Goal: Task Accomplishment & Management: Manage account settings

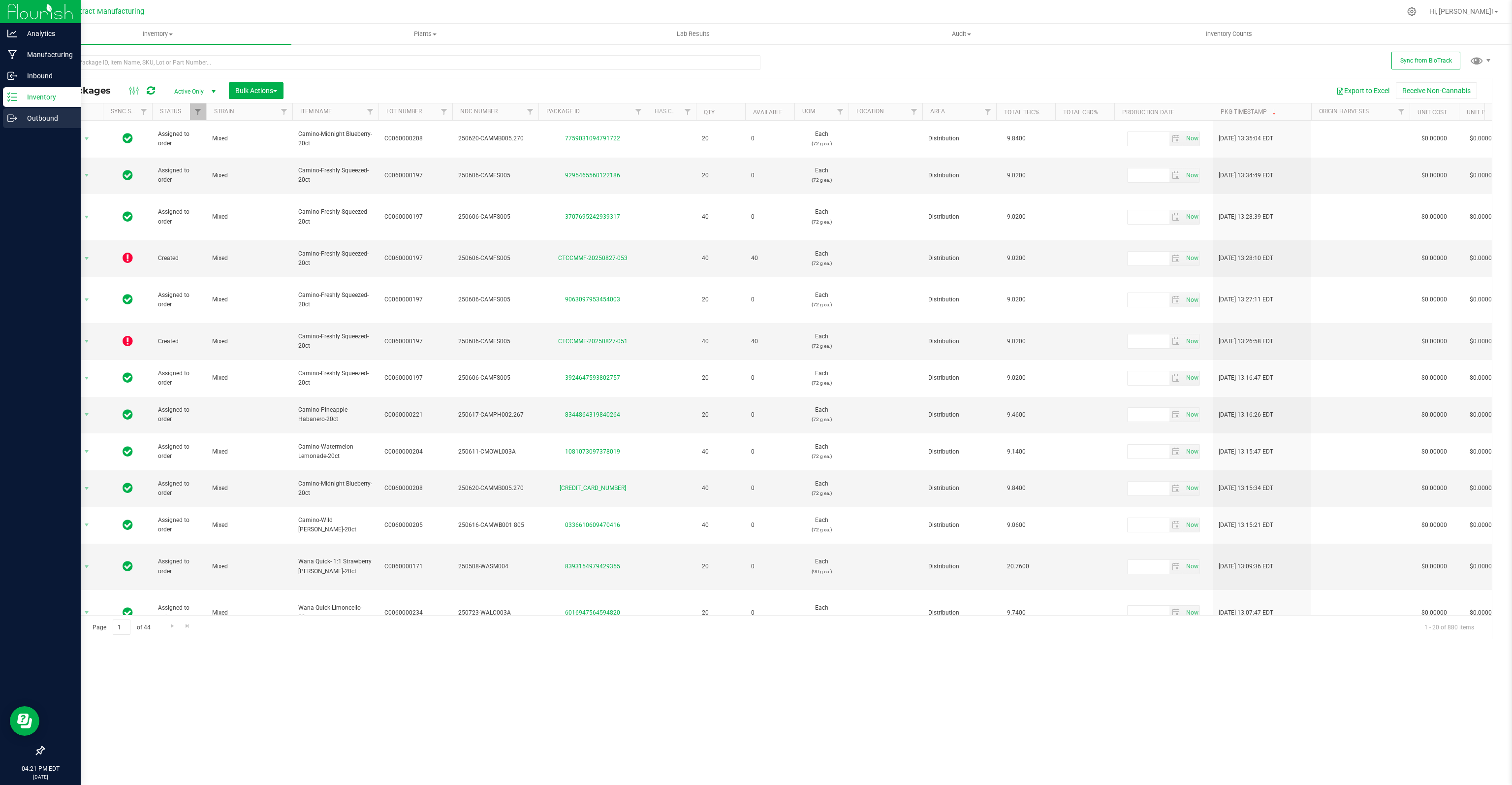
click at [18, 120] on p "Outbound" at bounding box center [46, 118] width 59 height 12
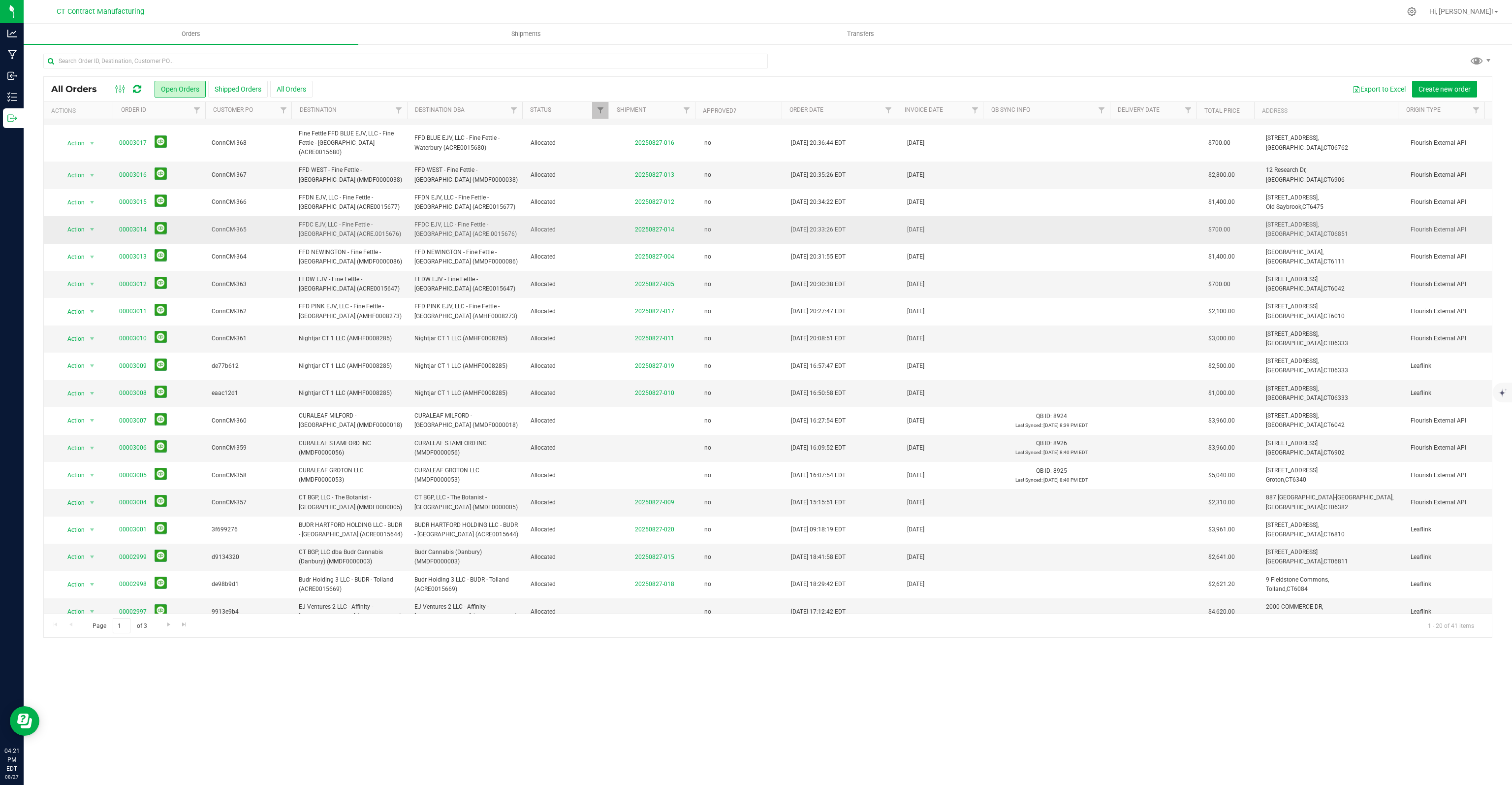
scroll to position [48, 0]
click at [168, 626] on span "Go to the next page" at bounding box center [168, 624] width 8 height 8
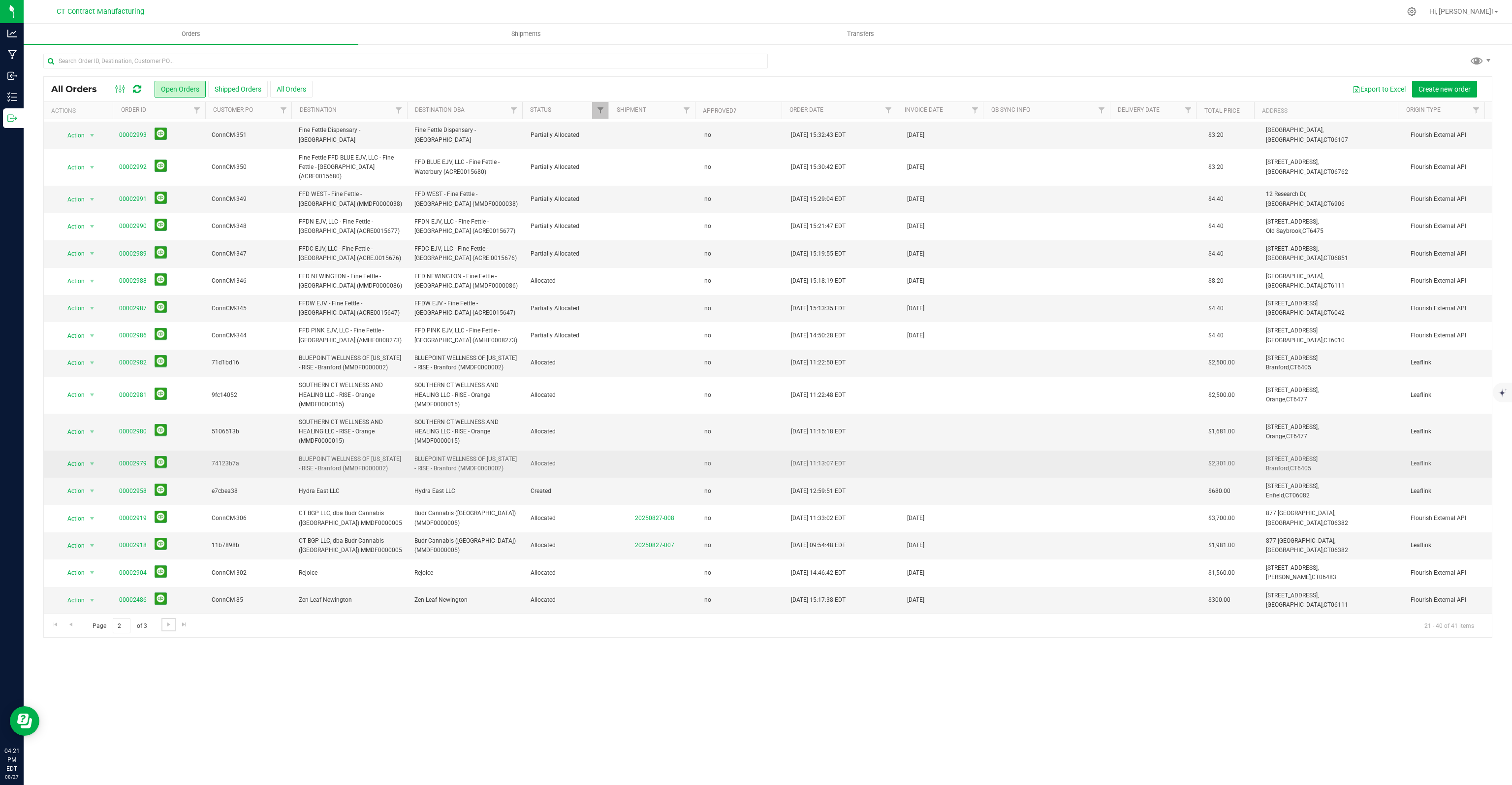
scroll to position [105, 0]
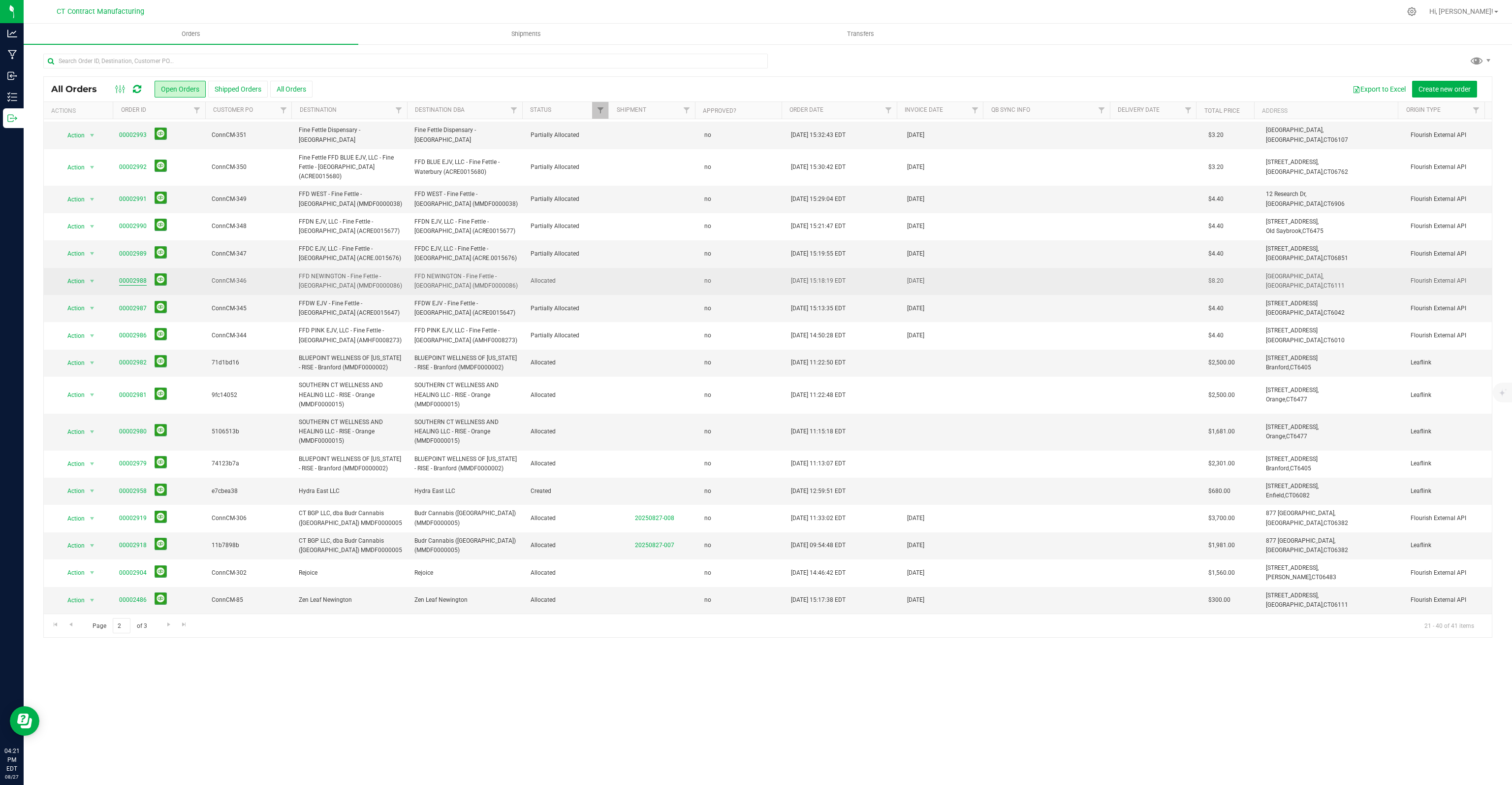
click at [132, 276] on link "00002988" at bounding box center [133, 281] width 28 height 9
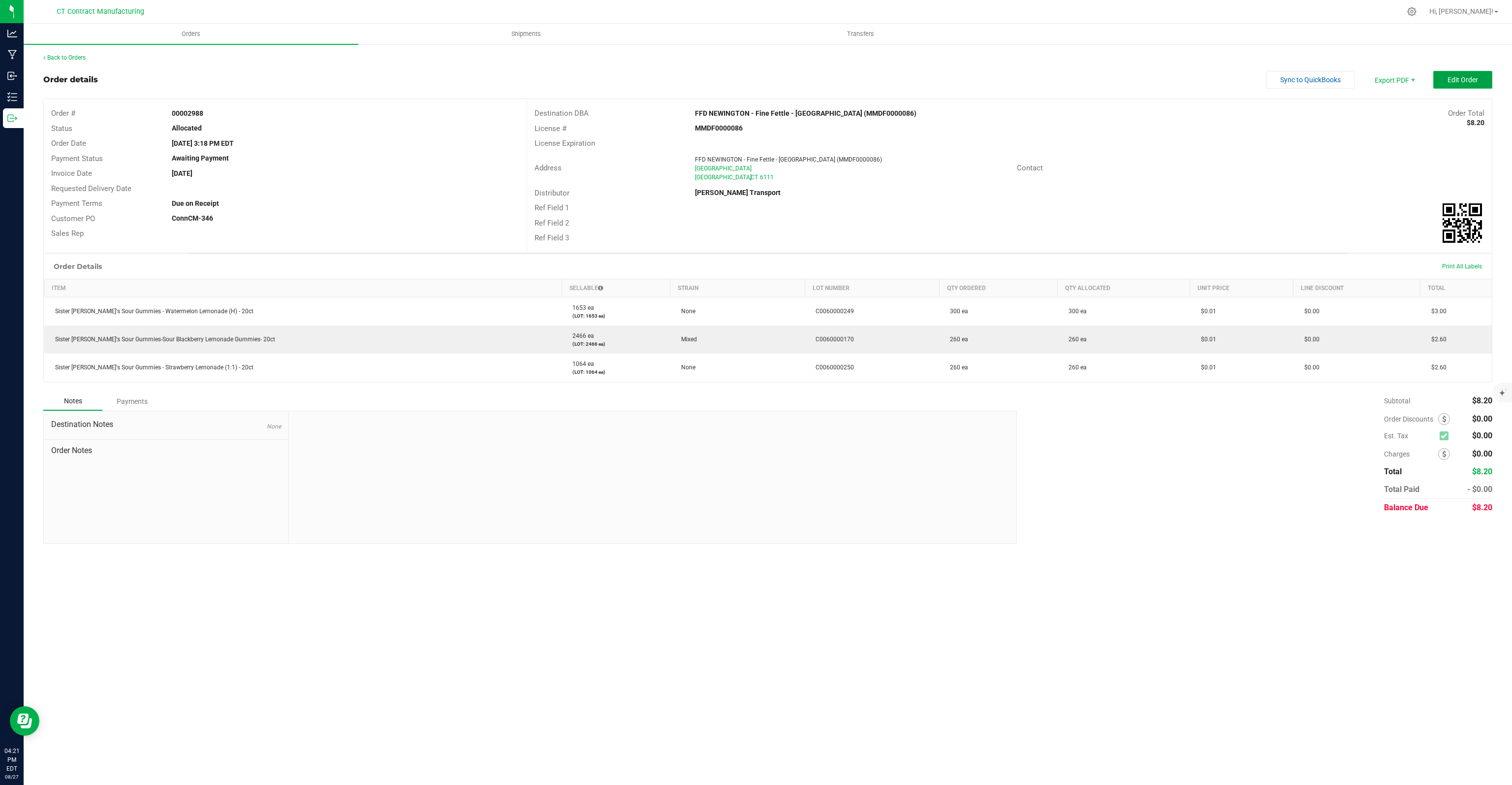
click at [1463, 84] on button "Edit Order" at bounding box center [1463, 80] width 59 height 18
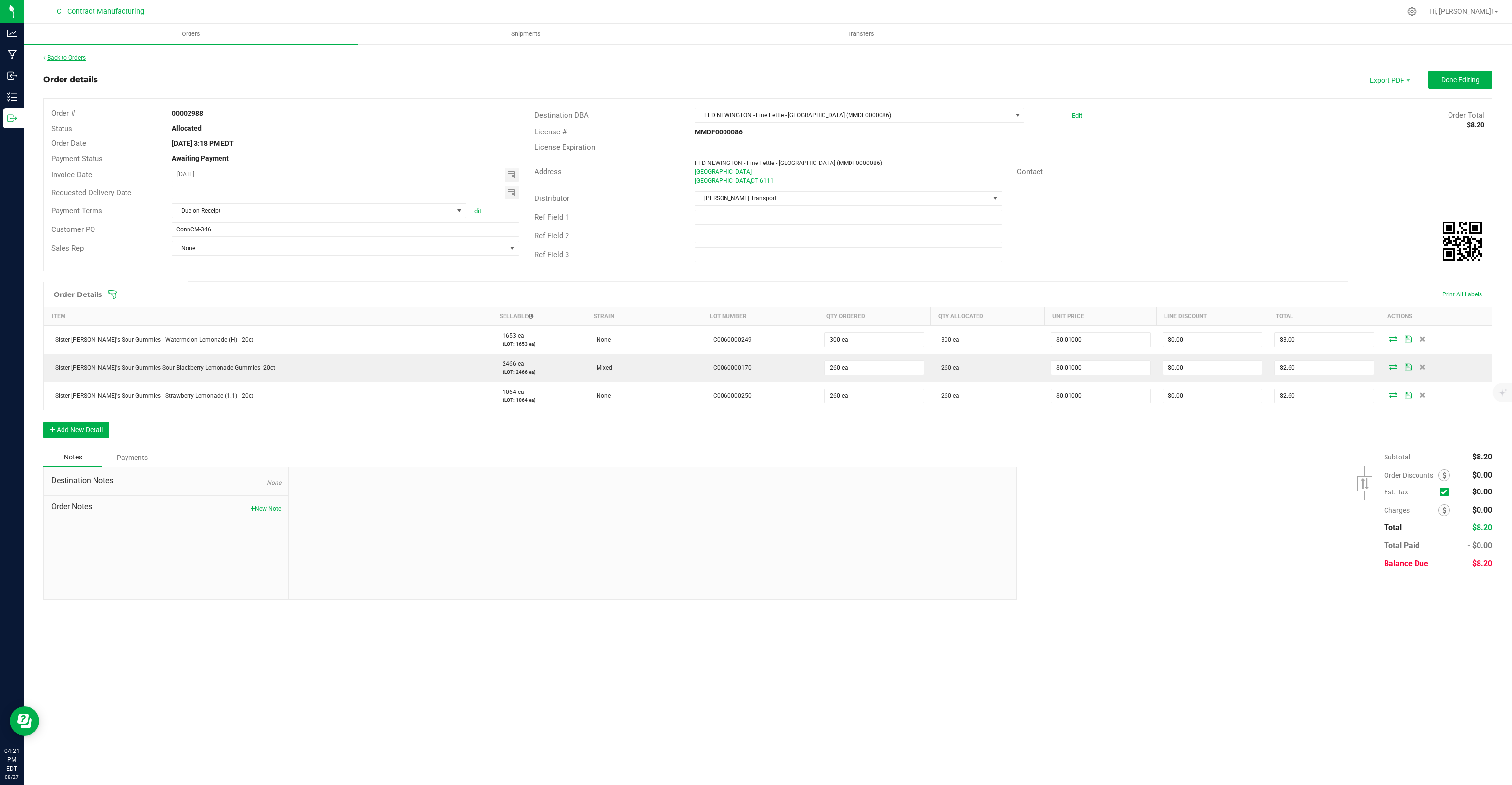
click at [69, 55] on link "Back to Orders" at bounding box center [65, 58] width 42 height 7
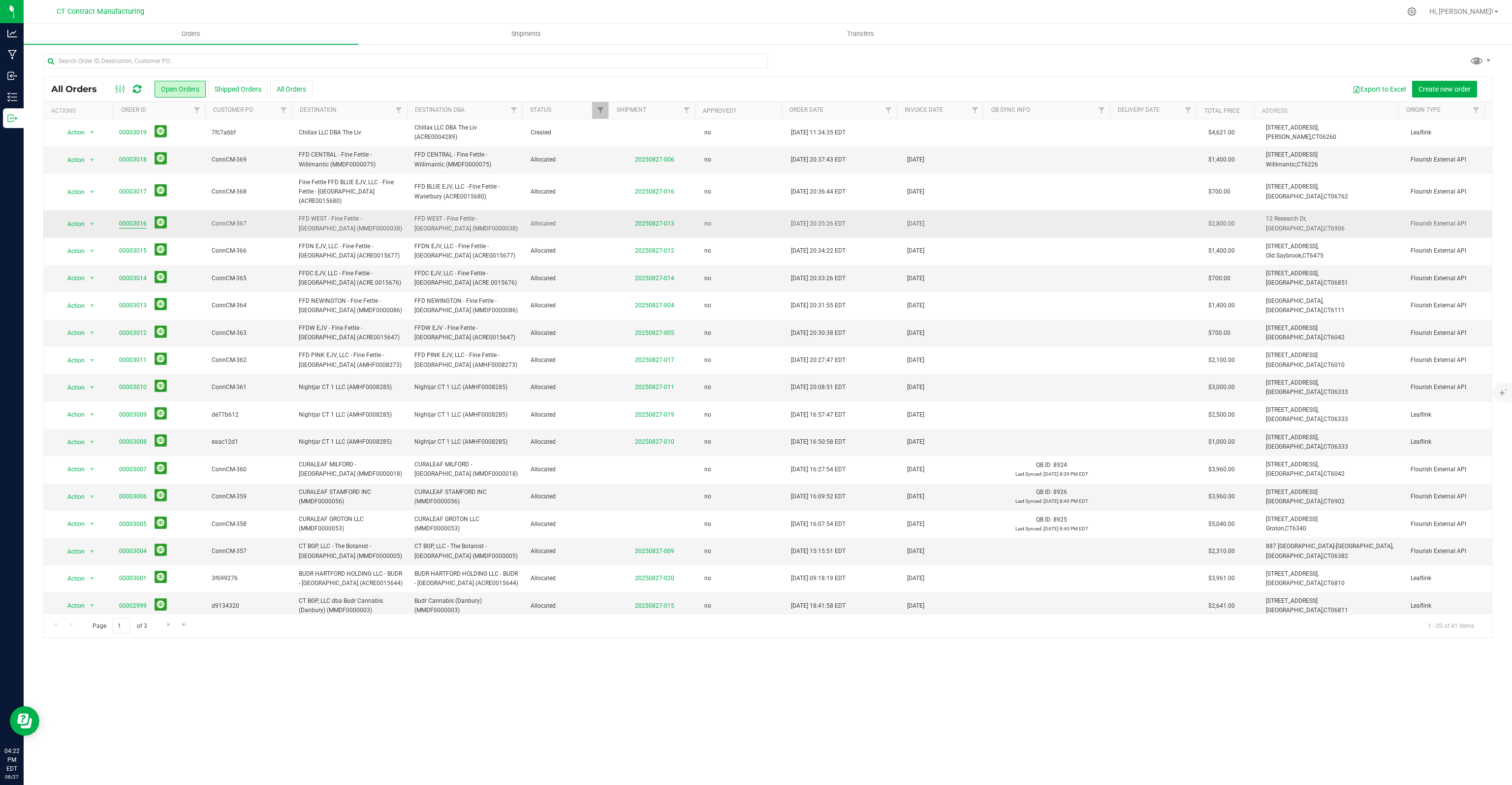
click at [140, 219] on link "00003016" at bounding box center [133, 224] width 28 height 9
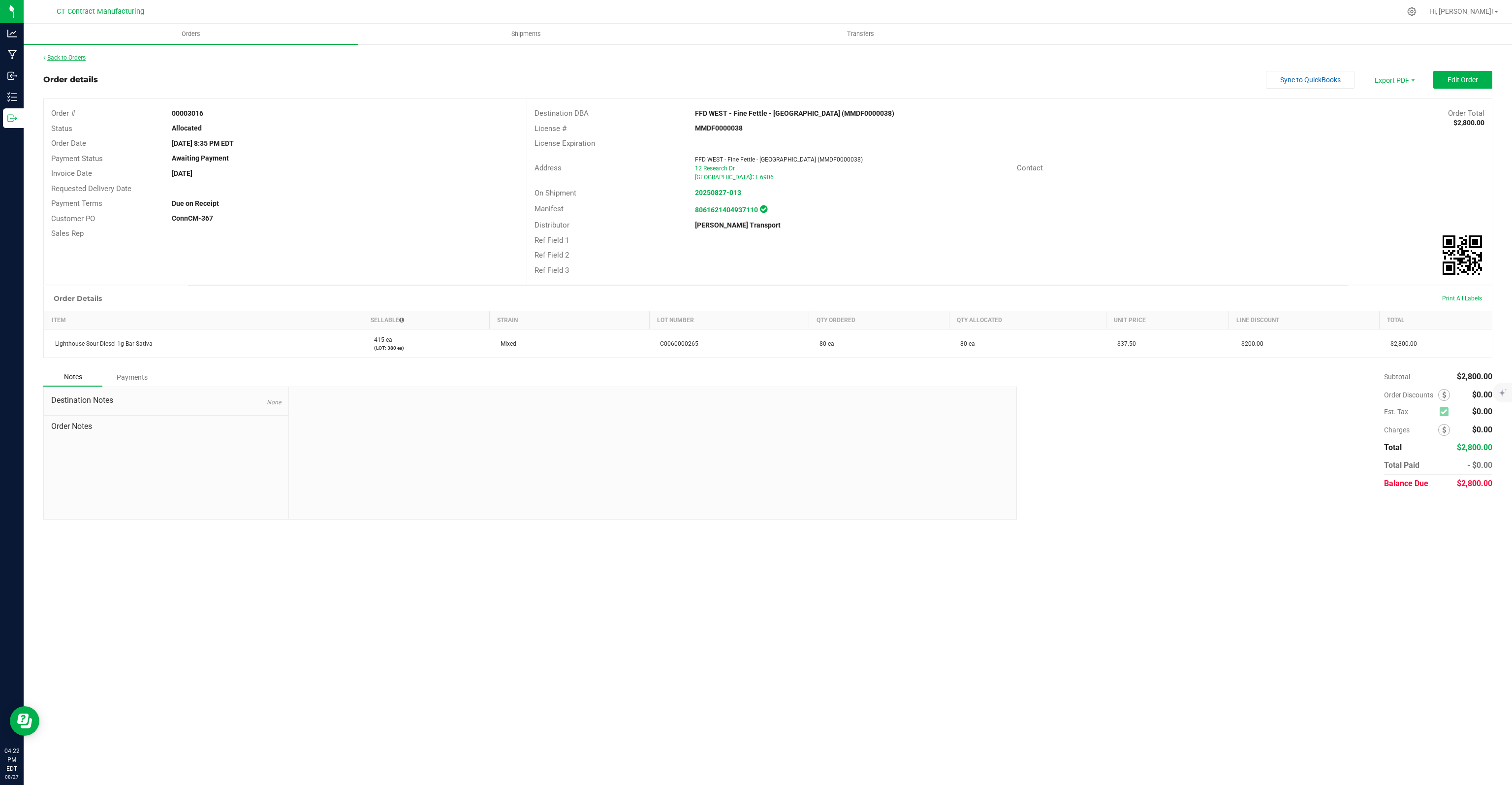
click at [72, 55] on link "Back to Orders" at bounding box center [65, 58] width 42 height 7
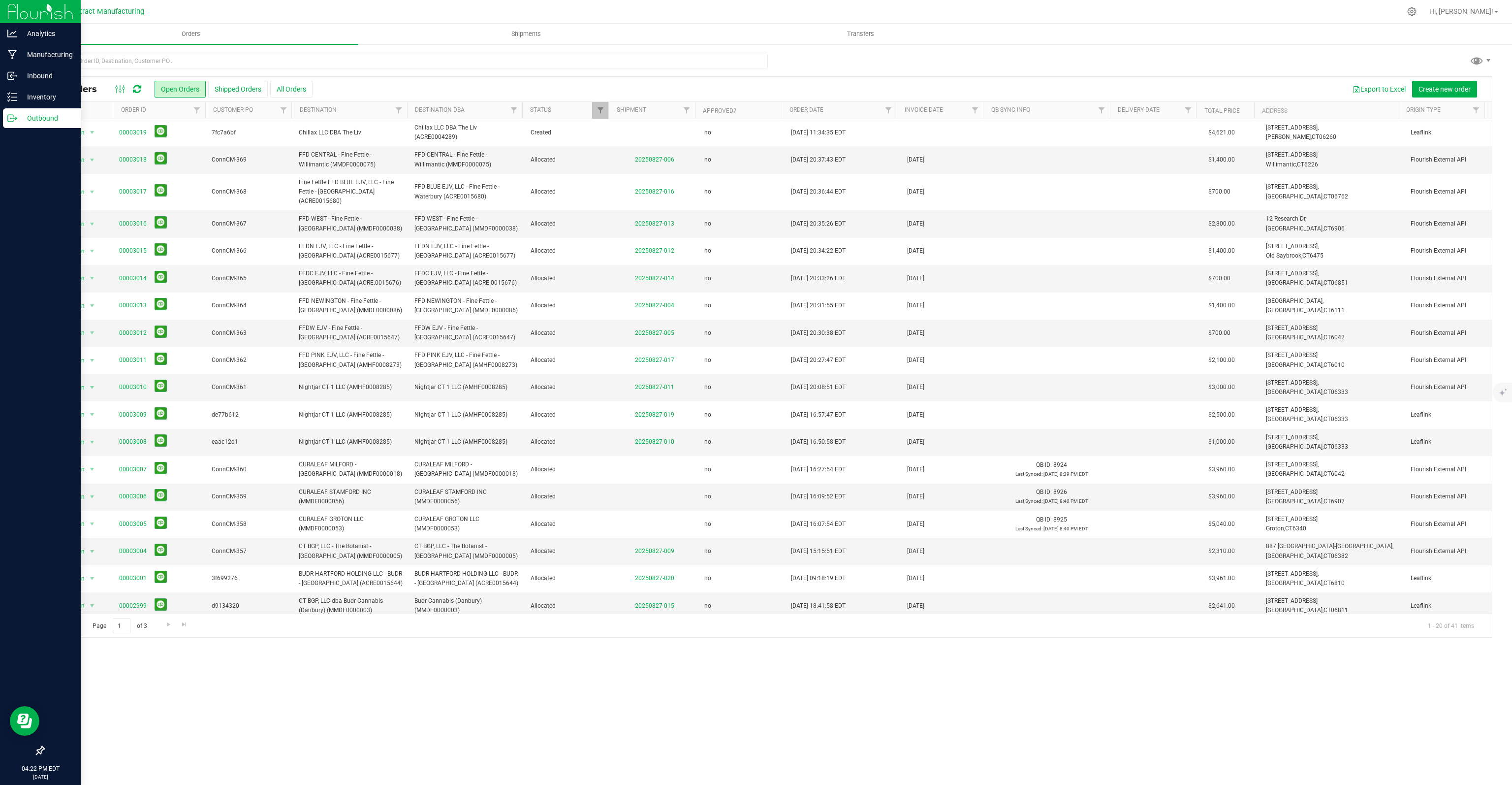
click at [22, 114] on p "Outbound" at bounding box center [46, 118] width 59 height 12
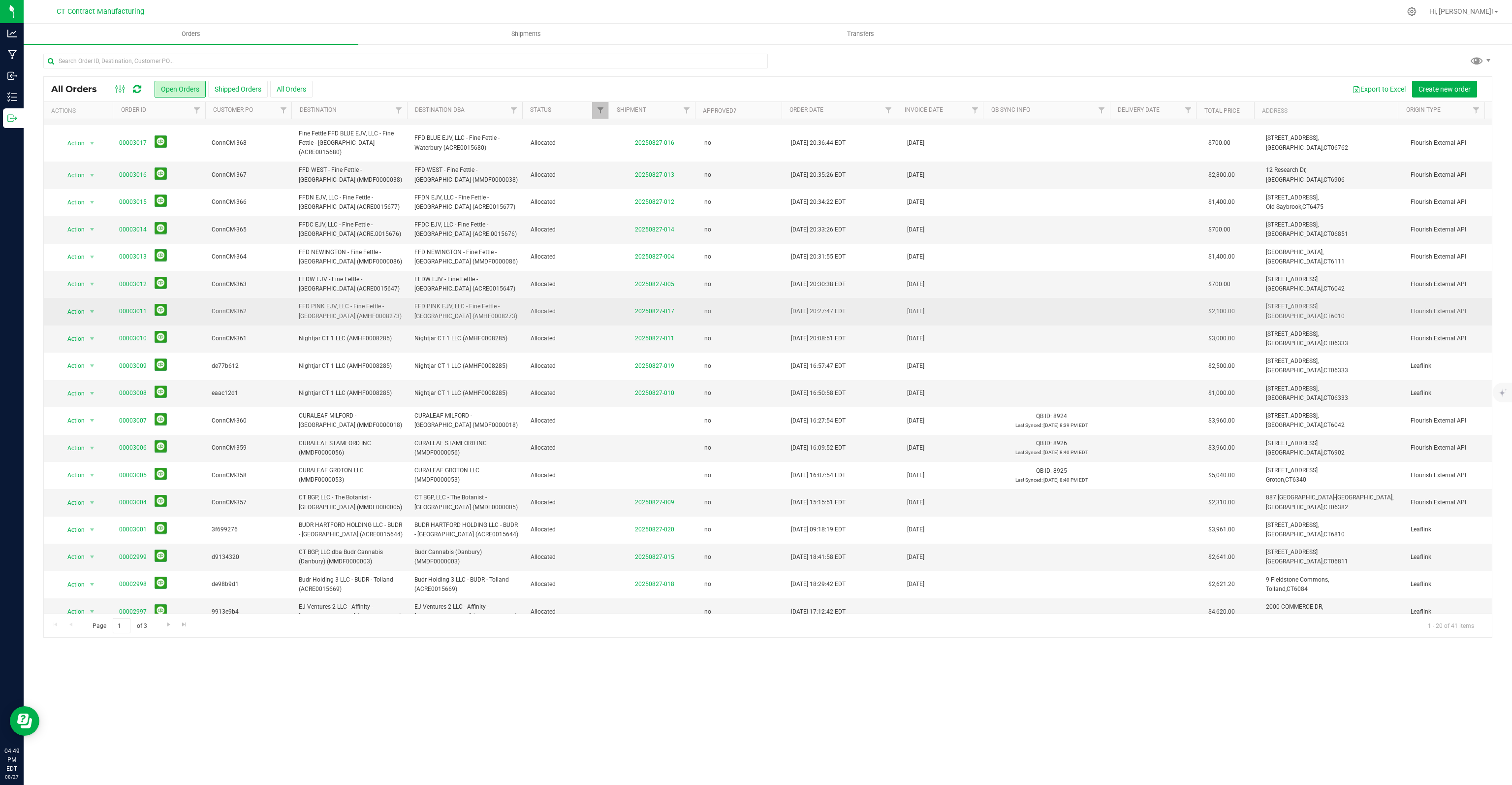
scroll to position [48, 0]
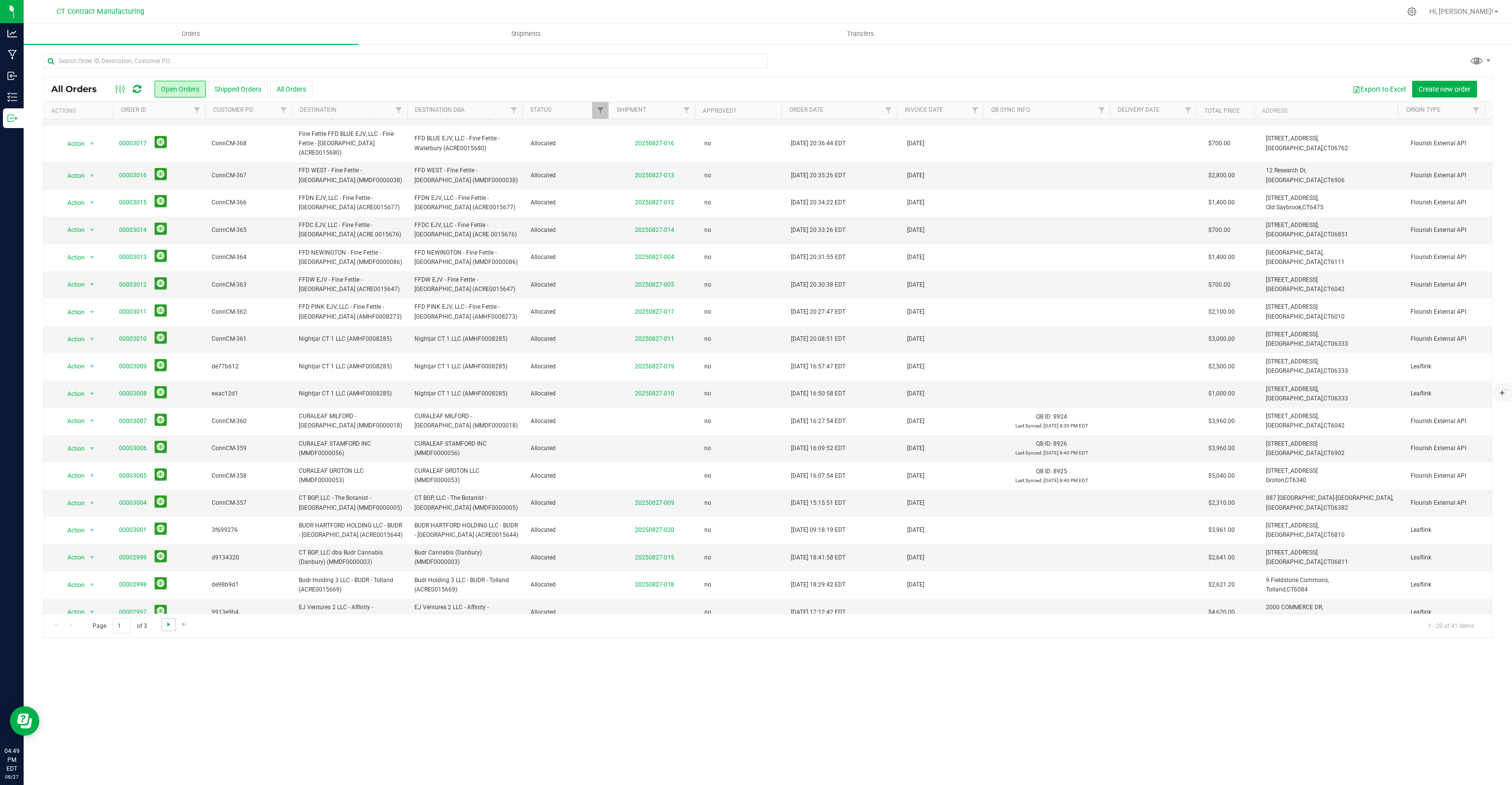
click at [170, 626] on span "Go to the next page" at bounding box center [168, 624] width 8 height 8
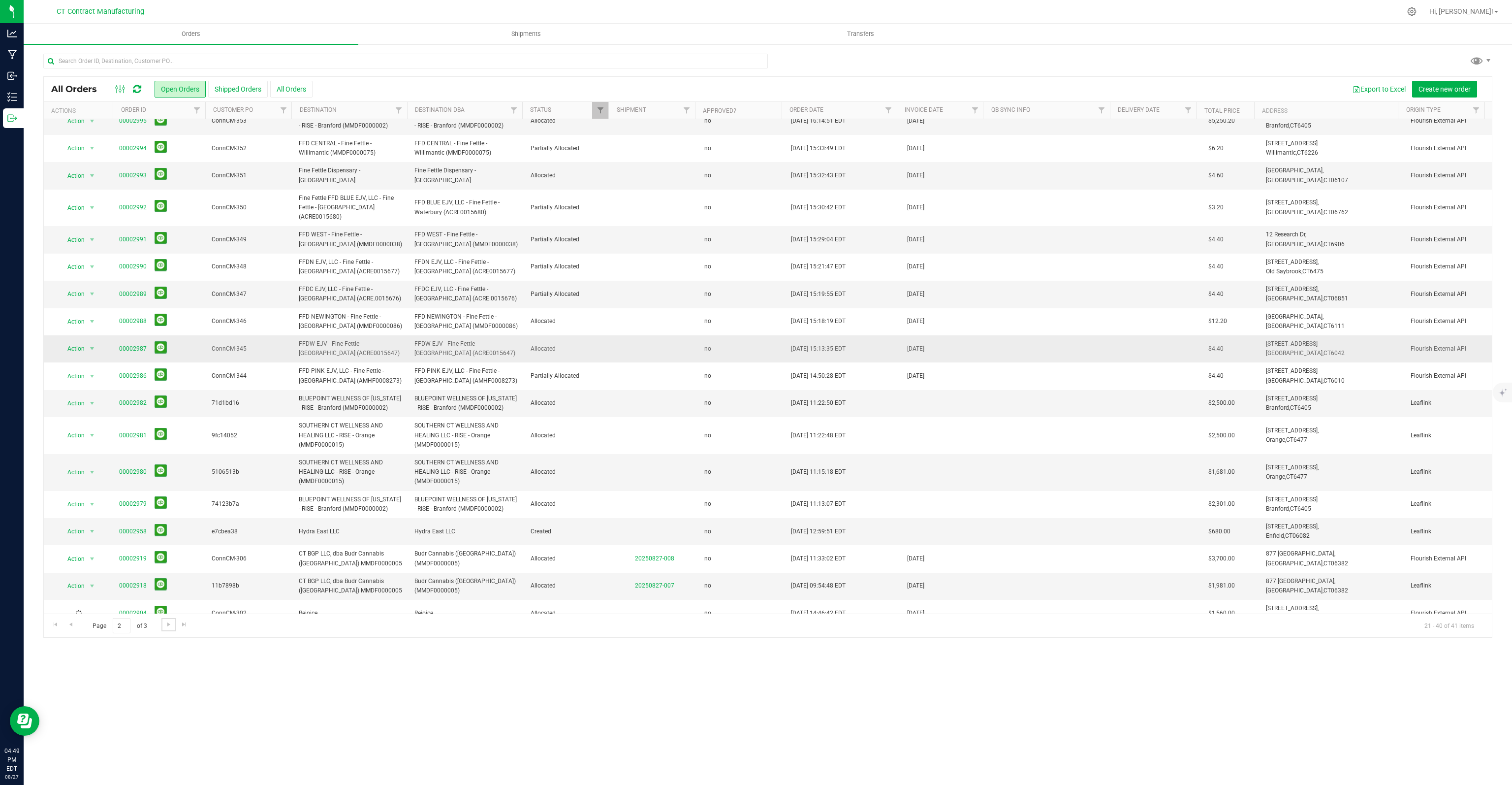
scroll to position [0, 0]
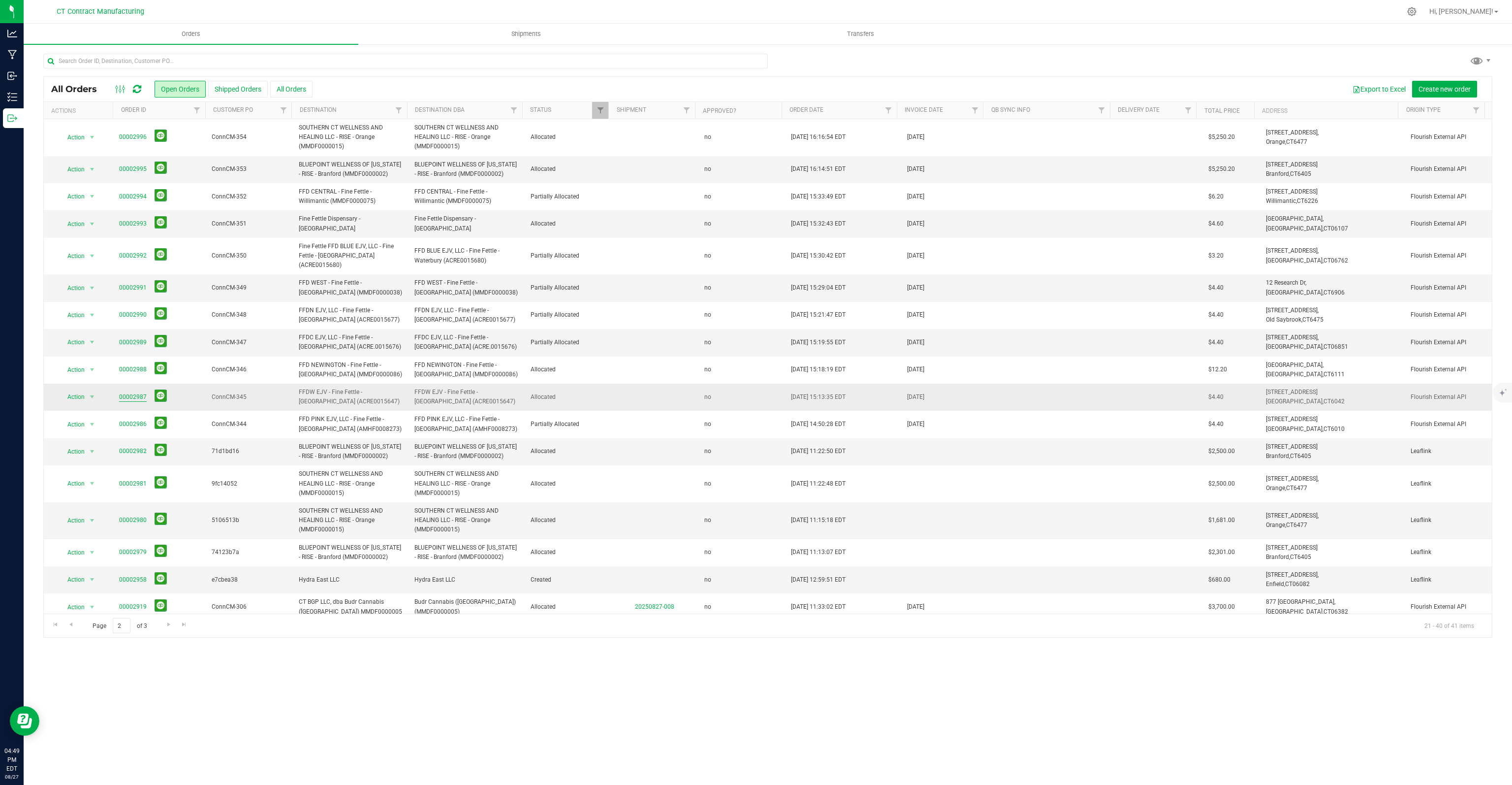
click at [133, 392] on link "00002987" at bounding box center [133, 397] width 28 height 9
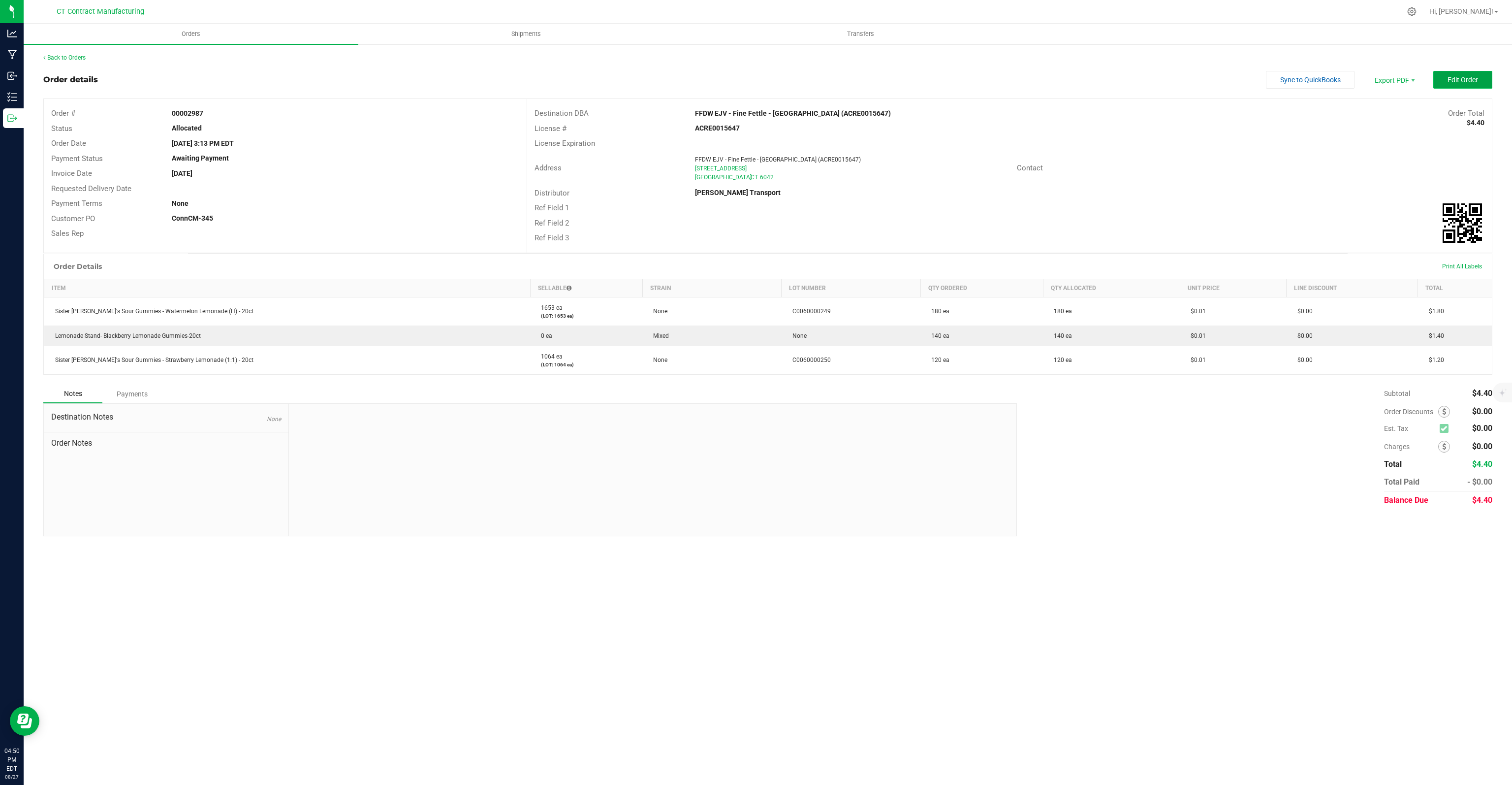
click at [1467, 76] on span "Edit Order" at bounding box center [1463, 79] width 31 height 8
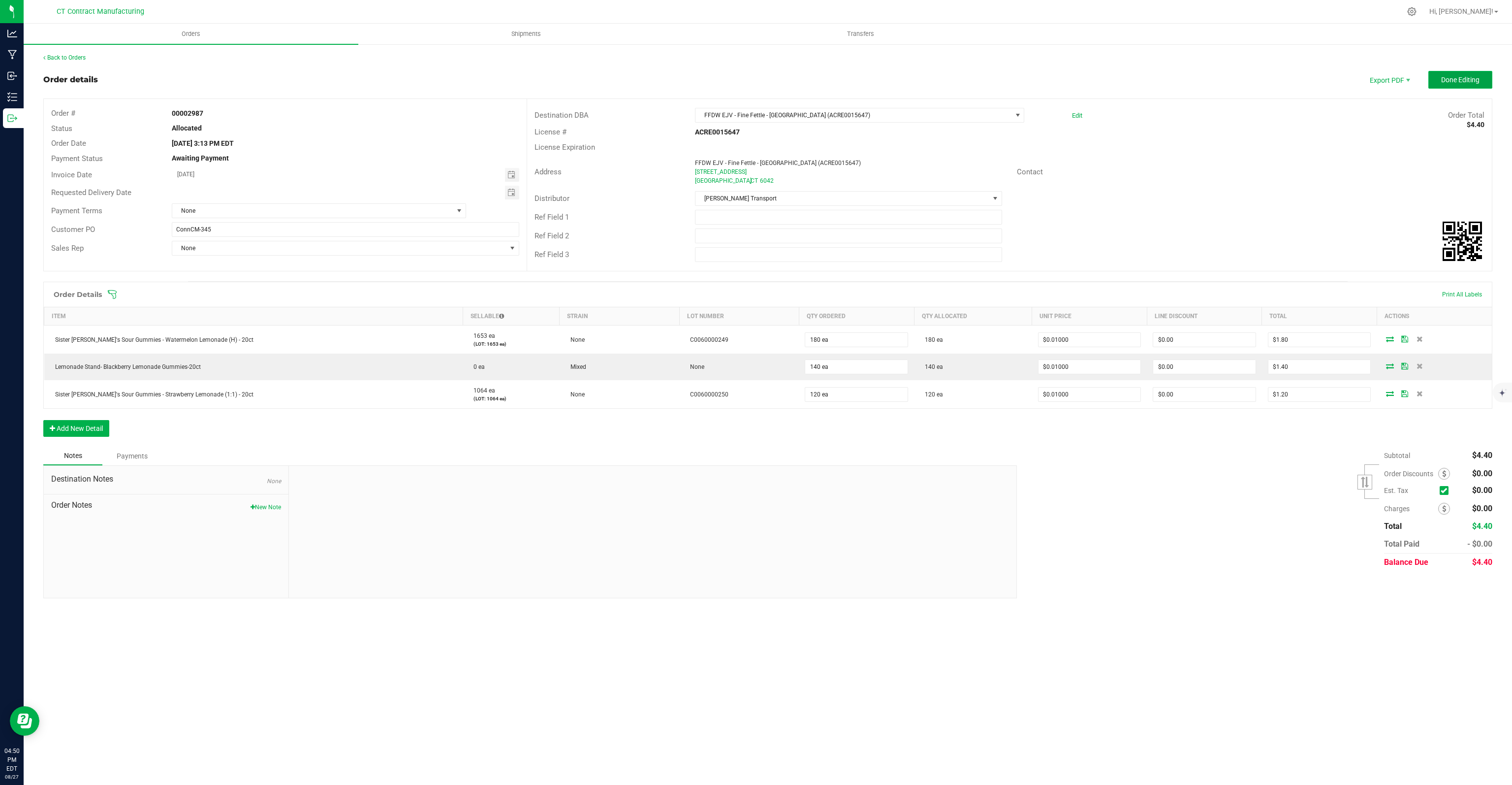
click at [1476, 76] on span "Done Editing" at bounding box center [1460, 79] width 38 height 8
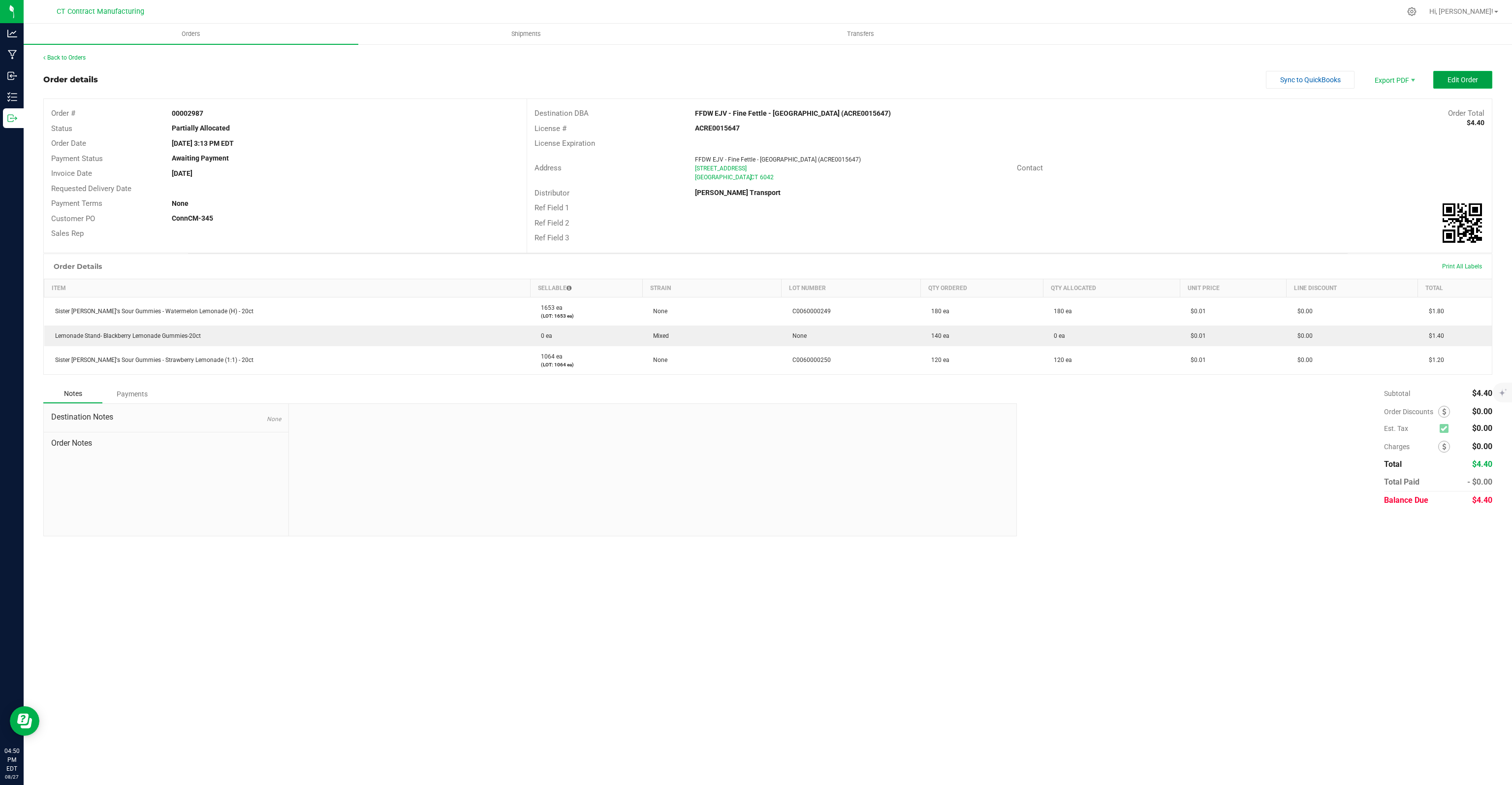
click at [1462, 76] on span "Edit Order" at bounding box center [1463, 79] width 31 height 8
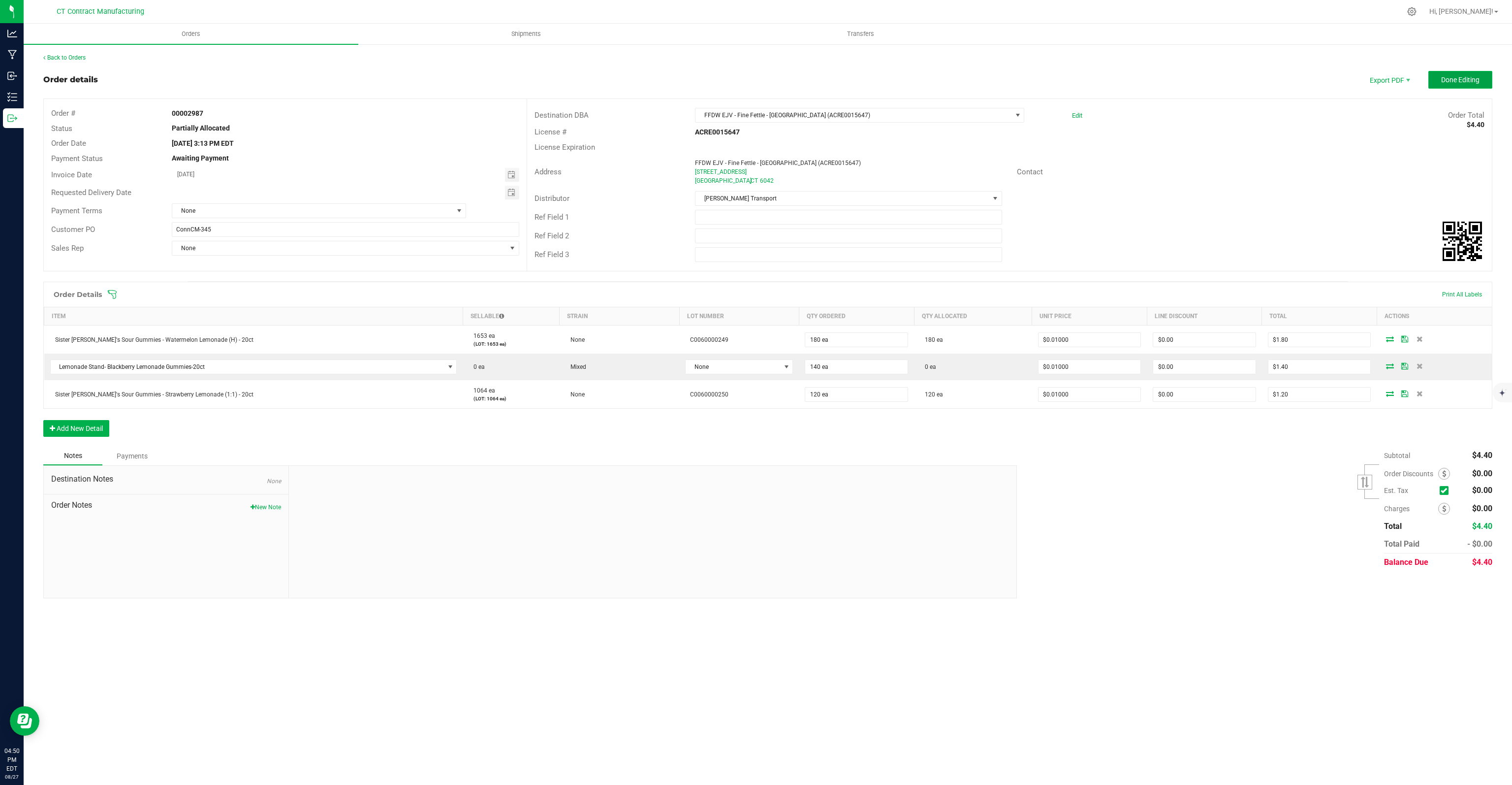
click at [1465, 81] on span "Done Editing" at bounding box center [1460, 79] width 38 height 8
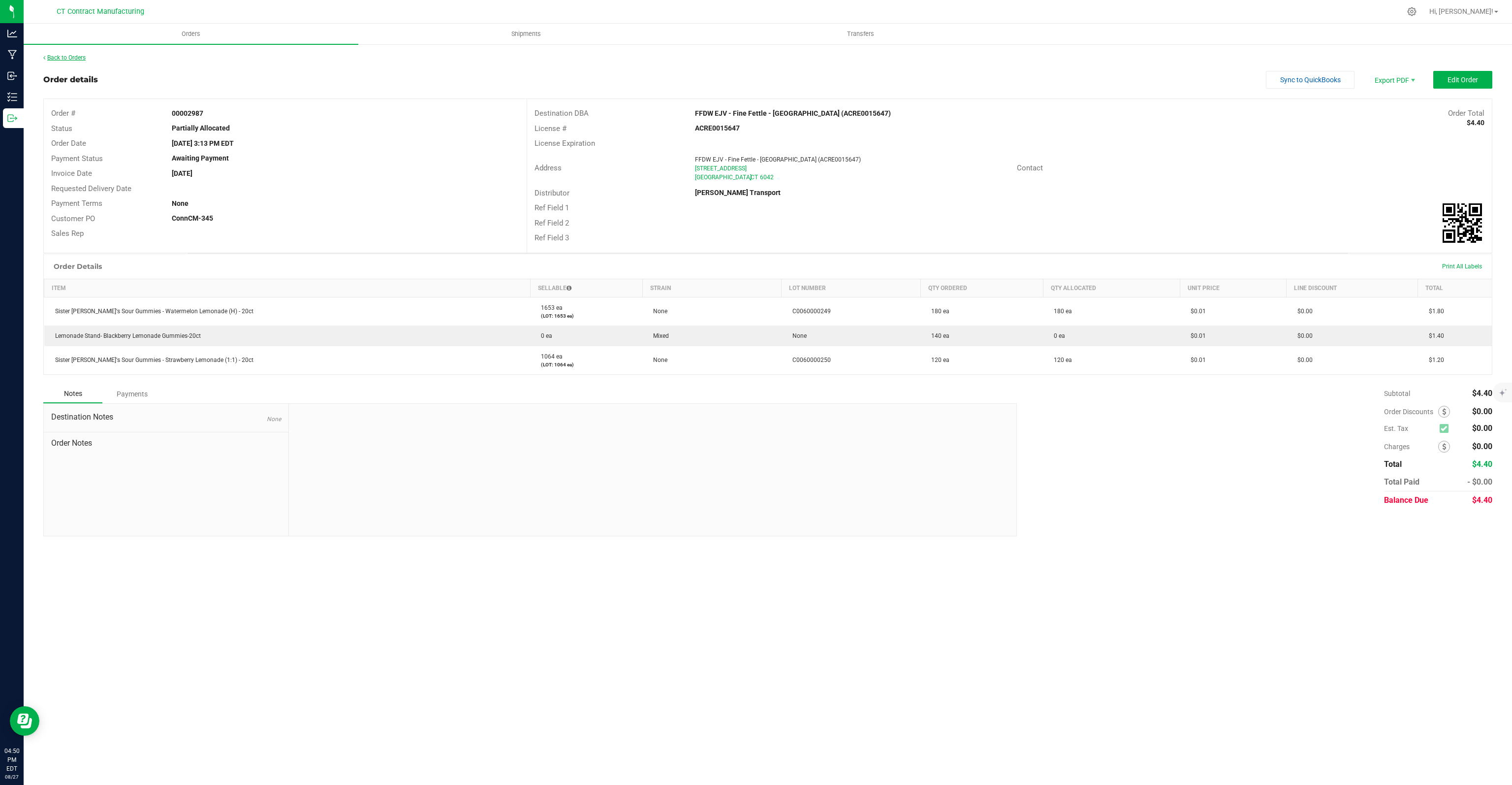
click at [70, 57] on link "Back to Orders" at bounding box center [65, 58] width 42 height 7
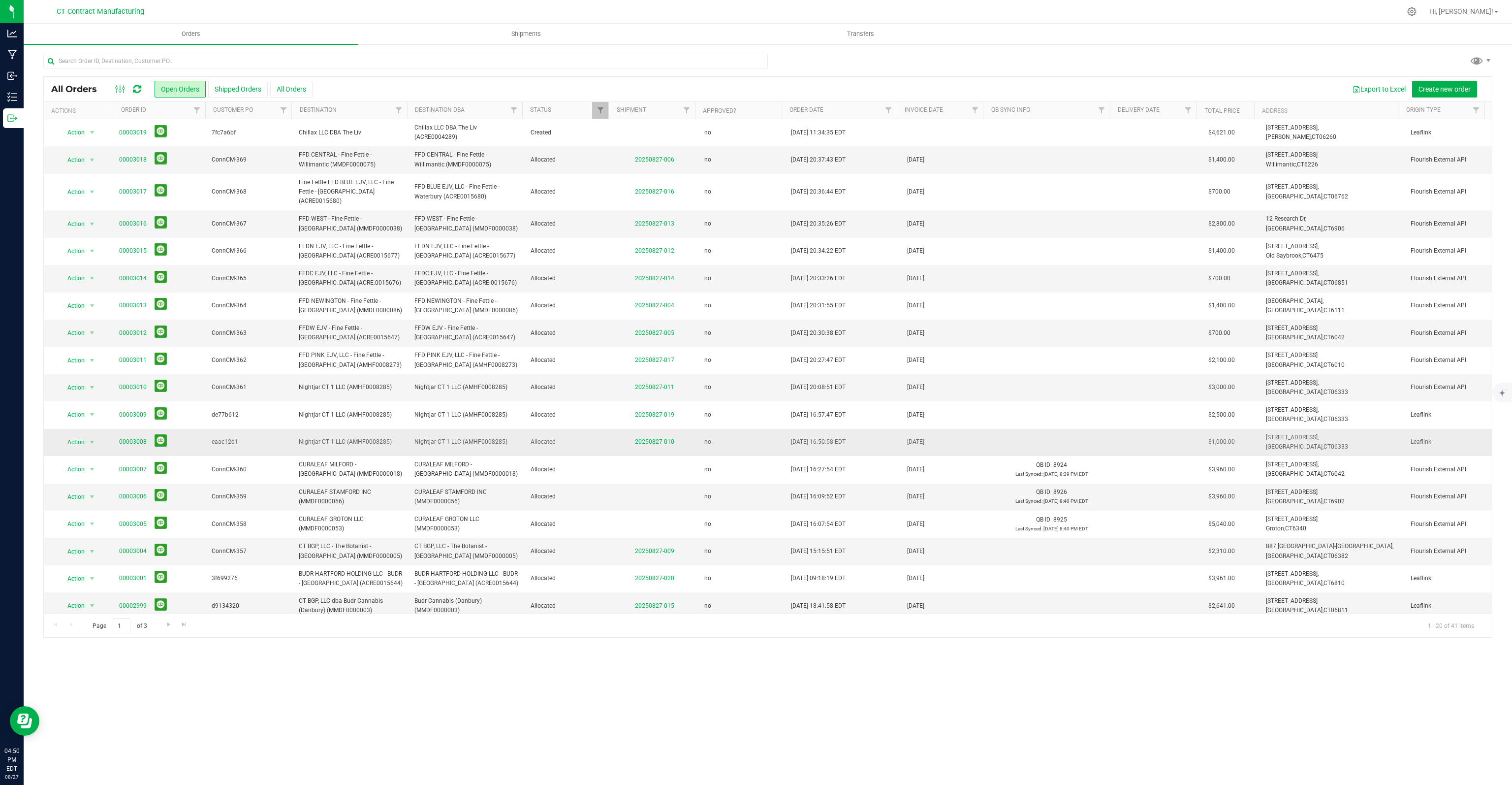
scroll to position [49, 0]
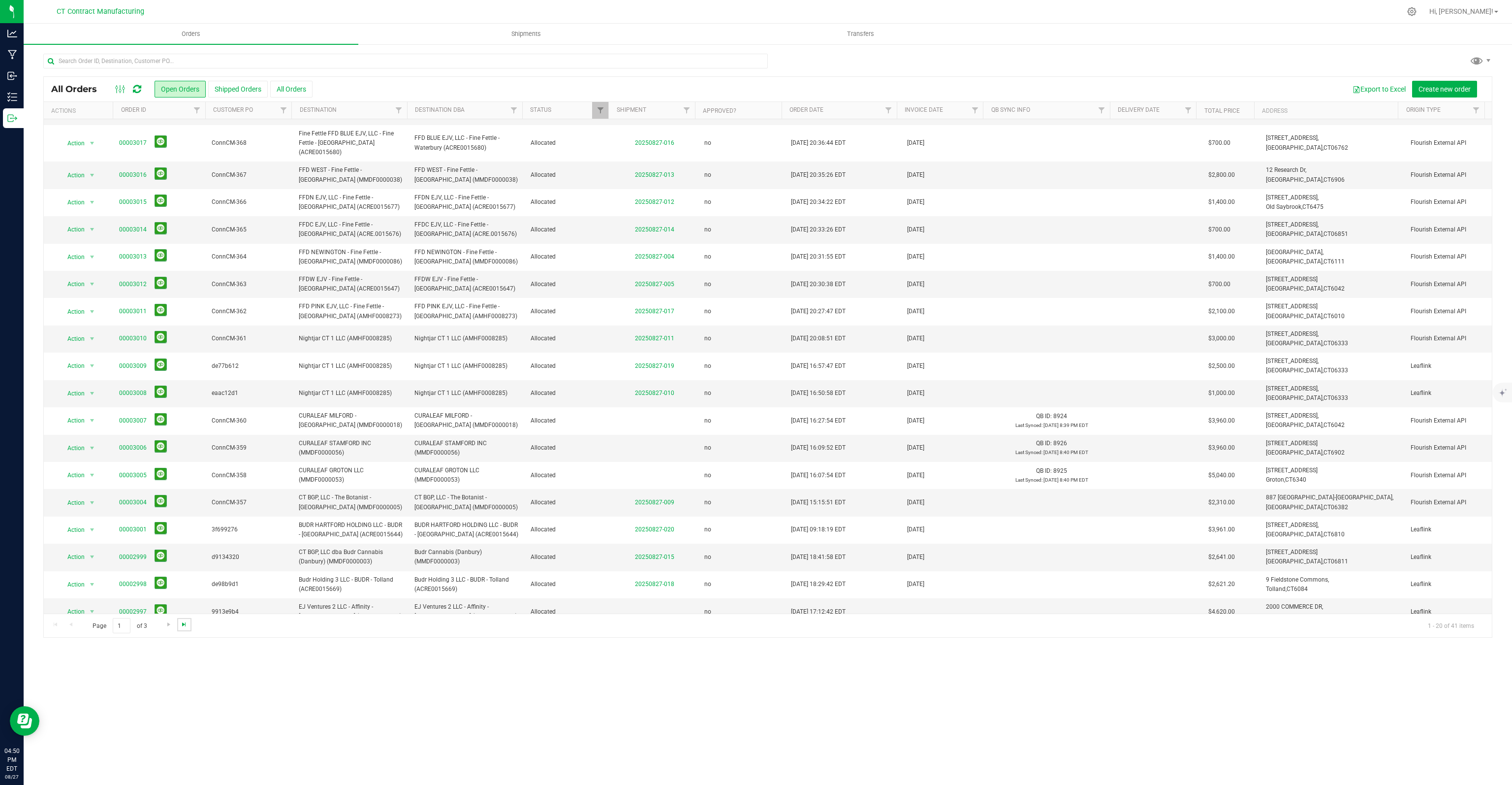
click at [181, 624] on span "Go to the last page" at bounding box center [184, 624] width 8 height 8
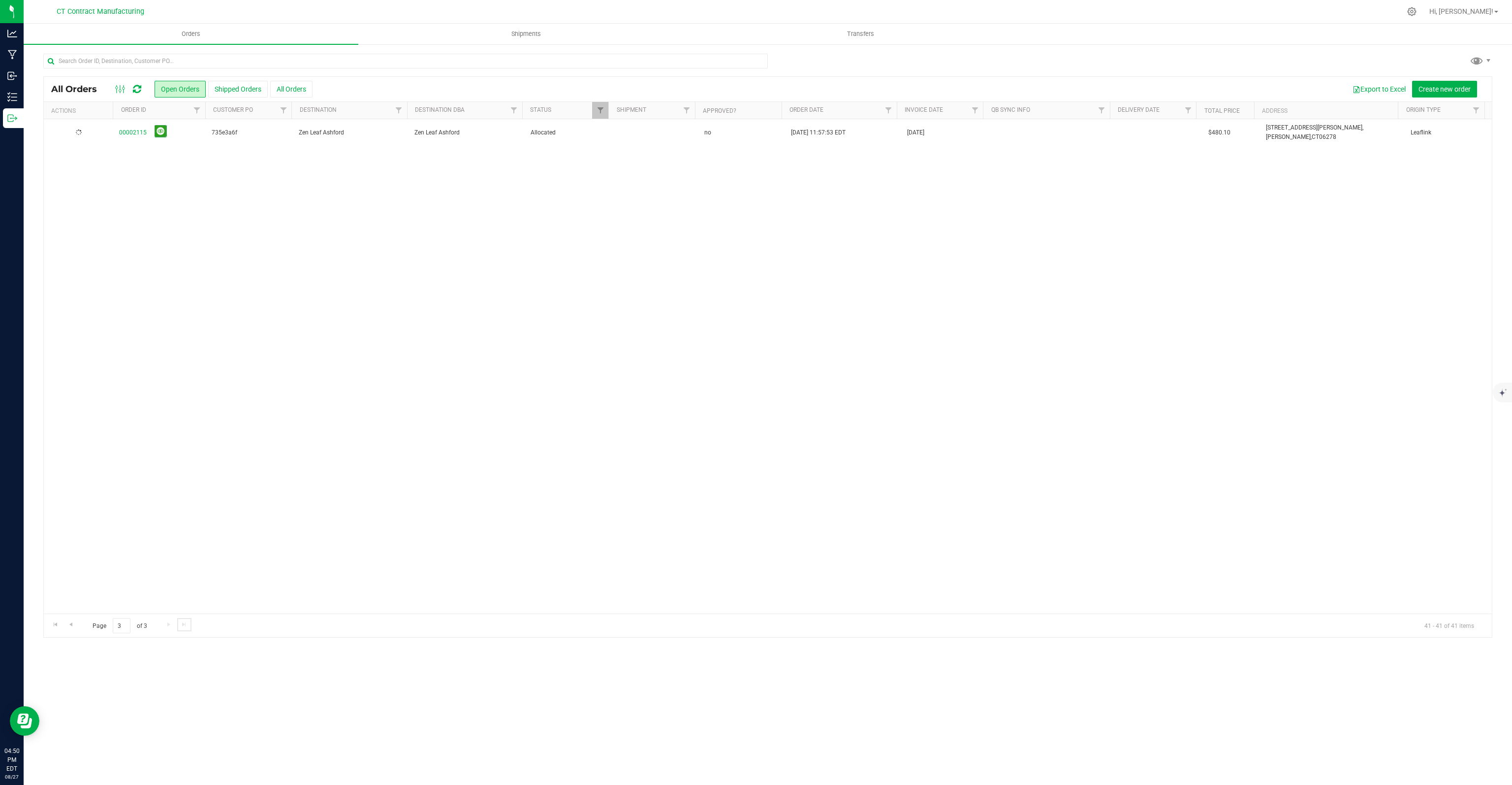
scroll to position [0, 0]
click at [69, 624] on span "Go to the previous page" at bounding box center [70, 624] width 8 height 8
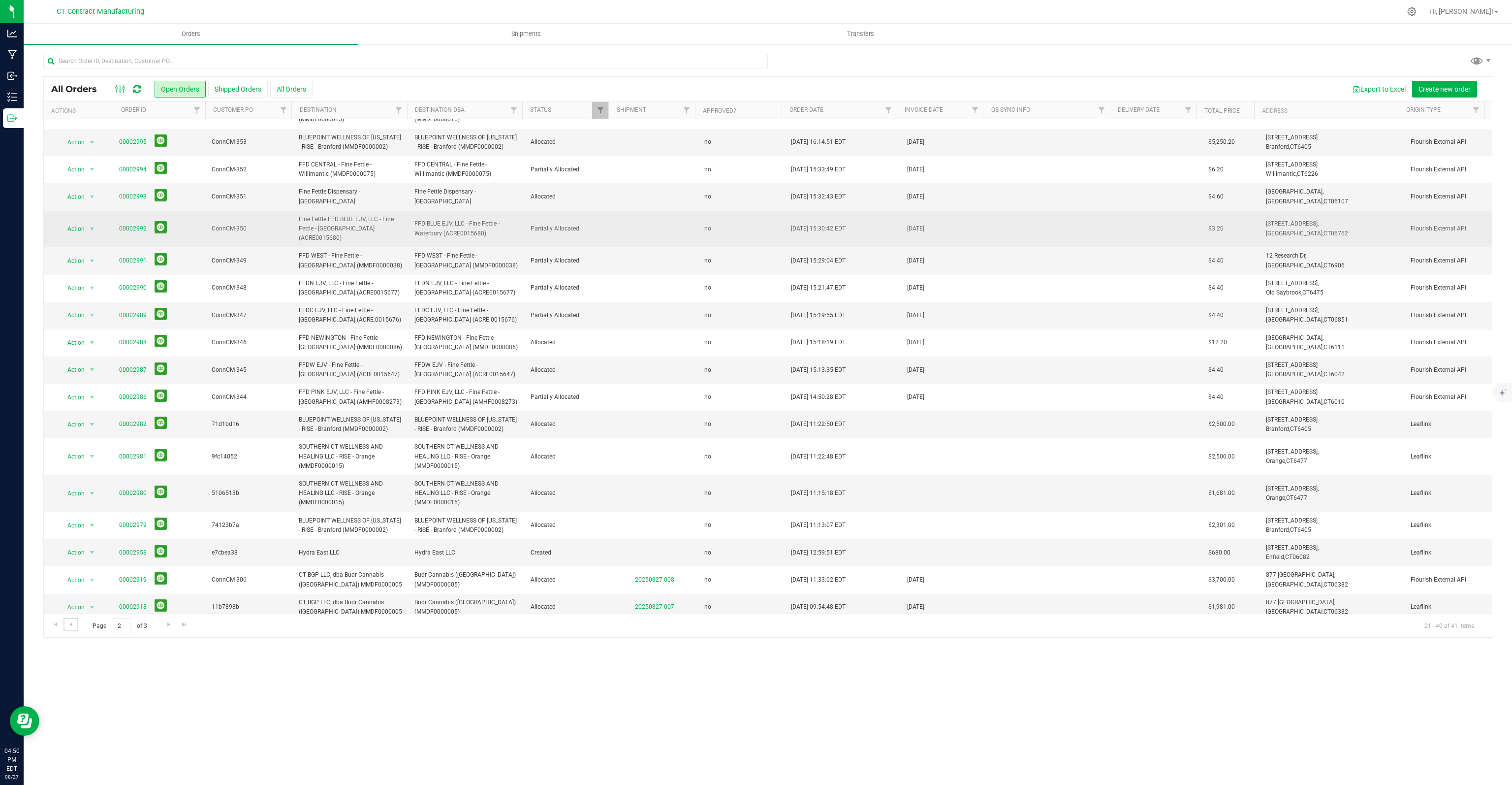
scroll to position [25, 0]
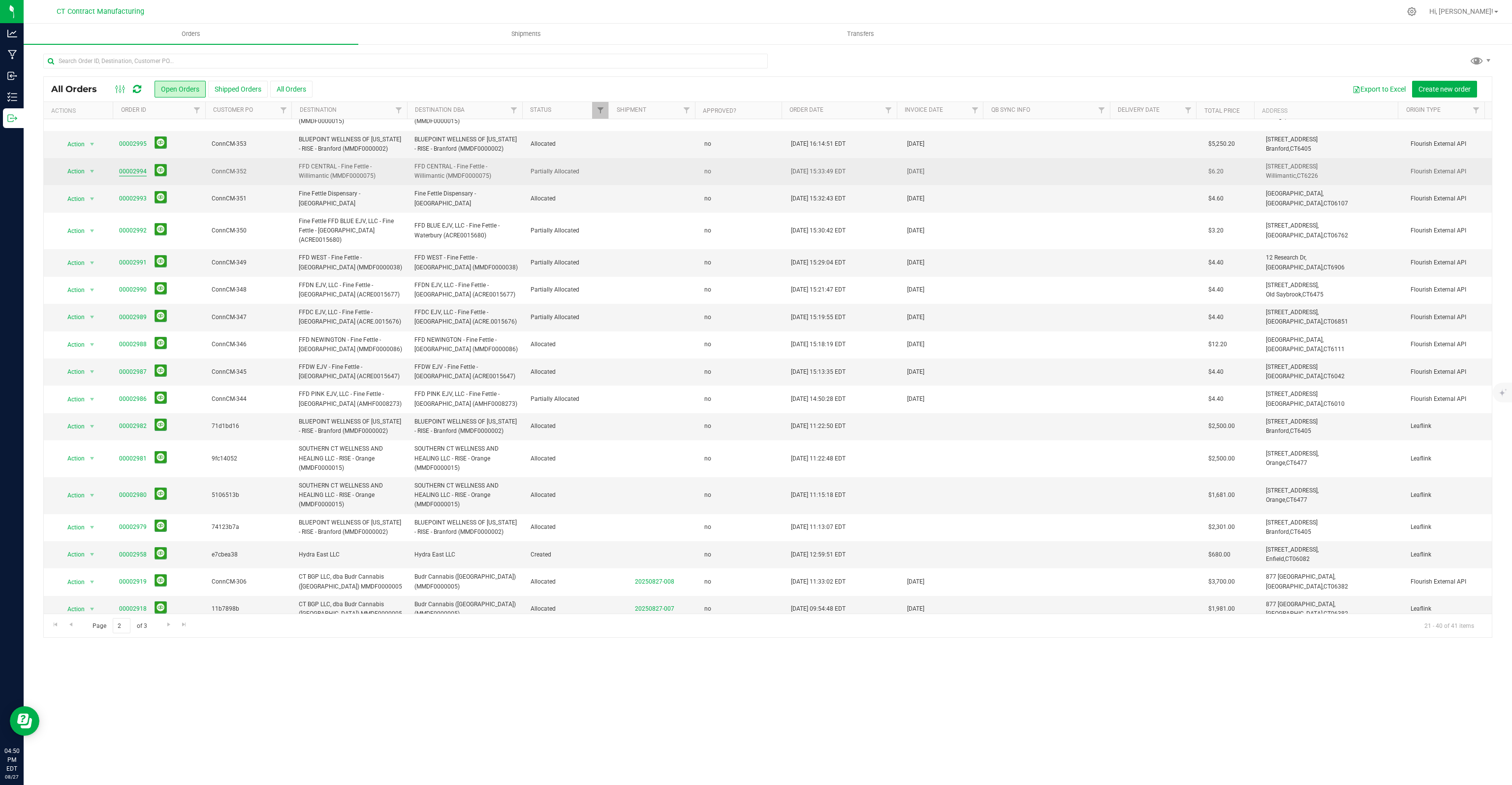
click at [135, 176] on link "00002994" at bounding box center [133, 171] width 28 height 9
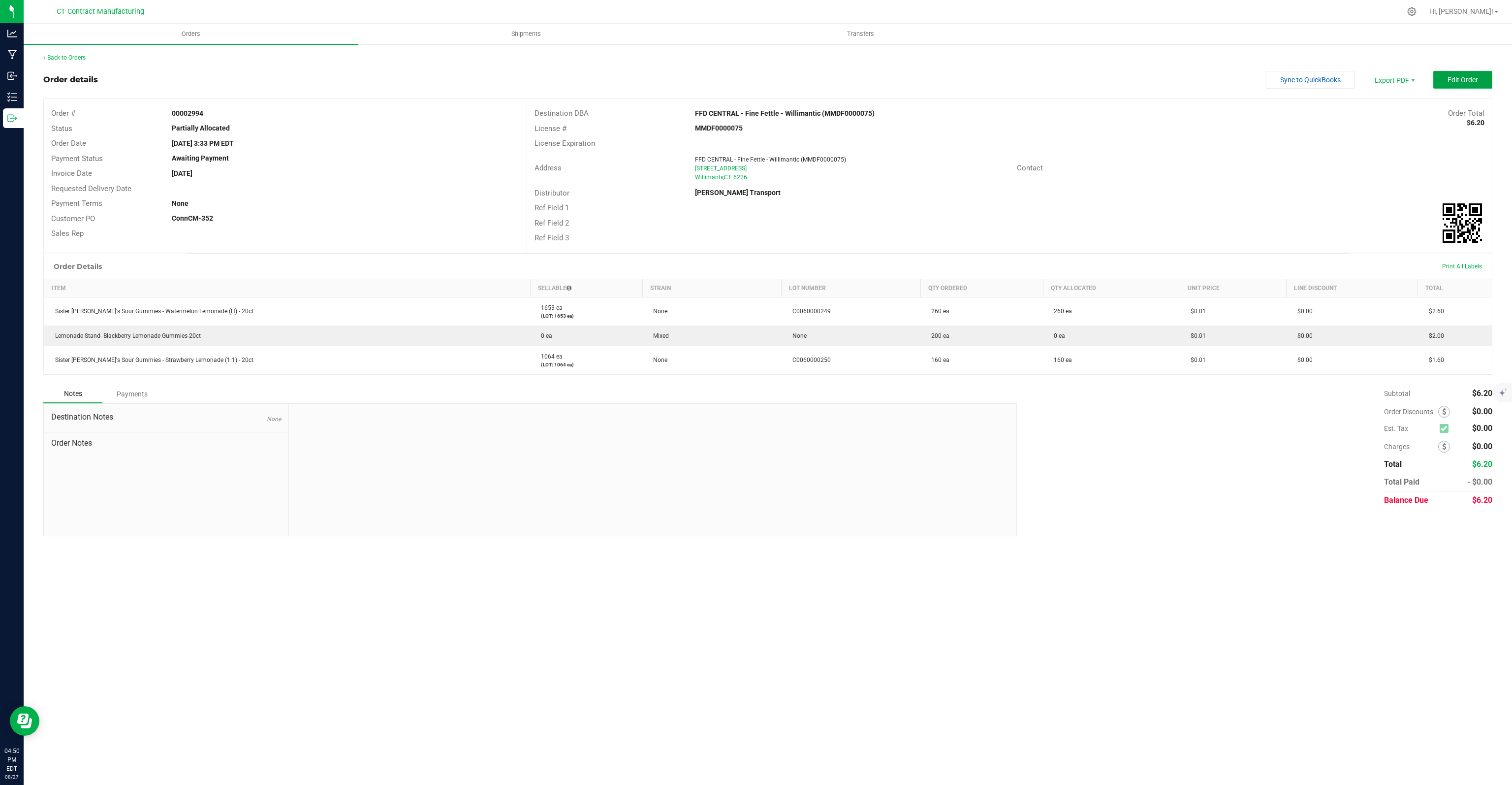
click at [1462, 86] on button "Edit Order" at bounding box center [1463, 80] width 59 height 18
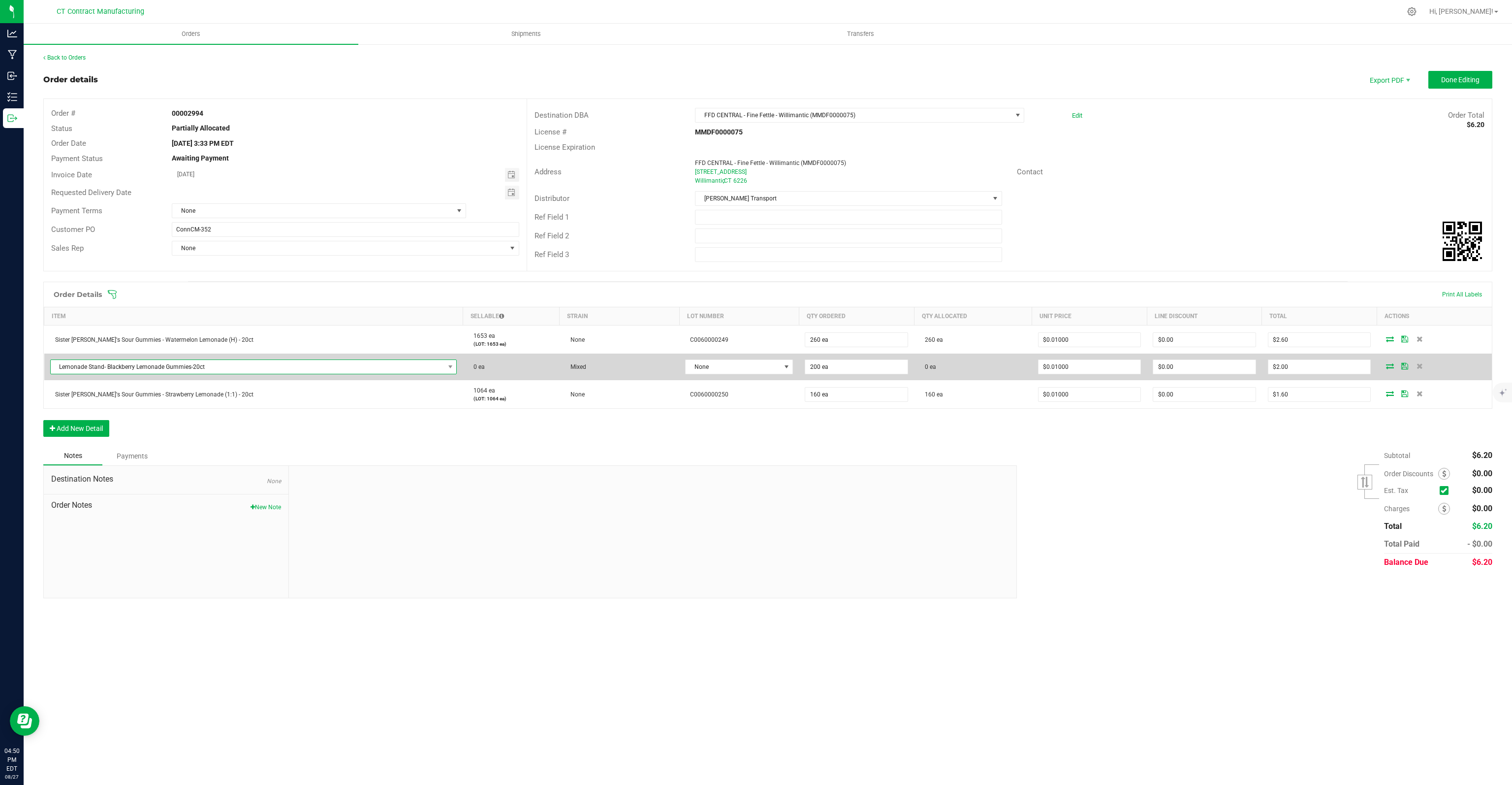
click at [366, 369] on span "Lemonade Stand- Blackberry Lemonade Gummies-20ct" at bounding box center [247, 366] width 394 height 14
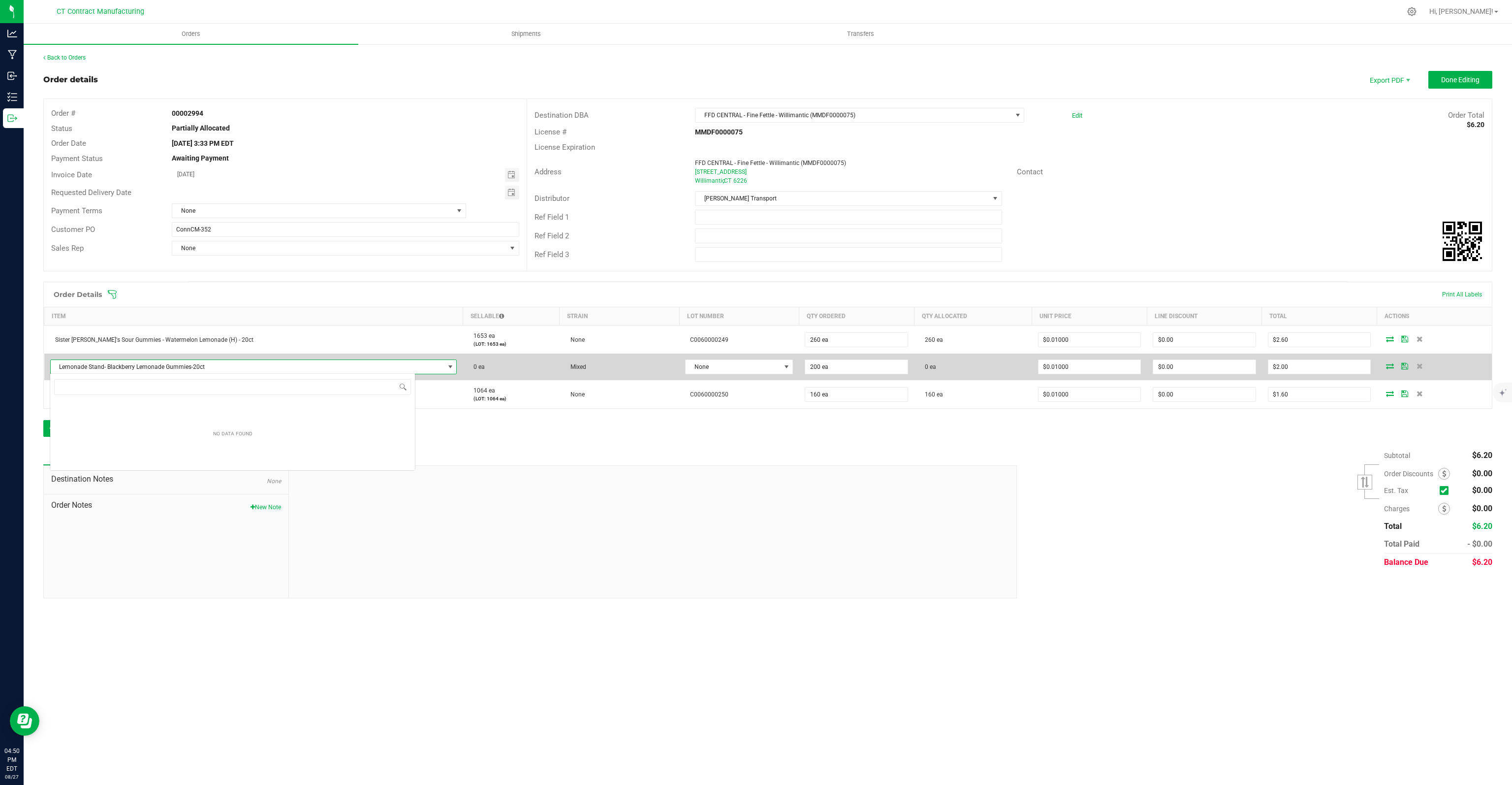
scroll to position [14, 366]
type input "SISTER [PERSON_NAME]"
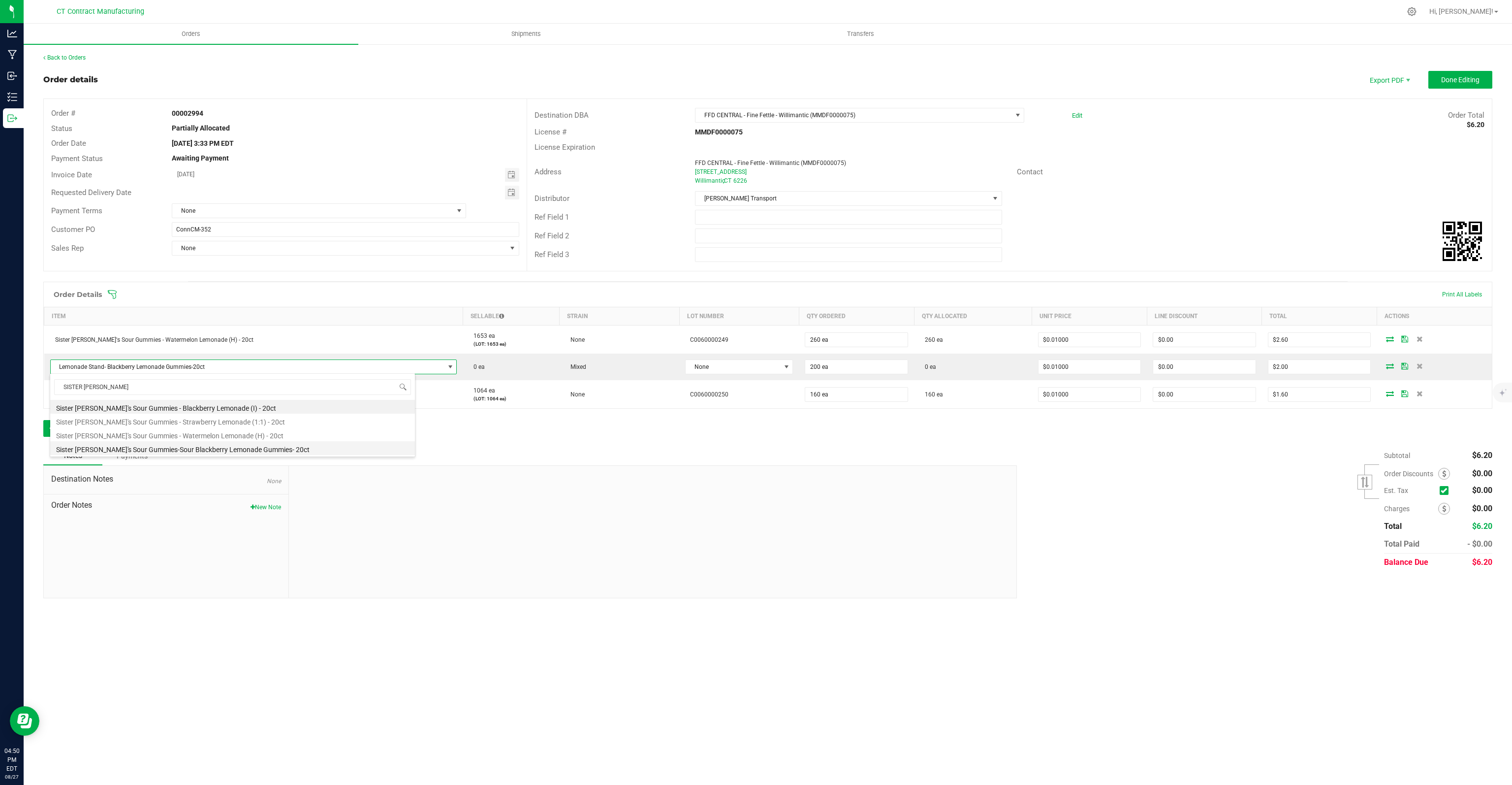
click at [245, 448] on li "Sister [PERSON_NAME]'s Sour Gummies-Sour Blackberry Lemonade Gummies- 20ct" at bounding box center [232, 447] width 365 height 14
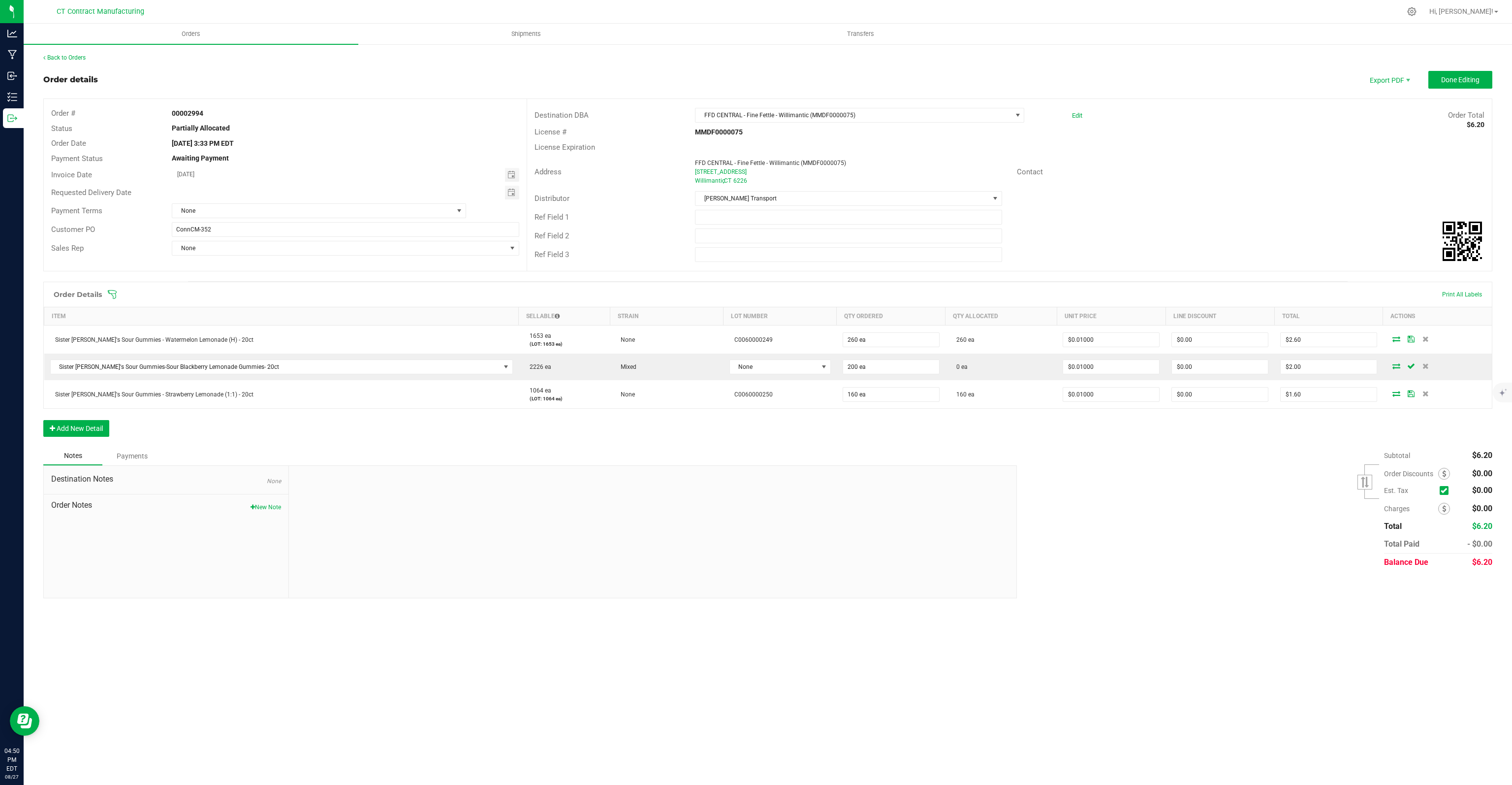
click at [534, 436] on div "Order Details Print All Labels Item Sellable Strain Lot Number Qty Ordered Qty …" at bounding box center [768, 364] width 1449 height 165
click at [1457, 79] on span "Done Editing" at bounding box center [1460, 79] width 38 height 8
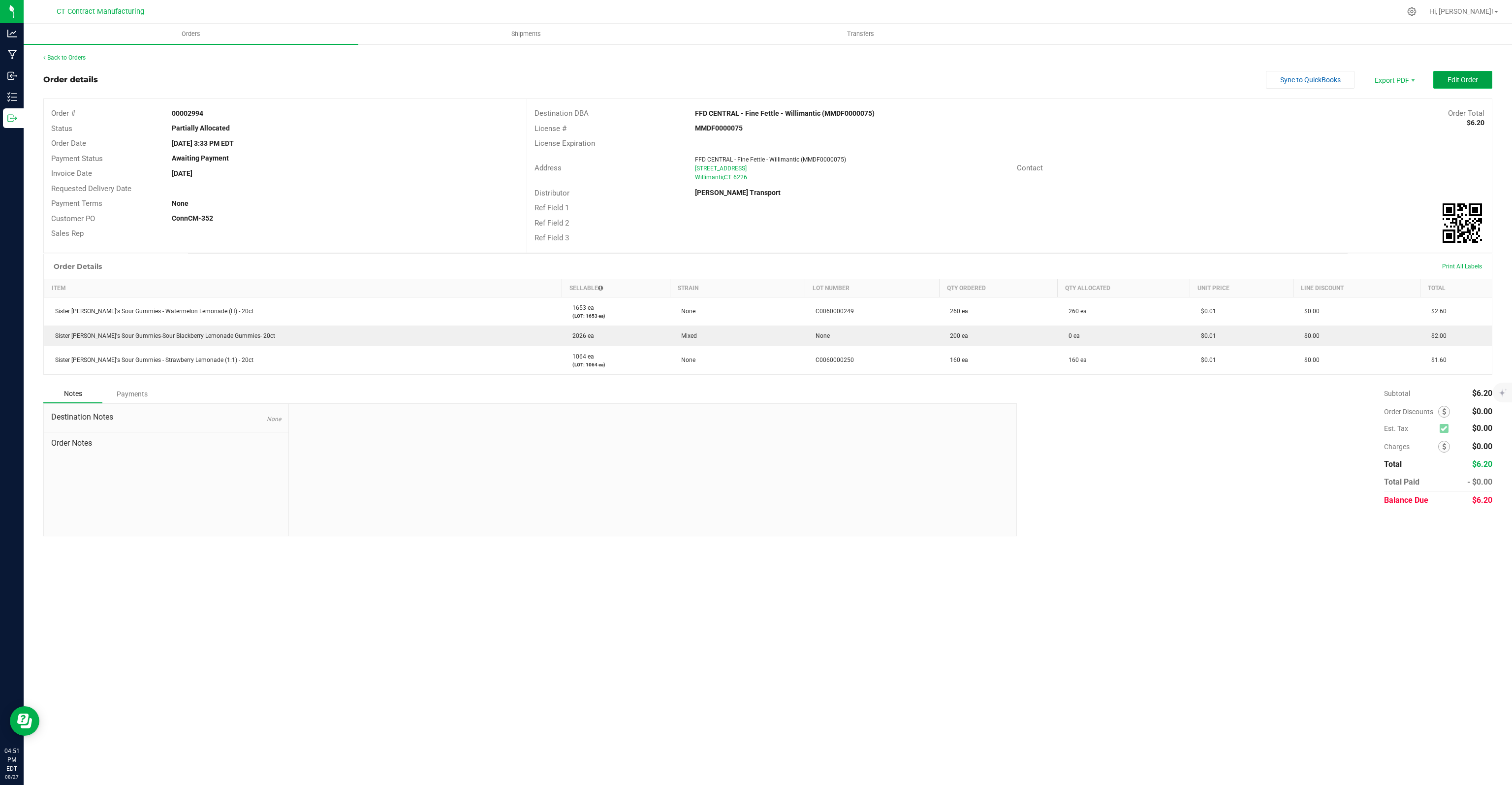
click at [1458, 80] on span "Edit Order" at bounding box center [1463, 79] width 31 height 8
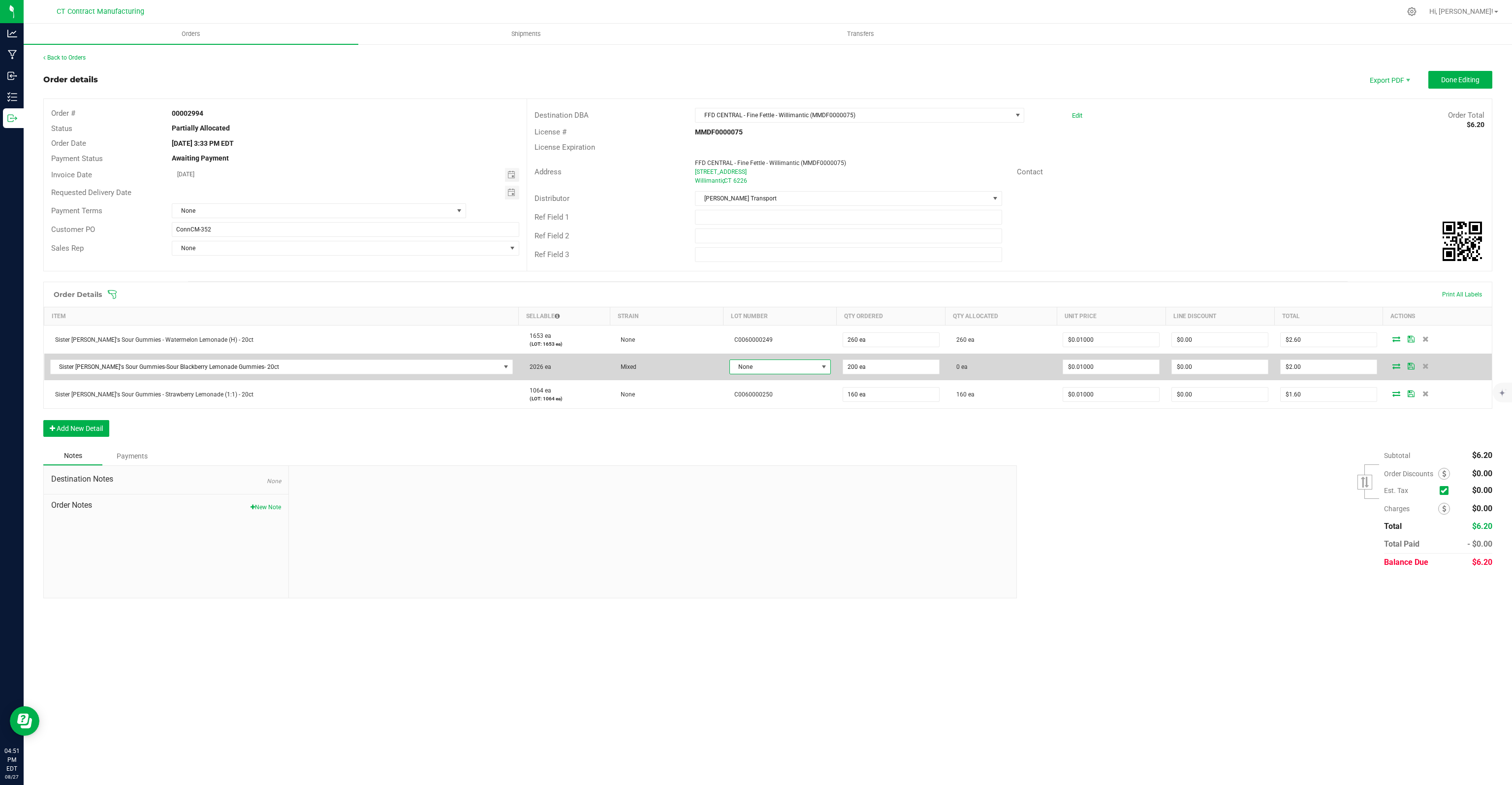
click at [772, 360] on span "None" at bounding box center [774, 366] width 88 height 14
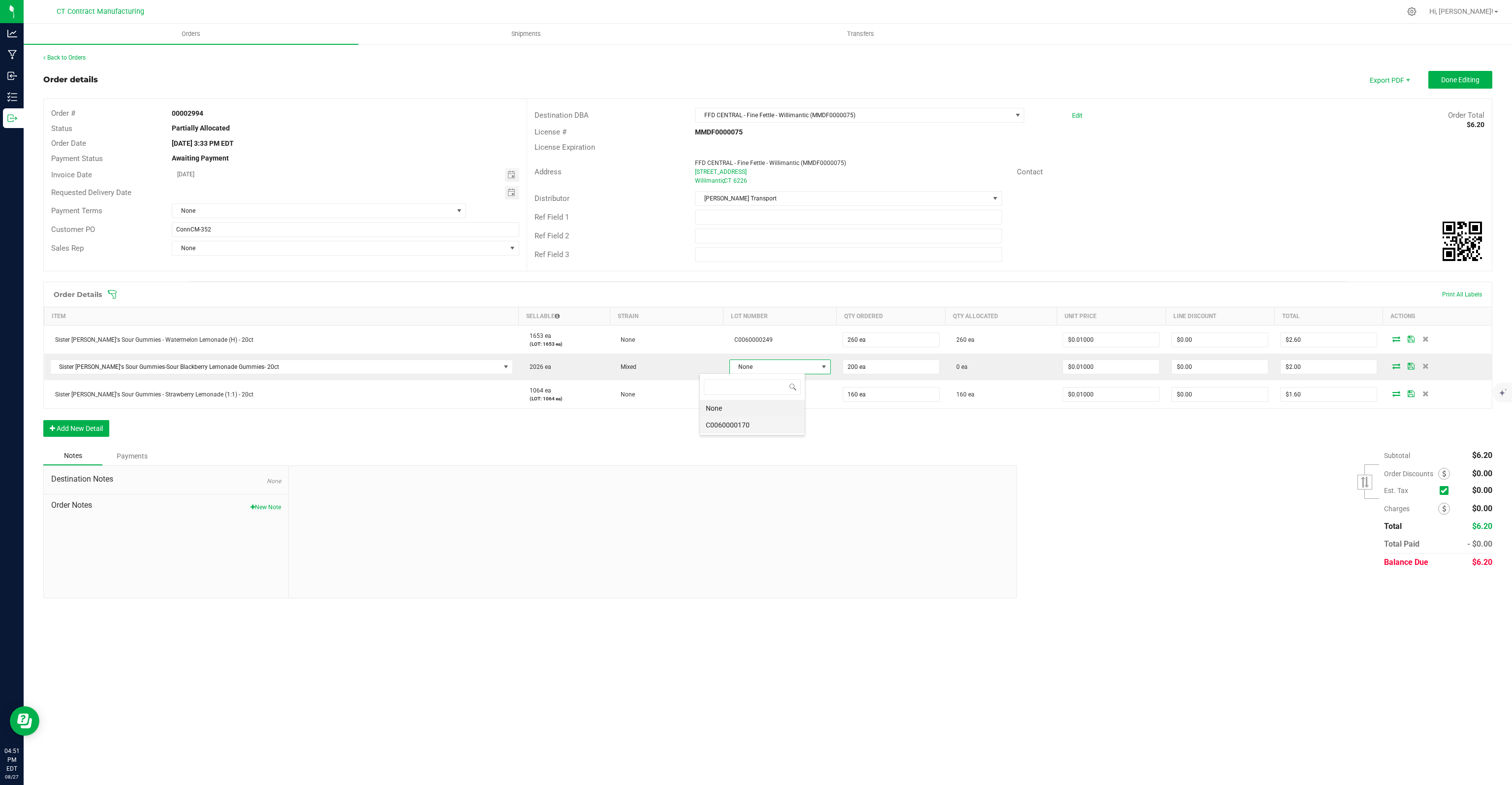
click at [756, 424] on li "C0060000170" at bounding box center [752, 424] width 105 height 17
click at [1456, 81] on span "Done Editing" at bounding box center [1460, 79] width 38 height 8
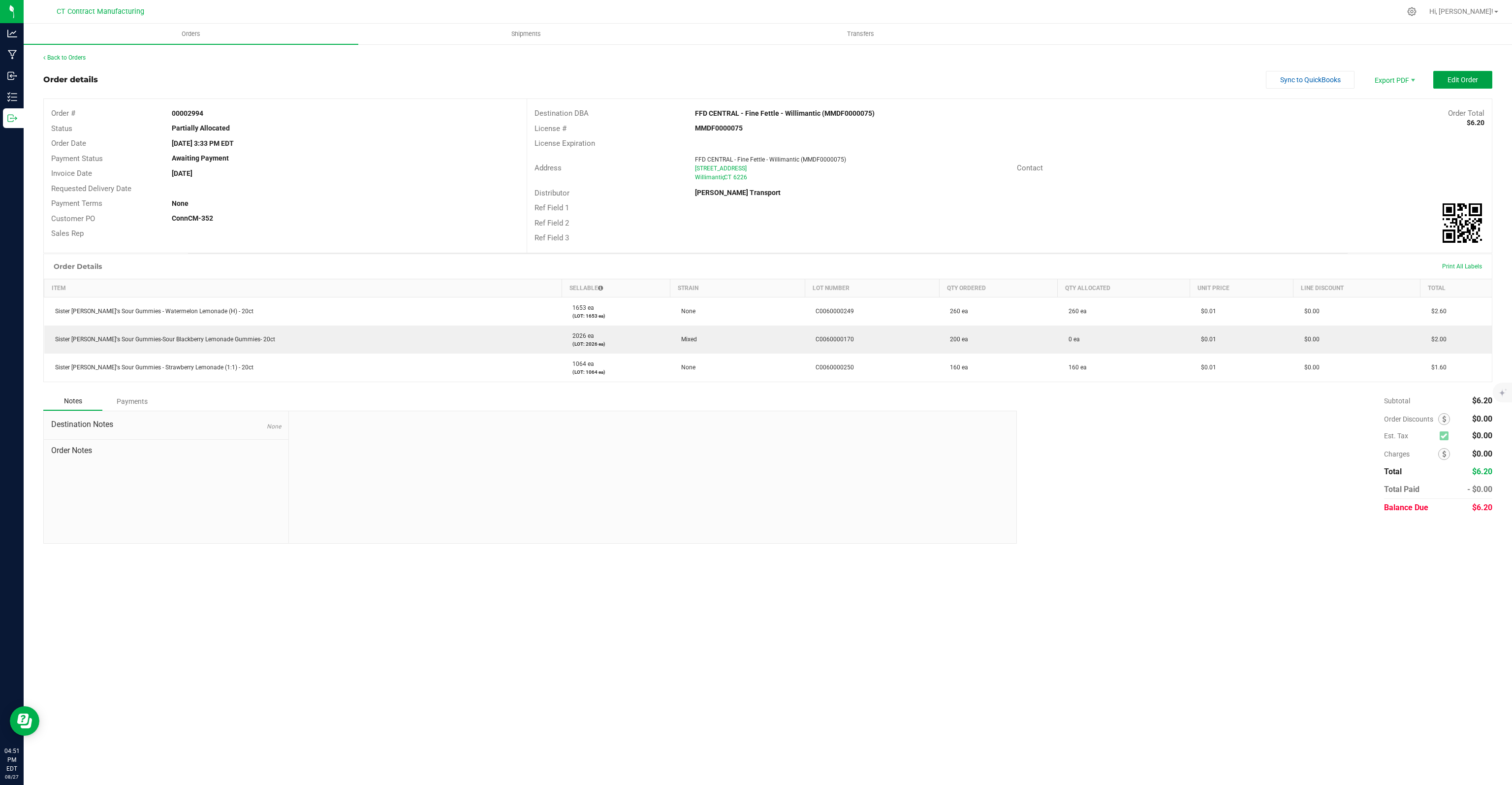
click at [1456, 81] on span "Edit Order" at bounding box center [1463, 79] width 31 height 8
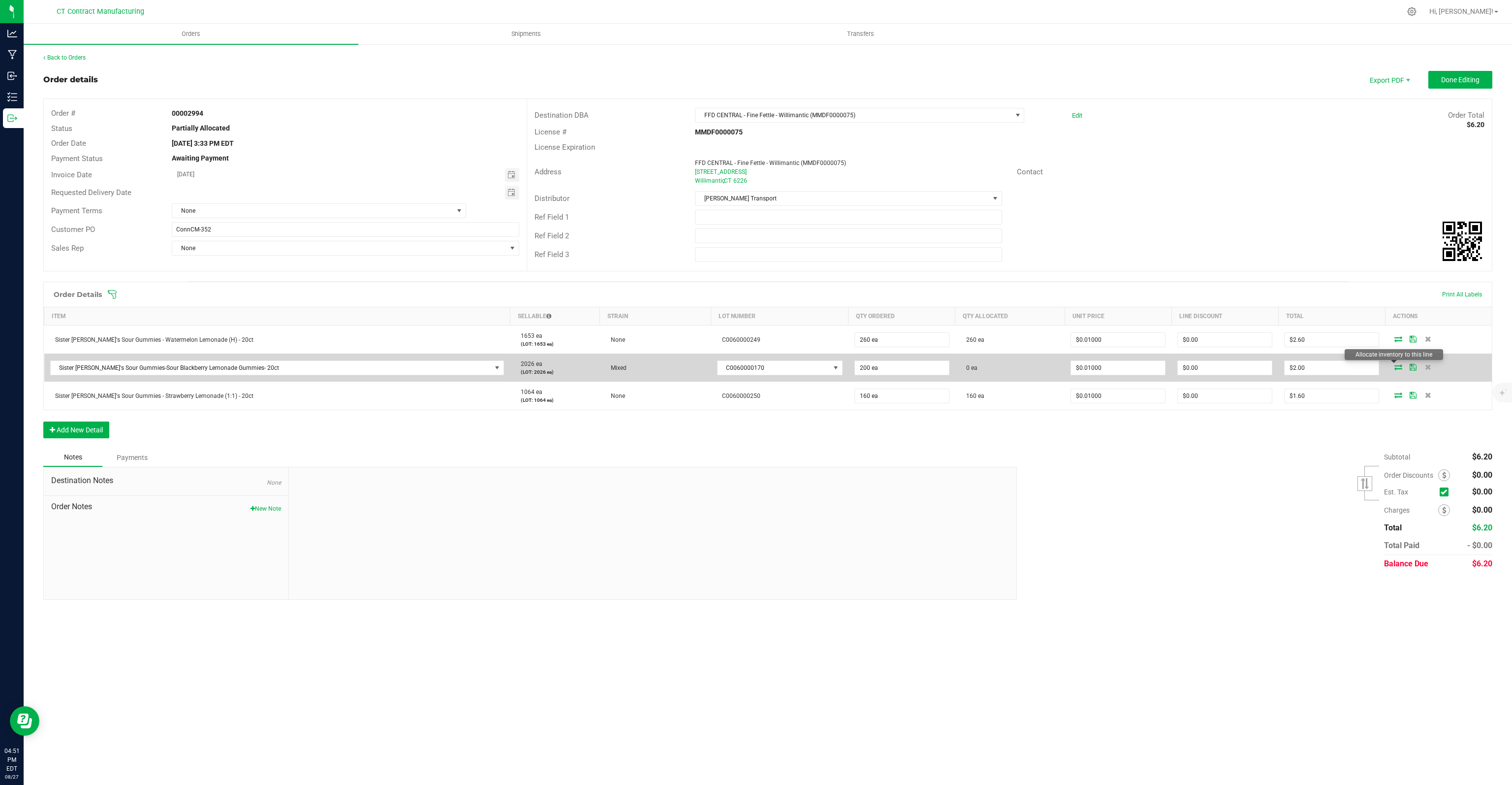
click at [1397, 365] on icon at bounding box center [1398, 367] width 8 height 6
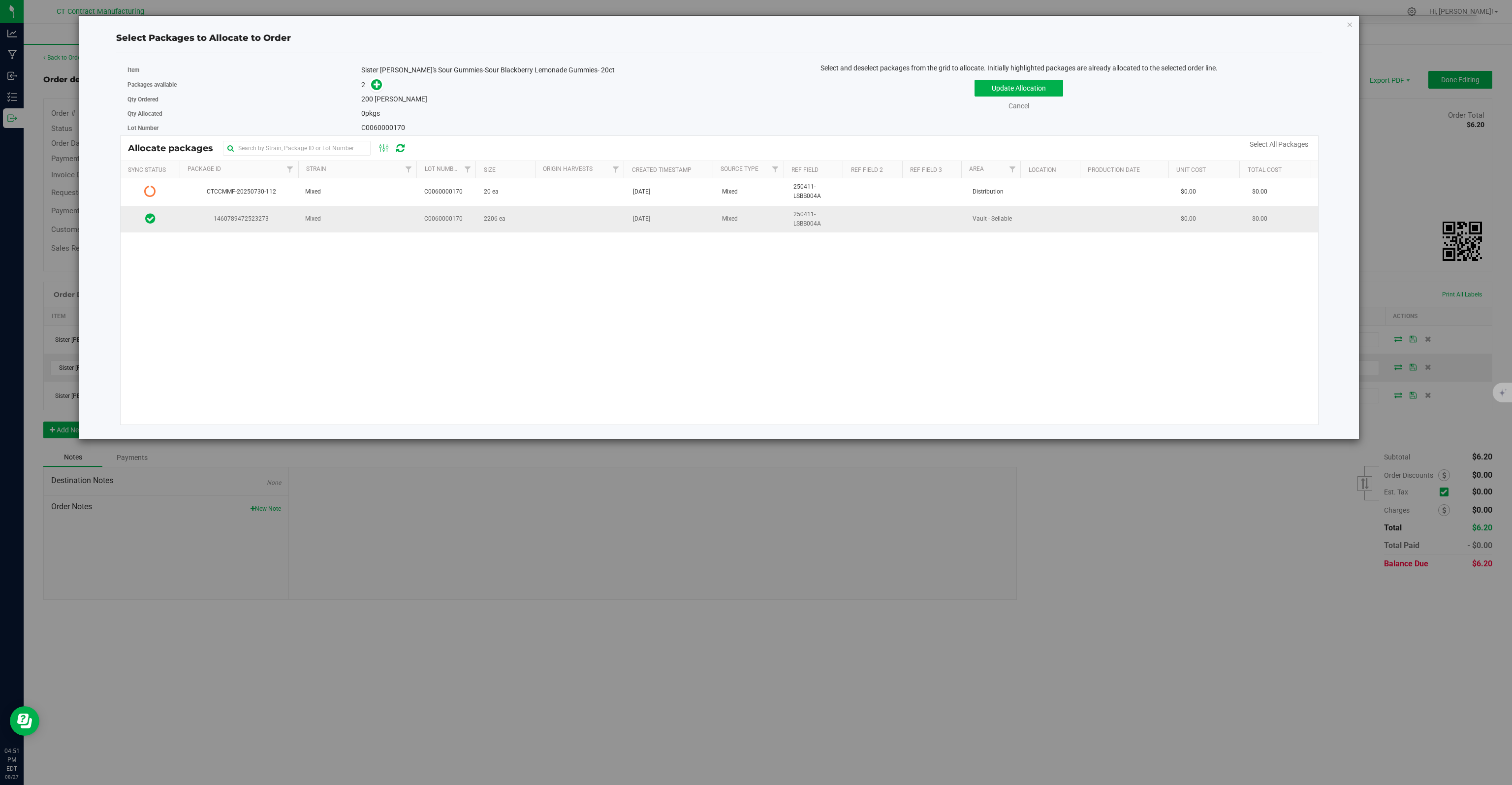
click at [206, 224] on td "1460789472523273" at bounding box center [239, 219] width 119 height 26
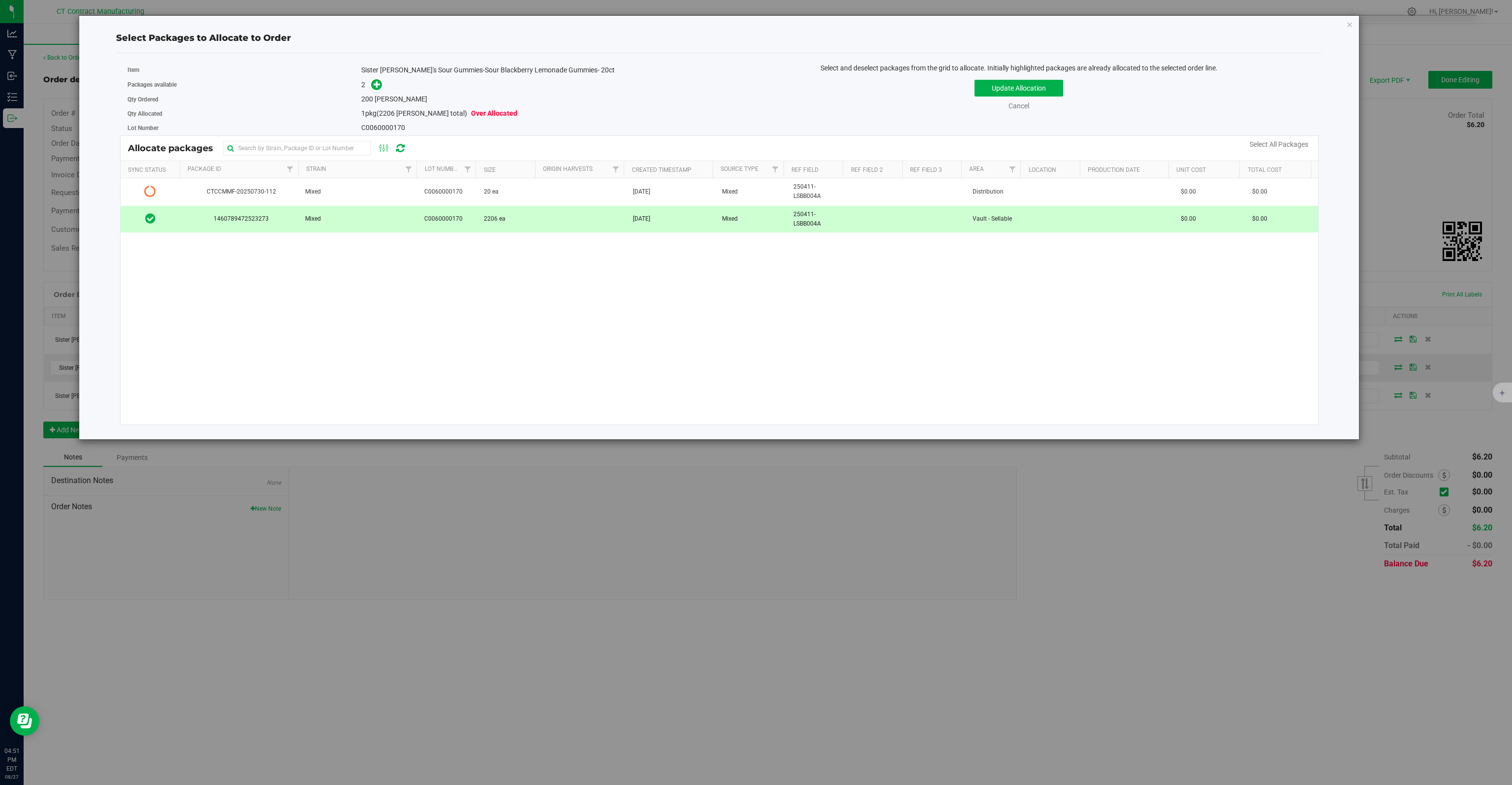
click at [380, 89] on span at bounding box center [374, 85] width 16 height 11
click at [377, 84] on icon at bounding box center [377, 85] width 7 height 7
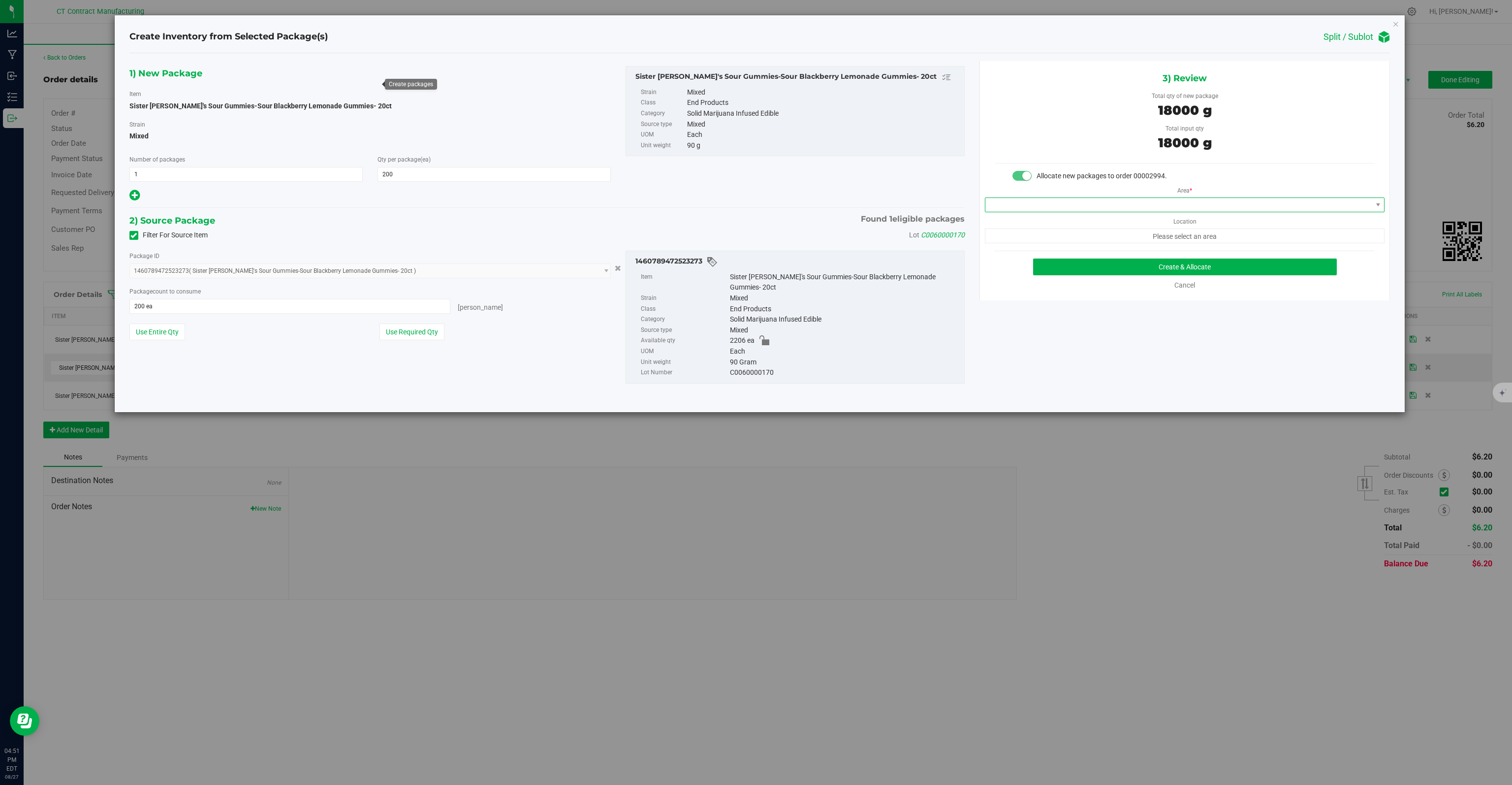
click at [1157, 203] on span at bounding box center [1179, 204] width 386 height 14
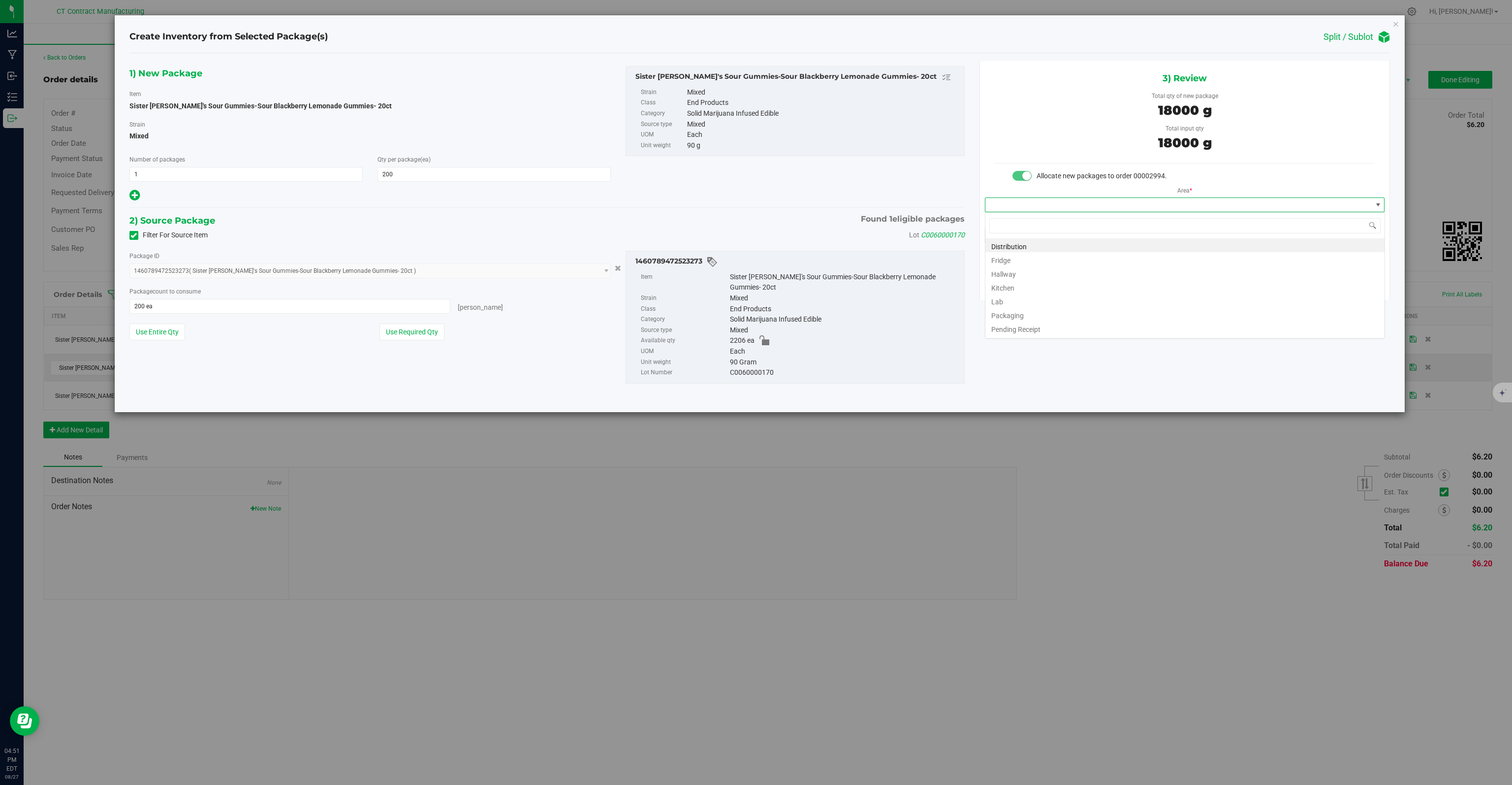
scroll to position [14, 400]
click at [1099, 245] on li "Distribution" at bounding box center [1185, 245] width 399 height 14
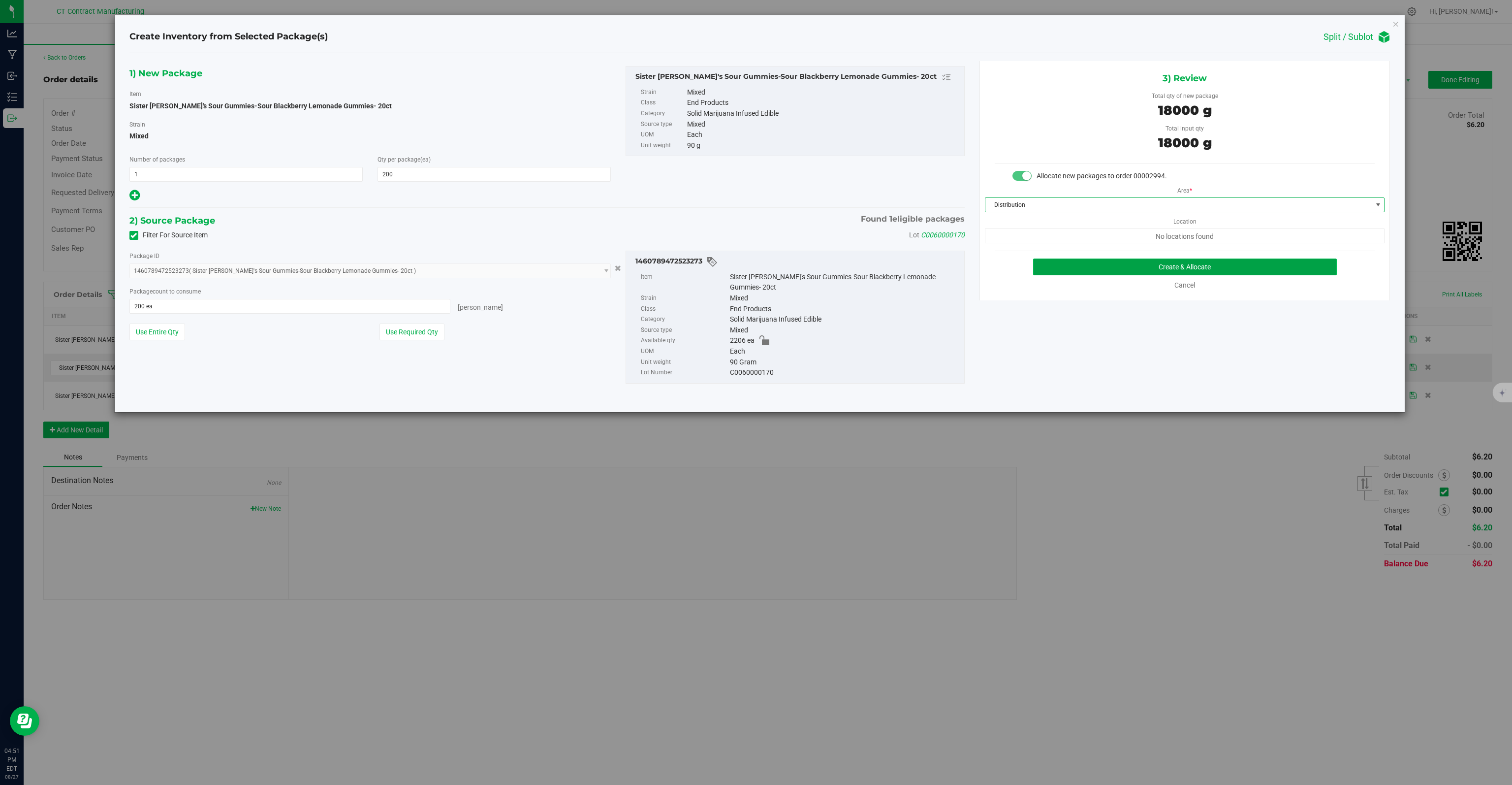
click at [1146, 267] on button "Create & Allocate" at bounding box center [1185, 267] width 304 height 17
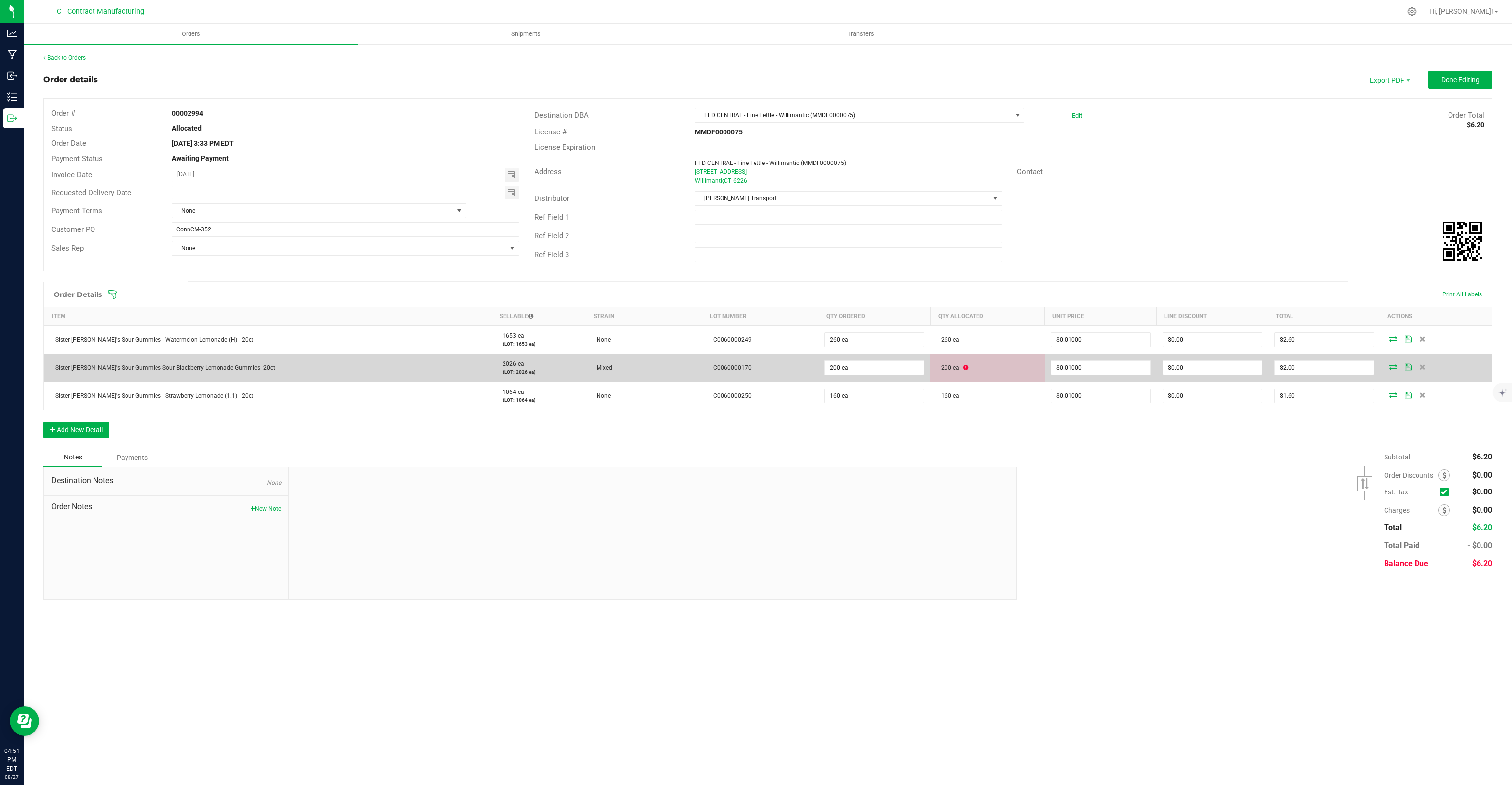
click at [963, 367] on icon at bounding box center [966, 368] width 5 height 6
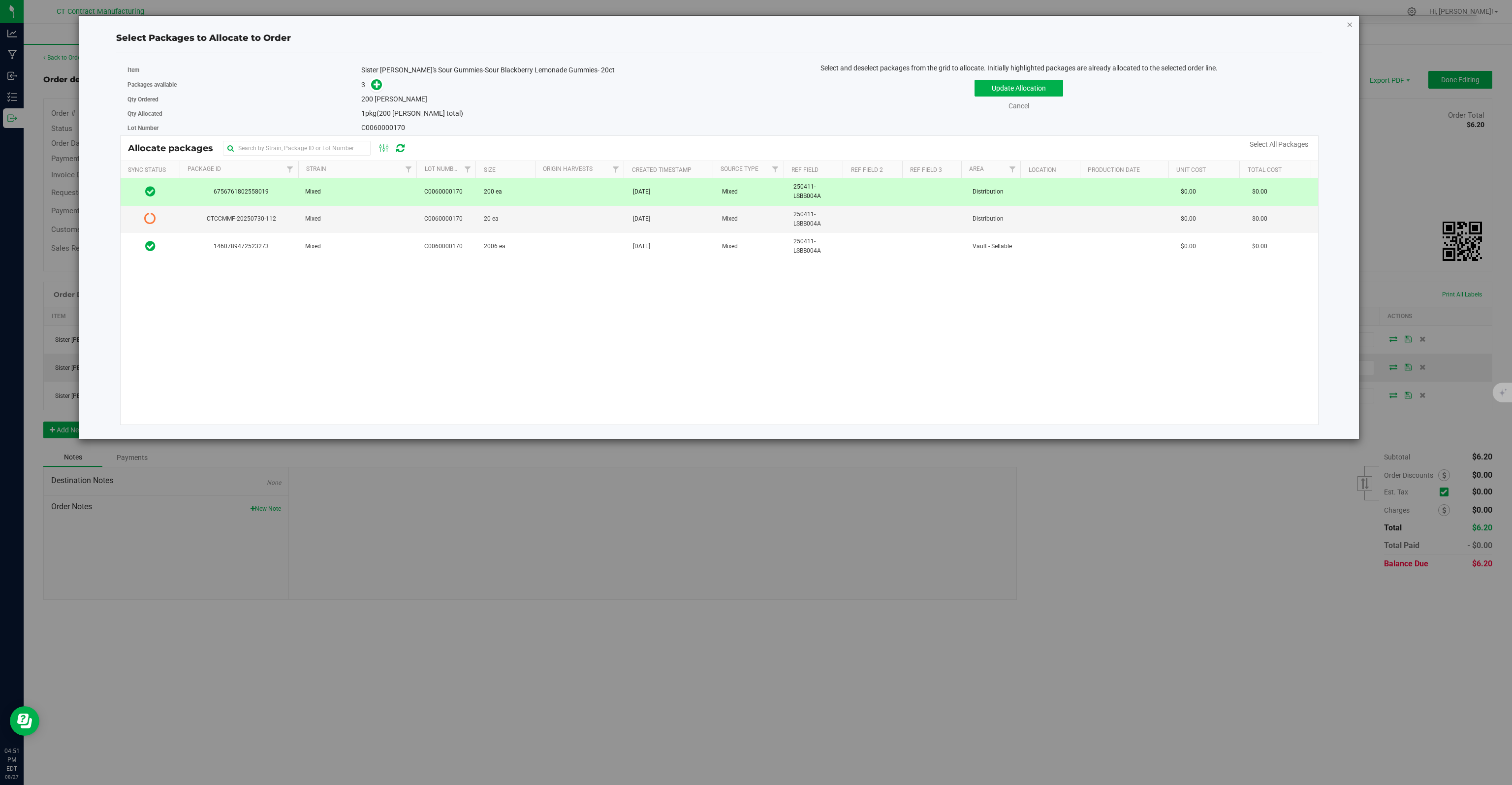
click at [1350, 21] on icon "button" at bounding box center [1349, 24] width 7 height 12
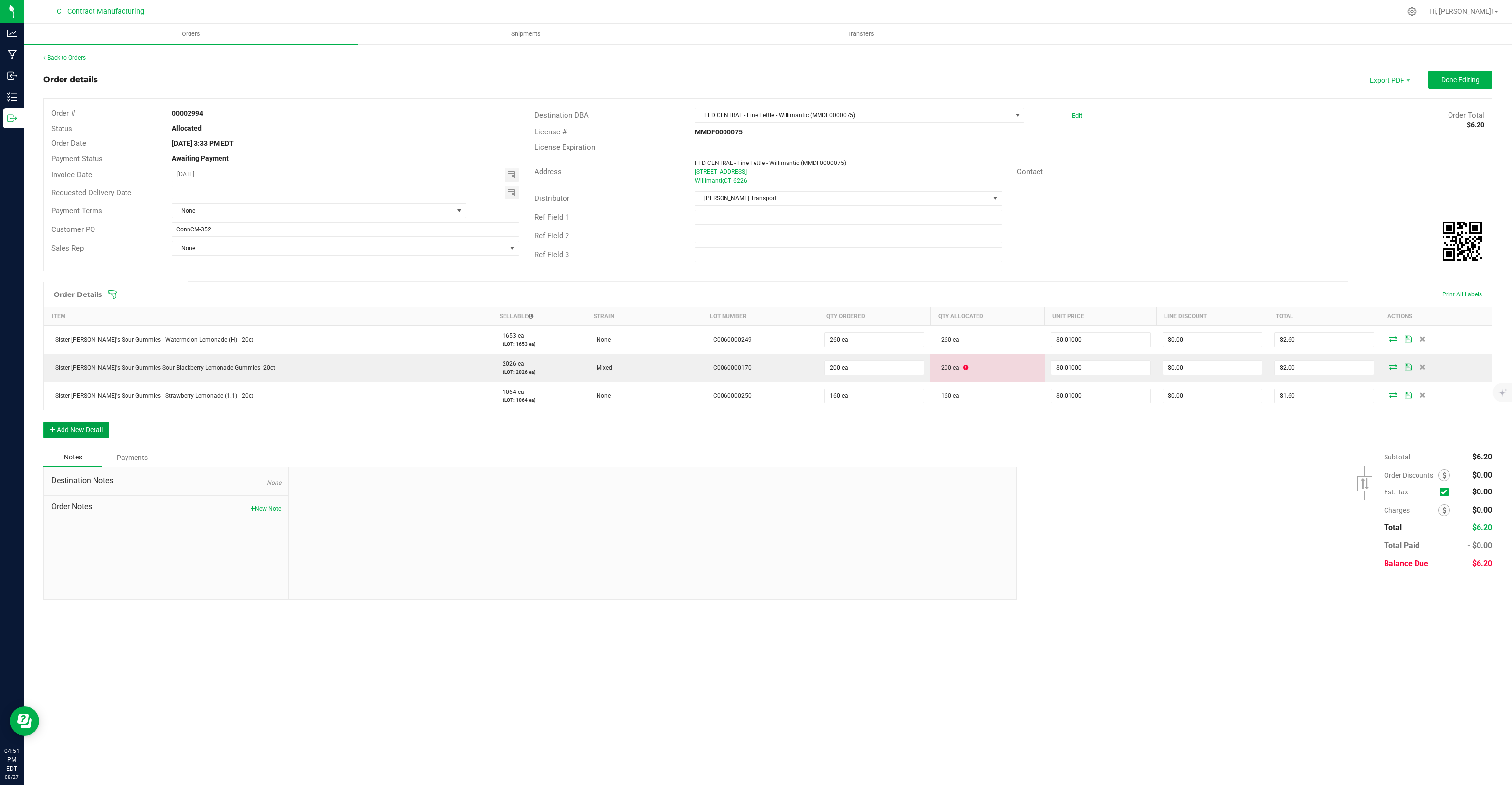
click at [93, 432] on button "Add New Detail" at bounding box center [76, 430] width 66 height 17
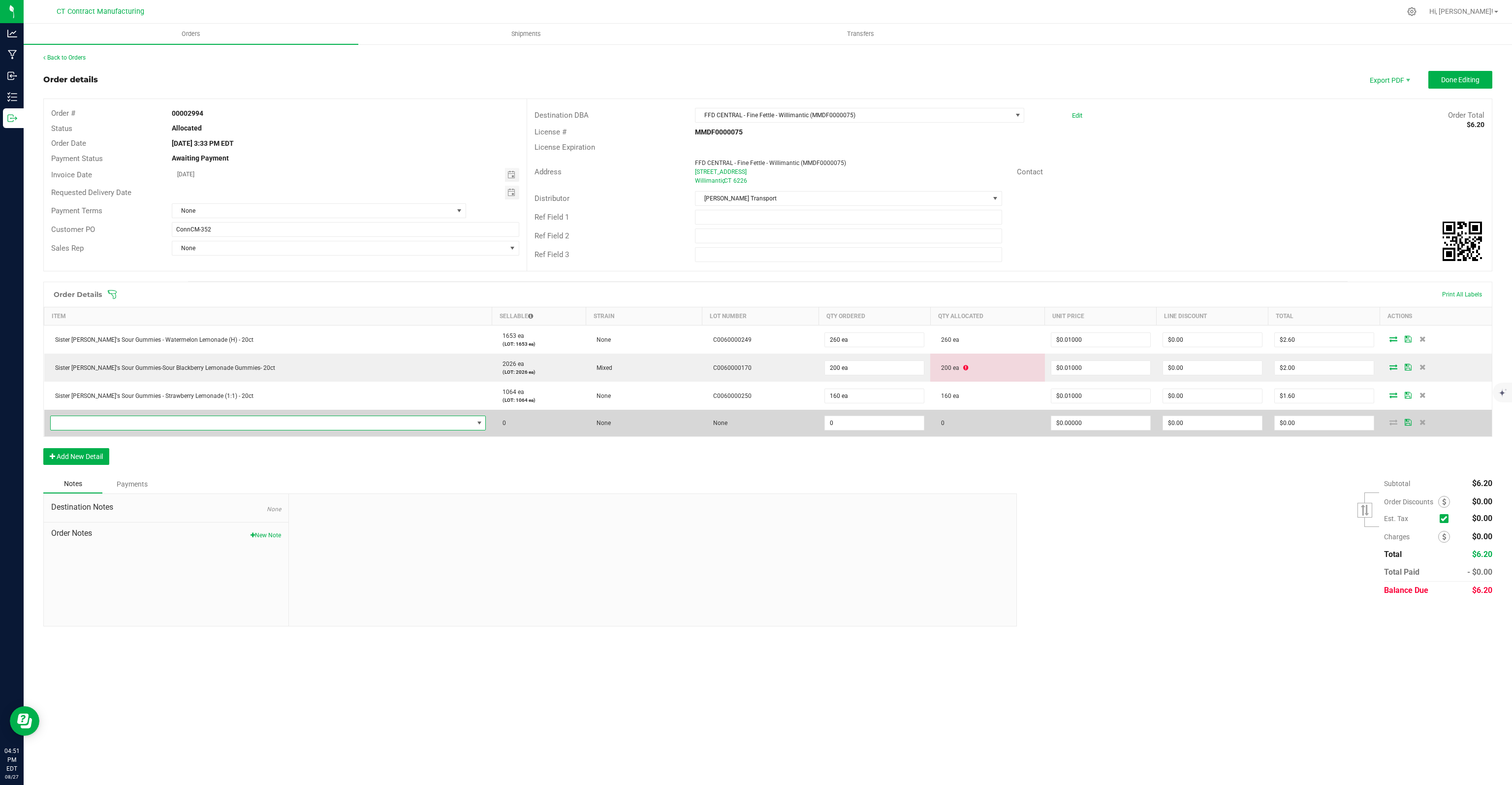
click at [158, 429] on span "NO DATA FOUND" at bounding box center [268, 423] width 436 height 15
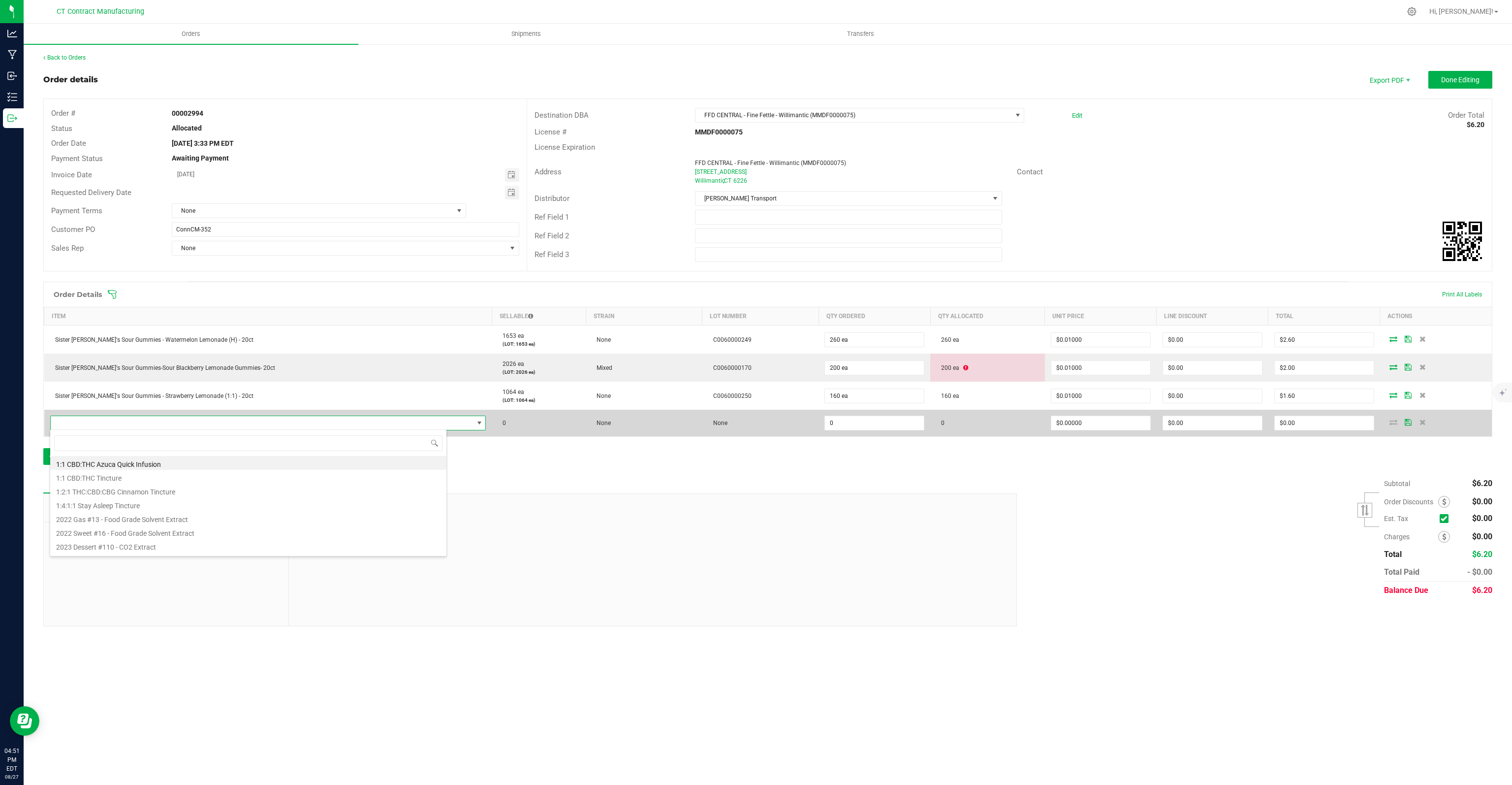
scroll to position [14, 397]
type input "SISTER [PERSON_NAME]"
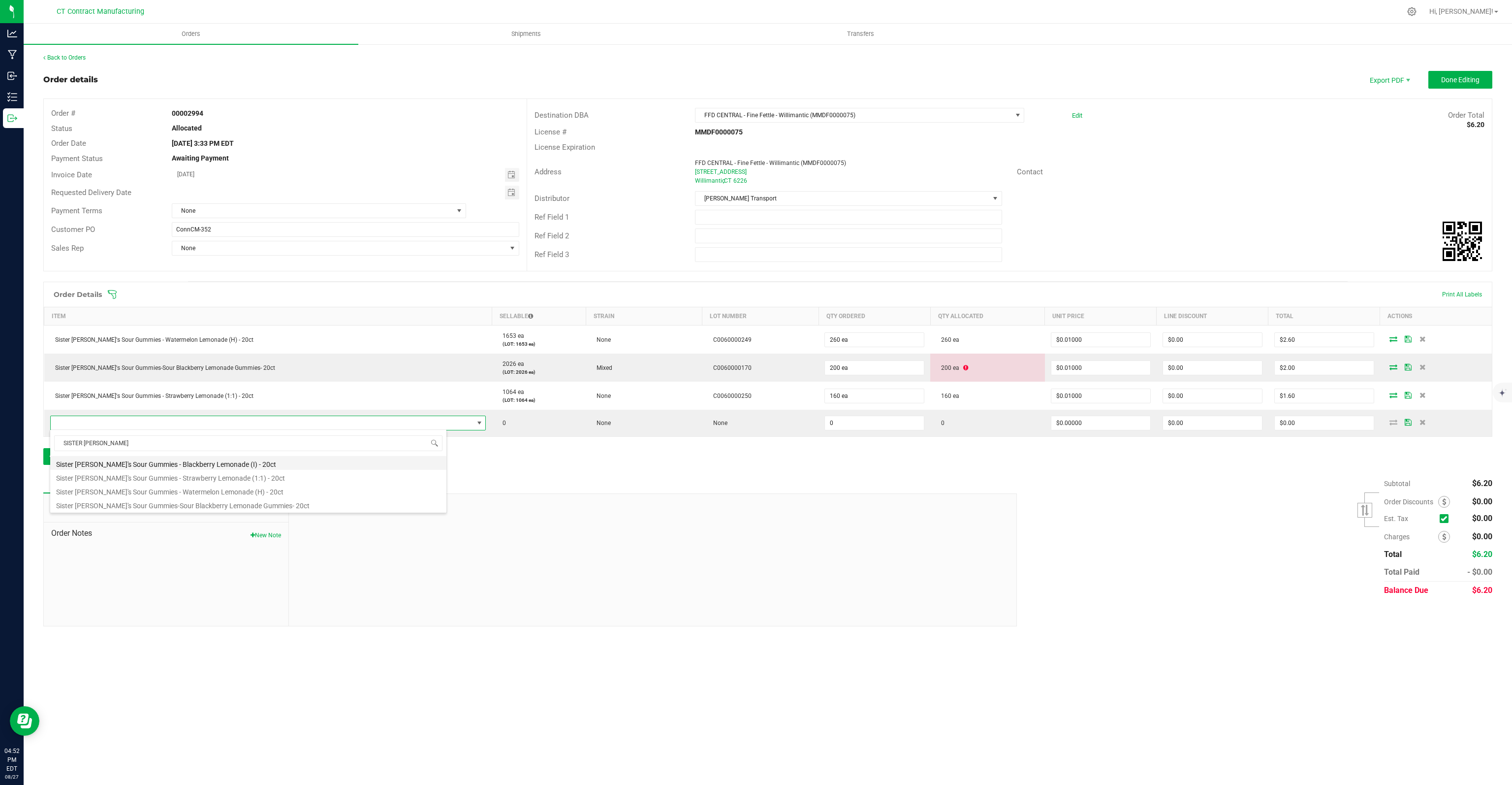
click at [197, 461] on li "Sister [PERSON_NAME]'s Sour Gummies - Blackberry Lemonade (I) - 20ct" at bounding box center [248, 462] width 396 height 14
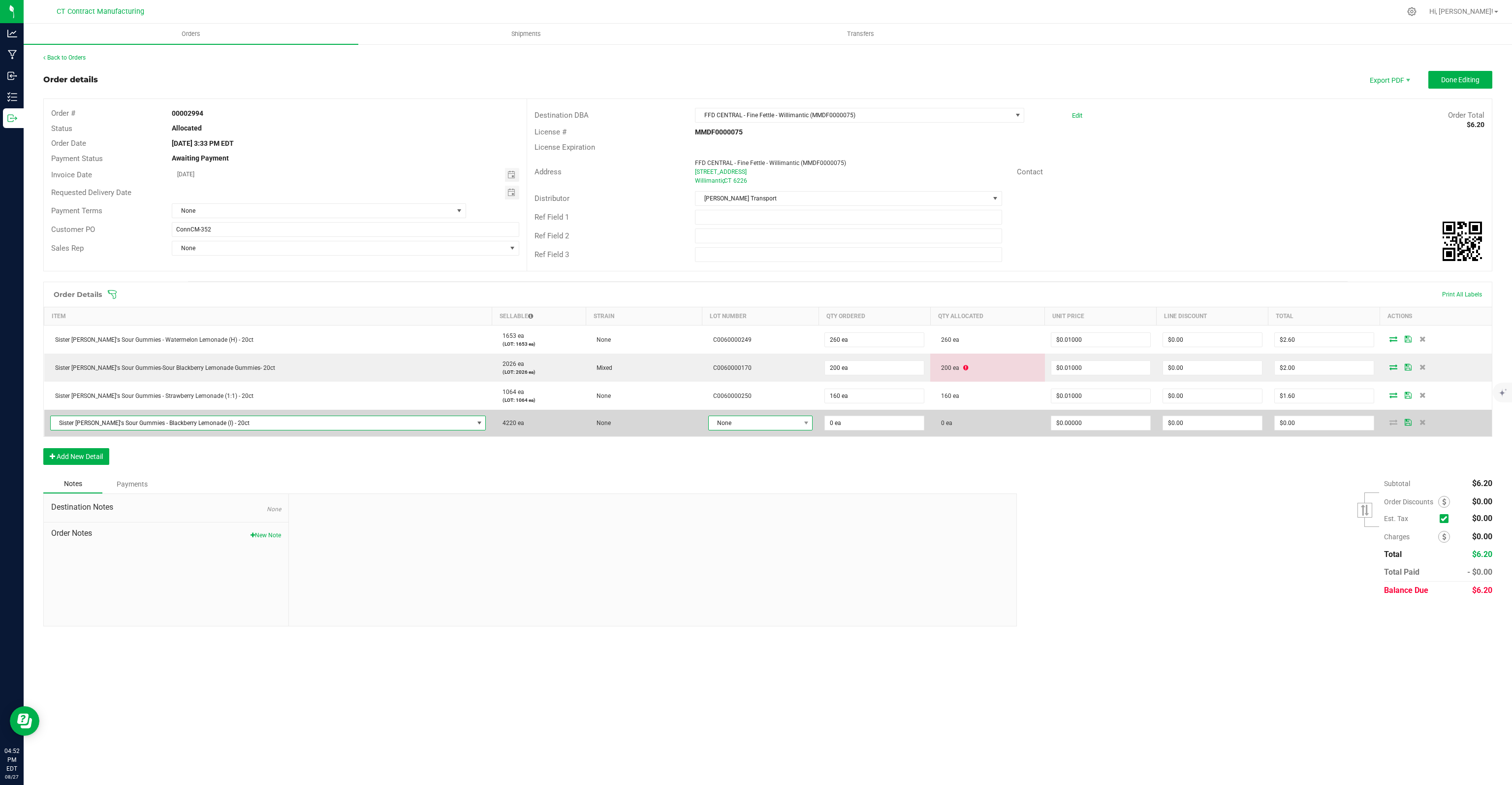
click at [709, 424] on span "None" at bounding box center [754, 423] width 91 height 14
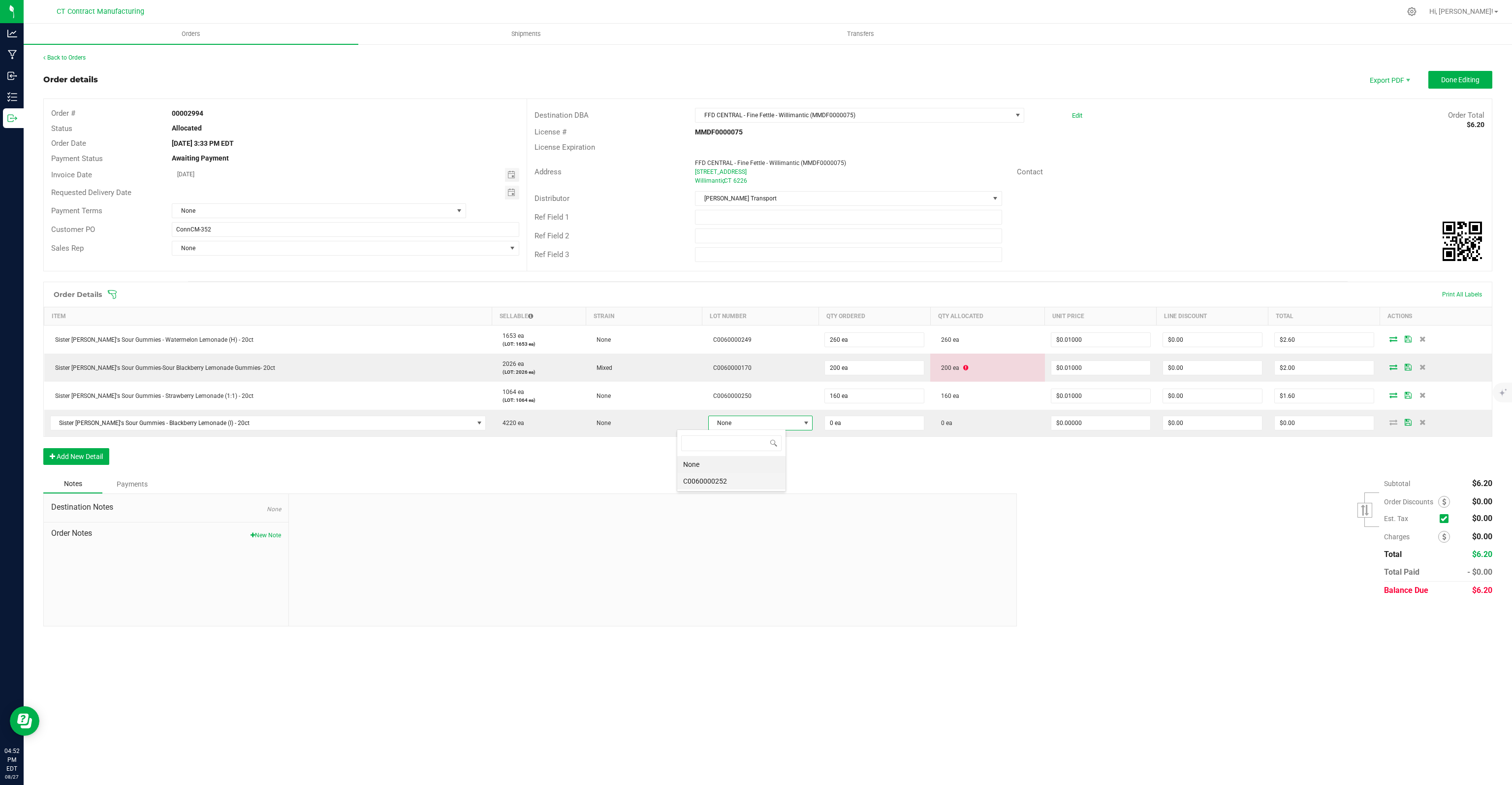
click at [707, 481] on li "C0060000252" at bounding box center [731, 481] width 108 height 17
click at [1451, 82] on span "Done Editing" at bounding box center [1460, 79] width 38 height 8
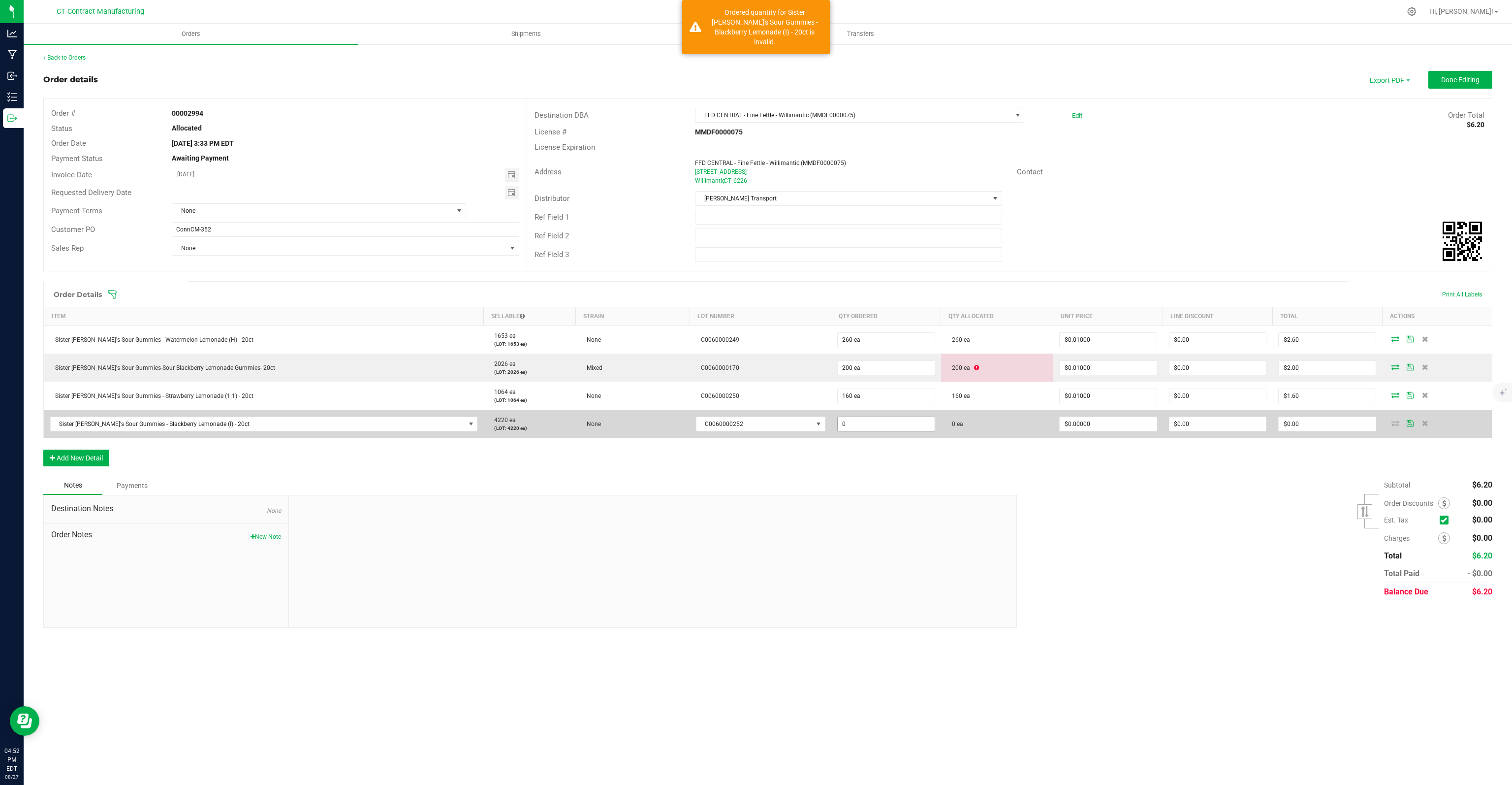
click at [865, 419] on input "0" at bounding box center [886, 423] width 97 height 14
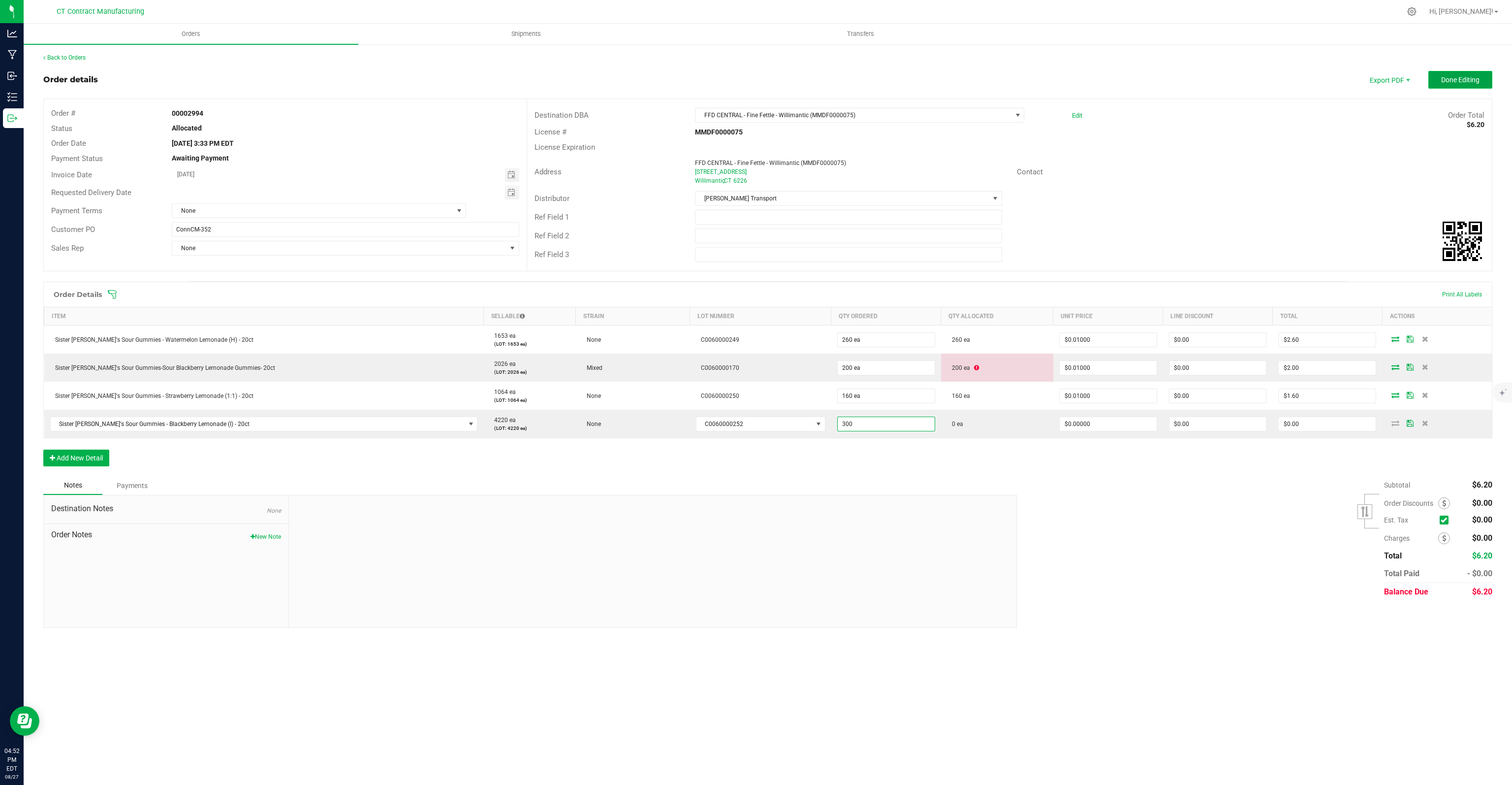
type input "300 ea"
click at [1465, 76] on span "Done Editing" at bounding box center [1460, 79] width 38 height 8
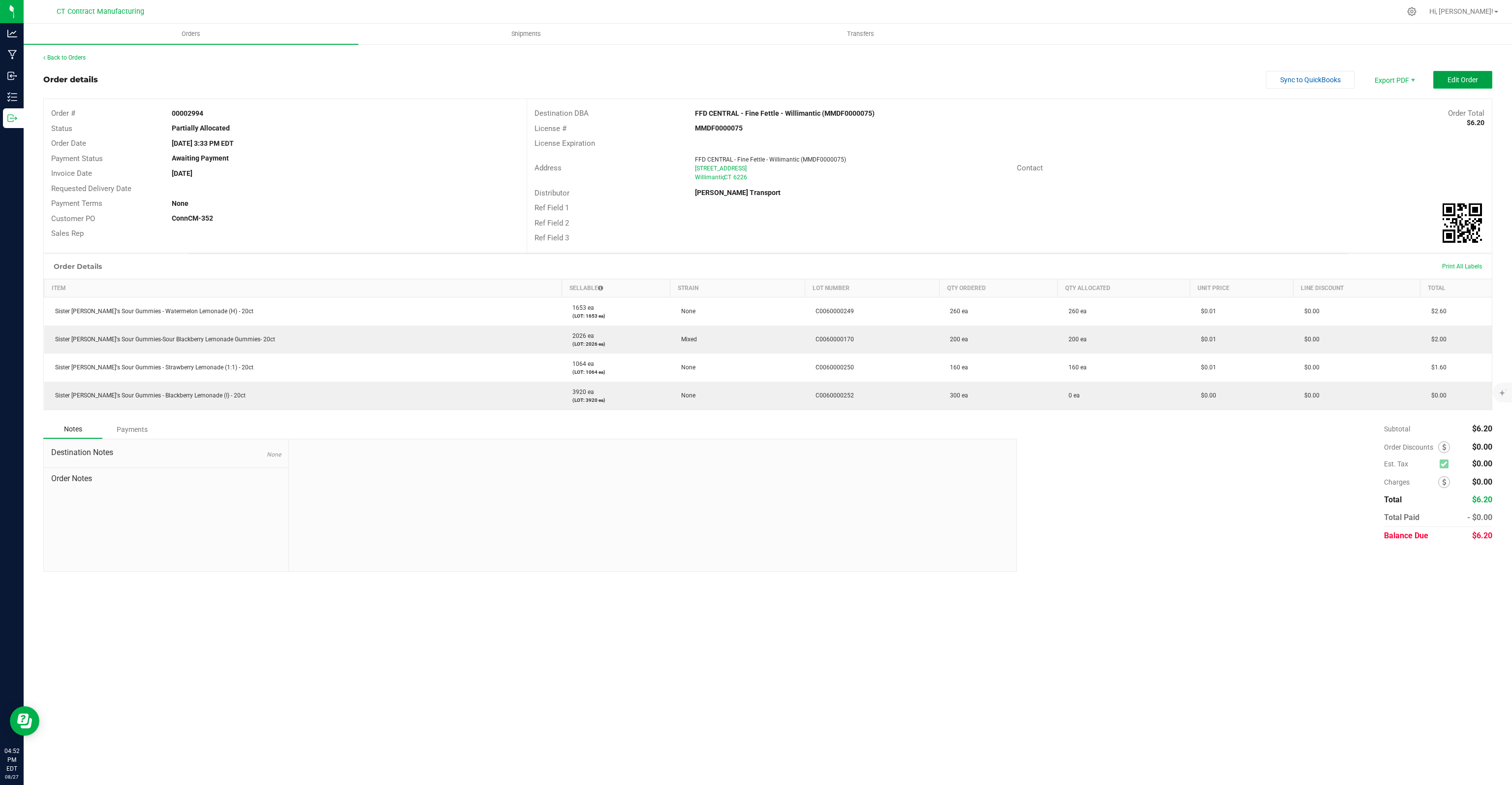
click at [1484, 81] on button "Edit Order" at bounding box center [1463, 80] width 59 height 18
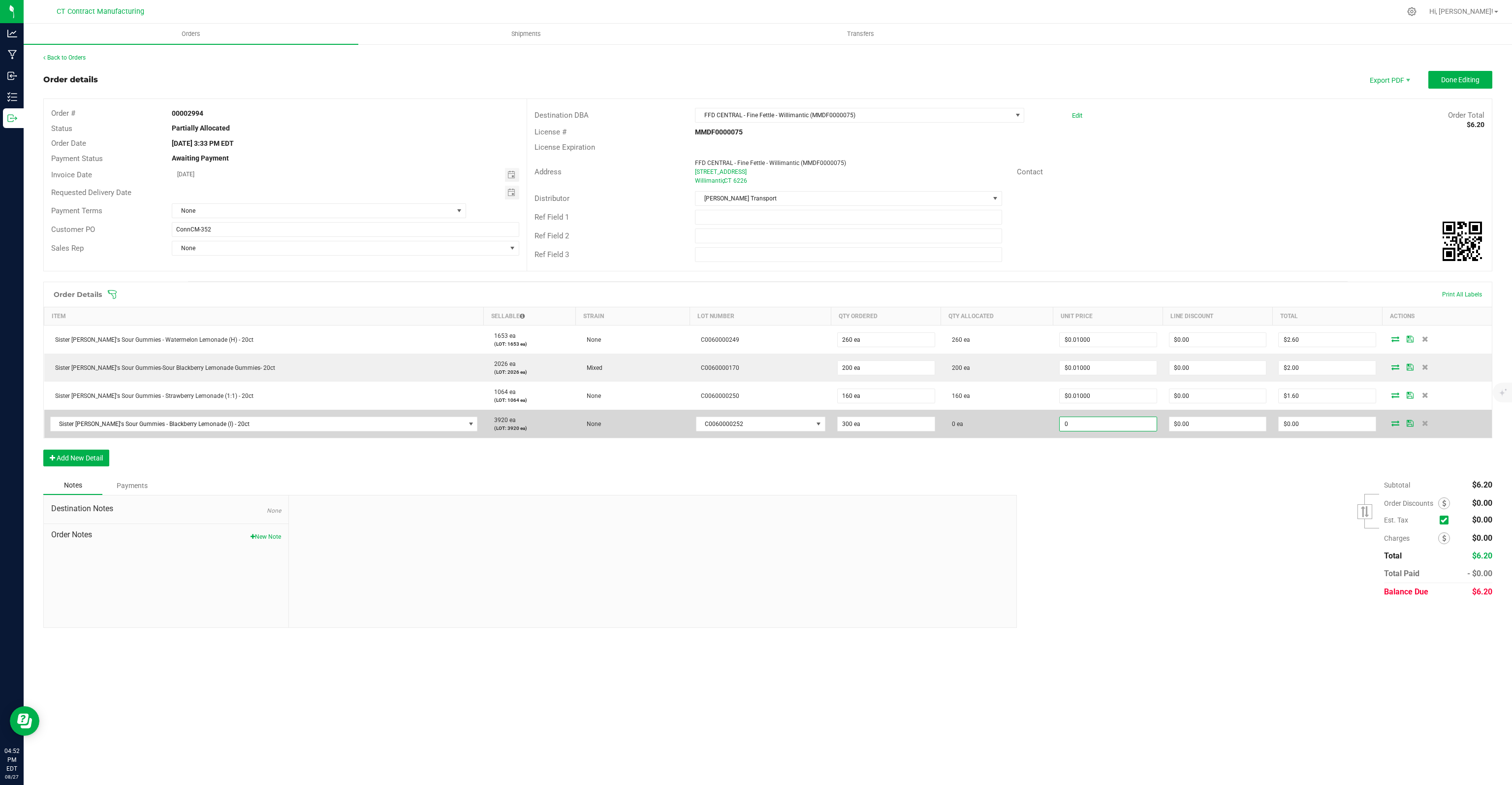
click at [1099, 426] on input "0" at bounding box center [1108, 423] width 97 height 14
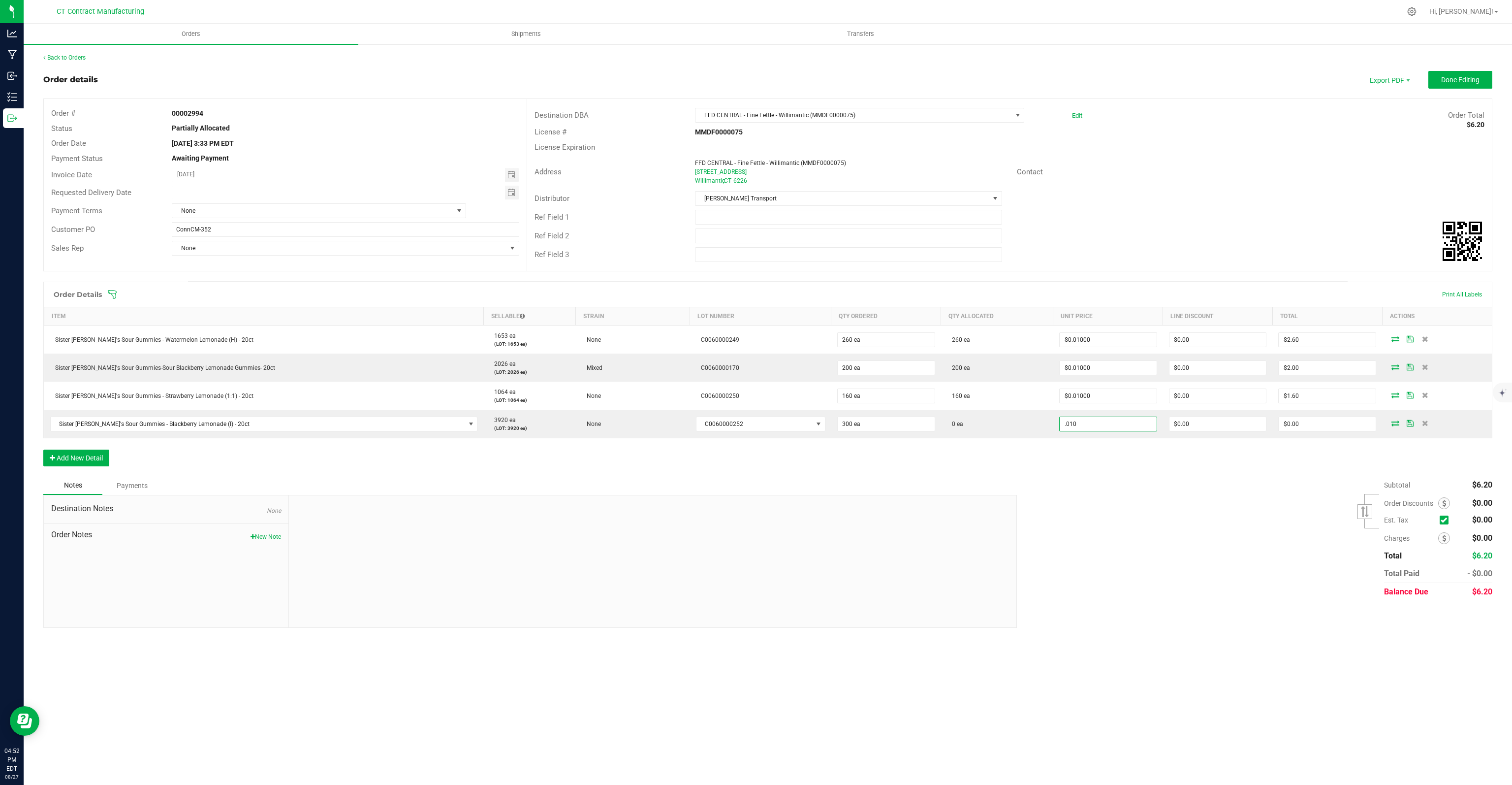
type input "$0.01000"
type input "$3.00"
click at [1122, 461] on div "Order Details Print All Labels Item Sellable Strain Lot Number Qty Ordered Qty …" at bounding box center [768, 379] width 1449 height 194
click at [1471, 80] on span "Done Editing" at bounding box center [1460, 79] width 38 height 8
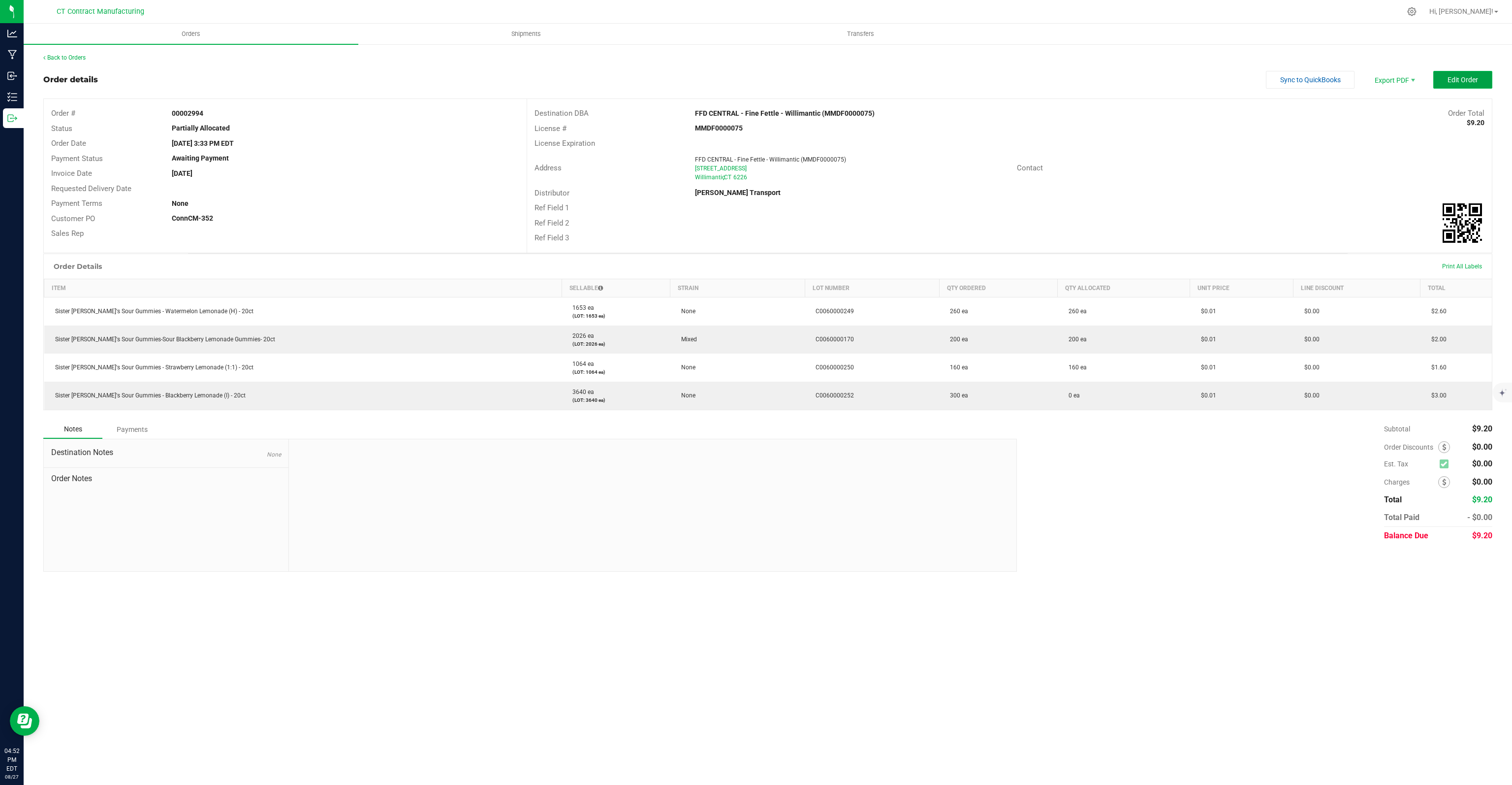
click at [1464, 78] on span "Edit Order" at bounding box center [1463, 79] width 31 height 8
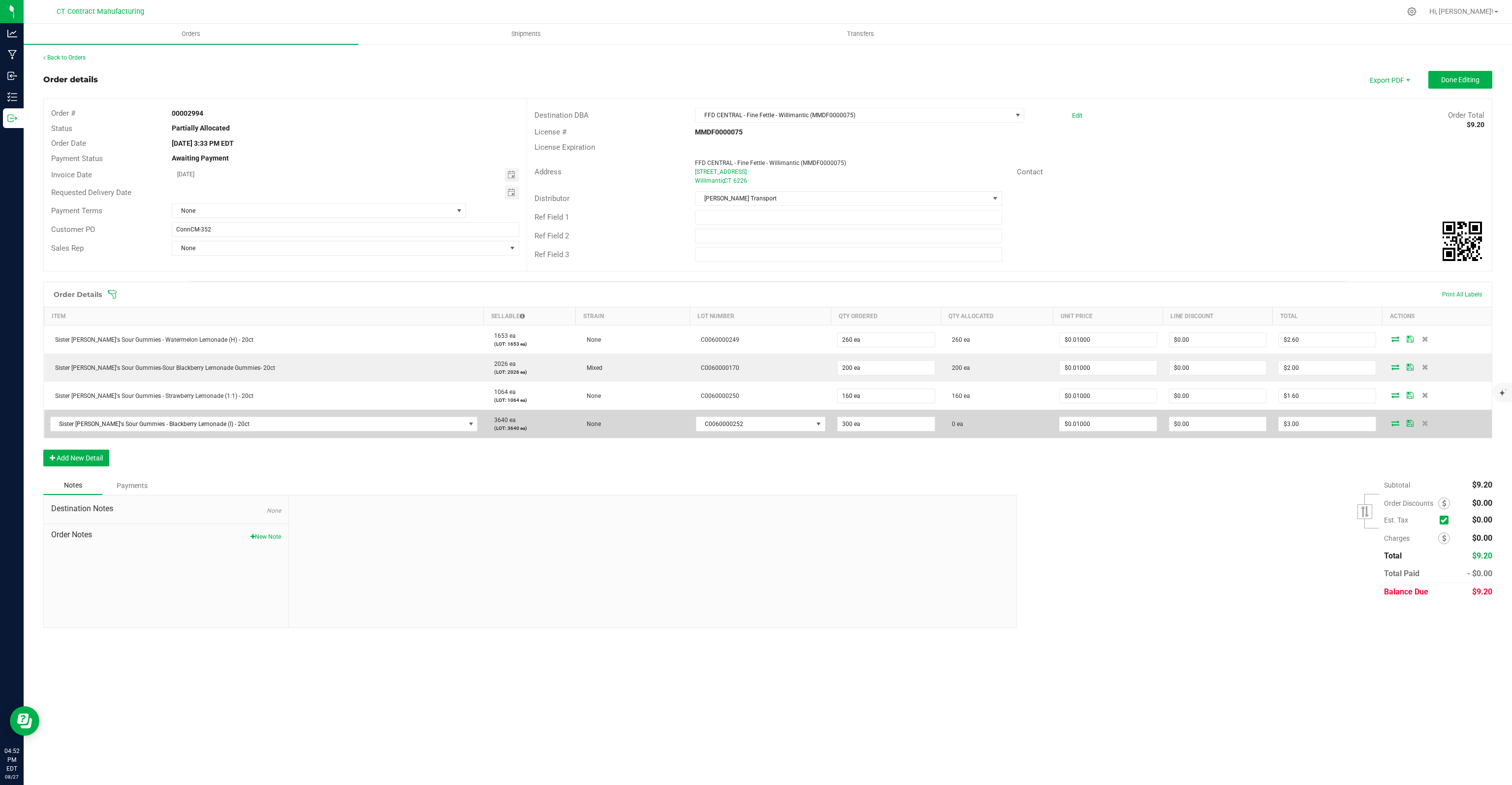
click at [1395, 420] on icon at bounding box center [1395, 423] width 8 height 6
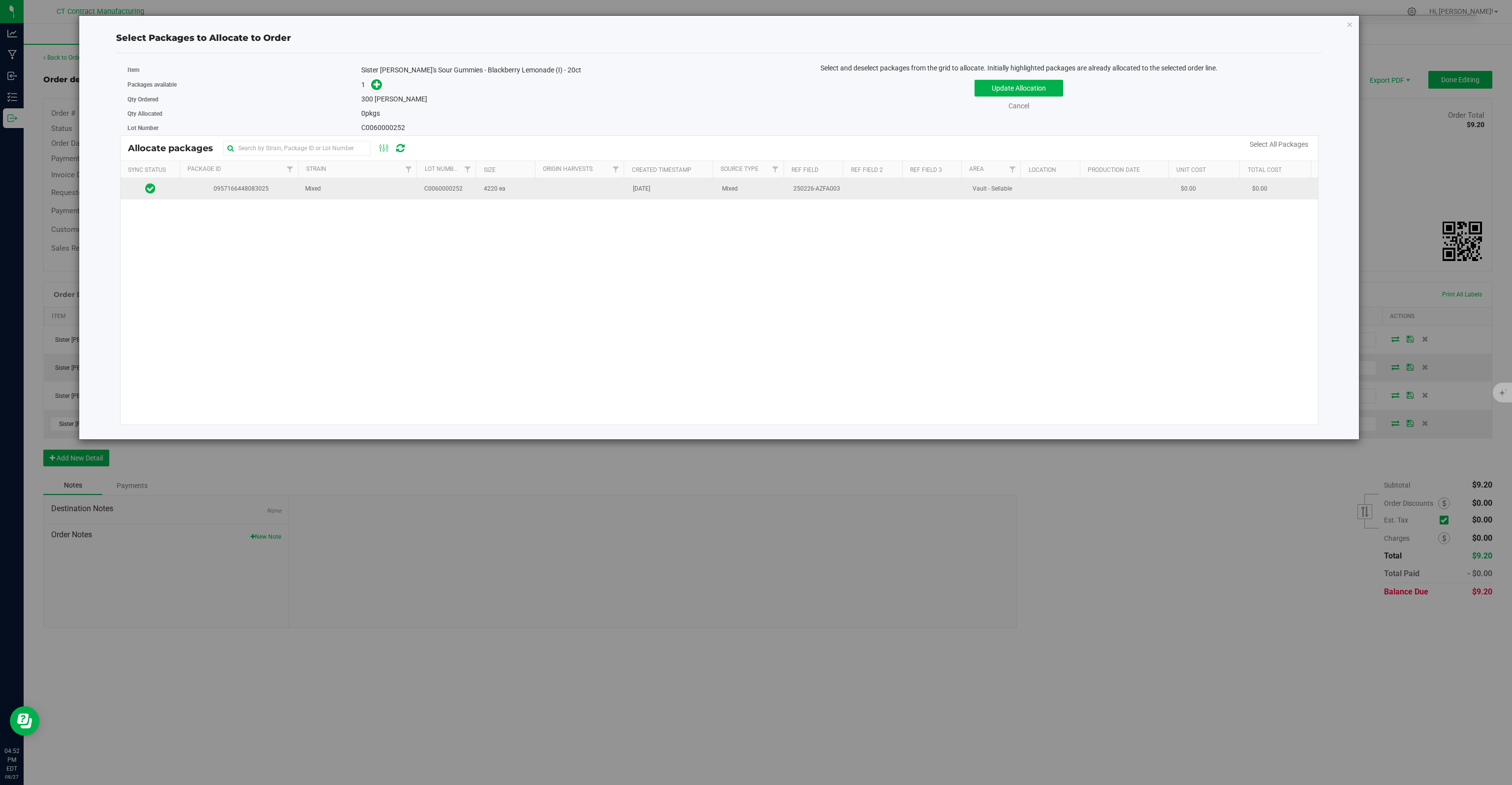
click at [400, 178] on td "Mixed" at bounding box center [359, 189] width 119 height 21
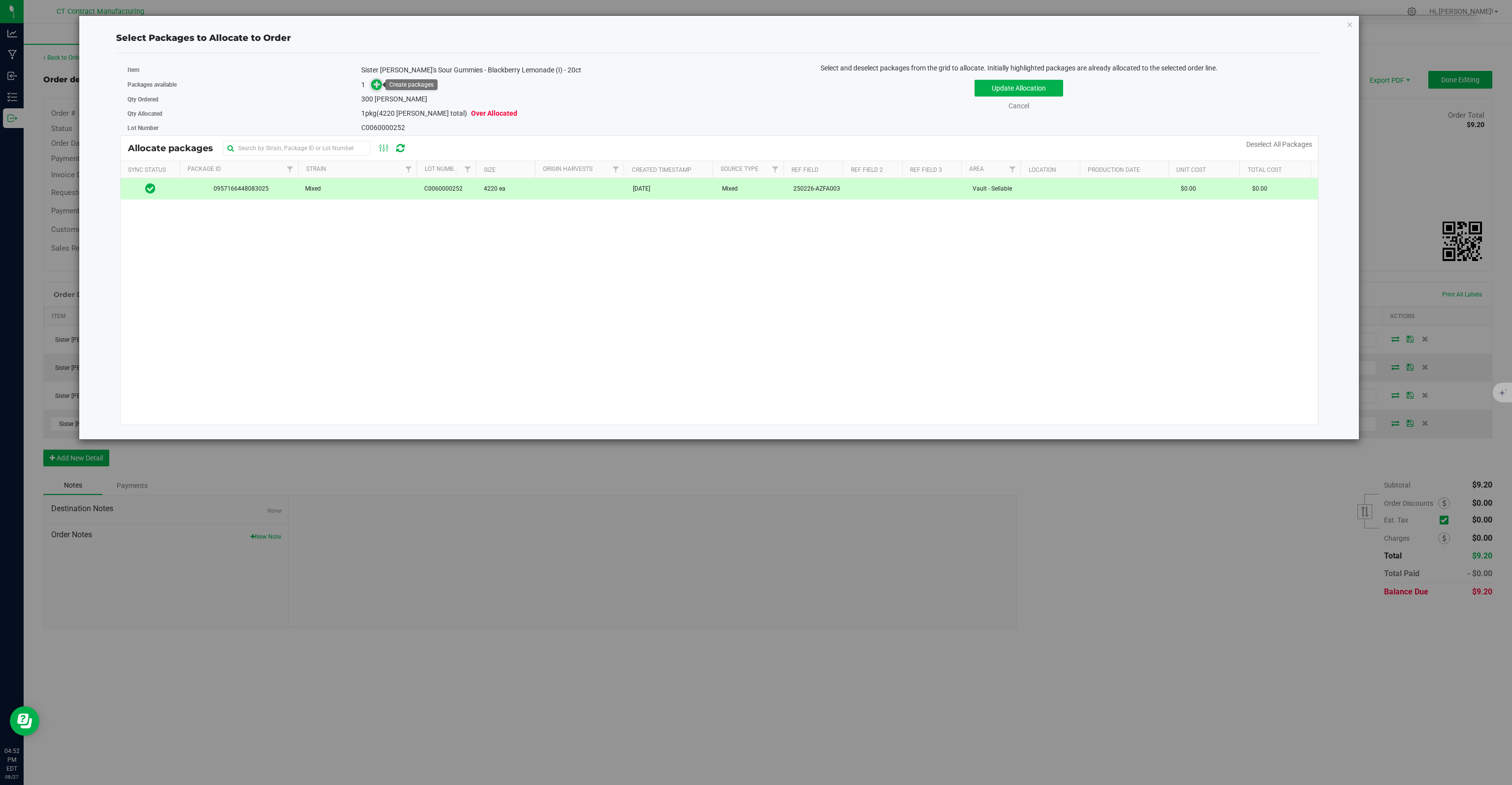
click at [373, 81] on icon at bounding box center [377, 85] width 7 height 7
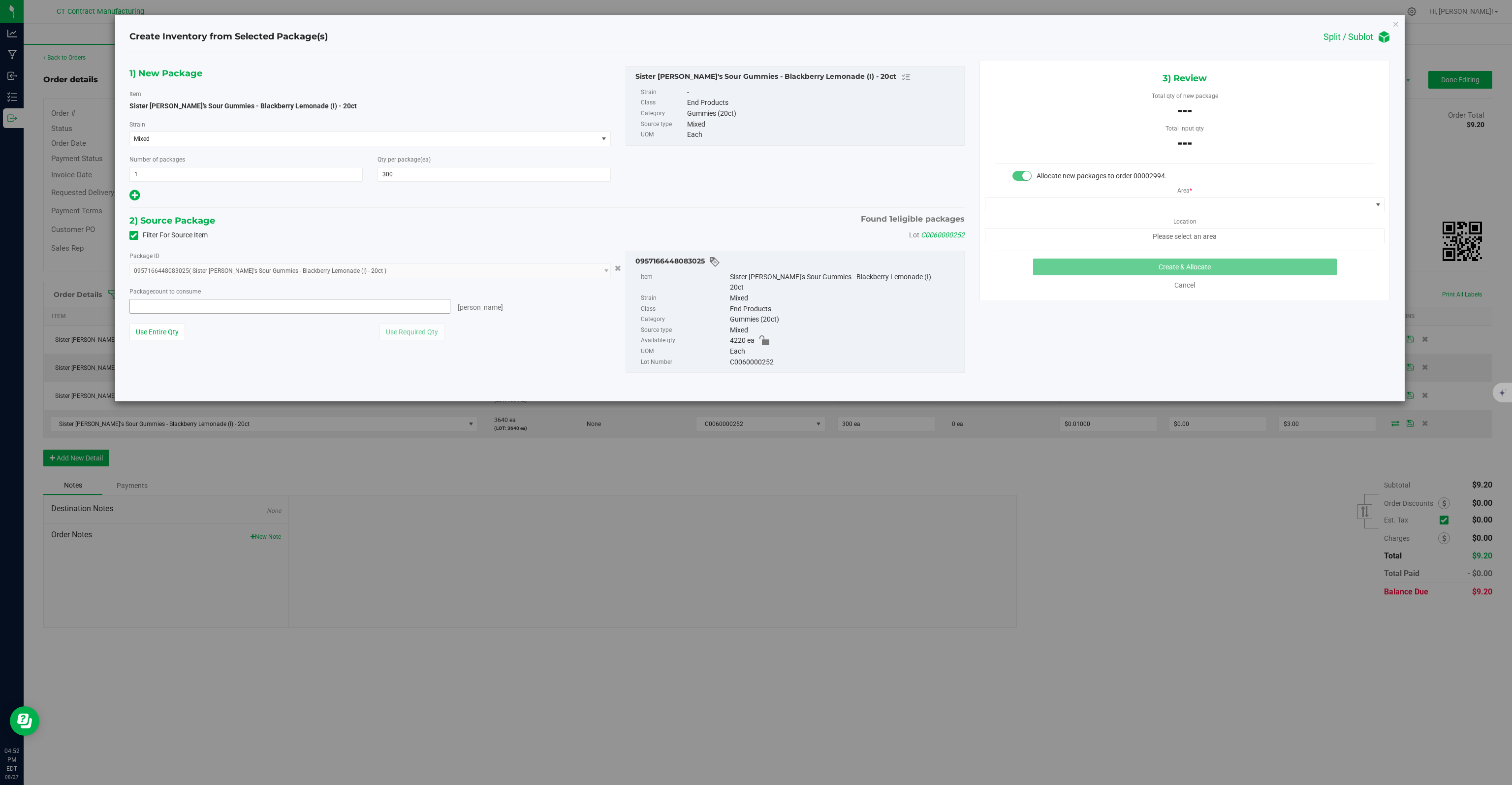
click at [159, 301] on span at bounding box center [290, 306] width 321 height 15
type input "300"
type input "300 ea"
click at [1191, 201] on span at bounding box center [1179, 204] width 386 height 14
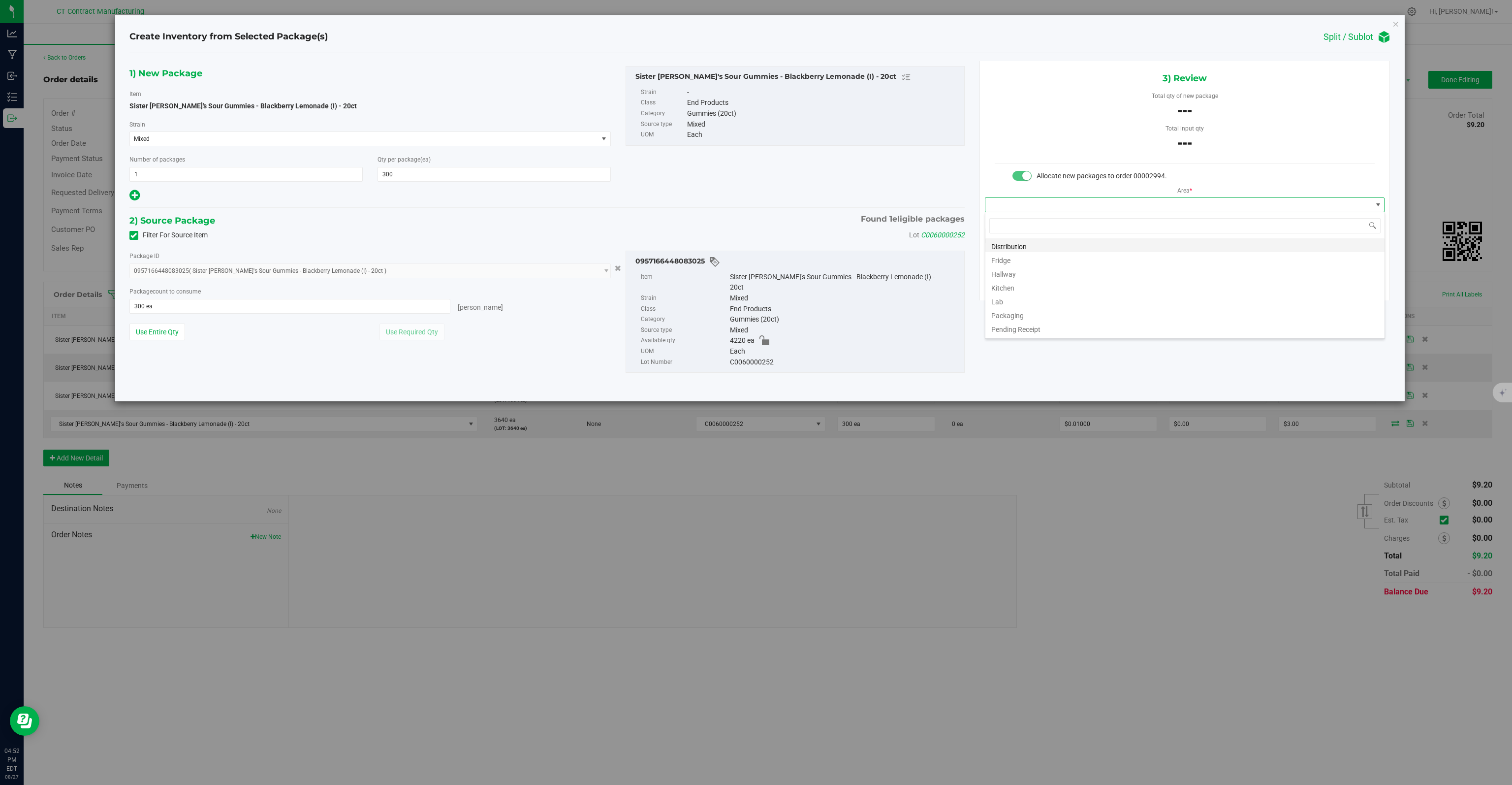
scroll to position [14, 400]
click at [1075, 247] on li "Distribution" at bounding box center [1185, 245] width 399 height 14
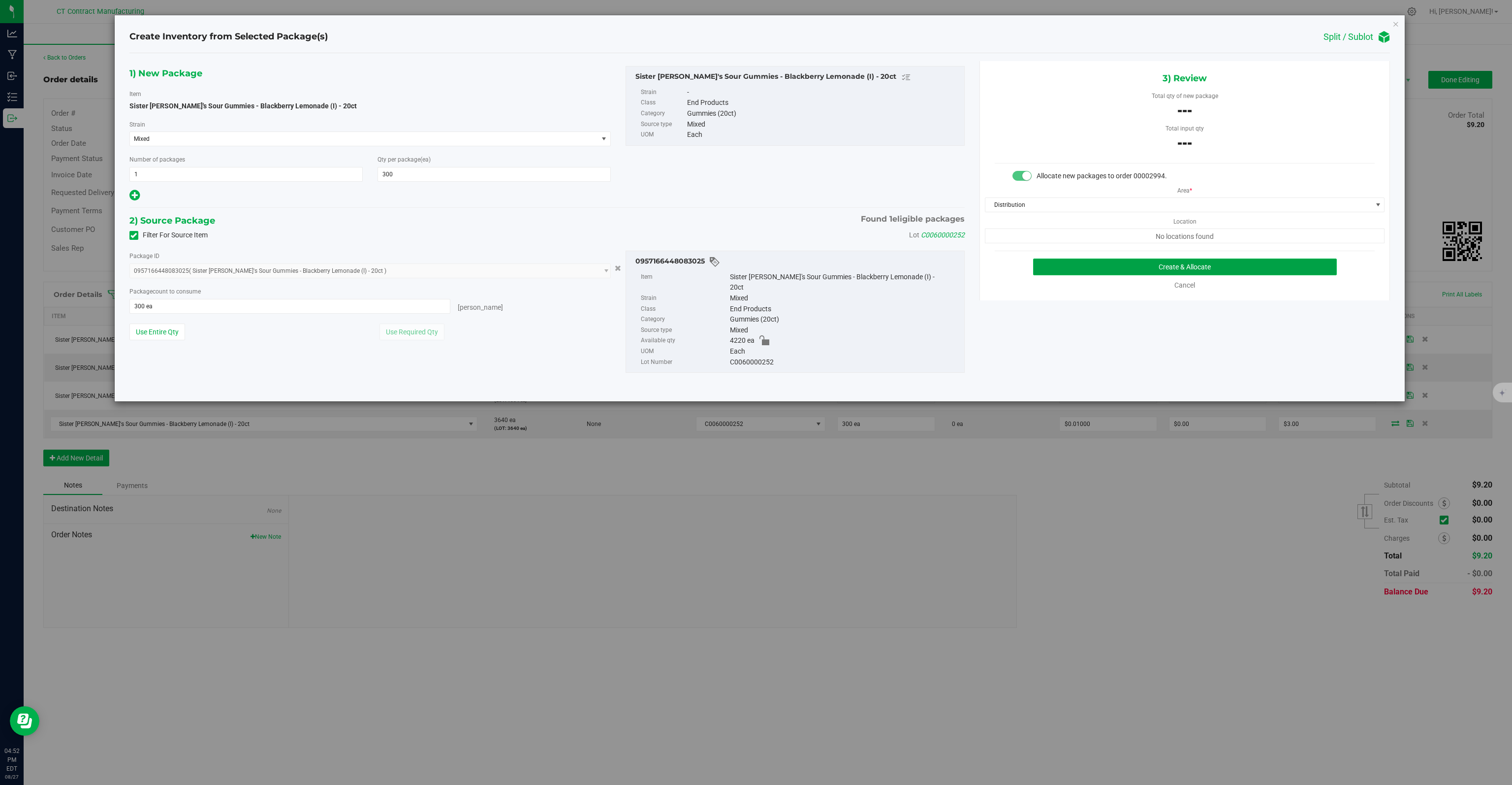
click at [1157, 261] on button "Create & Allocate" at bounding box center [1185, 267] width 304 height 17
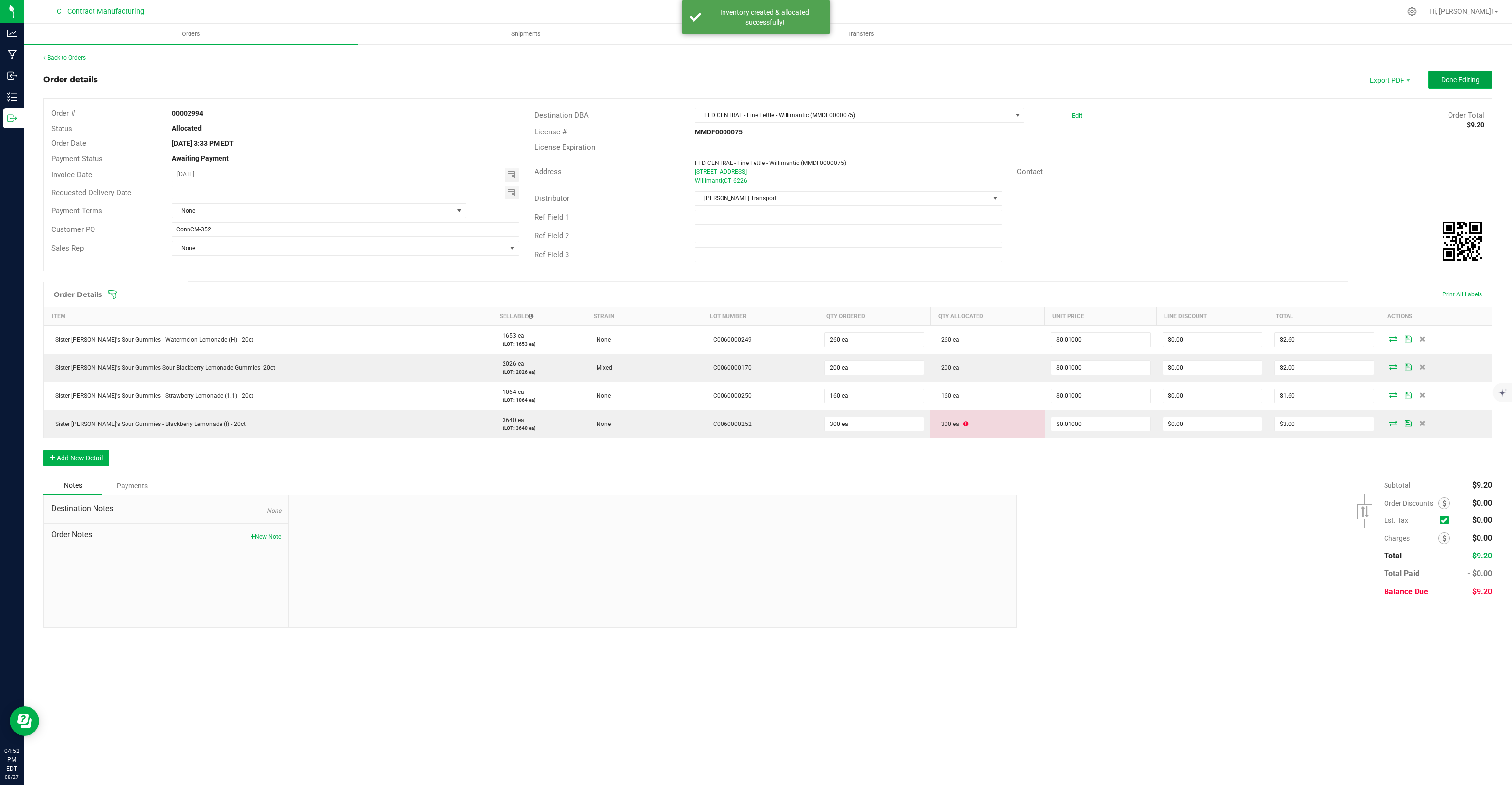
click at [1457, 81] on span "Done Editing" at bounding box center [1460, 79] width 38 height 8
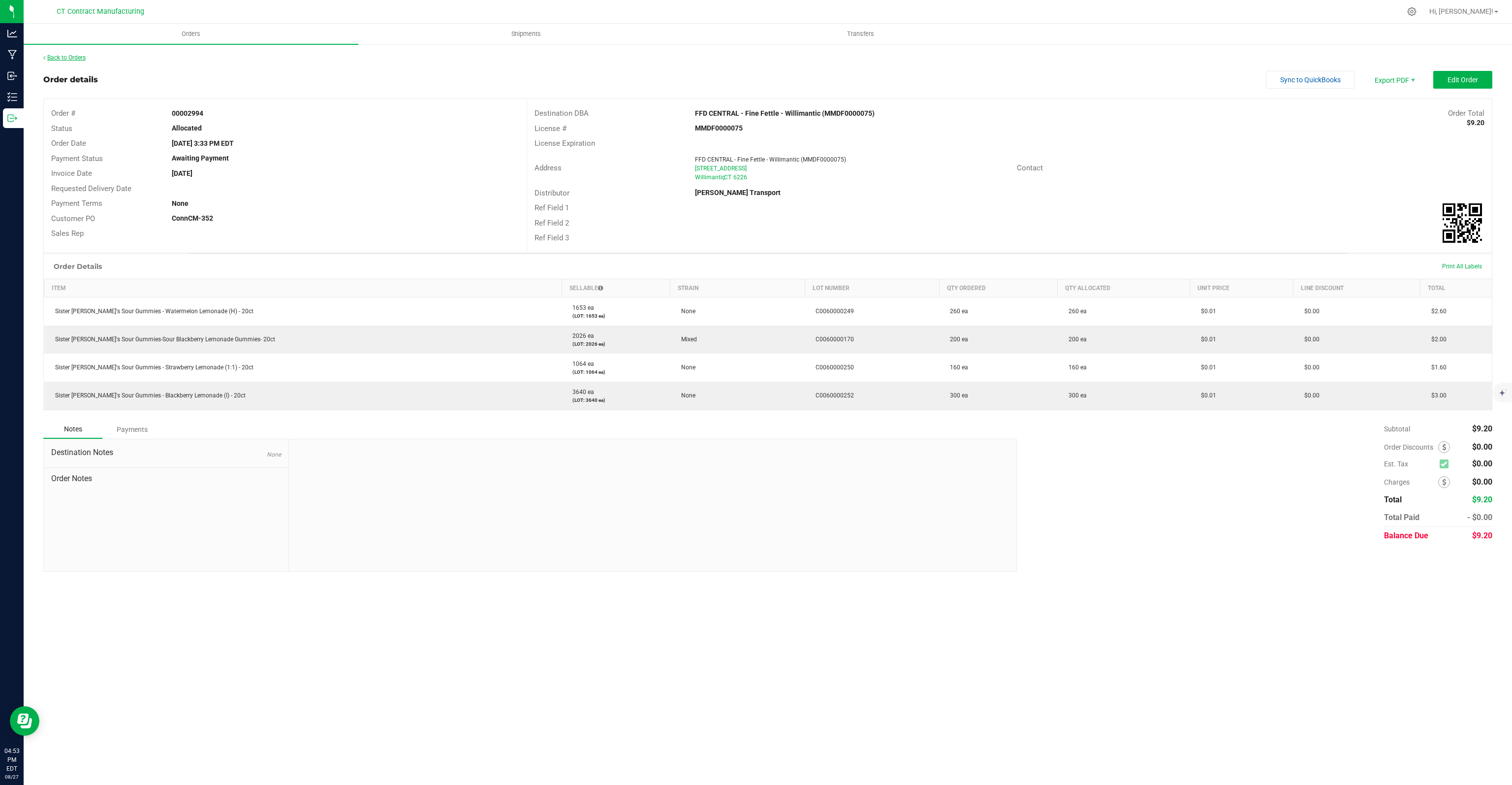
click at [67, 57] on link "Back to Orders" at bounding box center [65, 58] width 42 height 7
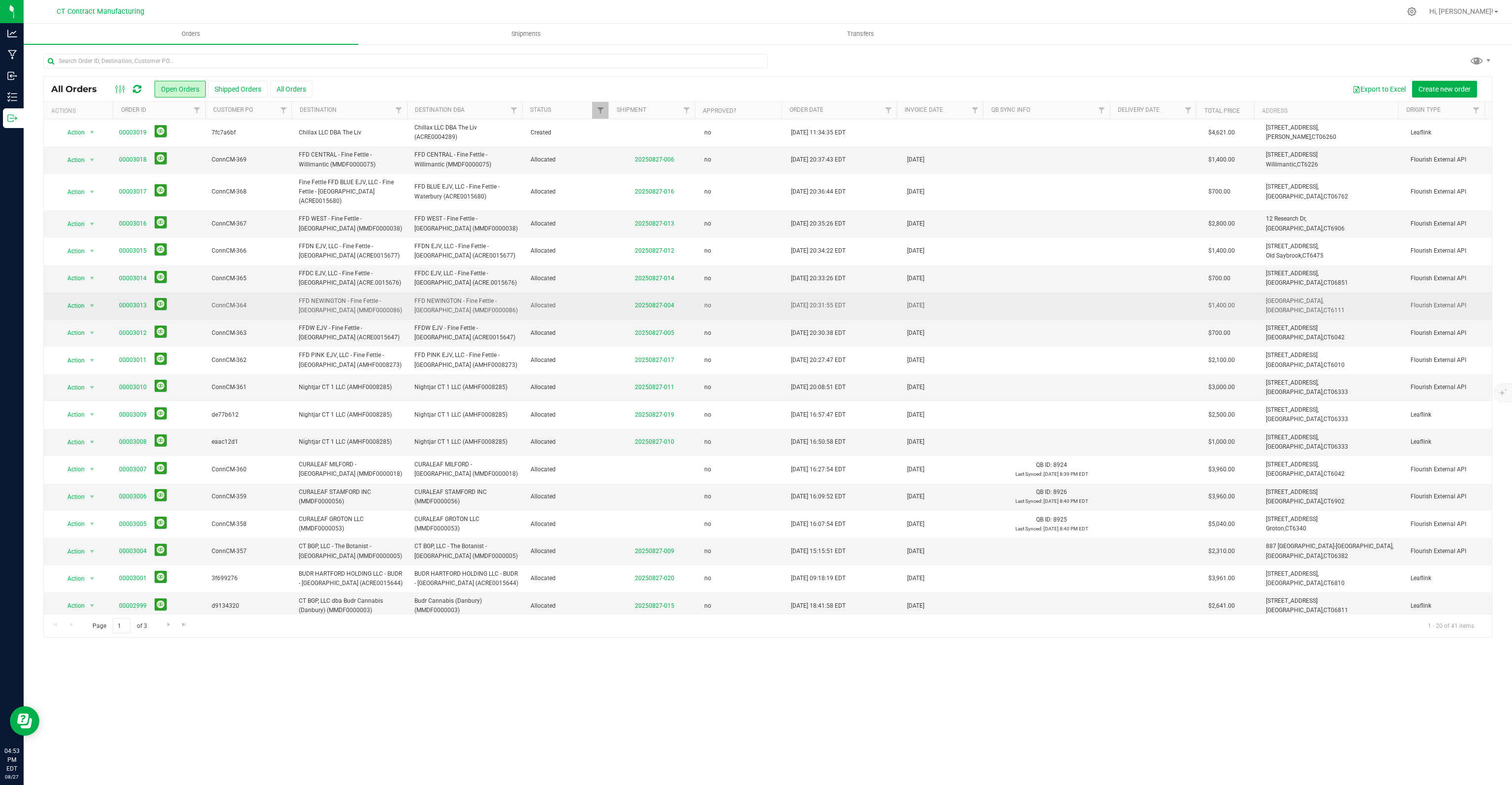
scroll to position [49, 0]
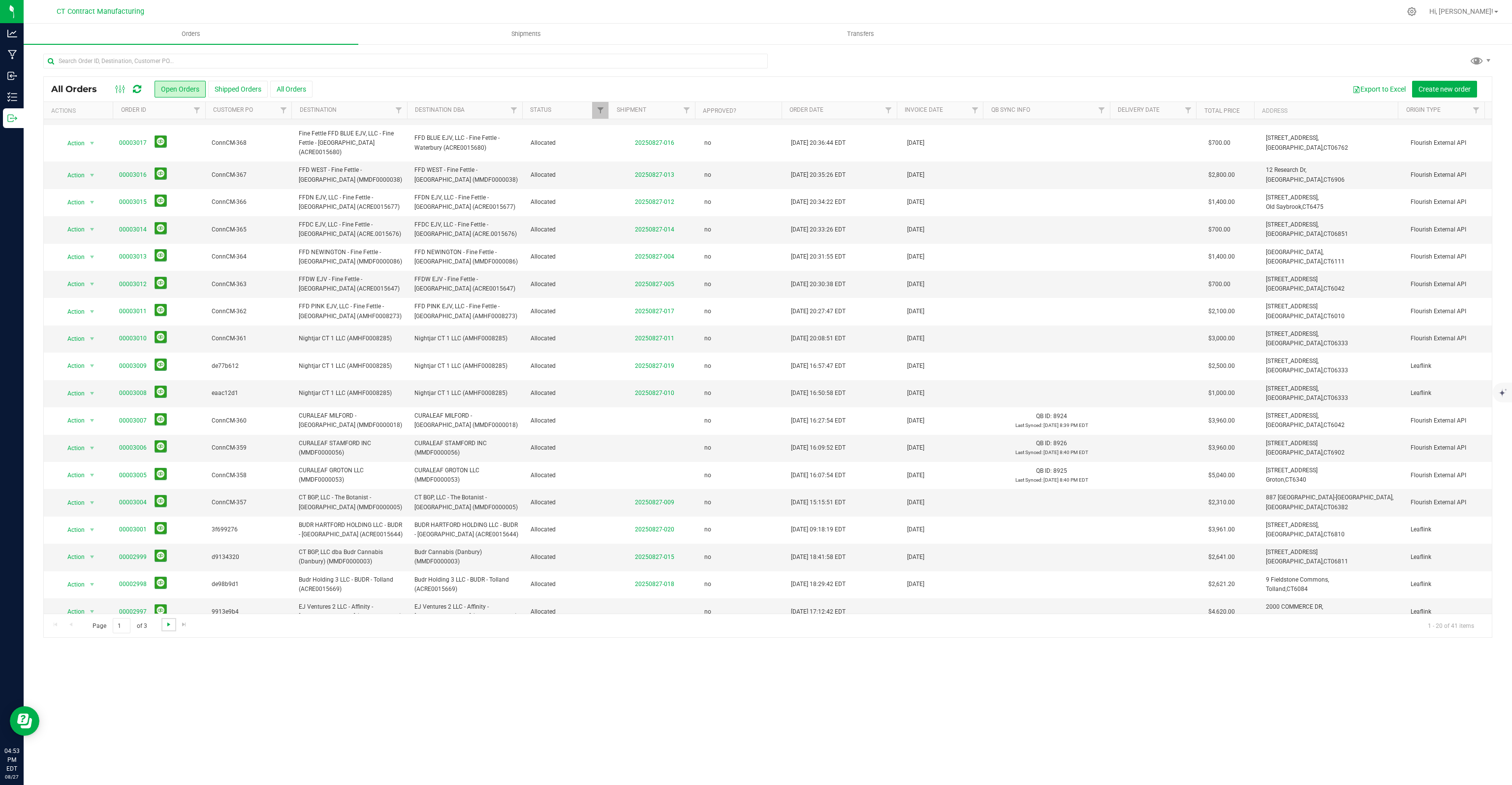
click at [166, 623] on span "Go to the next page" at bounding box center [168, 624] width 8 height 8
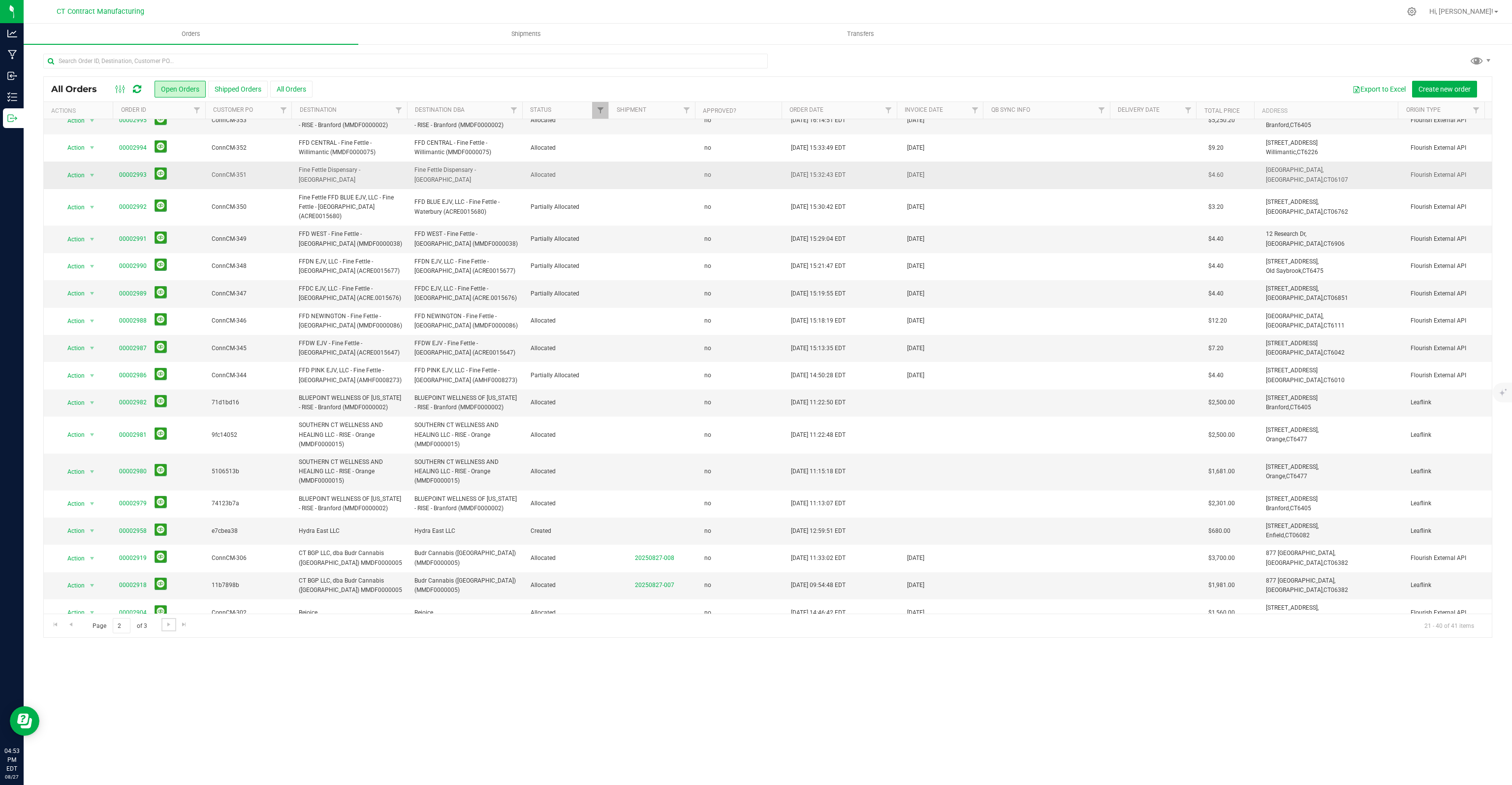
scroll to position [0, 0]
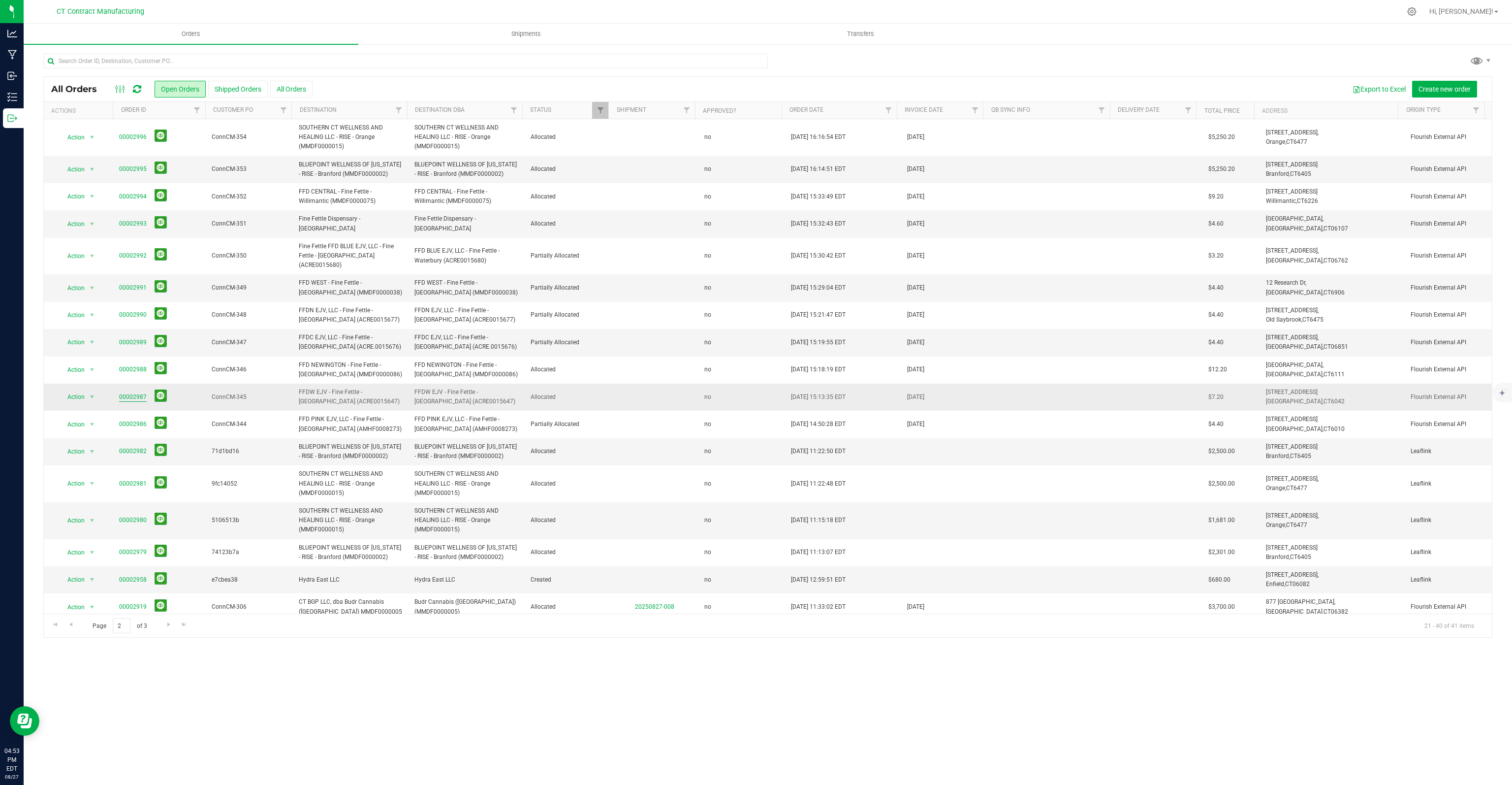
click at [134, 397] on link "00002987" at bounding box center [133, 397] width 28 height 9
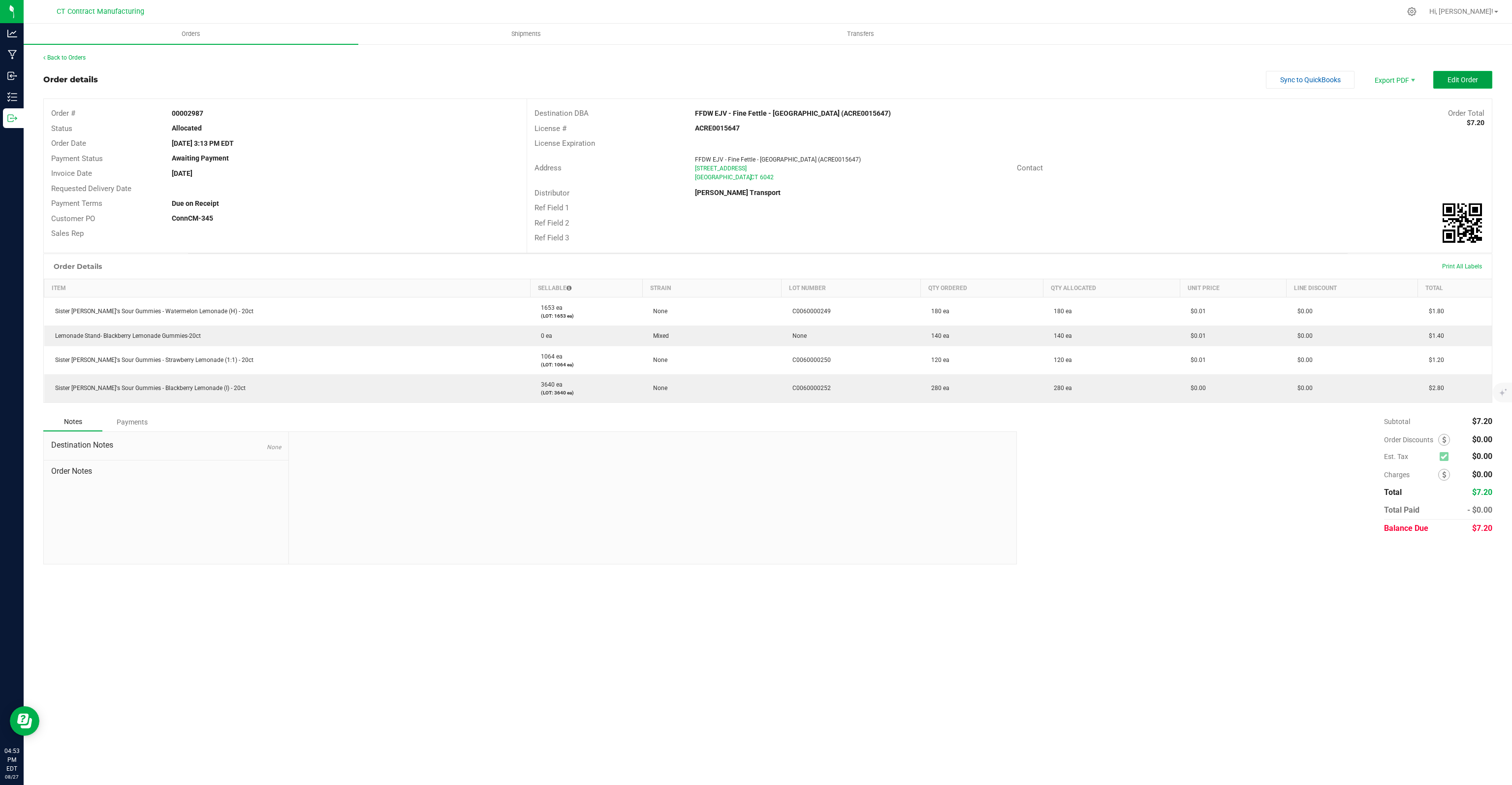
click at [1466, 82] on span "Edit Order" at bounding box center [1463, 79] width 31 height 8
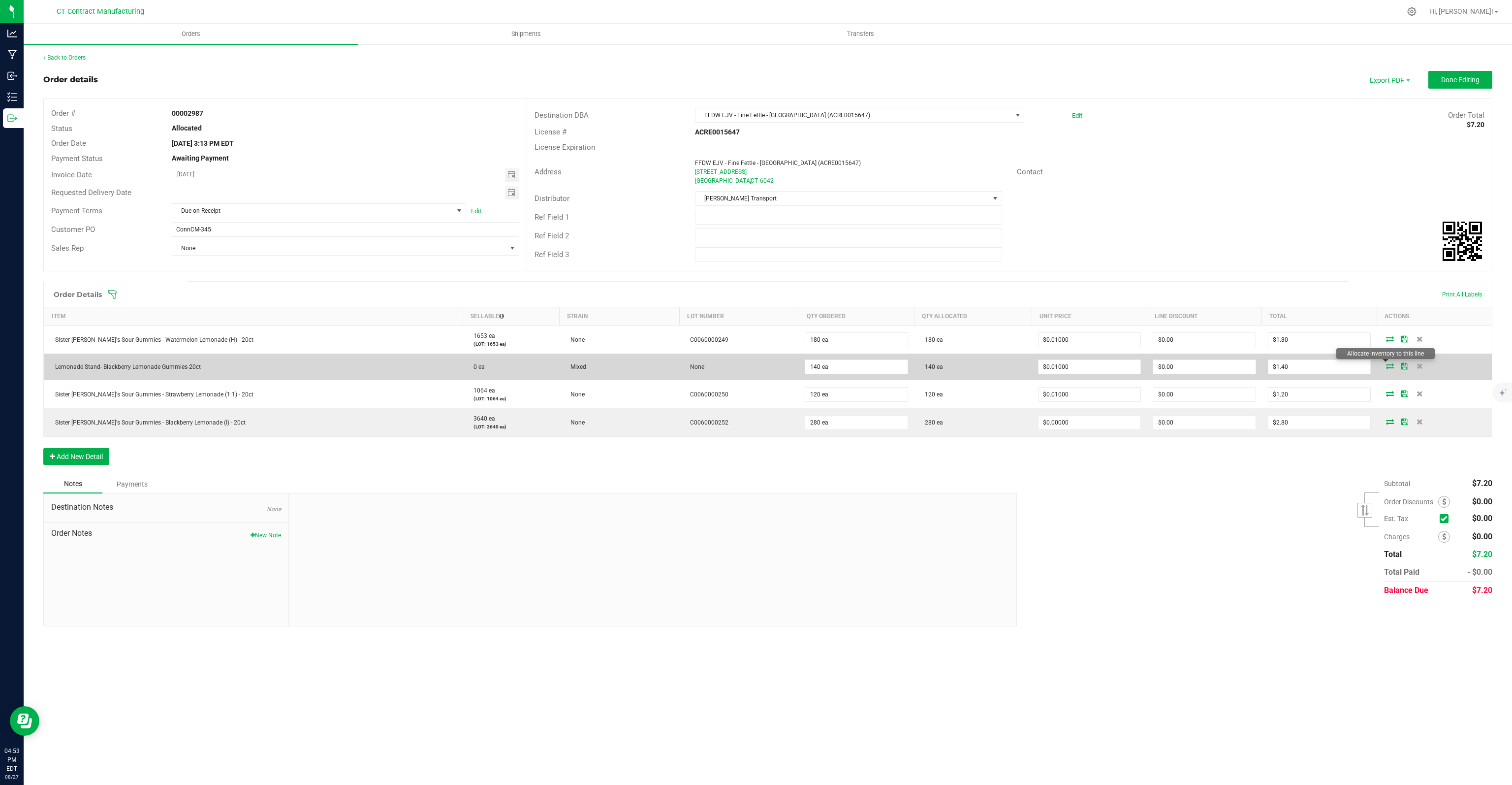
click at [1386, 364] on icon at bounding box center [1389, 366] width 8 height 6
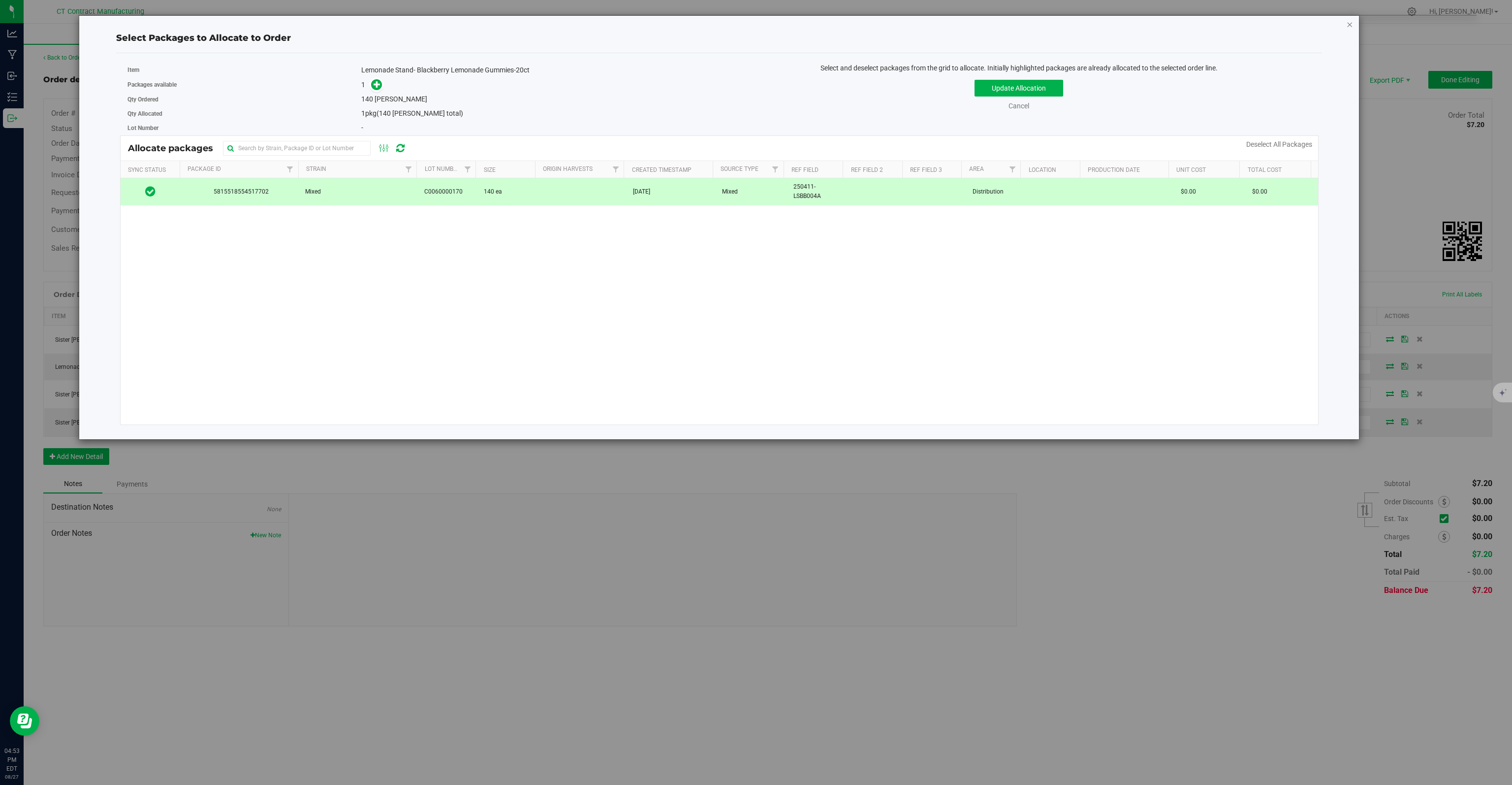
click at [1350, 24] on icon "button" at bounding box center [1349, 24] width 7 height 12
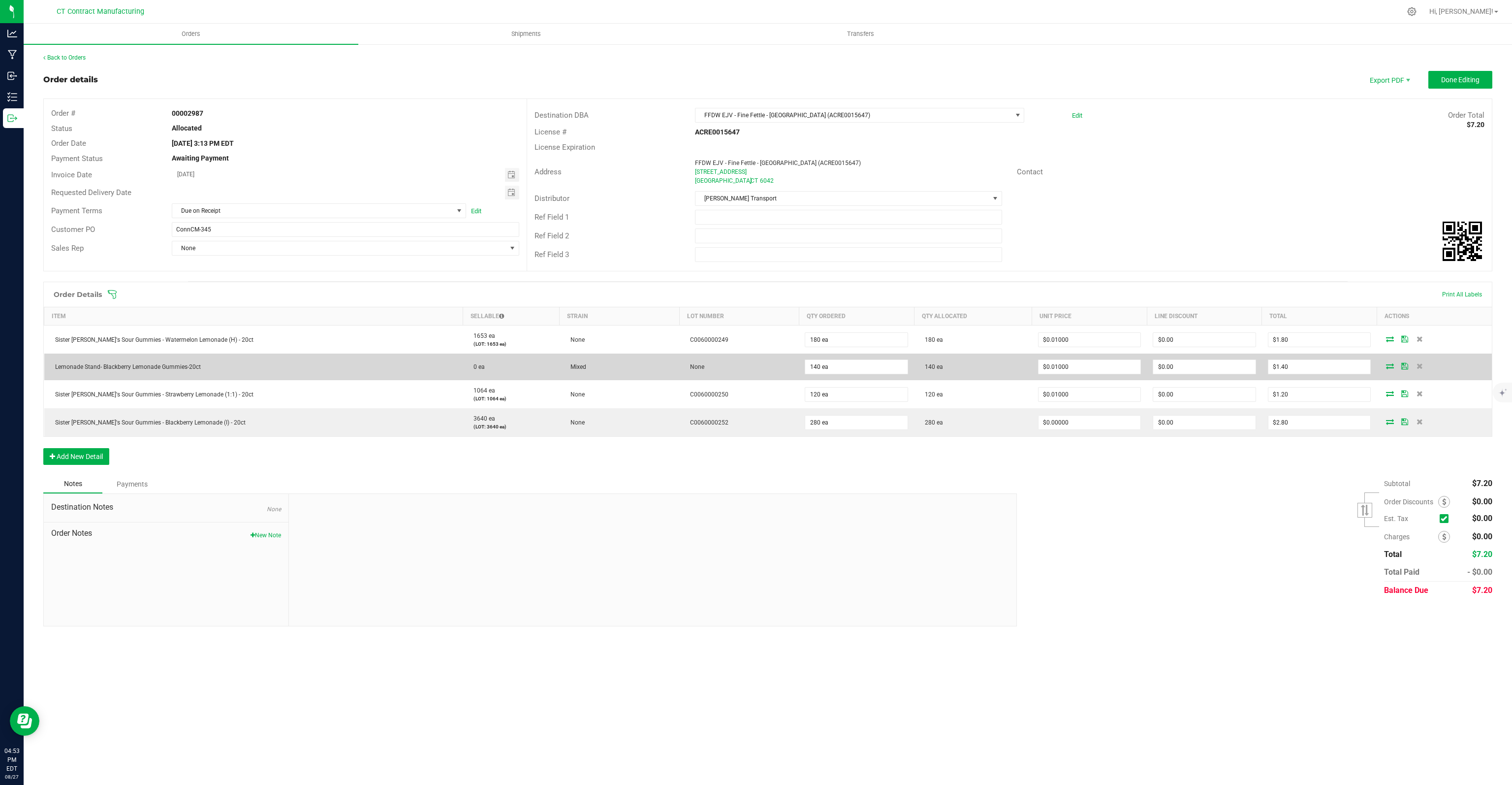
click at [1386, 365] on icon at bounding box center [1389, 366] width 8 height 6
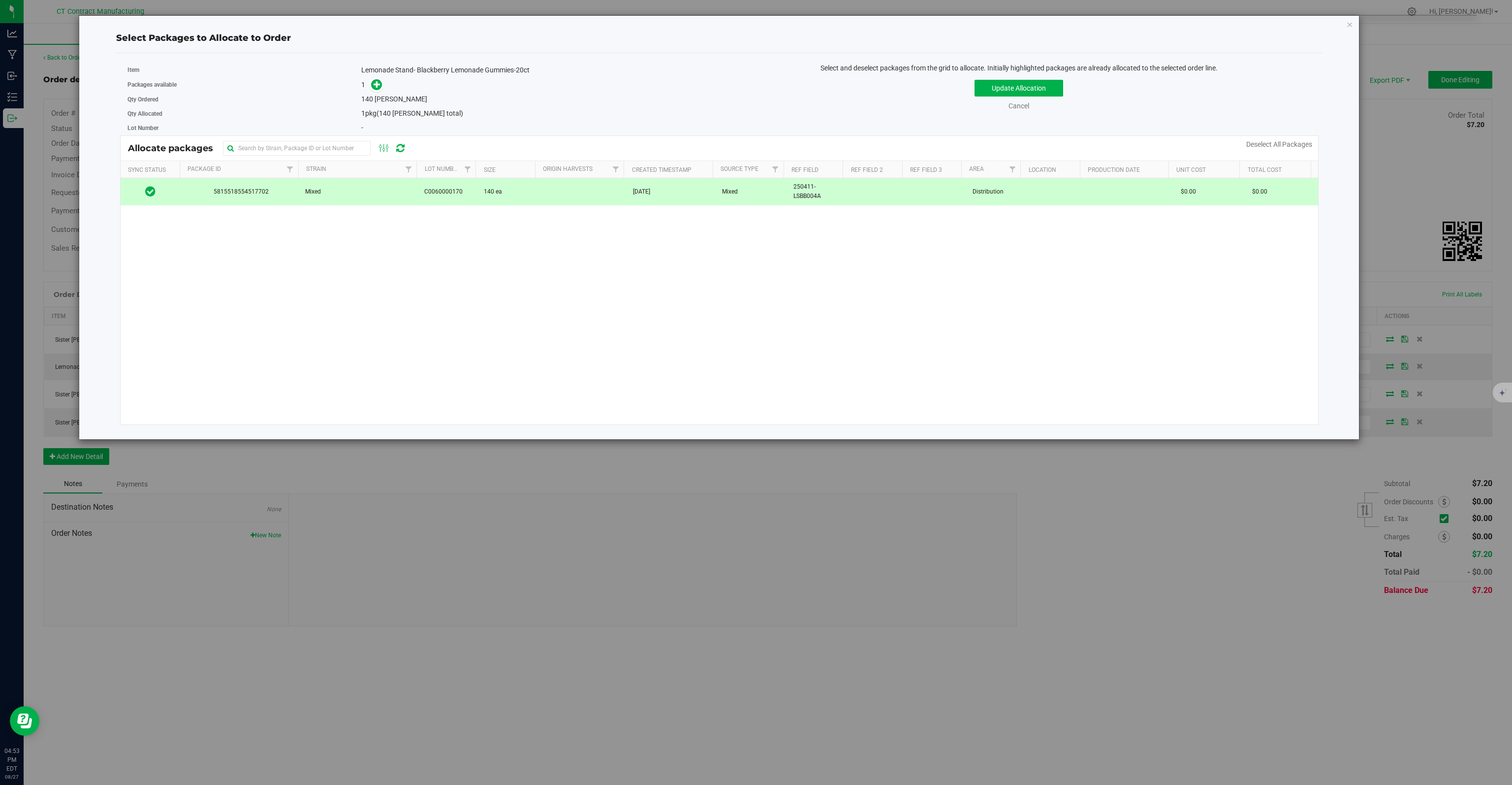
click at [637, 196] on td "[DATE]" at bounding box center [671, 191] width 90 height 26
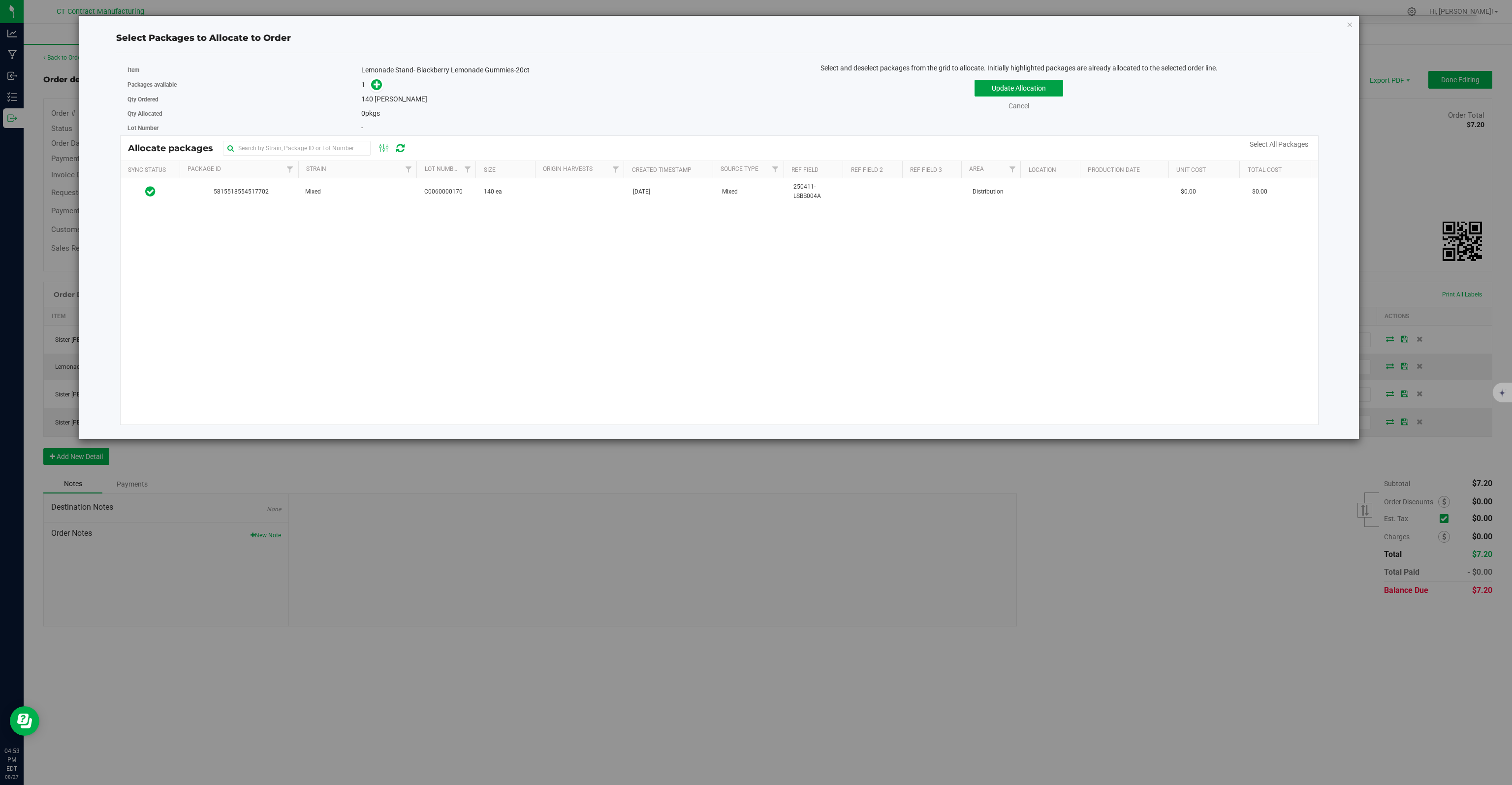
click at [1008, 86] on button "Update Allocation" at bounding box center [1018, 88] width 89 height 17
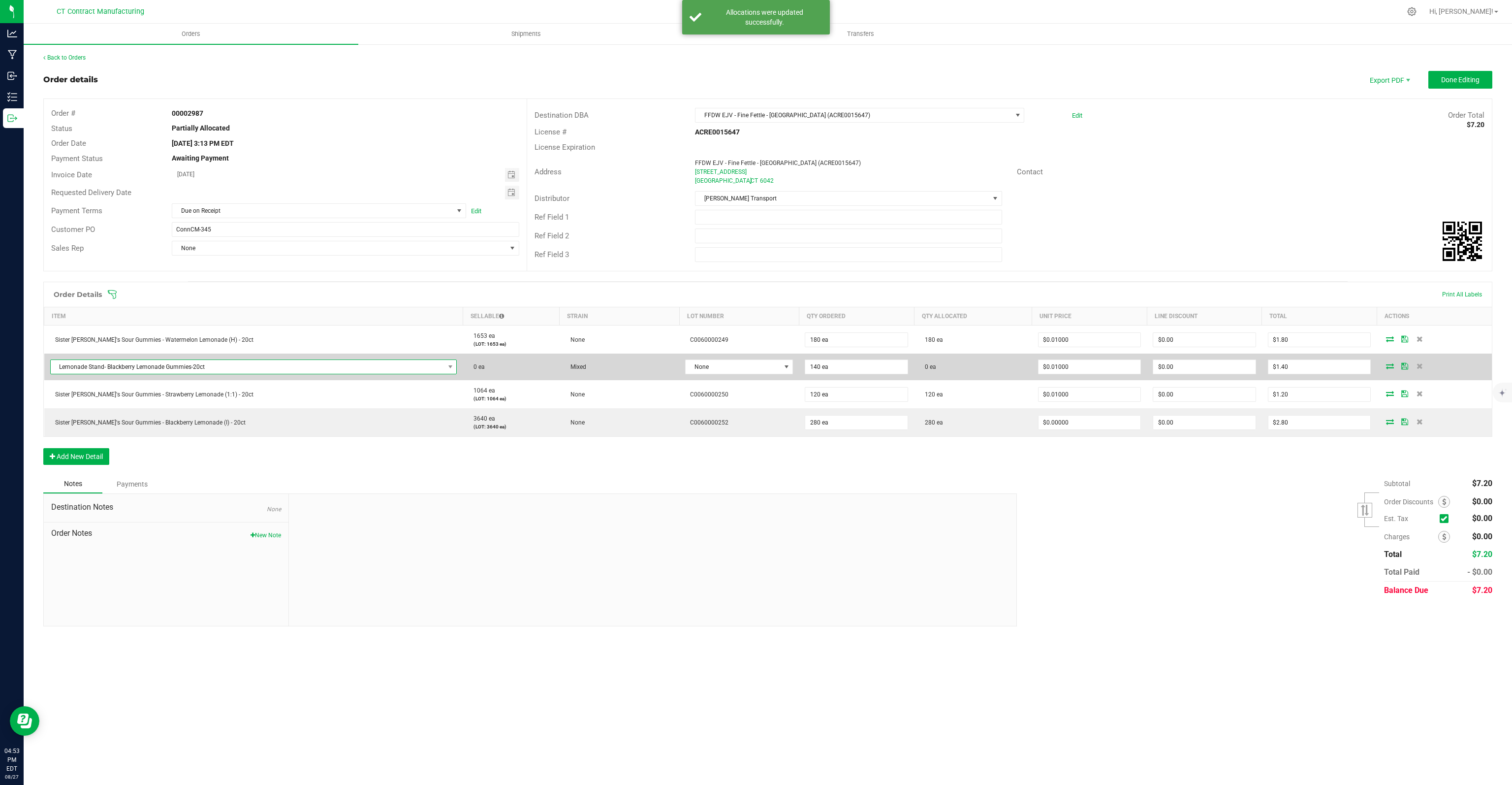
click at [373, 368] on span "Lemonade Stand- Blackberry Lemonade Gummies-20ct" at bounding box center [247, 366] width 394 height 14
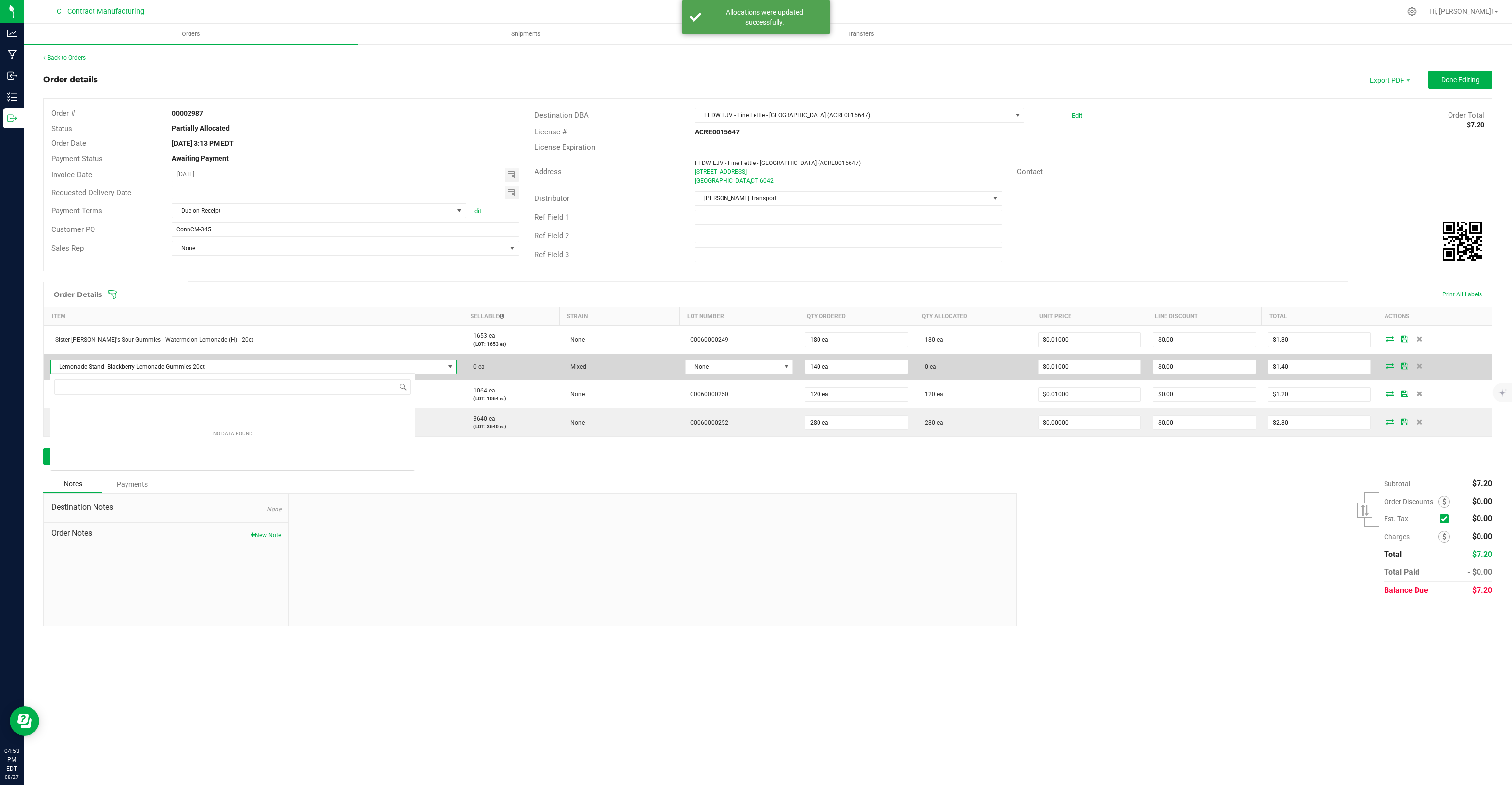
scroll to position [14, 366]
type input "SISTER [PERSON_NAME]"
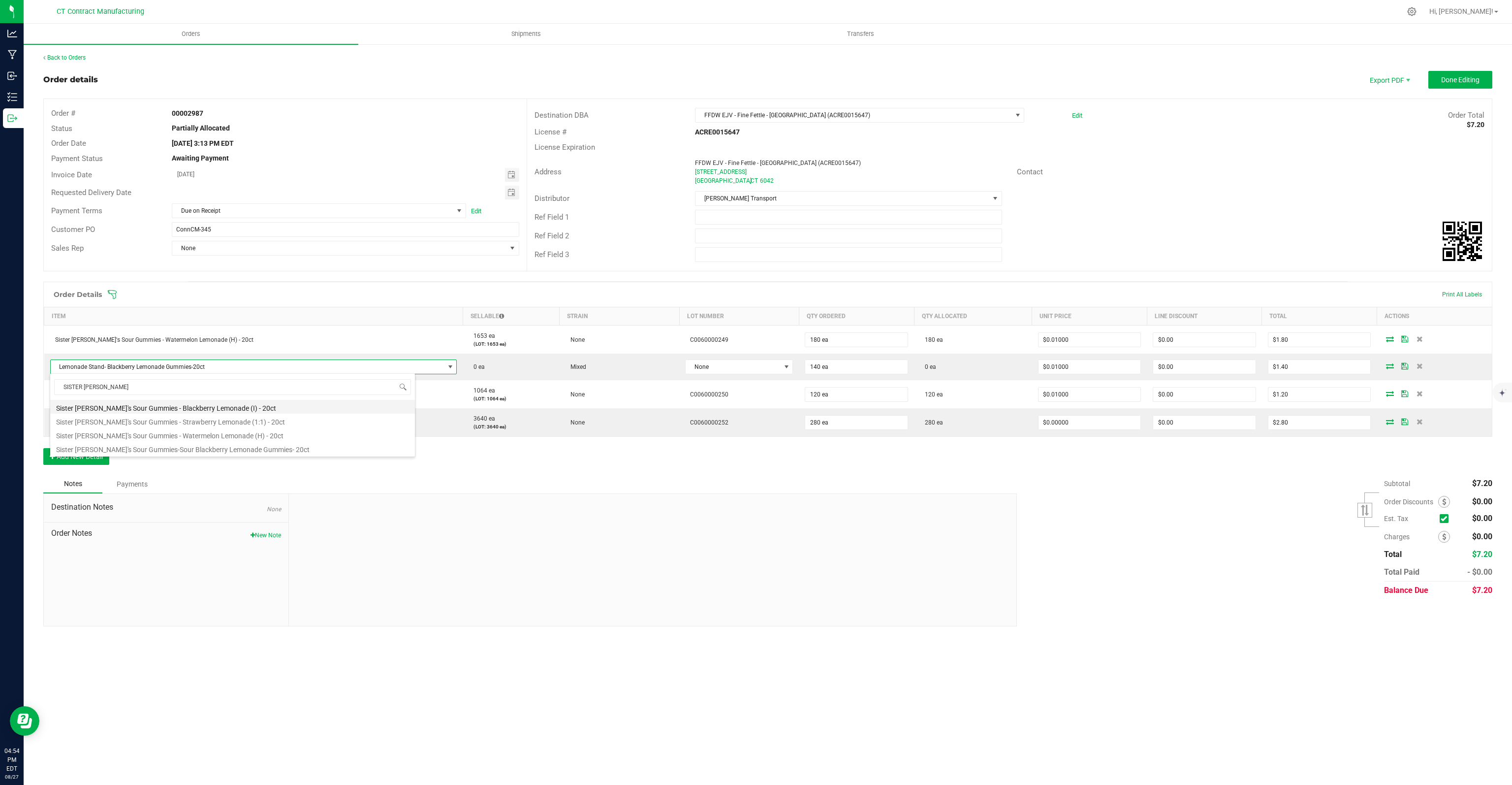
click at [248, 408] on li "Sister [PERSON_NAME]'s Sour Gummies - Blackberry Lemonade (I) - 20ct" at bounding box center [232, 406] width 365 height 14
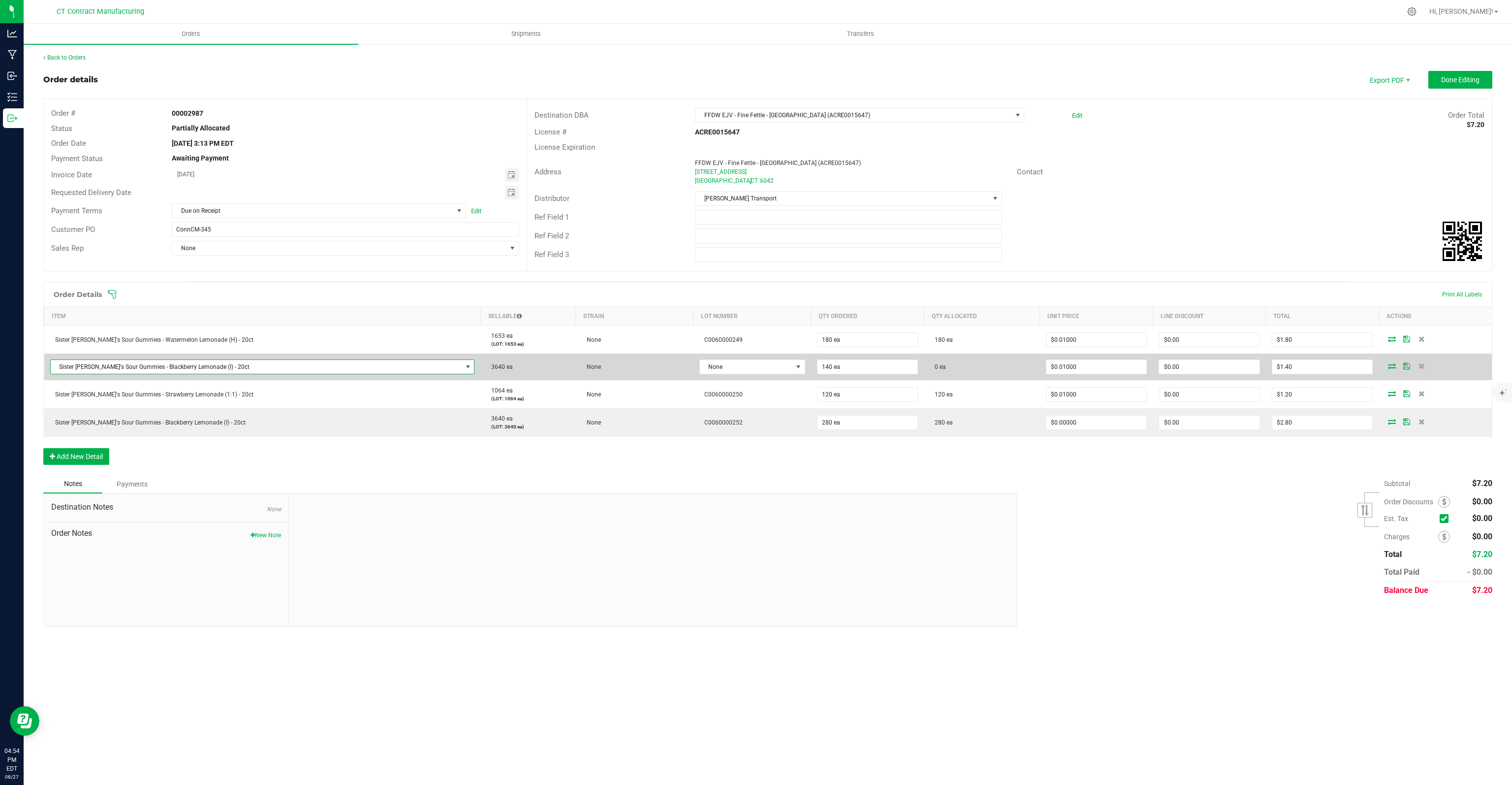
click at [247, 362] on span "Sister [PERSON_NAME]'s Sour Gummies - Blackberry Lemonade (I) - 20ct" at bounding box center [256, 366] width 411 height 14
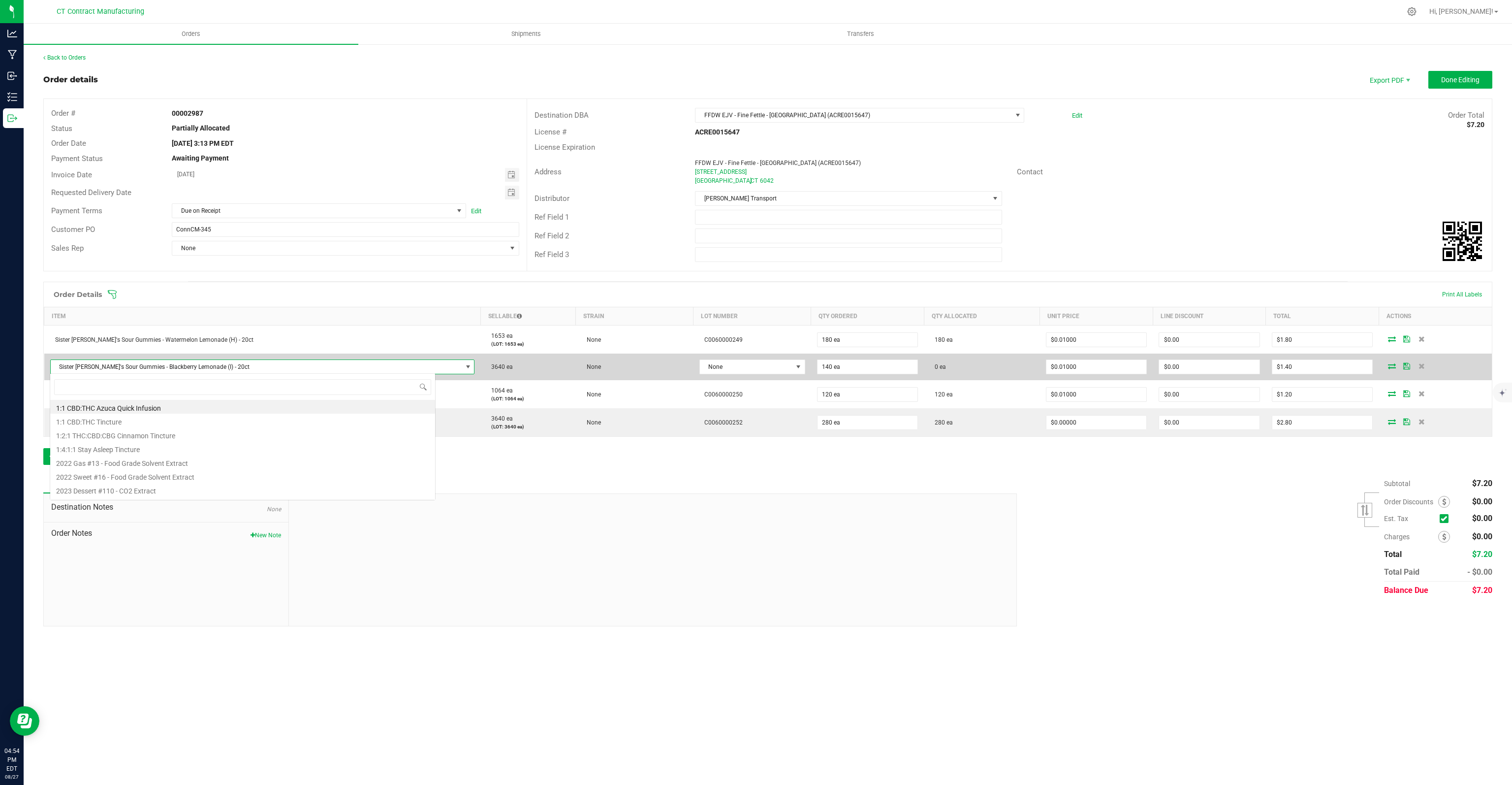
scroll to position [14, 386]
type input "SISTER [PERSON_NAME]"
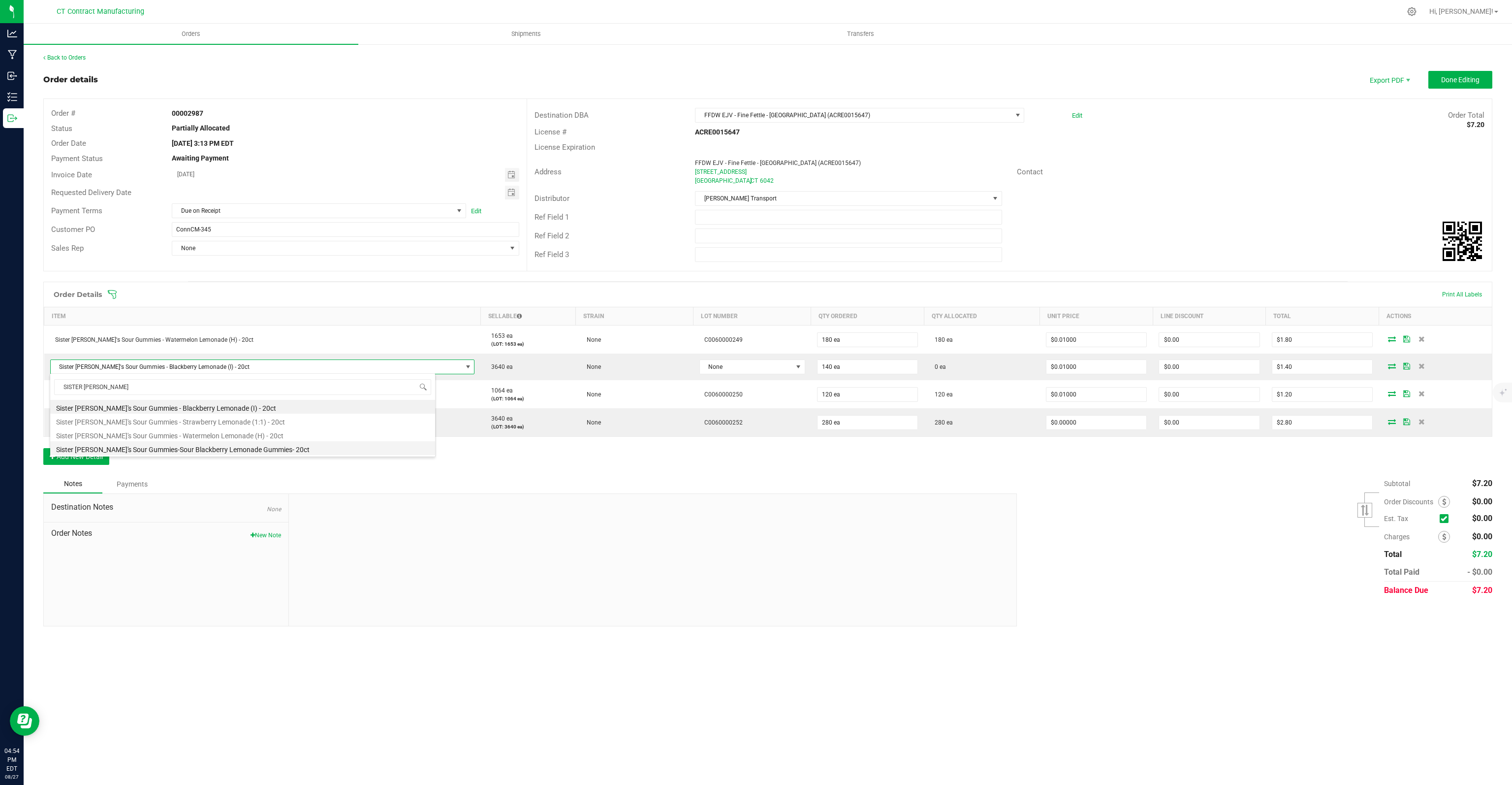
click at [278, 449] on li "Sister [PERSON_NAME]'s Sour Gummies-Sour Blackberry Lemonade Gummies- 20ct" at bounding box center [243, 447] width 385 height 14
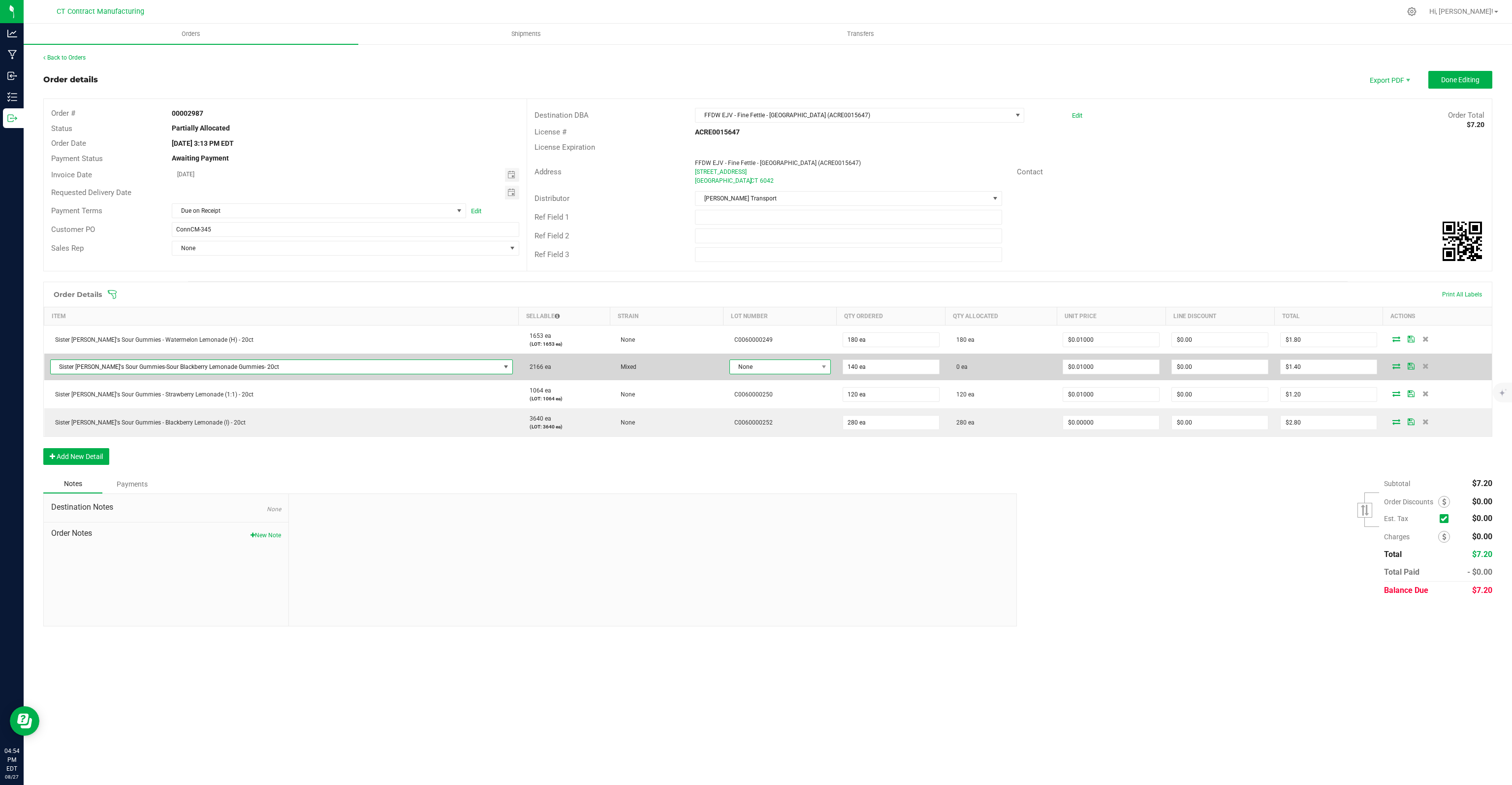
click at [757, 371] on span "None" at bounding box center [774, 366] width 88 height 14
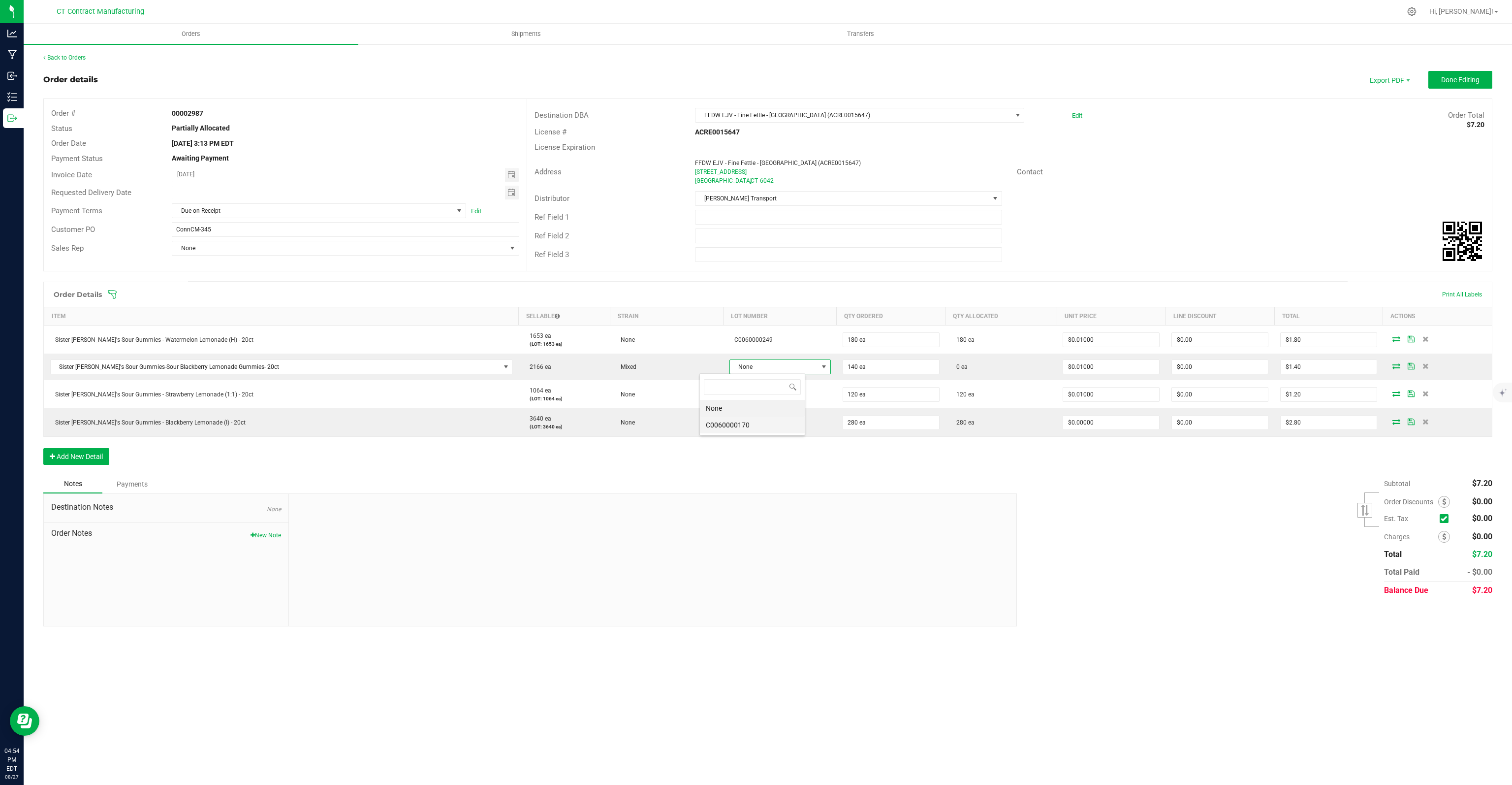
click at [734, 426] on li "C0060000170" at bounding box center [752, 424] width 105 height 17
click at [1453, 80] on span "Done Editing" at bounding box center [1460, 79] width 38 height 8
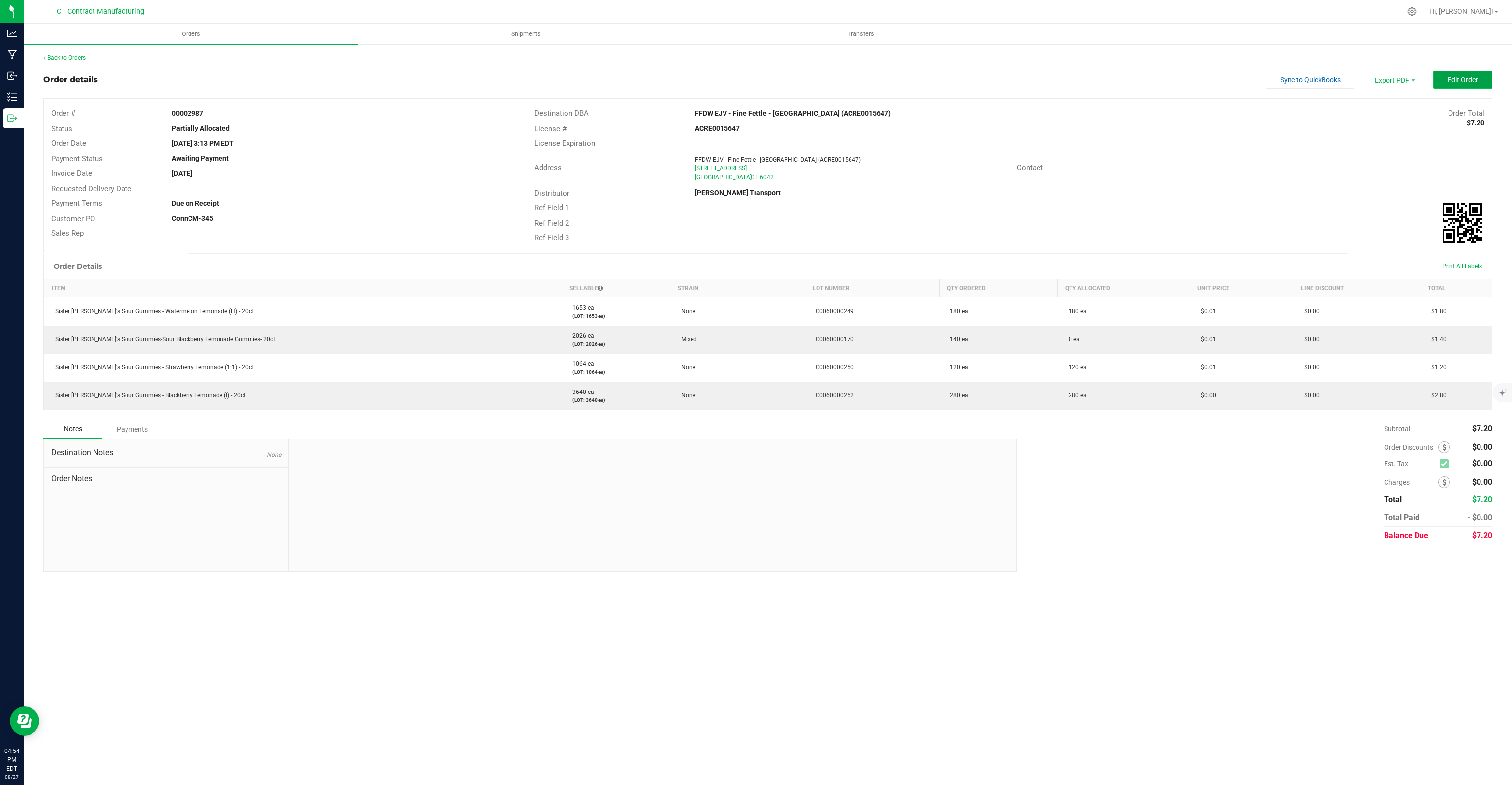
click at [1463, 82] on span "Edit Order" at bounding box center [1463, 79] width 31 height 8
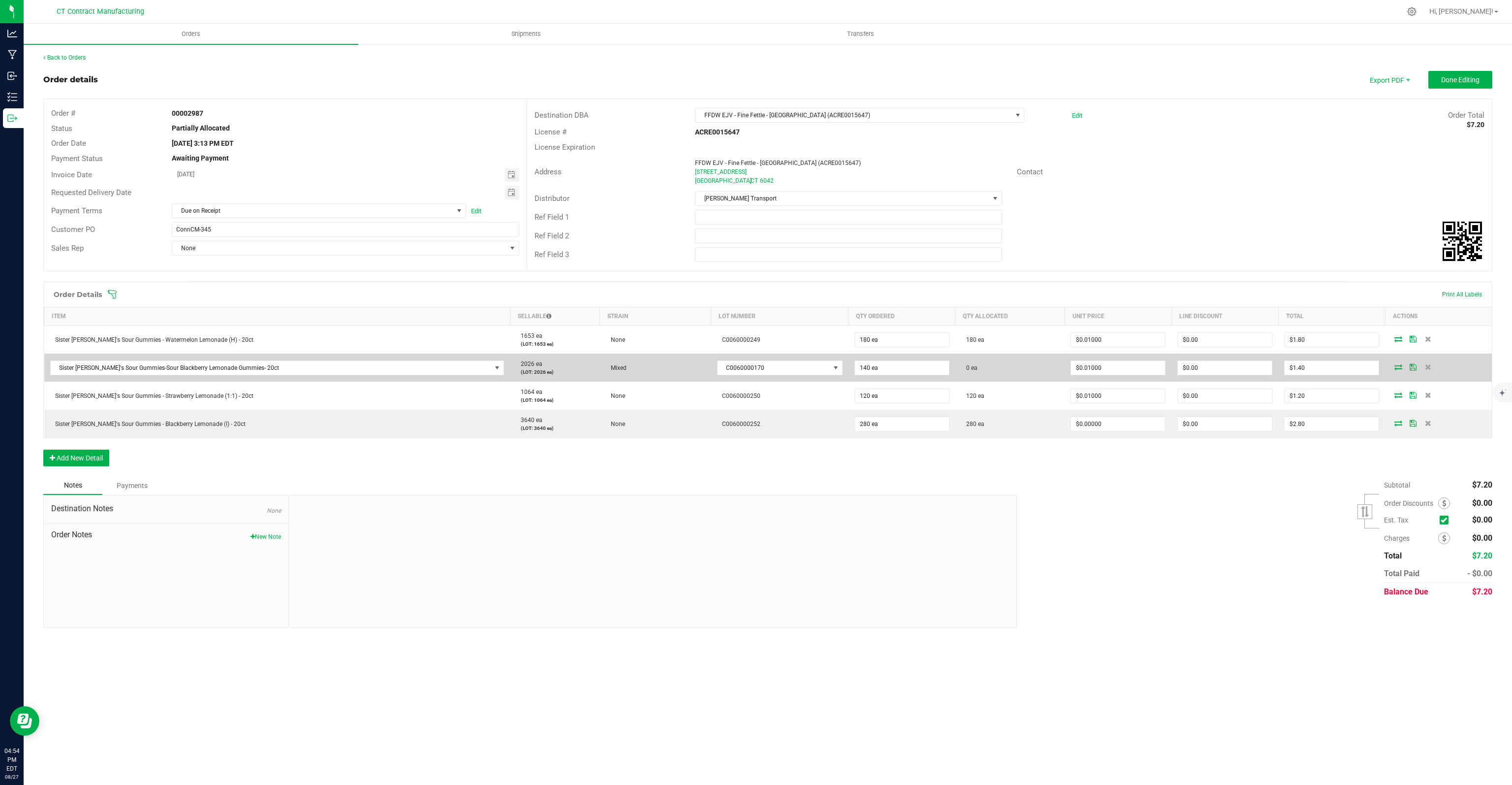
click at [1396, 367] on icon at bounding box center [1398, 367] width 8 height 6
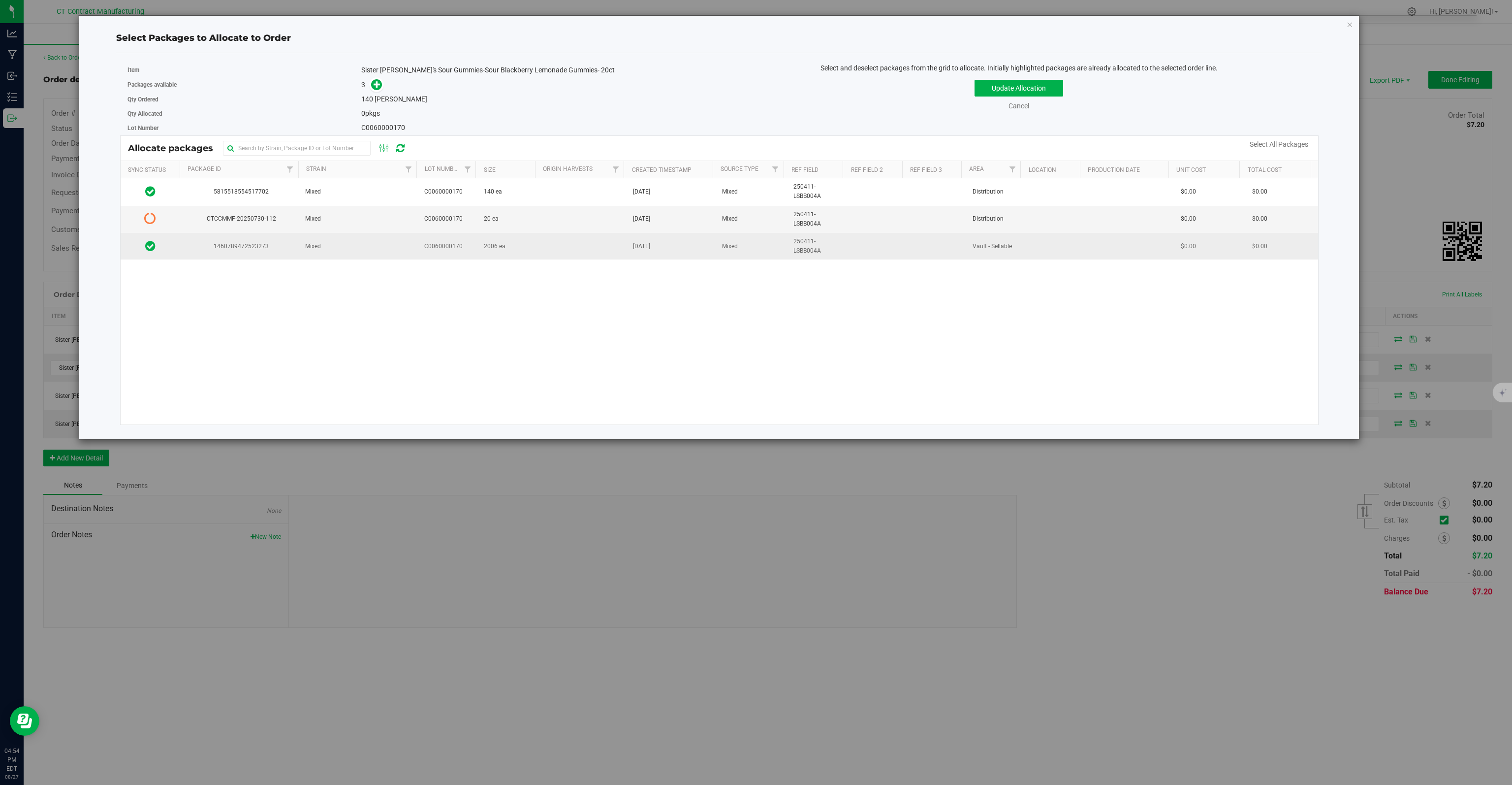
click at [190, 238] on td "1460789472523273" at bounding box center [239, 246] width 119 height 26
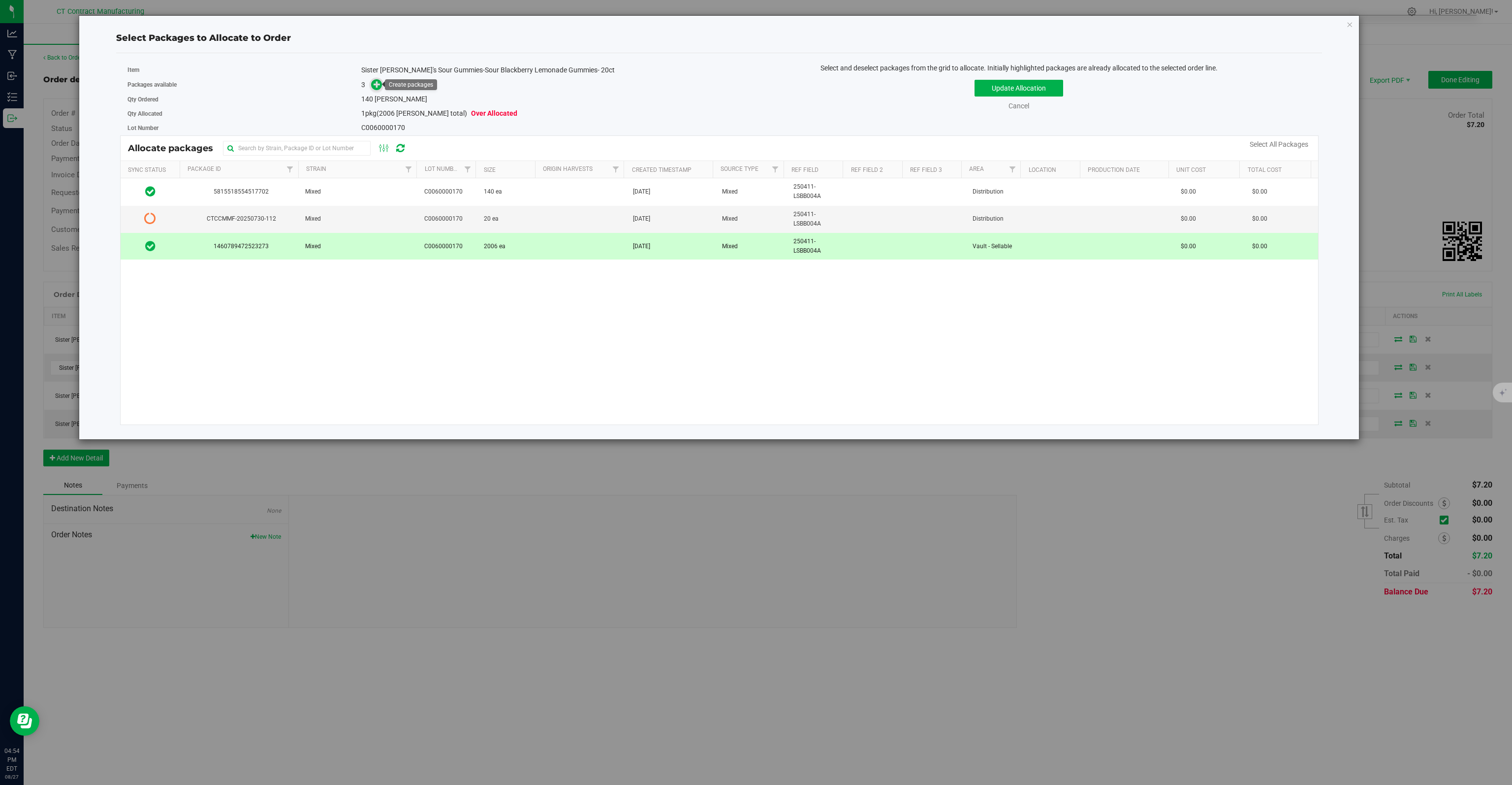
click at [382, 86] on span at bounding box center [376, 85] width 11 height 11
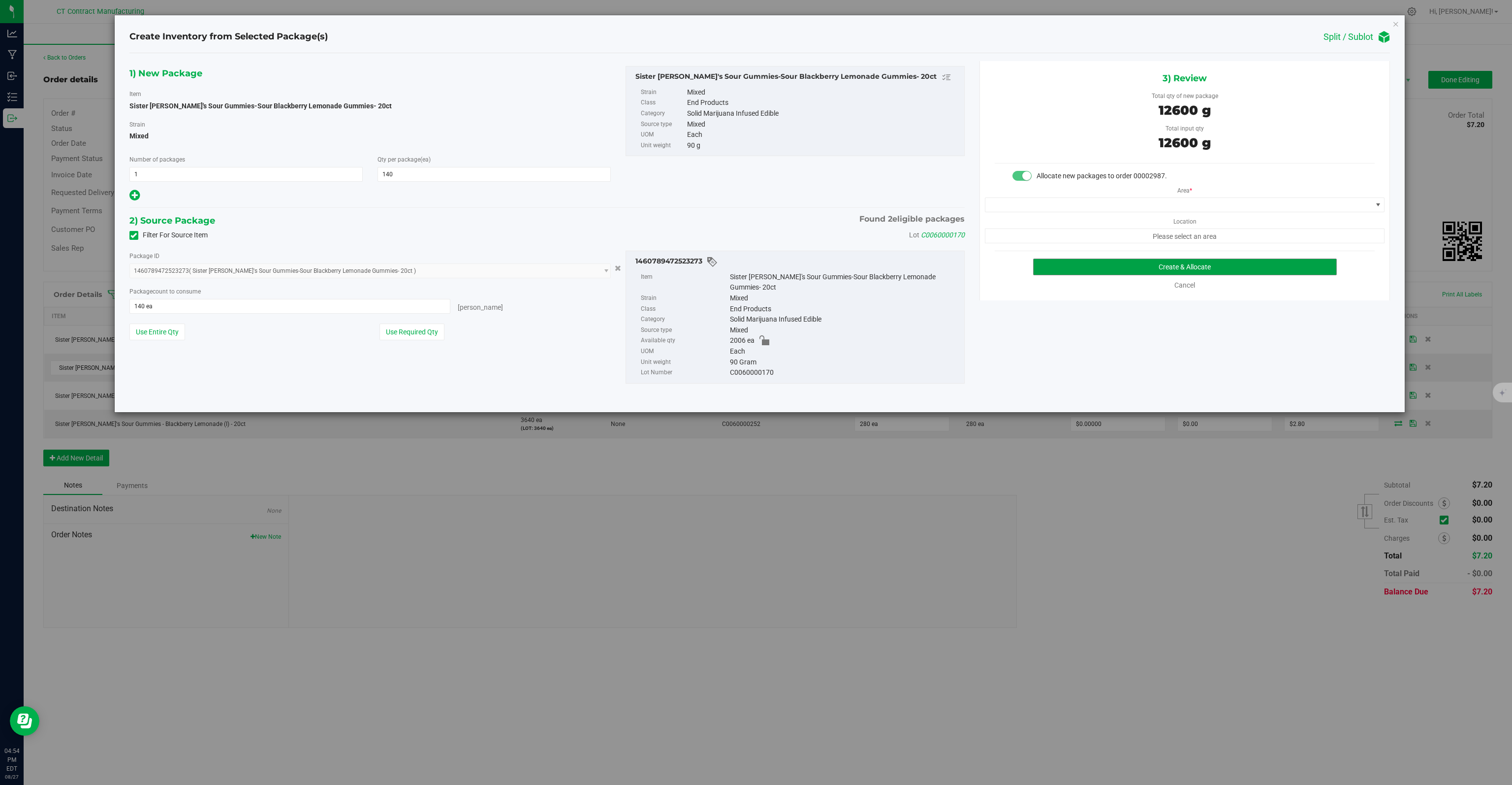
drag, startPoint x: 1089, startPoint y: 262, endPoint x: 1017, endPoint y: 157, distance: 127.3
click at [1017, 157] on div "3) Review Total qty of new package 12600 g Total input qty 12600 g Allocate new…" at bounding box center [1184, 181] width 410 height 240
click at [1035, 198] on span at bounding box center [1179, 204] width 386 height 14
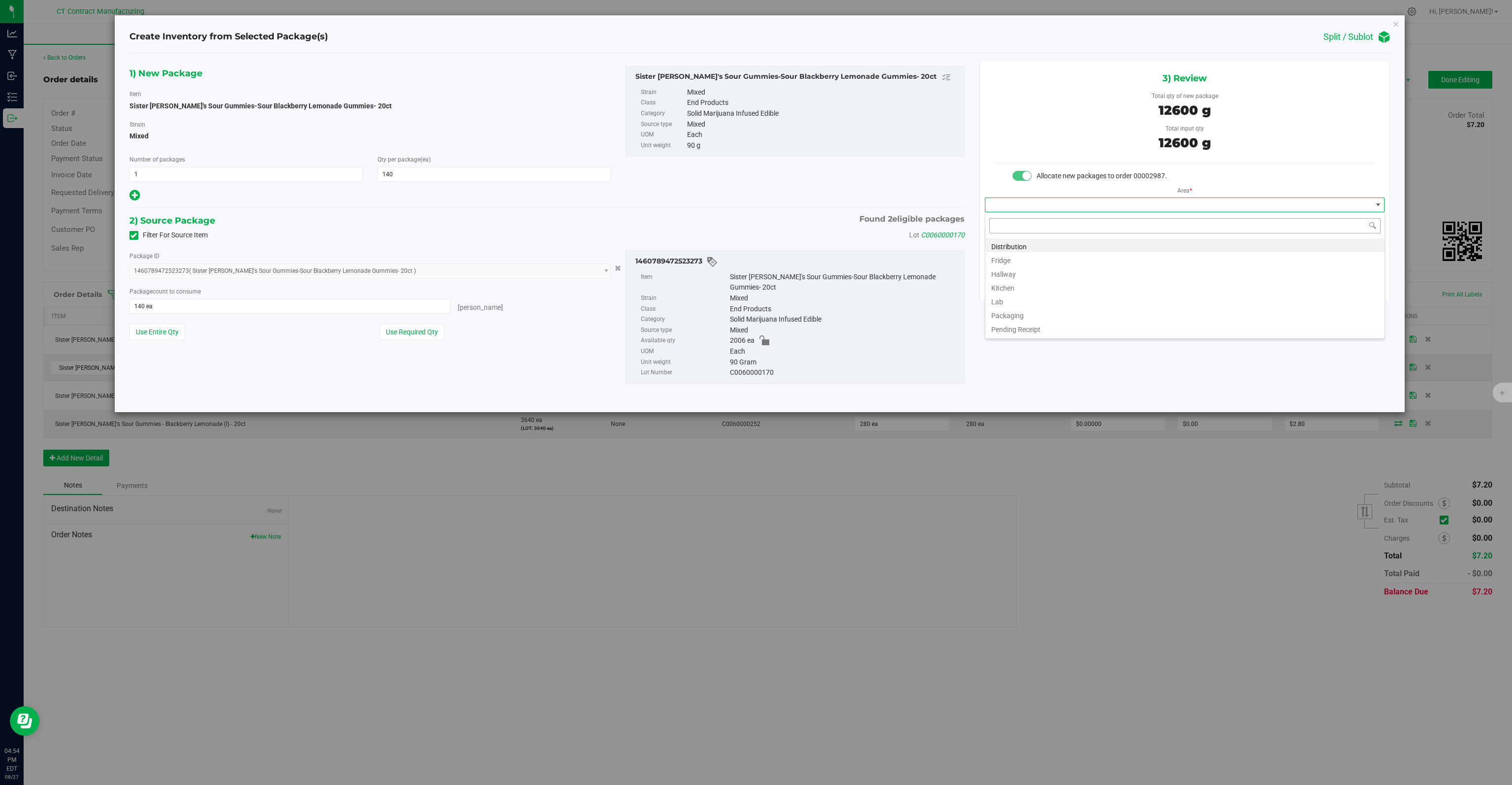
scroll to position [14, 400]
click at [1022, 245] on li "Distribution" at bounding box center [1185, 245] width 399 height 14
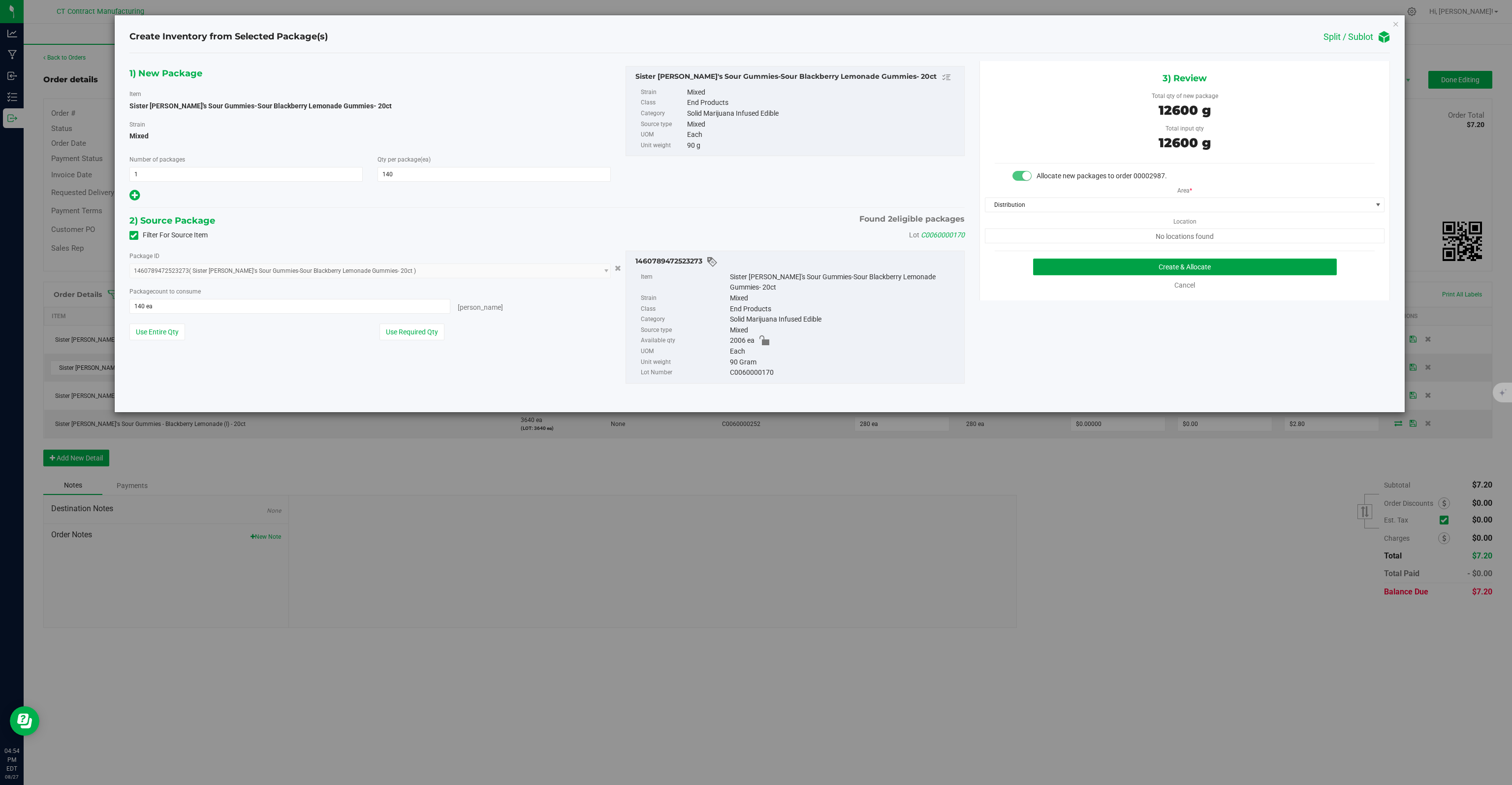
click at [1096, 268] on button "Create & Allocate" at bounding box center [1185, 267] width 304 height 17
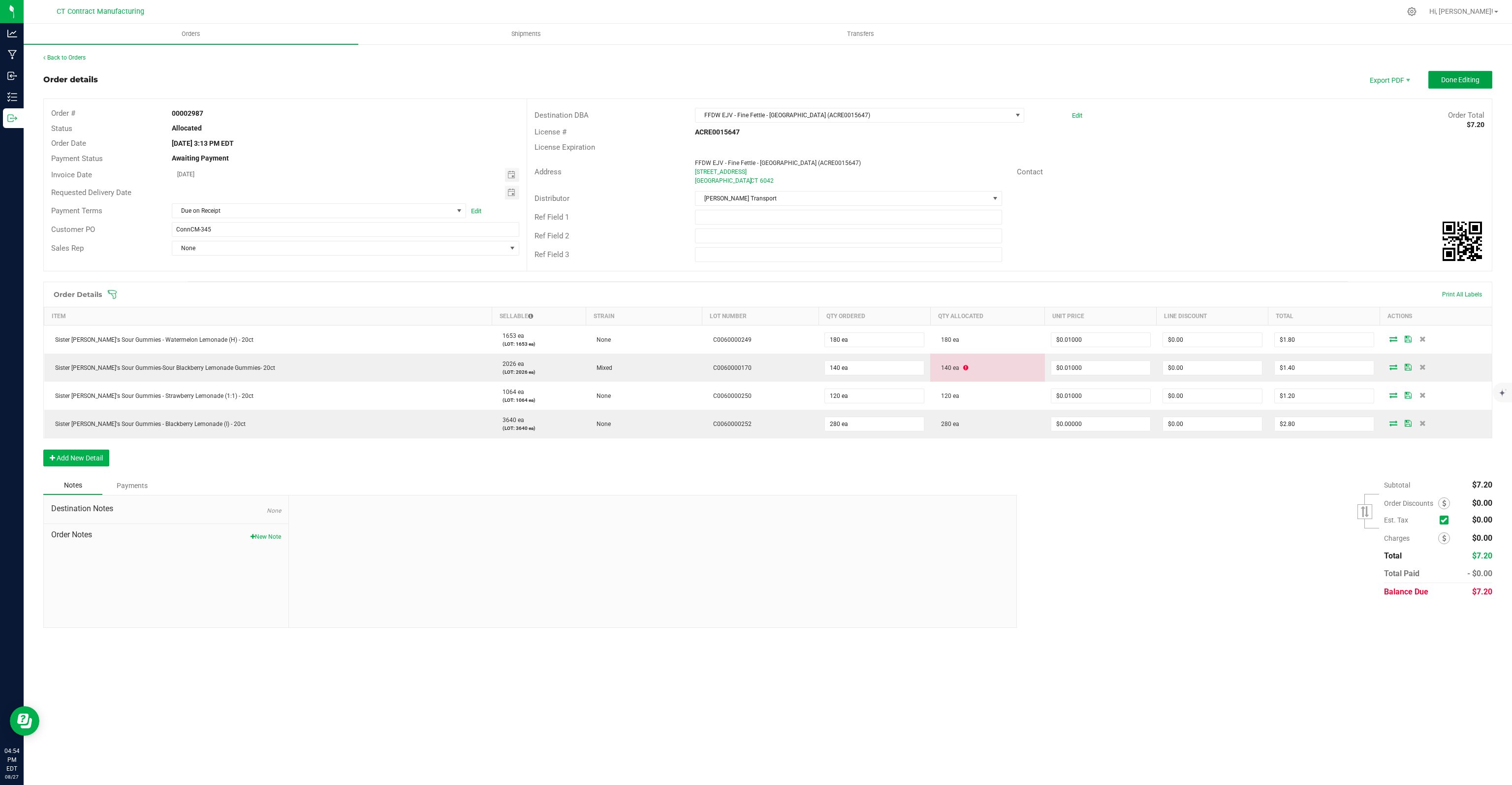
click at [1477, 83] on span "Done Editing" at bounding box center [1460, 79] width 38 height 8
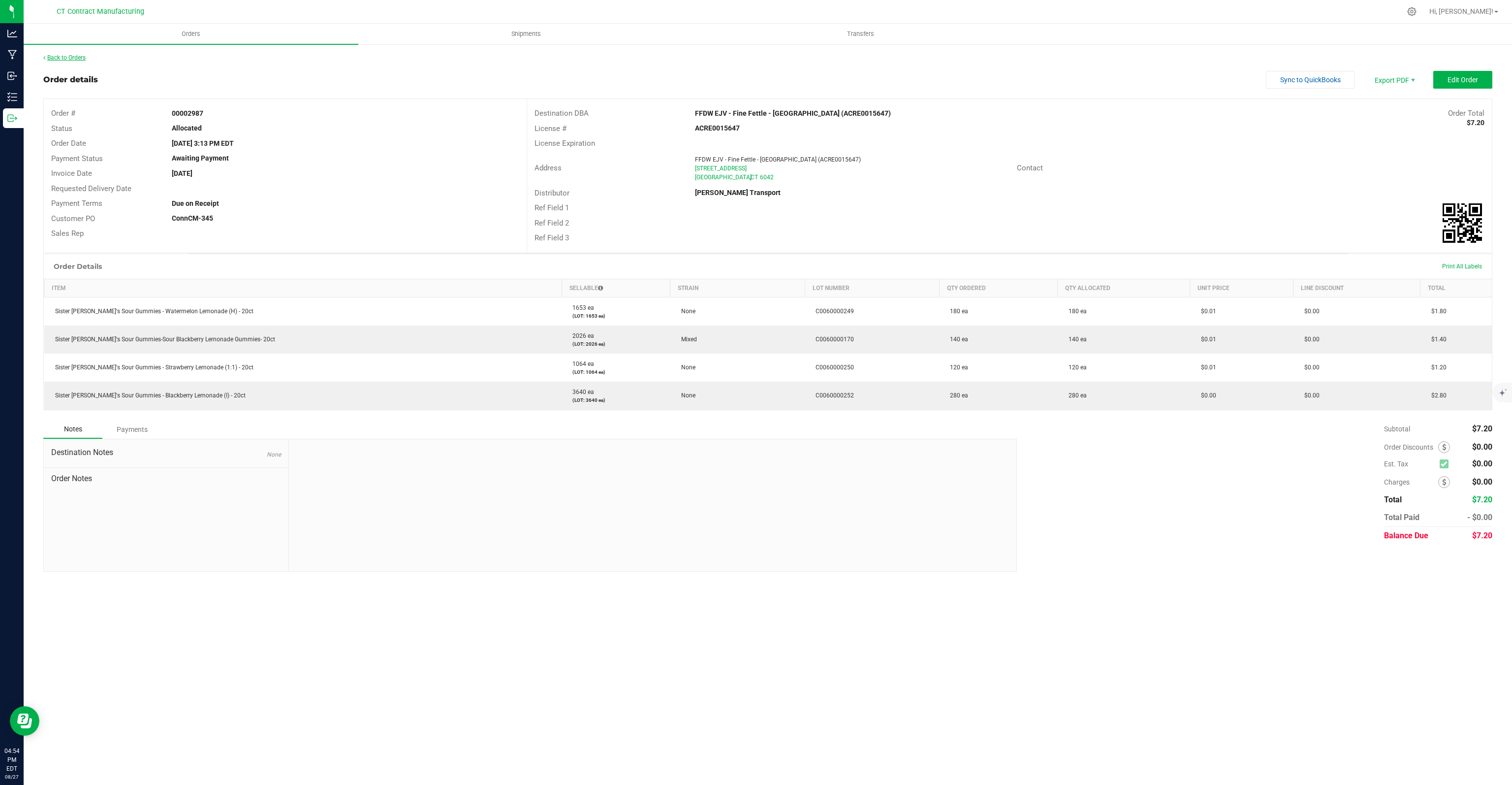
click at [73, 58] on link "Back to Orders" at bounding box center [65, 58] width 42 height 7
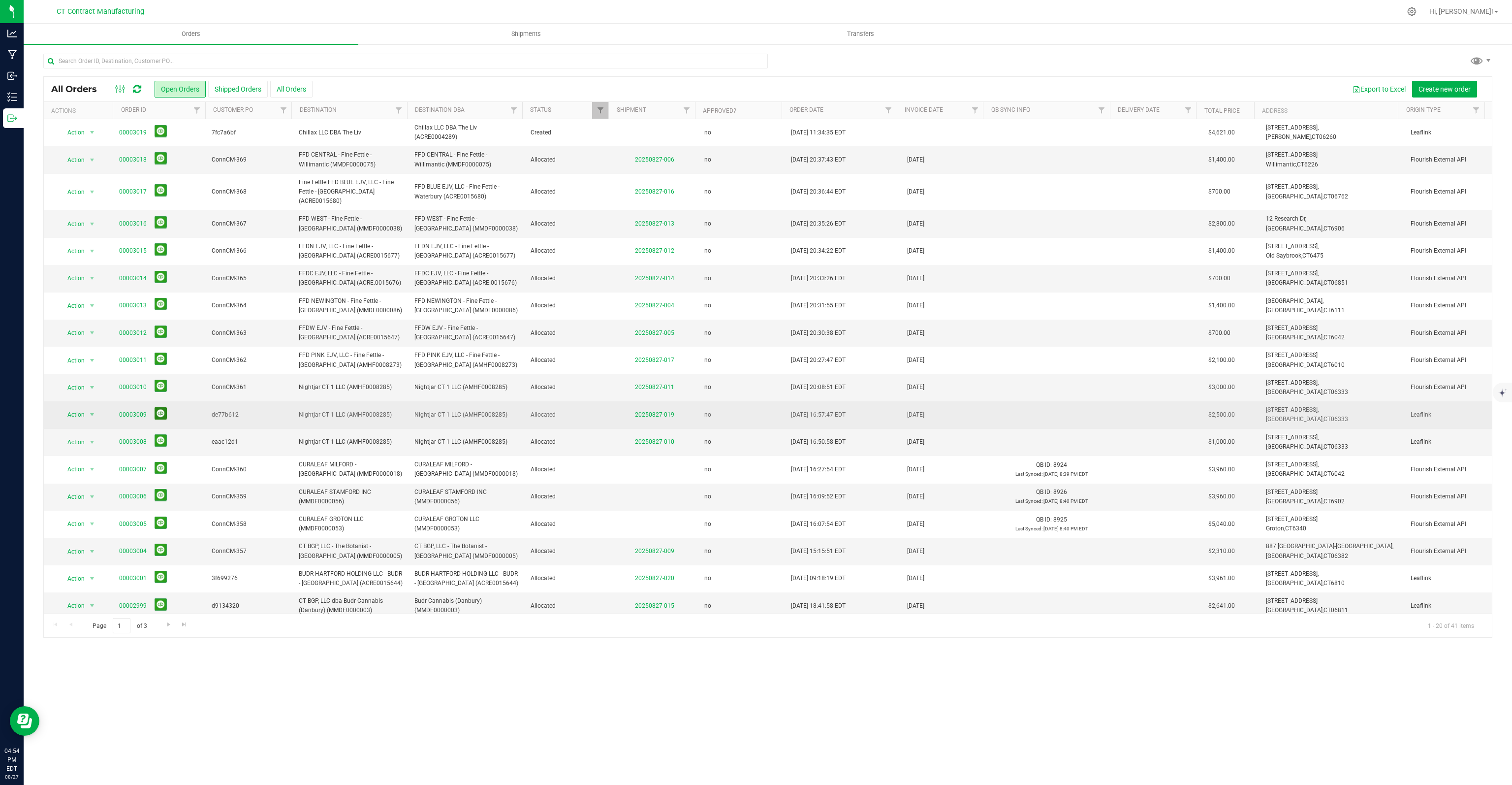
scroll to position [49, 0]
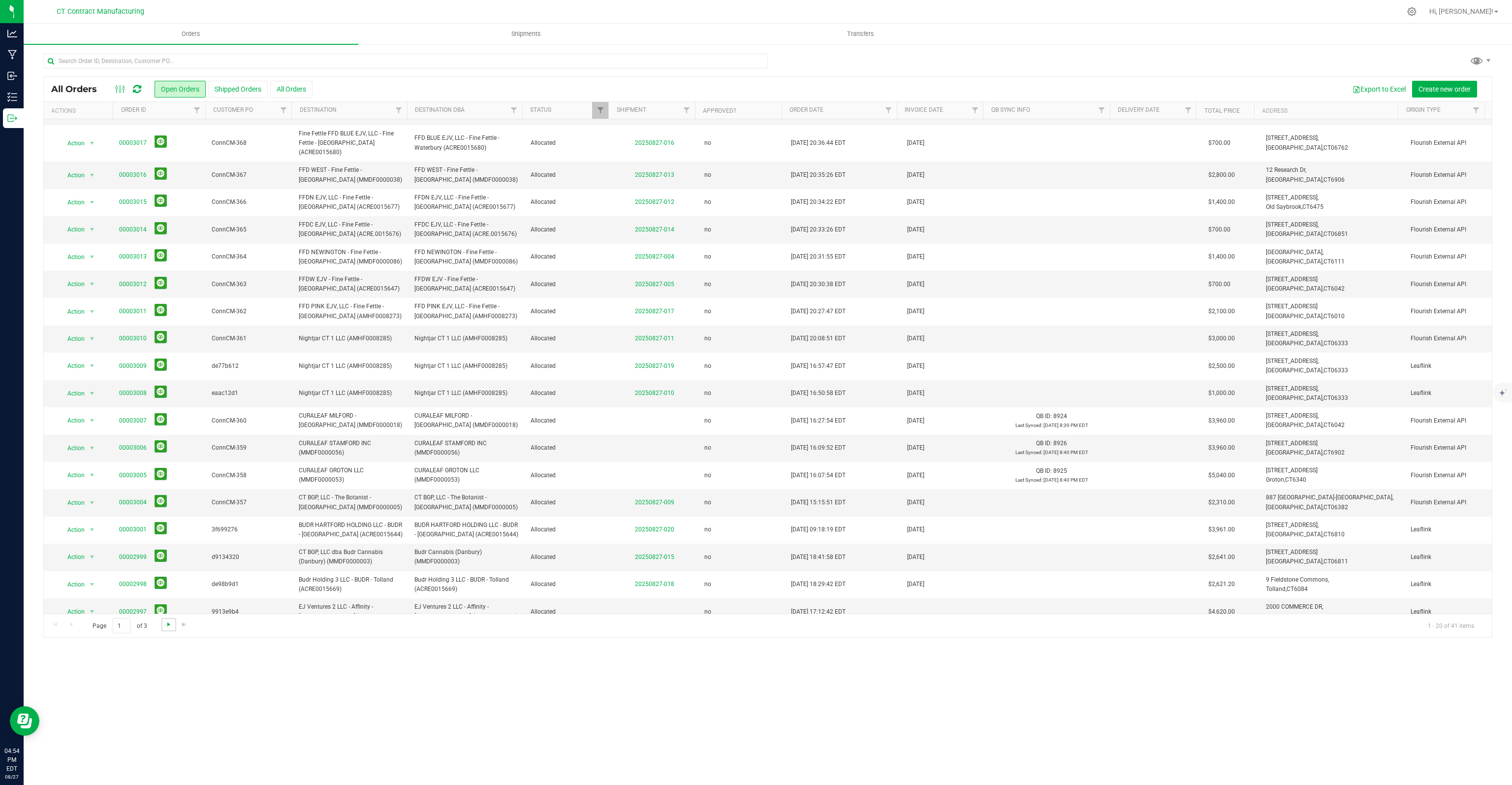
click at [166, 624] on span "Go to the next page" at bounding box center [168, 624] width 8 height 8
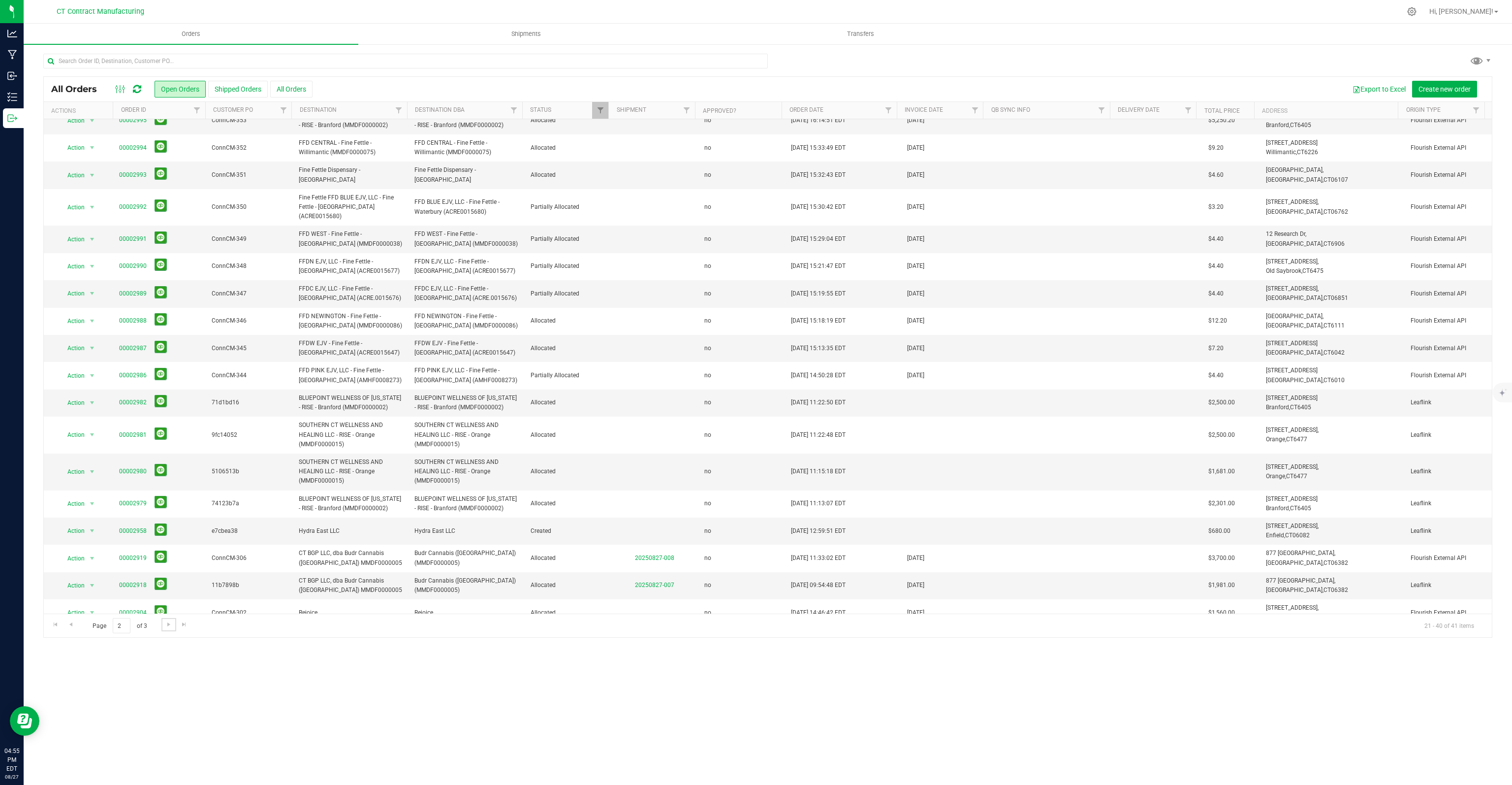
scroll to position [0, 0]
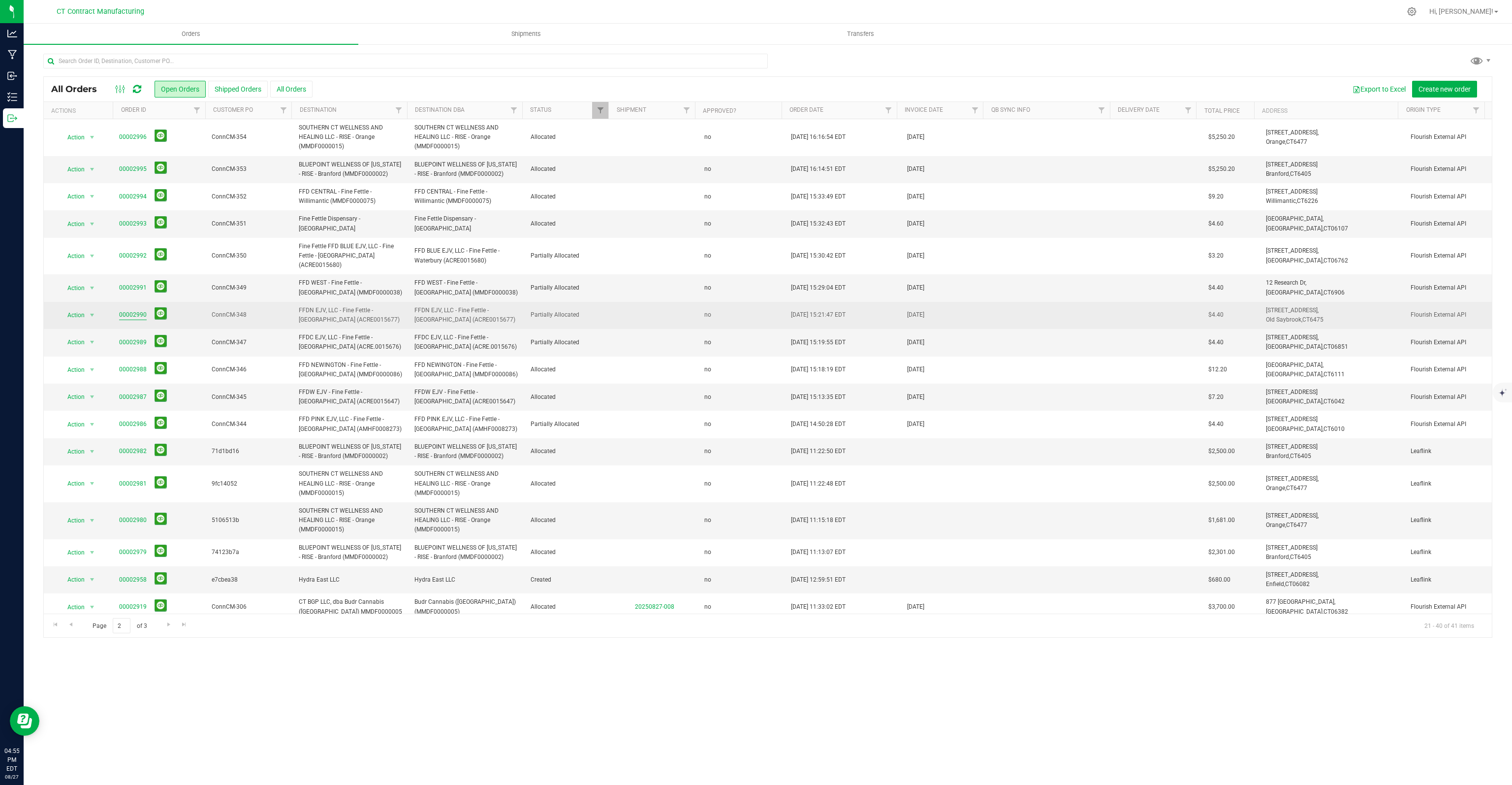
click at [132, 314] on link "00002990" at bounding box center [133, 315] width 28 height 9
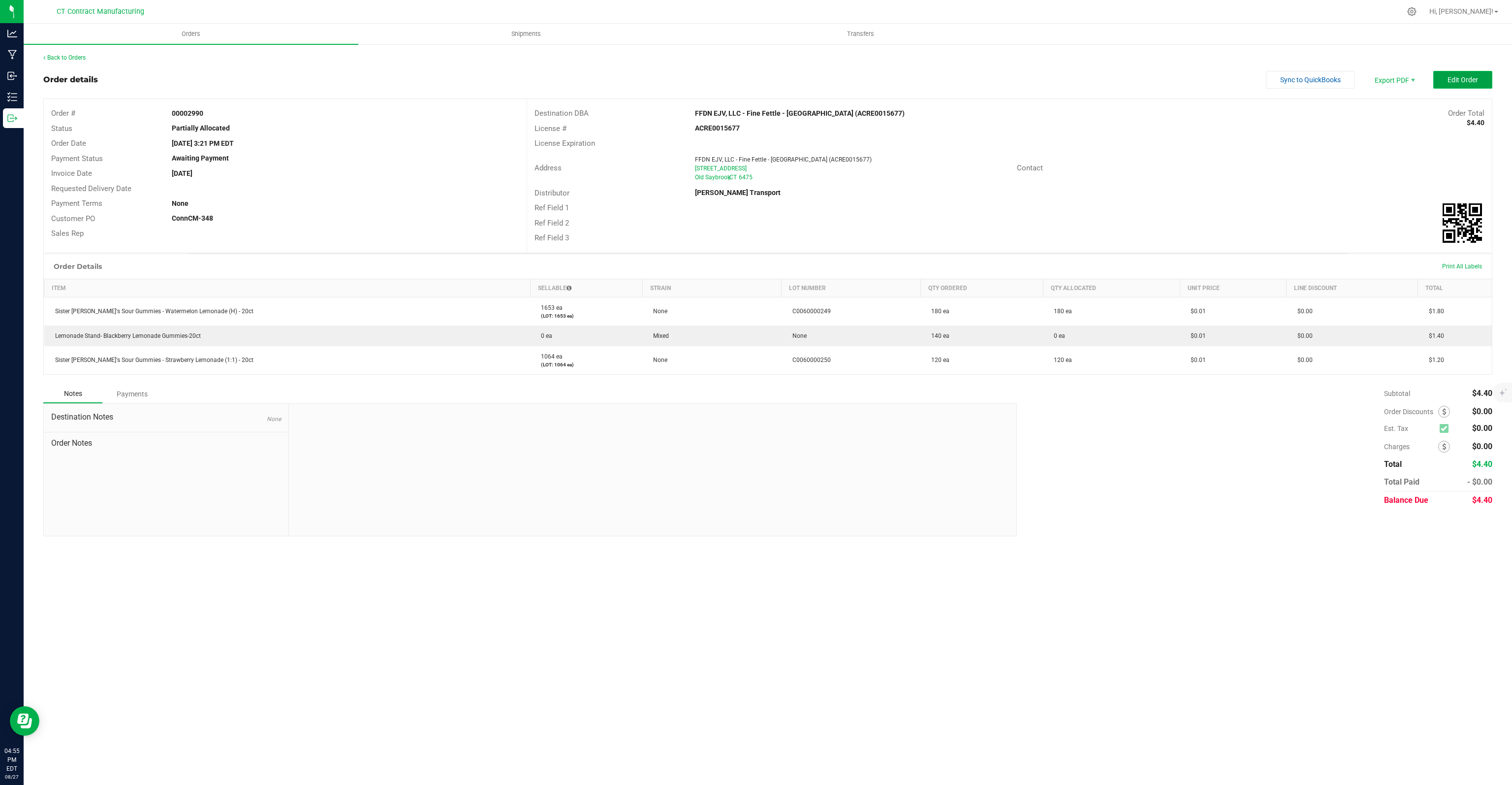
click at [1452, 80] on span "Edit Order" at bounding box center [1463, 79] width 31 height 8
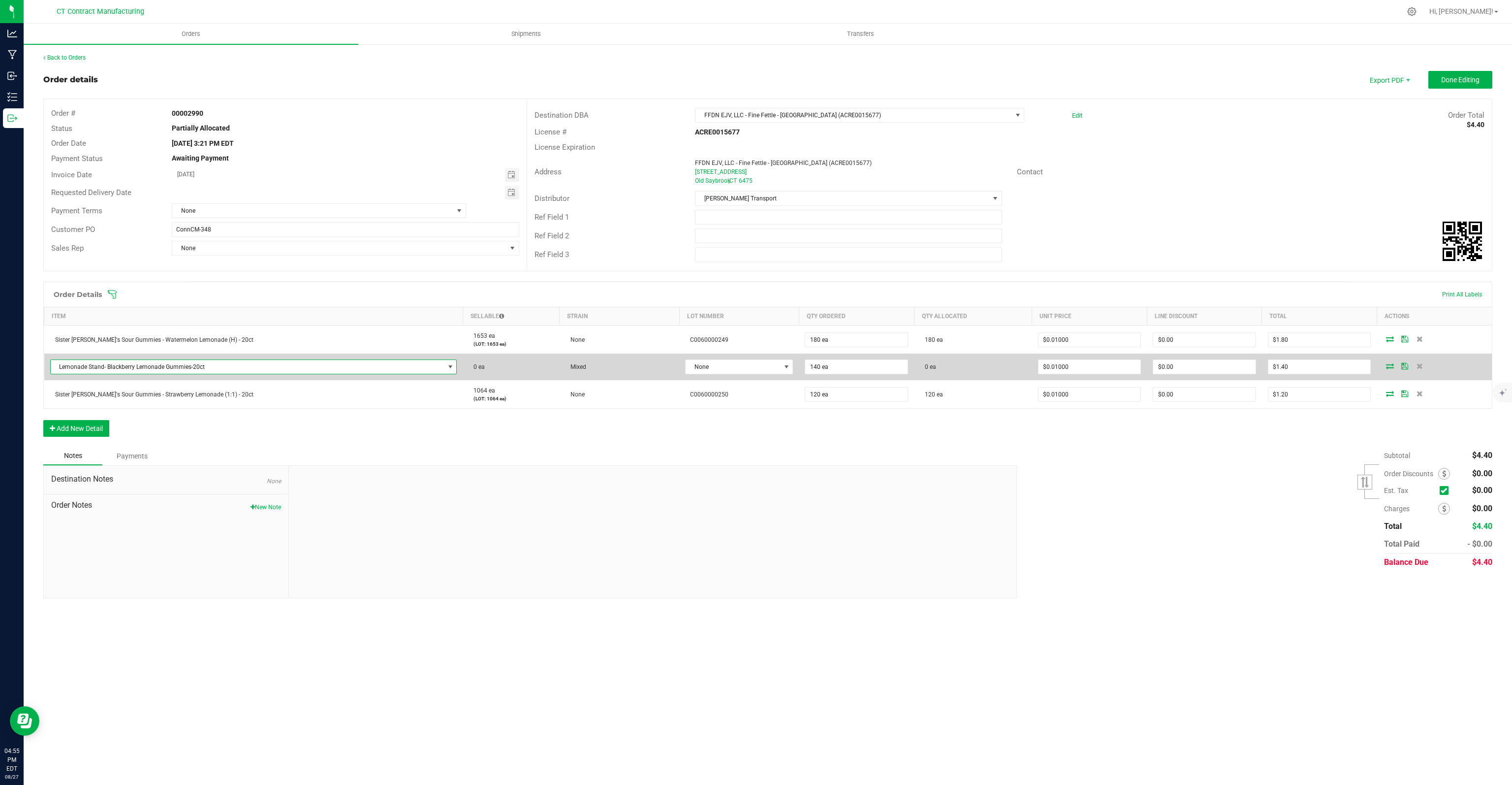
click at [388, 365] on span "Lemonade Stand- Blackberry Lemonade Gummies-20ct" at bounding box center [247, 366] width 394 height 14
type input "SISTER"
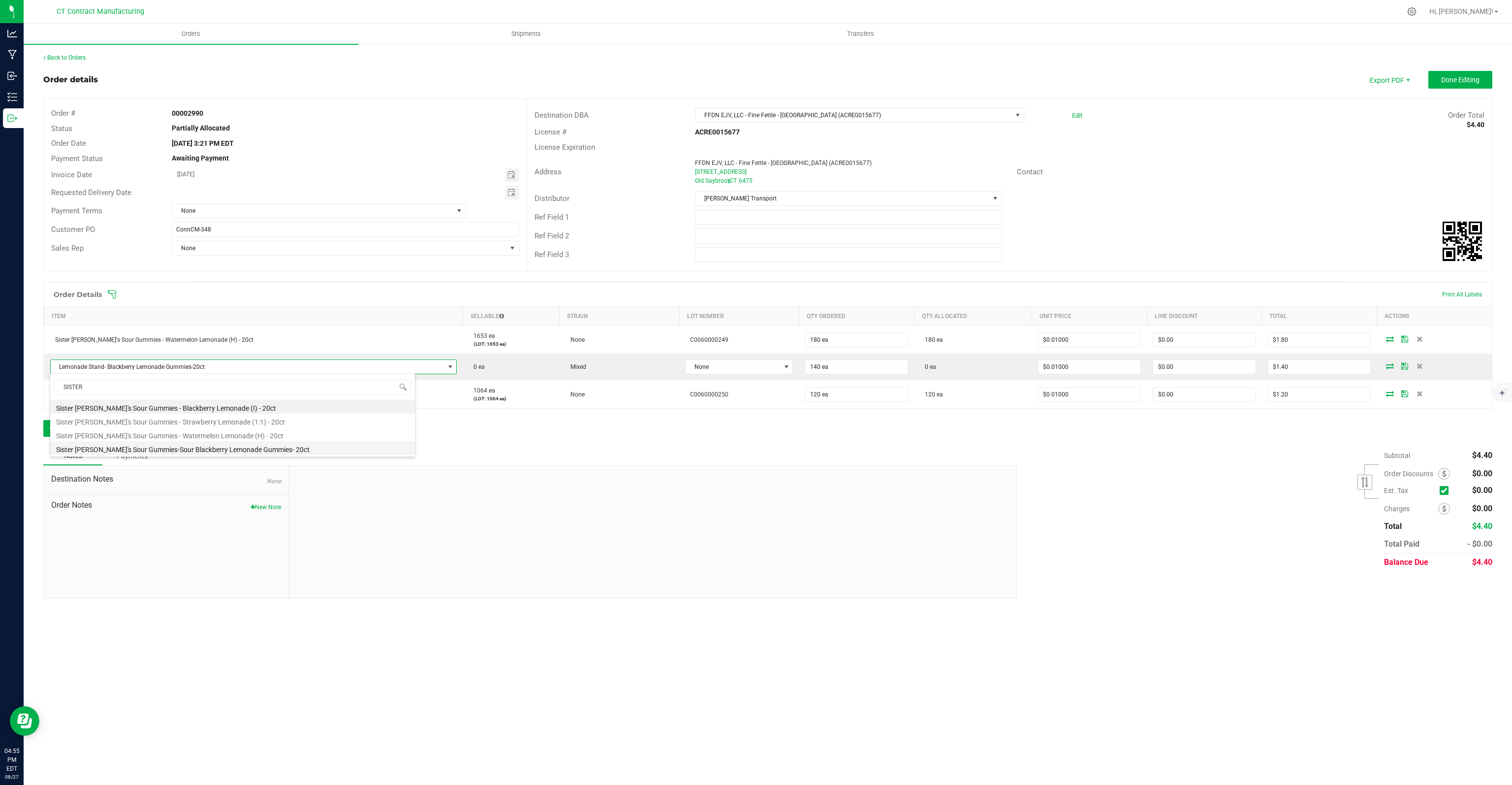
click at [264, 448] on li "Sister [PERSON_NAME]'s Sour Gummies-Sour Blackberry Lemonade Gummies- 20ct" at bounding box center [232, 447] width 365 height 14
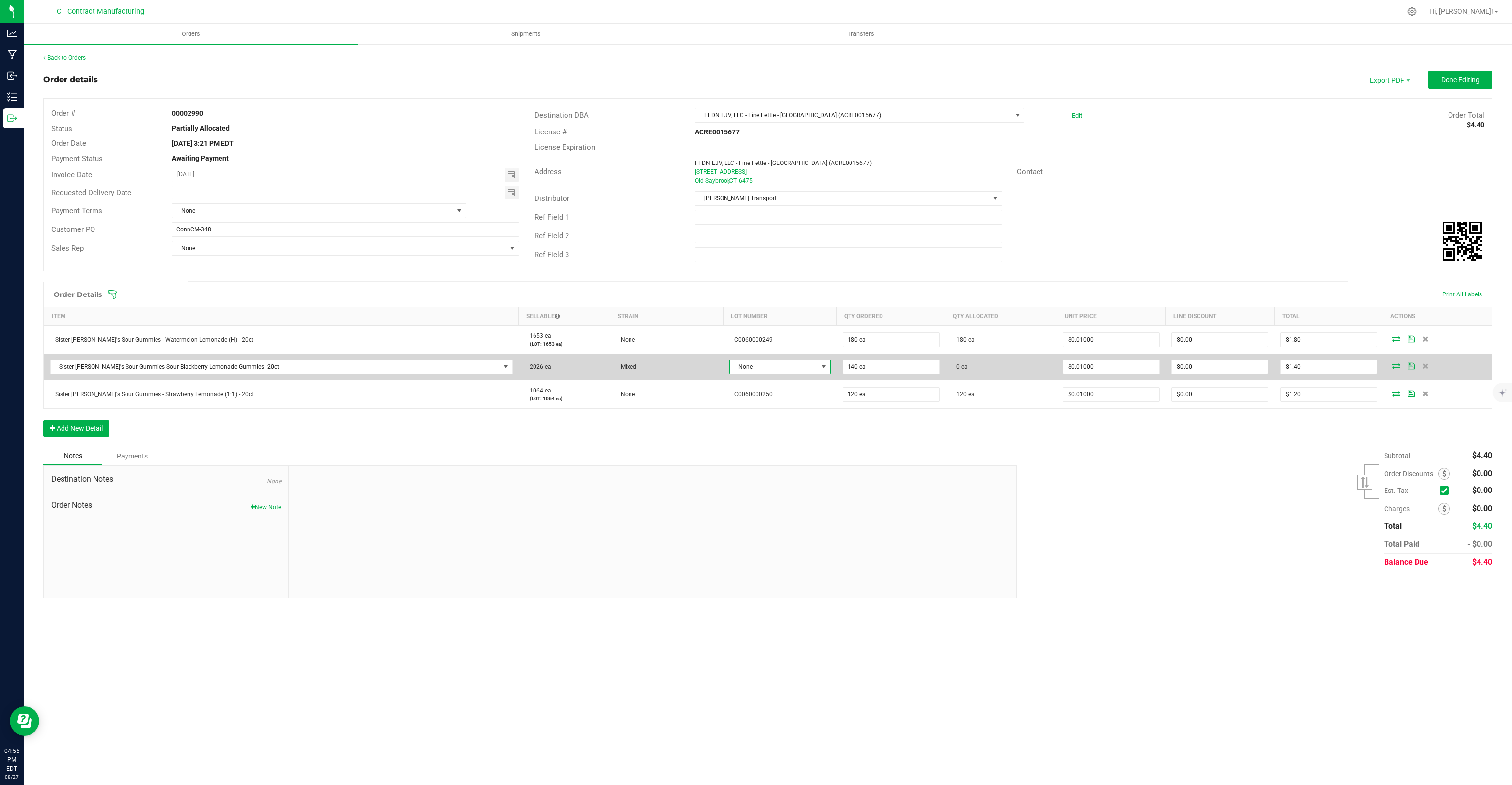
click at [770, 366] on span "None" at bounding box center [774, 366] width 88 height 14
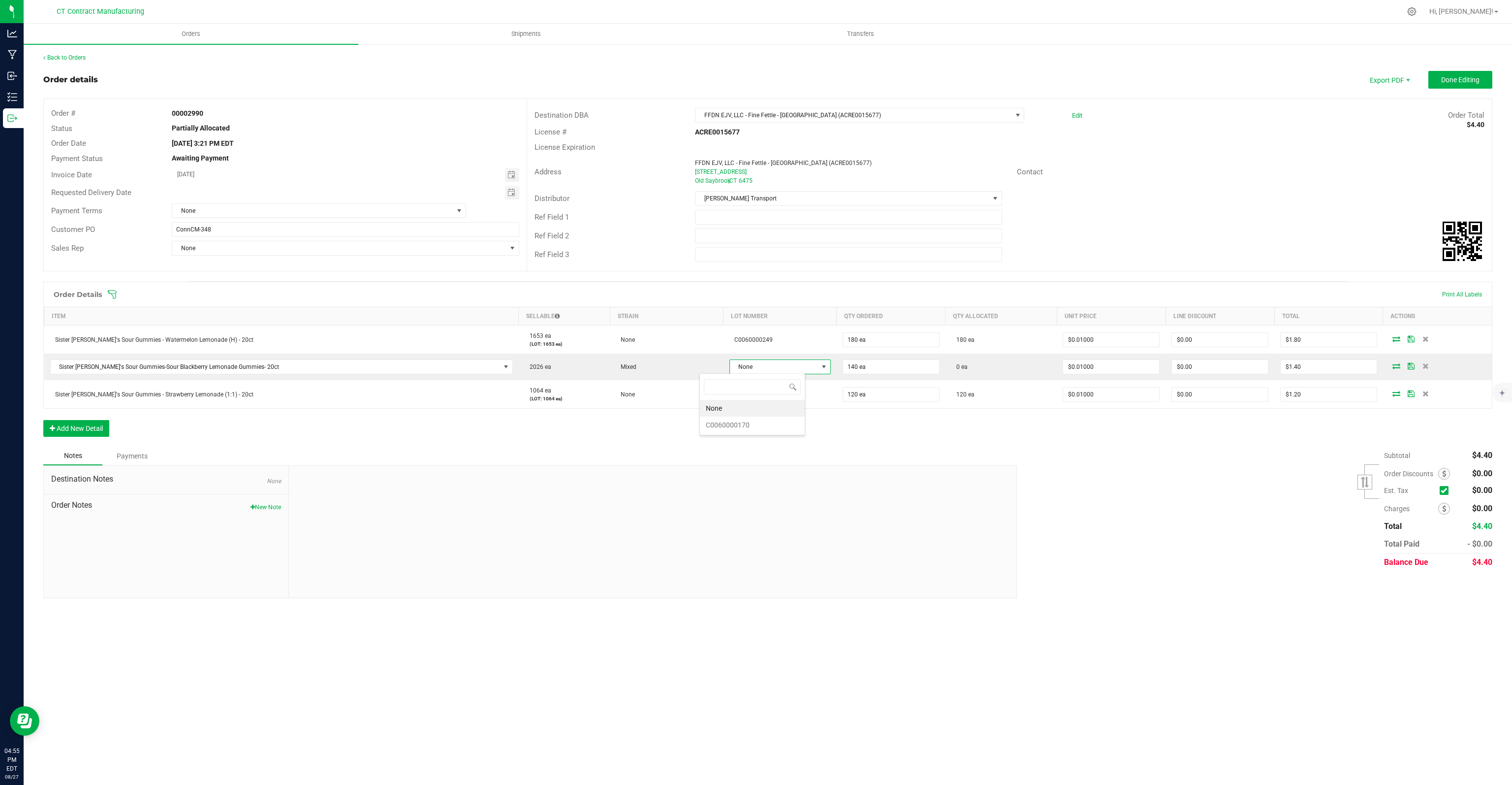
scroll to position [14, 106]
click at [736, 426] on li "C0060000170" at bounding box center [752, 424] width 105 height 17
click at [1466, 80] on span "Done Editing" at bounding box center [1460, 79] width 38 height 8
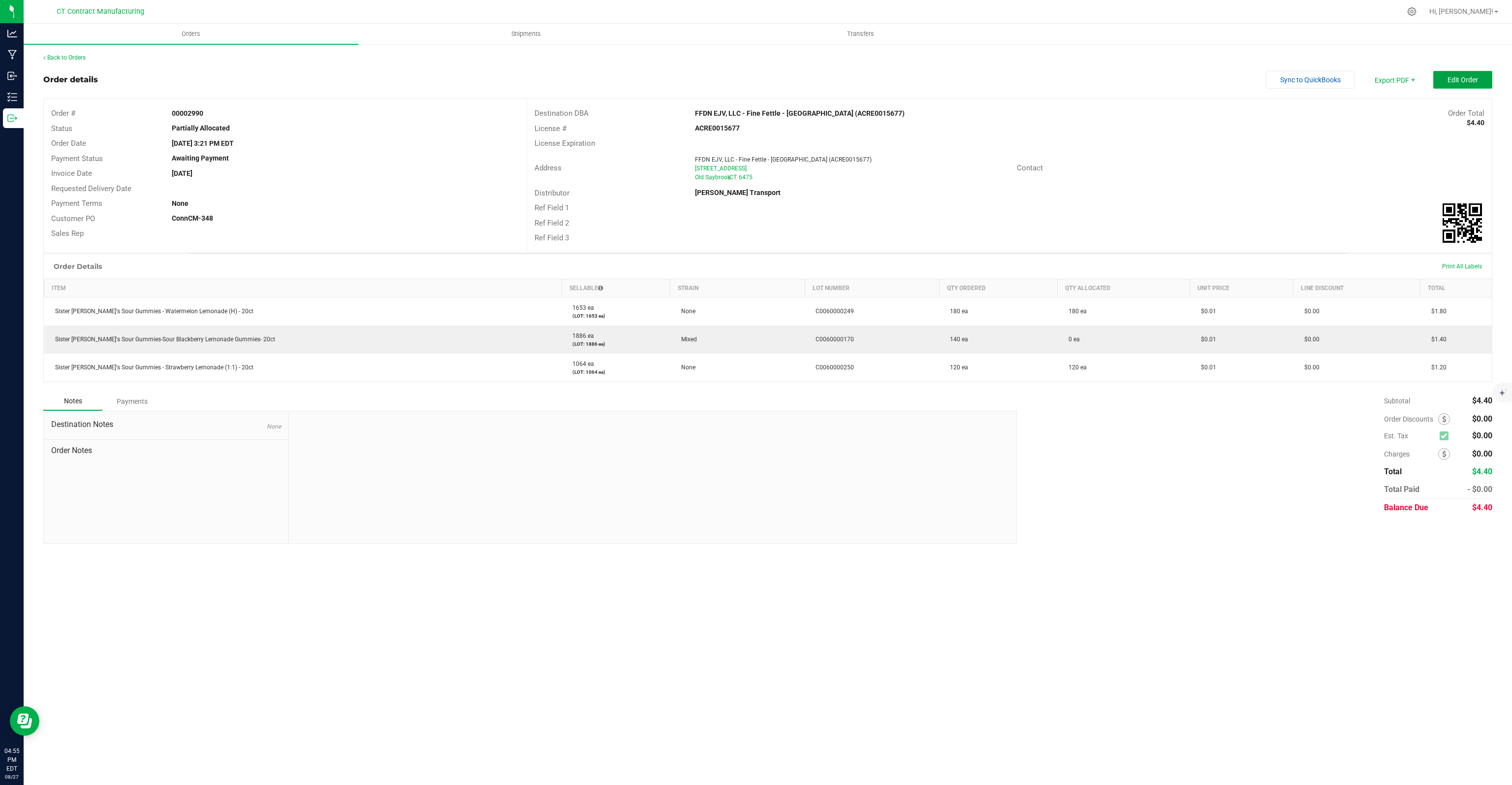
click at [1474, 82] on span "Edit Order" at bounding box center [1463, 79] width 31 height 8
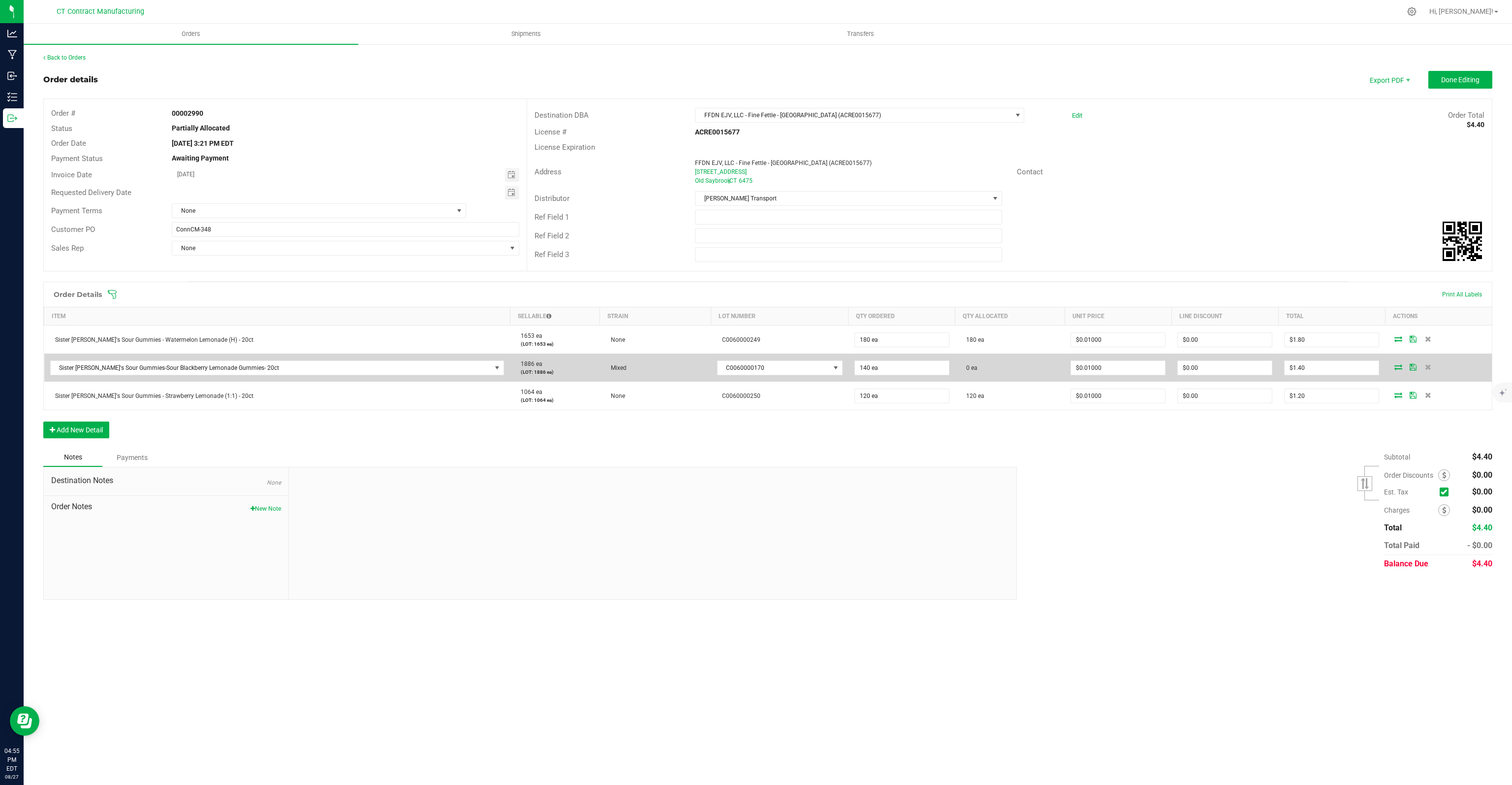
click at [1395, 364] on icon at bounding box center [1398, 367] width 8 height 6
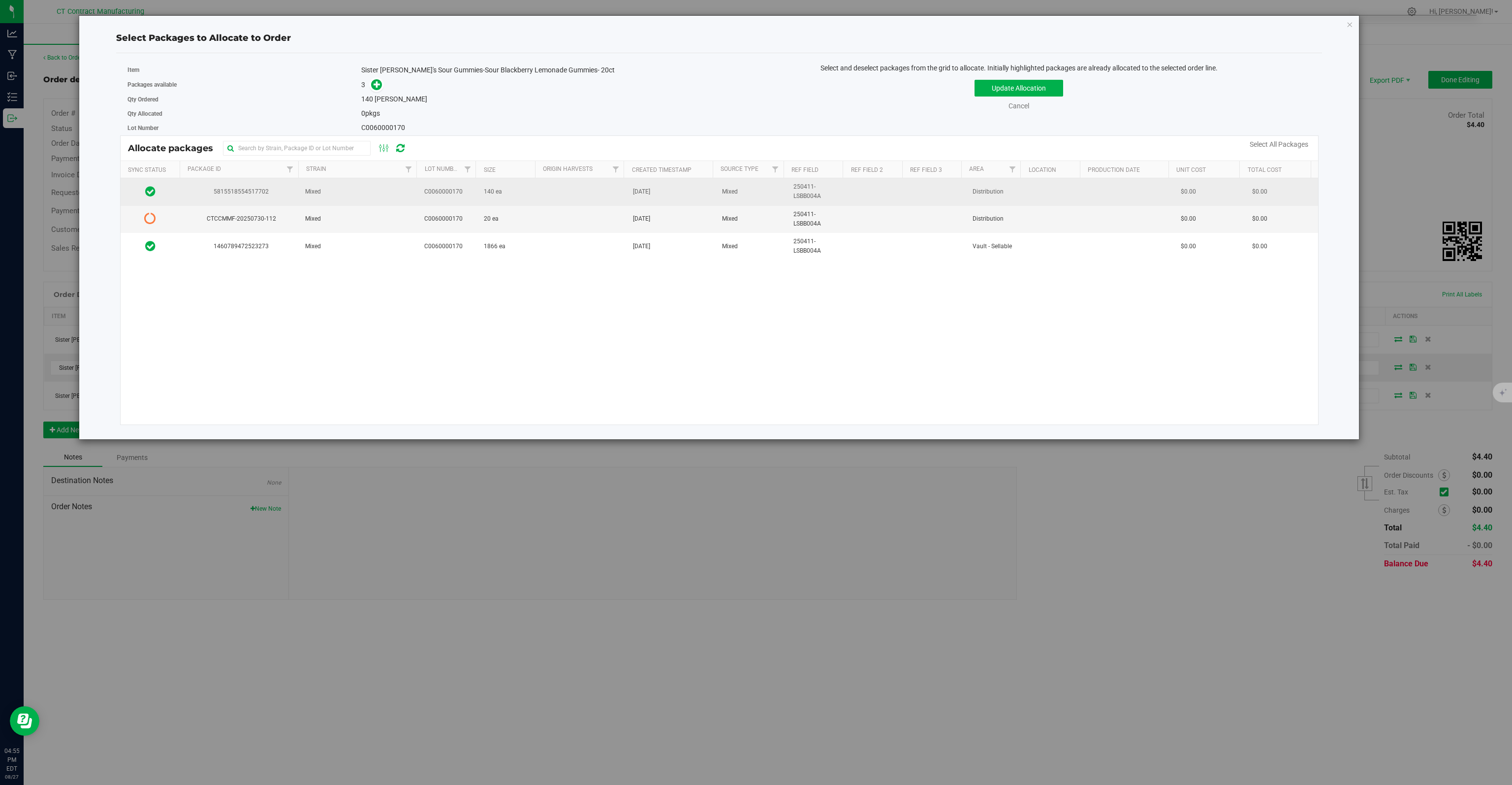
click at [186, 187] on span "5815518554517702" at bounding box center [239, 192] width 107 height 9
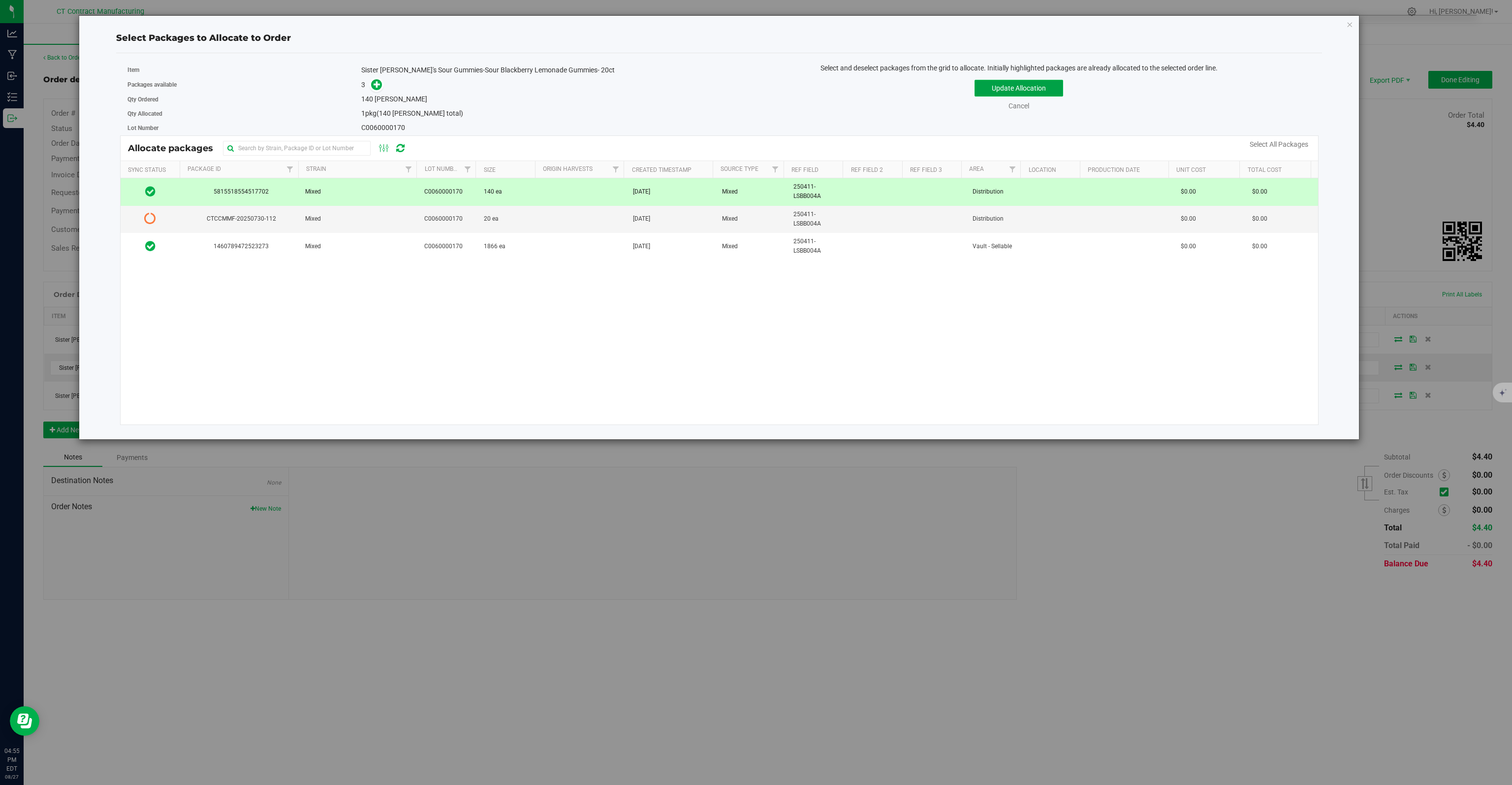
click at [1014, 89] on button "Update Allocation" at bounding box center [1018, 88] width 89 height 17
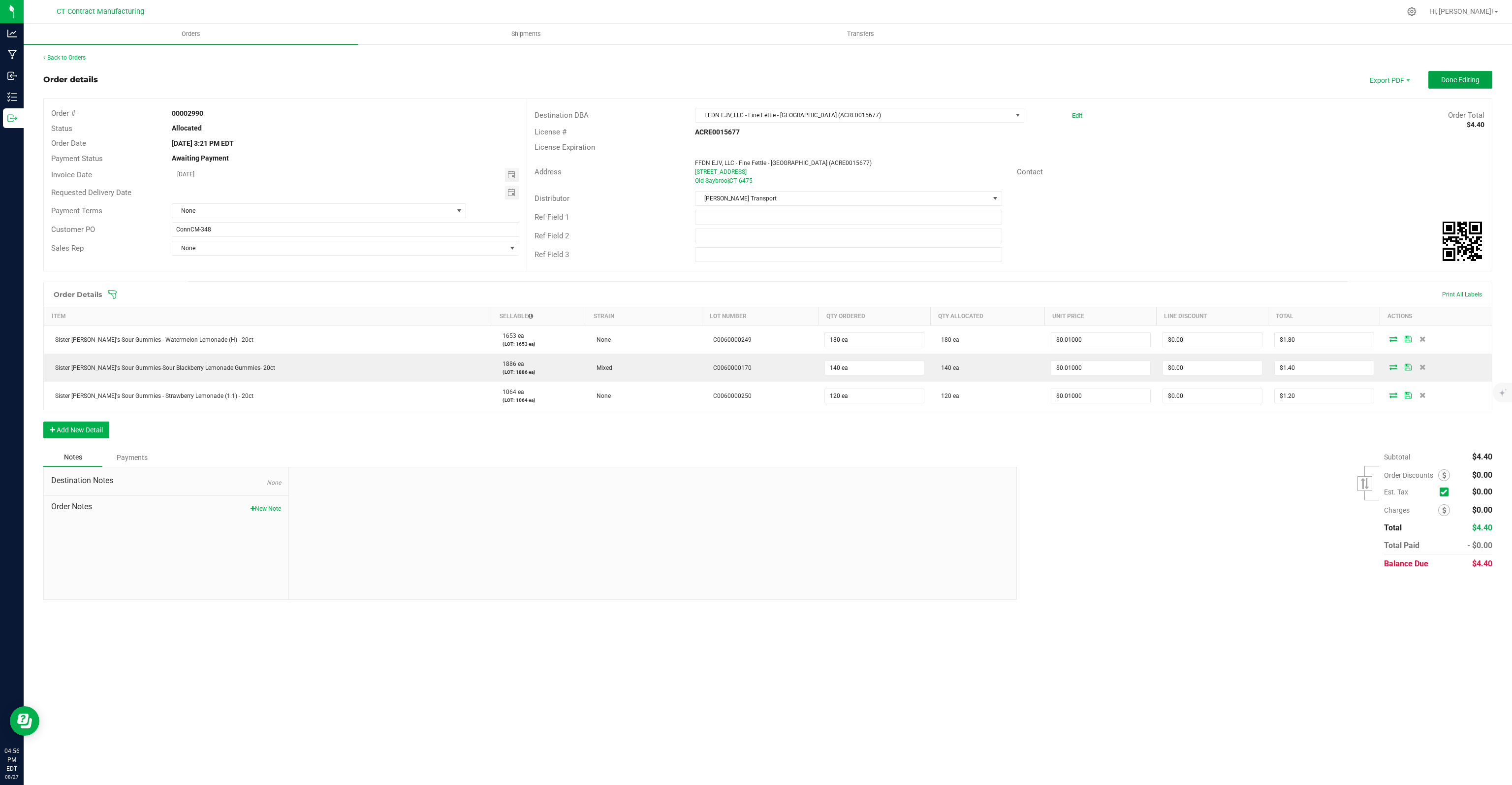
click at [1457, 87] on button "Done Editing" at bounding box center [1460, 80] width 64 height 18
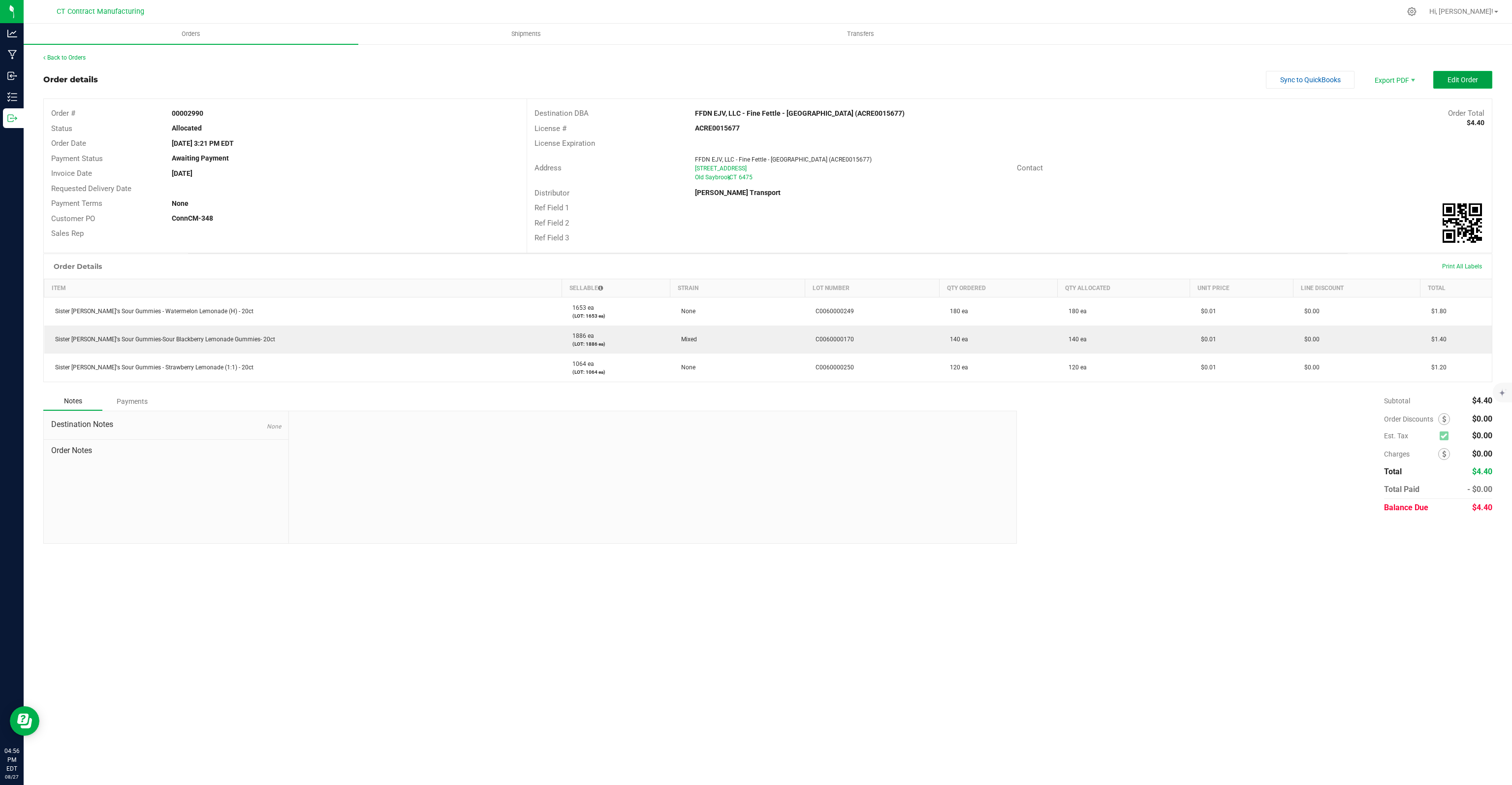
click at [1466, 80] on span "Edit Order" at bounding box center [1463, 79] width 31 height 8
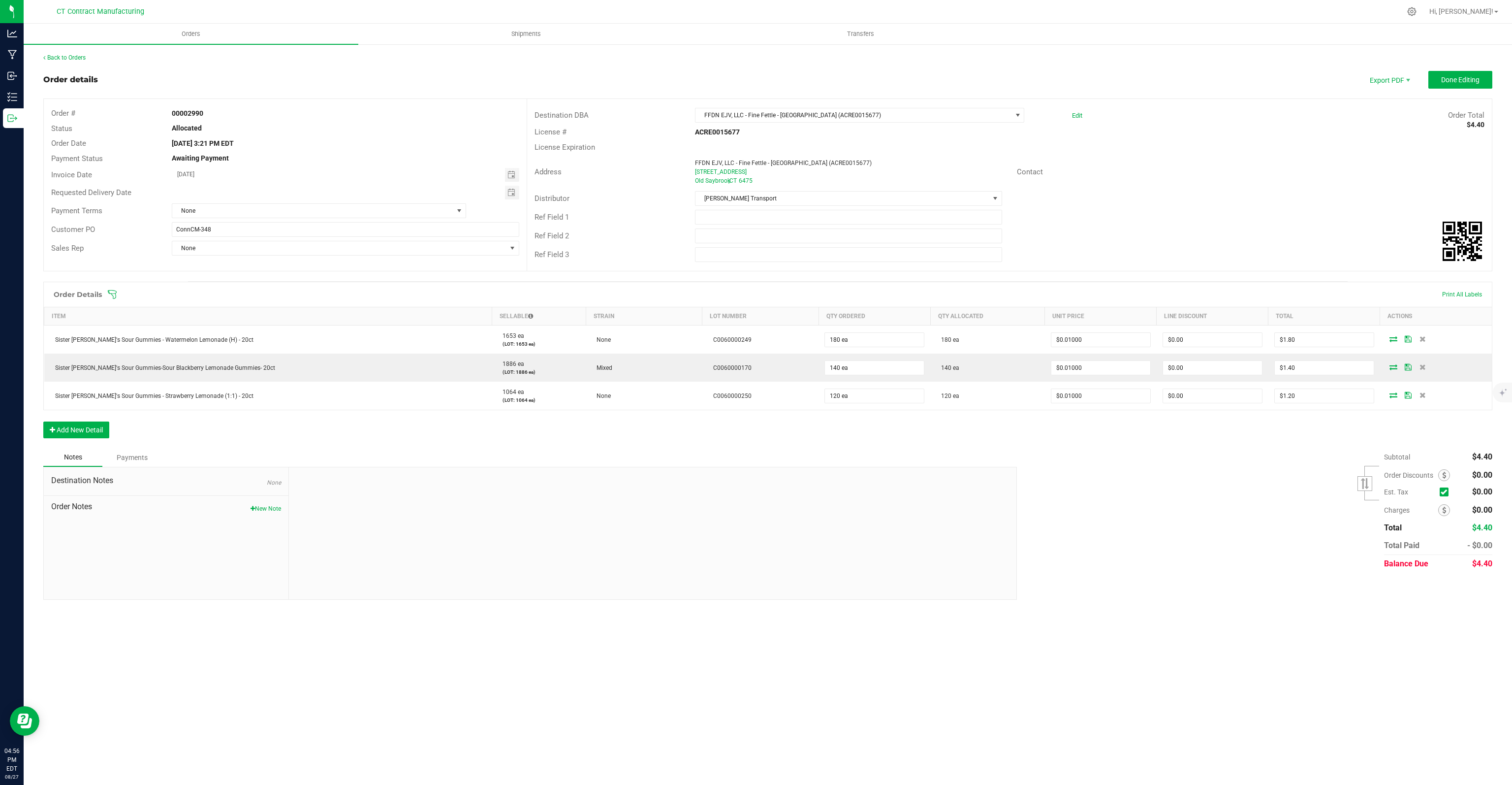
click at [1466, 80] on span "Done Editing" at bounding box center [1460, 79] width 38 height 8
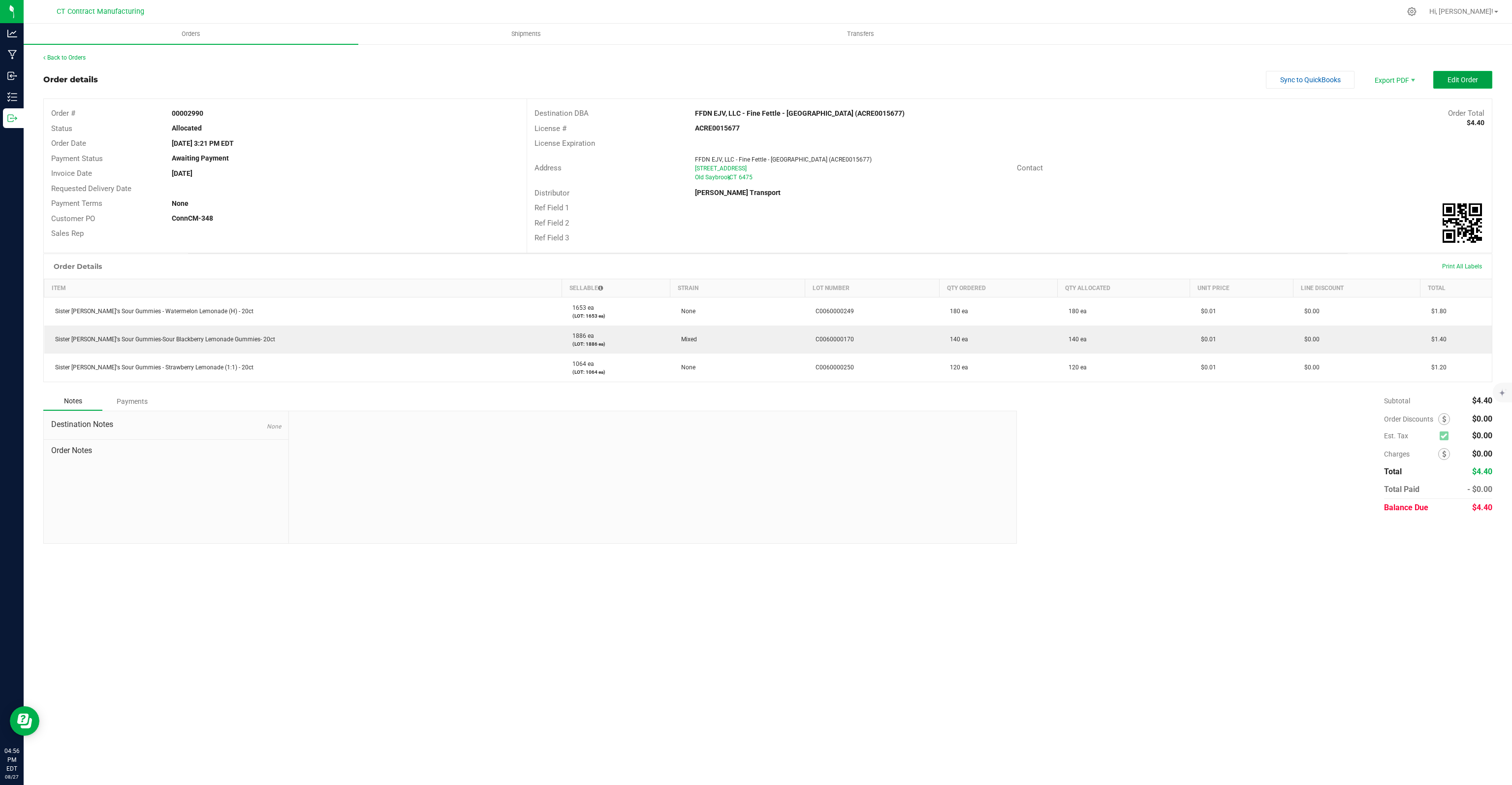
click at [1452, 81] on span "Edit Order" at bounding box center [1463, 79] width 31 height 8
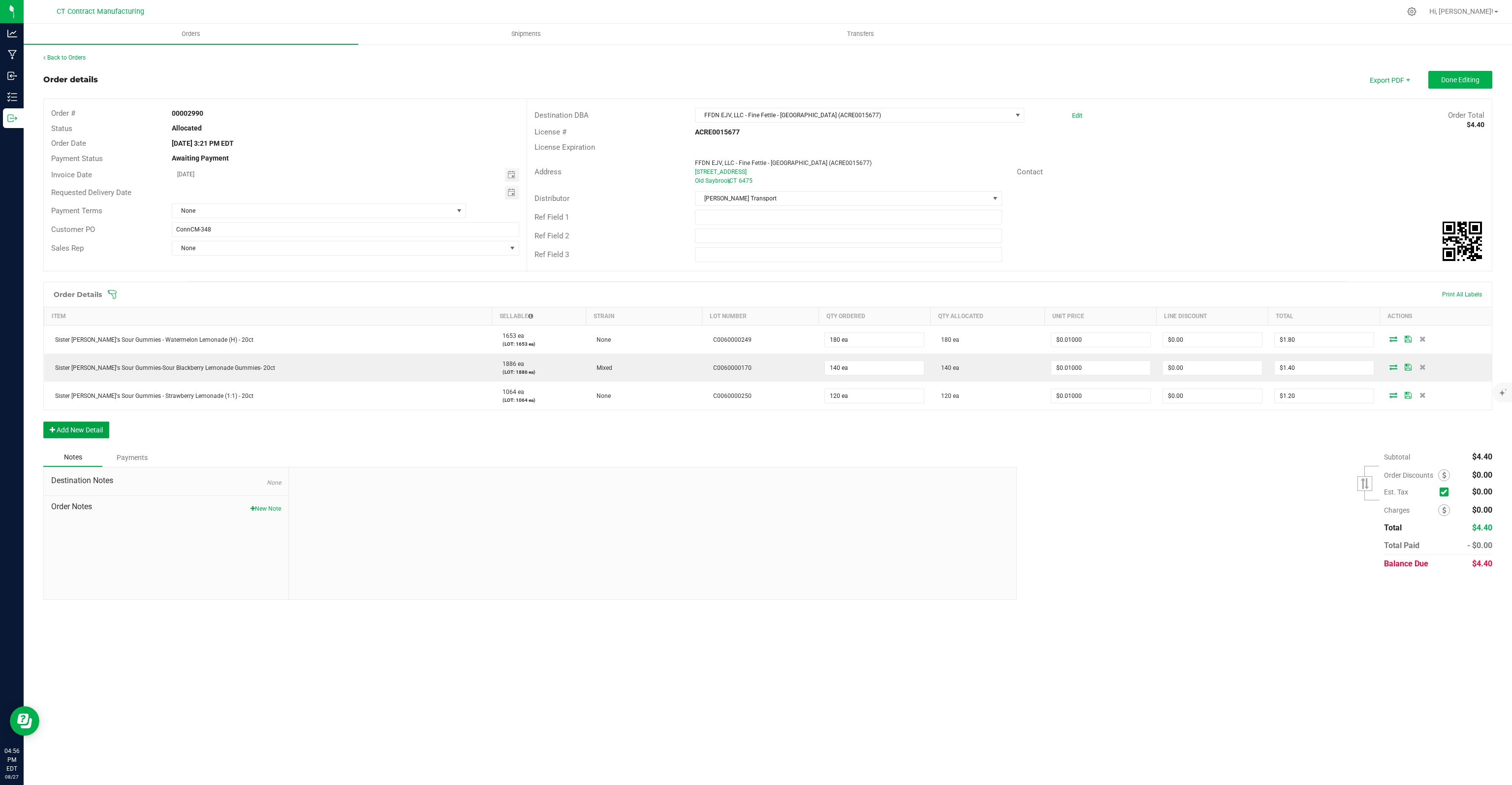
click at [96, 428] on button "Add New Detail" at bounding box center [76, 430] width 66 height 17
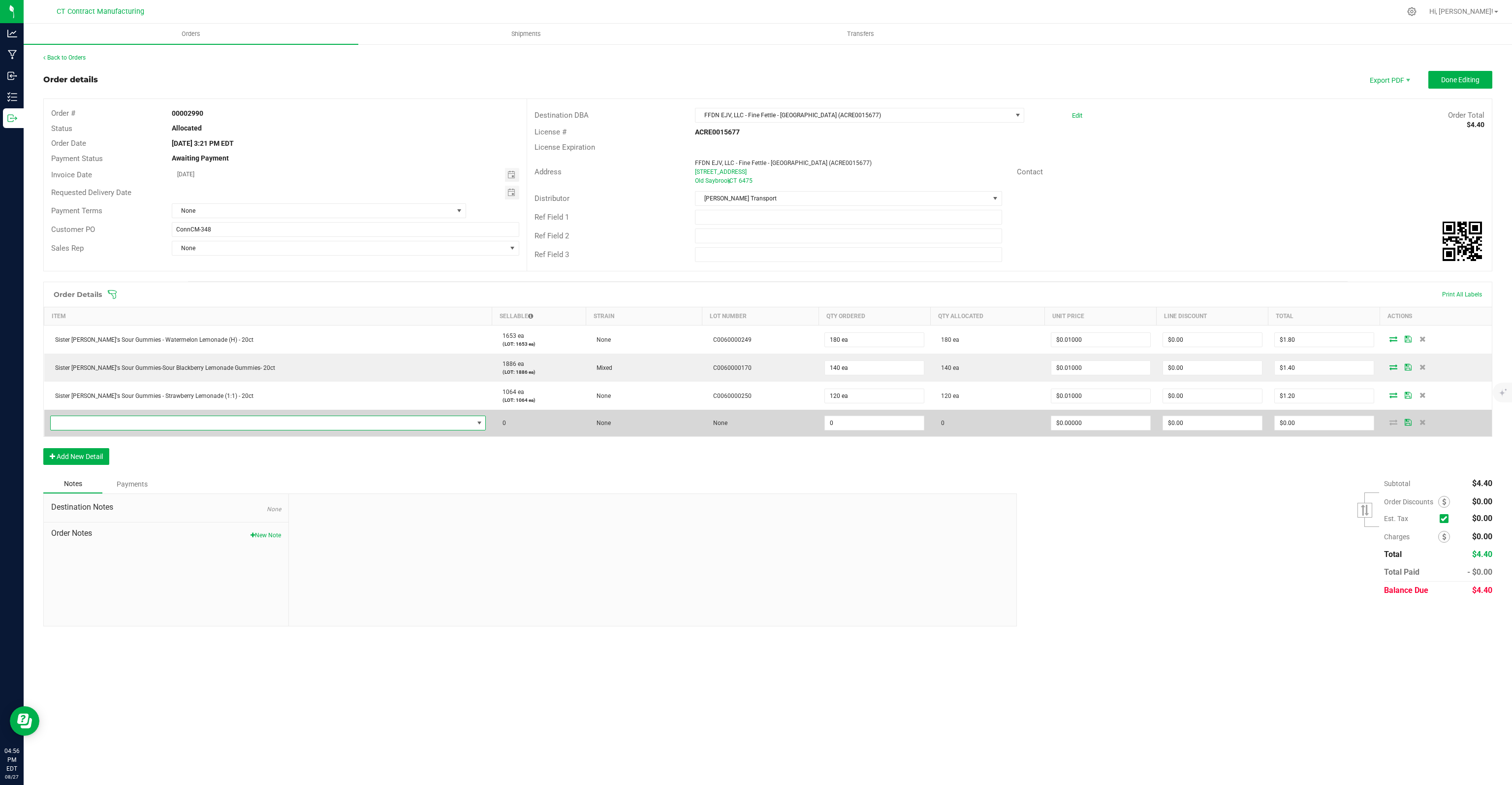
click at [154, 425] on span "NO DATA FOUND" at bounding box center [262, 423] width 423 height 14
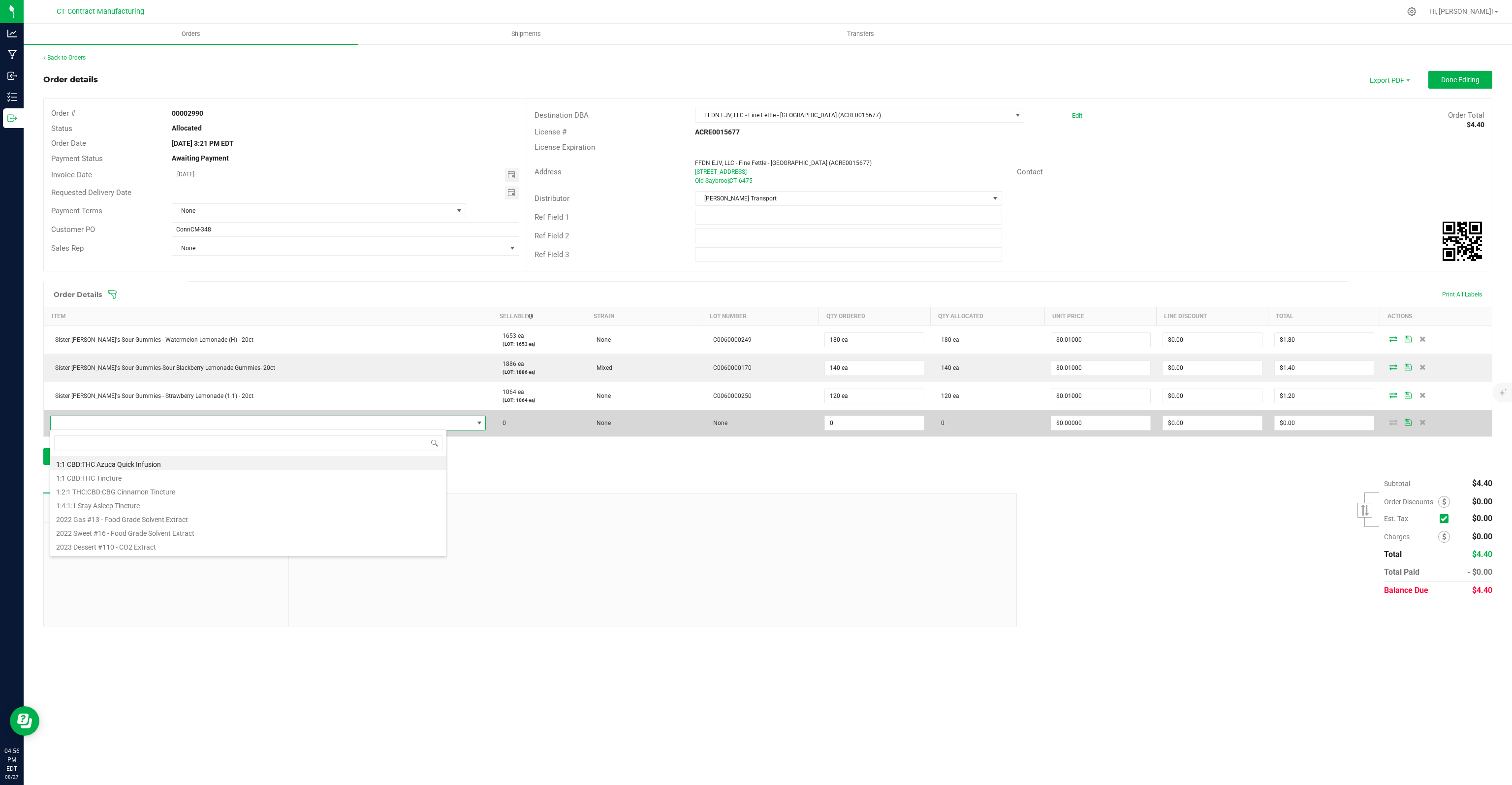
scroll to position [14, 397]
type input "SISTER [PERSON_NAME]"
click at [154, 425] on span "NO DATA FOUND" at bounding box center [262, 423] width 423 height 14
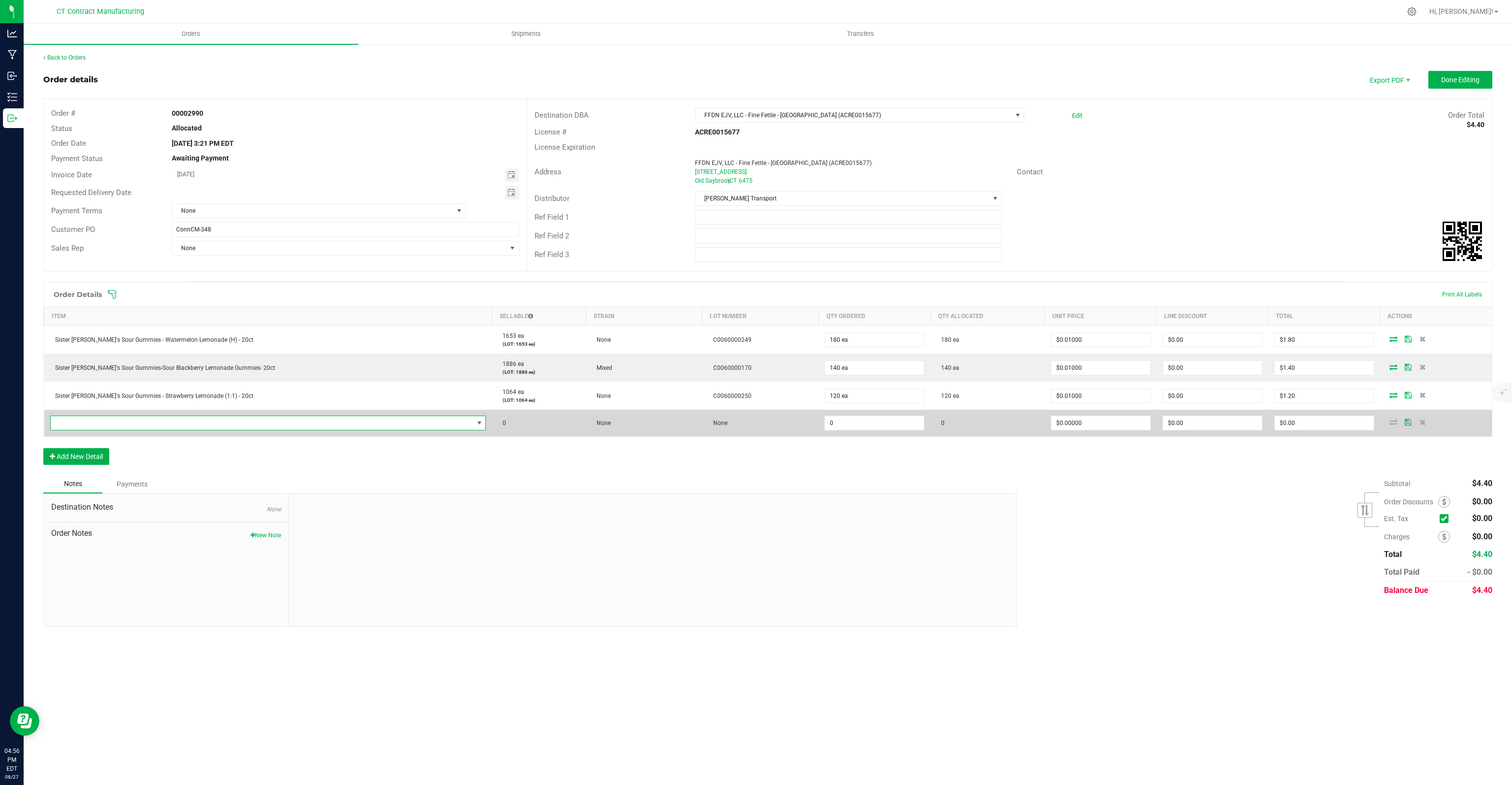
click at [154, 425] on span "NO DATA FOUND" at bounding box center [262, 423] width 423 height 14
type input "SISTER [PERSON_NAME]"
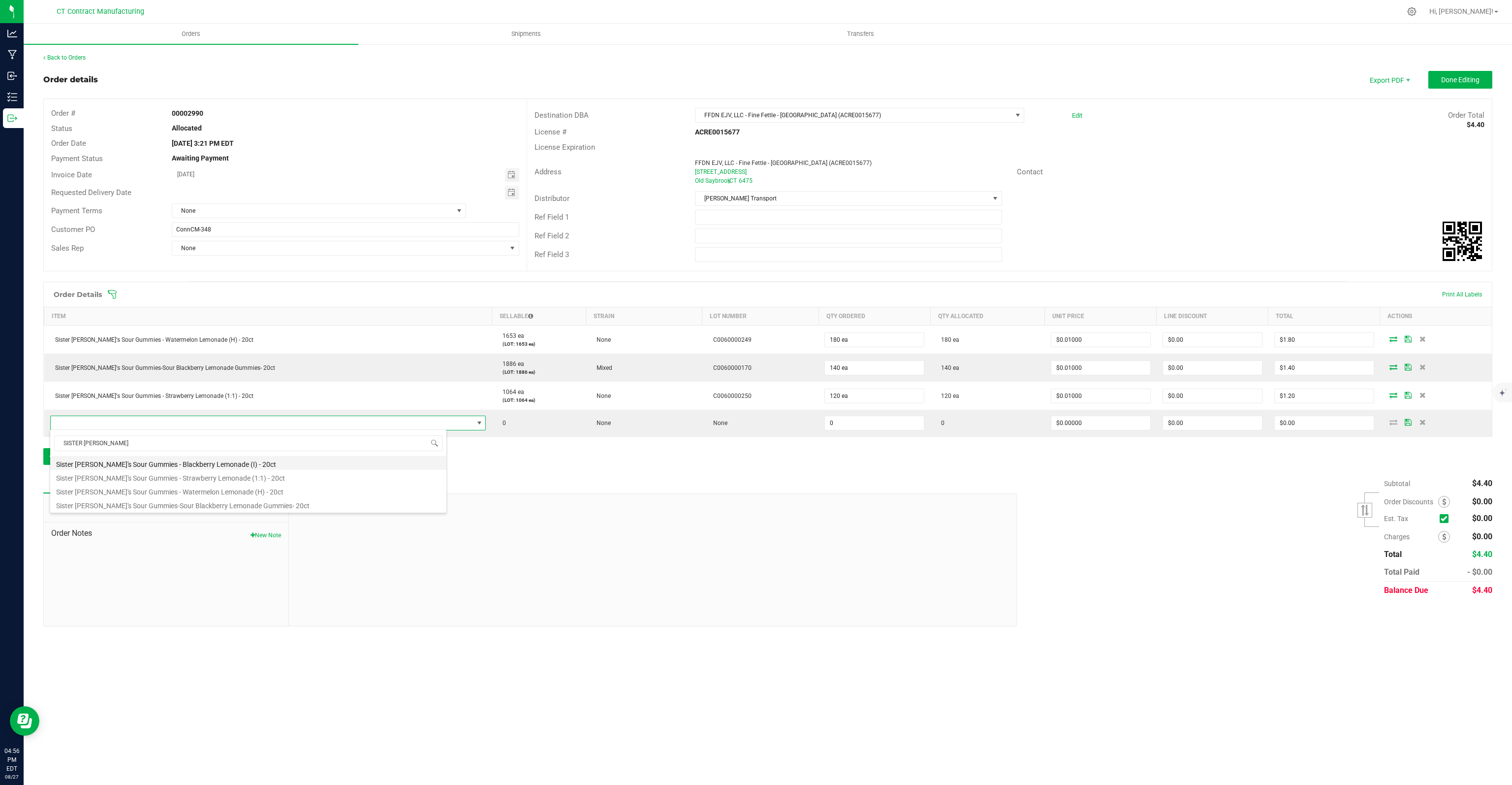
click at [262, 462] on li "Sister [PERSON_NAME]'s Sour Gummies - Blackberry Lemonade (I) - 20ct" at bounding box center [248, 462] width 396 height 14
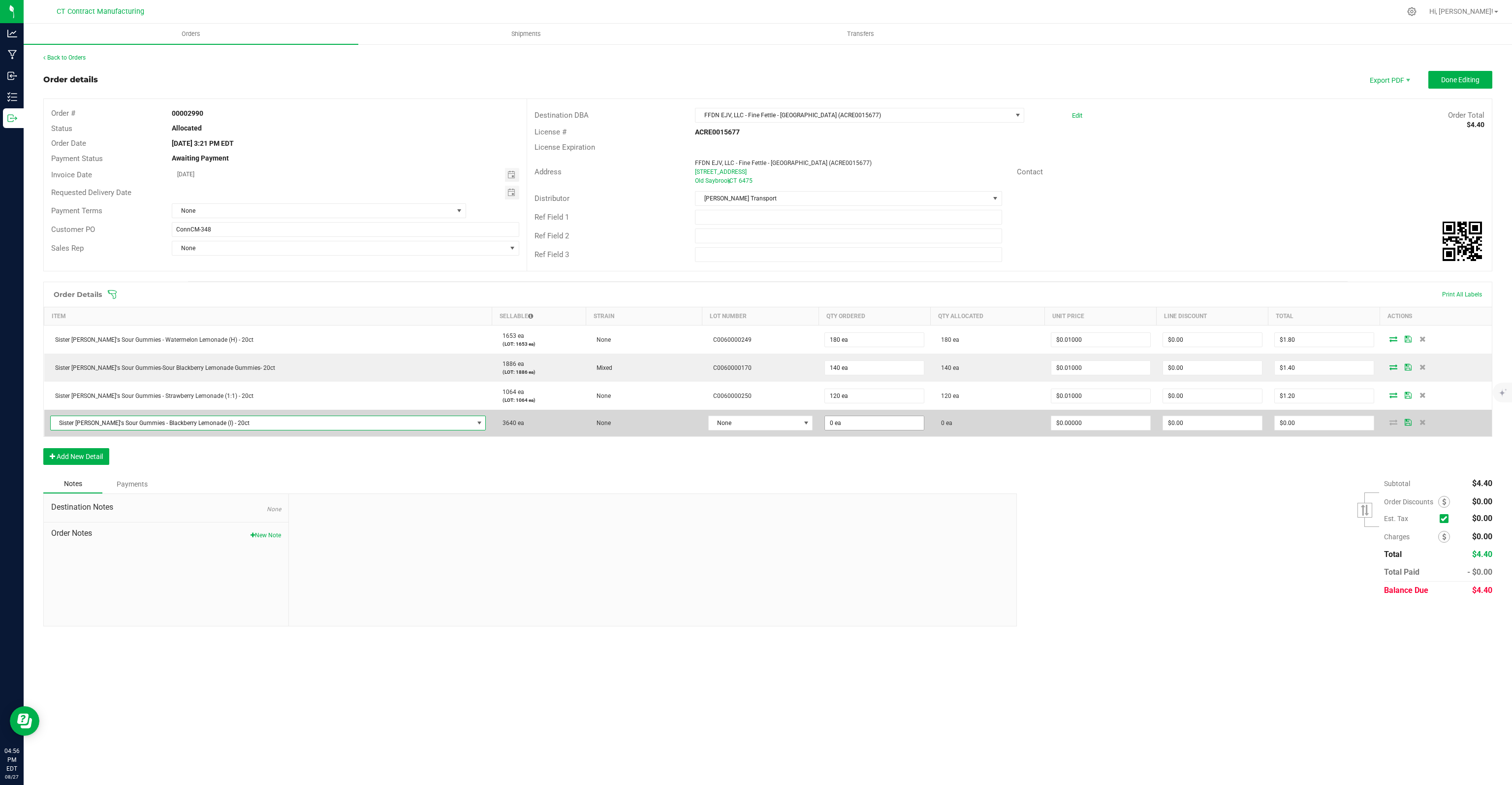
click at [868, 347] on span "0 ea" at bounding box center [875, 339] width 100 height 15
click at [733, 424] on span "None" at bounding box center [754, 423] width 91 height 14
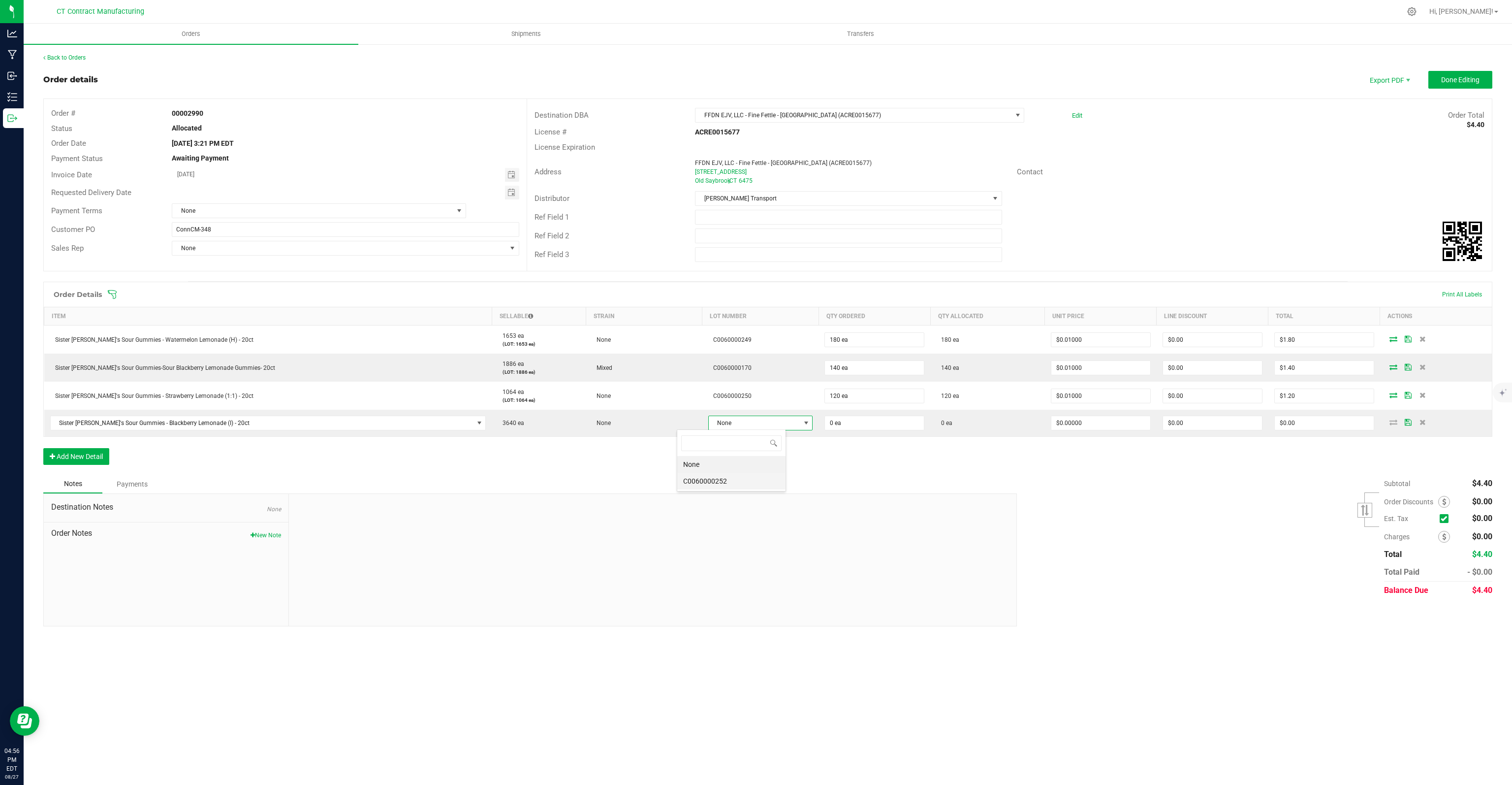
click at [710, 482] on li "C0060000252" at bounding box center [731, 481] width 108 height 17
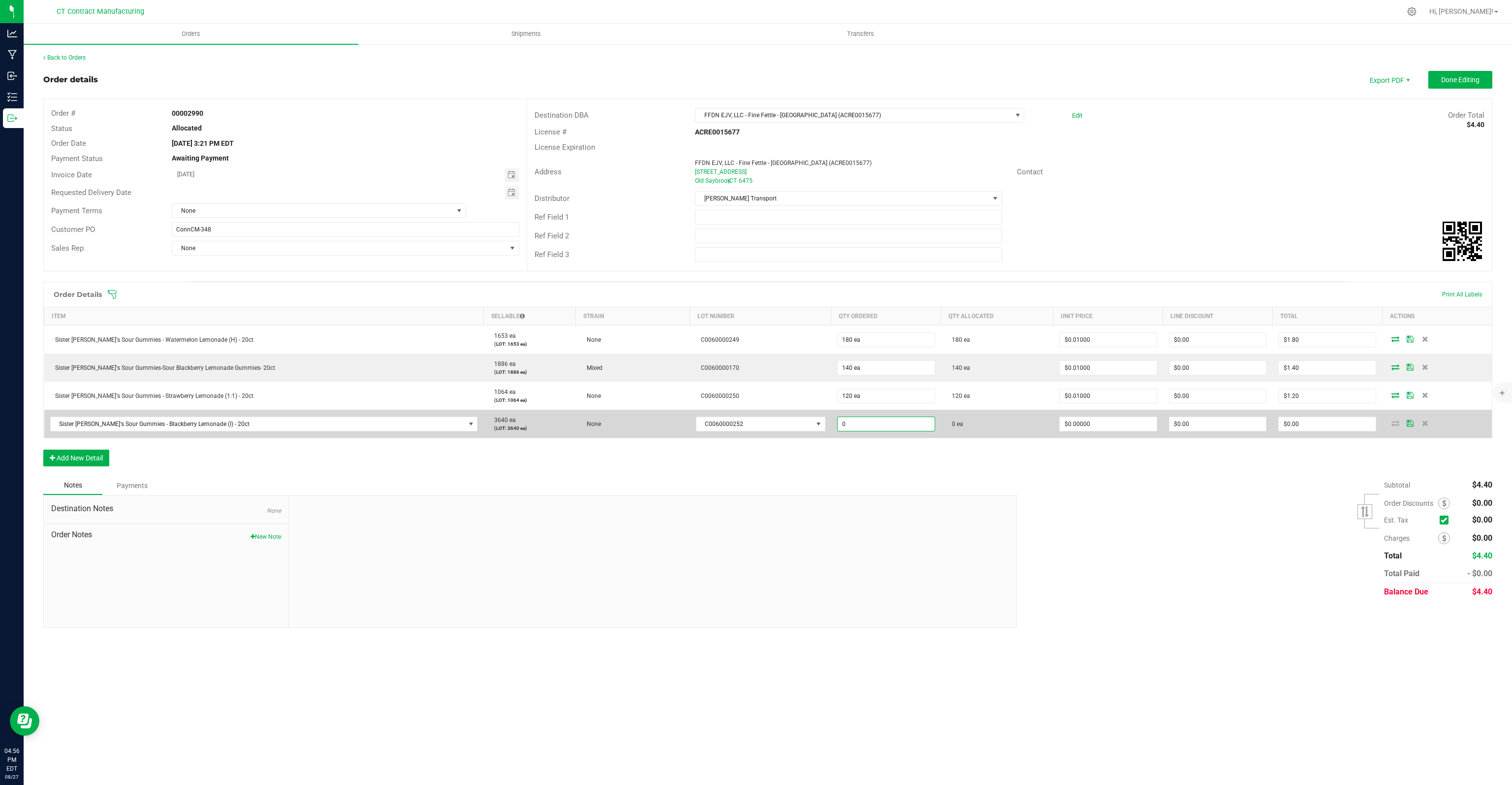
click at [866, 422] on input "0" at bounding box center [886, 423] width 97 height 14
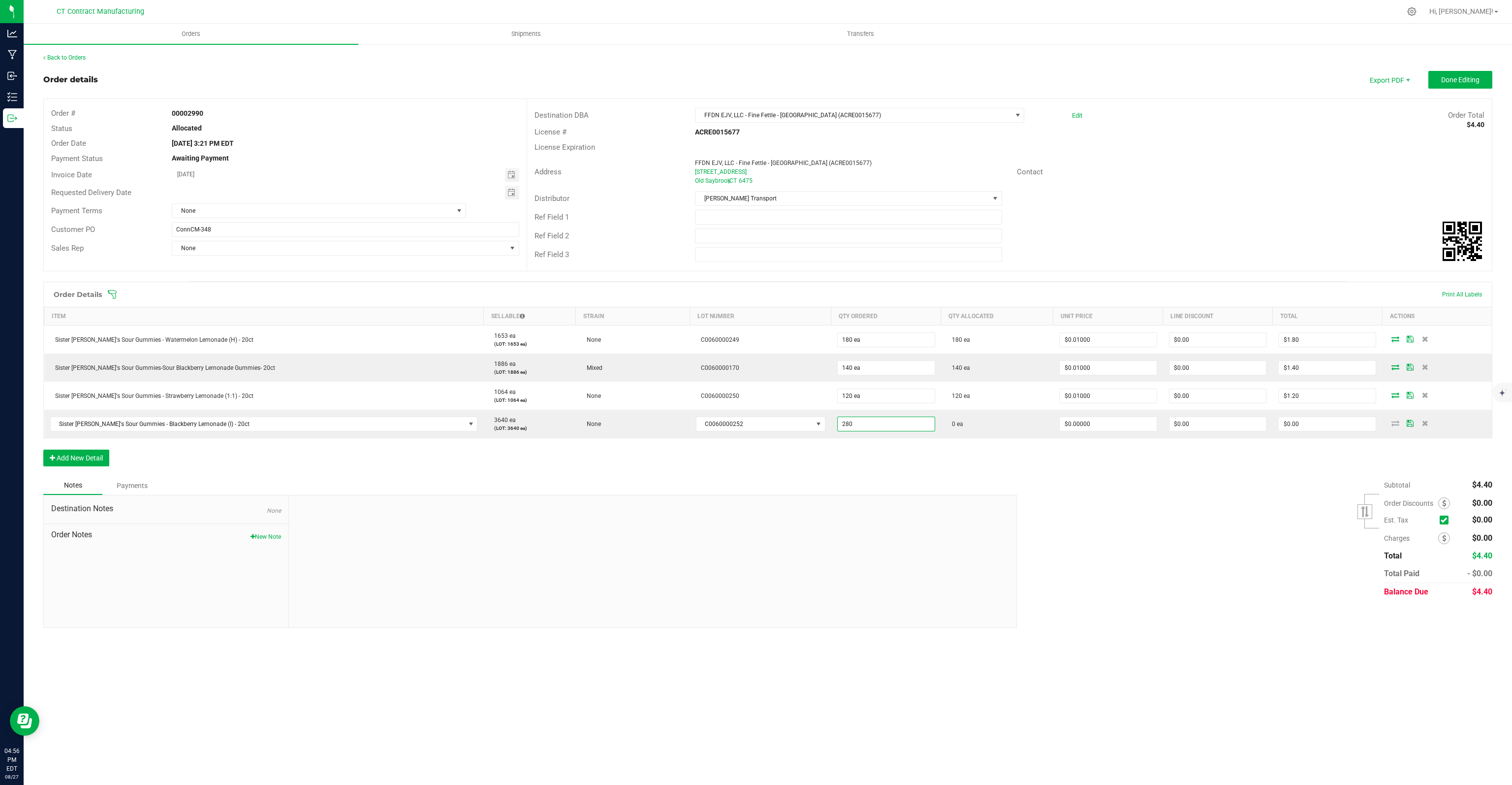
type input "280 ea"
click at [1003, 468] on div "Order Details Print All Labels Item Sellable Strain Lot Number Qty Ordered Qty …" at bounding box center [768, 379] width 1449 height 194
click at [1453, 79] on span "Done Editing" at bounding box center [1460, 79] width 38 height 8
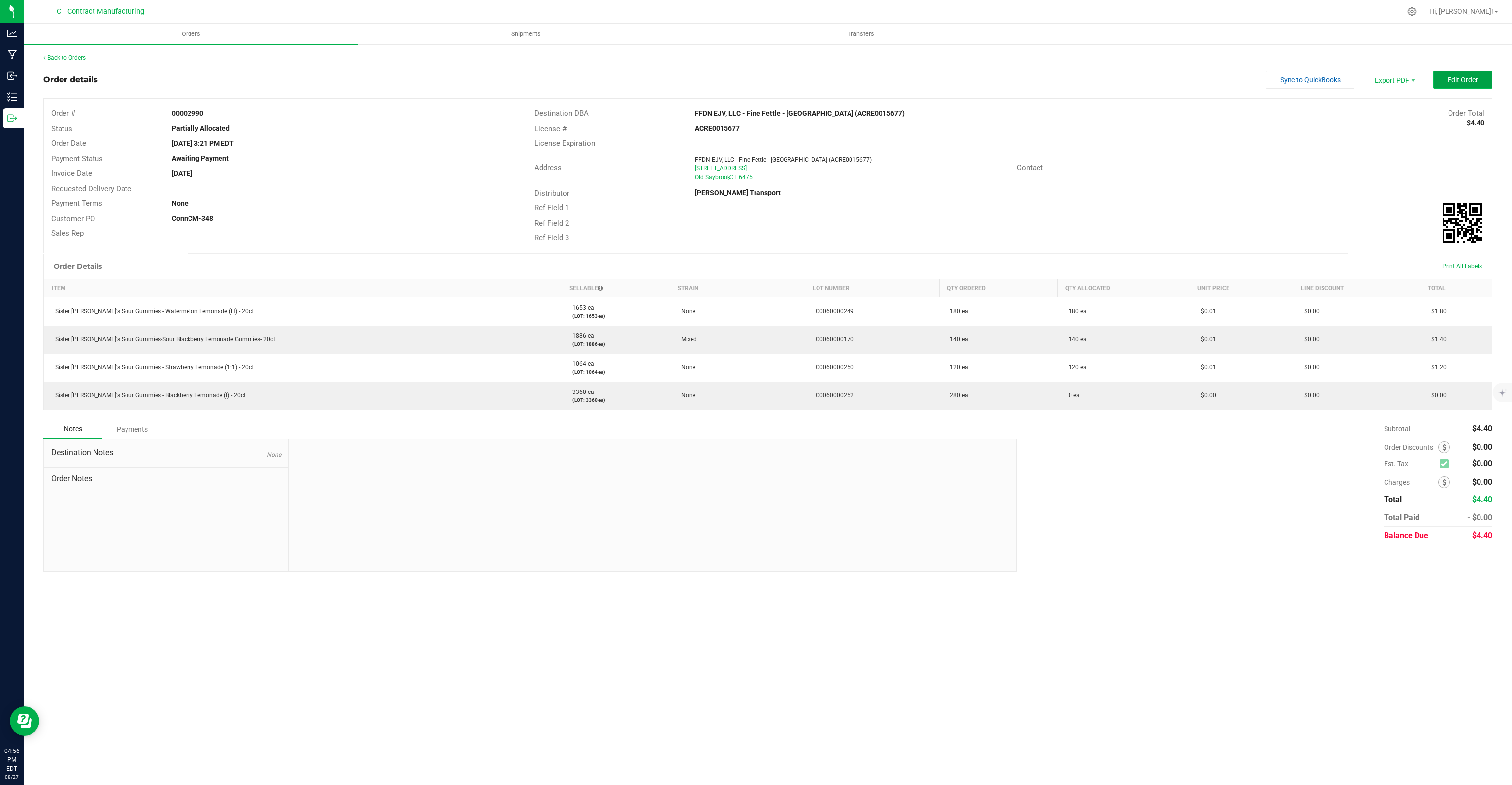
click at [1483, 75] on button "Edit Order" at bounding box center [1463, 80] width 59 height 18
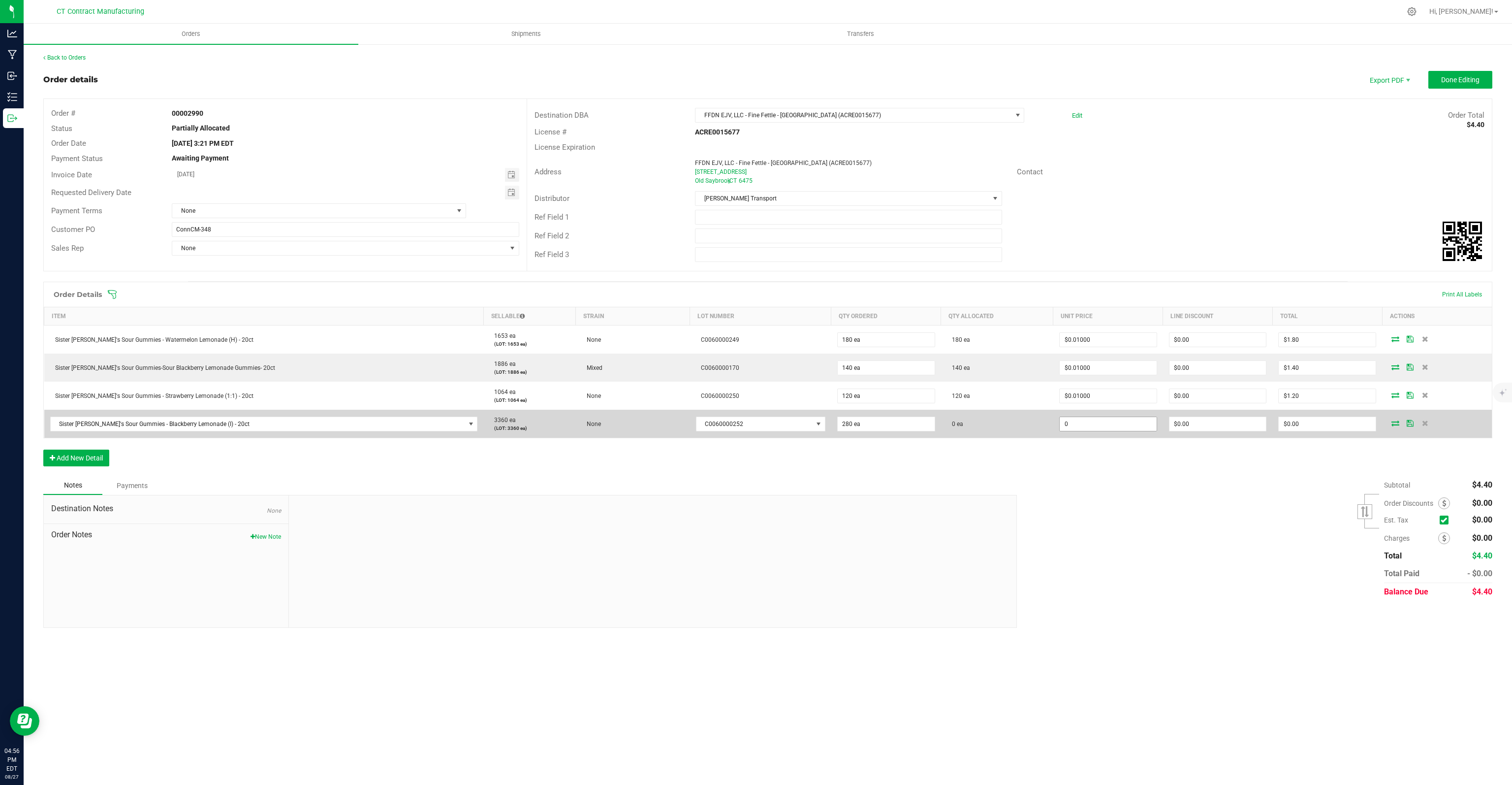
click at [1095, 428] on input "0" at bounding box center [1108, 423] width 97 height 14
type input "0"
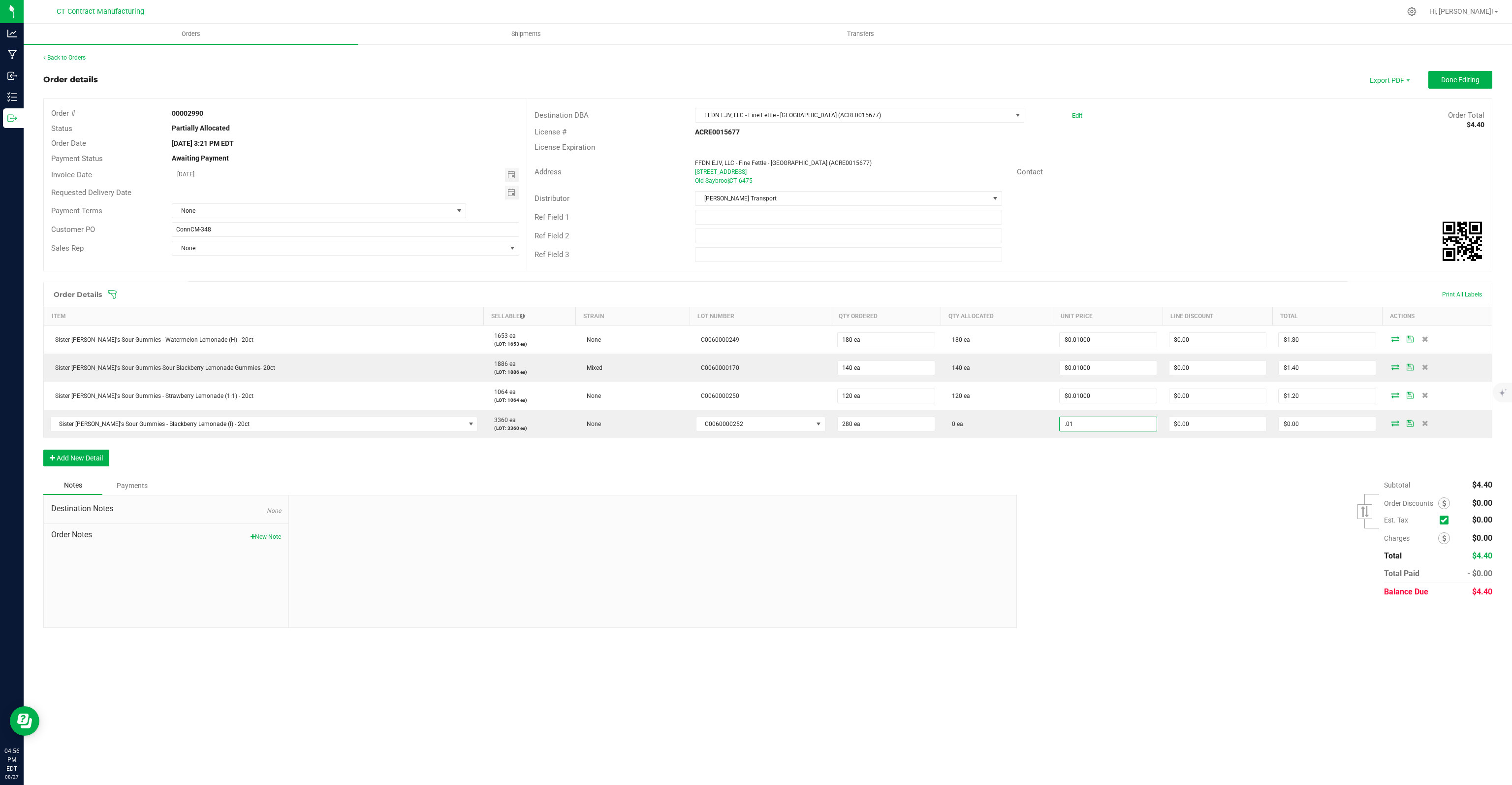
type input "$0.01000"
type input "$2.80"
click at [1105, 492] on div "Subtotal $4.40 Est. Tax" at bounding box center [1251, 538] width 483 height 124
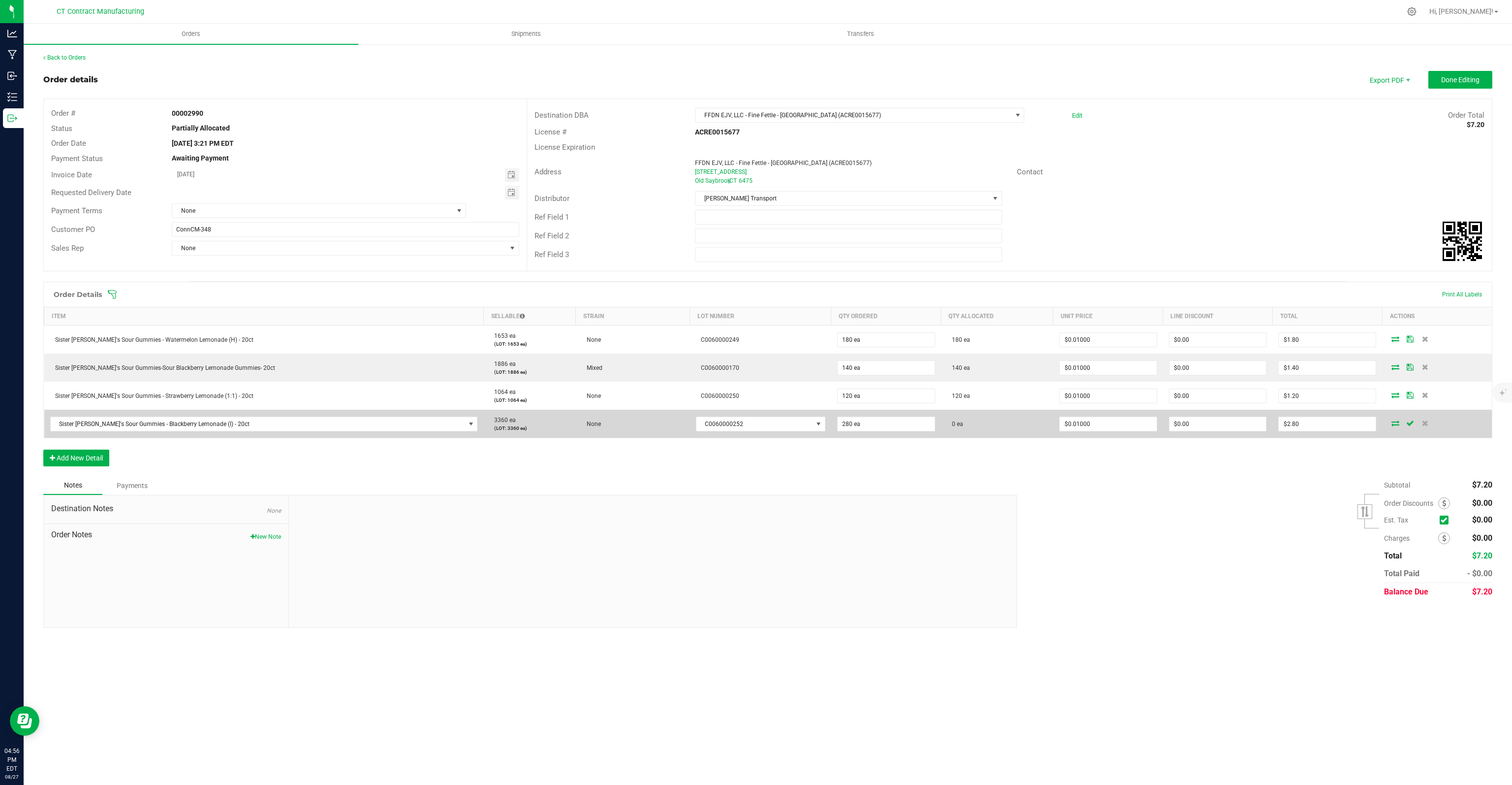
click at [1393, 422] on icon at bounding box center [1395, 423] width 8 height 6
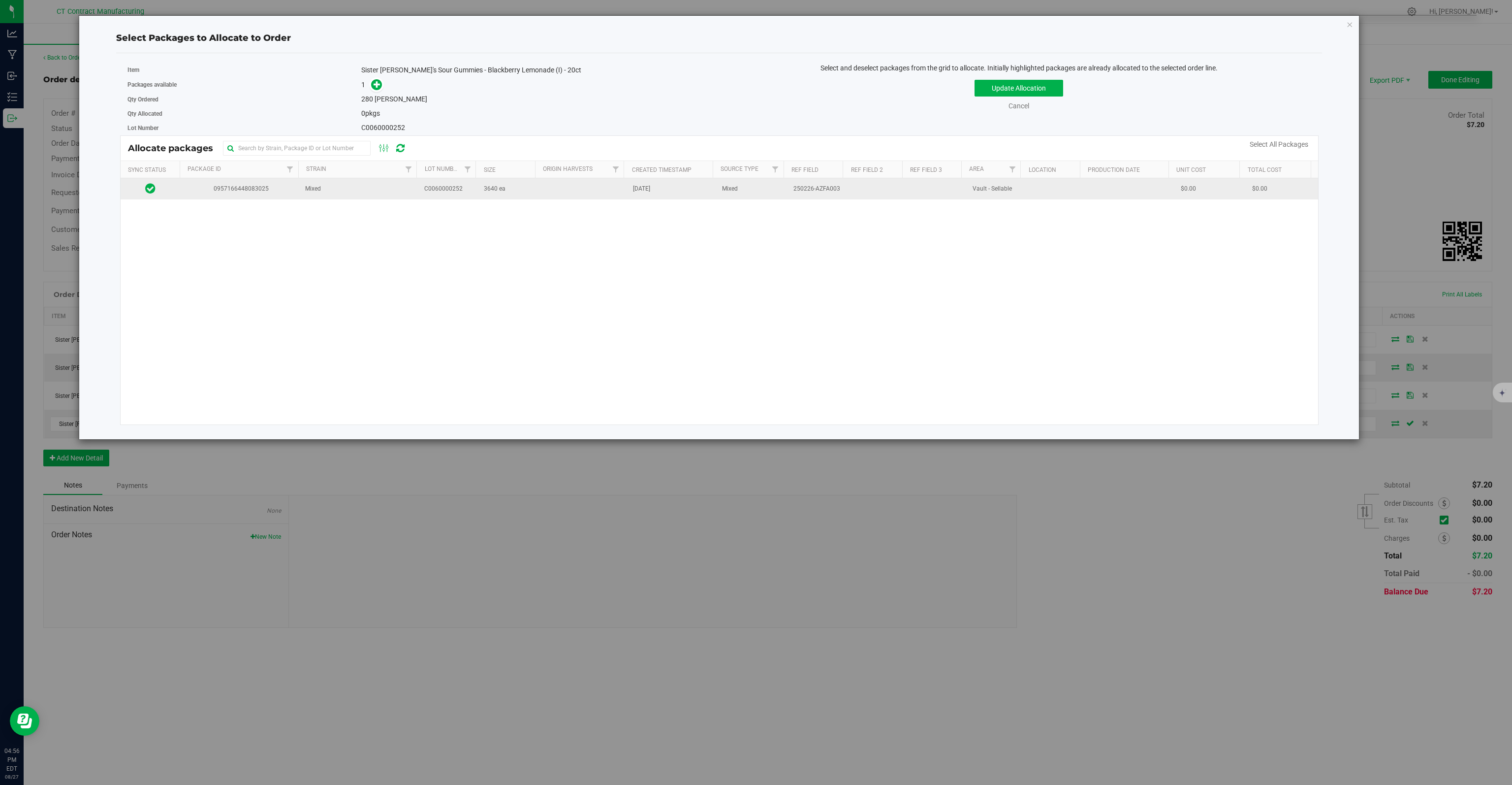
click at [192, 192] on span "0957166448083025" at bounding box center [239, 189] width 107 height 9
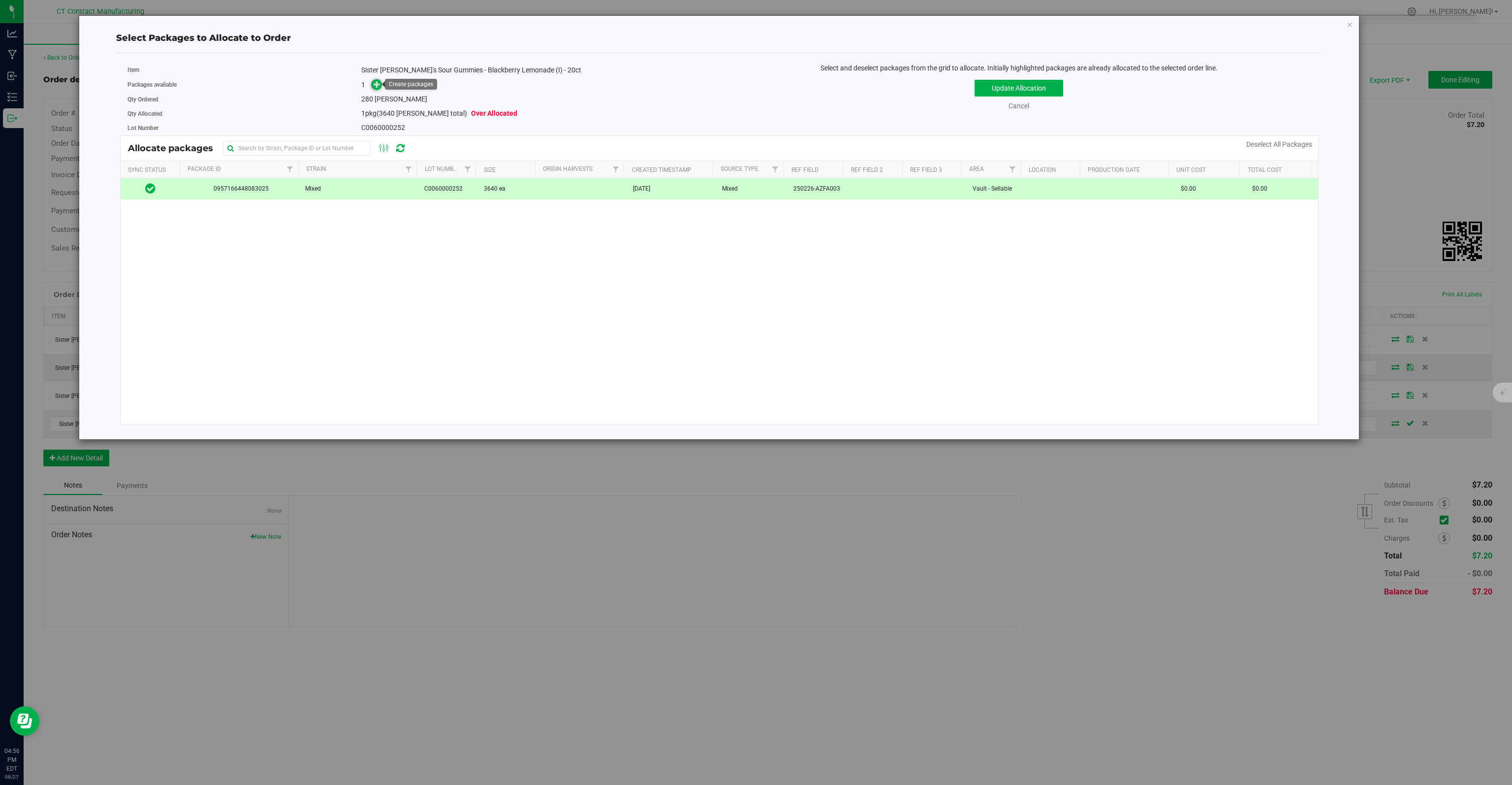
click at [377, 86] on icon at bounding box center [377, 85] width 7 height 7
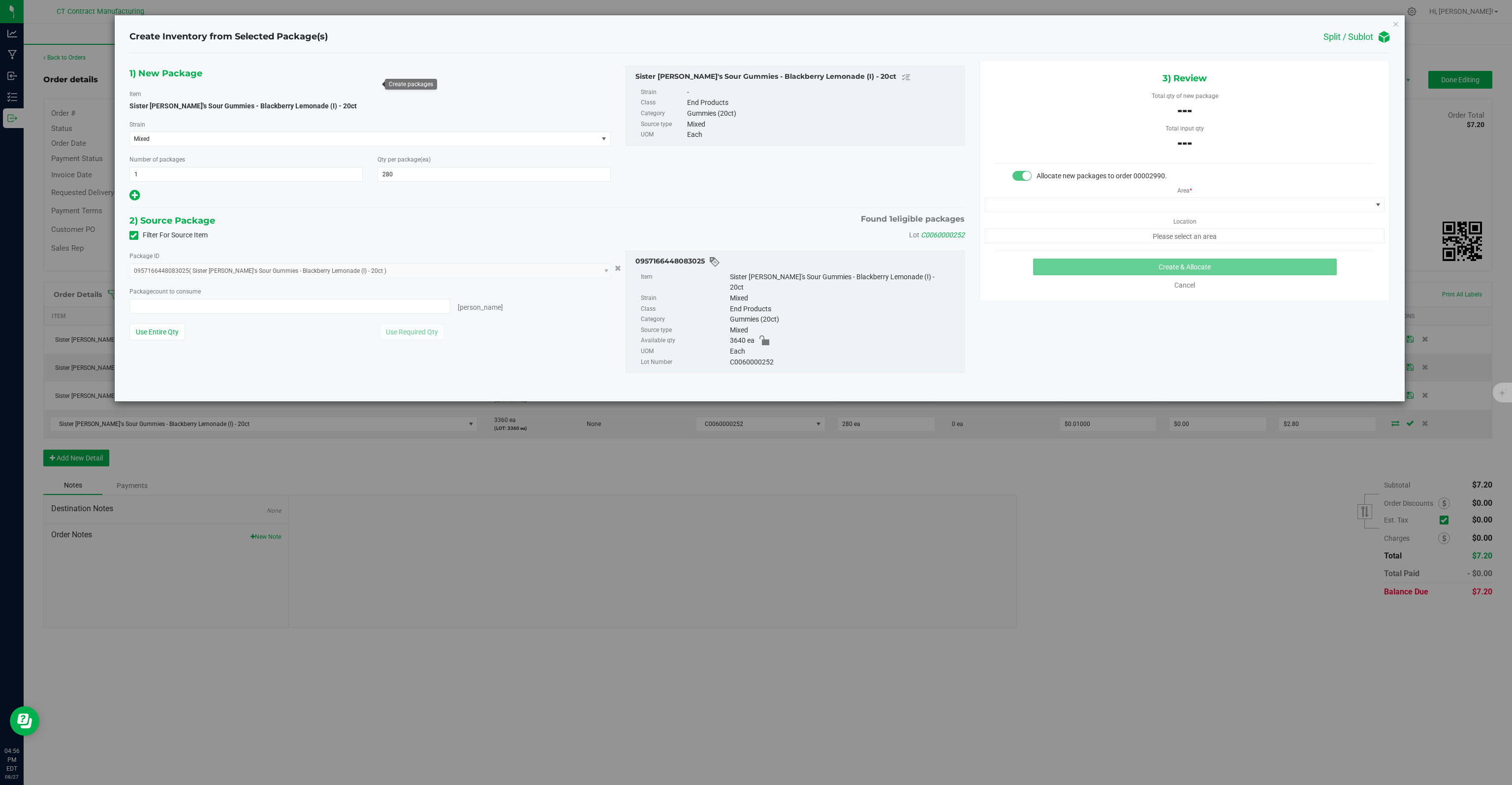
type input "0 ea"
click at [282, 306] on span at bounding box center [290, 306] width 321 height 15
type input "280"
type input "280 ea"
click at [1170, 201] on span at bounding box center [1179, 204] width 386 height 14
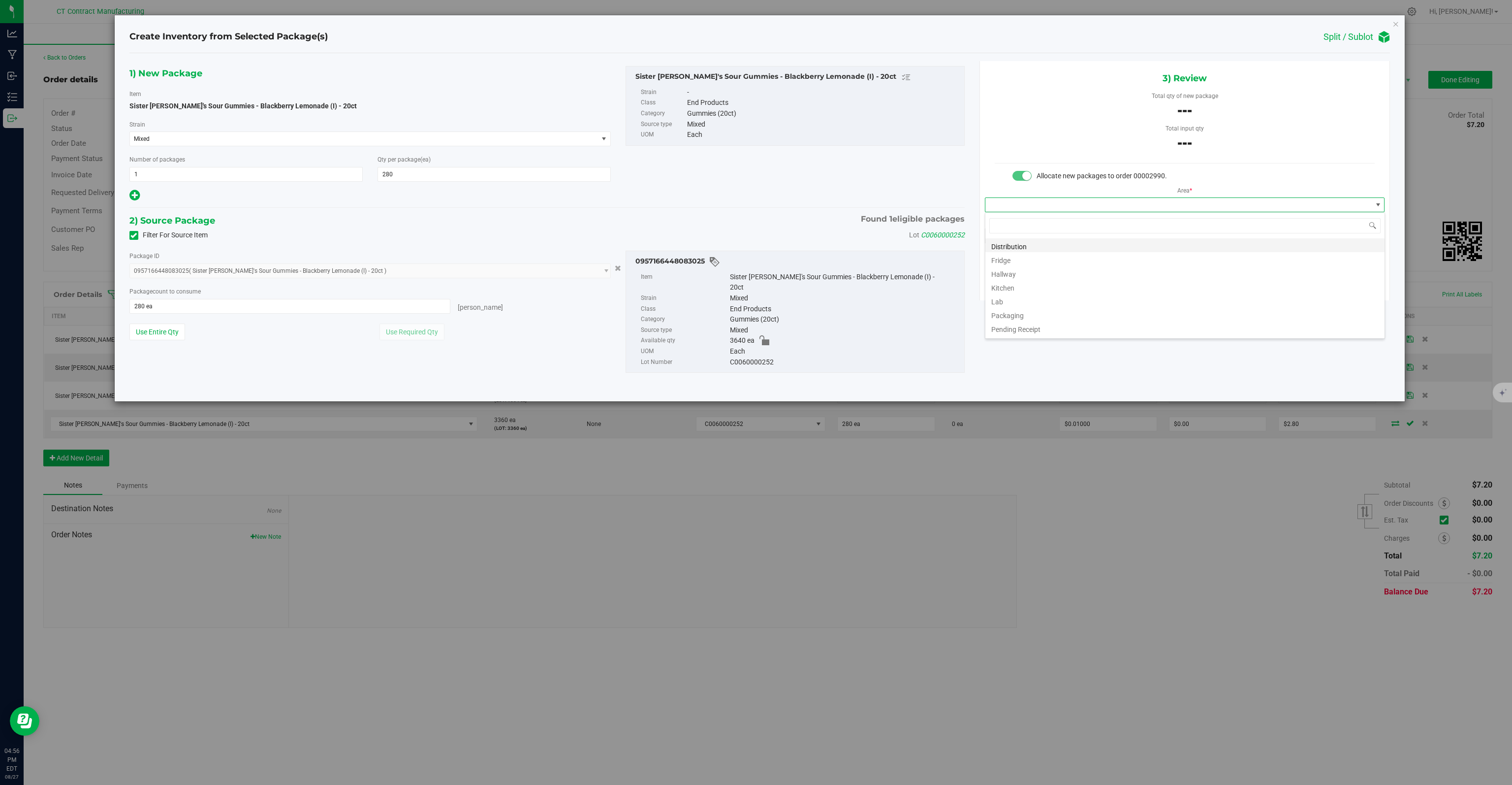
scroll to position [14, 400]
click at [1092, 252] on li "Fridge" at bounding box center [1185, 258] width 399 height 14
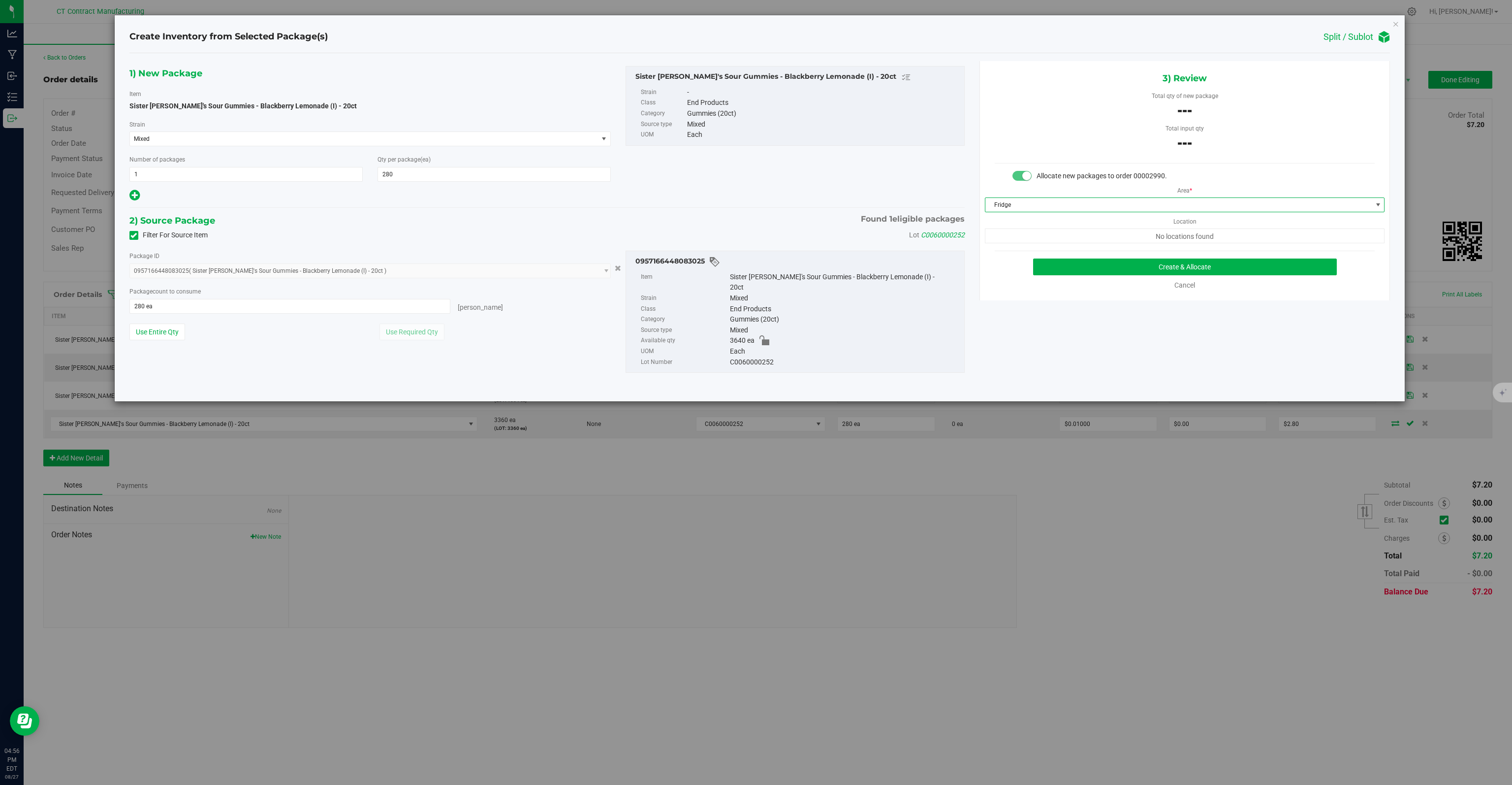
click at [1084, 203] on span "Fridge" at bounding box center [1179, 204] width 386 height 14
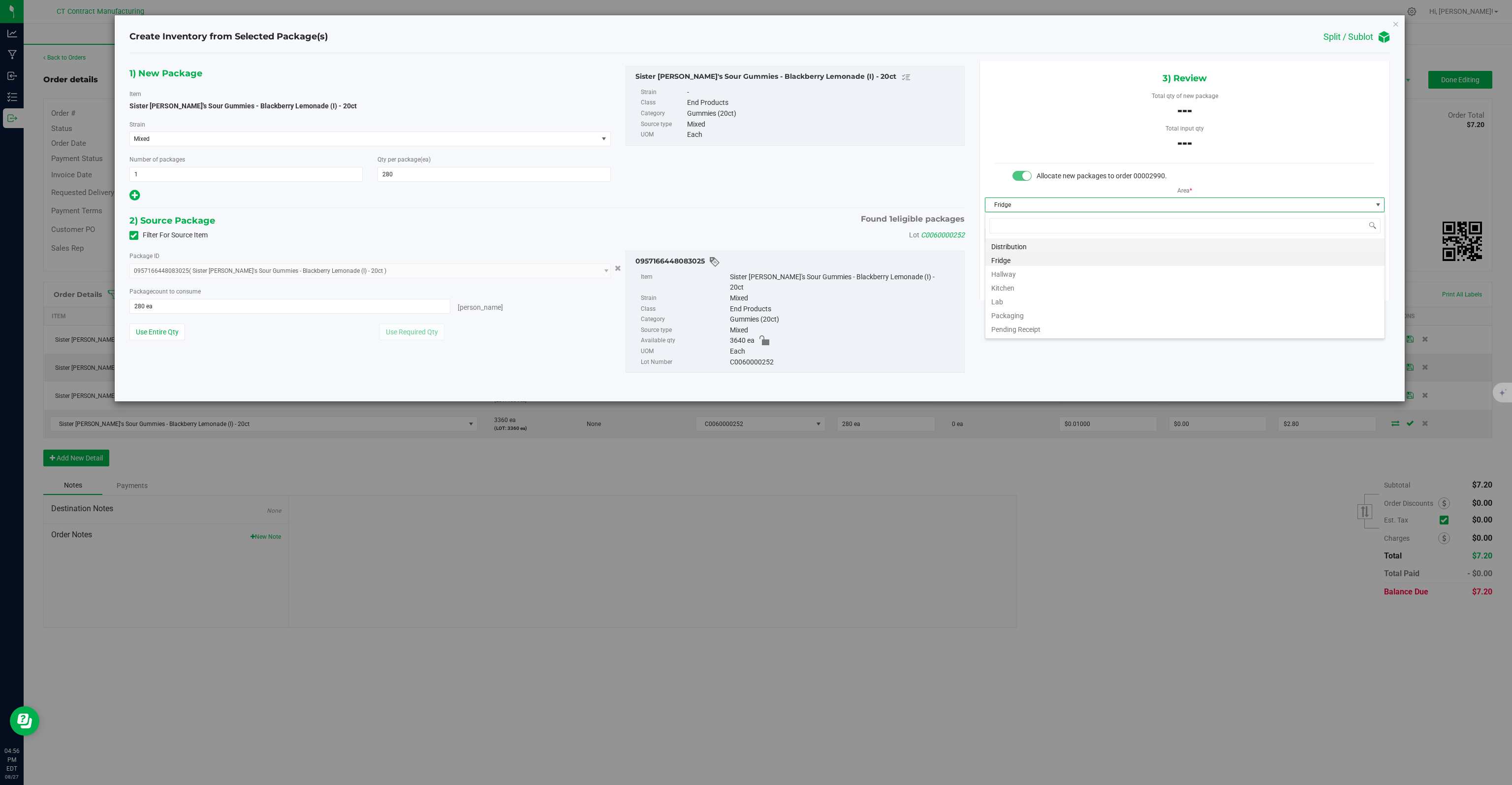
click at [1041, 247] on li "Distribution" at bounding box center [1185, 245] width 399 height 14
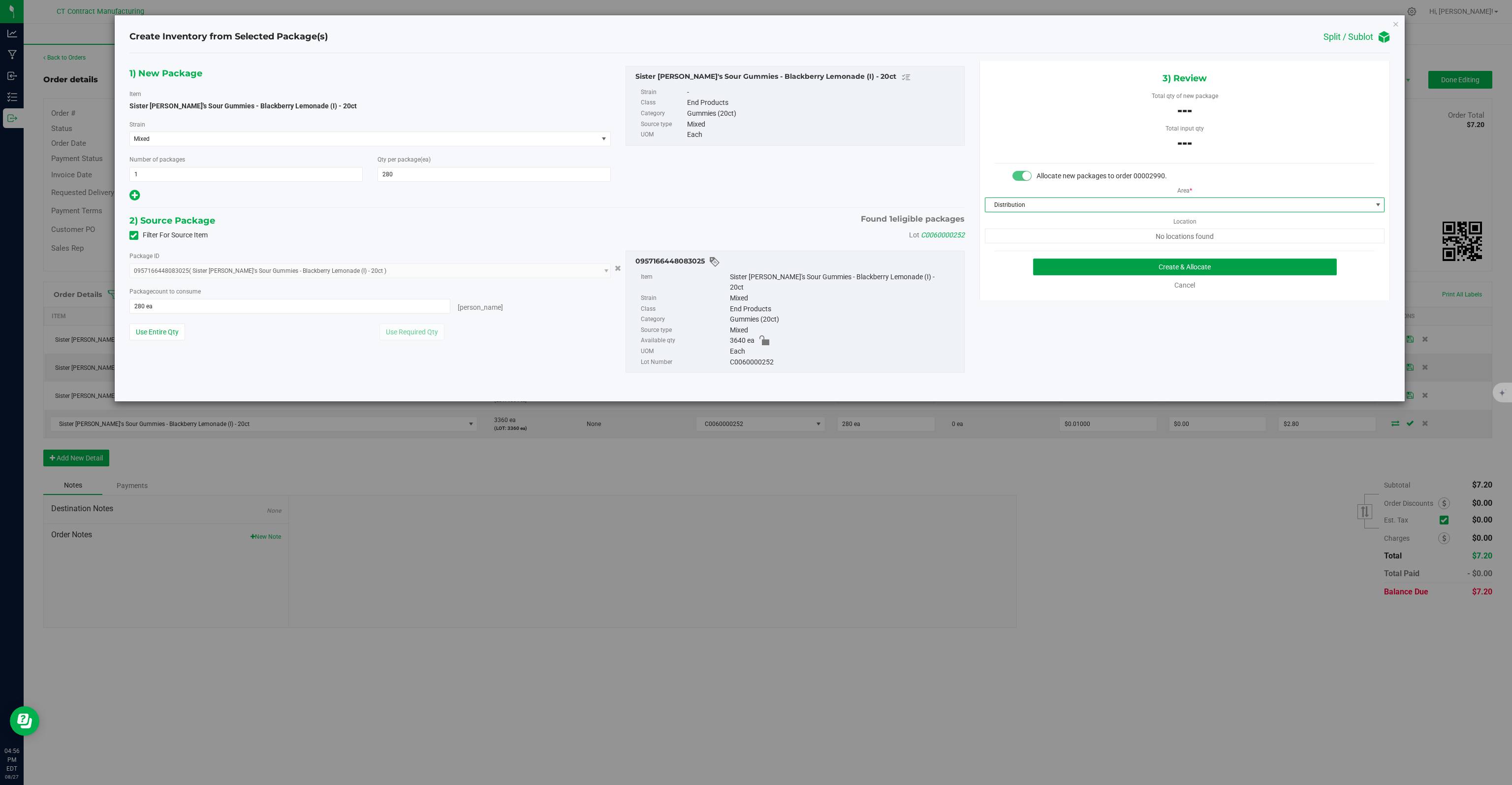
click at [1099, 263] on button "Create & Allocate" at bounding box center [1185, 267] width 304 height 17
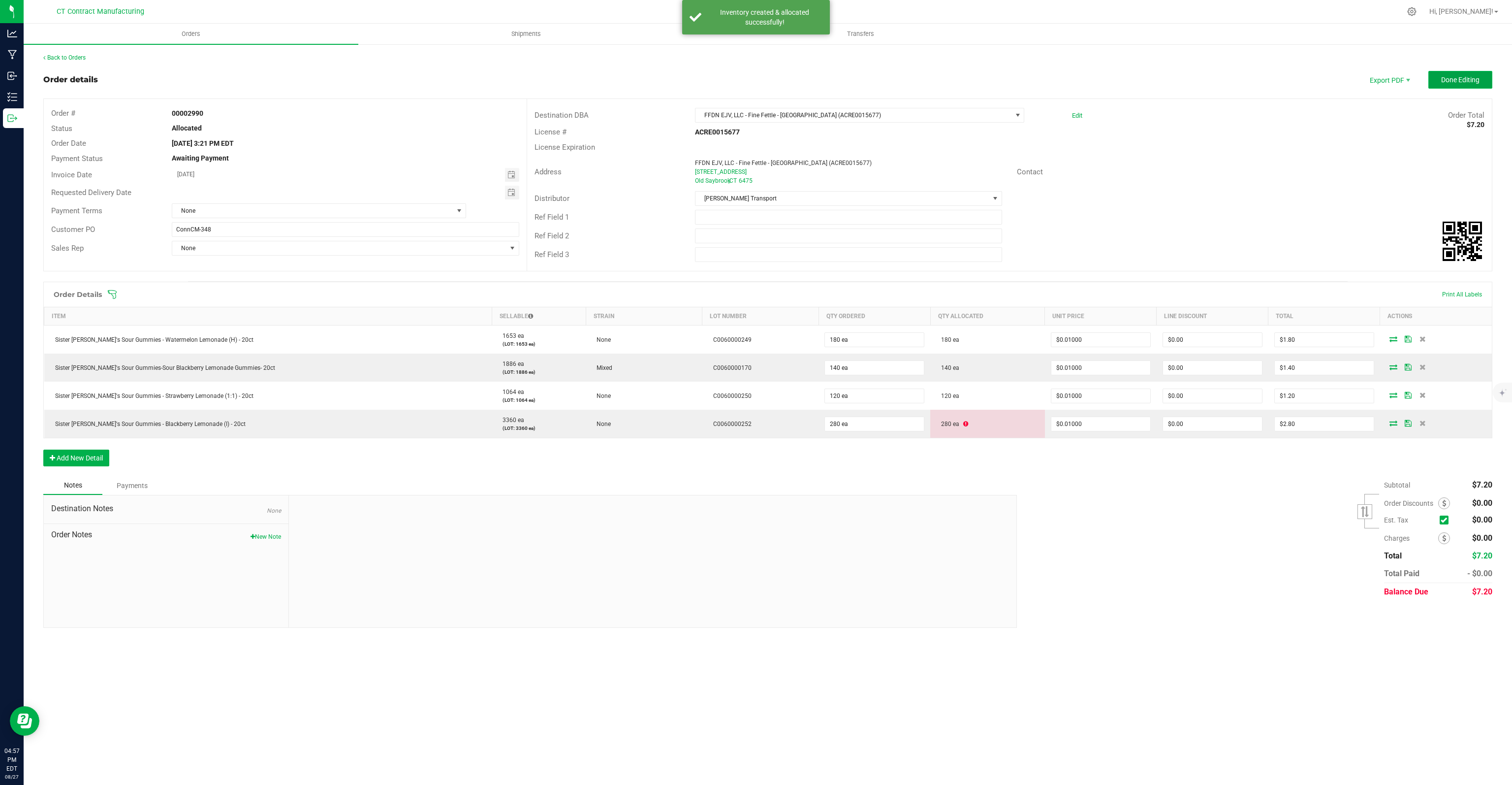
click at [1465, 85] on button "Done Editing" at bounding box center [1460, 80] width 64 height 18
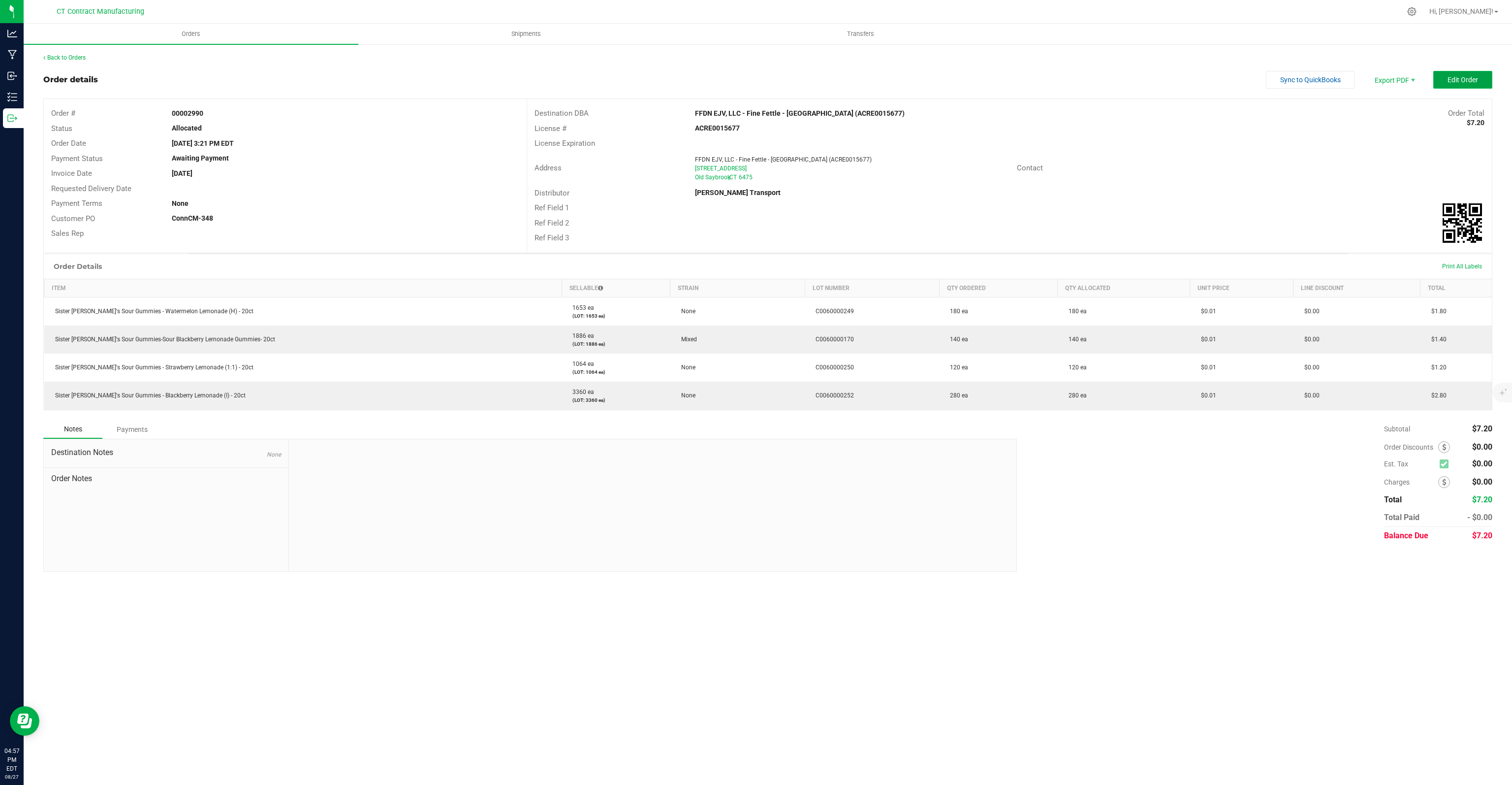
click at [1467, 79] on span "Edit Order" at bounding box center [1463, 79] width 31 height 8
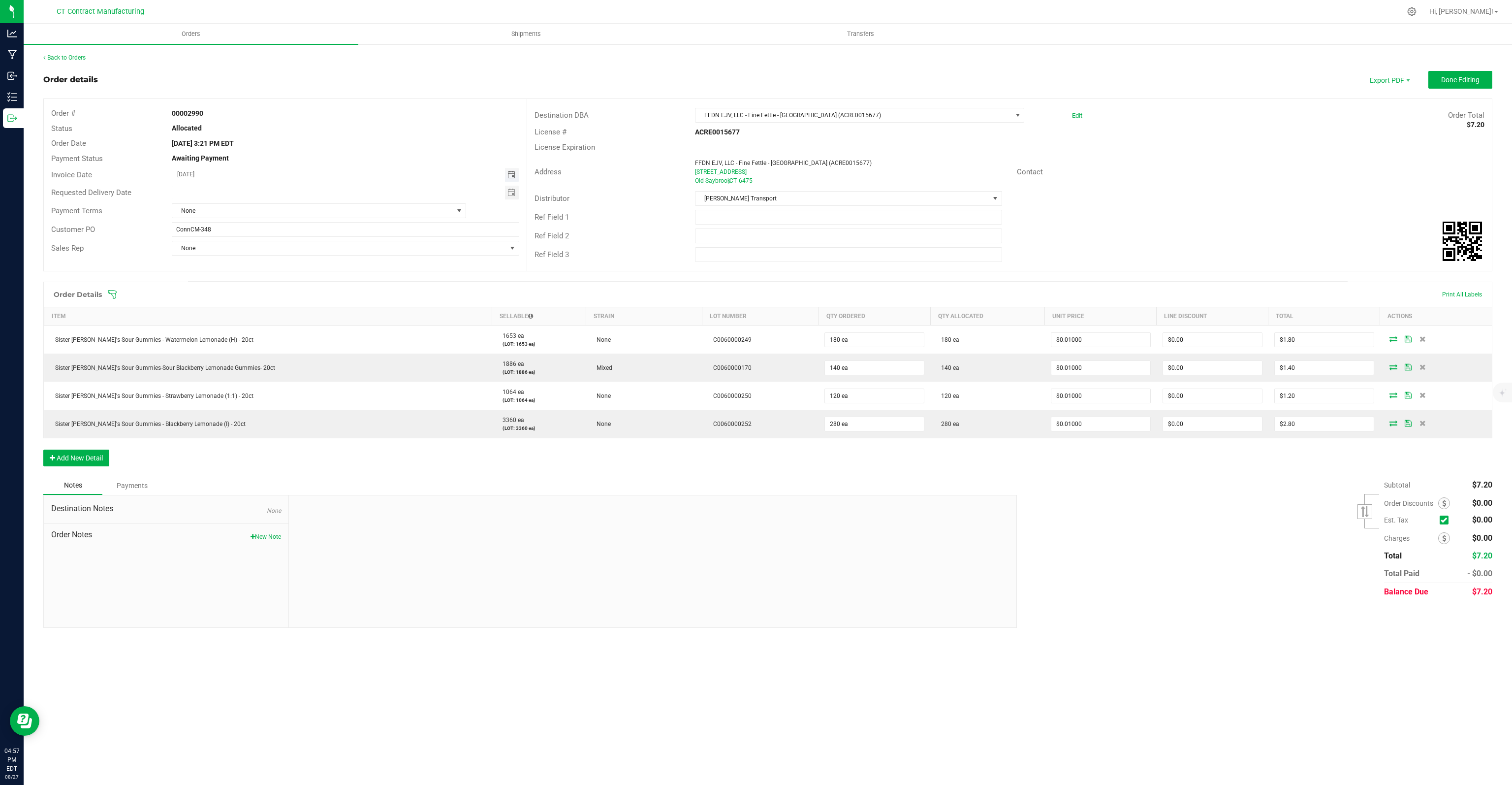
click at [511, 177] on span "Toggle calendar" at bounding box center [511, 174] width 8 height 8
click at [349, 117] on div "00002990" at bounding box center [345, 113] width 362 height 11
click at [245, 212] on span "None" at bounding box center [312, 210] width 281 height 14
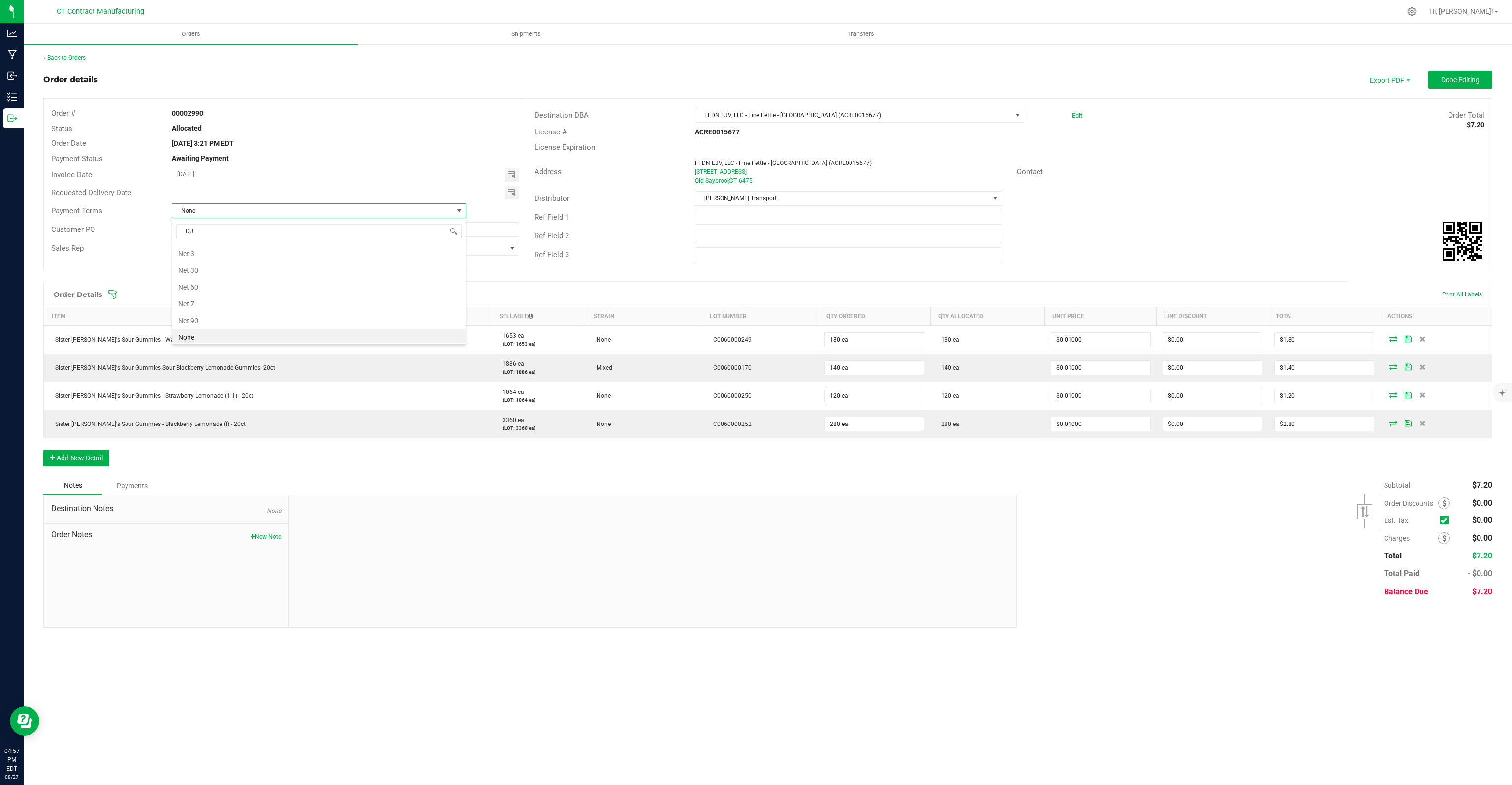
type input "DUE"
click at [204, 257] on li "Due on Receipt" at bounding box center [319, 252] width 293 height 17
click at [508, 176] on span "Toggle calendar" at bounding box center [511, 174] width 8 height 8
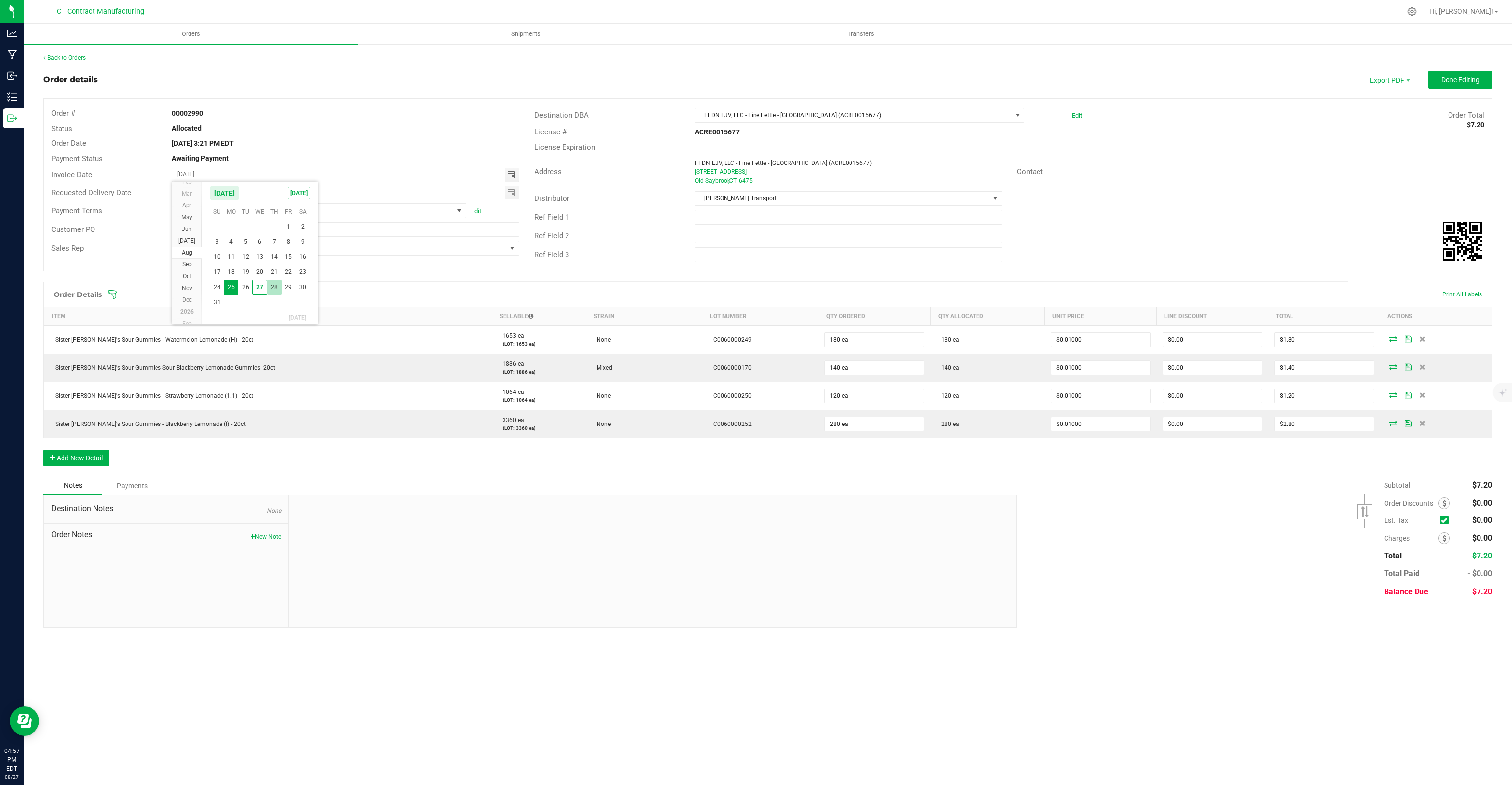
click at [276, 286] on span "28" at bounding box center [274, 287] width 14 height 15
type input "[DATE]"
click at [374, 276] on div "Order details Export PDF Done Editing Order # 00002990 Status Allocated Order D…" at bounding box center [768, 349] width 1449 height 557
click at [1473, 78] on span "Done Editing" at bounding box center [1460, 79] width 38 height 8
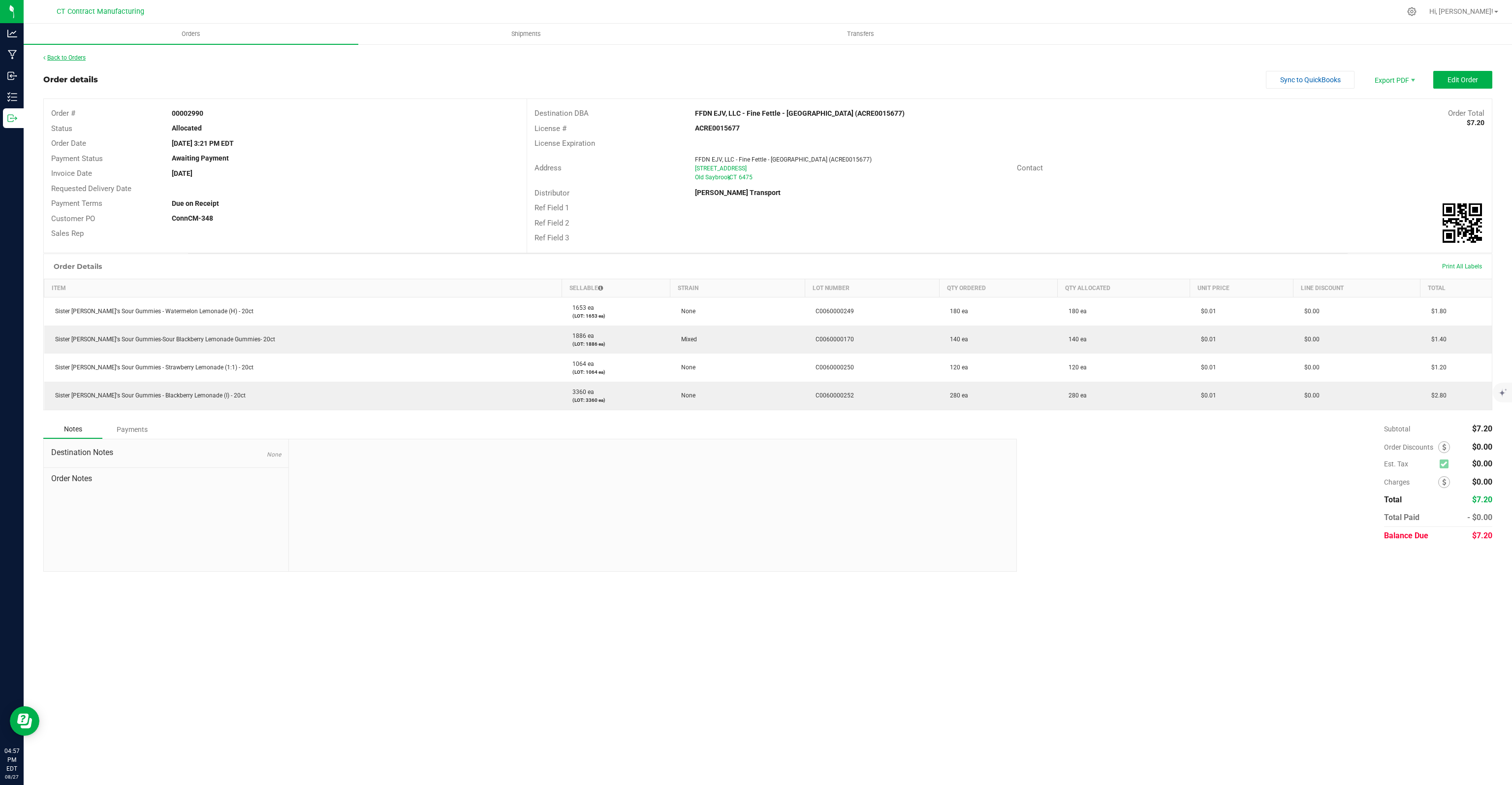
click at [62, 58] on link "Back to Orders" at bounding box center [65, 58] width 42 height 7
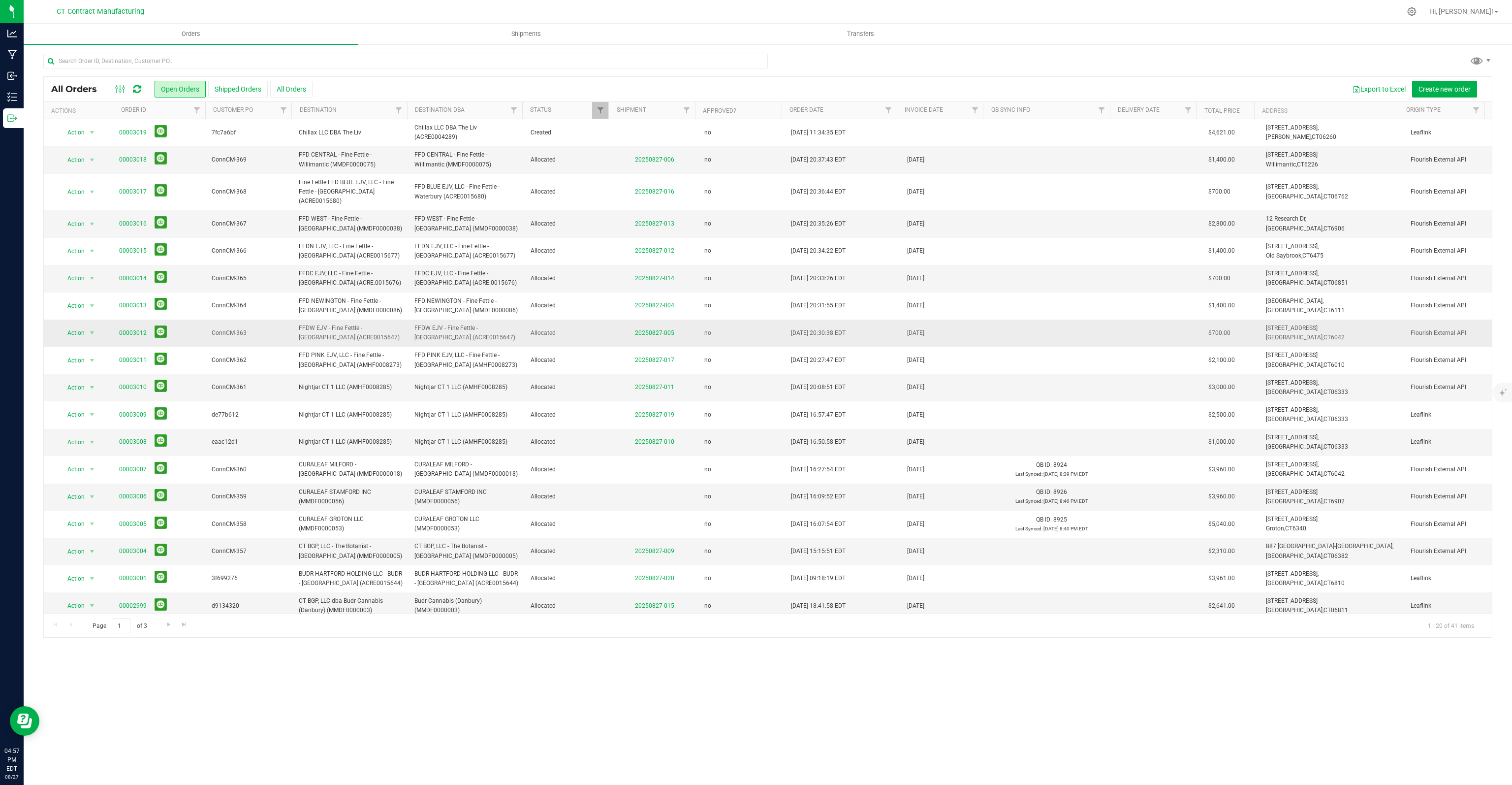
scroll to position [49, 0]
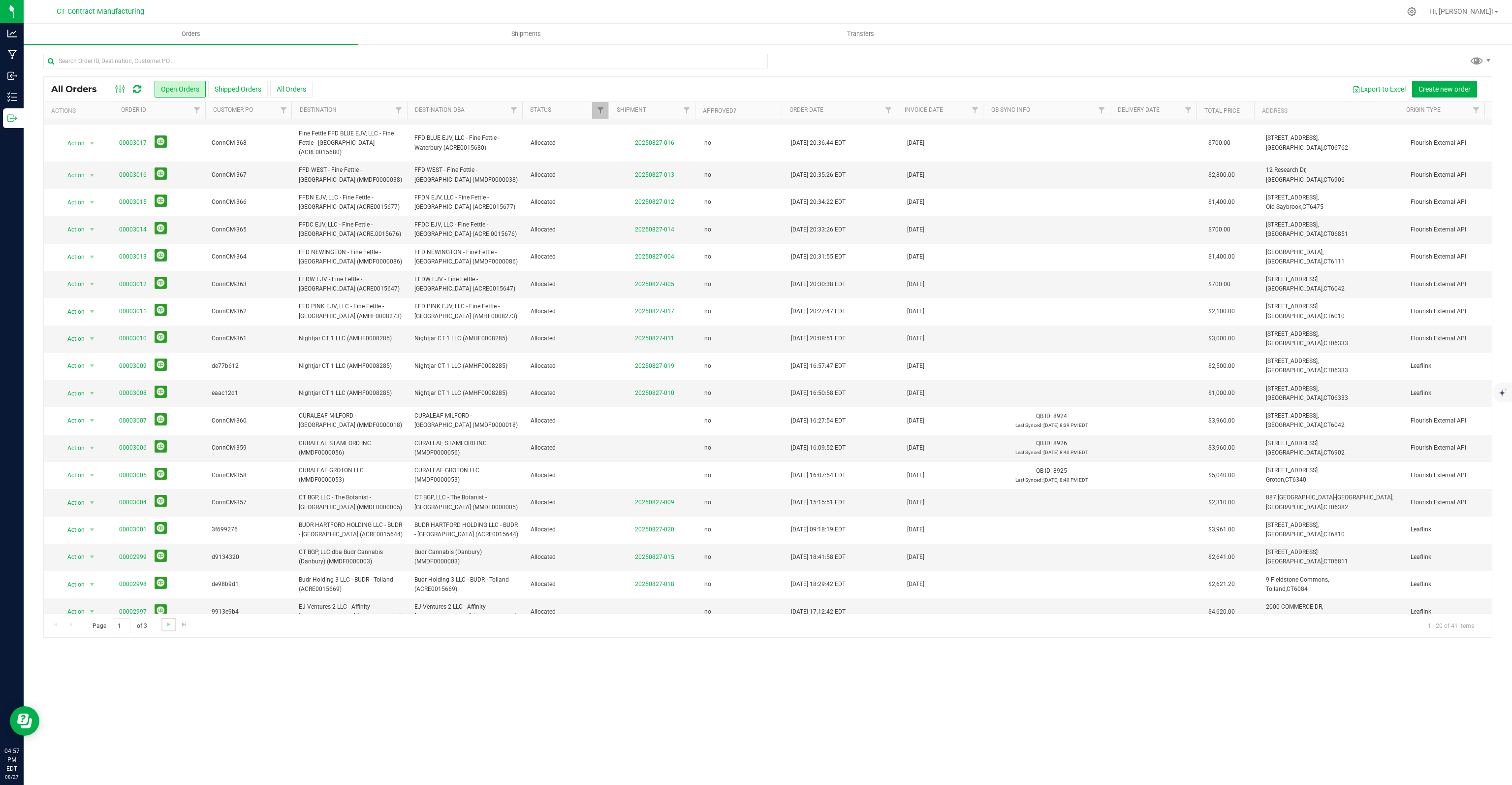
click at [168, 621] on span "Go to the next page" at bounding box center [168, 624] width 8 height 8
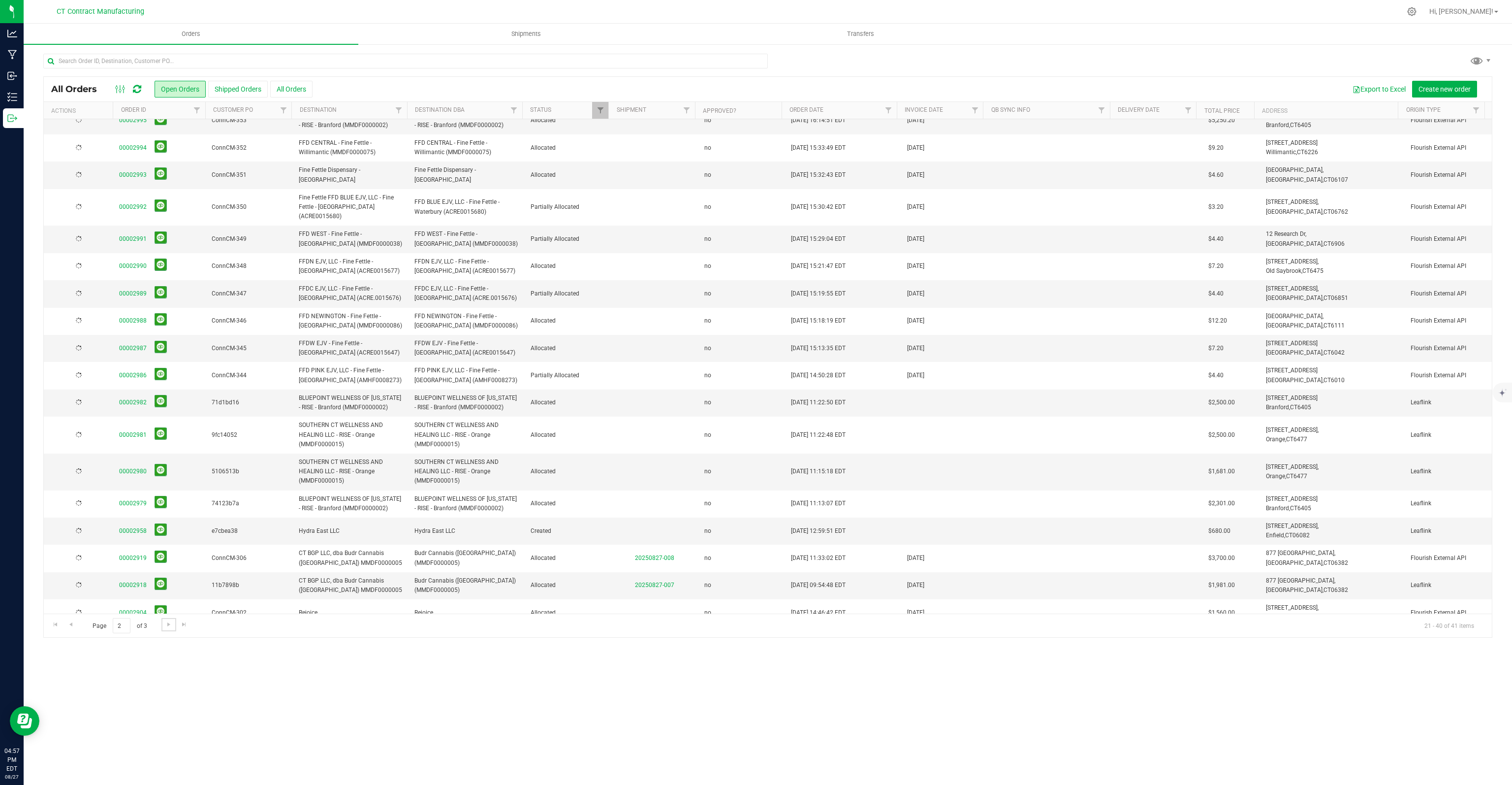
scroll to position [0, 0]
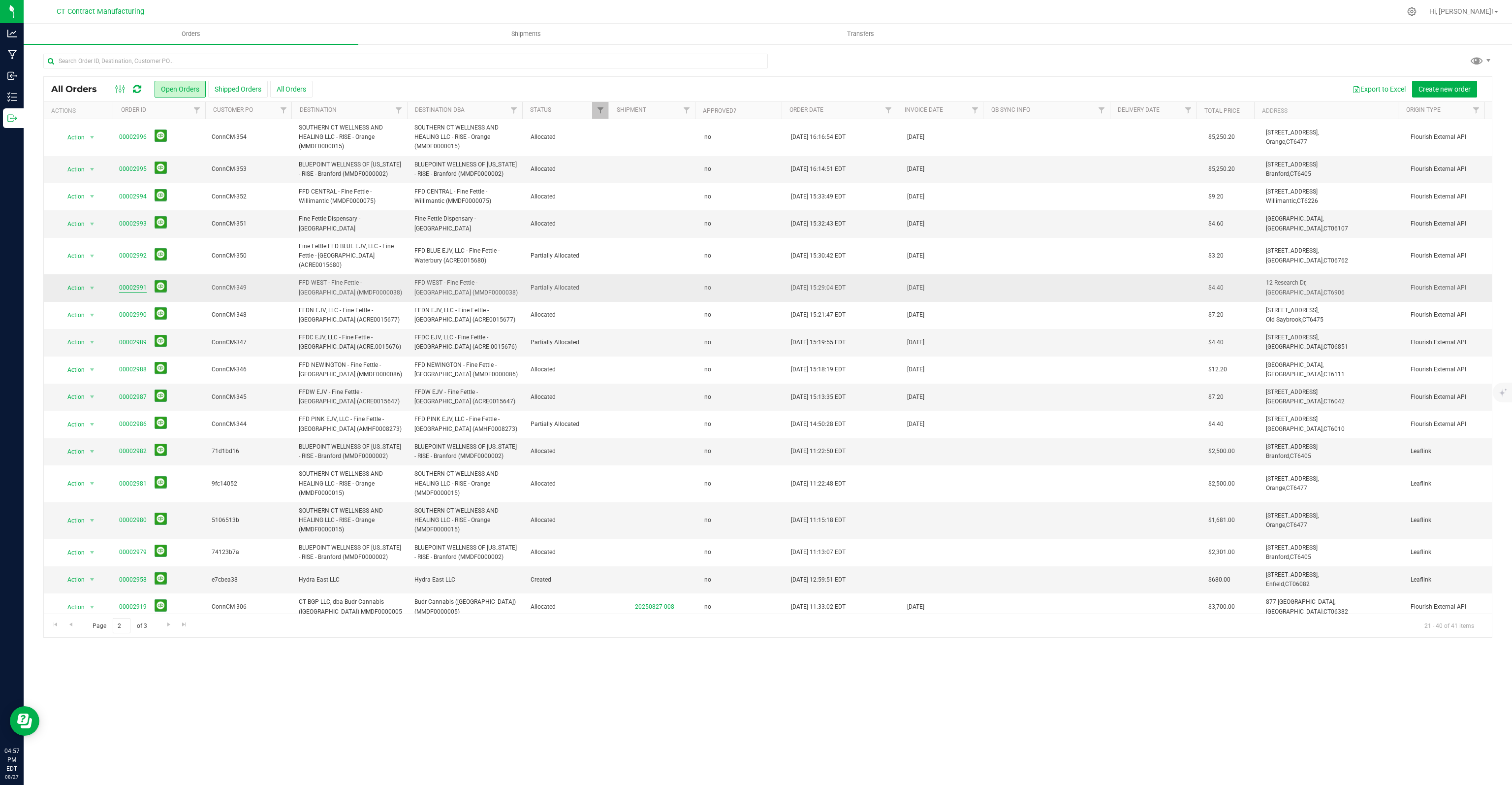
click at [133, 287] on link "00002991" at bounding box center [133, 288] width 28 height 9
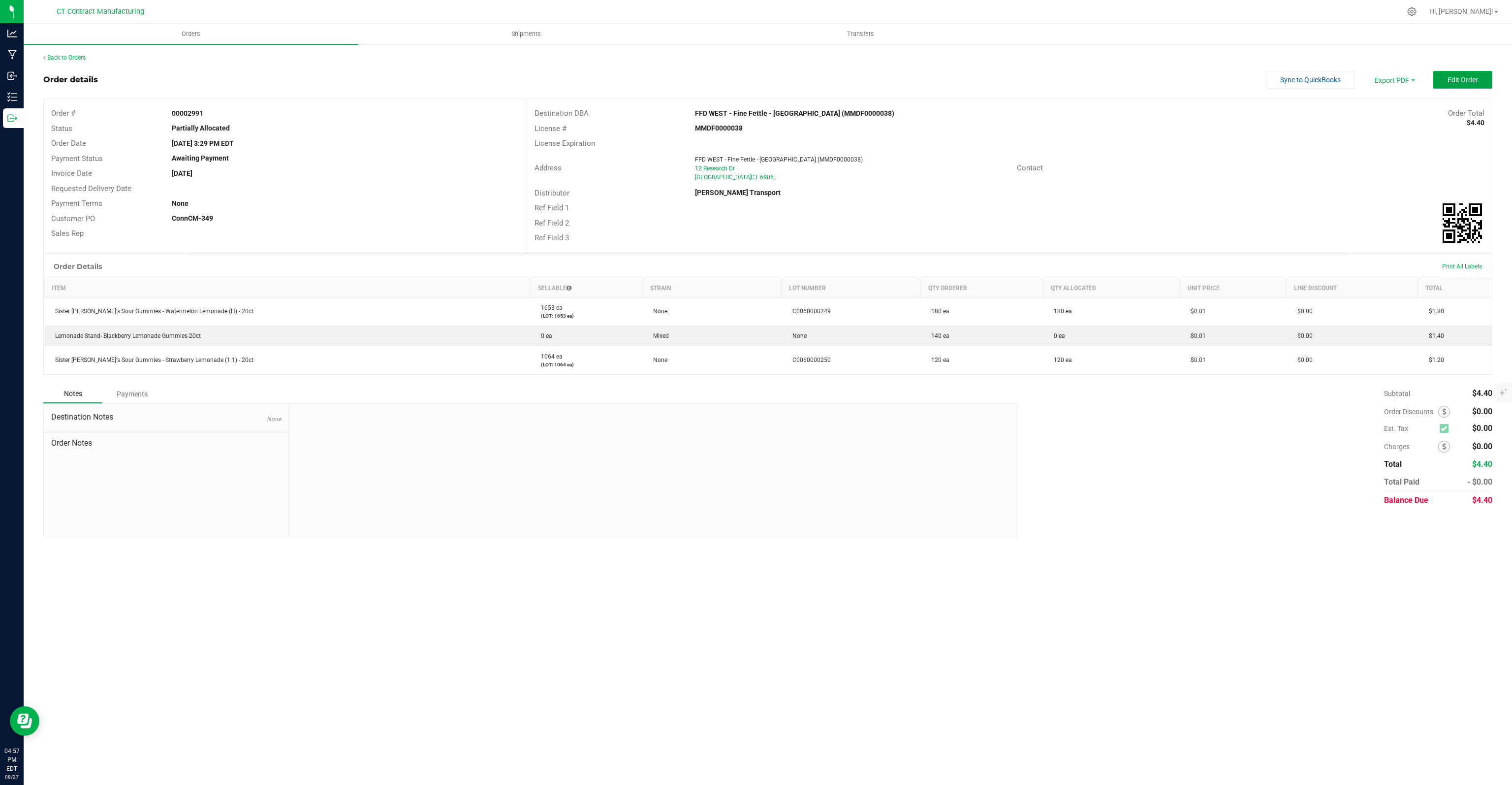
click at [1455, 83] on span "Edit Order" at bounding box center [1463, 79] width 31 height 8
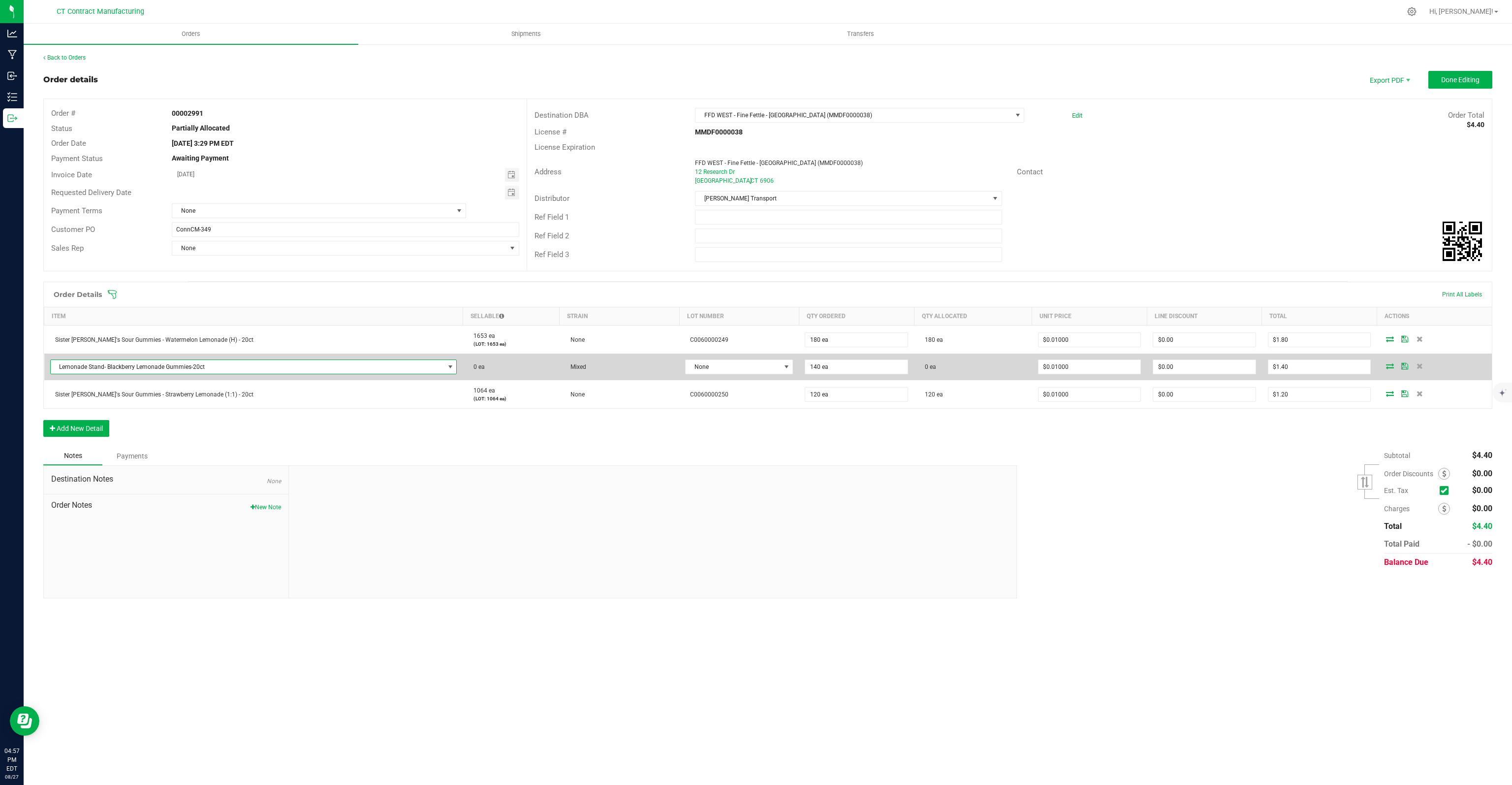
click at [322, 365] on span "Lemonade Stand- Blackberry Lemonade Gummies-20ct" at bounding box center [247, 366] width 394 height 14
type input "SIS"
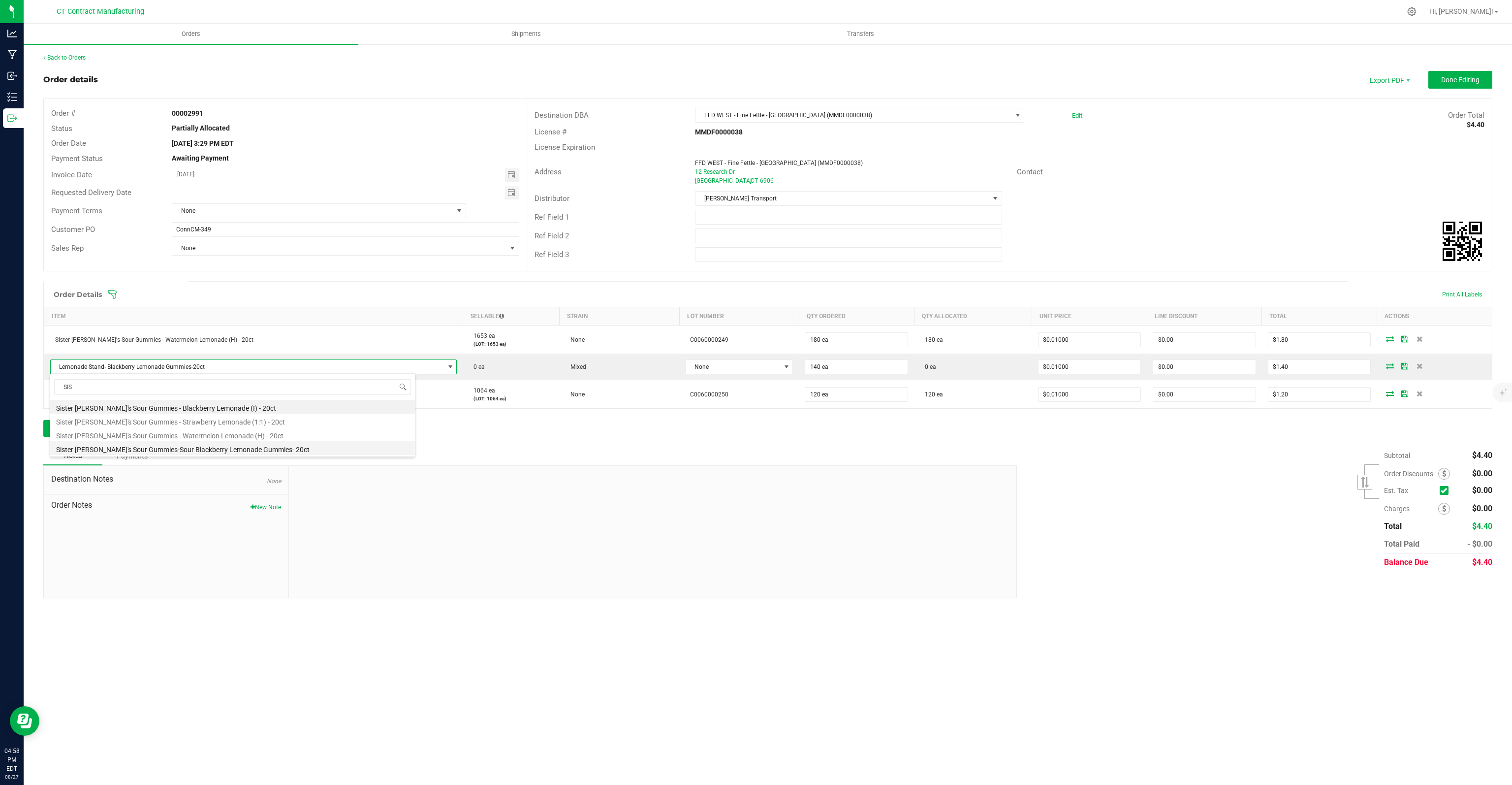
click at [223, 446] on li "Sister [PERSON_NAME]'s Sour Gummies-Sour Blackberry Lemonade Gummies- 20ct" at bounding box center [232, 447] width 365 height 14
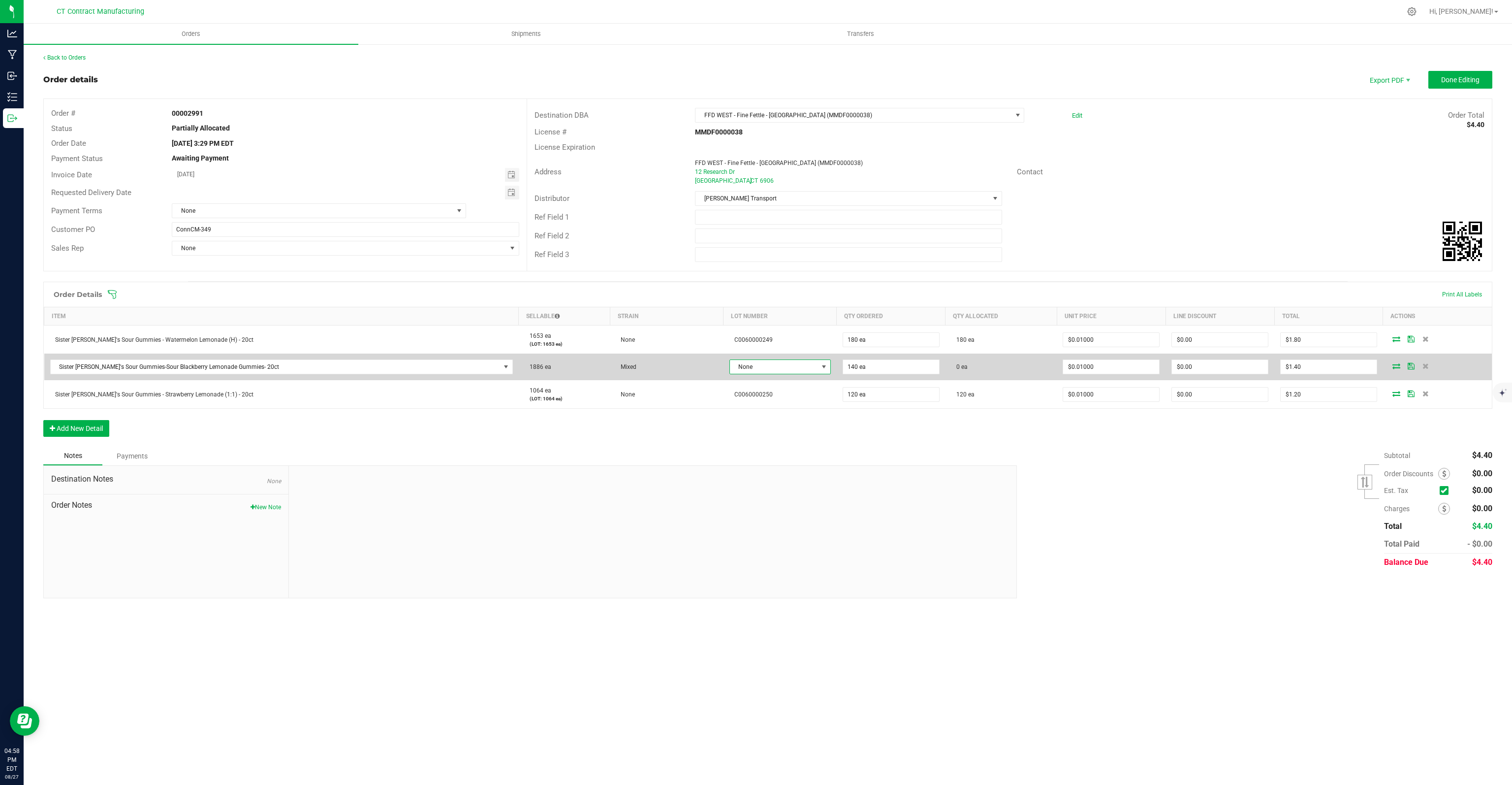
click at [736, 371] on span "None" at bounding box center [774, 366] width 88 height 14
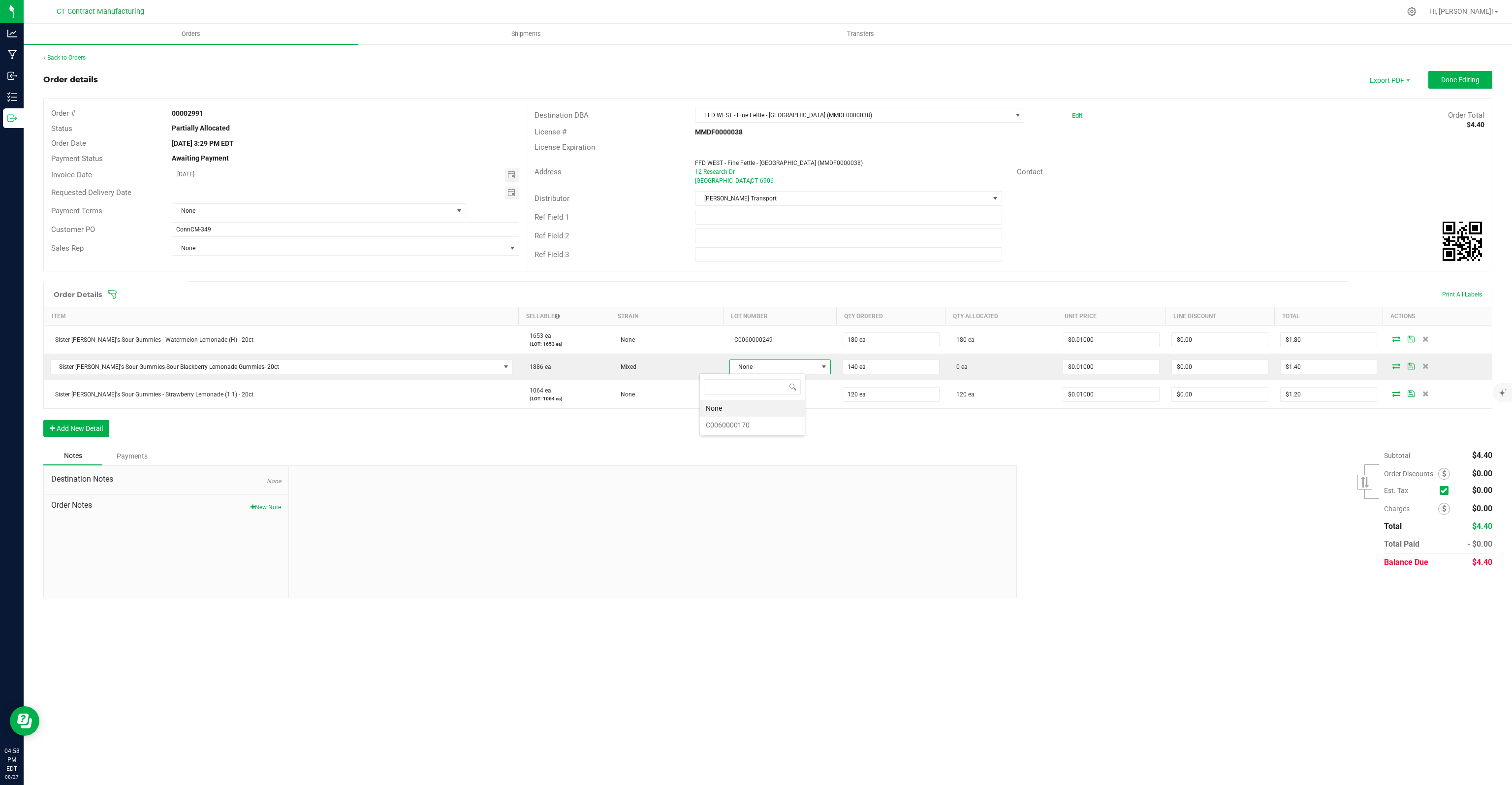
scroll to position [14, 106]
click at [732, 420] on li "C0060000170" at bounding box center [752, 424] width 105 height 17
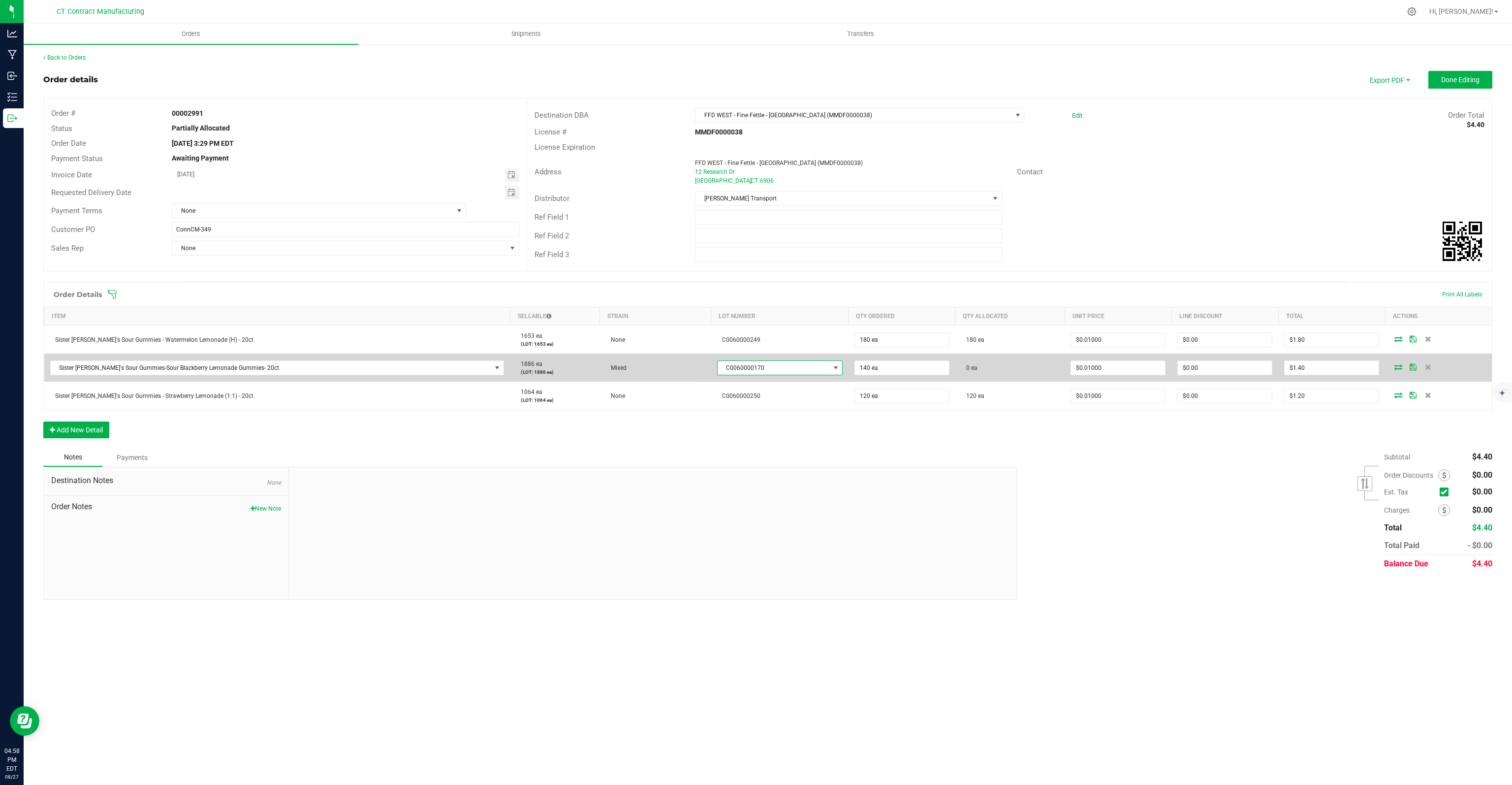
click at [1395, 365] on icon at bounding box center [1398, 367] width 8 height 6
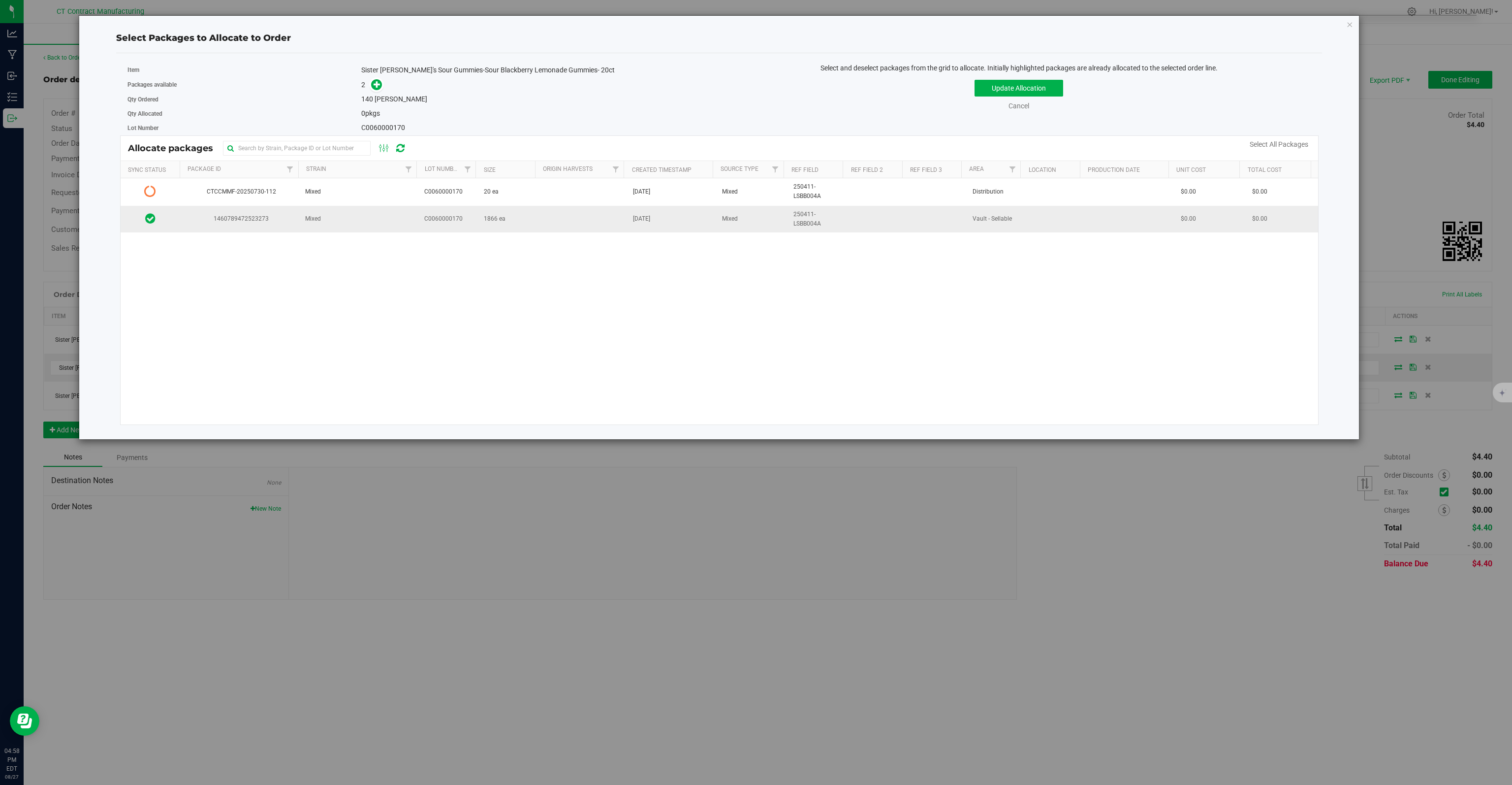
click at [201, 223] on span "1460789472523273" at bounding box center [239, 219] width 107 height 9
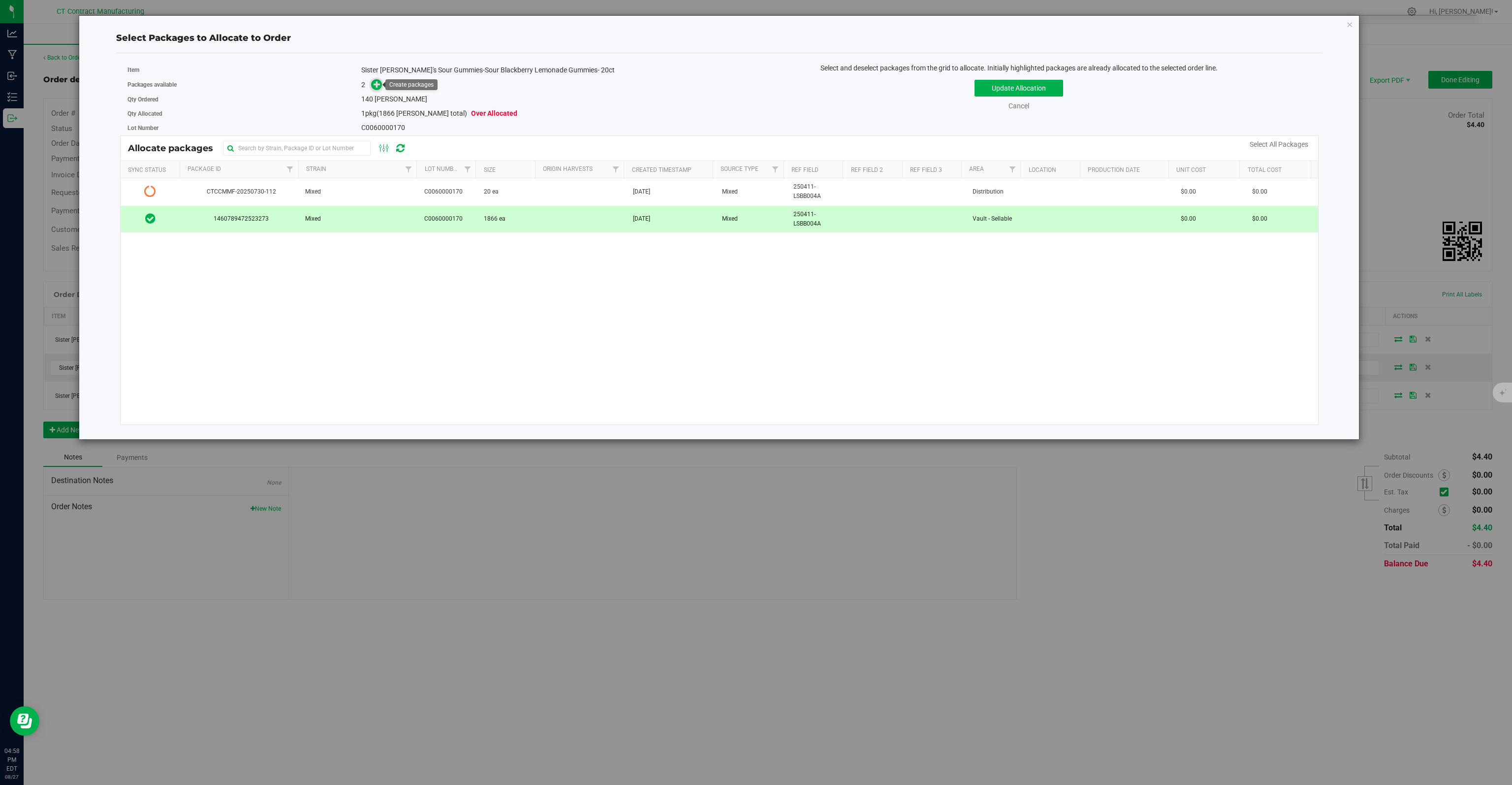
click at [379, 85] on icon at bounding box center [377, 85] width 7 height 7
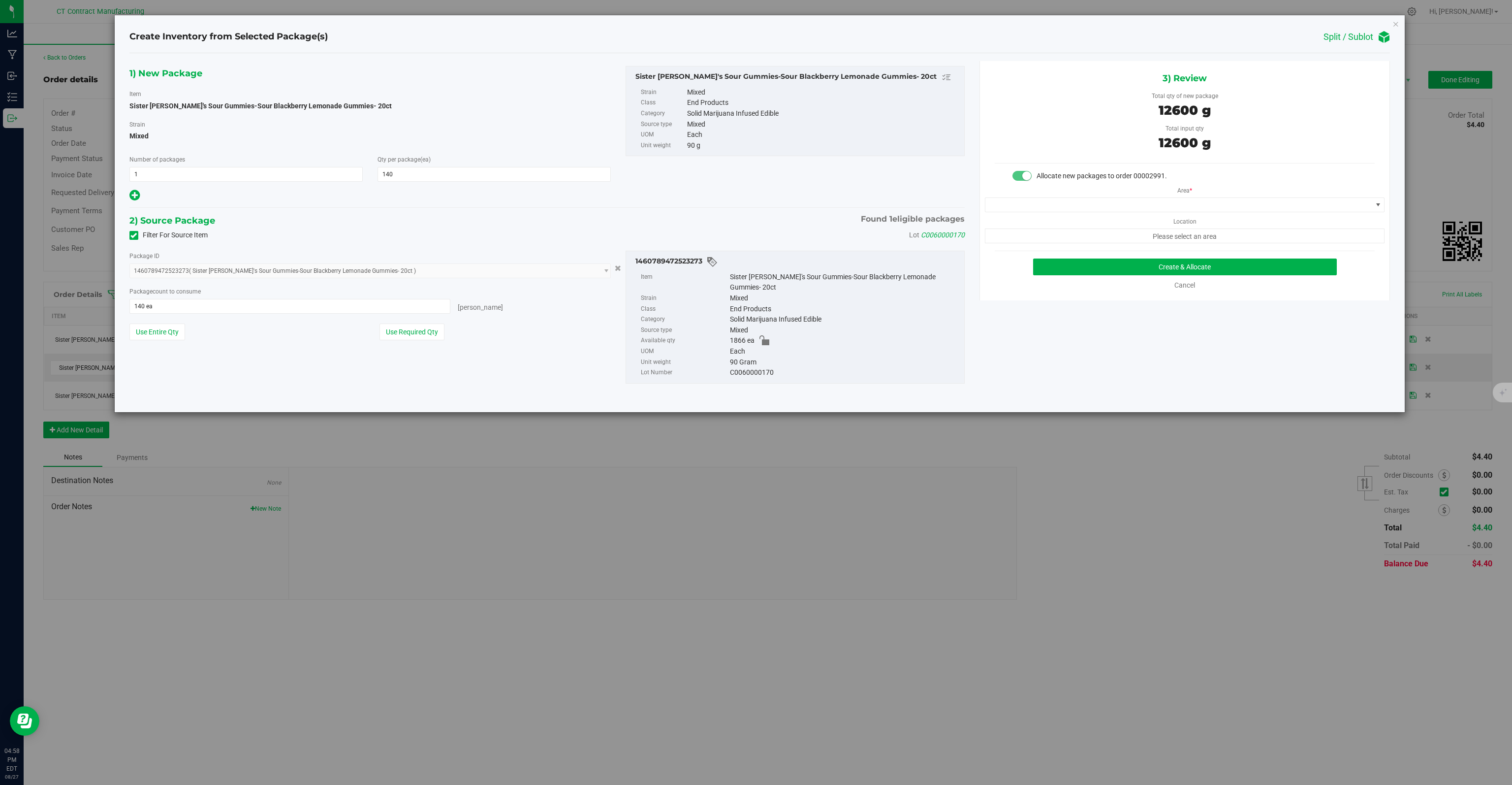
click at [1142, 196] on div "Area * Location Please select an area" at bounding box center [1185, 213] width 410 height 62
click at [1140, 203] on span at bounding box center [1179, 204] width 386 height 14
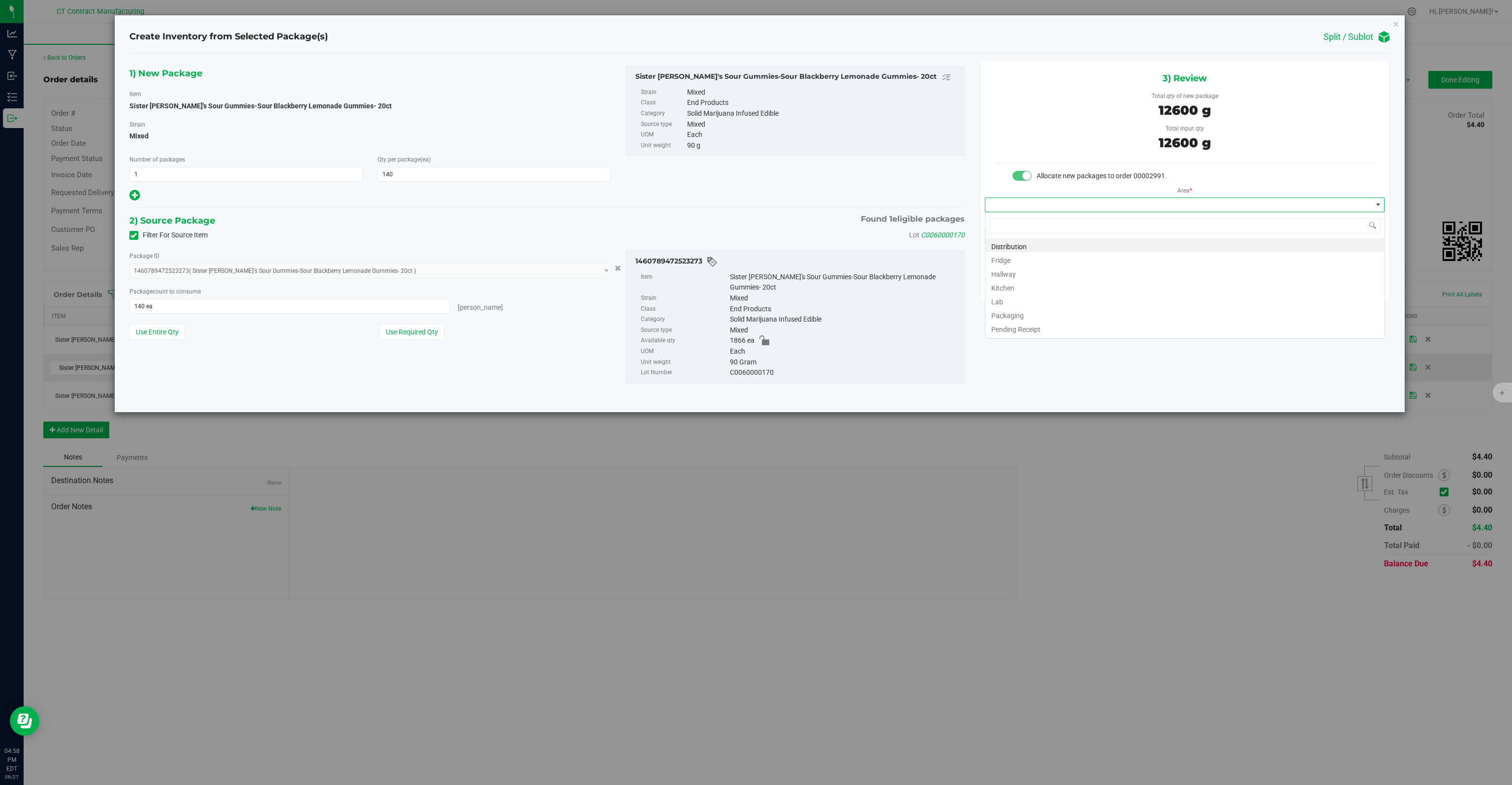
scroll to position [14, 400]
click at [1029, 249] on li "Distribution" at bounding box center [1185, 245] width 399 height 14
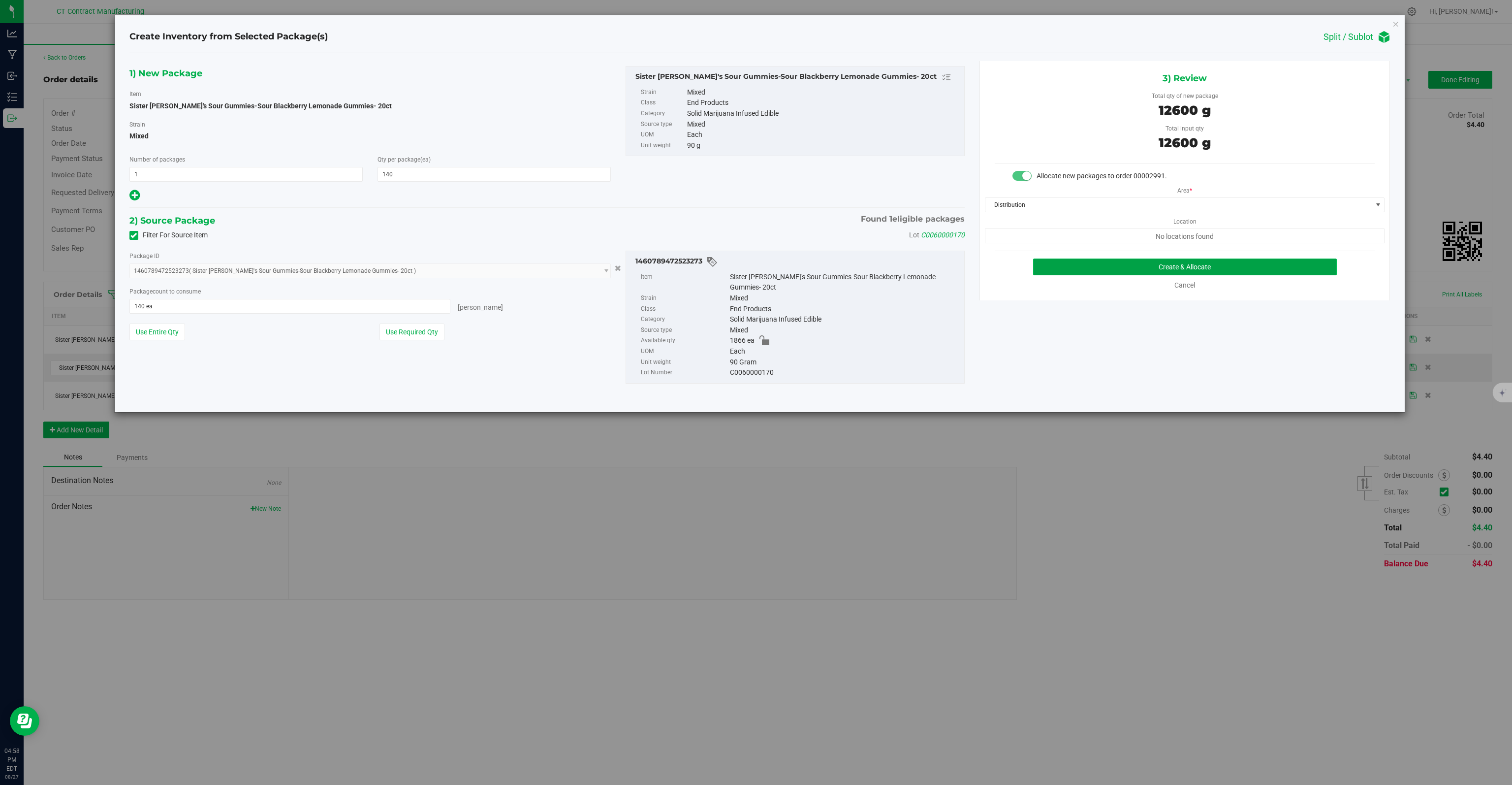
click at [1125, 268] on button "Create & Allocate" at bounding box center [1185, 267] width 304 height 17
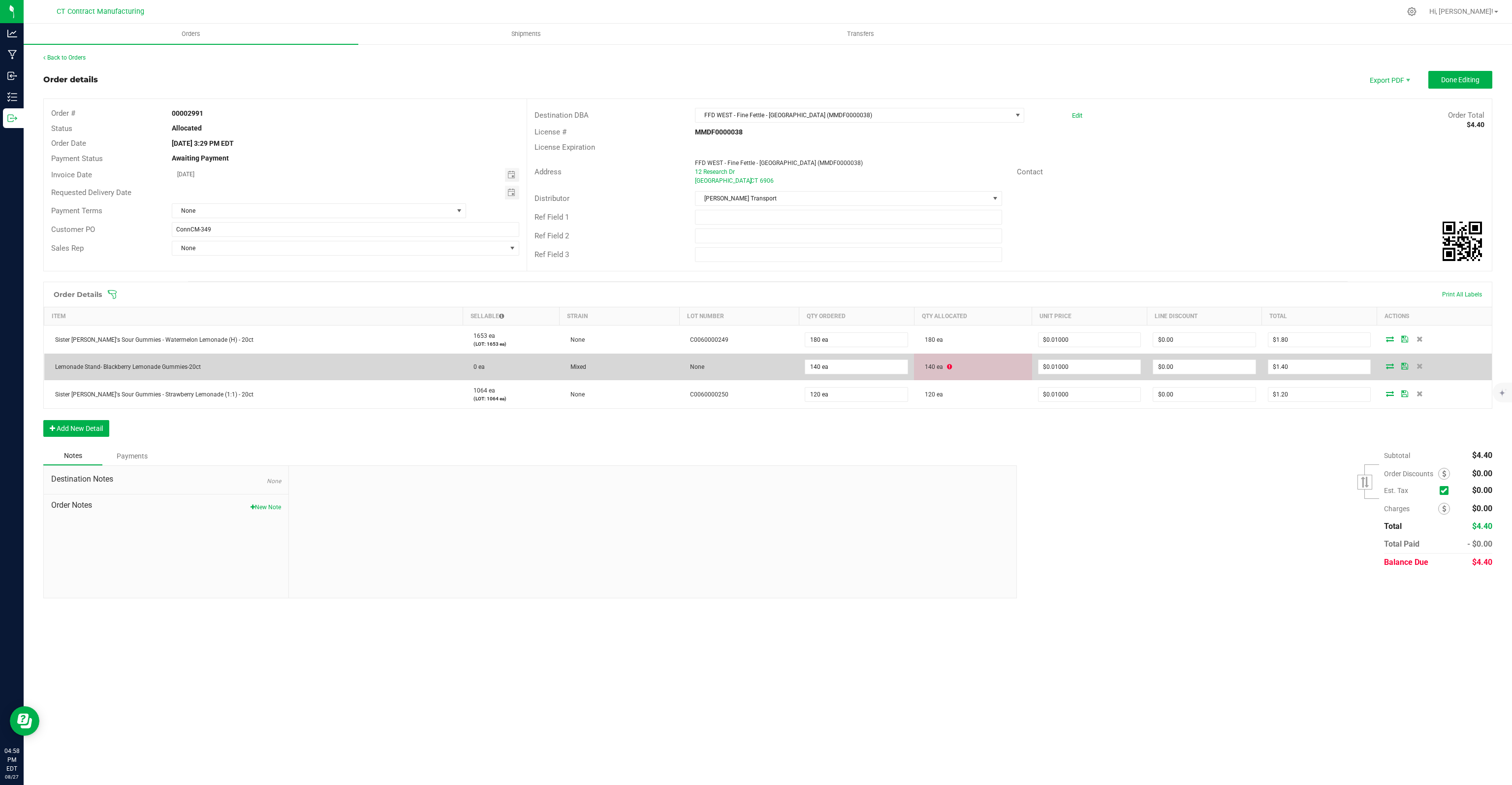
click at [1386, 365] on icon at bounding box center [1389, 366] width 8 height 6
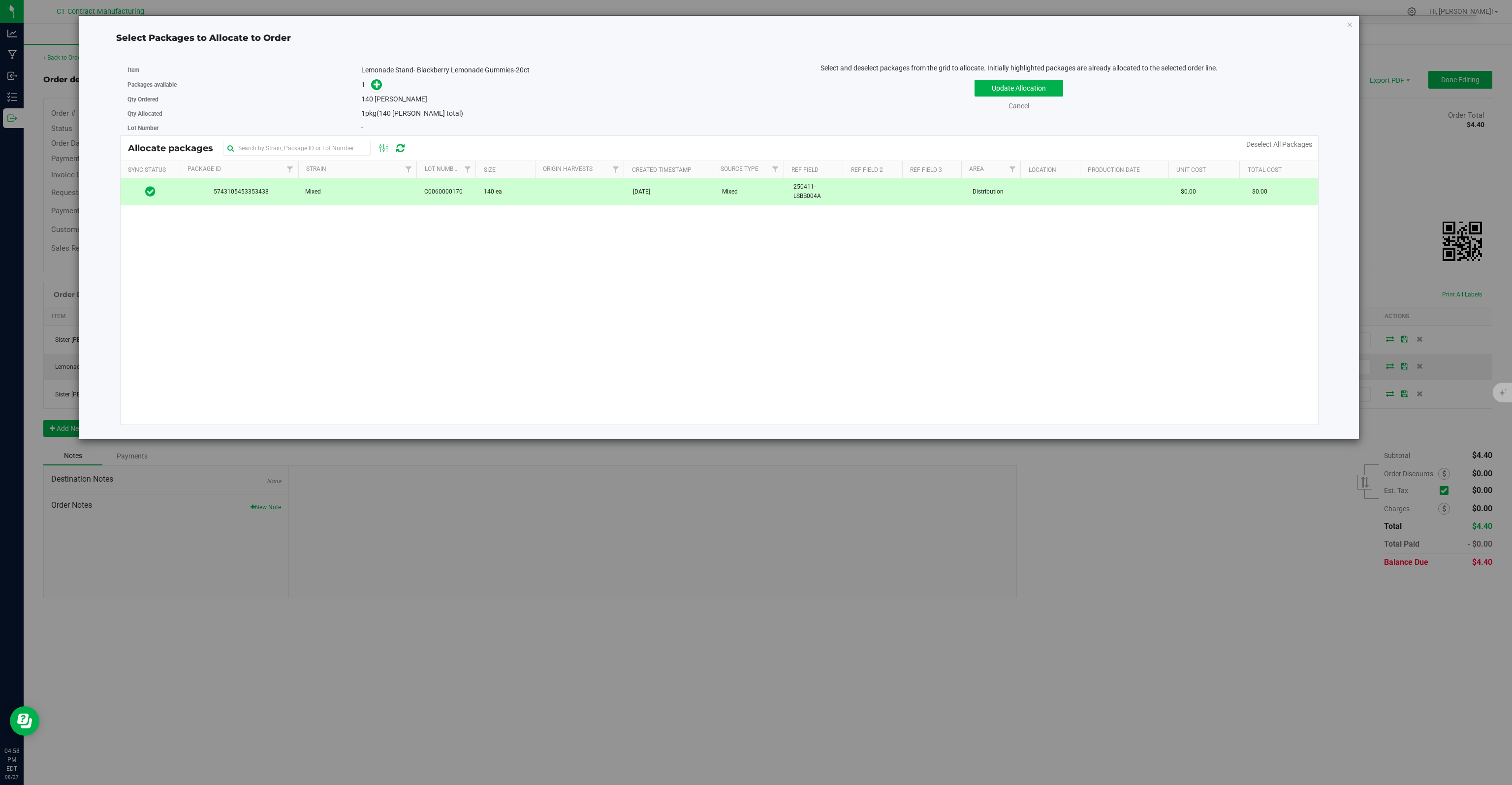
click at [246, 200] on td "5743105453353438" at bounding box center [239, 191] width 119 height 26
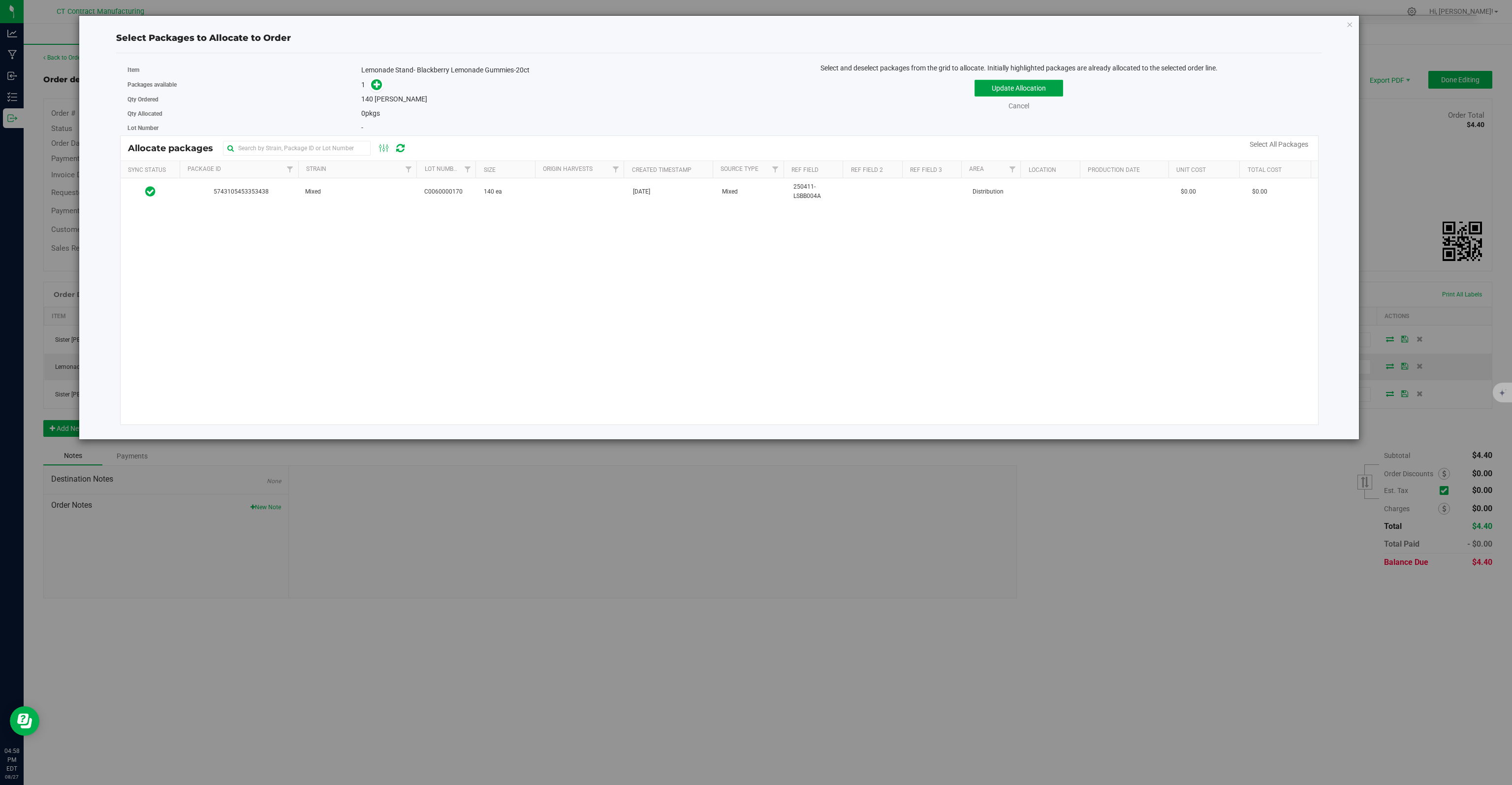
click at [1021, 85] on button "Update Allocation" at bounding box center [1018, 88] width 89 height 17
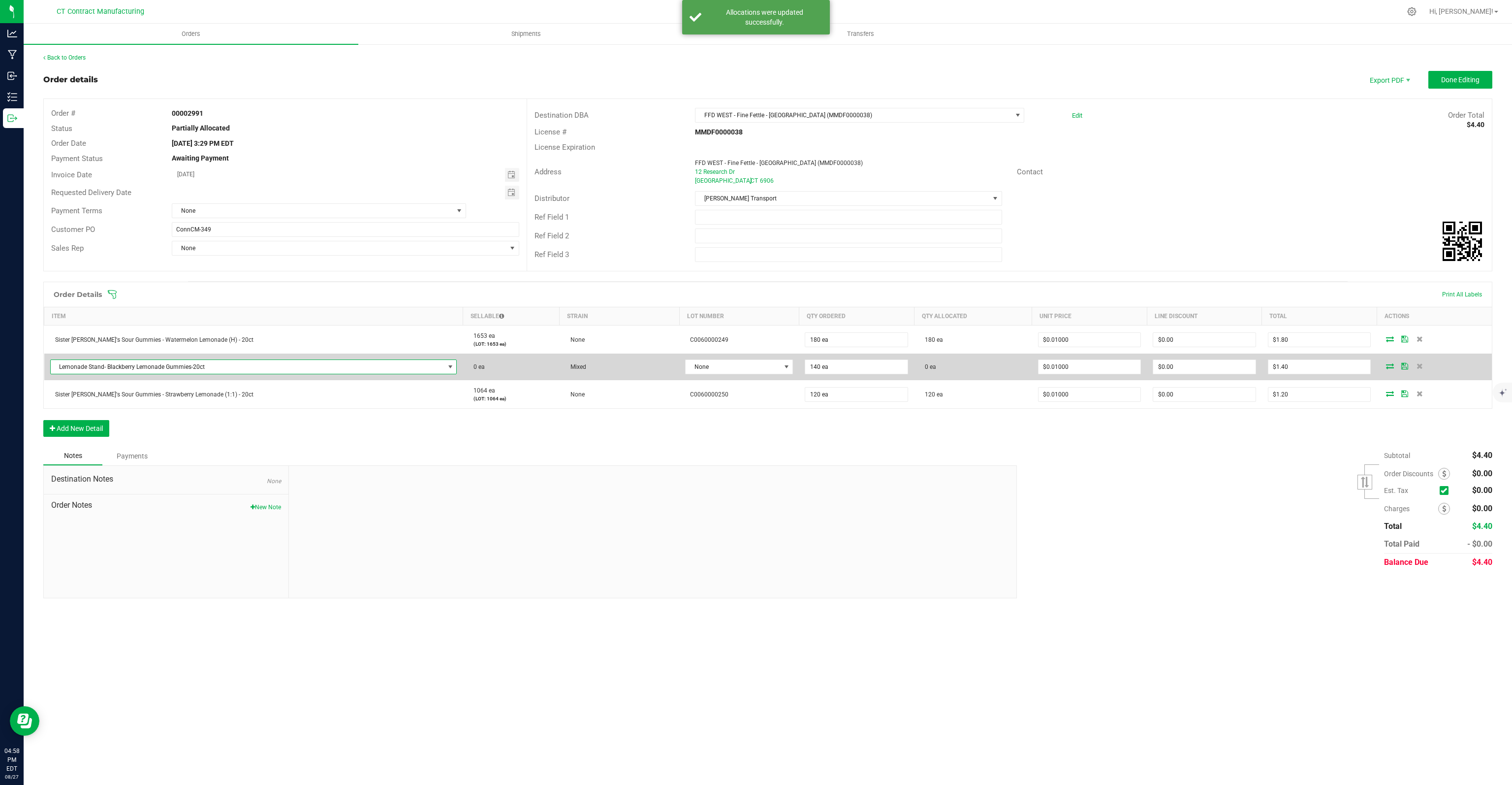
click at [239, 367] on span "Lemonade Stand- Blackberry Lemonade Gummies-20ct" at bounding box center [247, 366] width 394 height 14
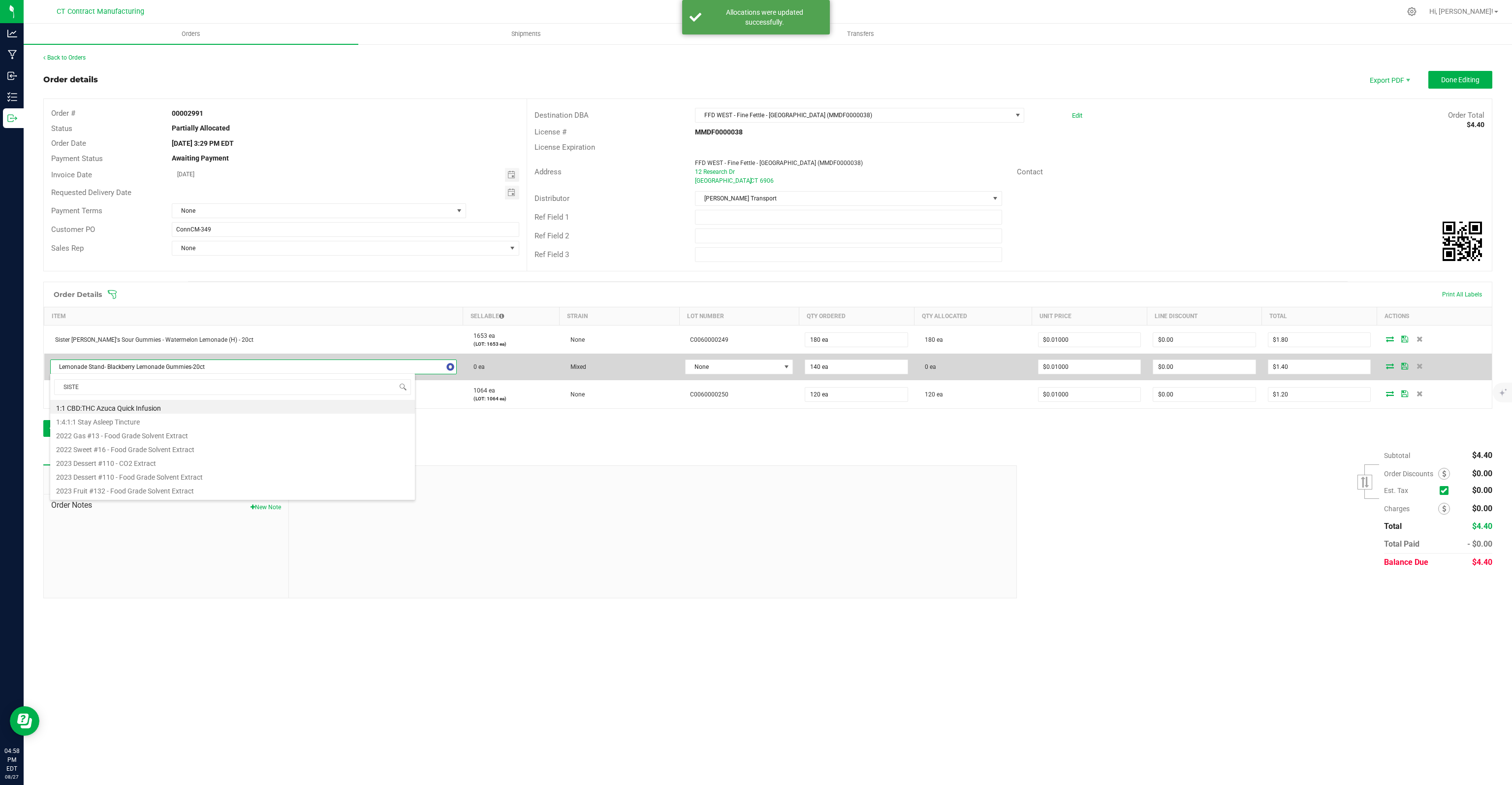
type input "SISTER"
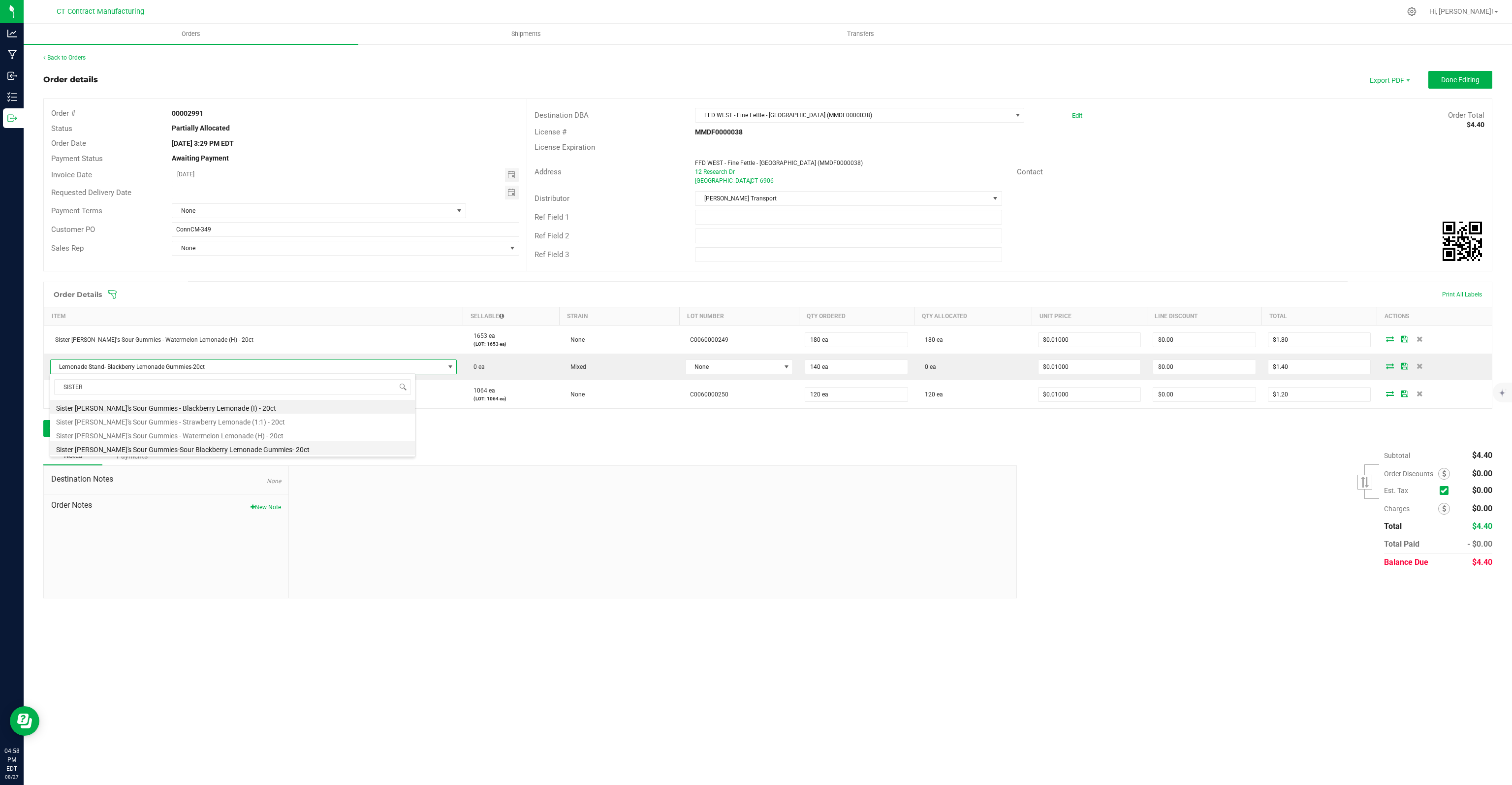
click at [236, 447] on li "Sister [PERSON_NAME]'s Sour Gummies-Sour Blackberry Lemonade Gummies- 20ct" at bounding box center [232, 447] width 365 height 14
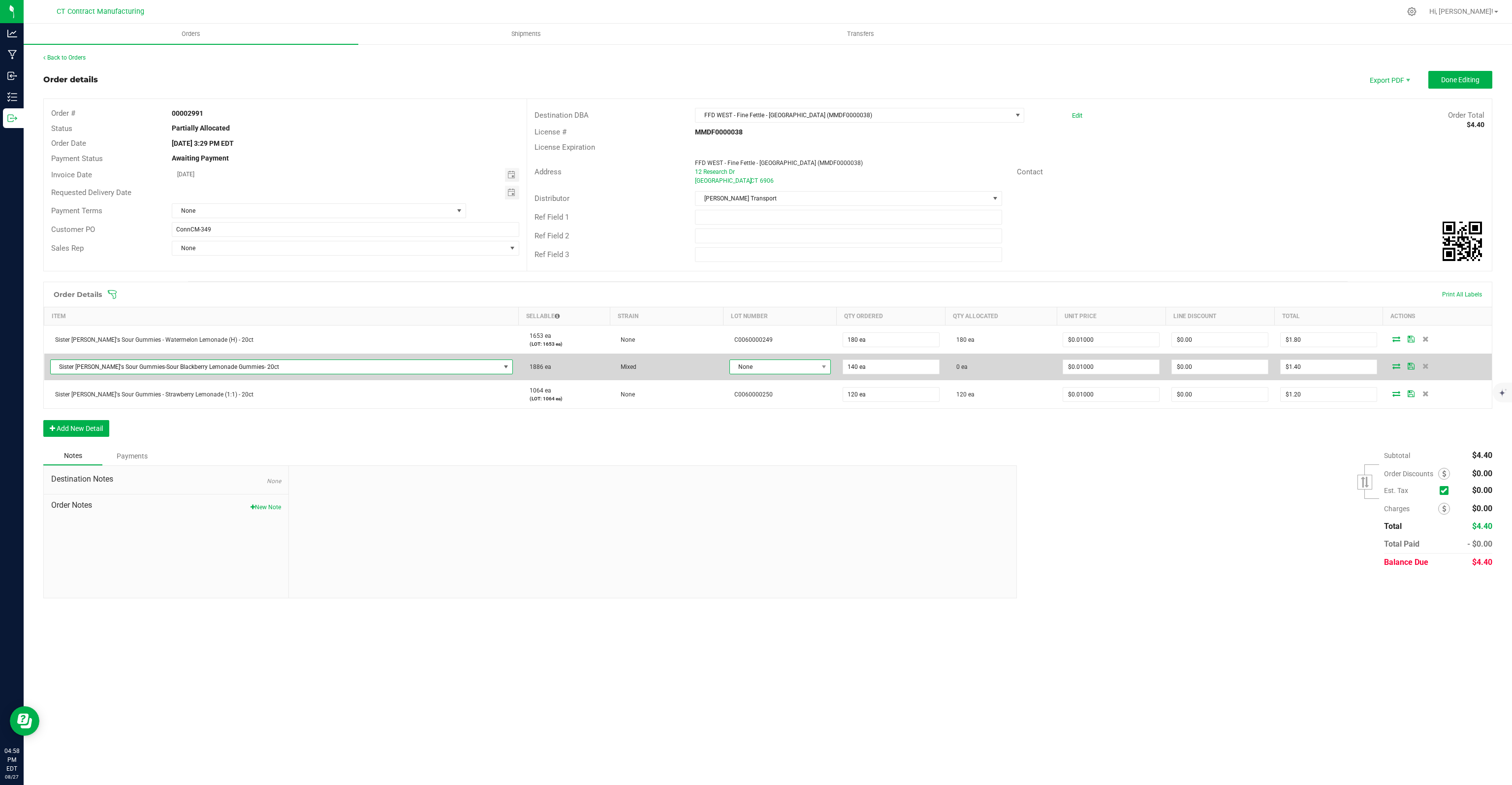
click at [730, 367] on span "None" at bounding box center [774, 366] width 88 height 14
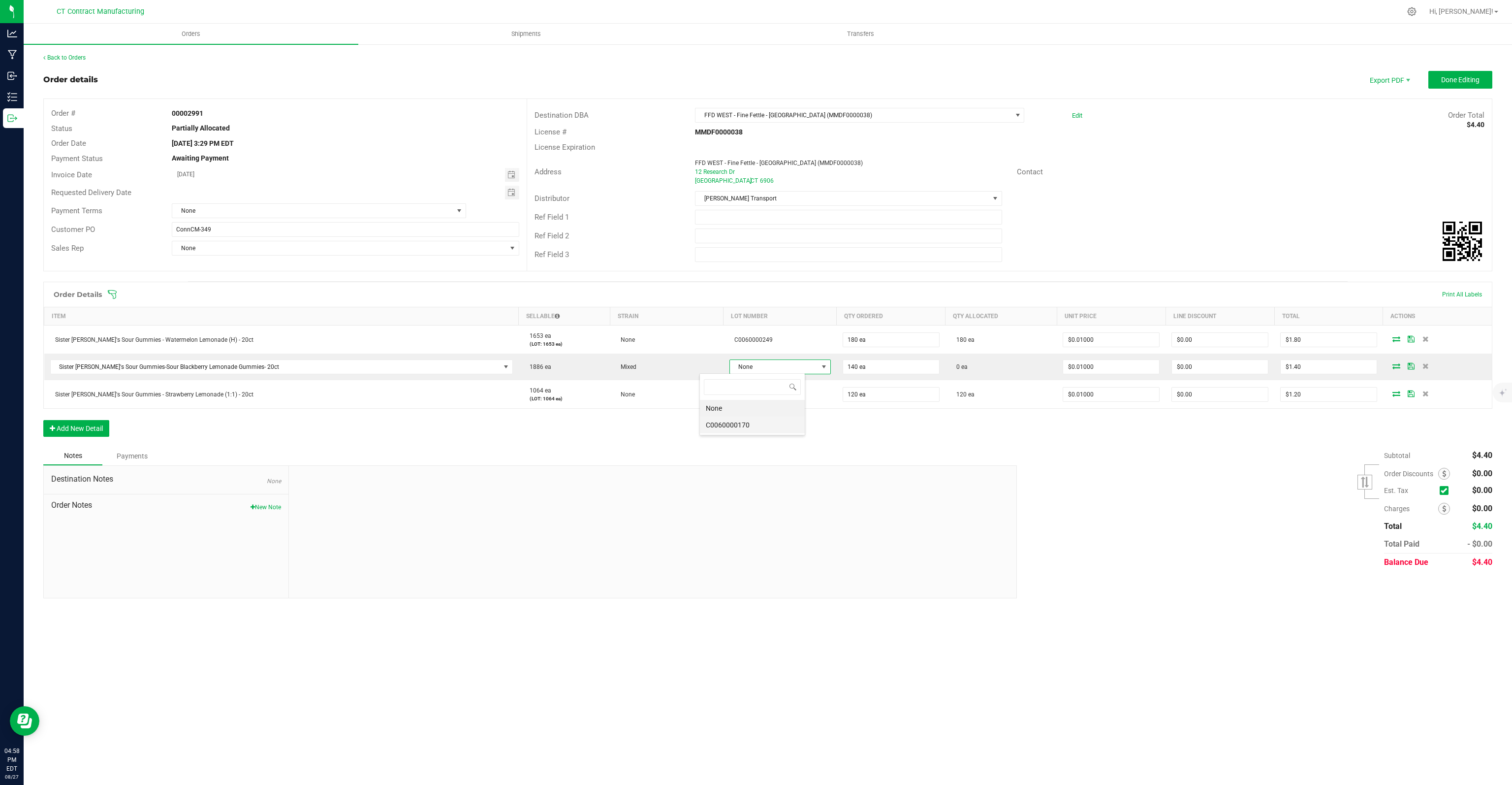
click at [735, 422] on li "C0060000170" at bounding box center [752, 424] width 105 height 17
click at [1452, 82] on span "Done Editing" at bounding box center [1460, 79] width 38 height 8
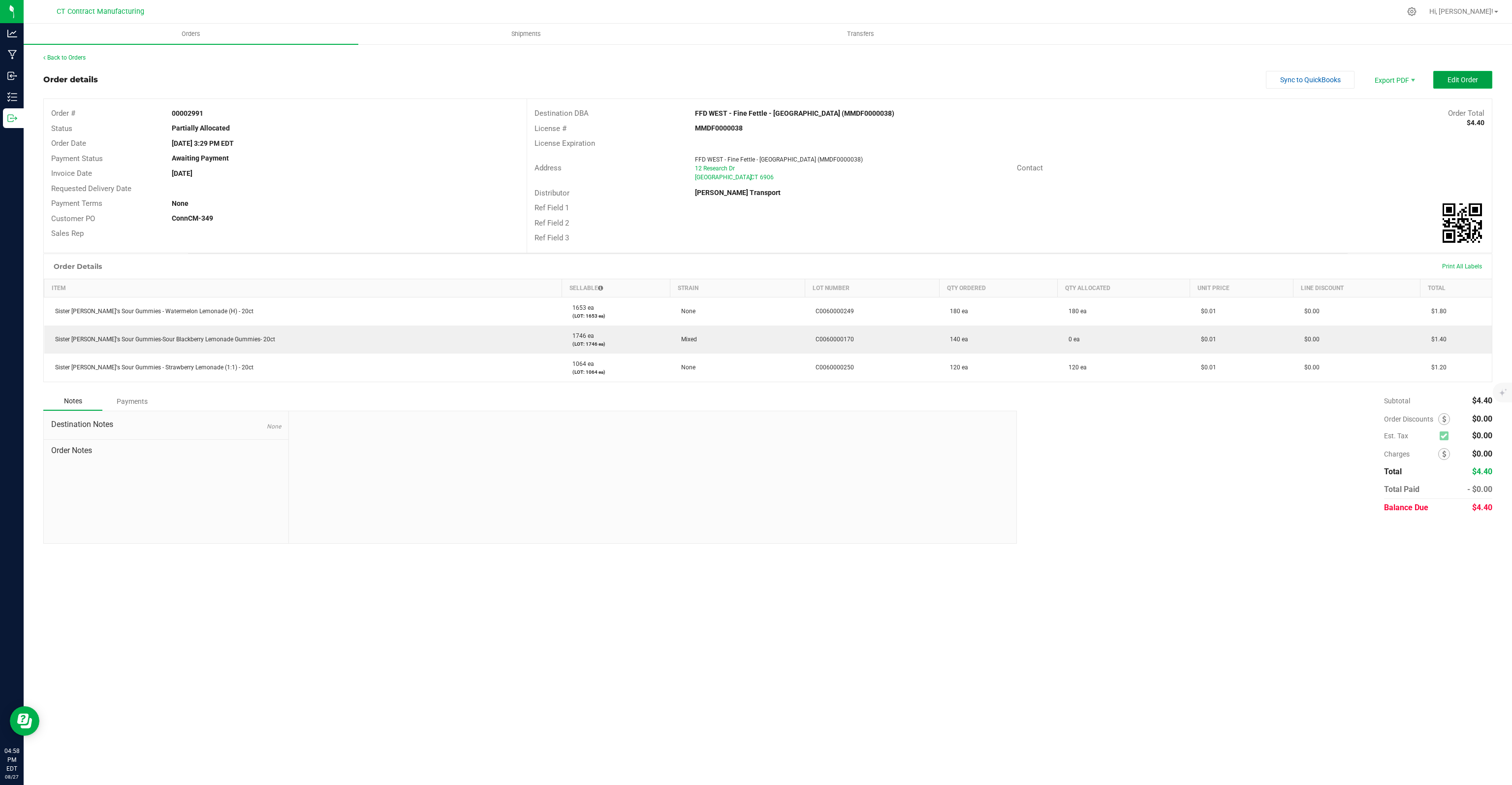
click at [1474, 80] on span "Edit Order" at bounding box center [1463, 79] width 31 height 8
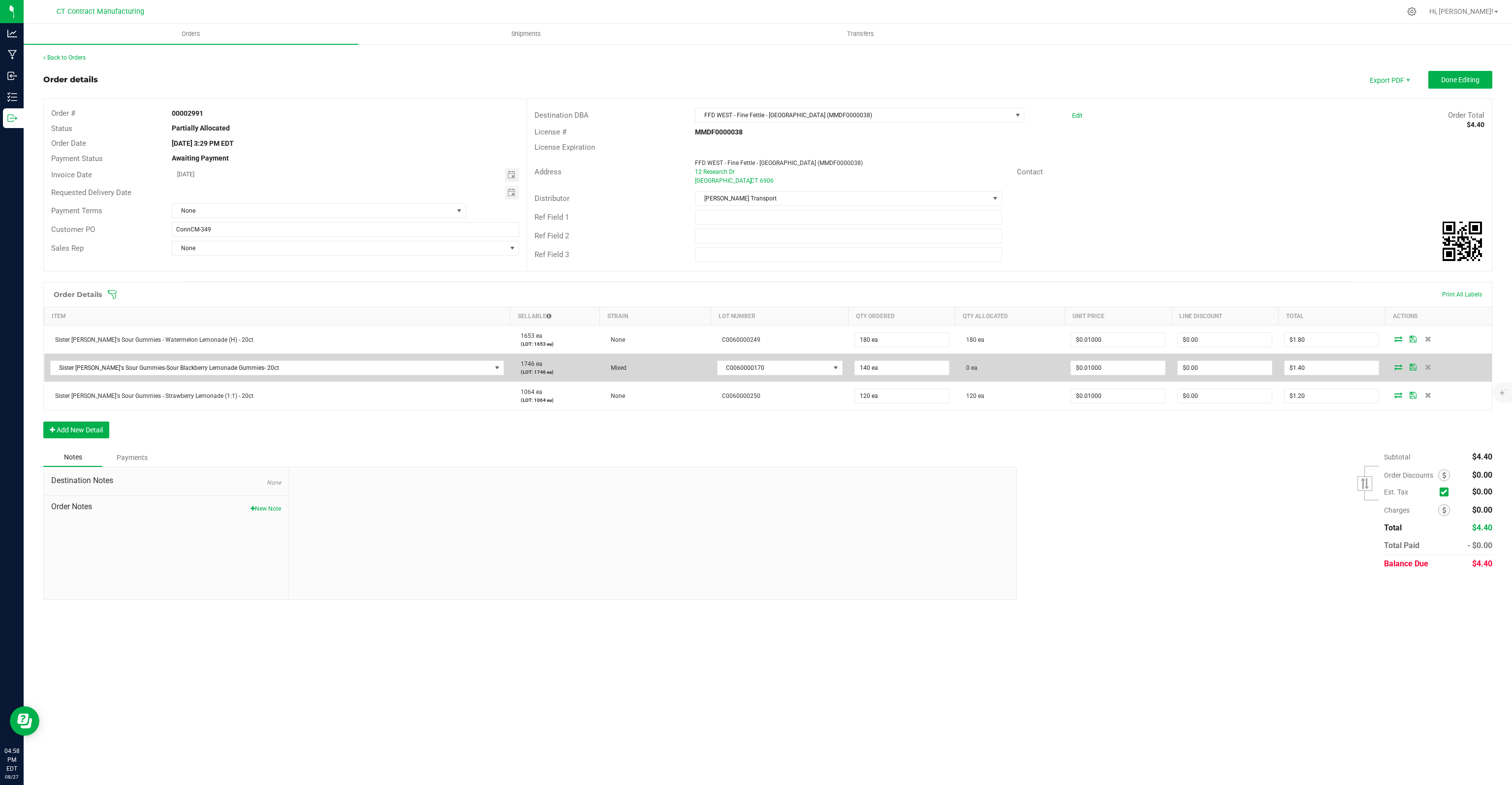
click at [1395, 365] on icon at bounding box center [1398, 367] width 8 height 6
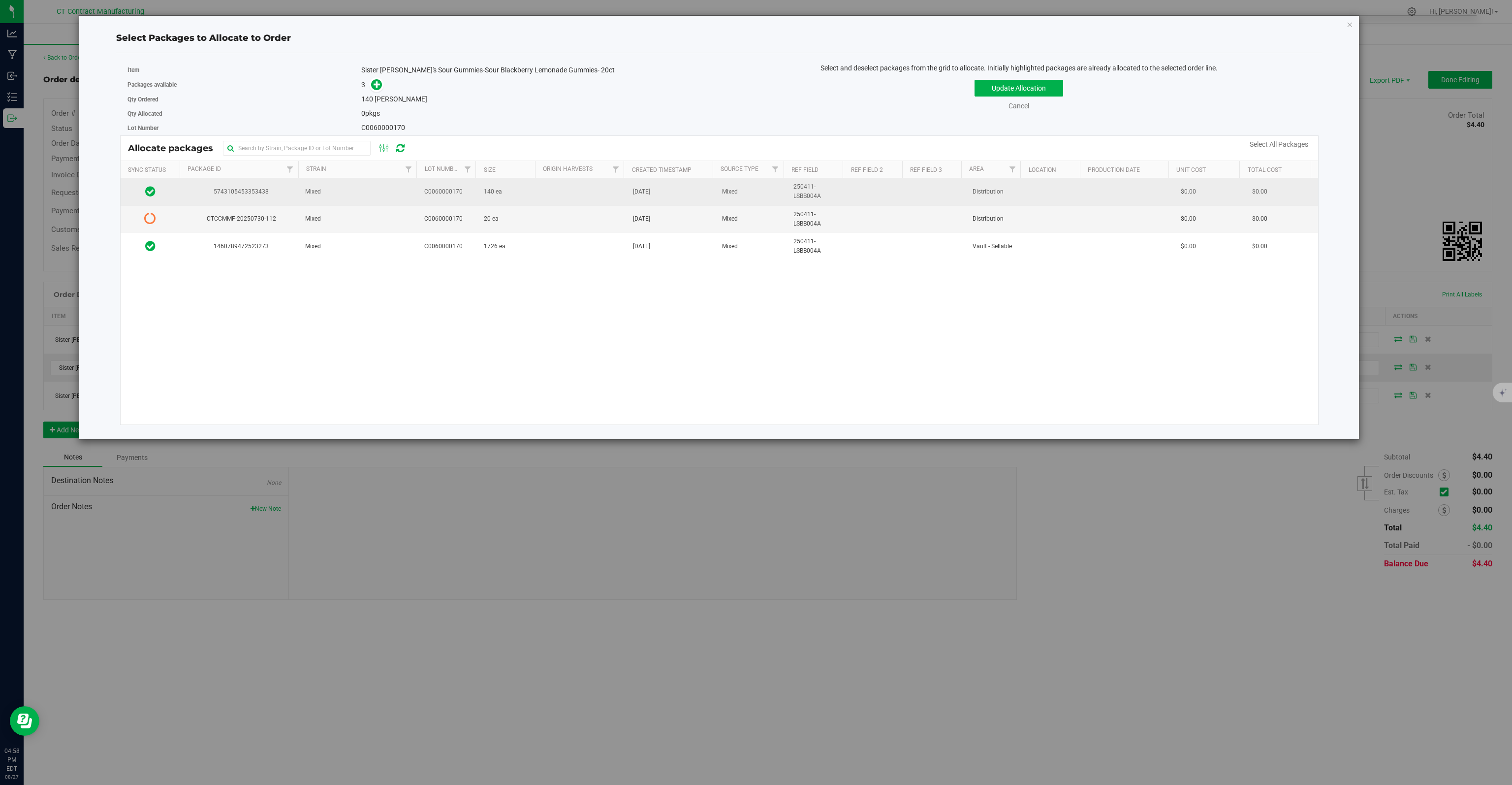
click at [498, 194] on span "140 ea" at bounding box center [492, 192] width 18 height 9
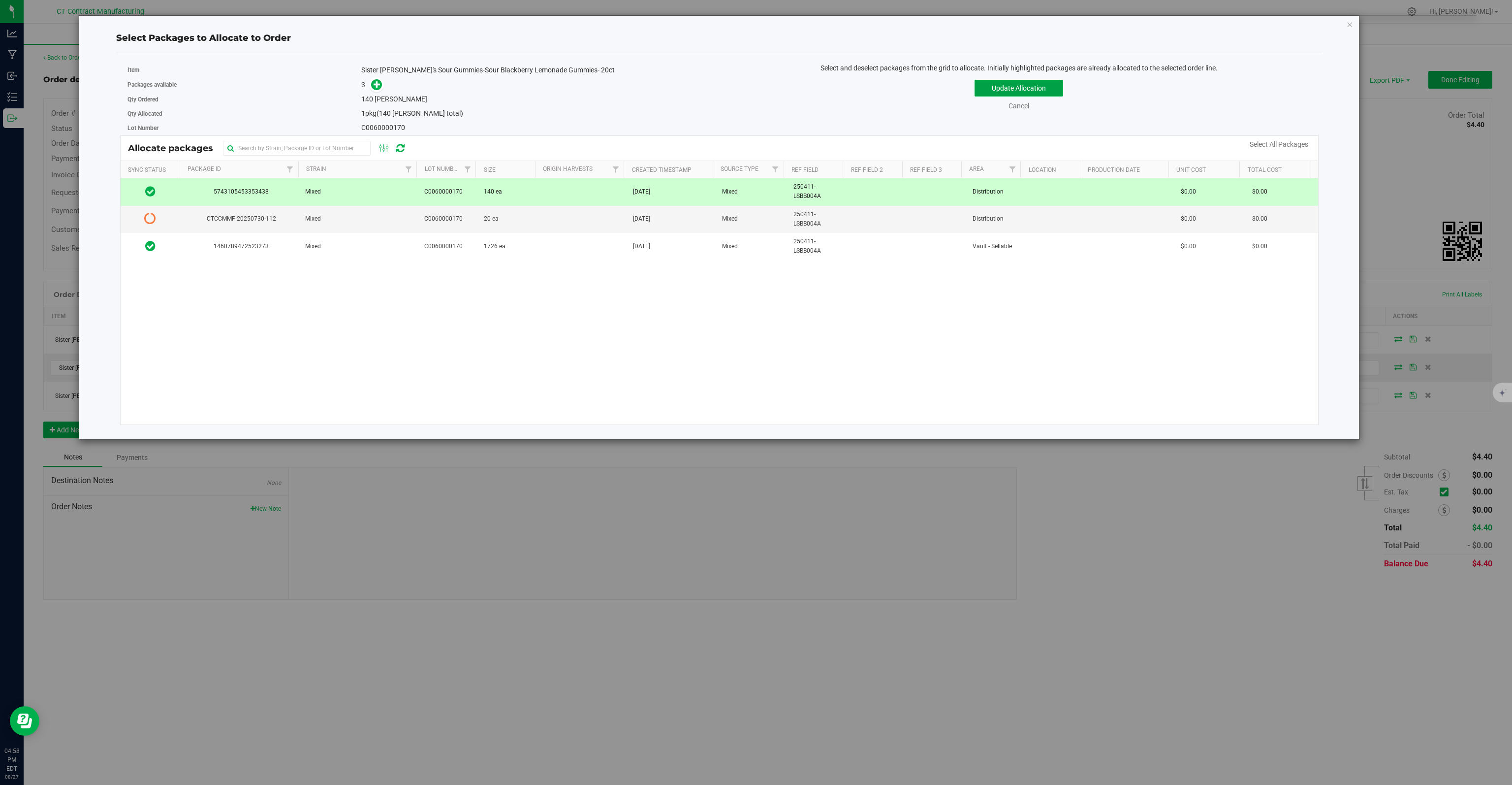
click at [1024, 84] on button "Update Allocation" at bounding box center [1018, 88] width 89 height 17
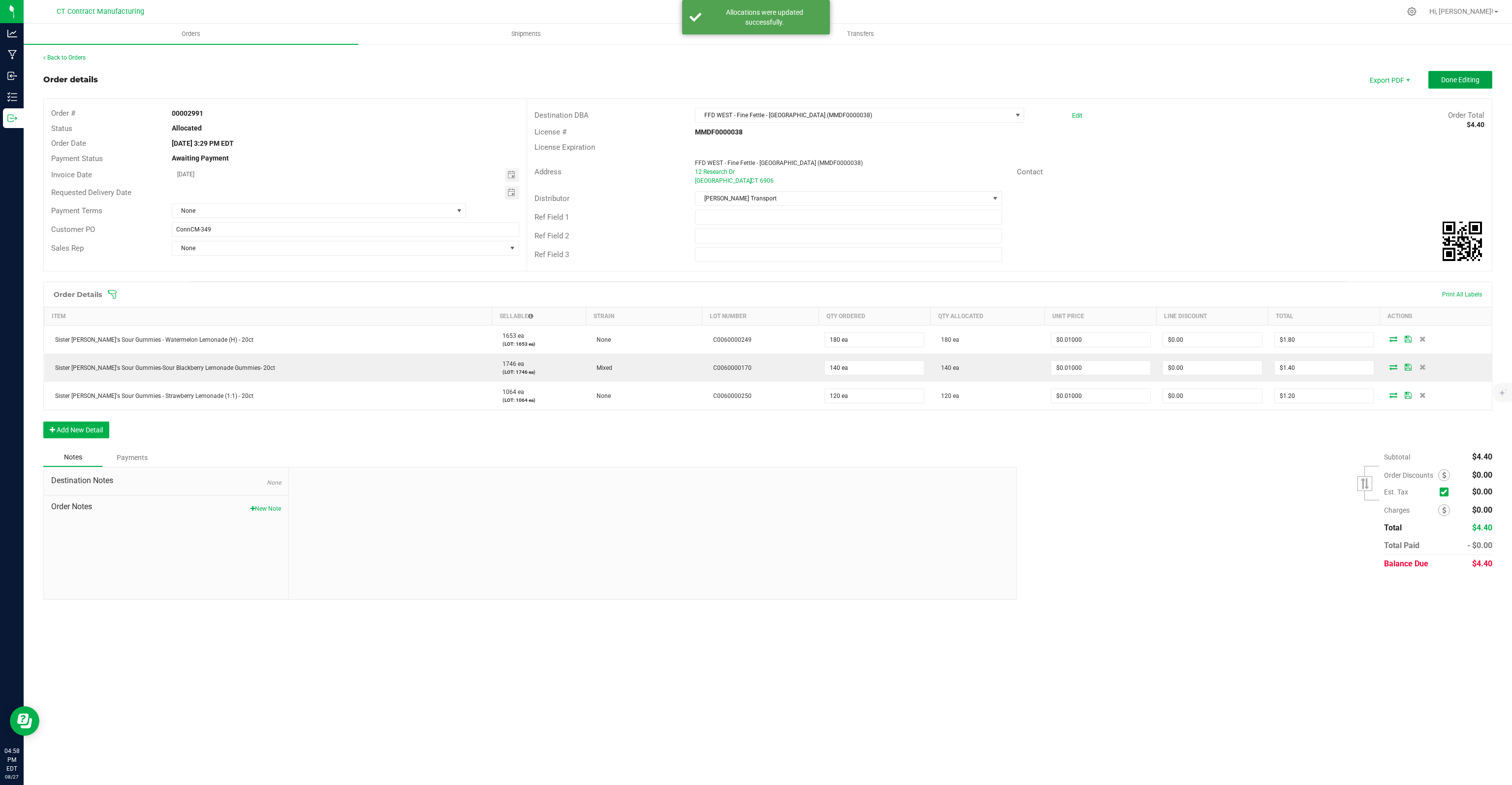
click at [1457, 82] on span "Done Editing" at bounding box center [1460, 79] width 38 height 8
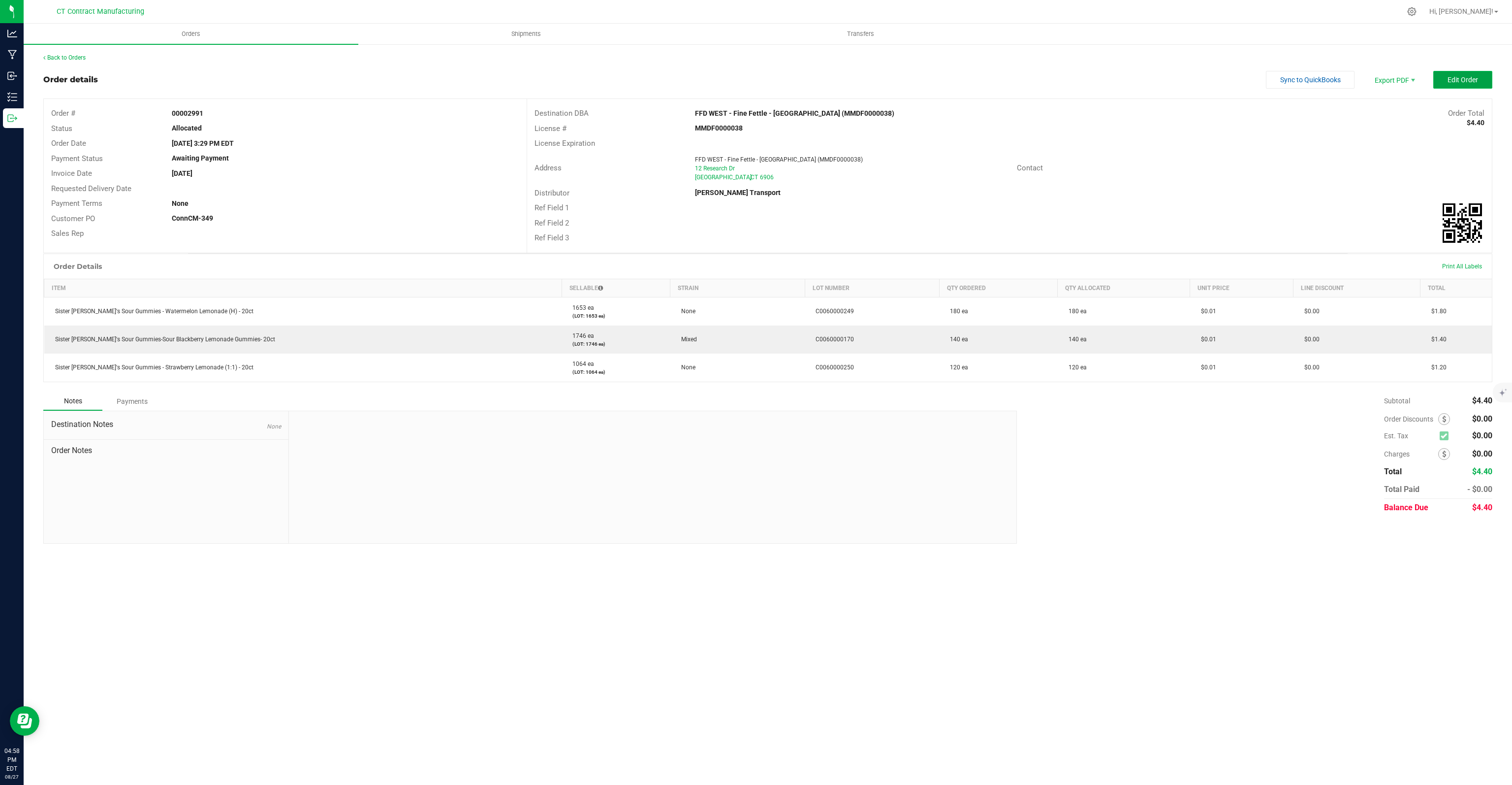
click at [1470, 85] on button "Edit Order" at bounding box center [1463, 80] width 59 height 18
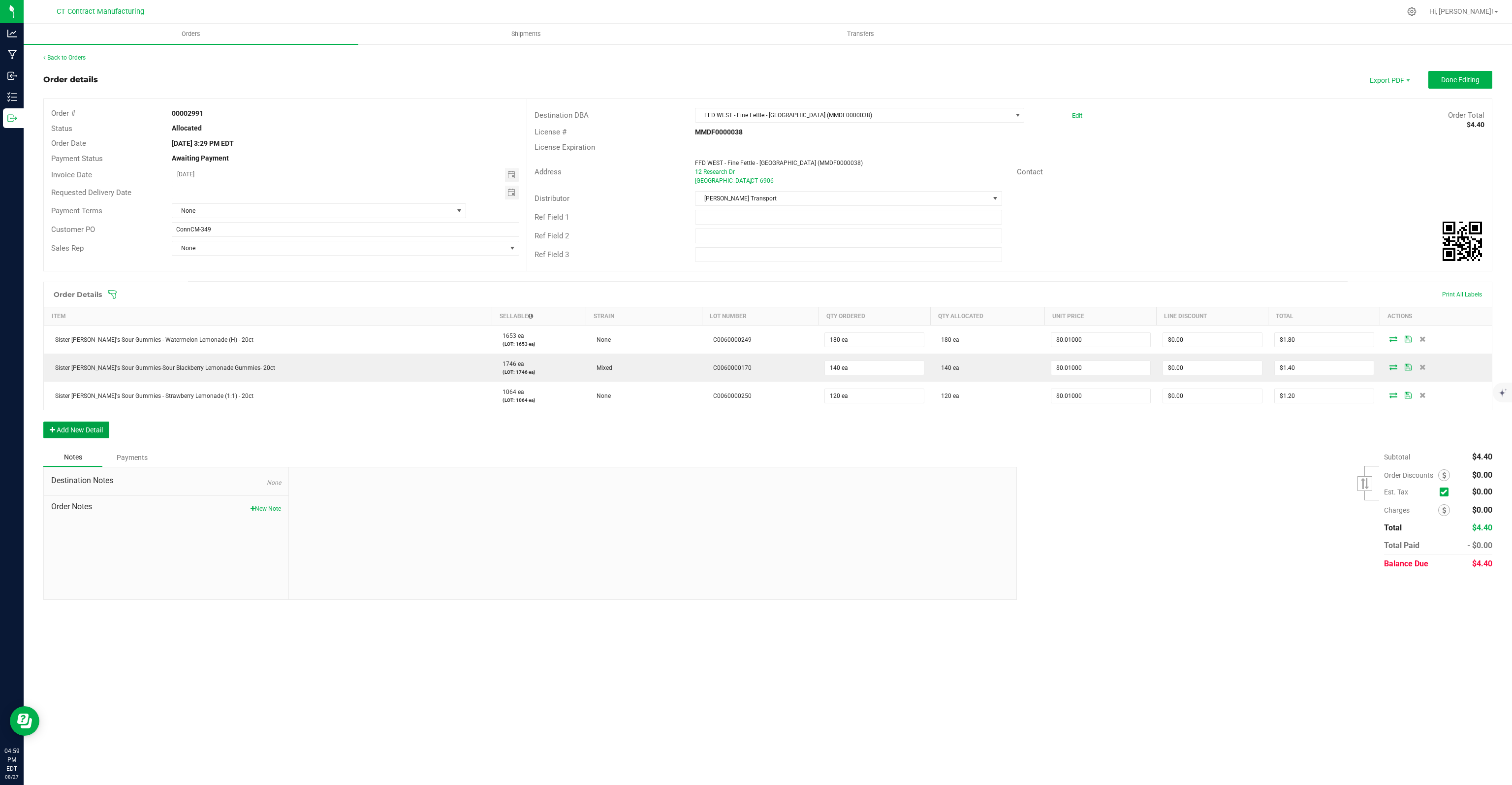
click at [83, 422] on button "Add New Detail" at bounding box center [76, 430] width 66 height 17
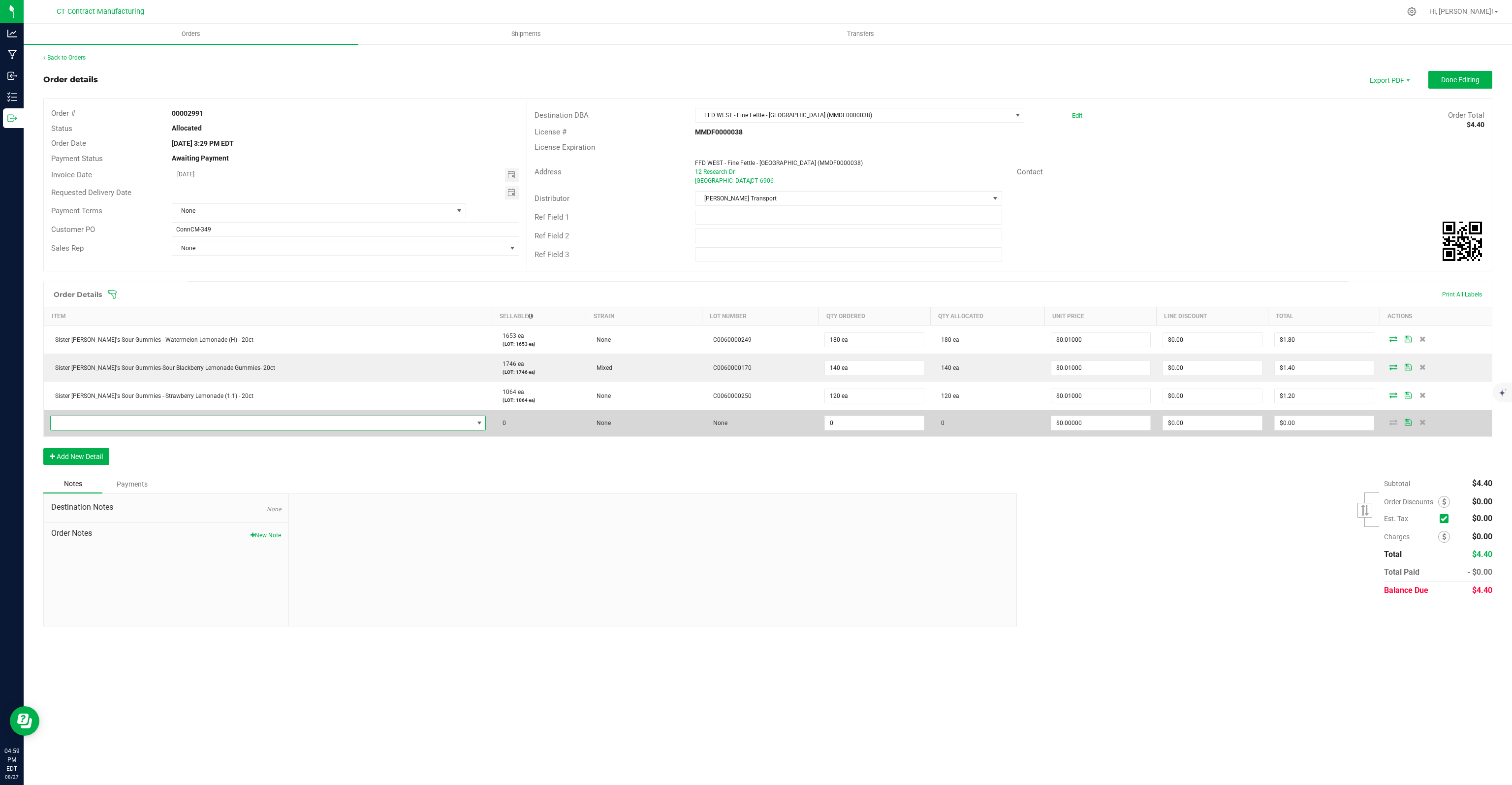
click at [110, 424] on span "NO DATA FOUND" at bounding box center [262, 423] width 423 height 14
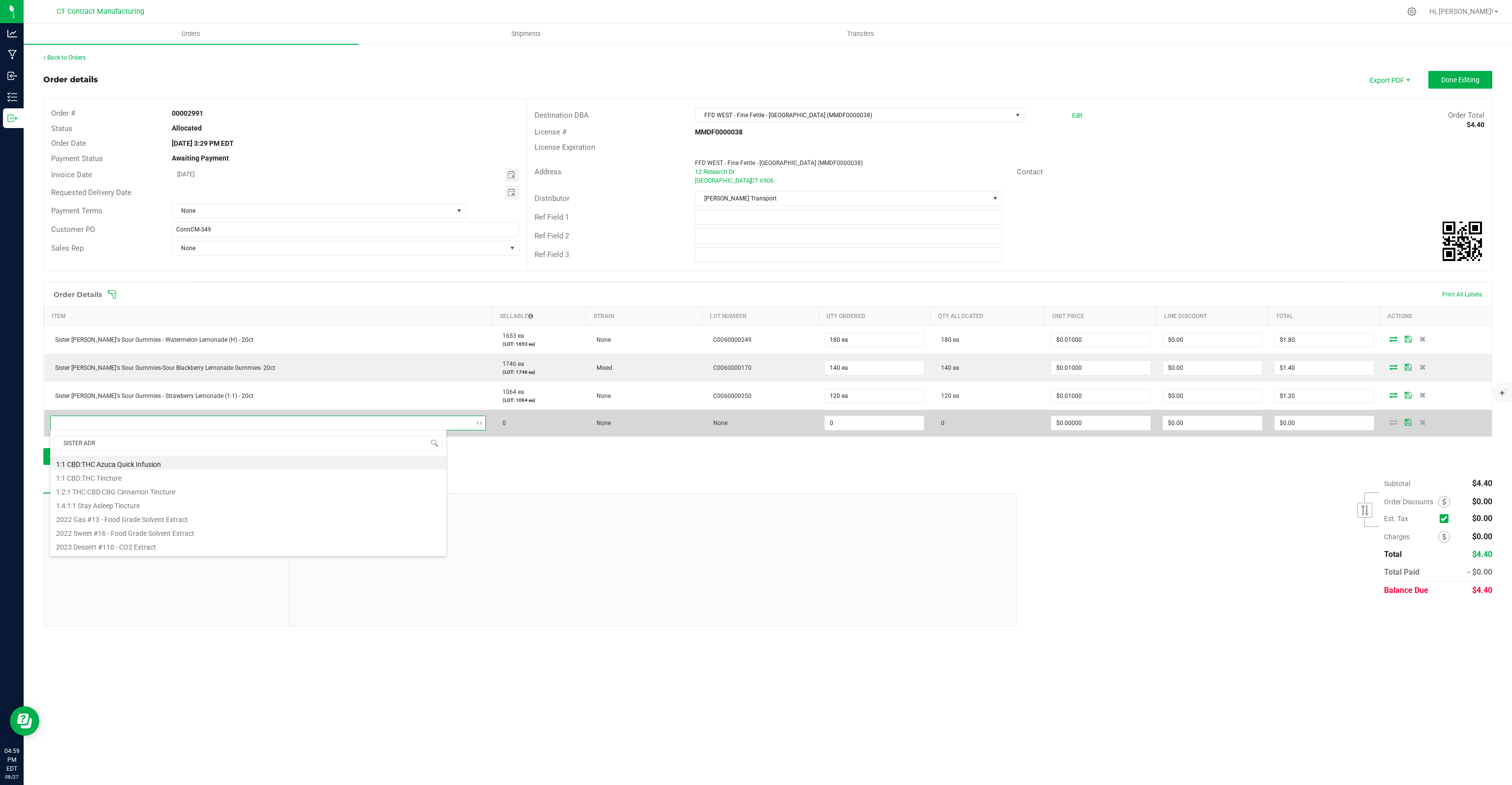
type input "SISTER [PERSON_NAME]"
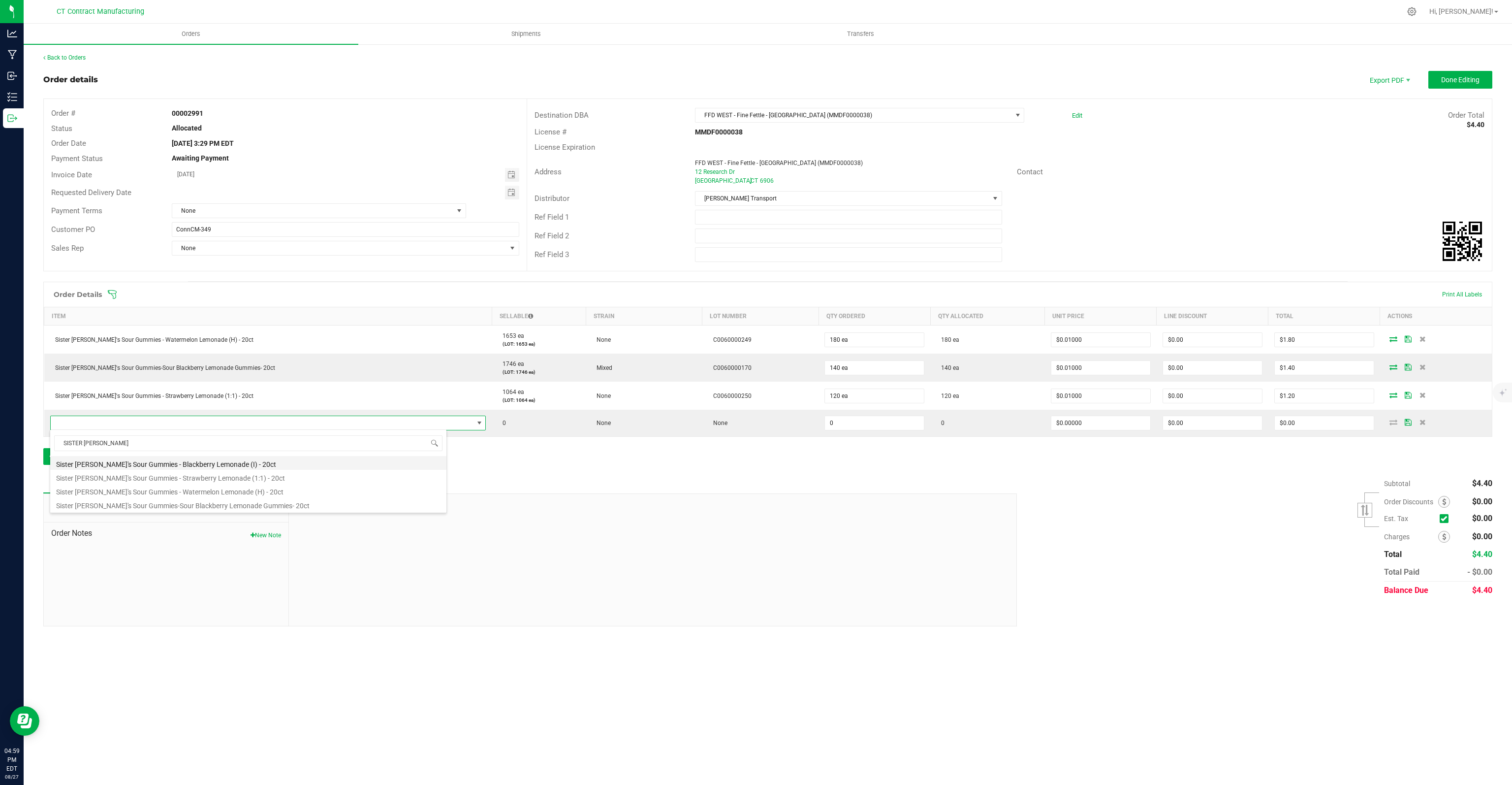
click at [258, 461] on li "Sister [PERSON_NAME]'s Sour Gummies - Blackberry Lemonade (I) - 20ct" at bounding box center [248, 462] width 396 height 14
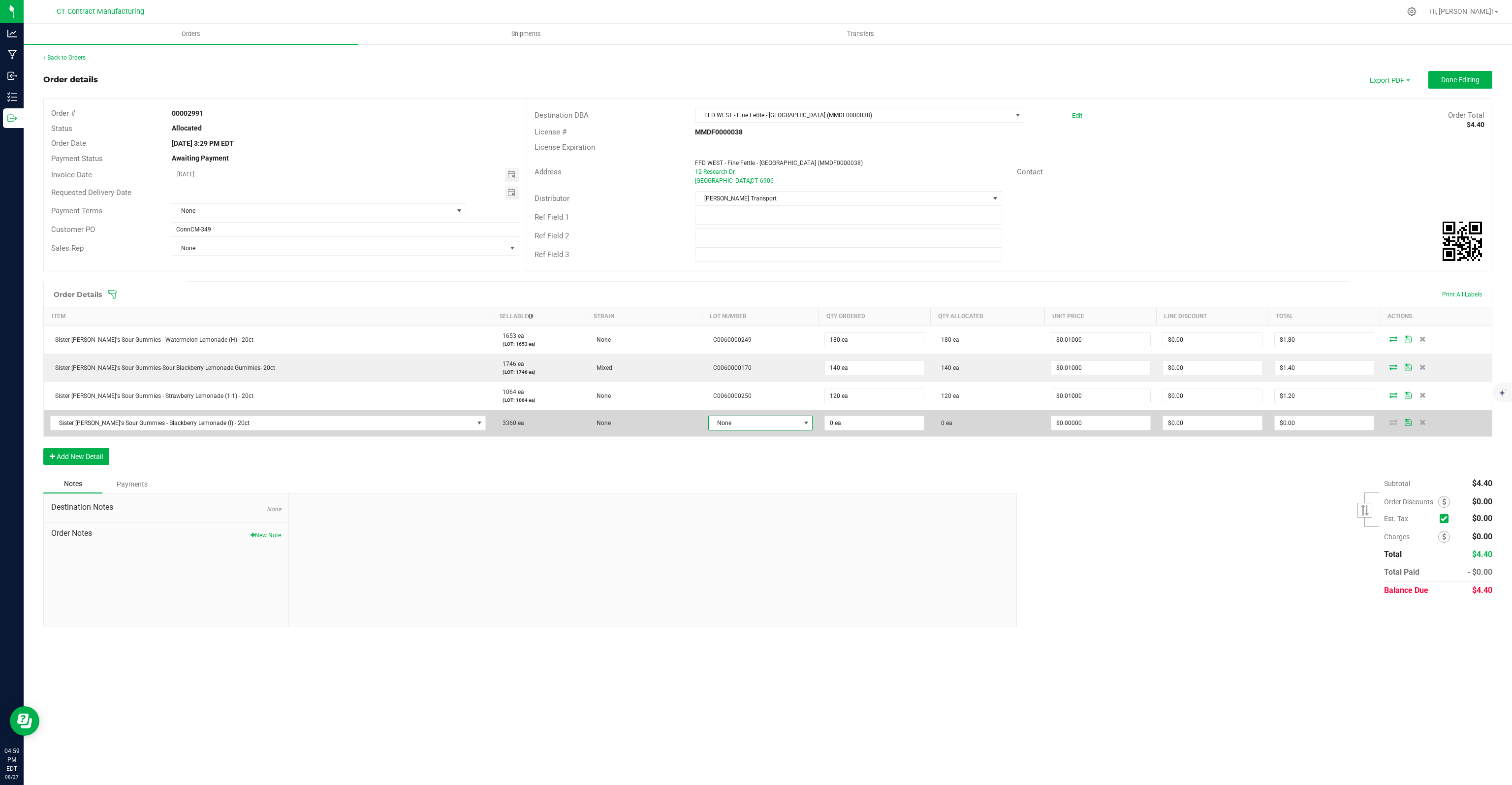
click at [739, 422] on span "None" at bounding box center [754, 423] width 91 height 14
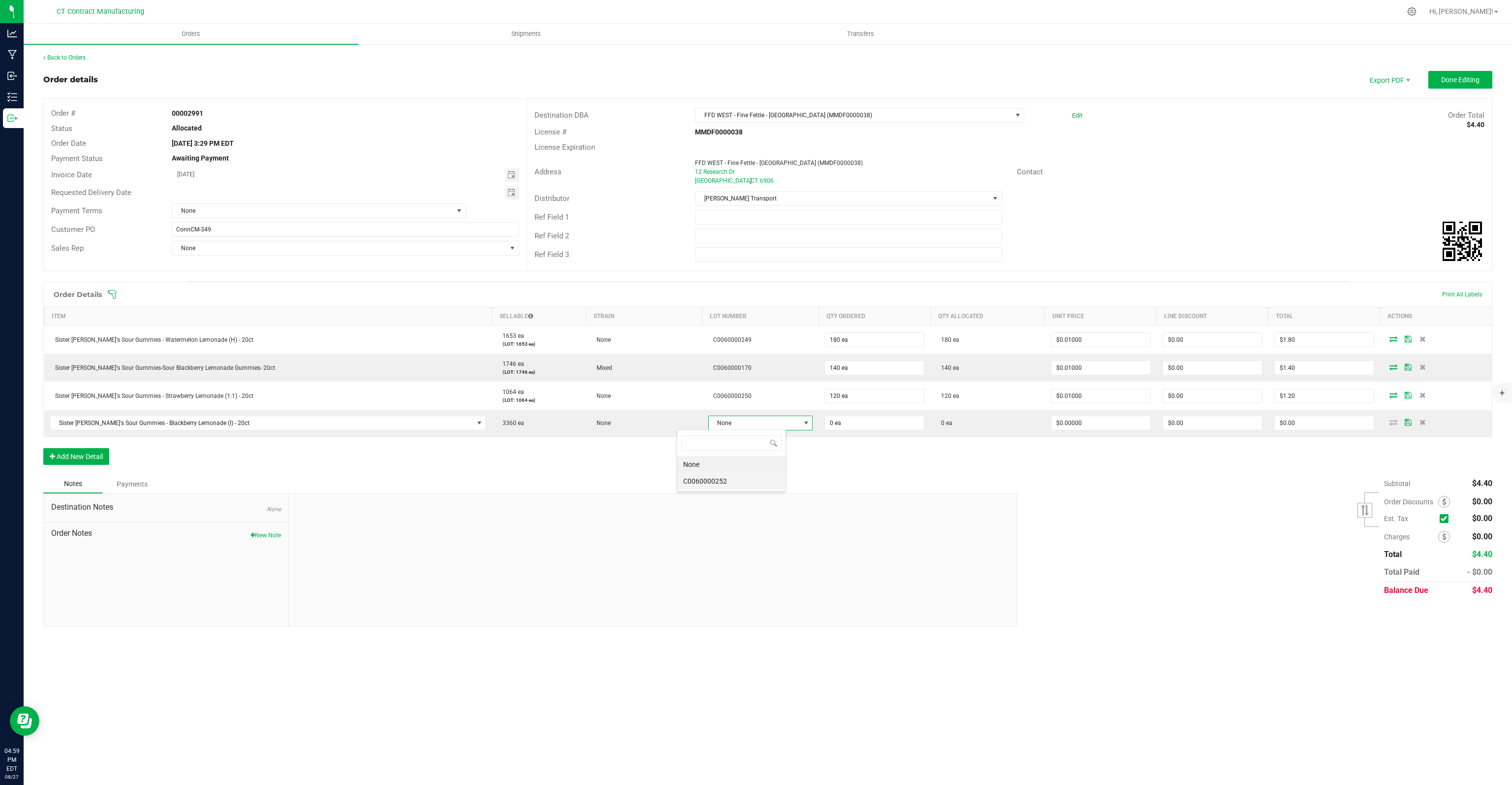
scroll to position [14, 109]
click at [707, 478] on li "C0060000252" at bounding box center [731, 481] width 108 height 17
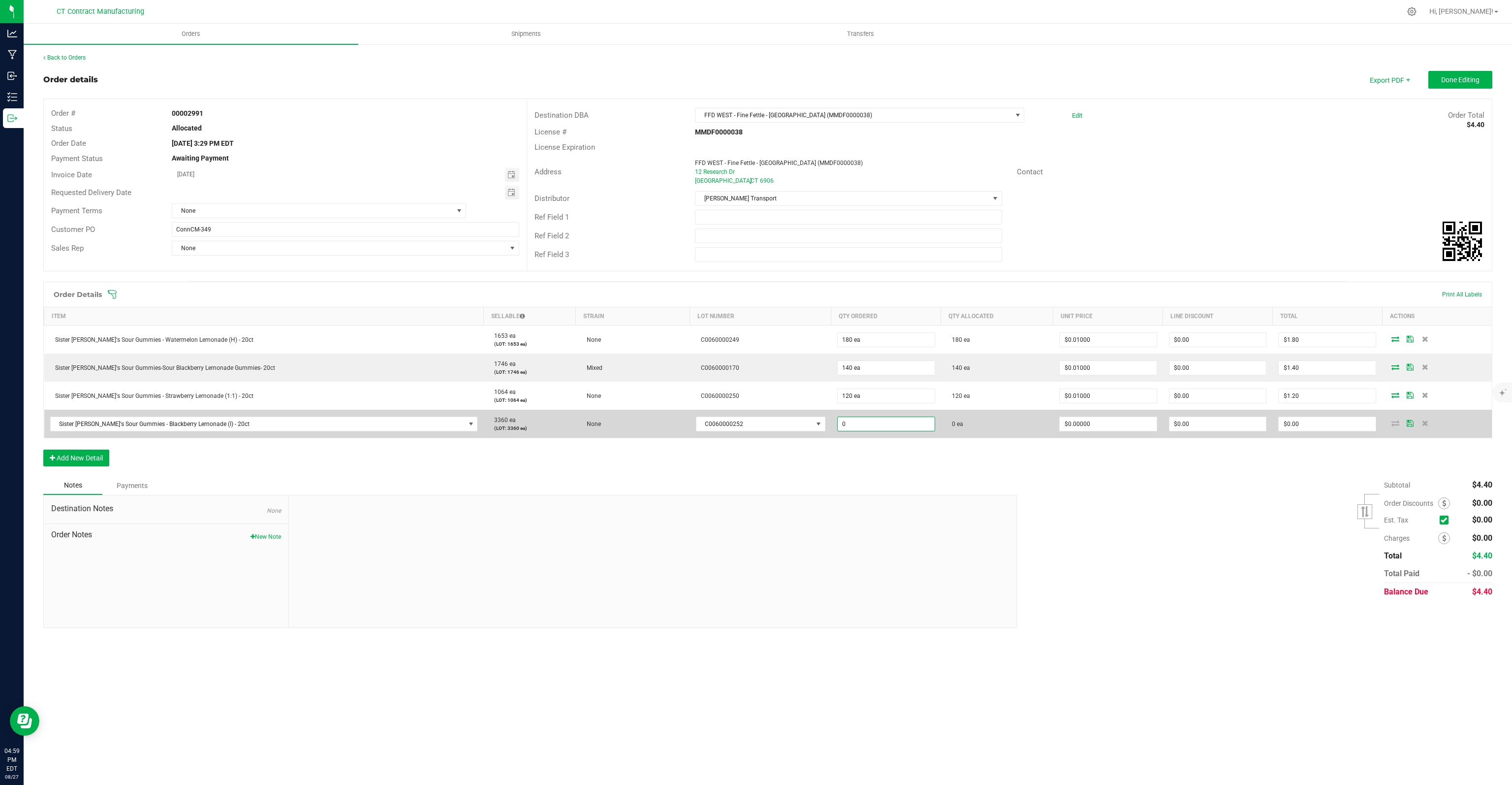
click at [841, 422] on input "0" at bounding box center [886, 423] width 97 height 14
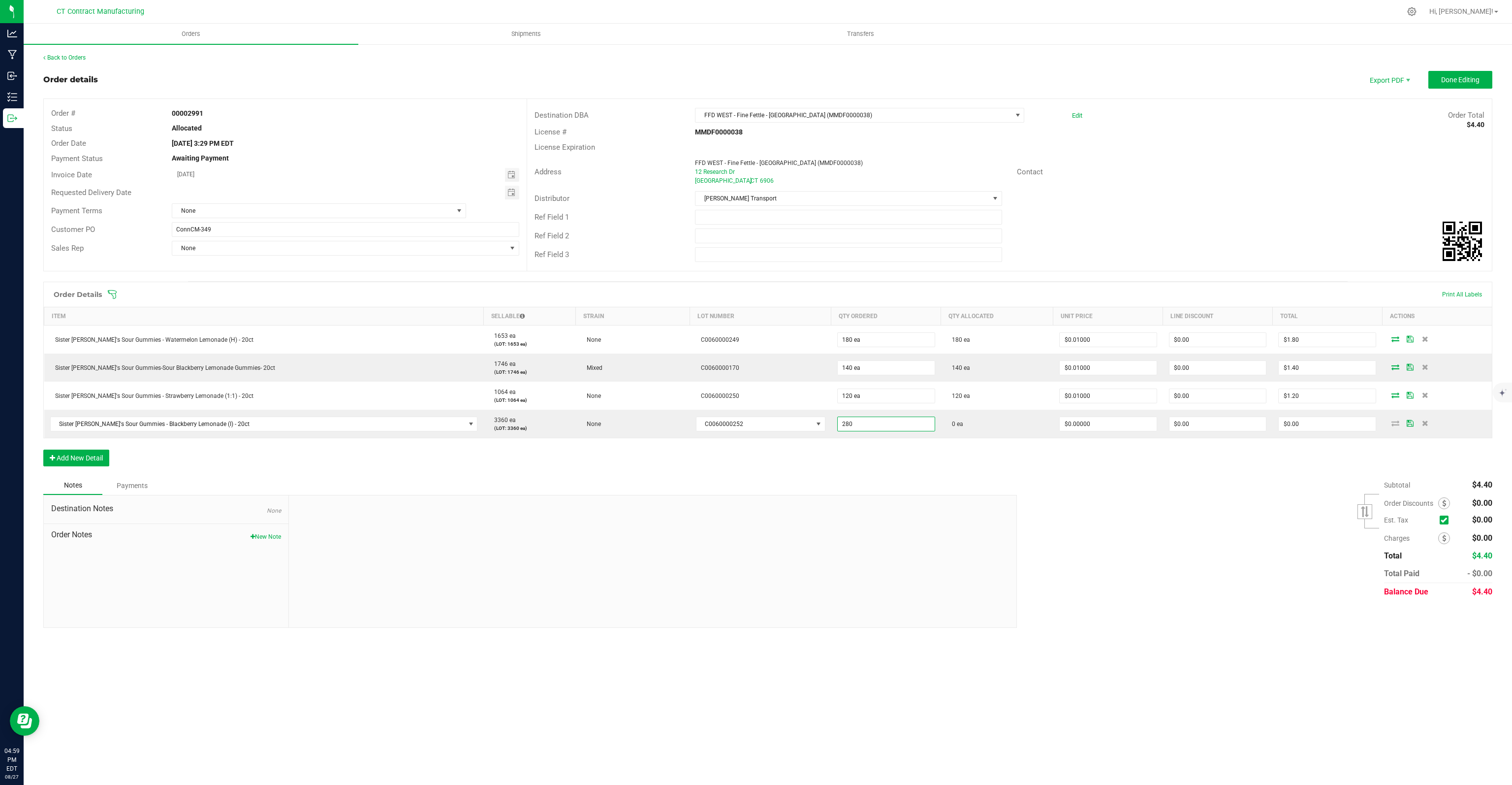
type input "280 ea"
click at [1108, 467] on div "Order Details Print All Labels Item Sellable Strain Lot Number Qty Ordered Qty …" at bounding box center [768, 379] width 1449 height 194
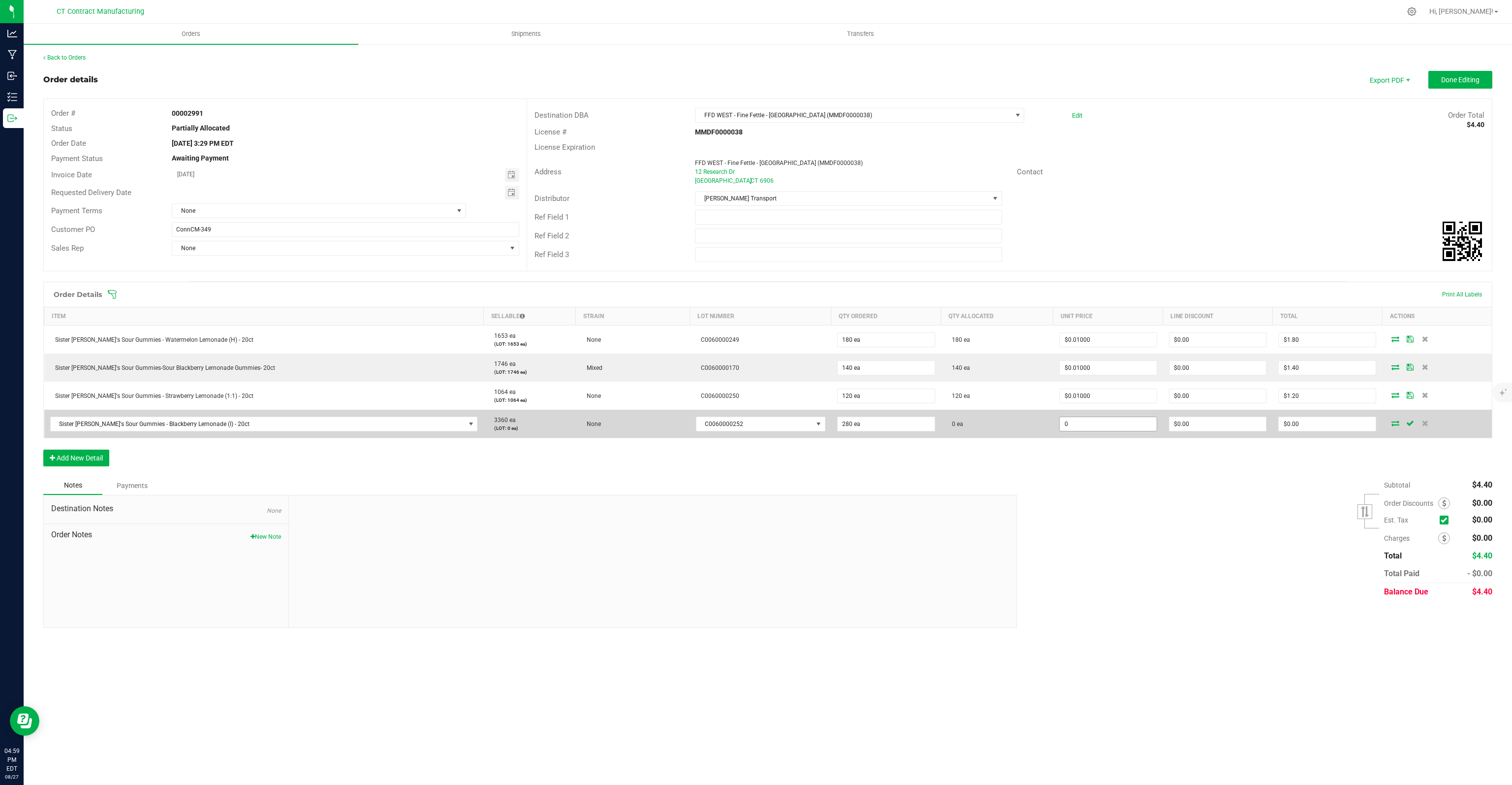
click at [1102, 420] on input "0" at bounding box center [1108, 423] width 97 height 14
type input "$0.01000"
type input "$2.80"
click at [1392, 422] on icon at bounding box center [1395, 423] width 8 height 6
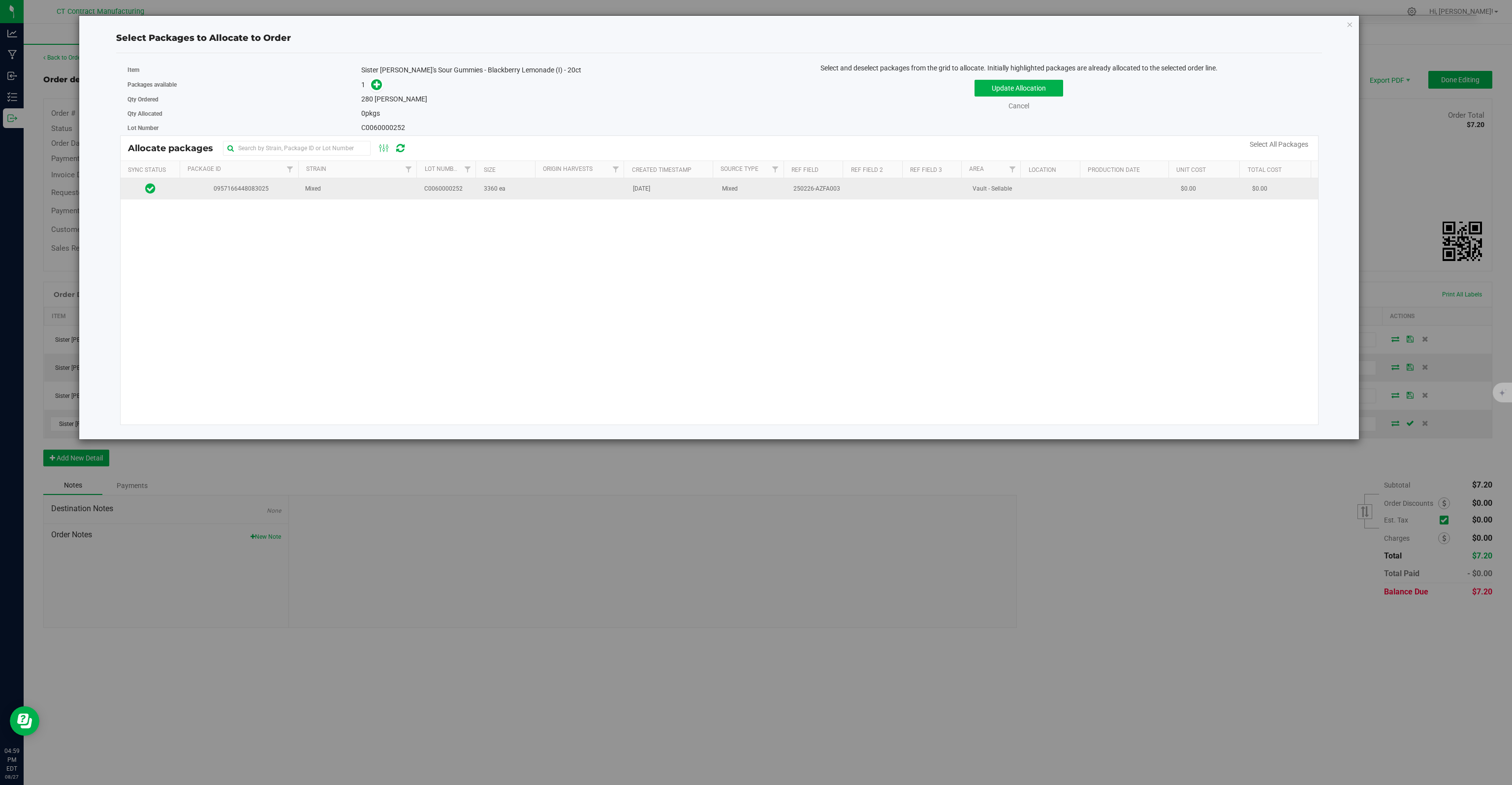
click at [478, 185] on td "3360 ea" at bounding box center [507, 189] width 59 height 21
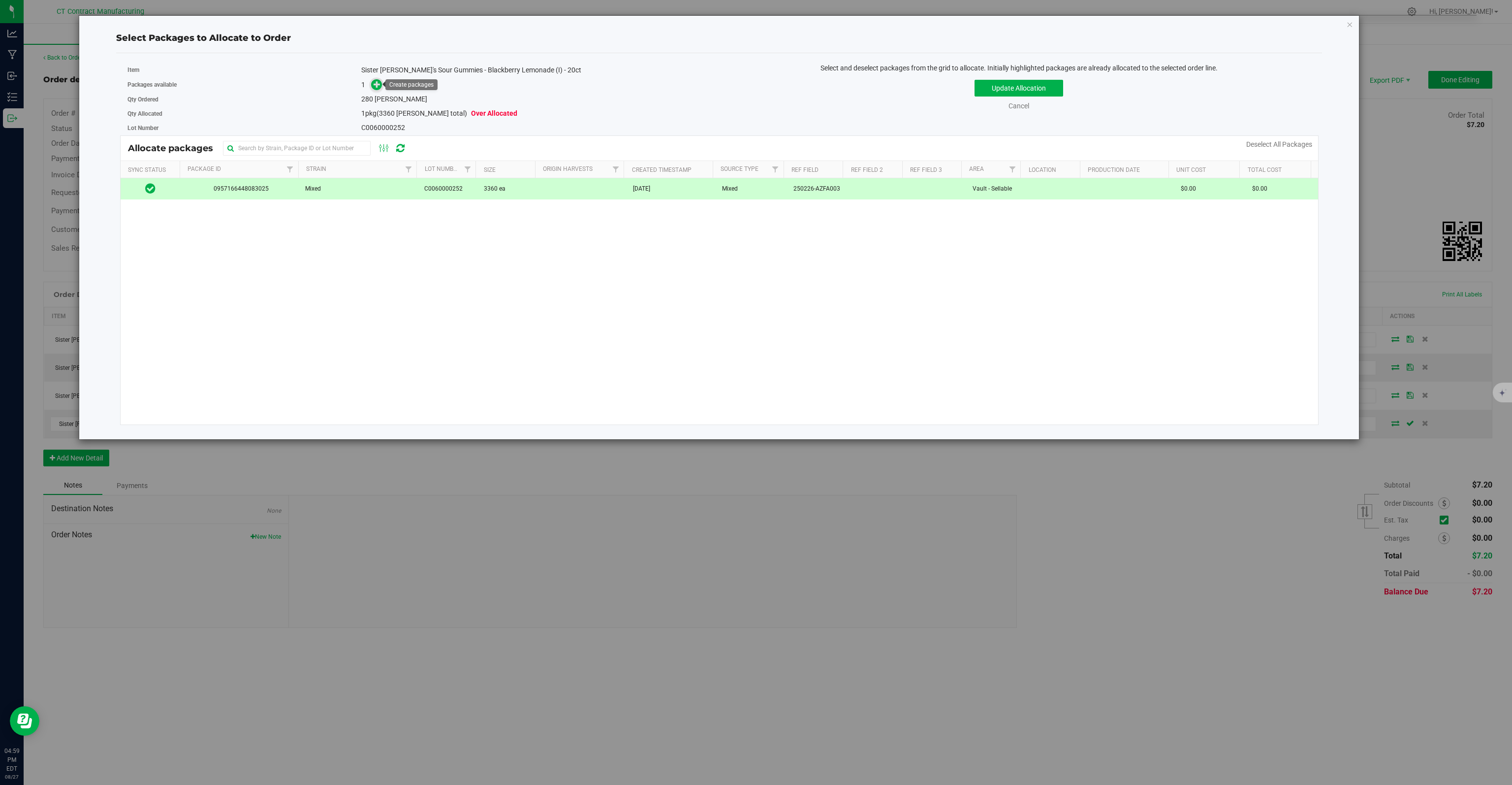
click at [375, 85] on icon at bounding box center [377, 85] width 7 height 7
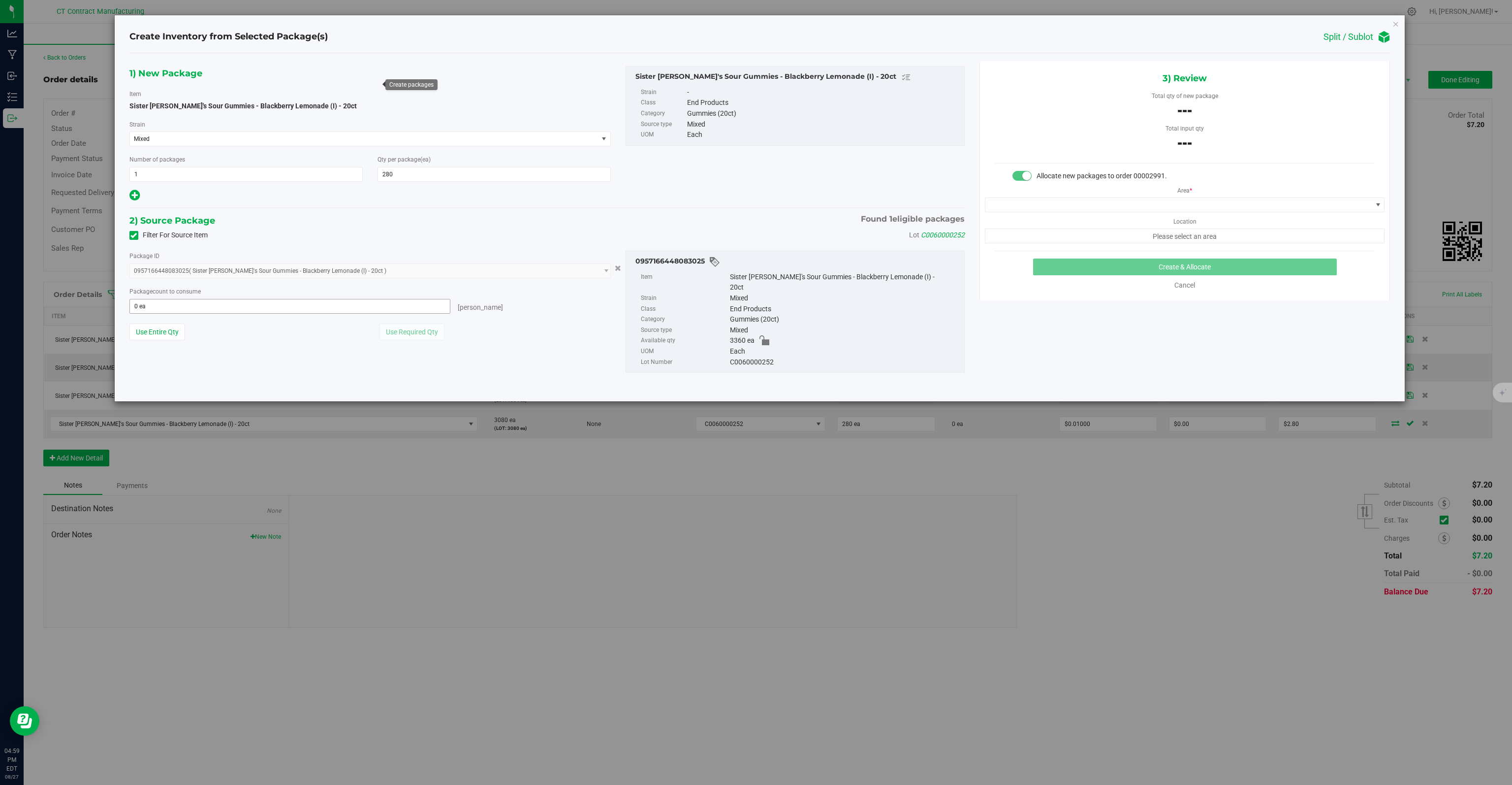
click at [238, 309] on span "0 ea 0" at bounding box center [290, 306] width 321 height 15
type input "280"
type input "280 ea"
click at [1196, 204] on span at bounding box center [1179, 204] width 386 height 14
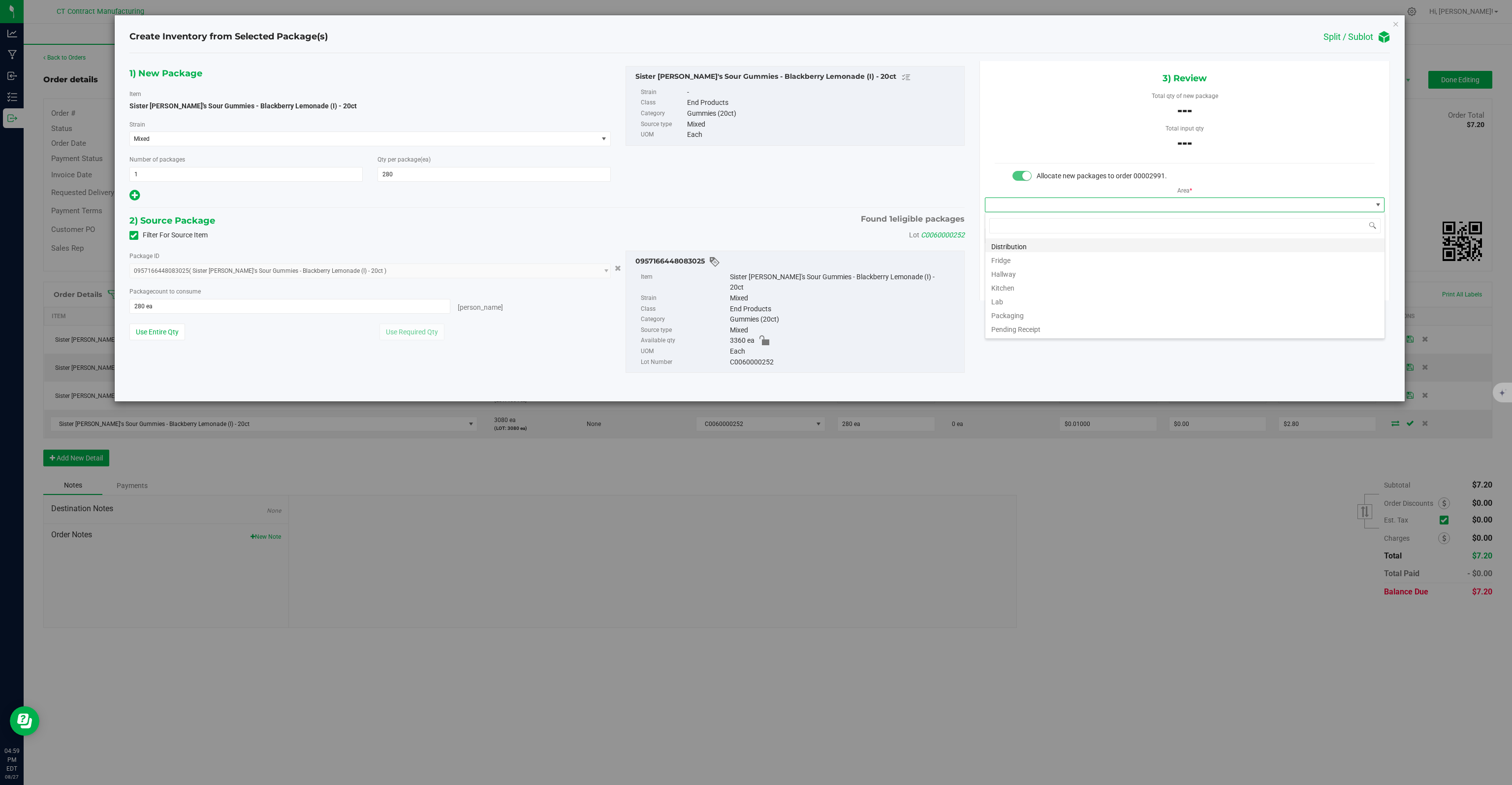
scroll to position [14, 400]
click at [1111, 250] on li "Distribution" at bounding box center [1185, 245] width 399 height 14
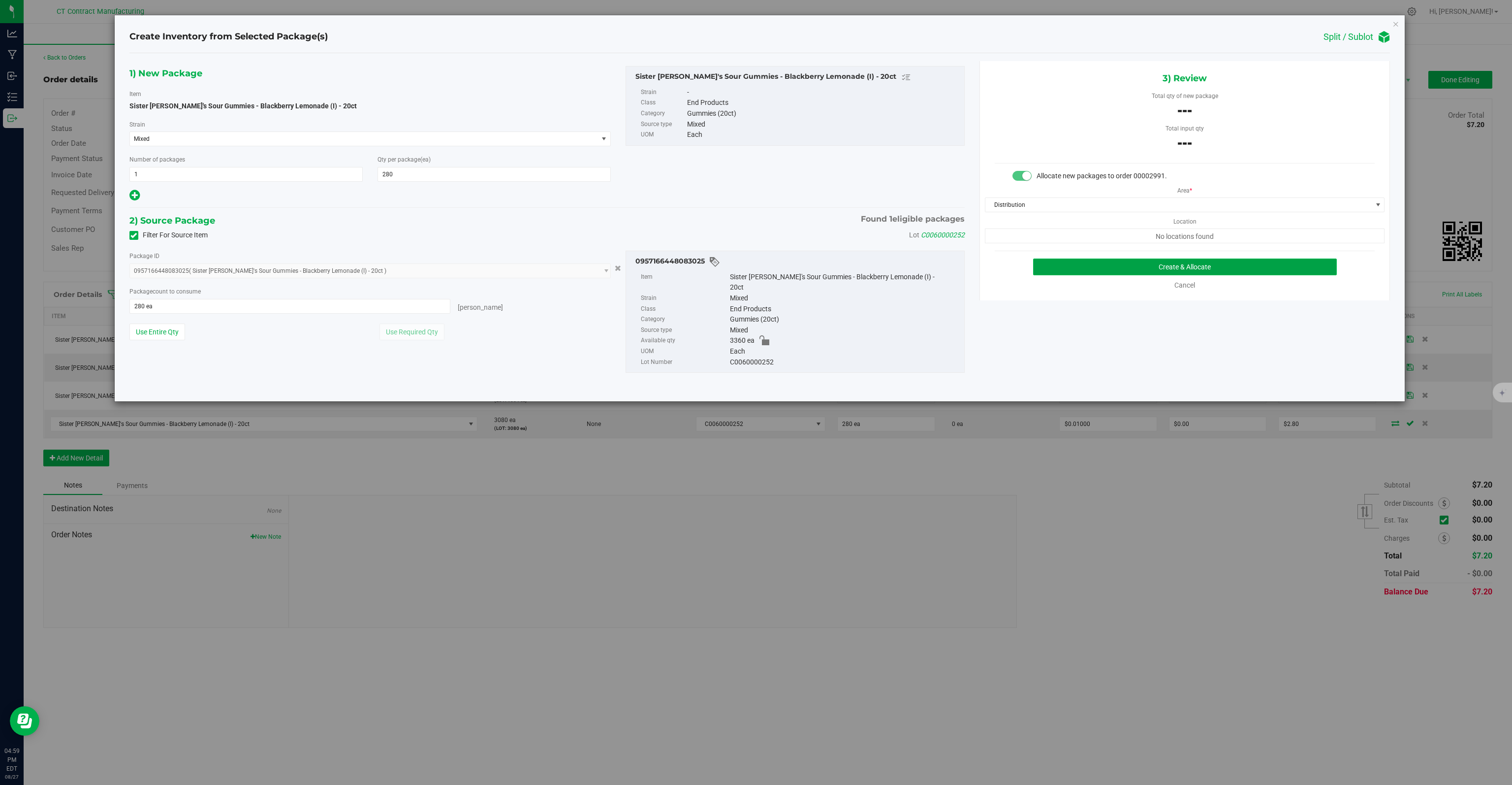
click at [1132, 268] on button "Create & Allocate" at bounding box center [1185, 267] width 304 height 17
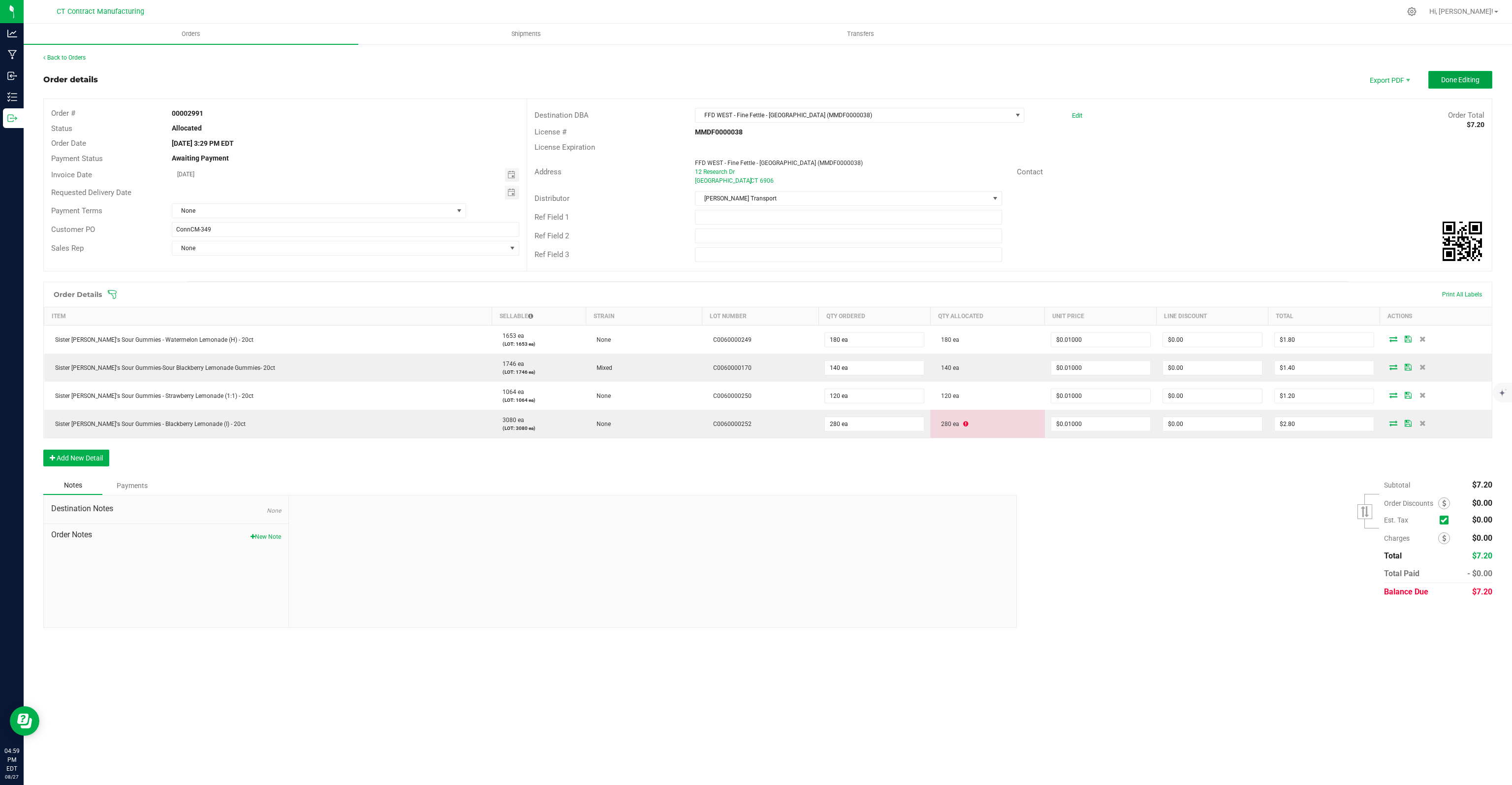
click at [1456, 85] on button "Done Editing" at bounding box center [1460, 80] width 64 height 18
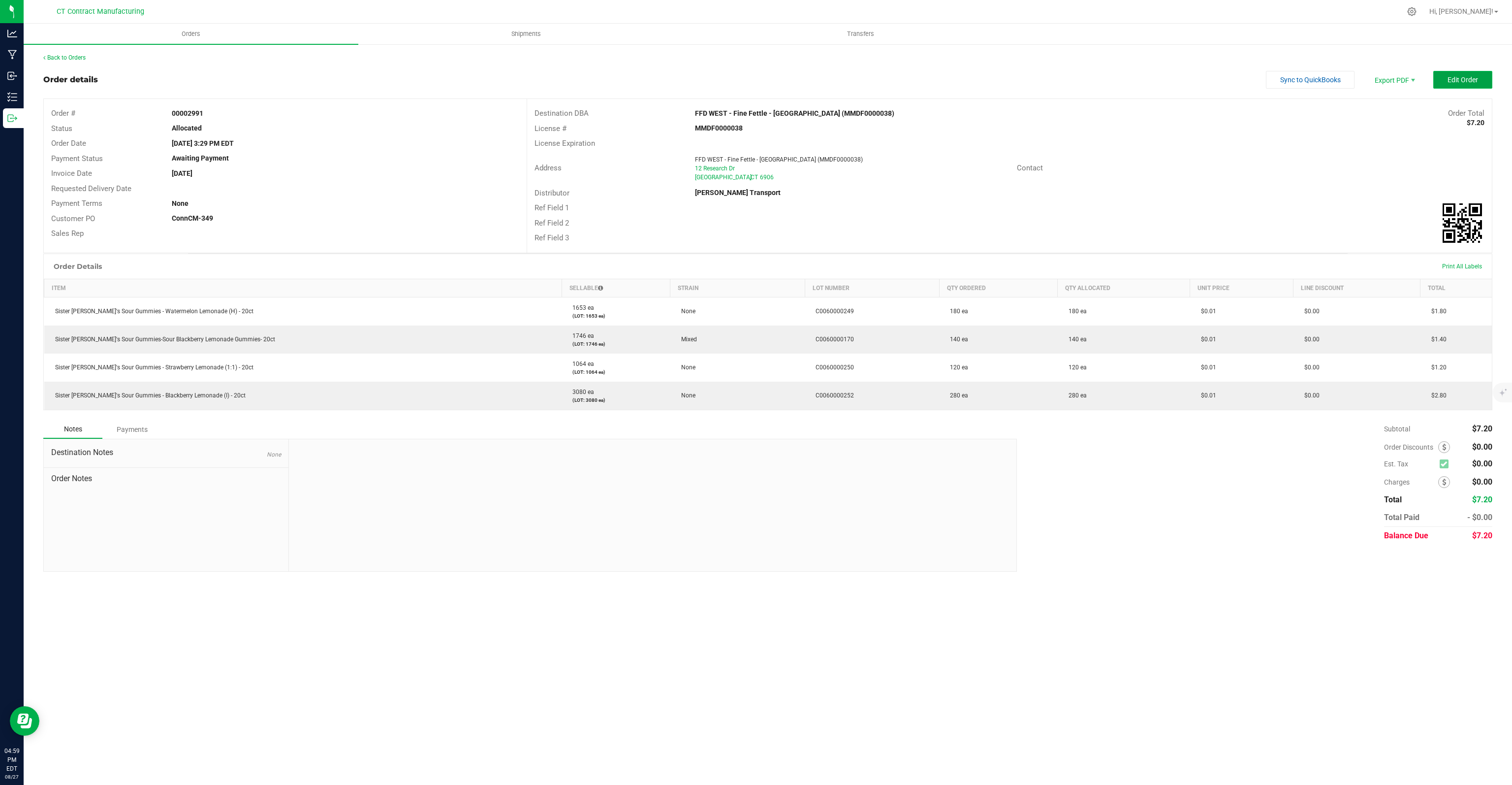
click at [1446, 78] on button "Edit Order" at bounding box center [1463, 80] width 59 height 18
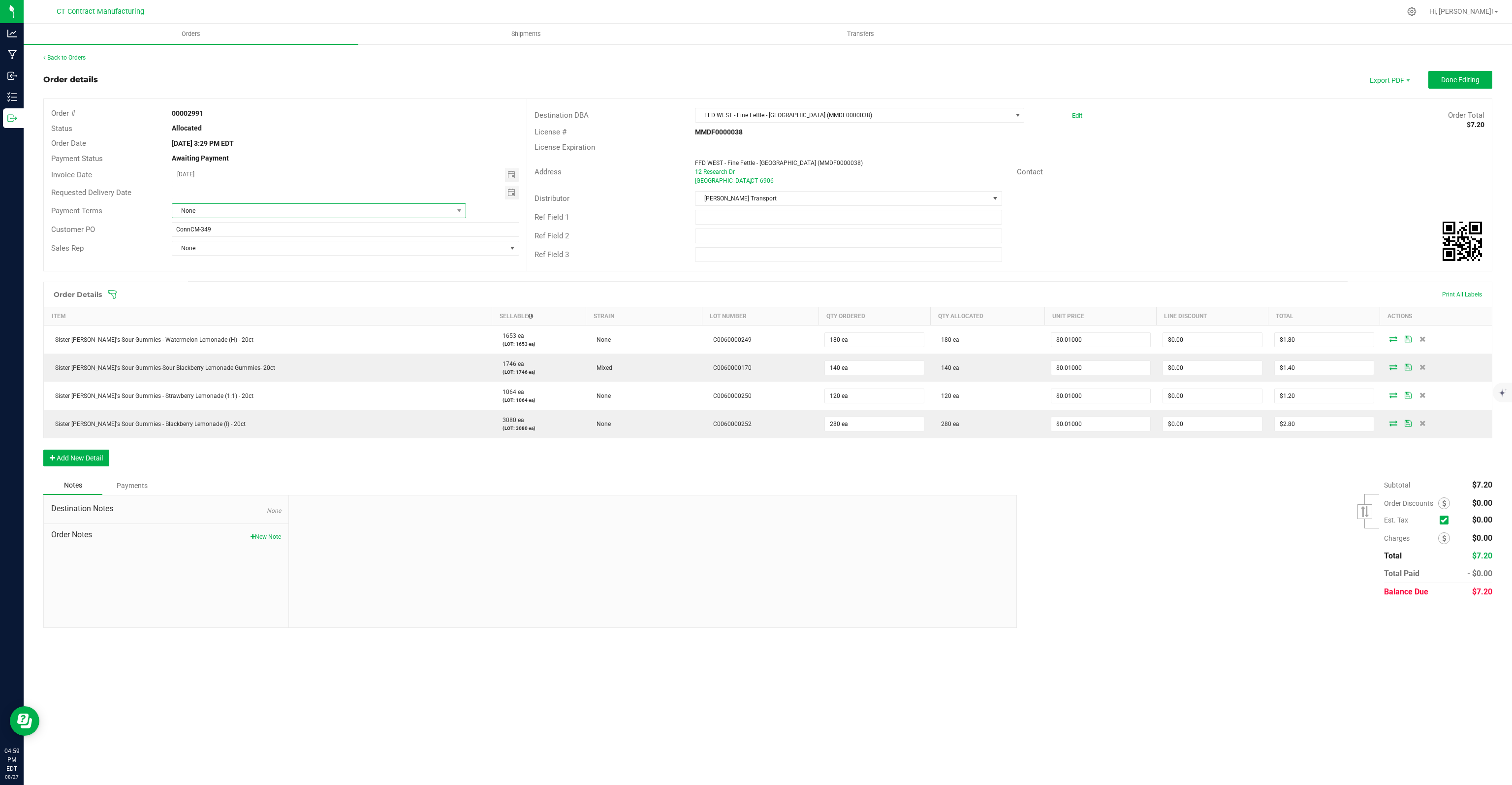
click at [203, 210] on span "None" at bounding box center [312, 210] width 281 height 14
type input "DUE"
click at [211, 251] on li "Due on Receipt" at bounding box center [319, 252] width 293 height 17
click at [511, 176] on span "Toggle calendar" at bounding box center [511, 174] width 8 height 8
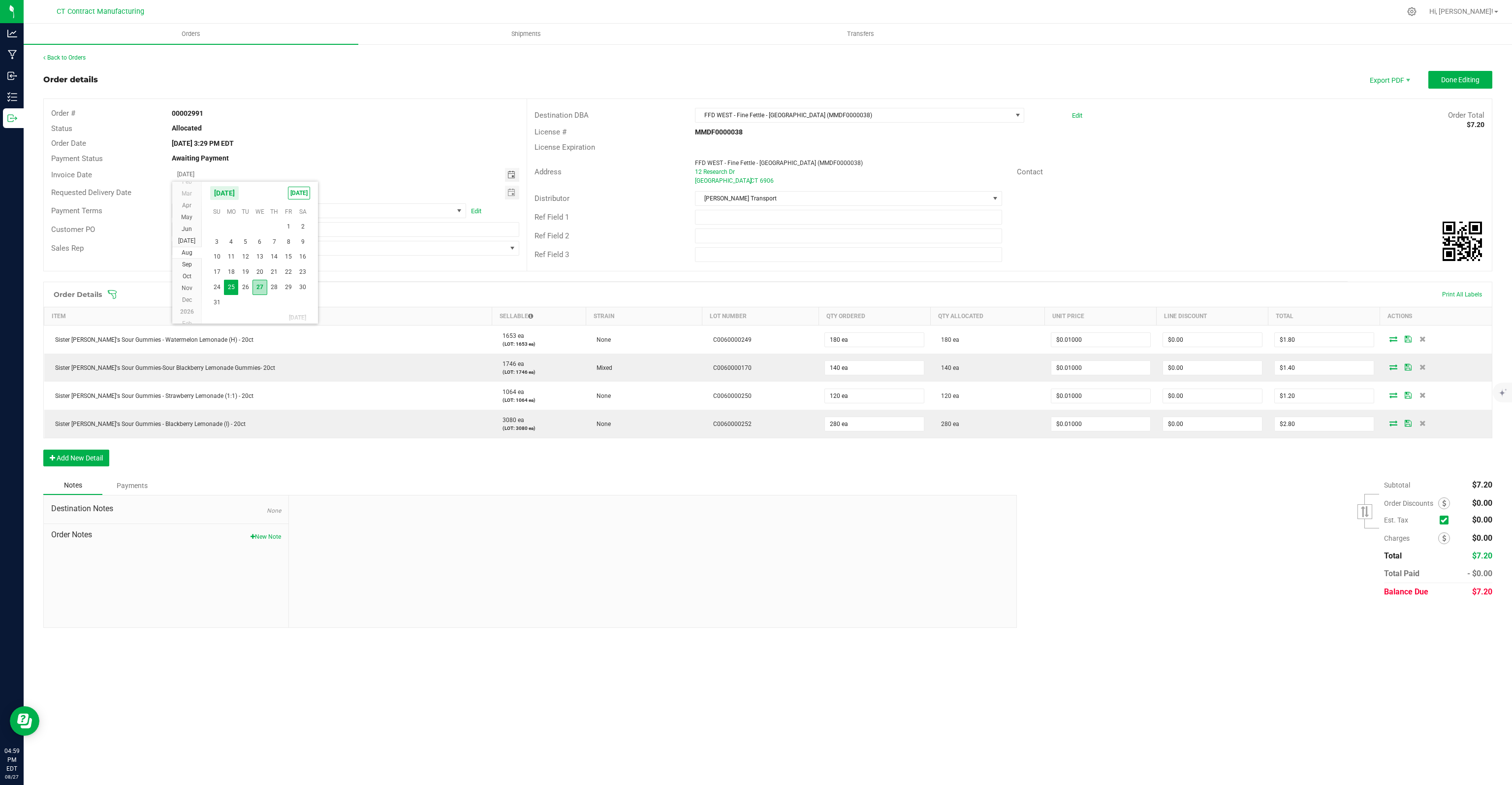
click at [266, 285] on span "27" at bounding box center [259, 287] width 14 height 15
type input "[DATE]"
click at [1471, 75] on button "Done Editing" at bounding box center [1460, 80] width 64 height 18
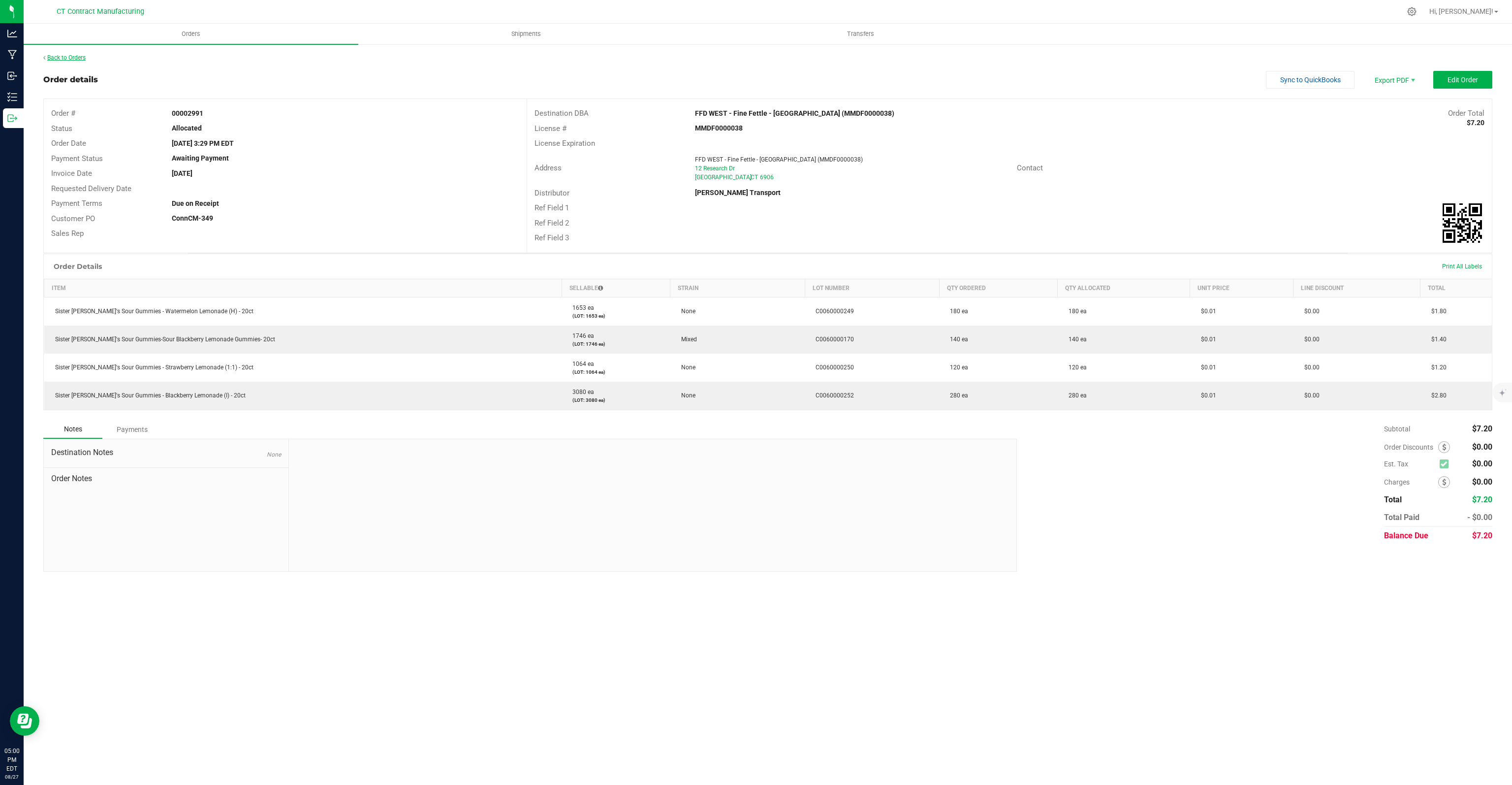
click at [61, 60] on link "Back to Orders" at bounding box center [65, 58] width 42 height 7
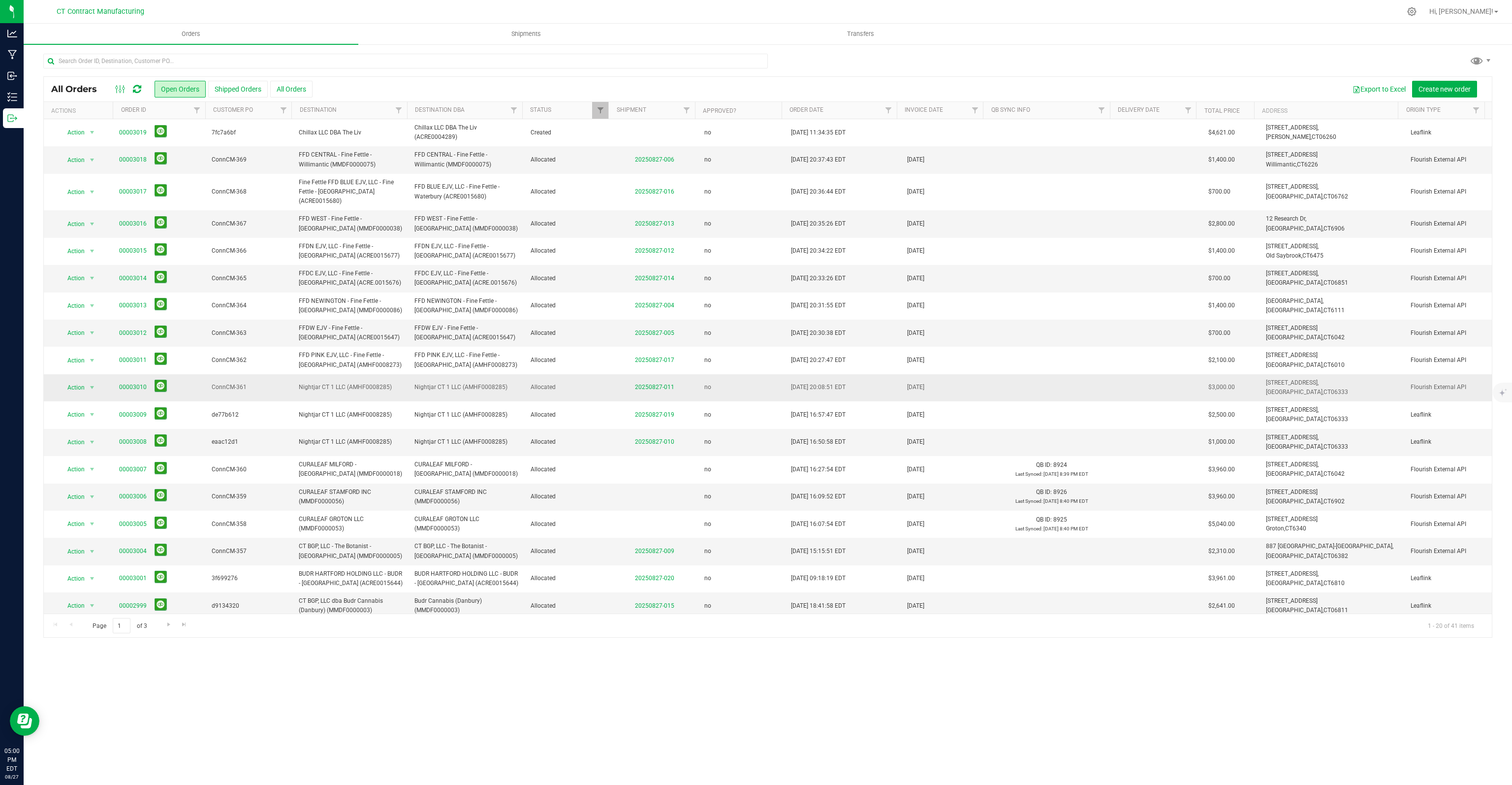
scroll to position [49, 0]
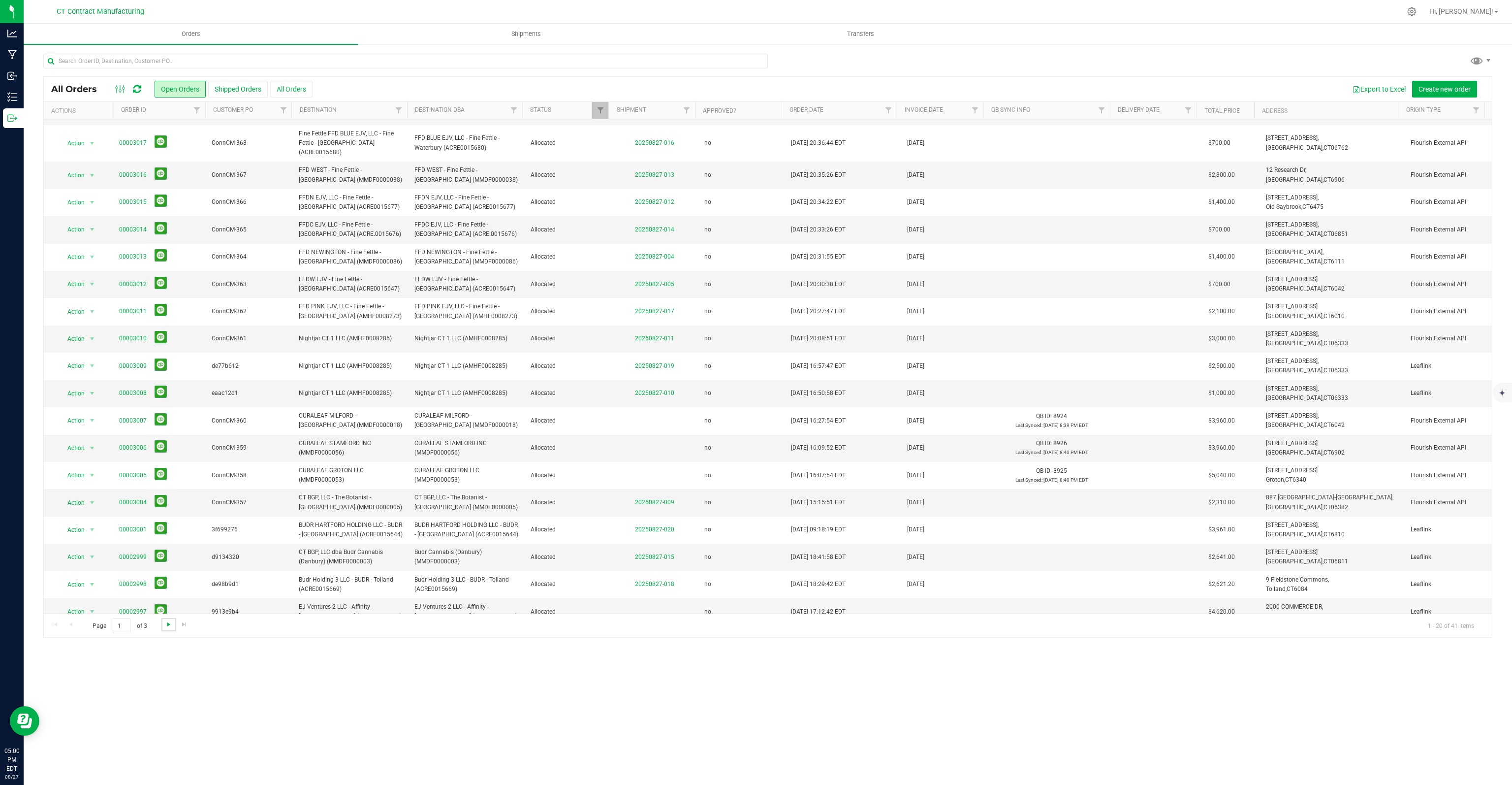
click at [166, 625] on span "Go to the next page" at bounding box center [168, 624] width 8 height 8
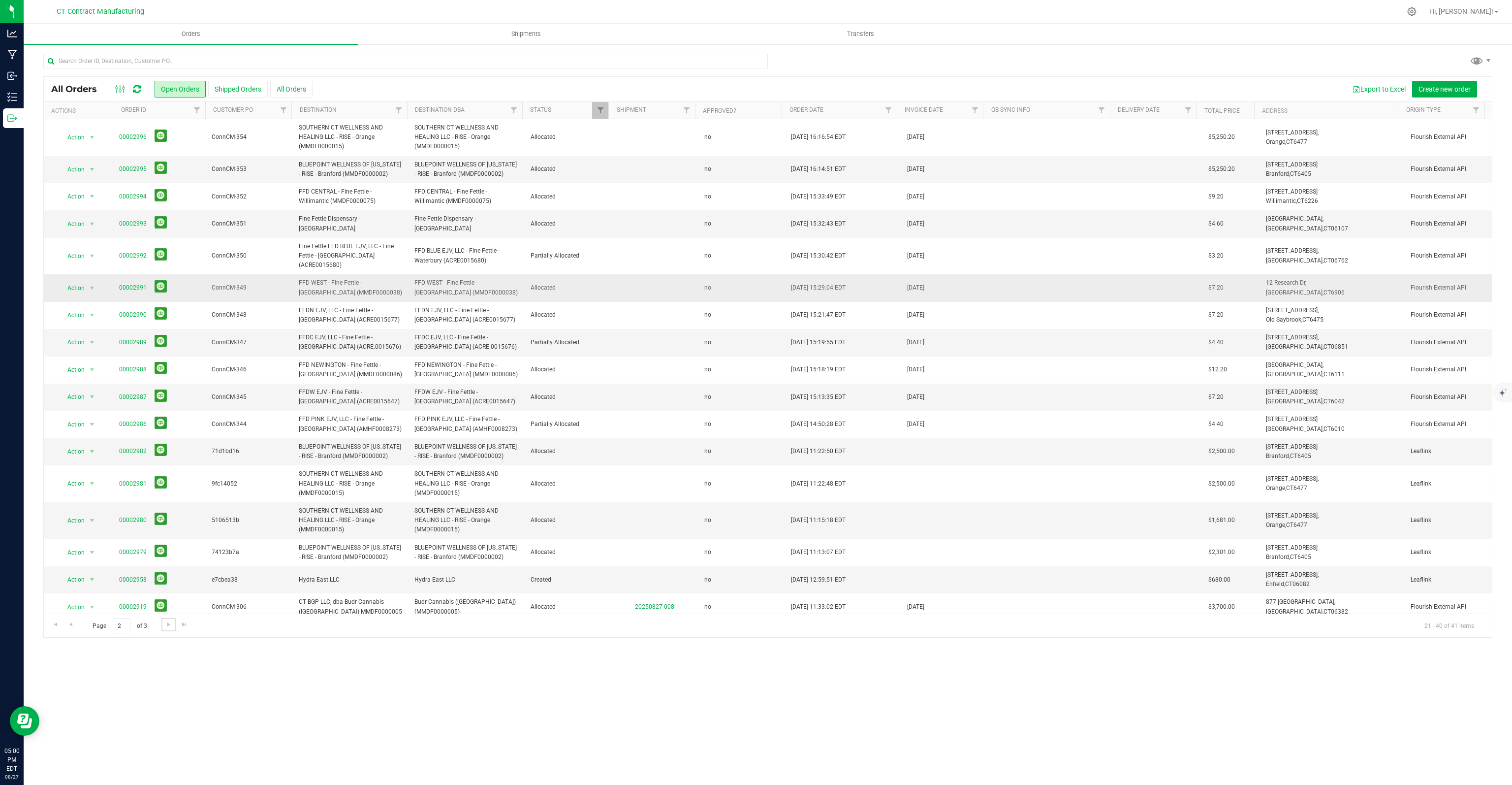
scroll to position [55, 0]
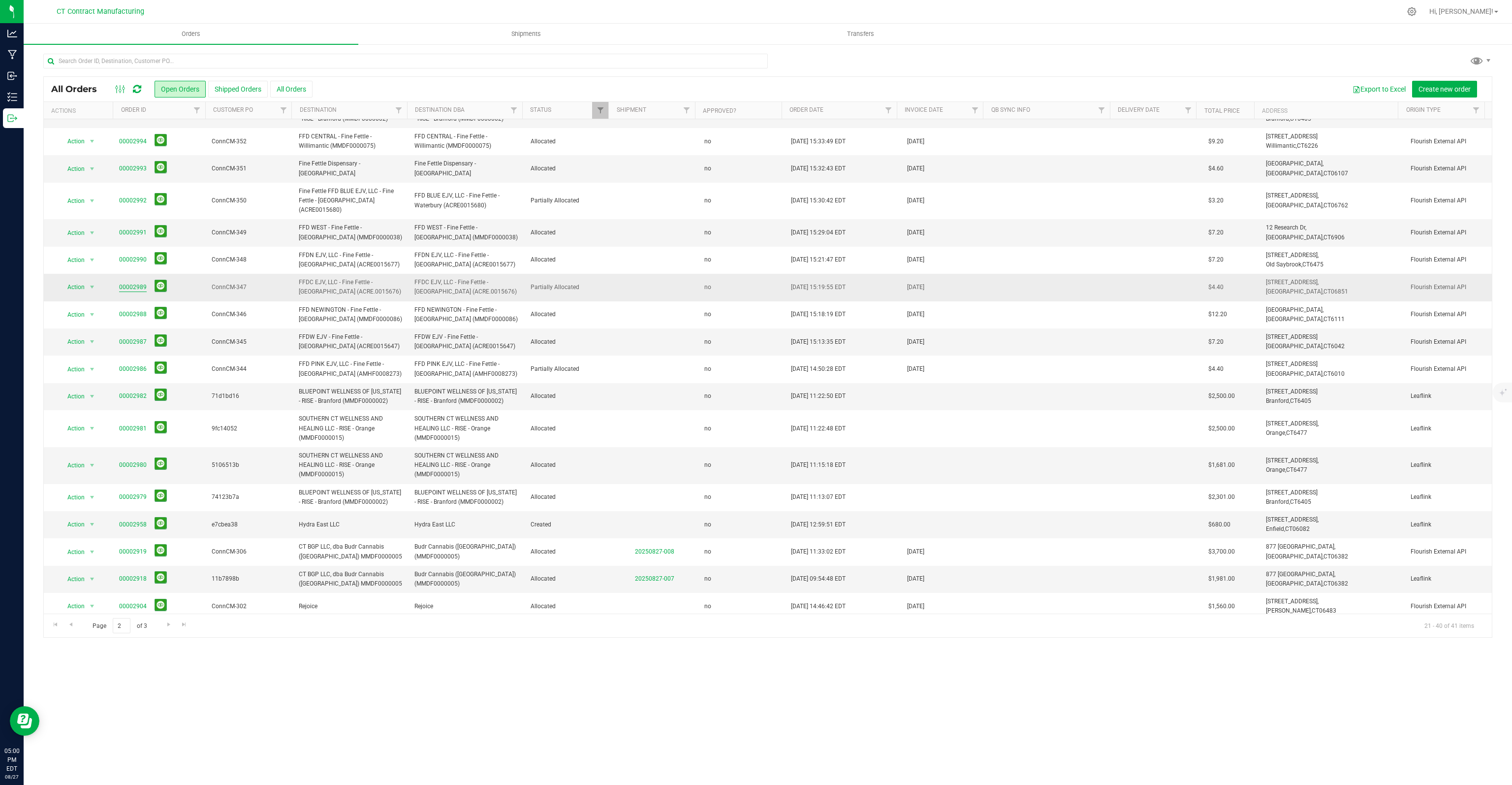
click at [129, 286] on link "00002989" at bounding box center [133, 287] width 28 height 9
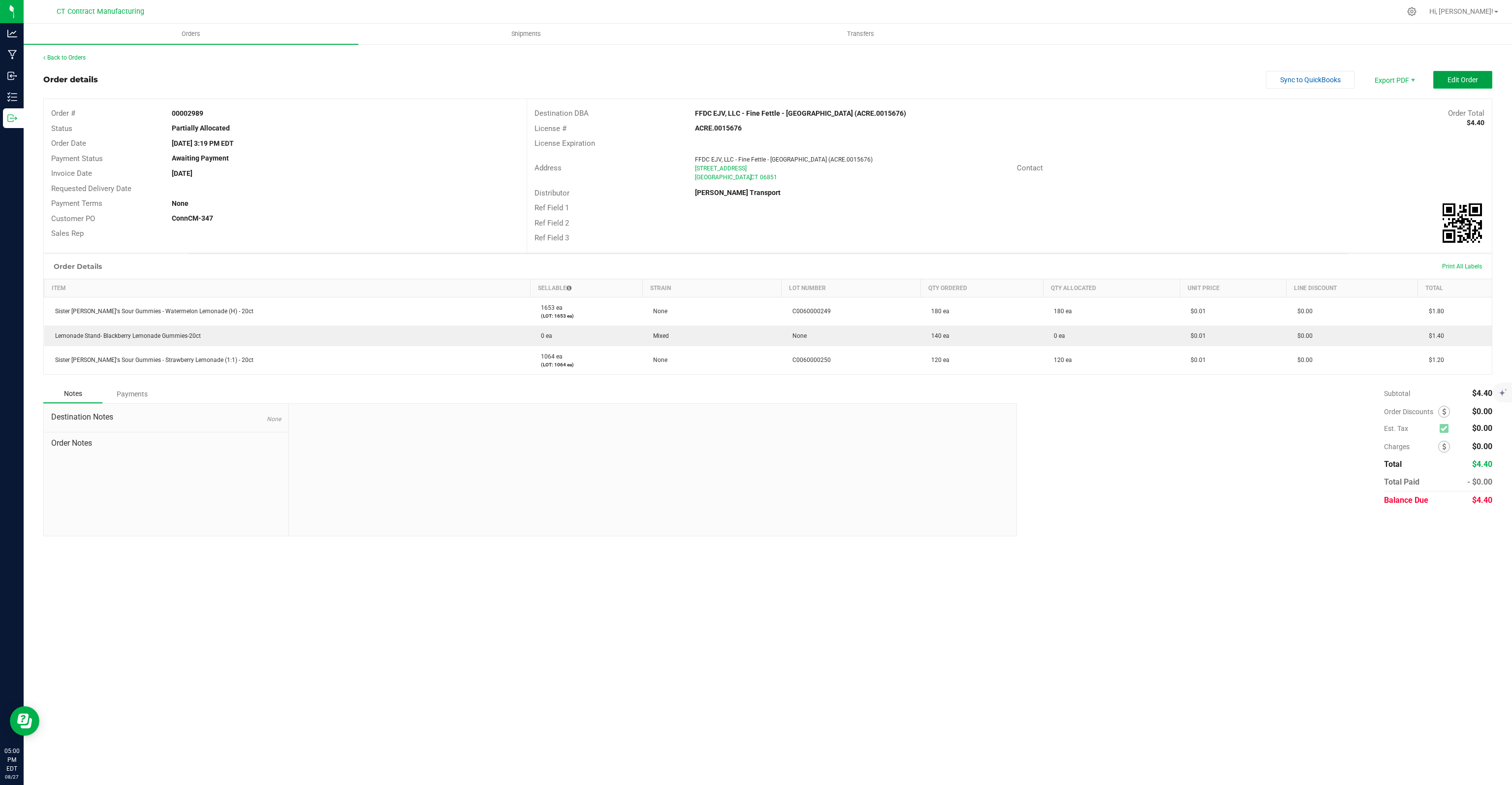
click at [1453, 73] on button "Edit Order" at bounding box center [1463, 80] width 59 height 18
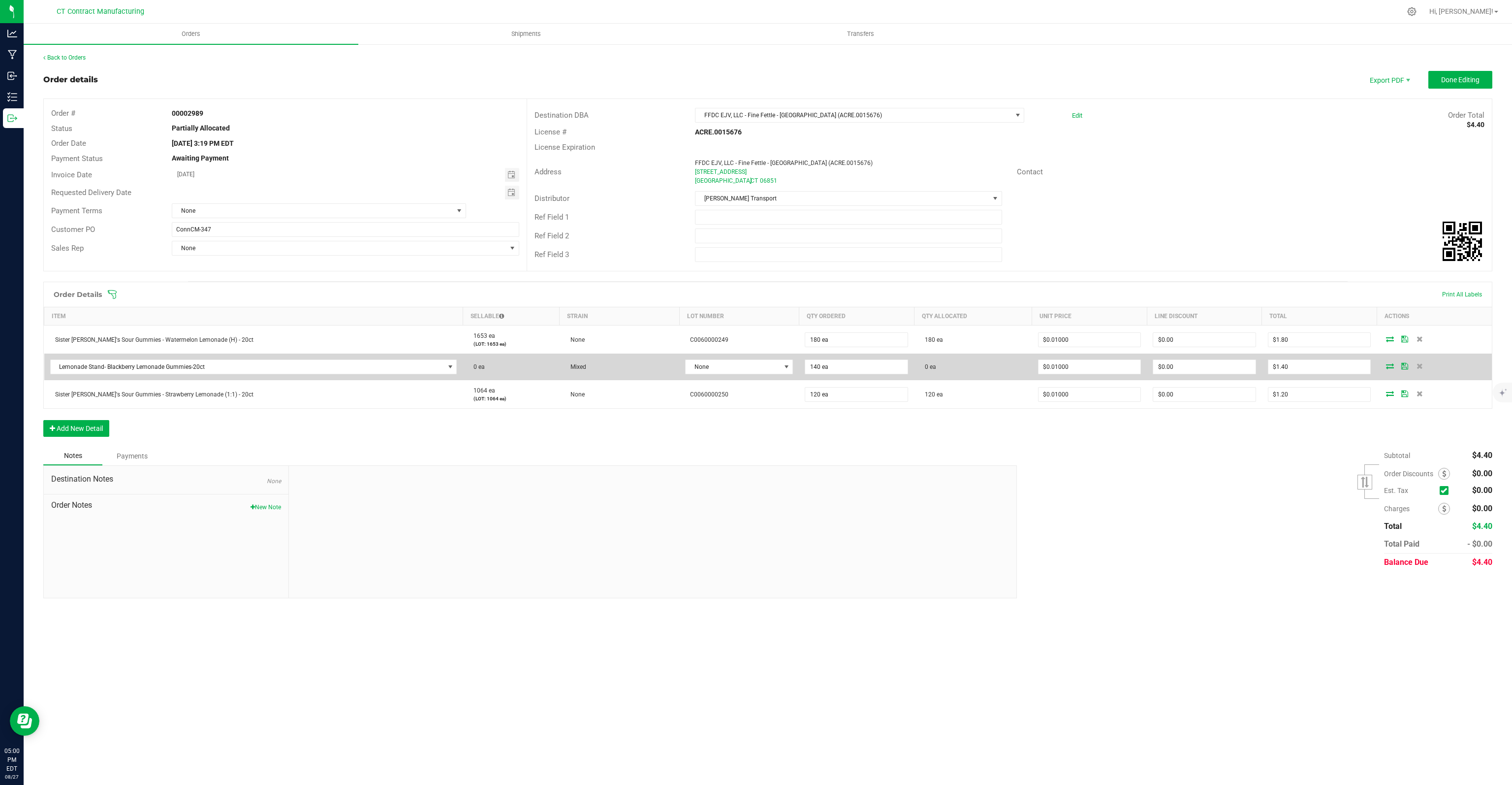
click at [288, 375] on td "Lemonade Stand- Blackberry Lemonade Gummies-20ct" at bounding box center [254, 366] width 419 height 26
click at [288, 370] on span "Lemonade Stand- Blackberry Lemonade Gummies-20ct" at bounding box center [247, 366] width 394 height 14
type input "SISTER"
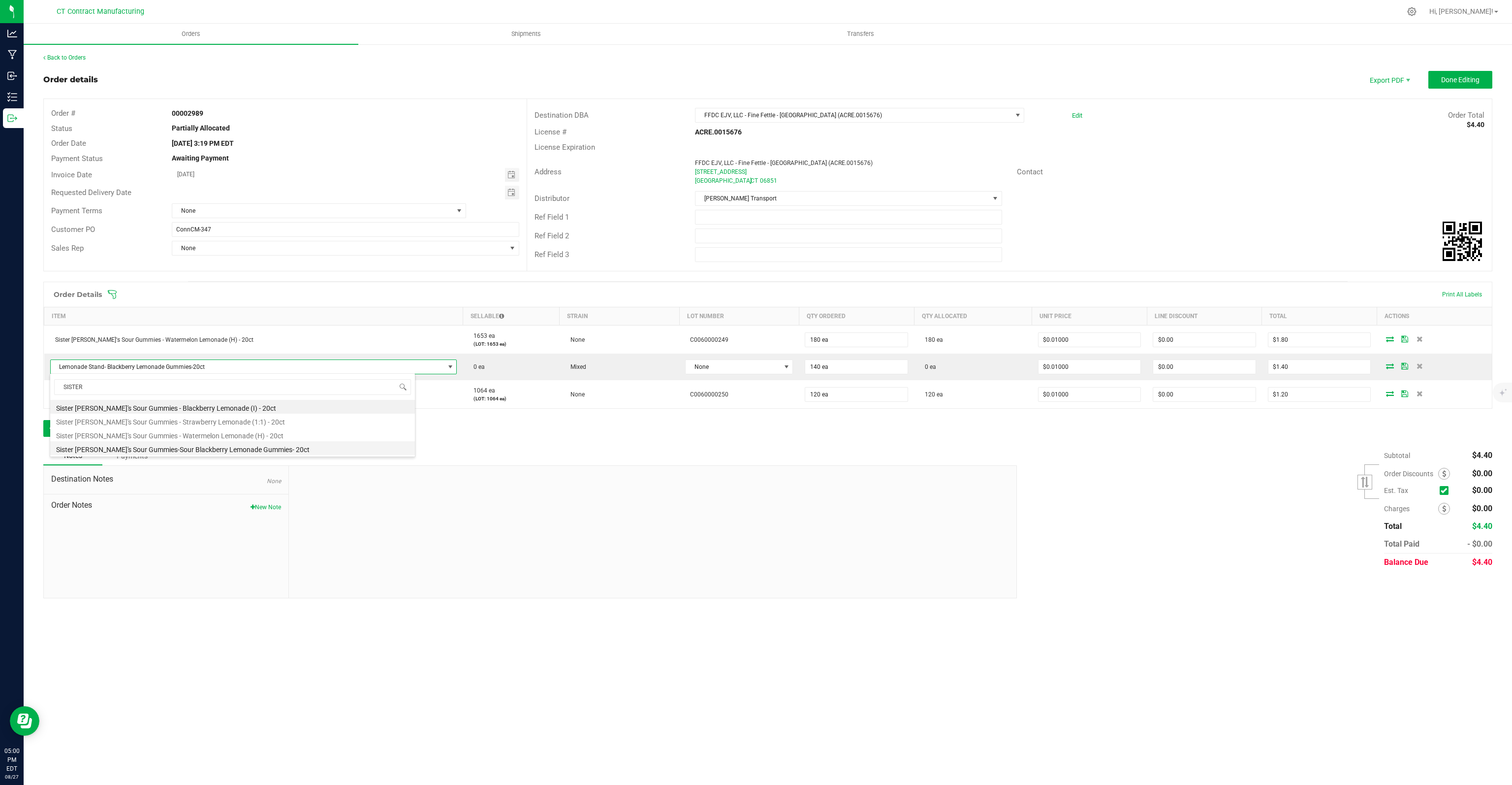
click at [199, 447] on li "Sister [PERSON_NAME]'s Sour Gummies-Sour Blackberry Lemonade Gummies- 20ct" at bounding box center [232, 447] width 365 height 14
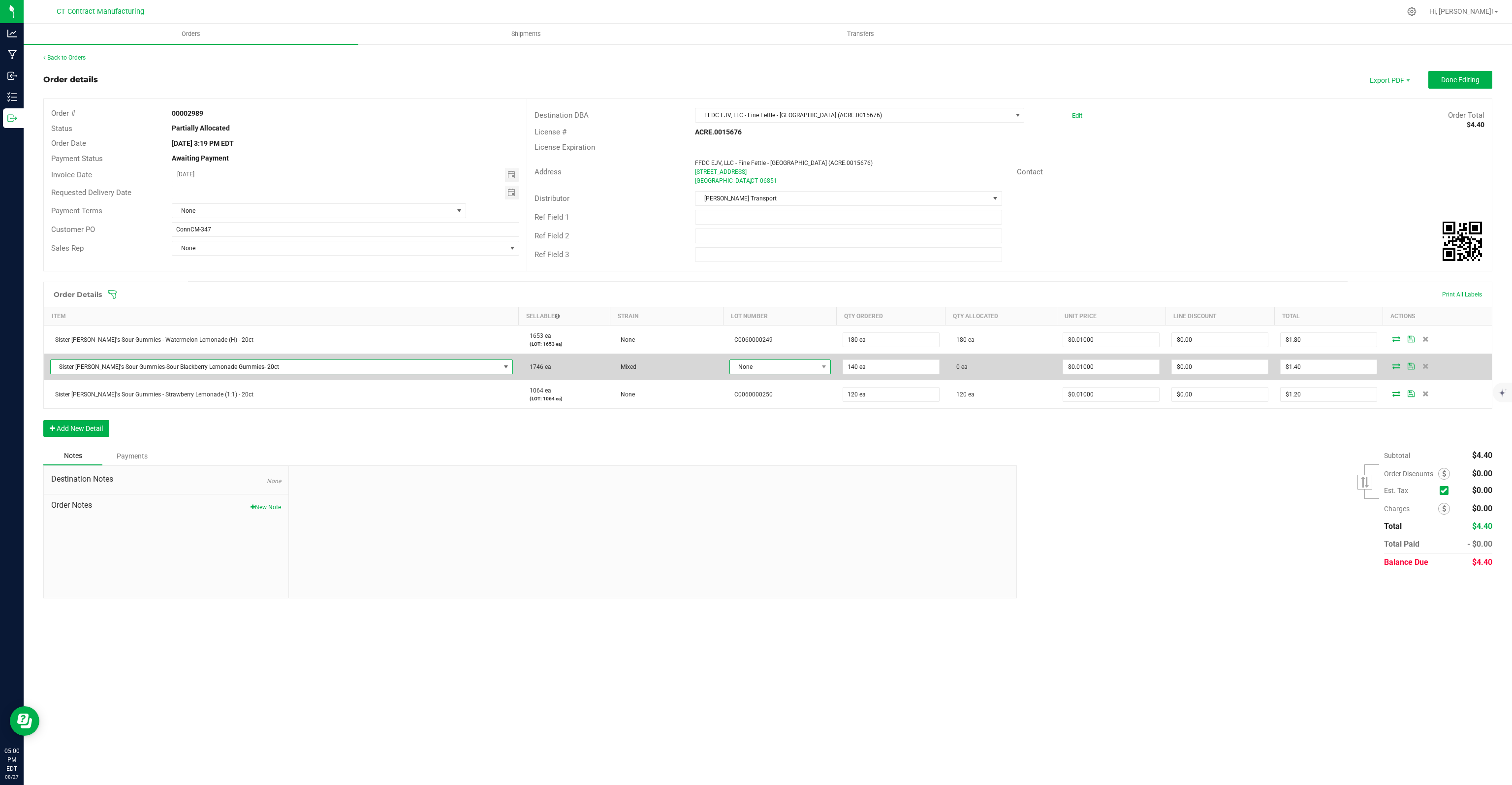
click at [762, 366] on span "None" at bounding box center [774, 366] width 88 height 14
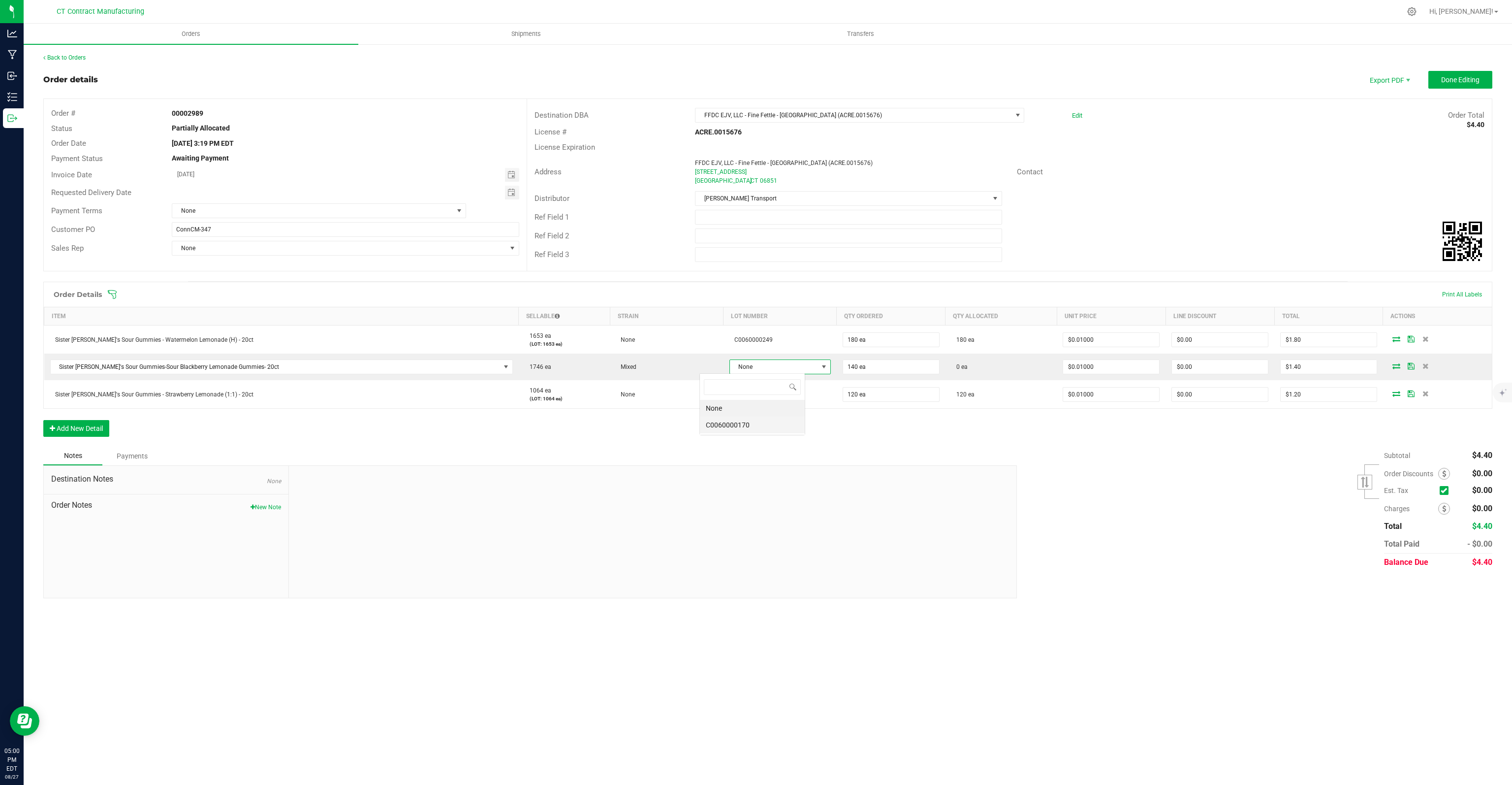
scroll to position [14, 106]
click at [727, 423] on li "C0060000170" at bounding box center [752, 424] width 105 height 17
click at [1453, 76] on span "Done Editing" at bounding box center [1460, 79] width 38 height 8
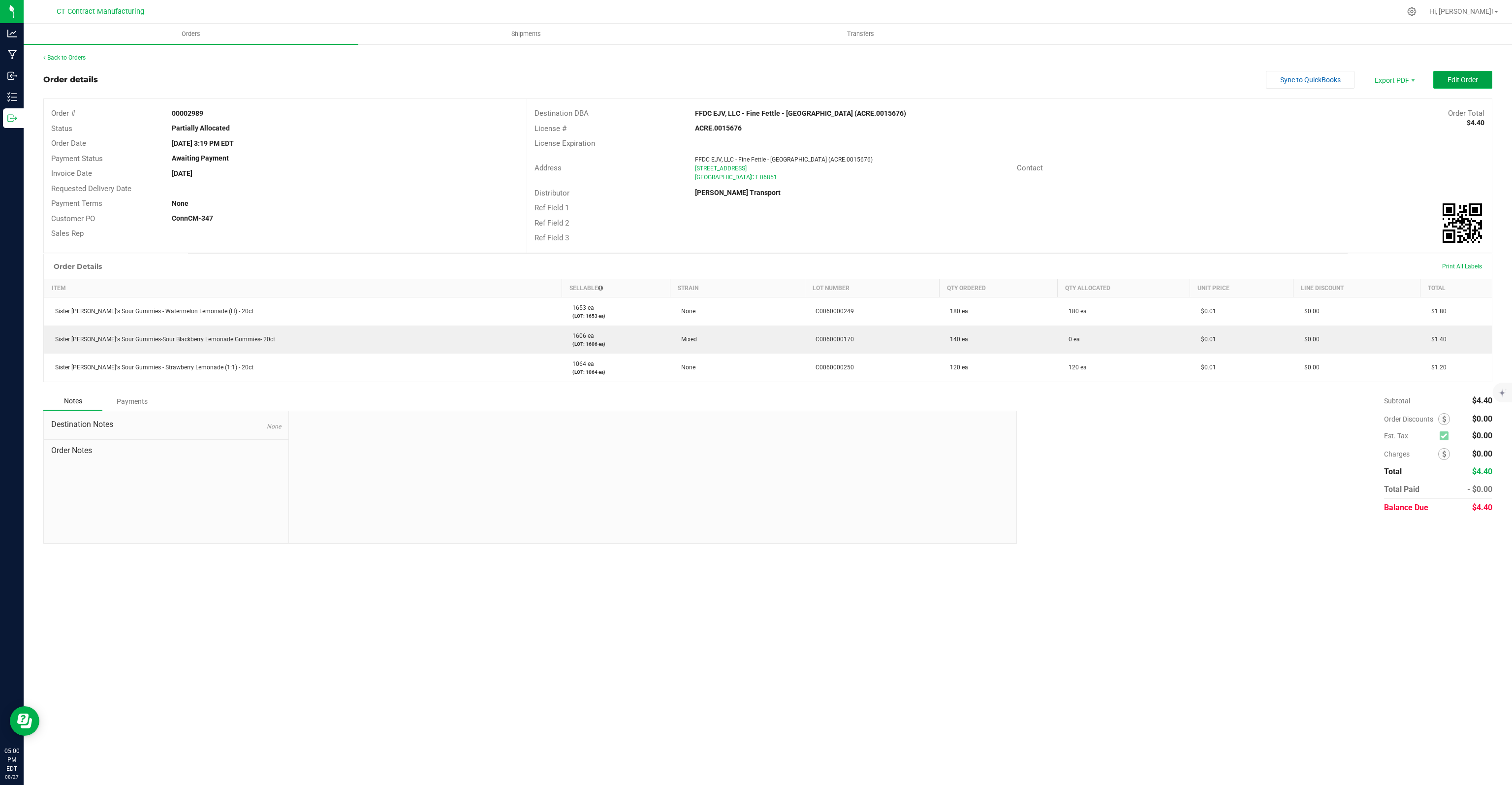
click at [1461, 80] on span "Edit Order" at bounding box center [1463, 79] width 31 height 8
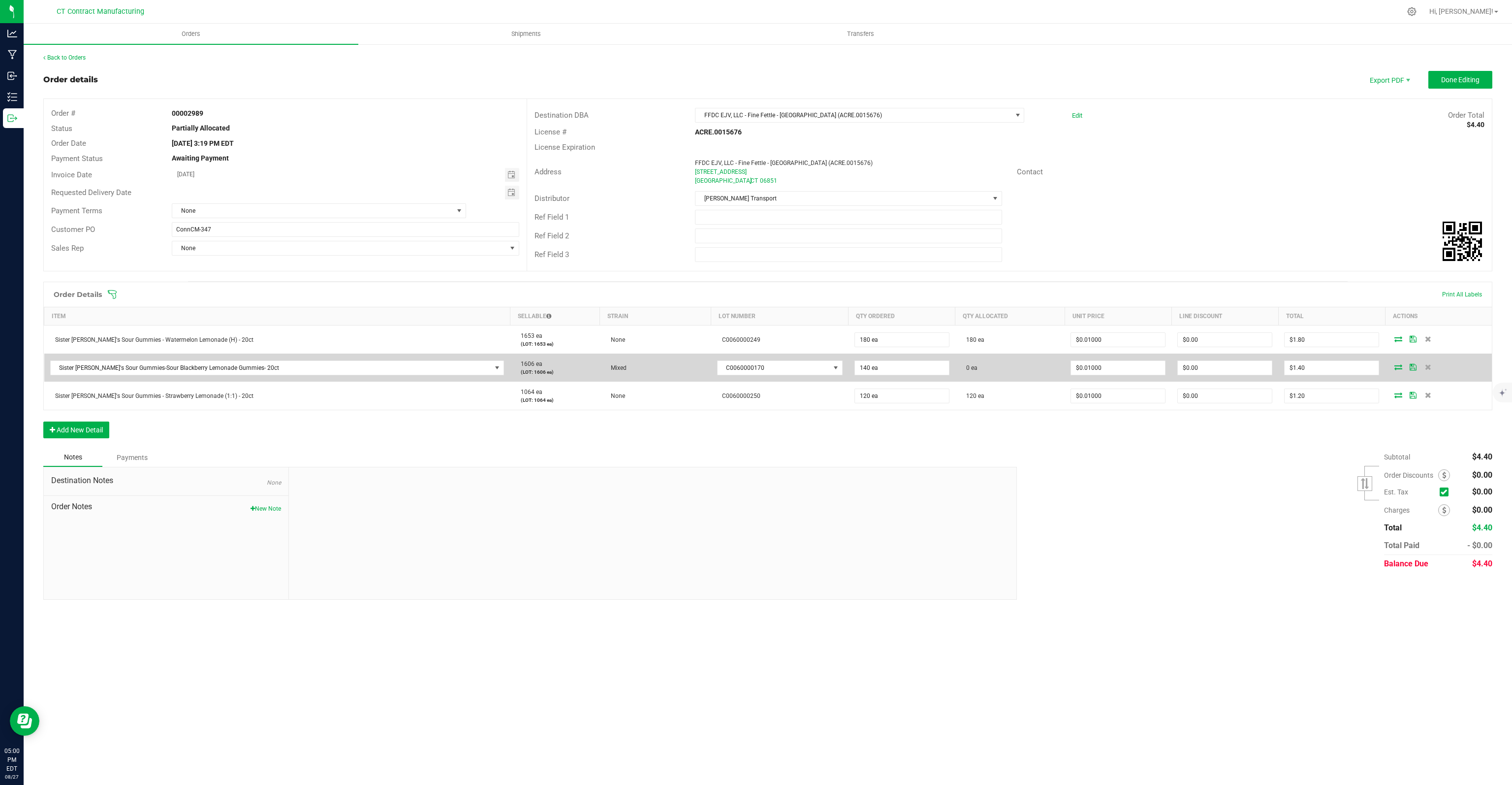
click at [1395, 367] on icon at bounding box center [1398, 367] width 8 height 6
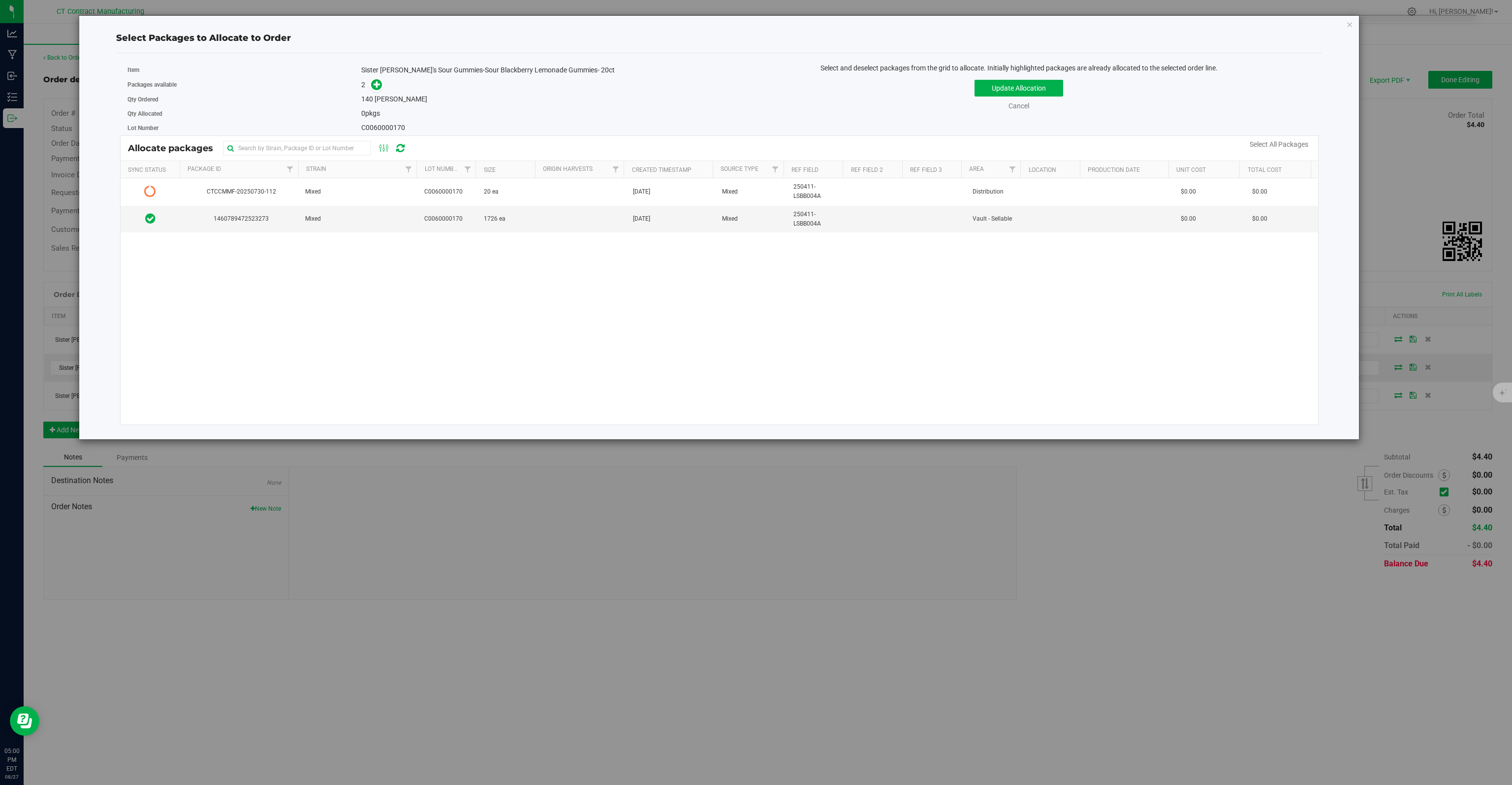
click at [244, 231] on div "CTCCMMF-20250730-112 Mixed C0060000170 20 ea [DATE] Mixed 250411-LSBB004A Distr…" at bounding box center [719, 301] width 1197 height 246
click at [245, 224] on td "1460789472523273" at bounding box center [239, 219] width 119 height 26
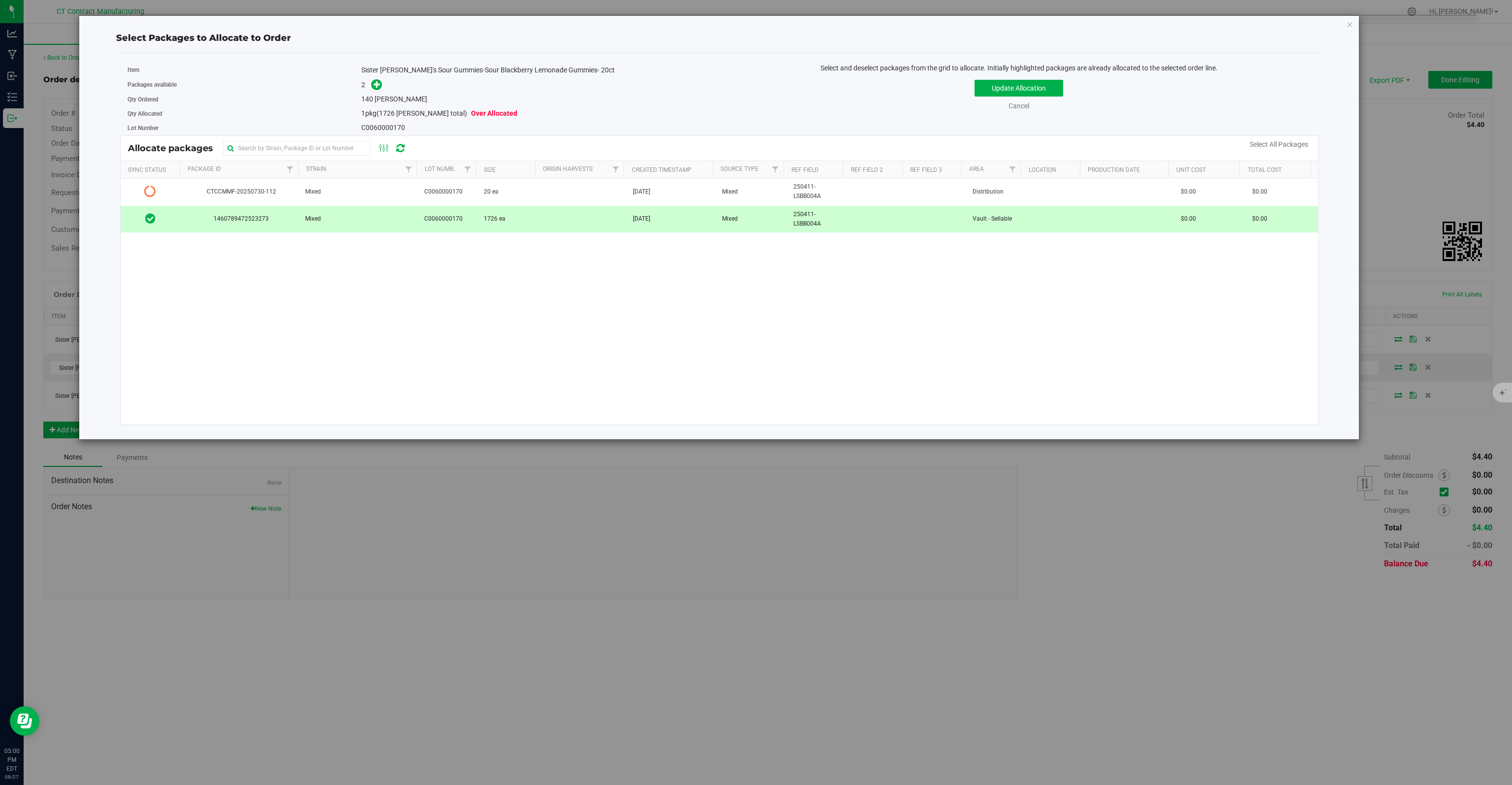
click at [381, 95] on span "[PERSON_NAME]" at bounding box center [401, 99] width 53 height 8
click at [376, 85] on icon at bounding box center [377, 85] width 7 height 7
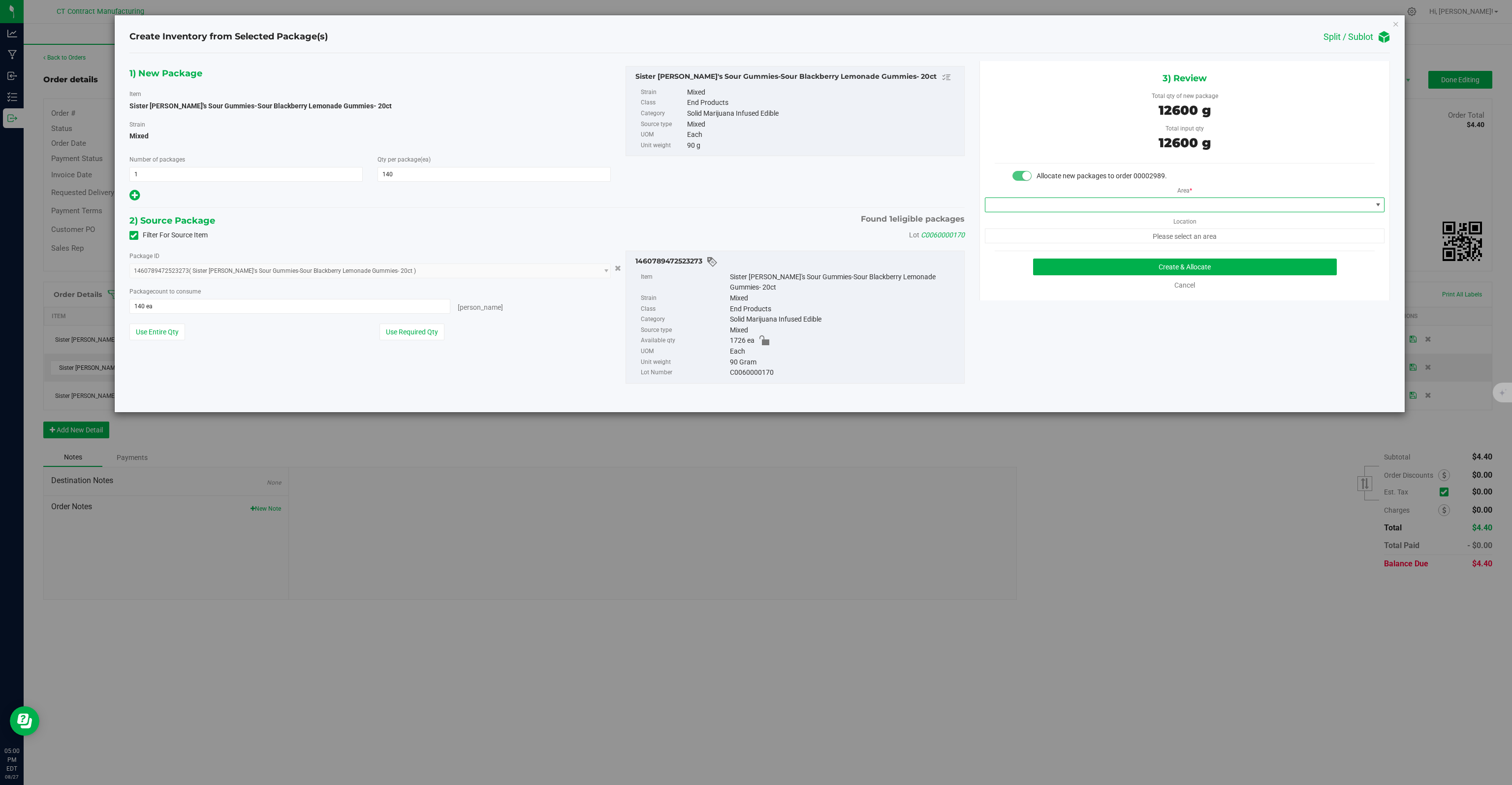
click at [1123, 207] on span at bounding box center [1179, 204] width 386 height 14
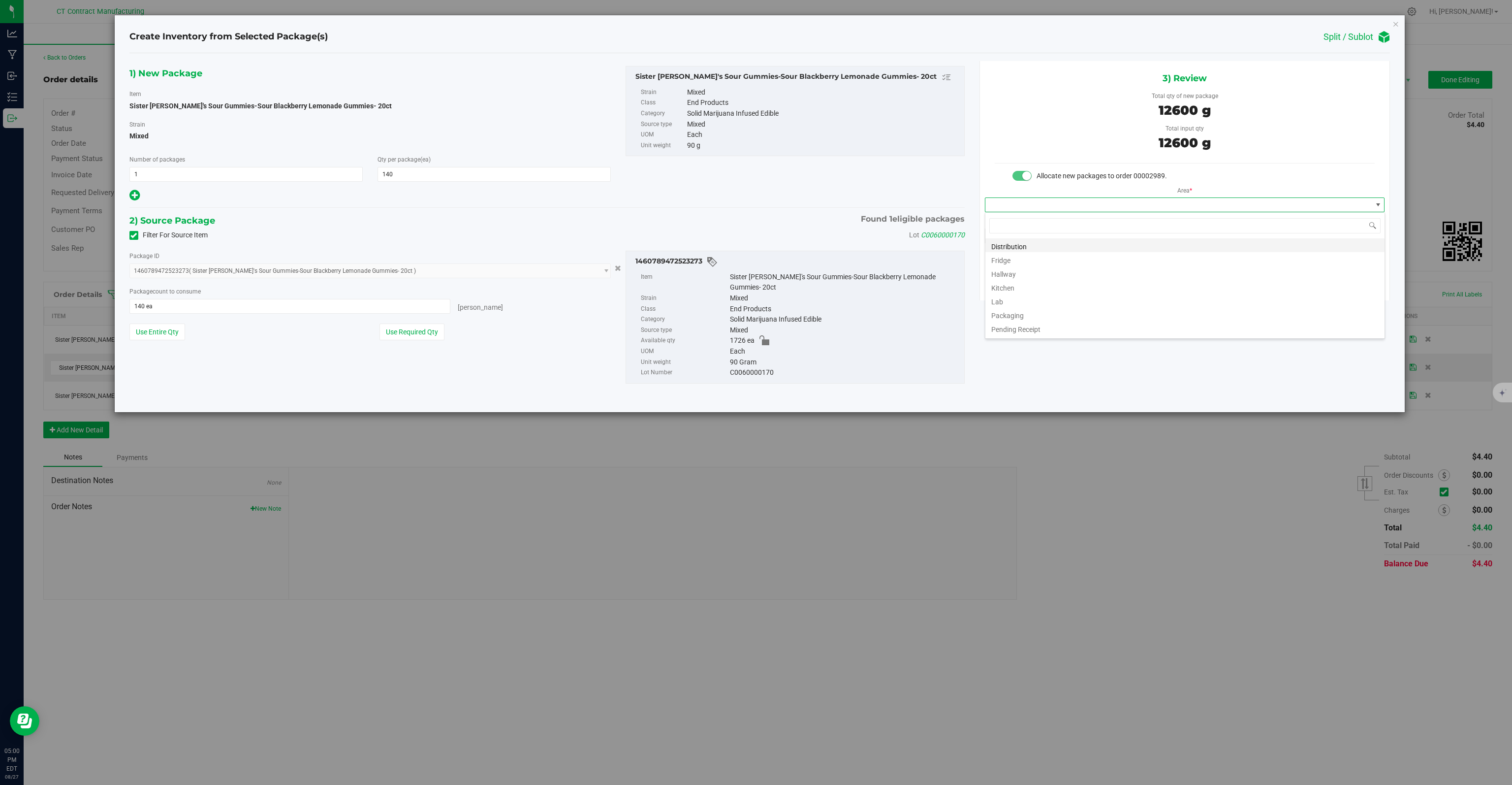
scroll to position [14, 400]
click at [1030, 248] on li "Distribution" at bounding box center [1185, 245] width 399 height 14
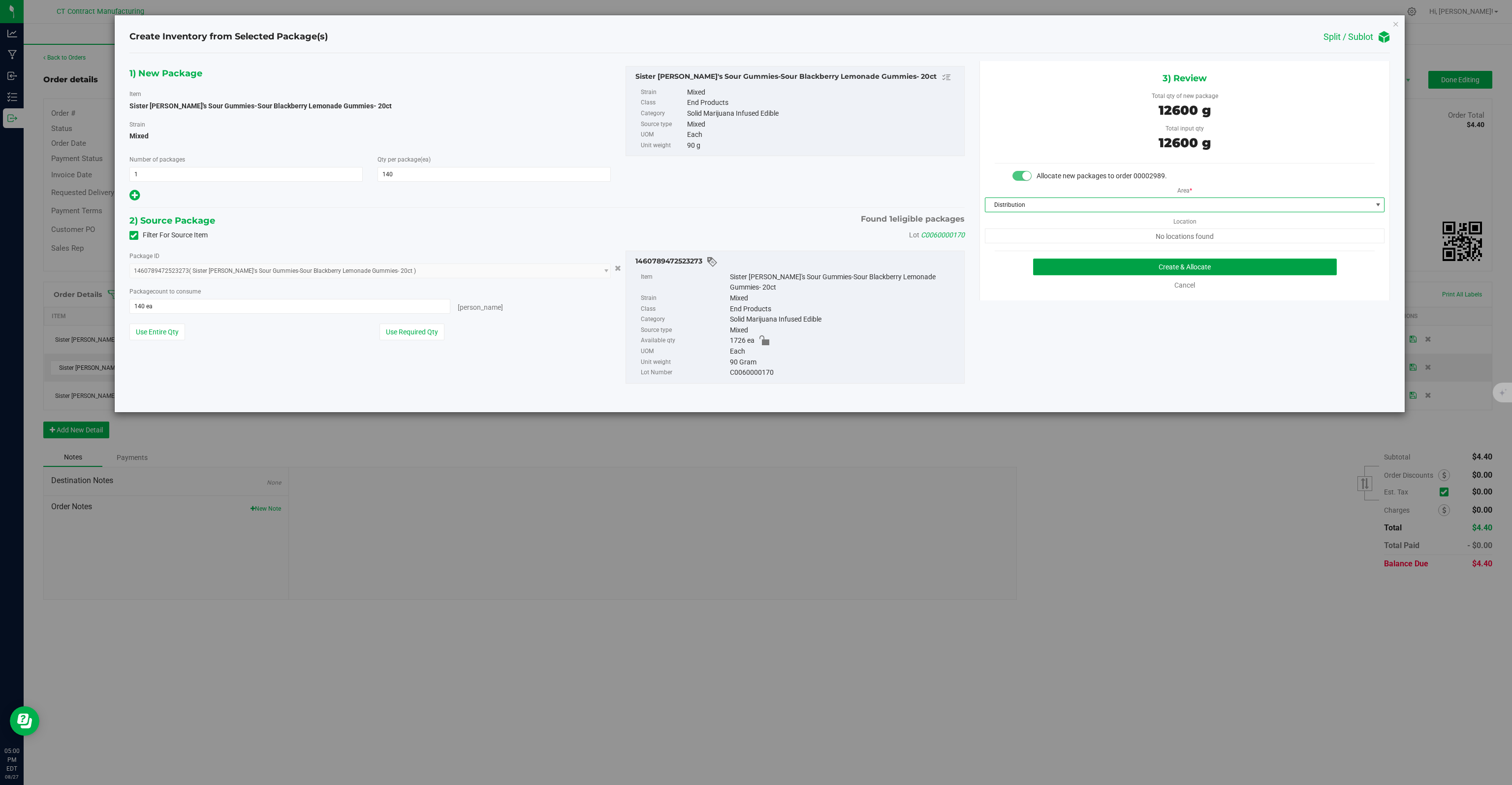
click at [1073, 261] on button "Create & Allocate" at bounding box center [1185, 267] width 304 height 17
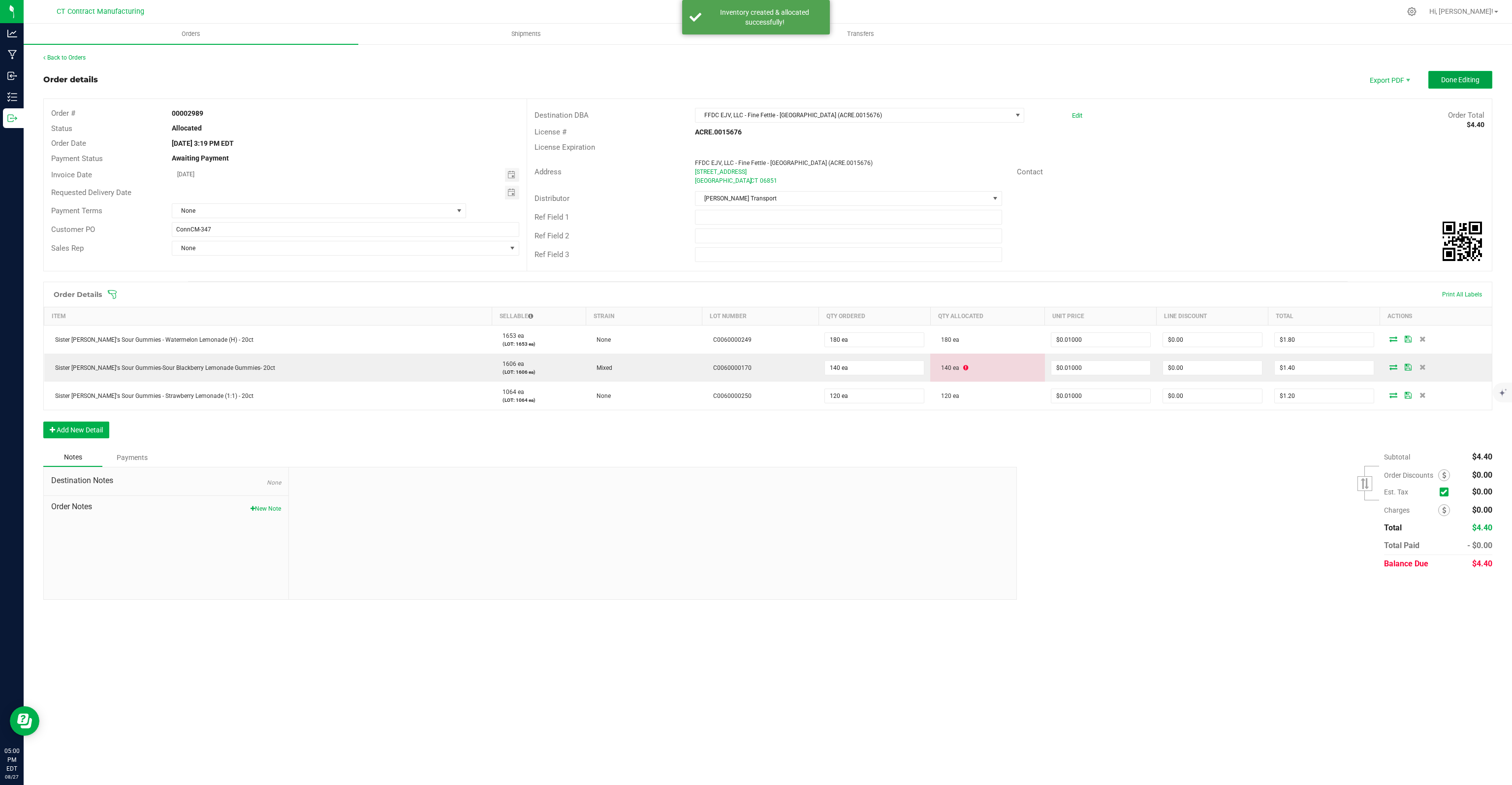
click at [1446, 78] on span "Done Editing" at bounding box center [1460, 79] width 38 height 8
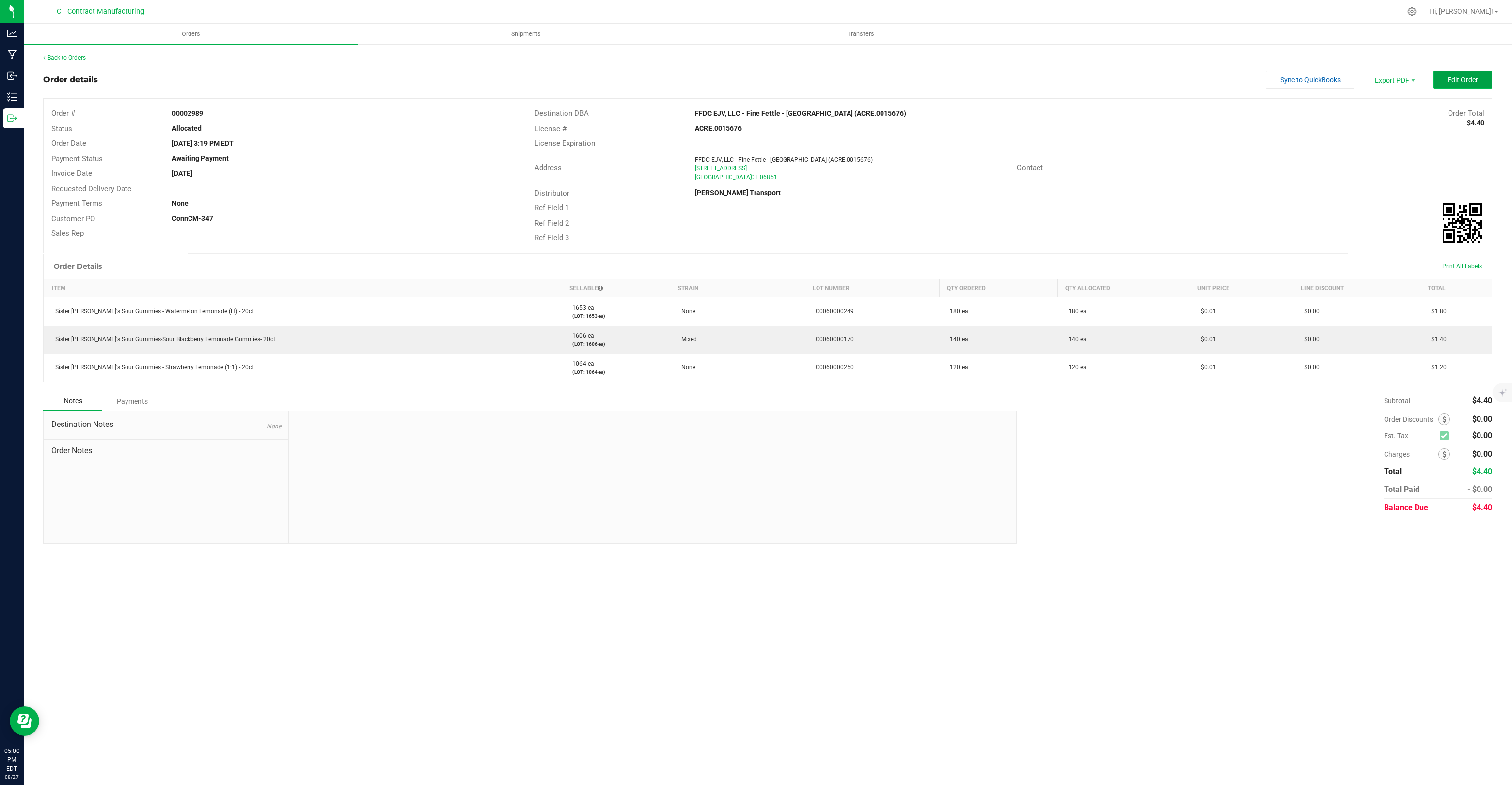
click at [1459, 76] on span "Edit Order" at bounding box center [1463, 79] width 31 height 8
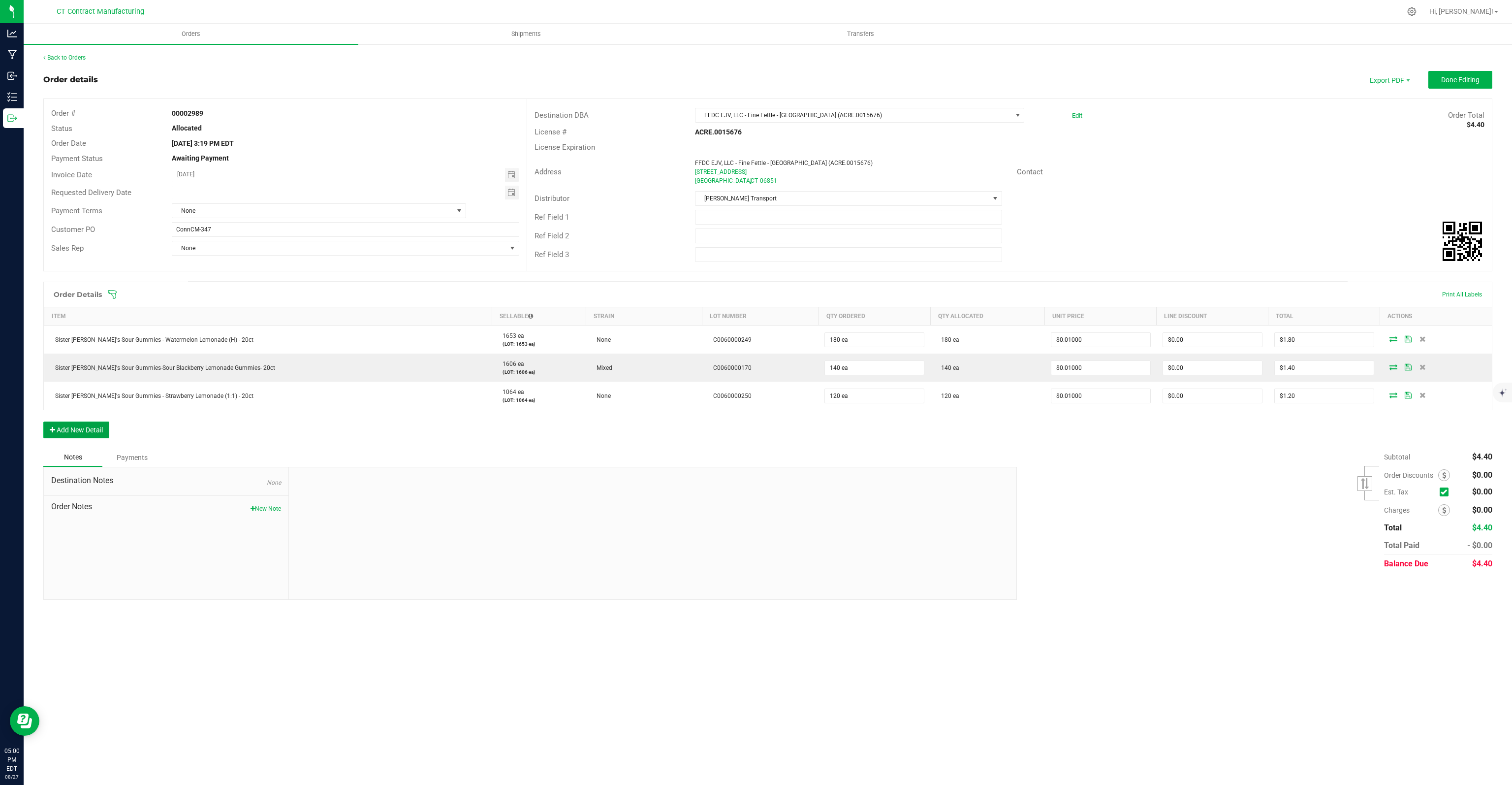
click at [84, 426] on button "Add New Detail" at bounding box center [76, 430] width 66 height 17
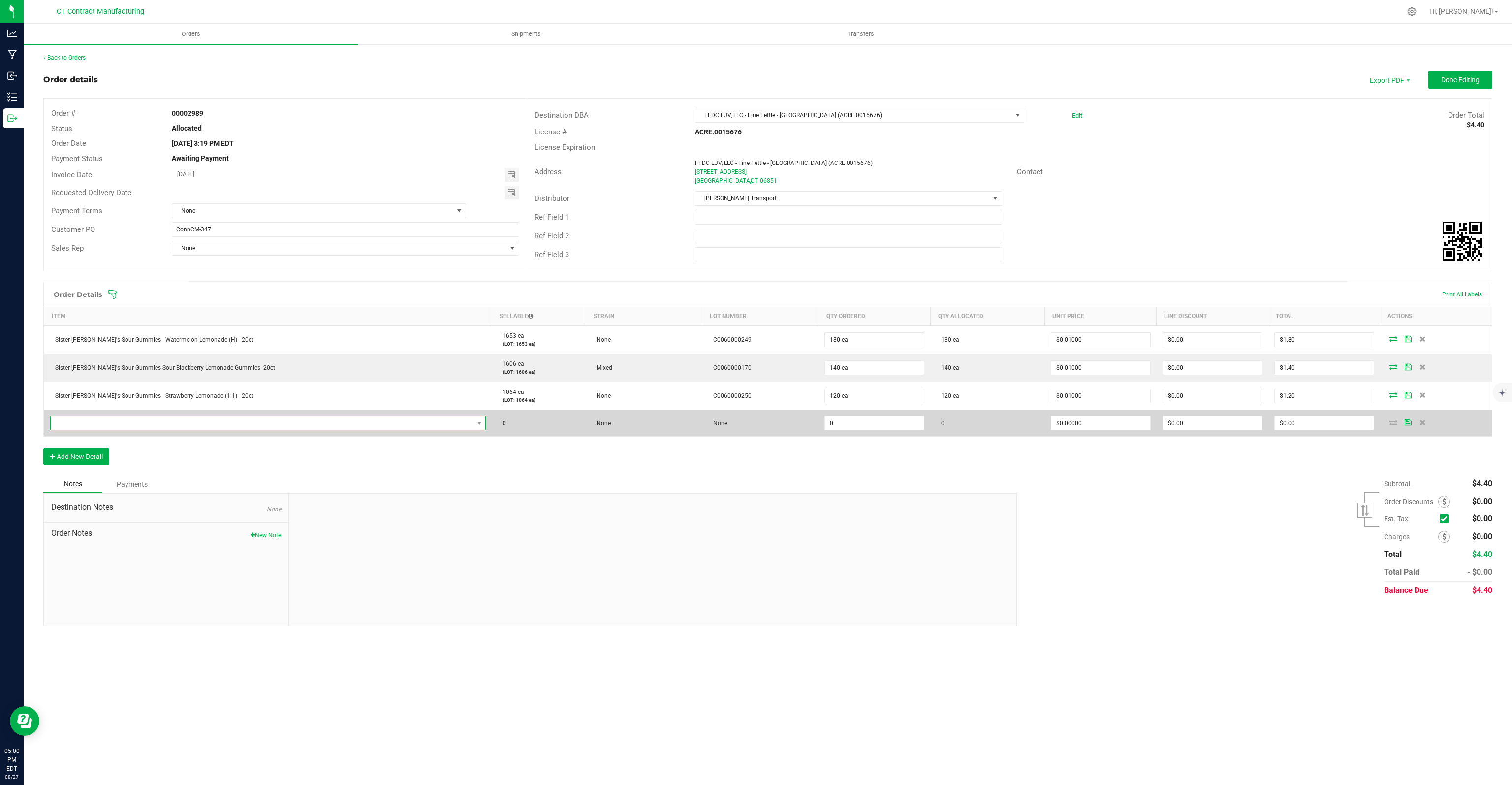
click at [124, 419] on span "NO DATA FOUND" at bounding box center [262, 423] width 423 height 14
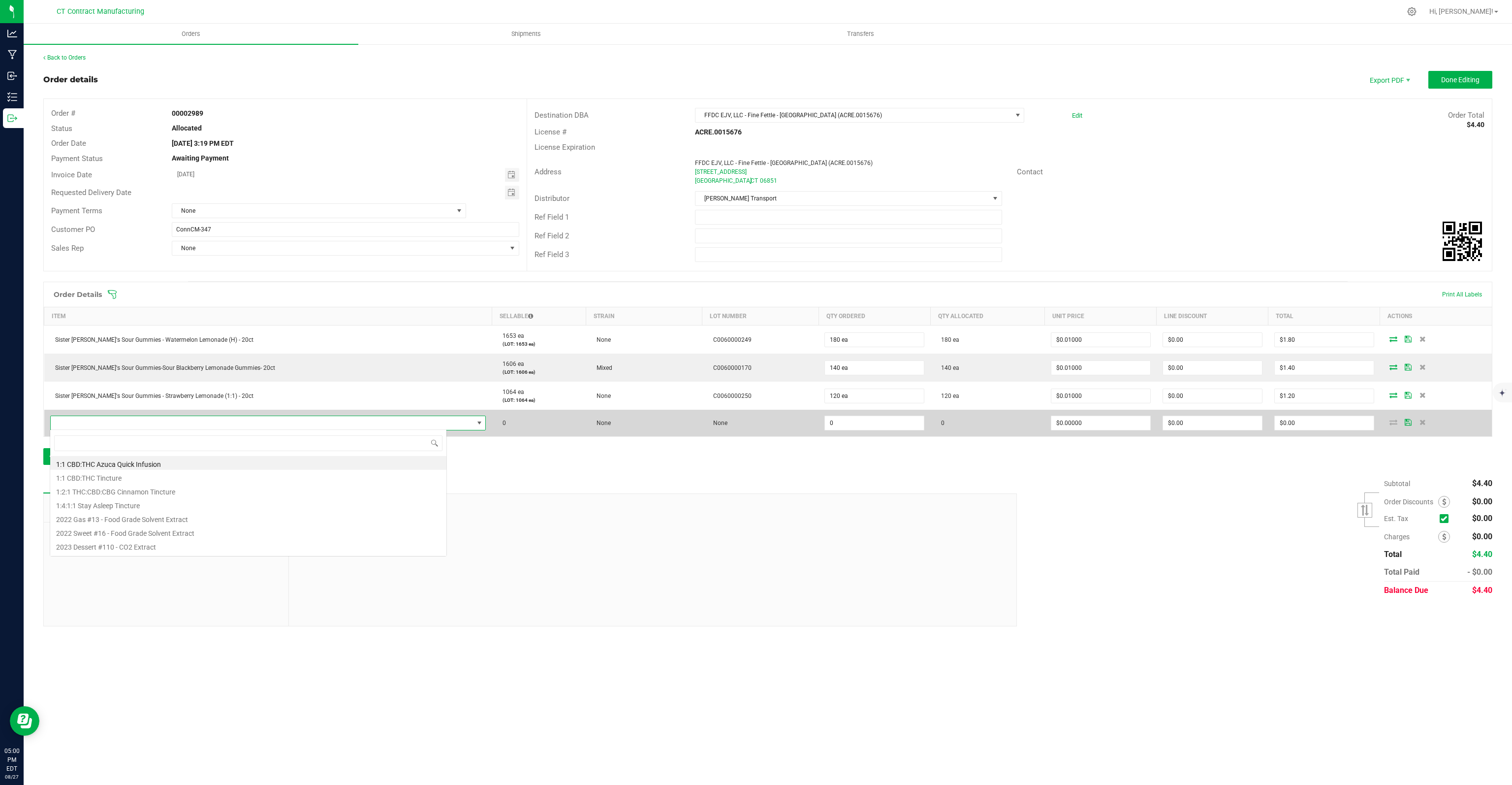
scroll to position [14, 397]
type input "SISTER [PERSON_NAME]"
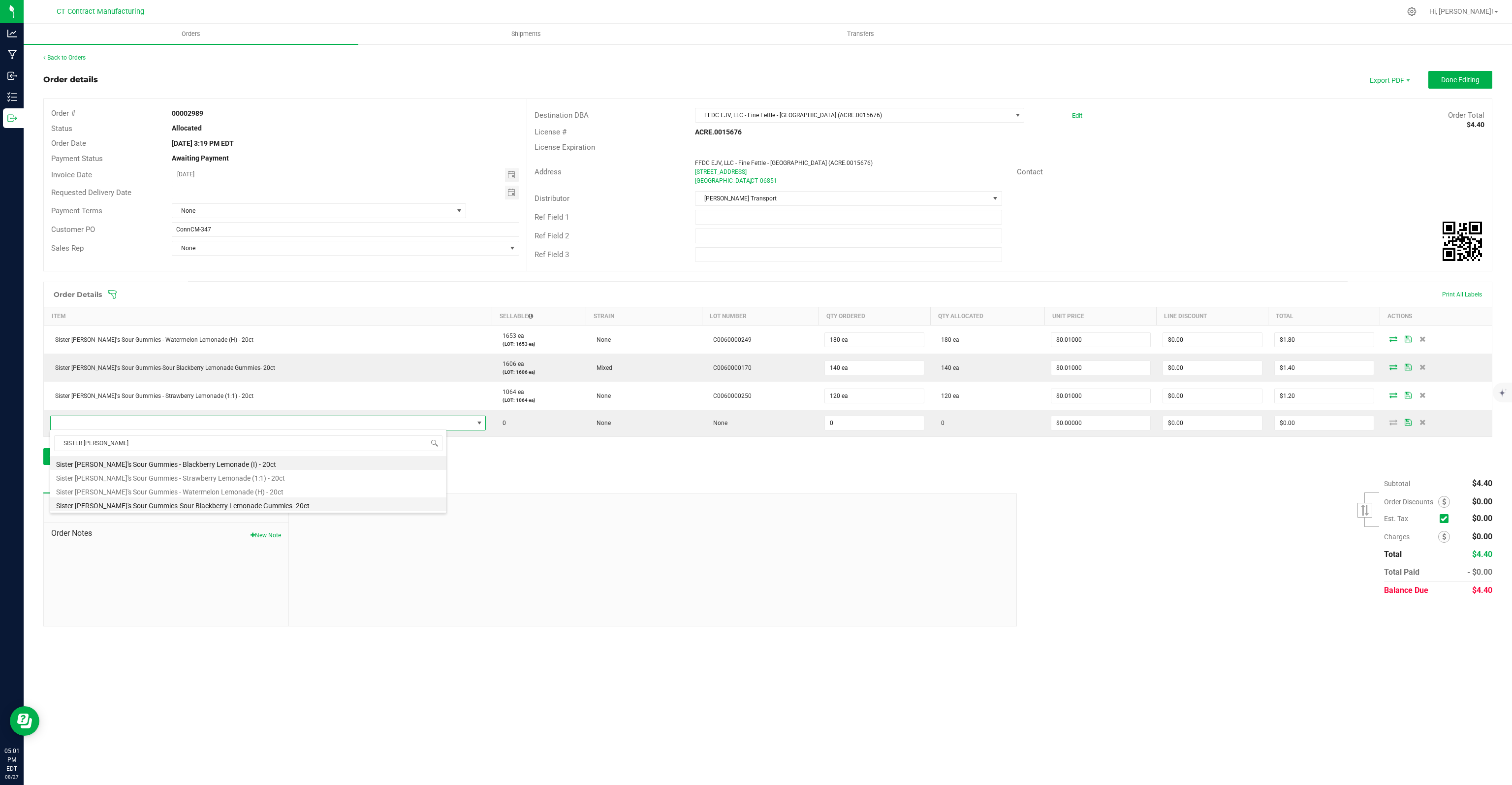
click at [278, 504] on li "Sister [PERSON_NAME]'s Sour Gummies-Sour Blackberry Lemonade Gummies- 20ct" at bounding box center [248, 504] width 396 height 14
type input "0 ea"
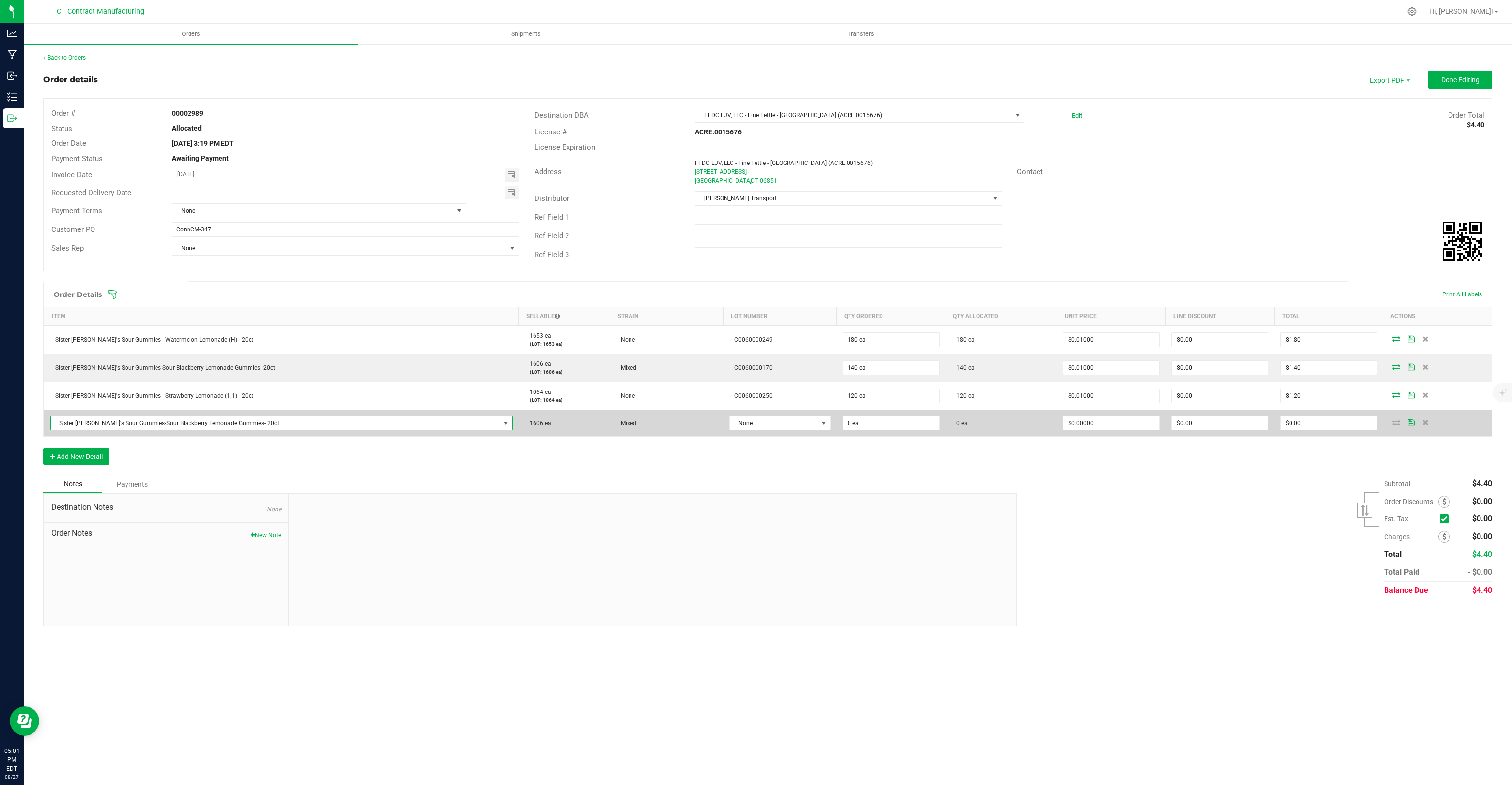
click at [249, 422] on span "Sister [PERSON_NAME]'s Sour Gummies-Sour Blackberry Lemonade Gummies- 20ct" at bounding box center [275, 423] width 450 height 14
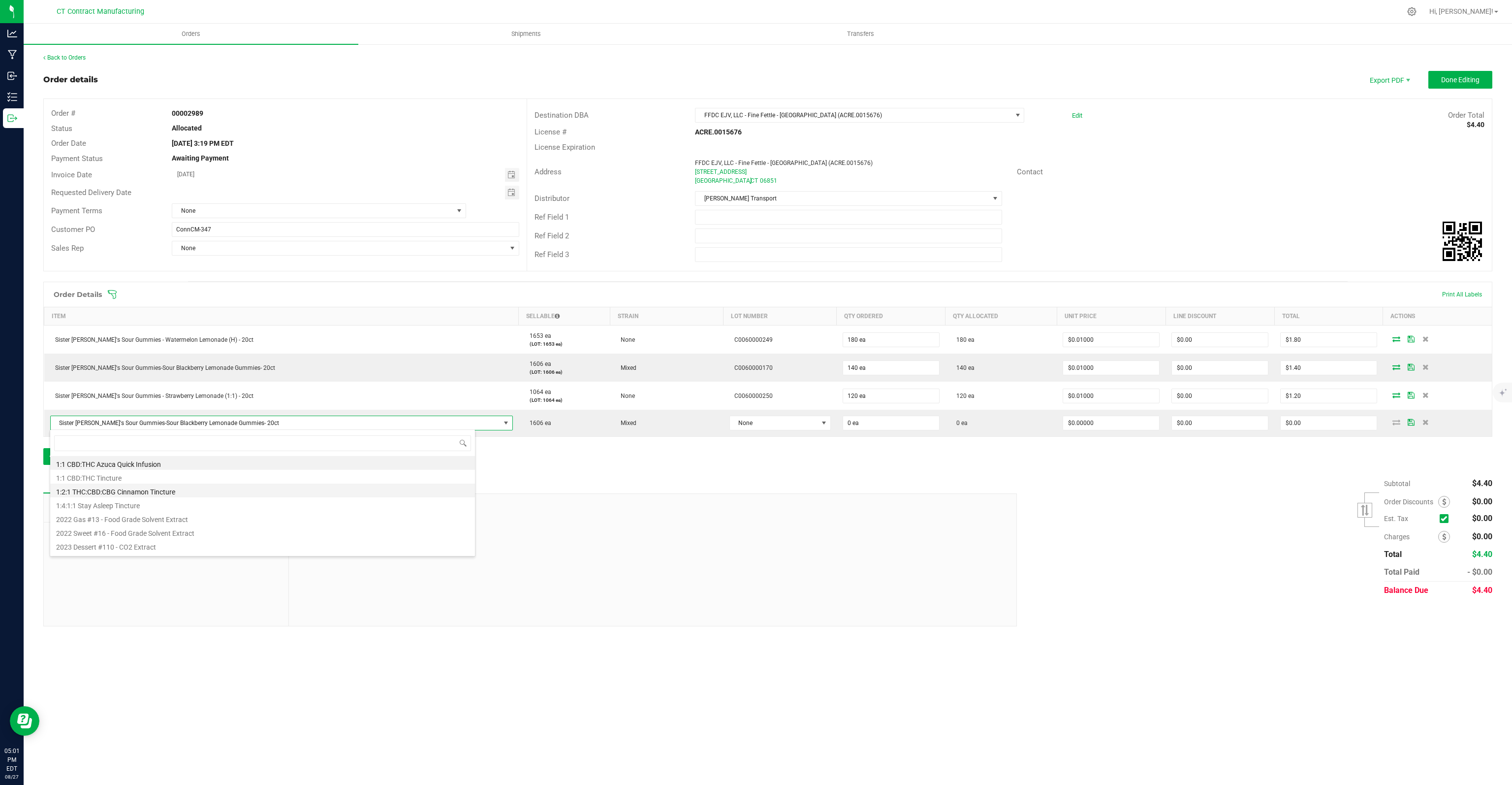
scroll to position [14, 425]
type input "SISTER ADR"
click at [264, 463] on li "Sister [PERSON_NAME]'s Sour Gummies - Blackberry Lemonade (I) - 20ct" at bounding box center [263, 462] width 425 height 14
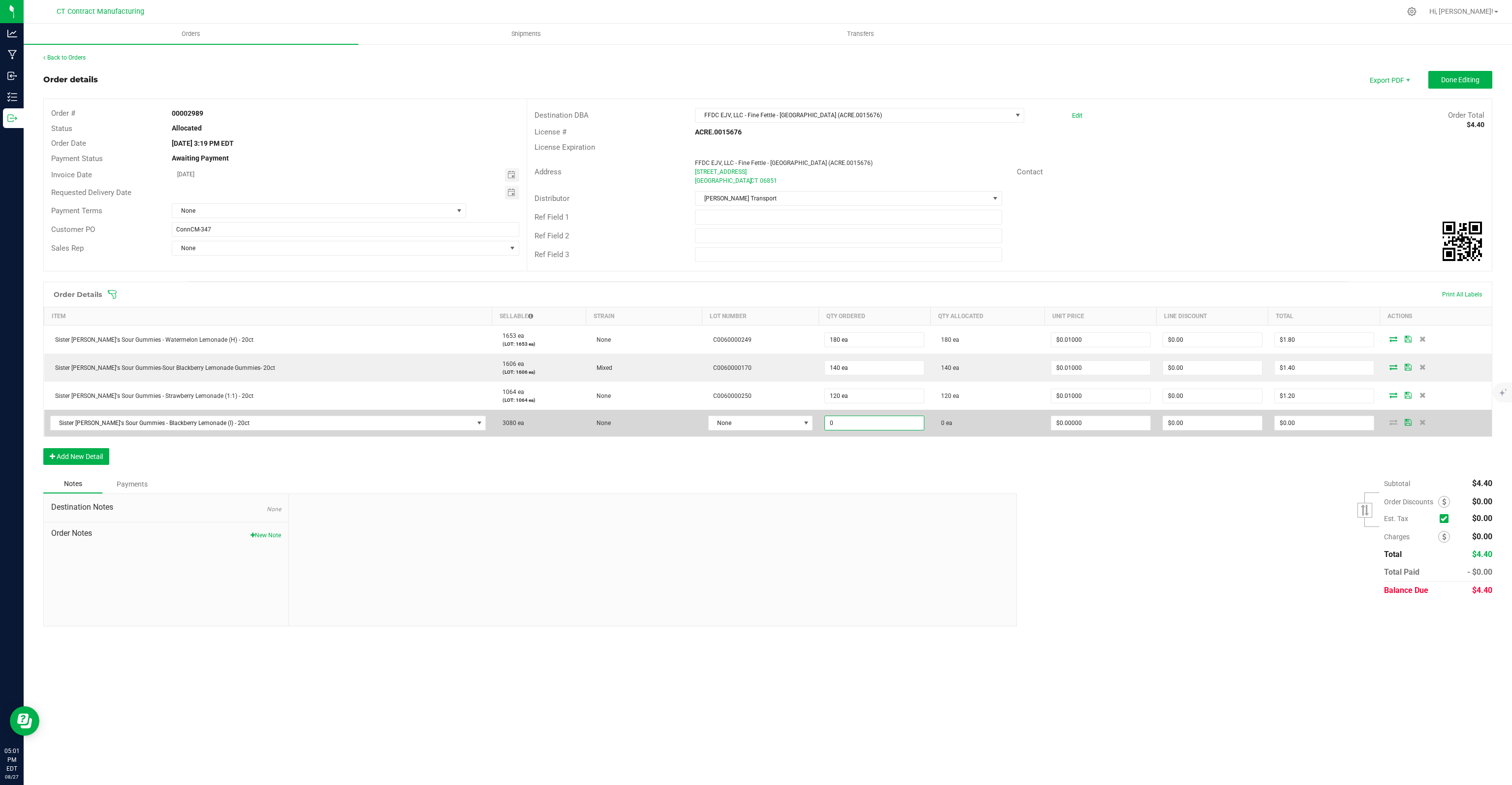
click at [825, 423] on input "0" at bounding box center [874, 423] width 99 height 14
type input "1"
click at [713, 422] on span "None" at bounding box center [754, 423] width 91 height 14
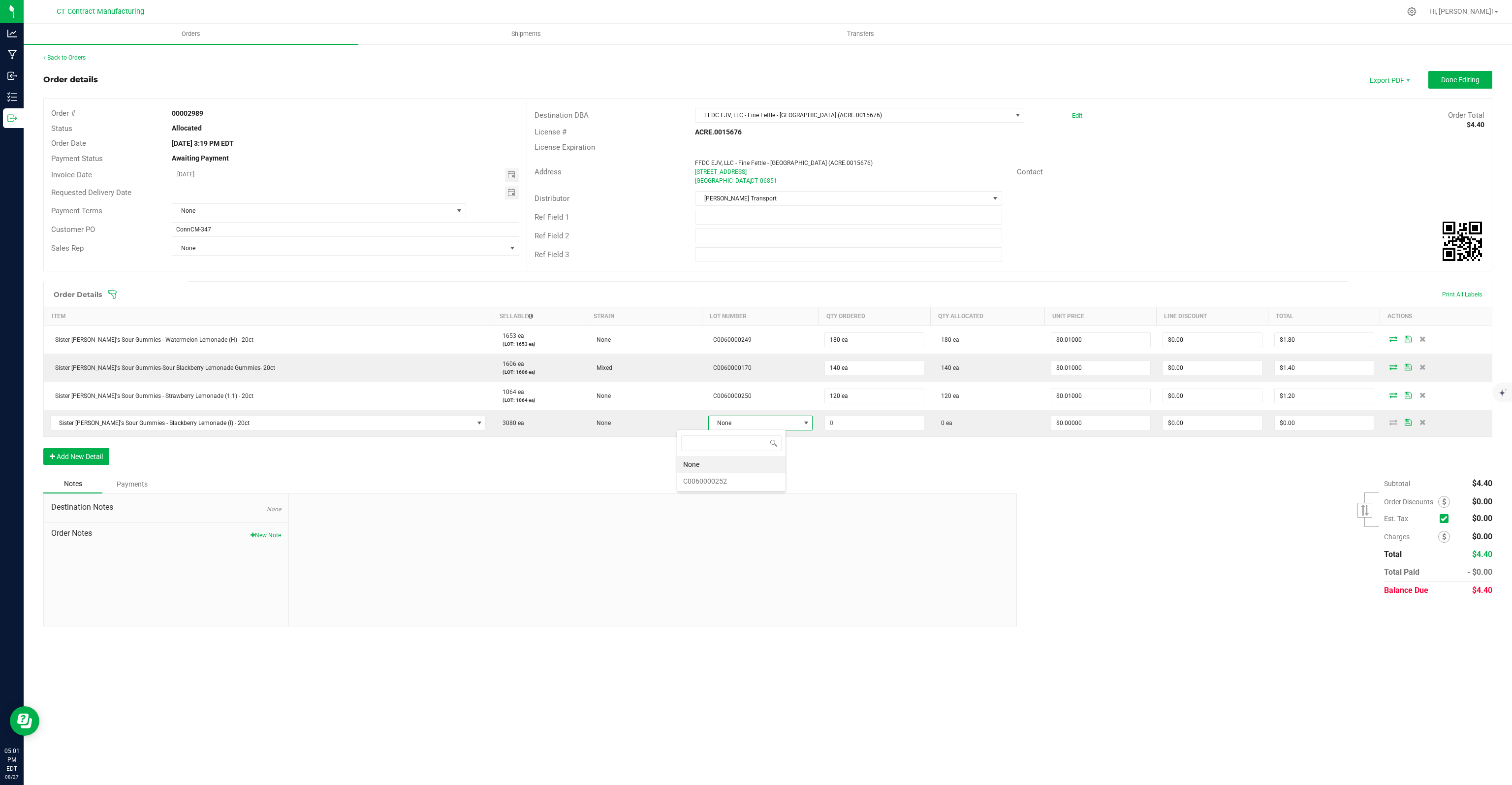
scroll to position [14, 109]
click at [711, 477] on li "C0060000252" at bounding box center [731, 481] width 108 height 17
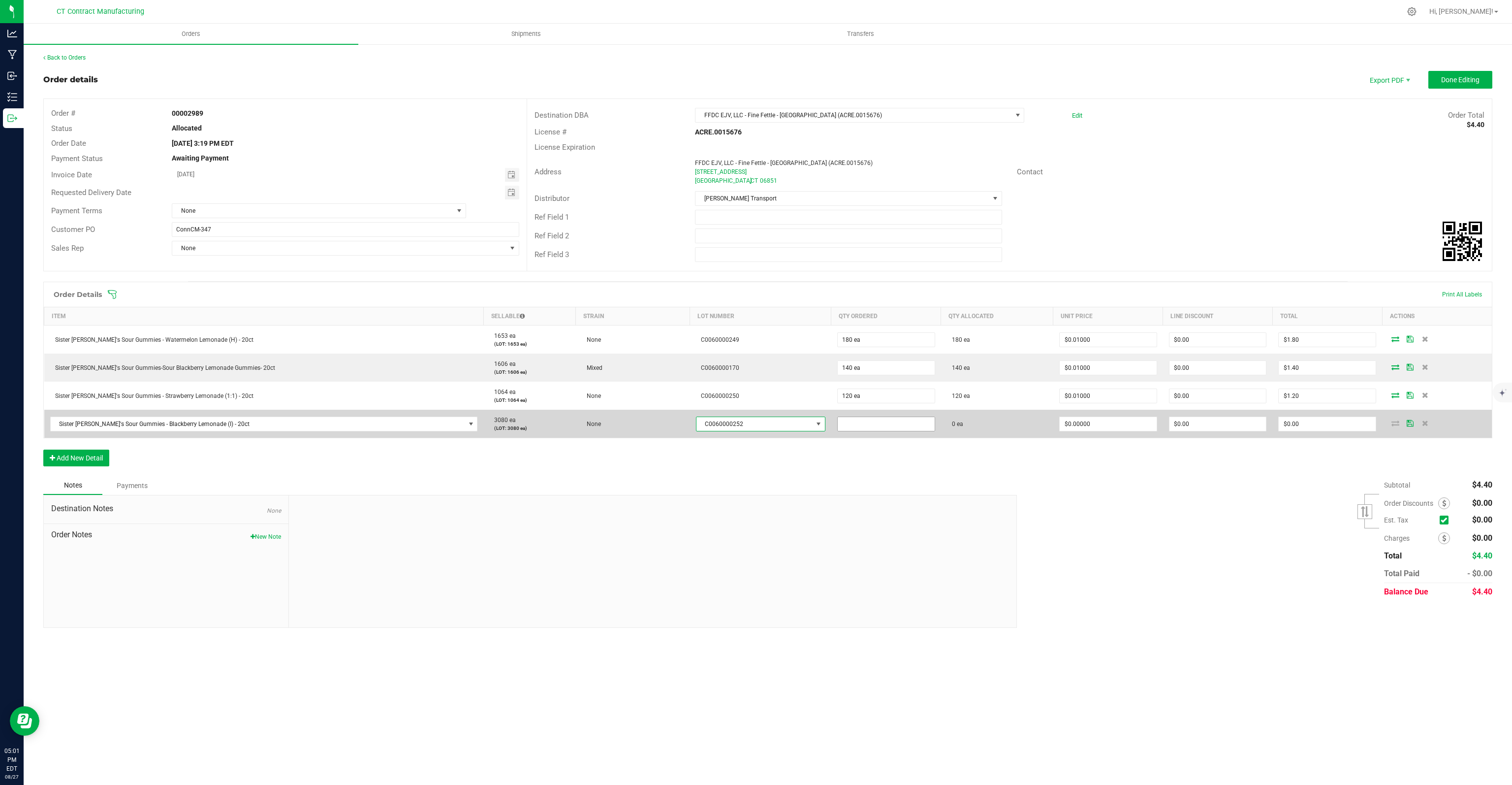
click at [858, 417] on input at bounding box center [886, 423] width 97 height 14
type input "280"
type input "0"
type input "280 ea"
type input "."
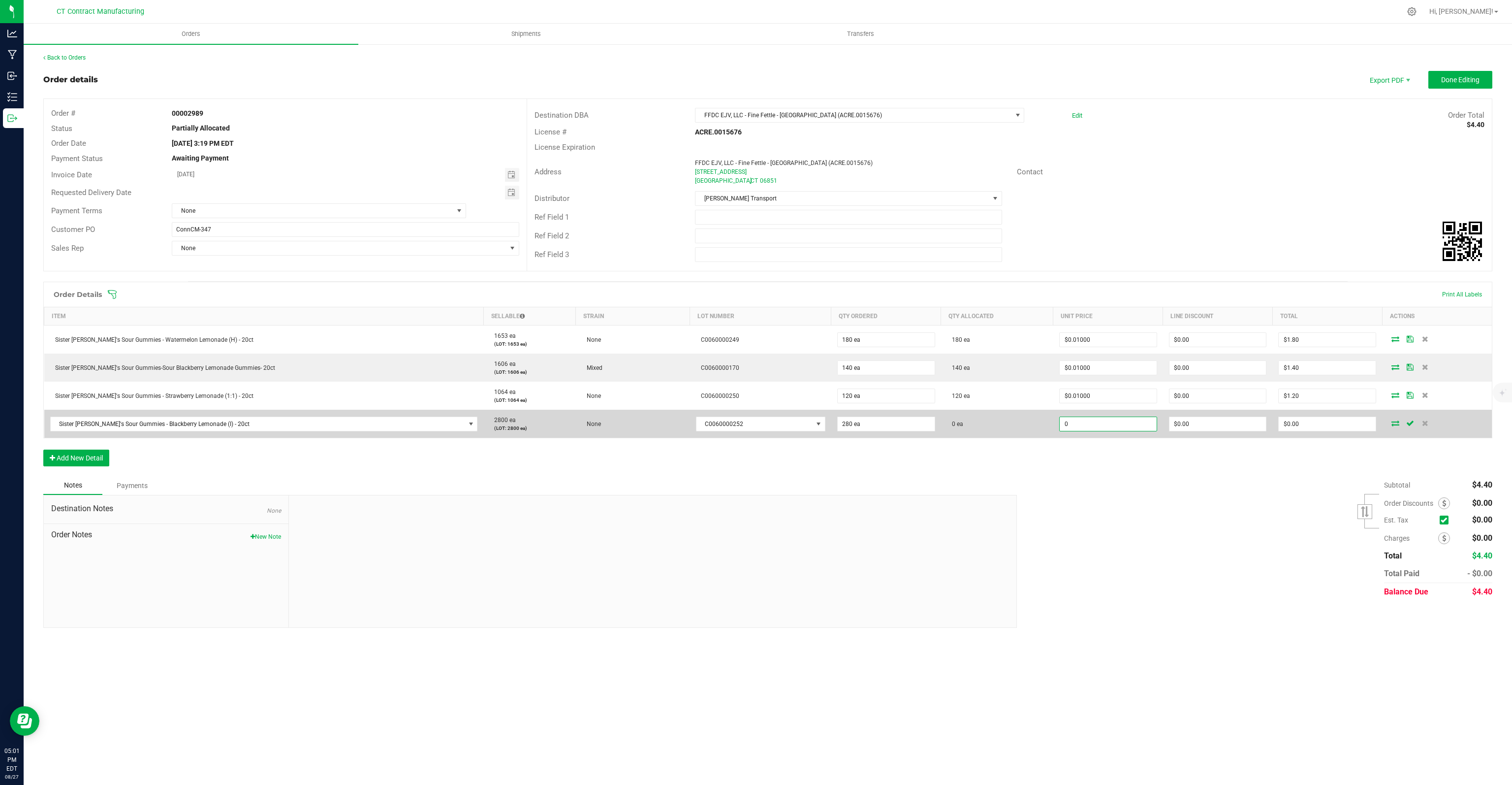
click at [1109, 429] on input "0" at bounding box center [1108, 423] width 97 height 14
type input "$0.01000"
type input "$2.80"
click at [1392, 423] on icon at bounding box center [1395, 423] width 8 height 6
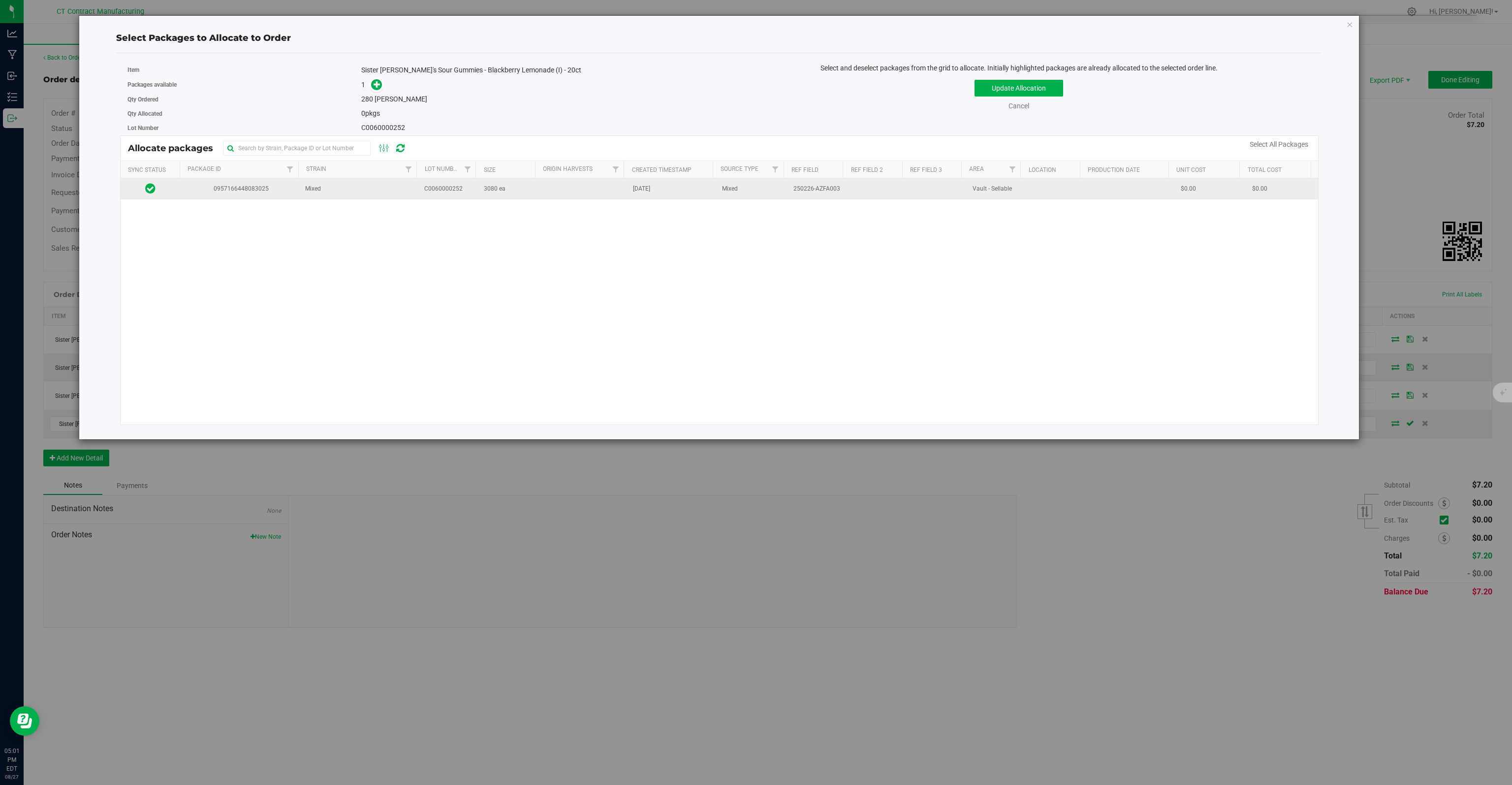
click at [236, 194] on td "0957166448083025" at bounding box center [239, 189] width 119 height 21
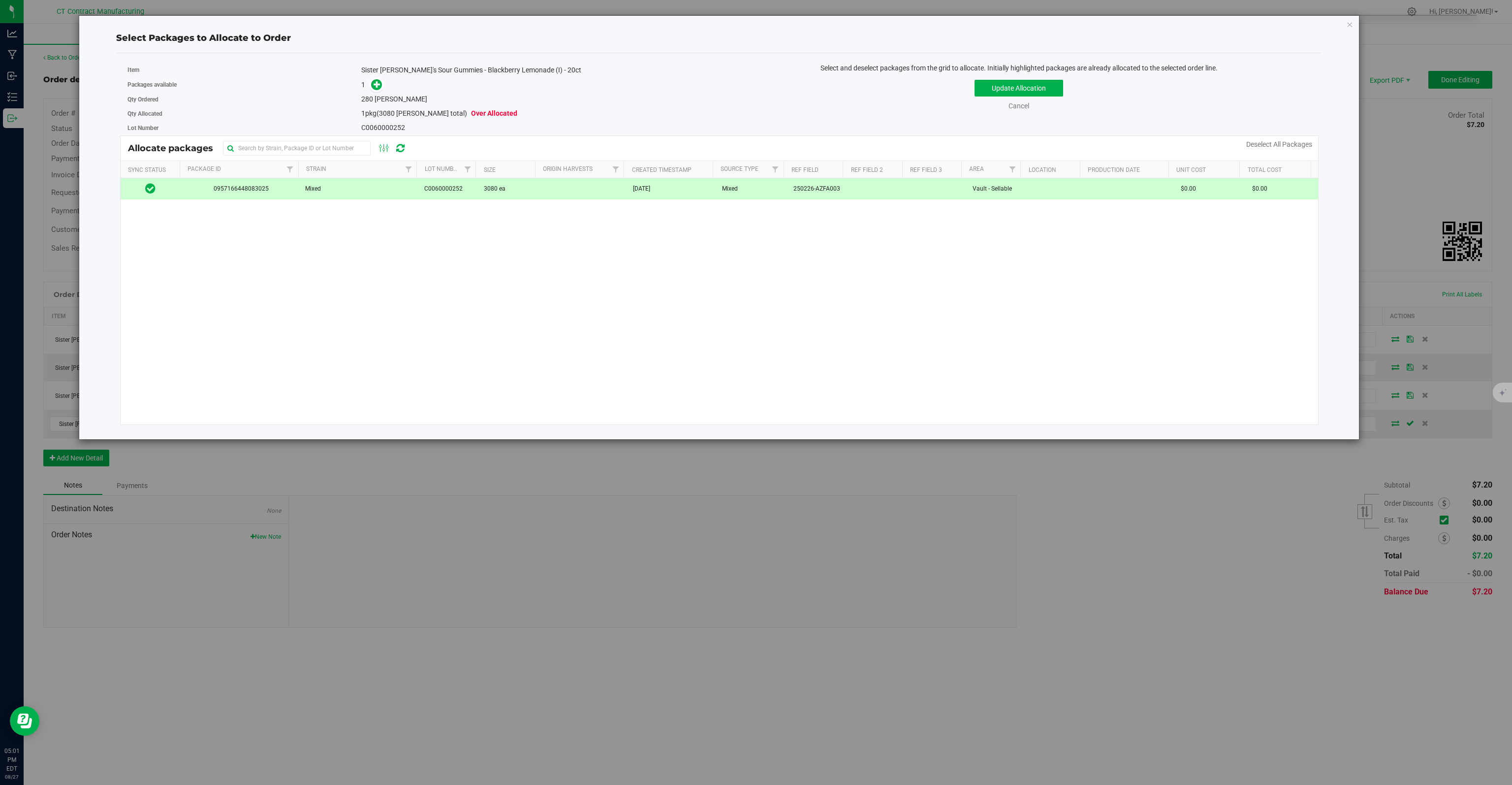
click at [371, 89] on link at bounding box center [376, 85] width 11 height 8
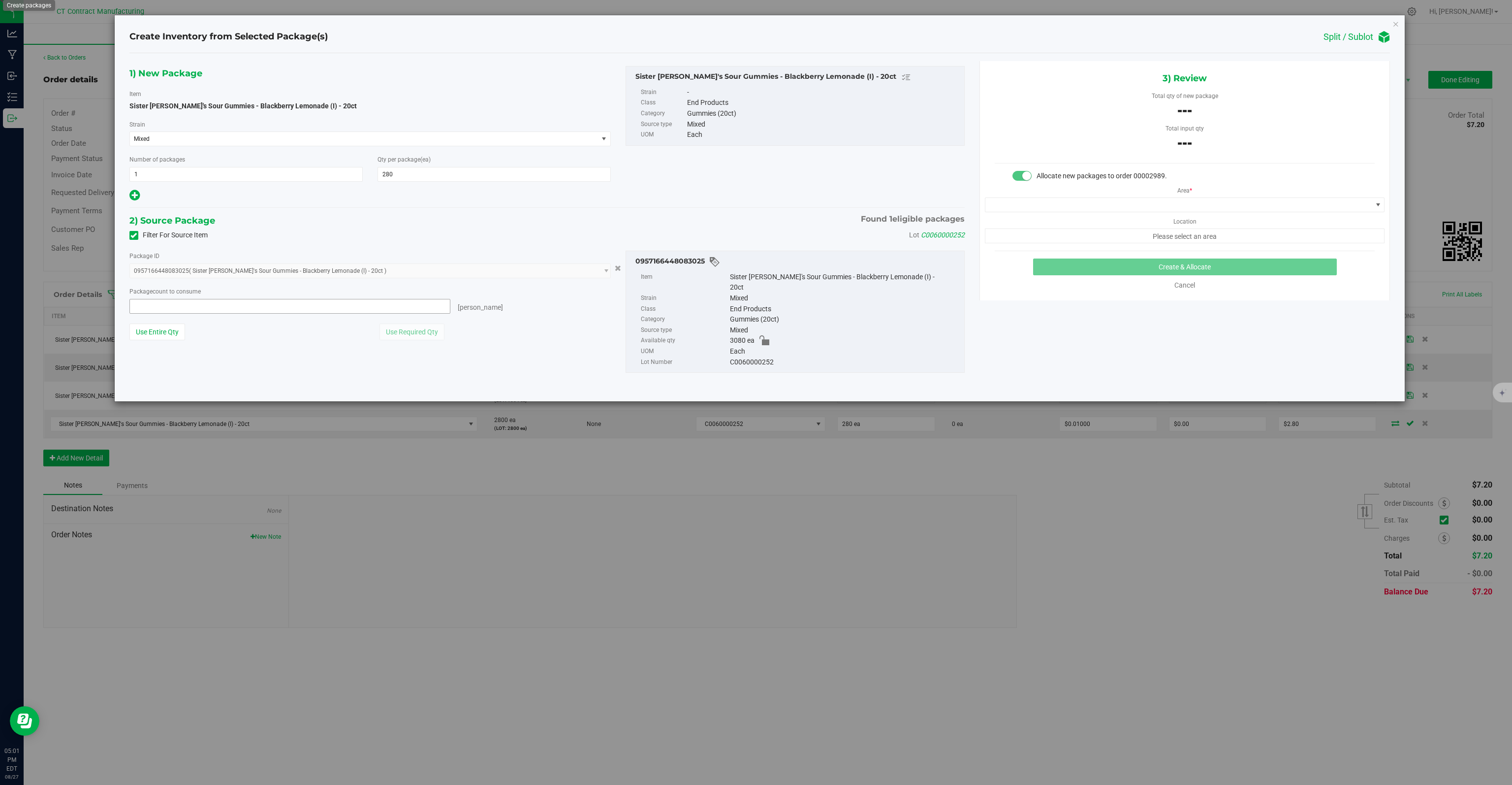
click at [315, 306] on span at bounding box center [290, 306] width 321 height 15
type input "280"
type input "280 ea"
click at [1150, 203] on span at bounding box center [1179, 204] width 386 height 14
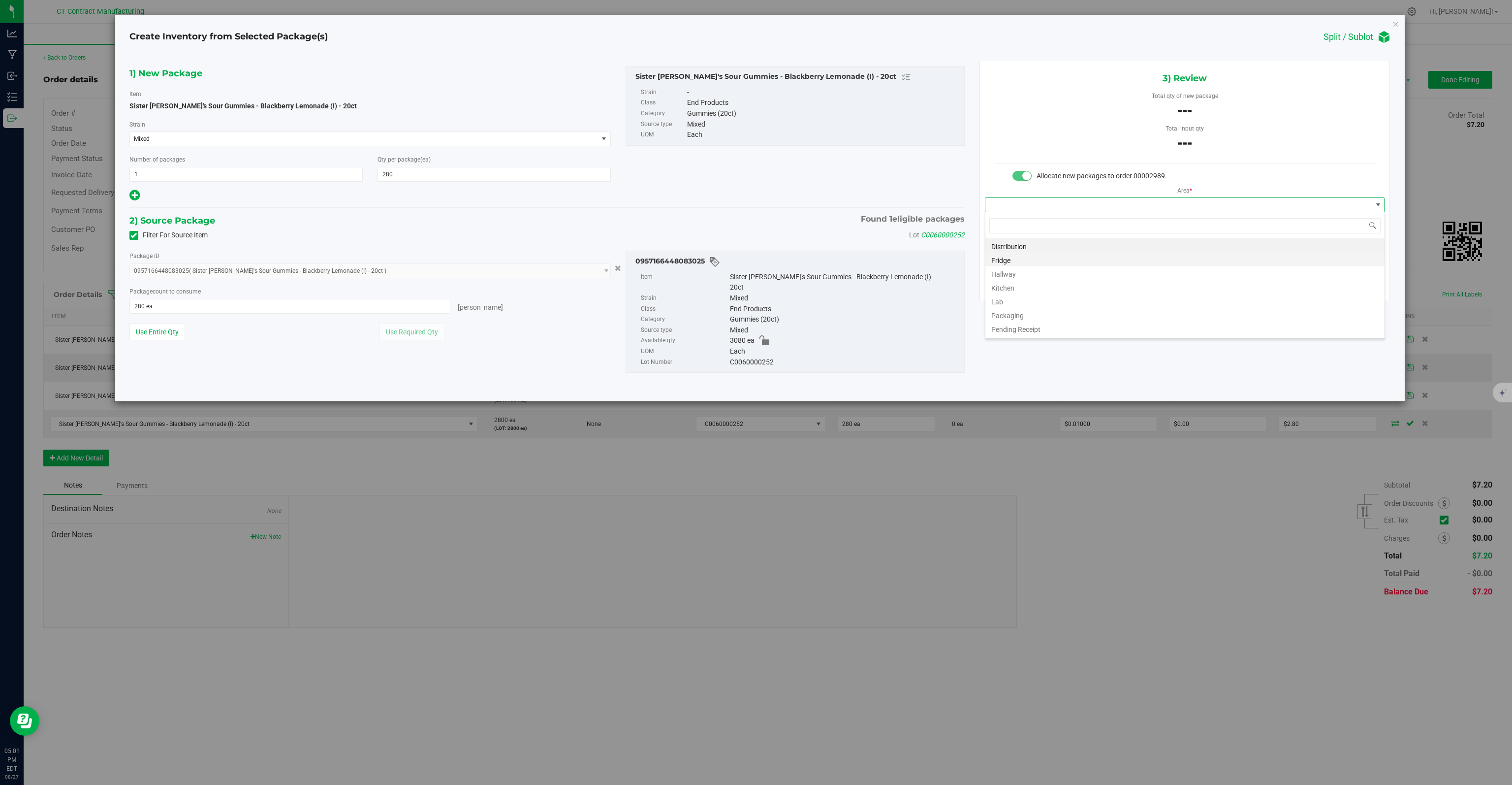
scroll to position [14, 400]
click at [1070, 248] on li "Distribution" at bounding box center [1185, 245] width 399 height 14
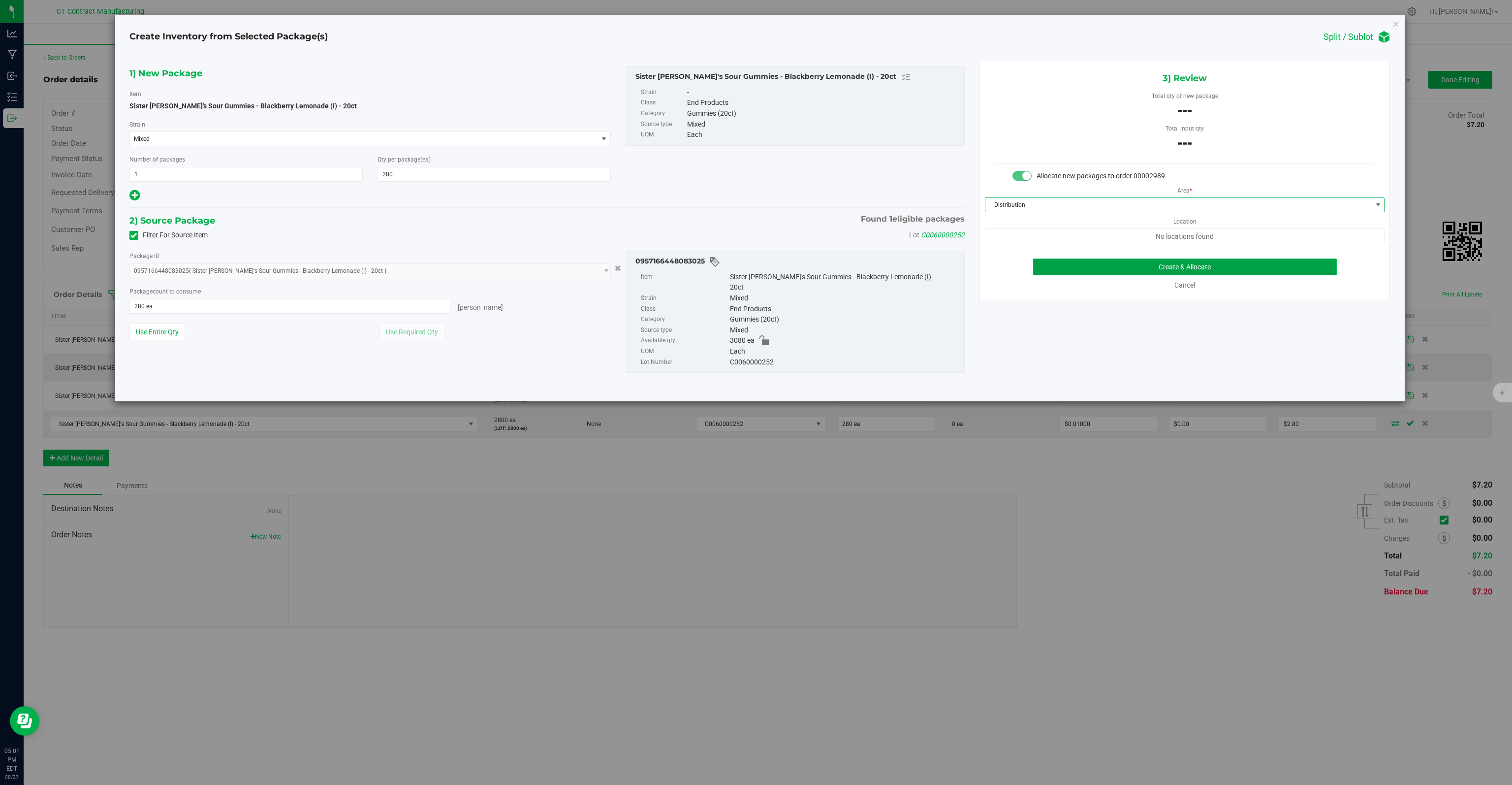
click at [1106, 265] on button "Create & Allocate" at bounding box center [1185, 267] width 304 height 17
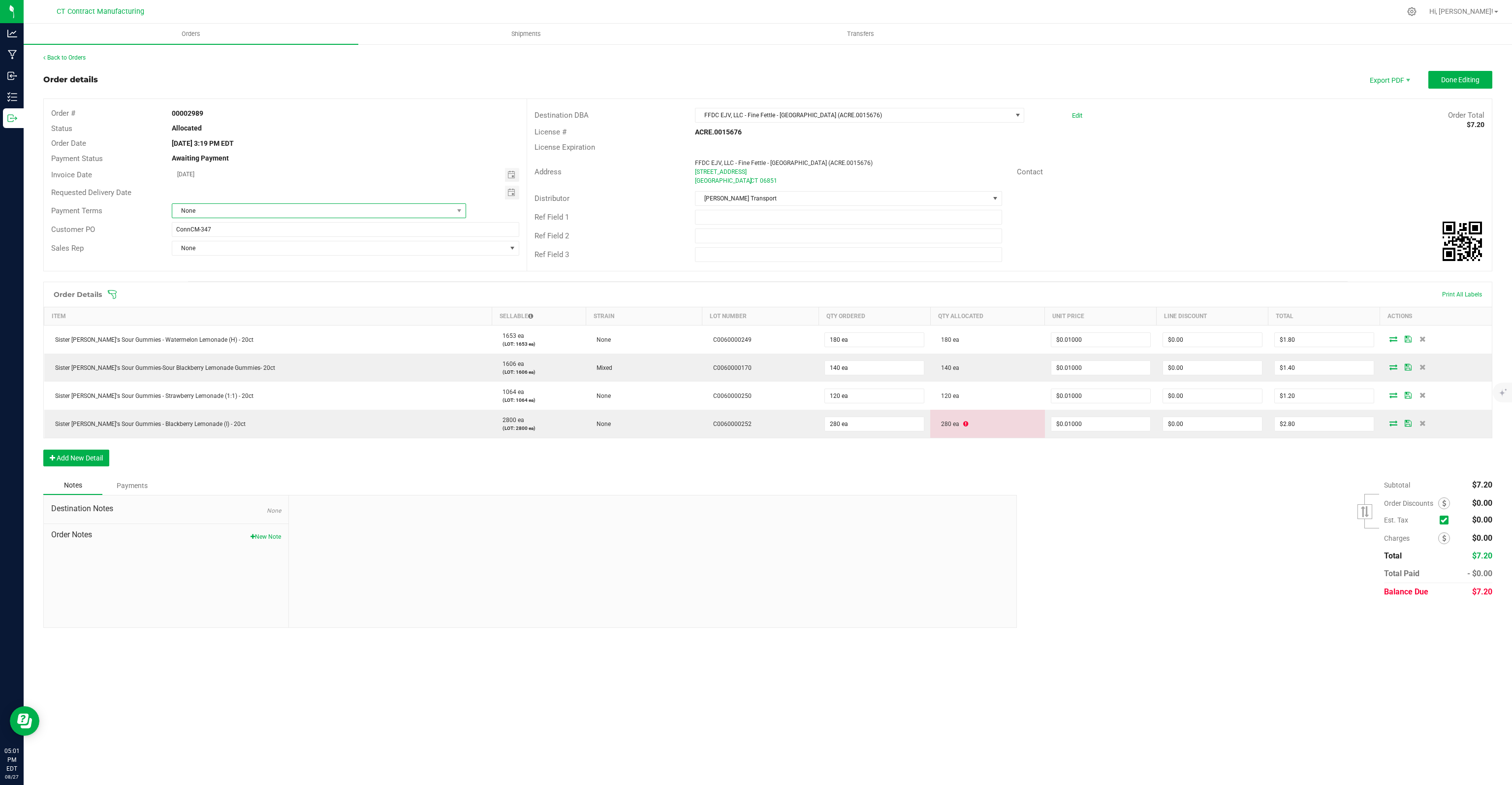
click at [213, 209] on span "None" at bounding box center [312, 210] width 281 height 14
type input "DUE"
click at [222, 251] on li "Due on Receipt" at bounding box center [319, 252] width 293 height 17
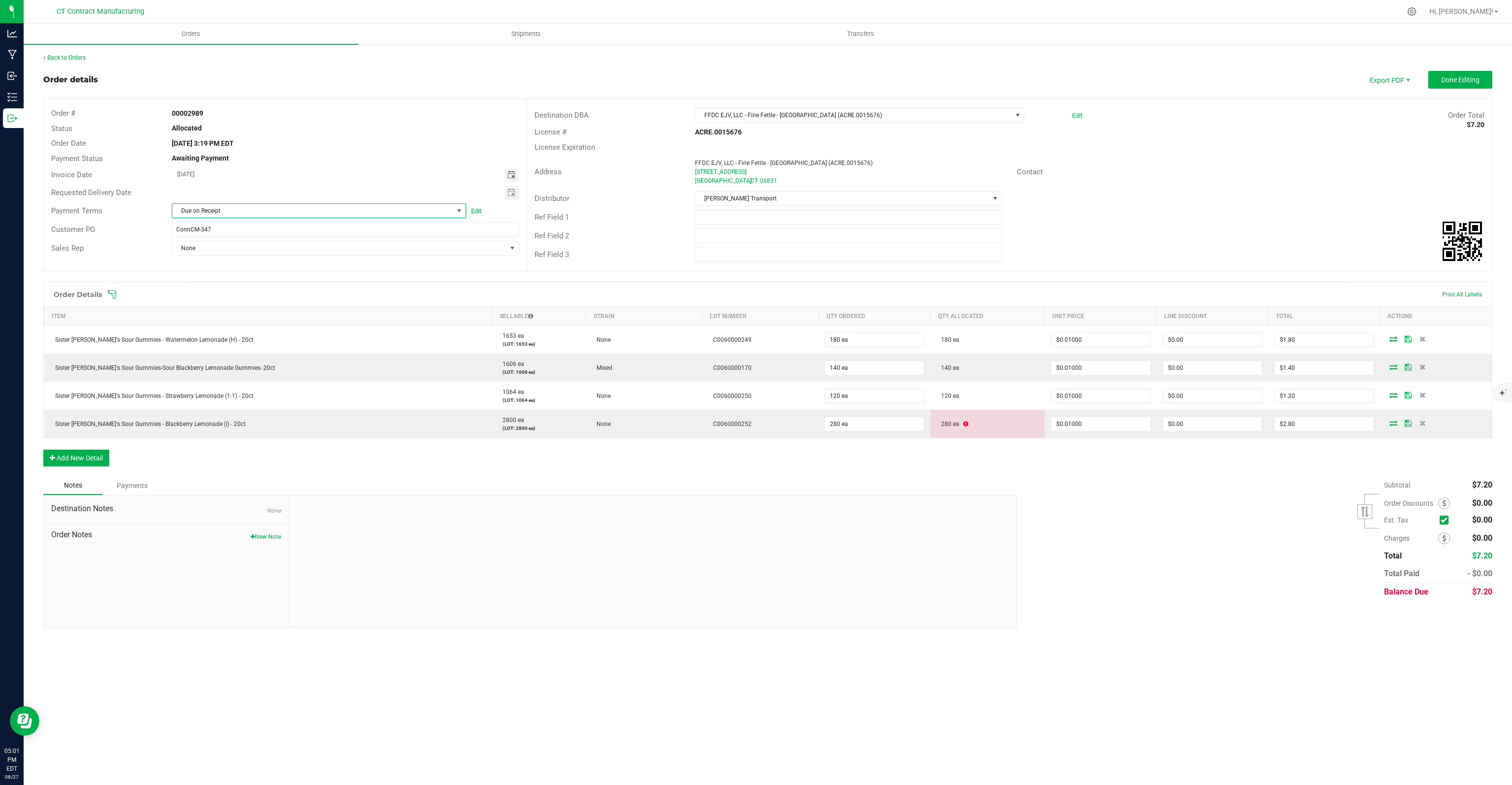
click at [512, 176] on span "Toggle calendar" at bounding box center [511, 174] width 8 height 8
click at [276, 292] on span "28" at bounding box center [274, 287] width 14 height 15
type input "[DATE]"
click at [1462, 72] on button "Done Editing" at bounding box center [1460, 80] width 64 height 18
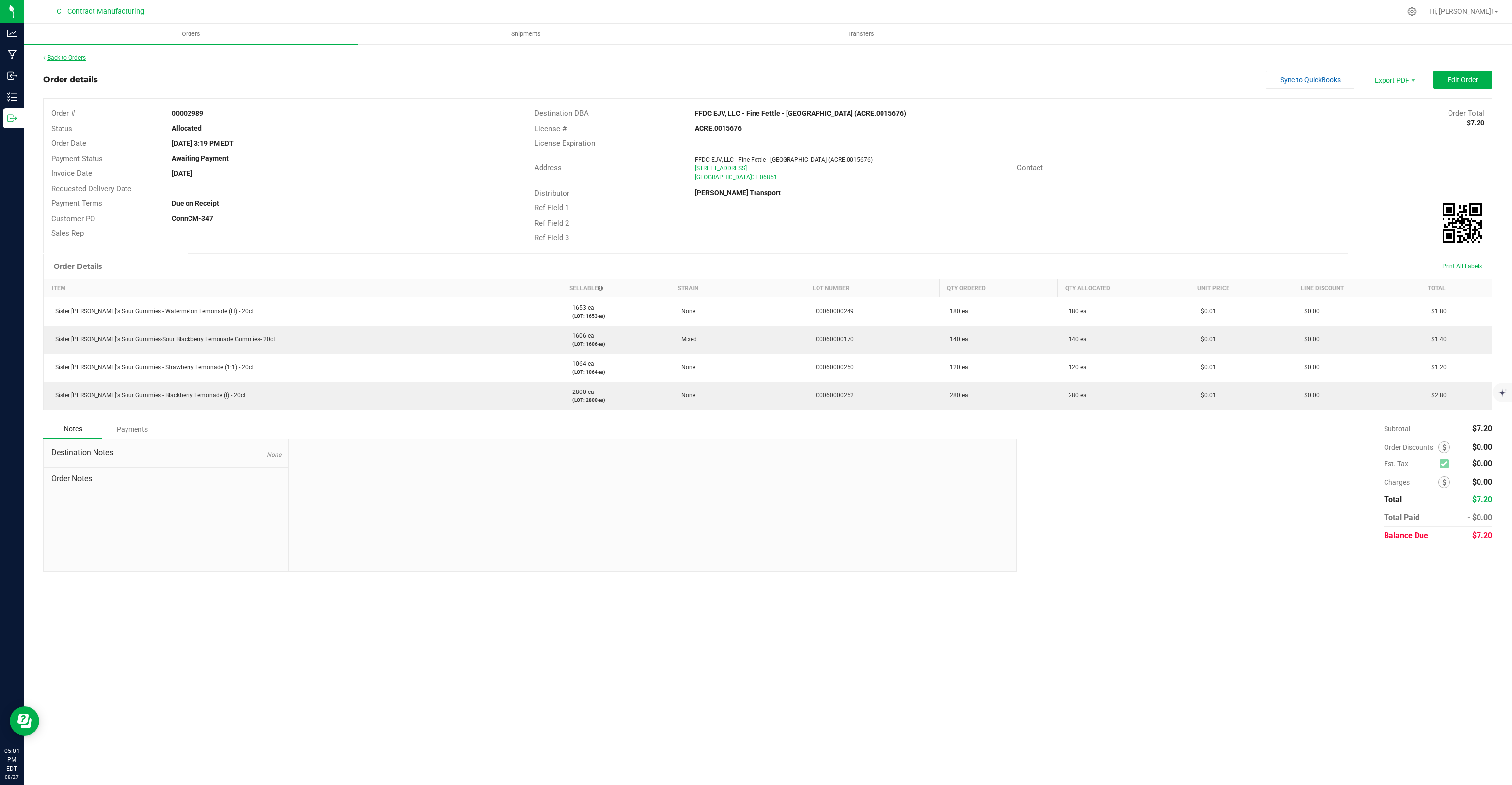
click at [62, 59] on link "Back to Orders" at bounding box center [65, 58] width 42 height 7
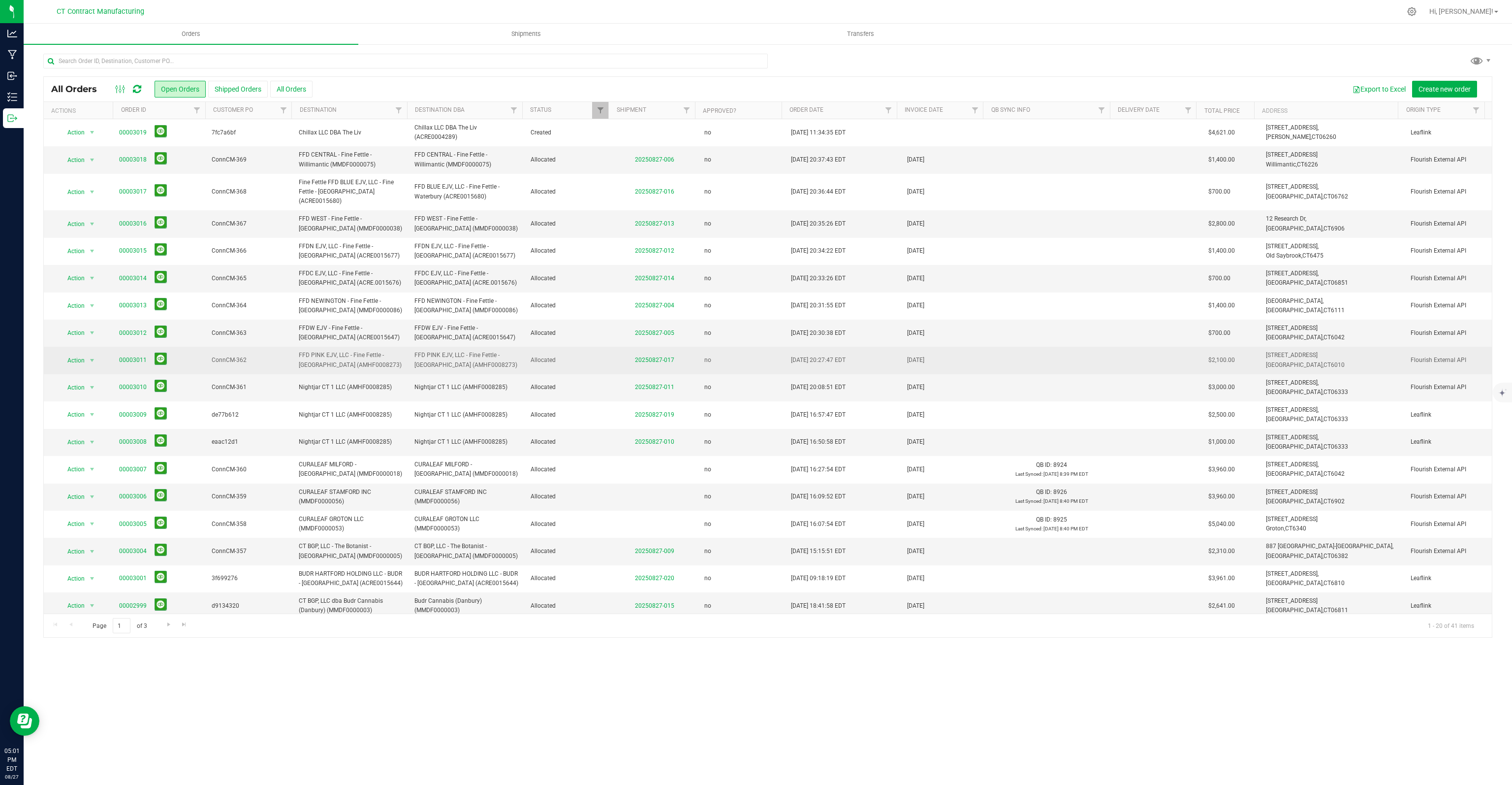
scroll to position [49, 0]
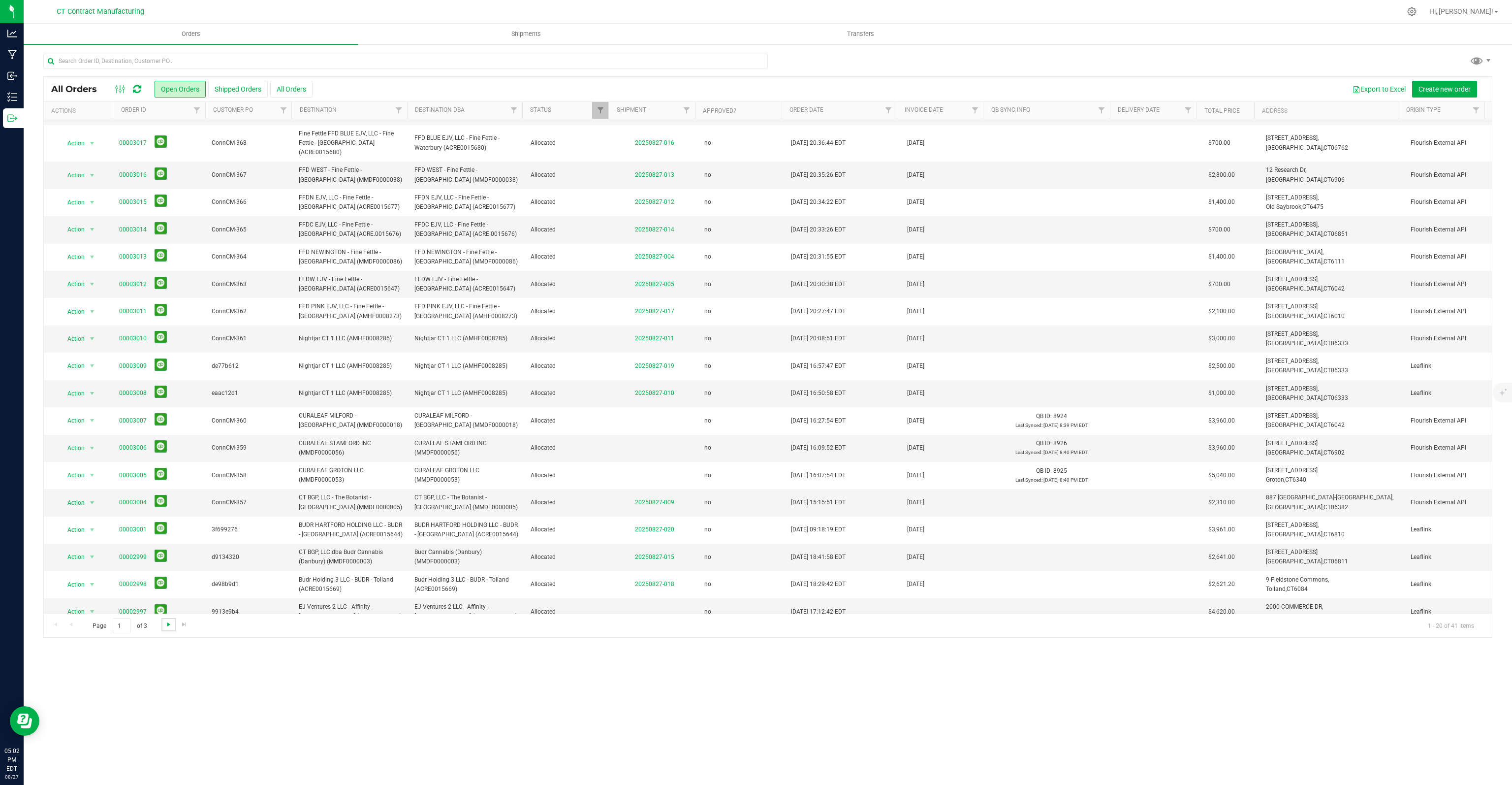
click at [169, 625] on span "Go to the next page" at bounding box center [168, 624] width 8 height 8
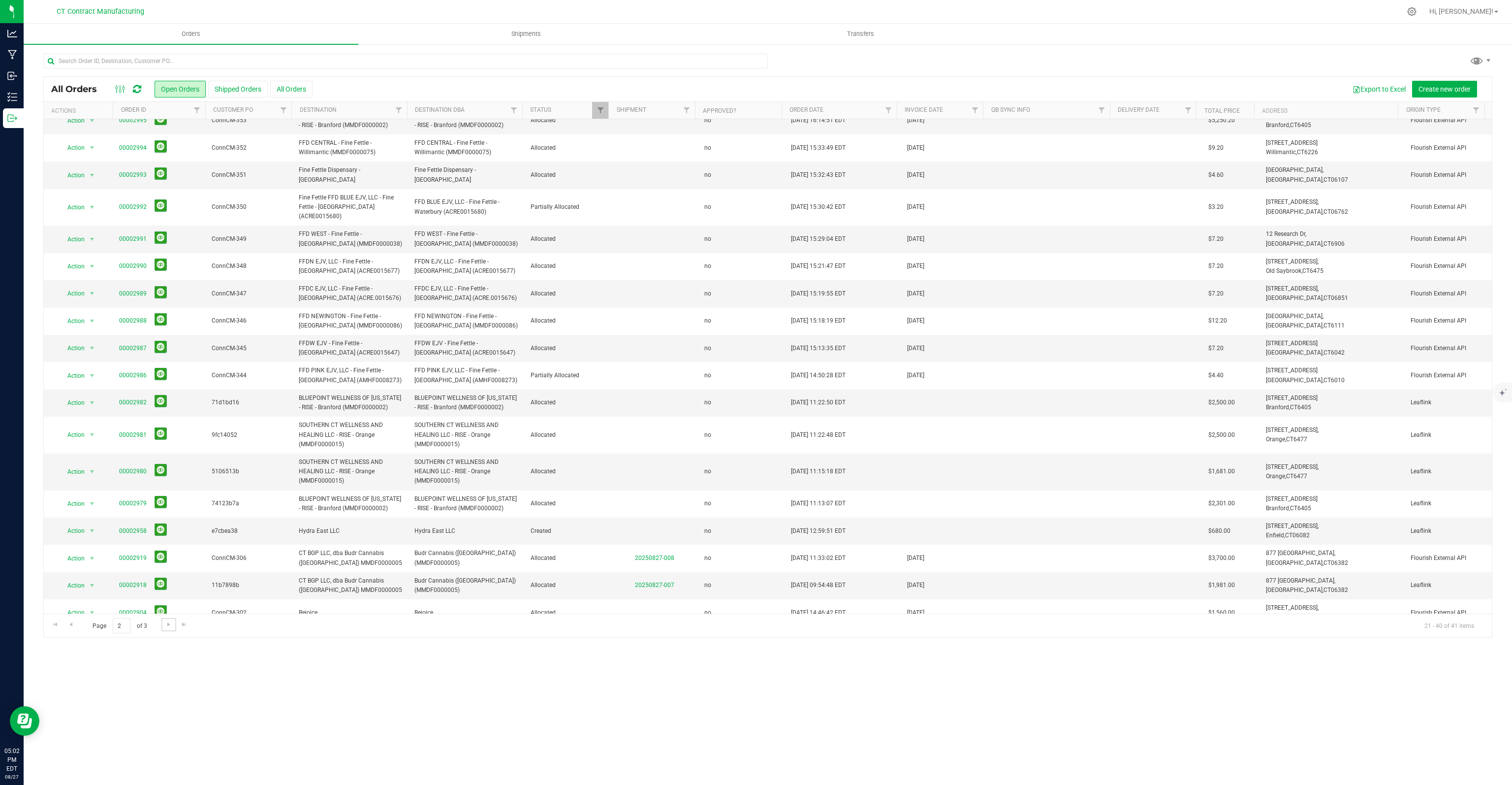
scroll to position [0, 0]
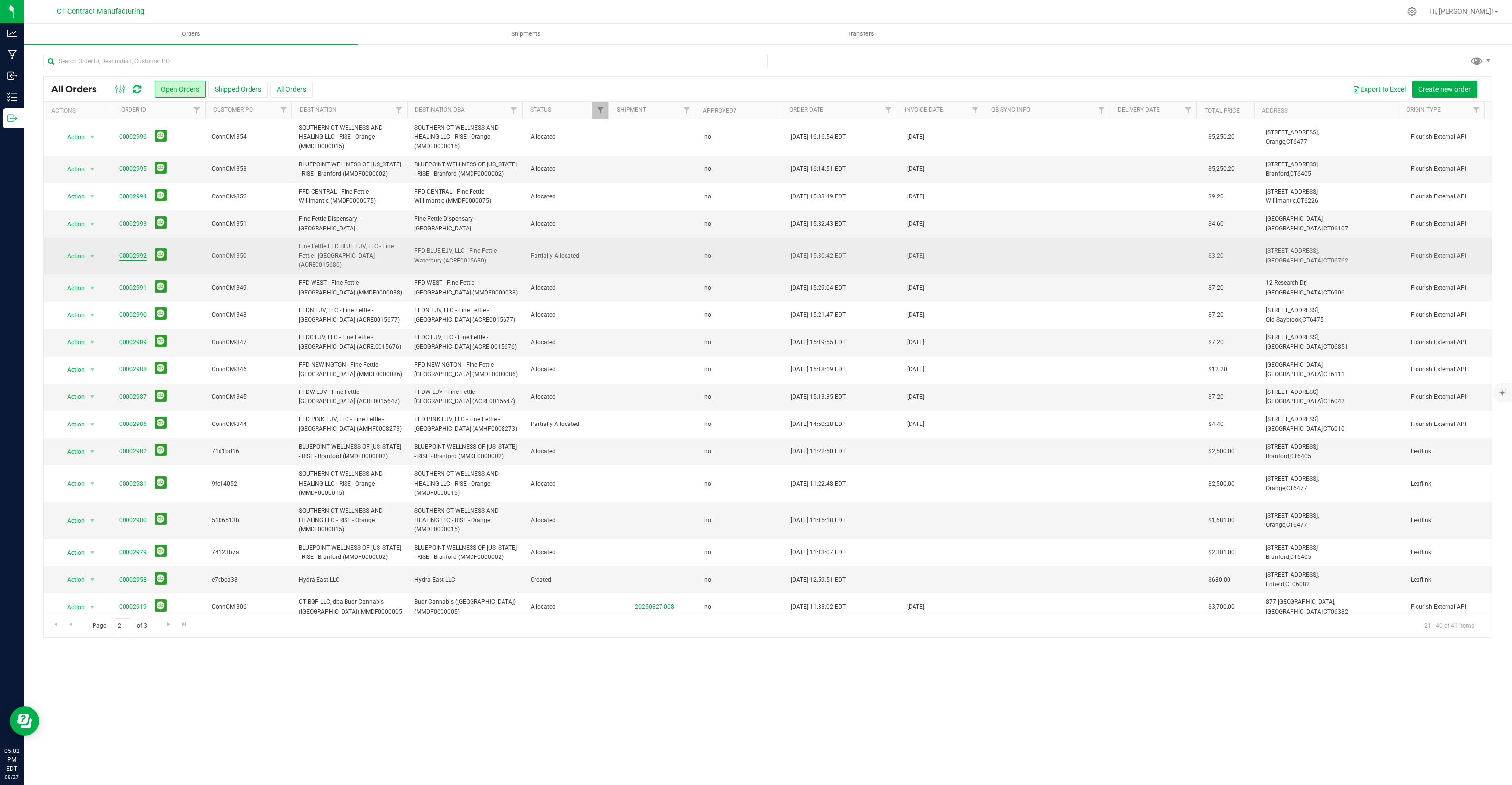
click at [131, 261] on link "00002992" at bounding box center [133, 256] width 28 height 9
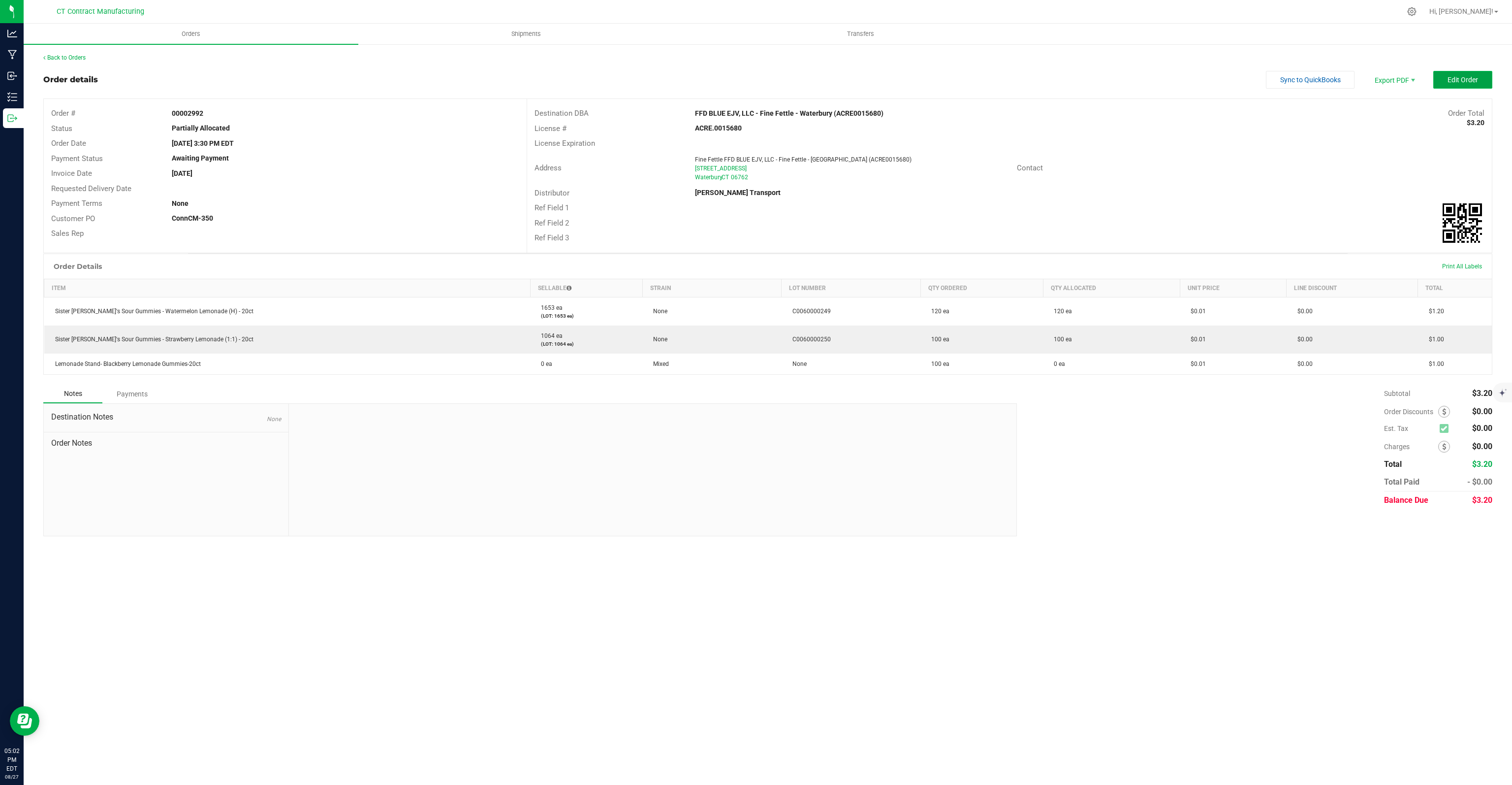
click at [1466, 83] on span "Edit Order" at bounding box center [1463, 79] width 31 height 8
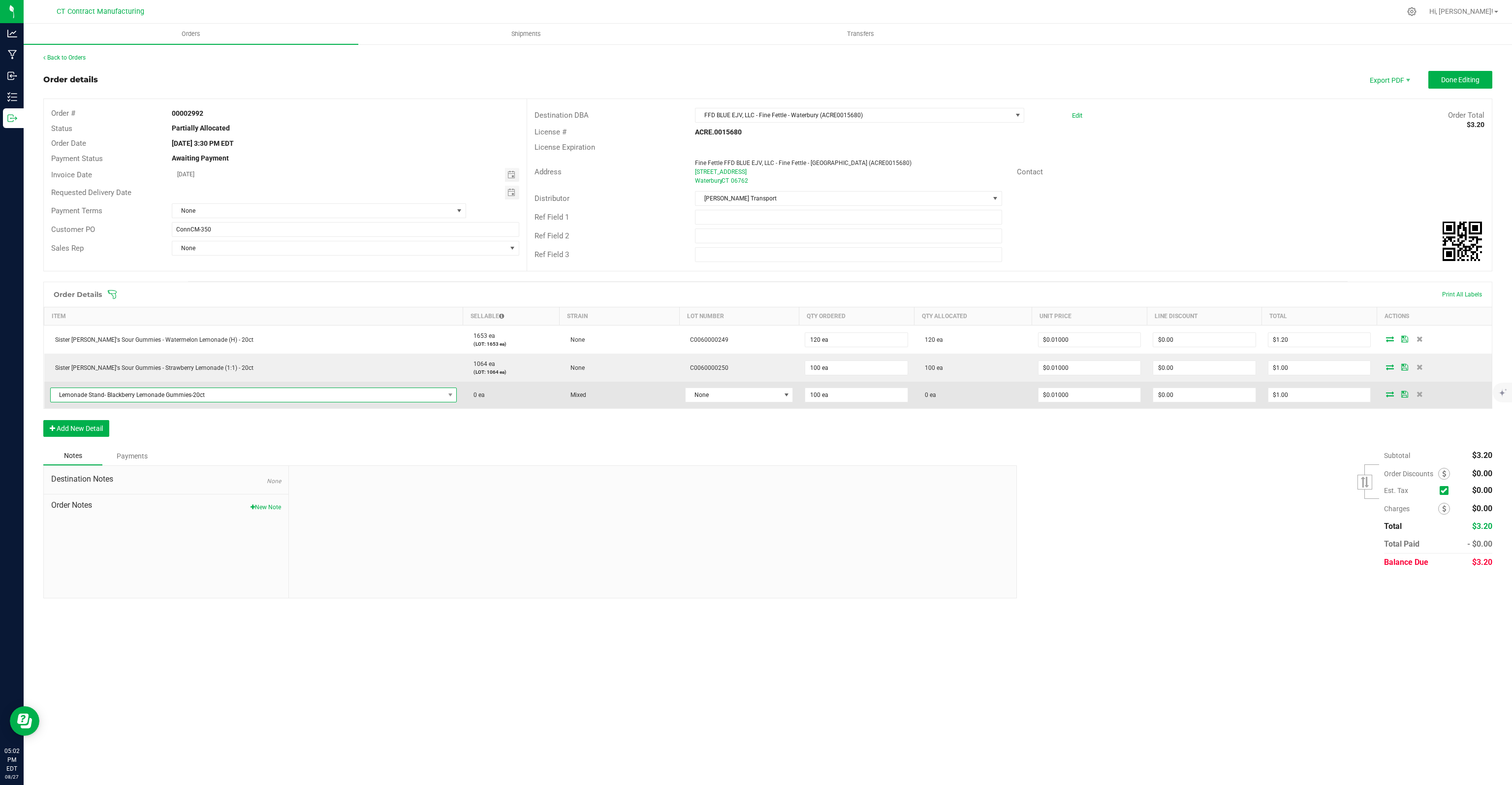
click at [272, 395] on span "Lemonade Stand- Blackberry Lemonade Gummies-20ct" at bounding box center [247, 395] width 394 height 14
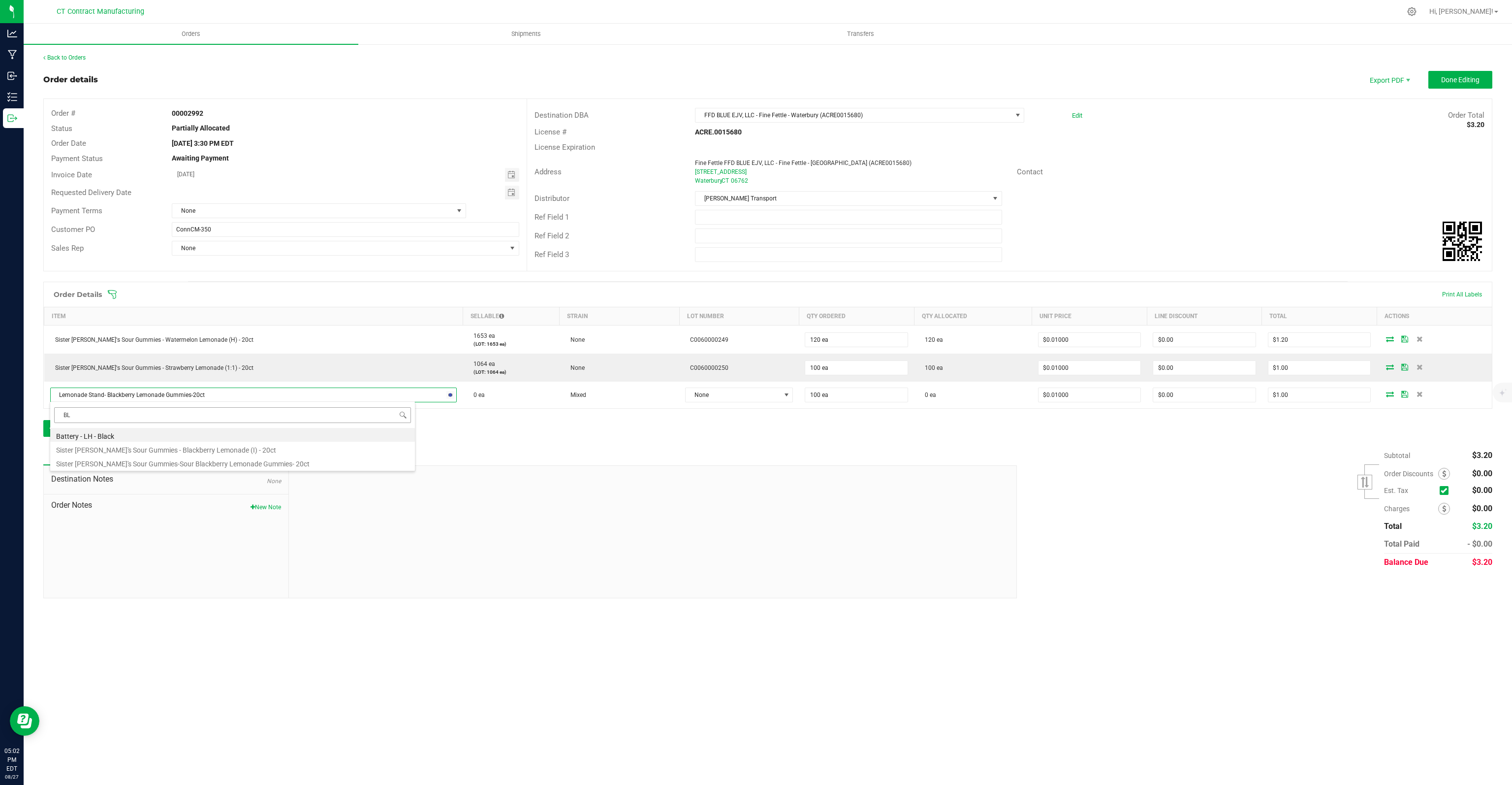
type input "B"
type input "SISTER [PERSON_NAME]"
click at [290, 474] on li "Sister [PERSON_NAME]'s Sour Gummies-Sour Blackberry Lemonade Gummies- 20ct" at bounding box center [232, 476] width 365 height 14
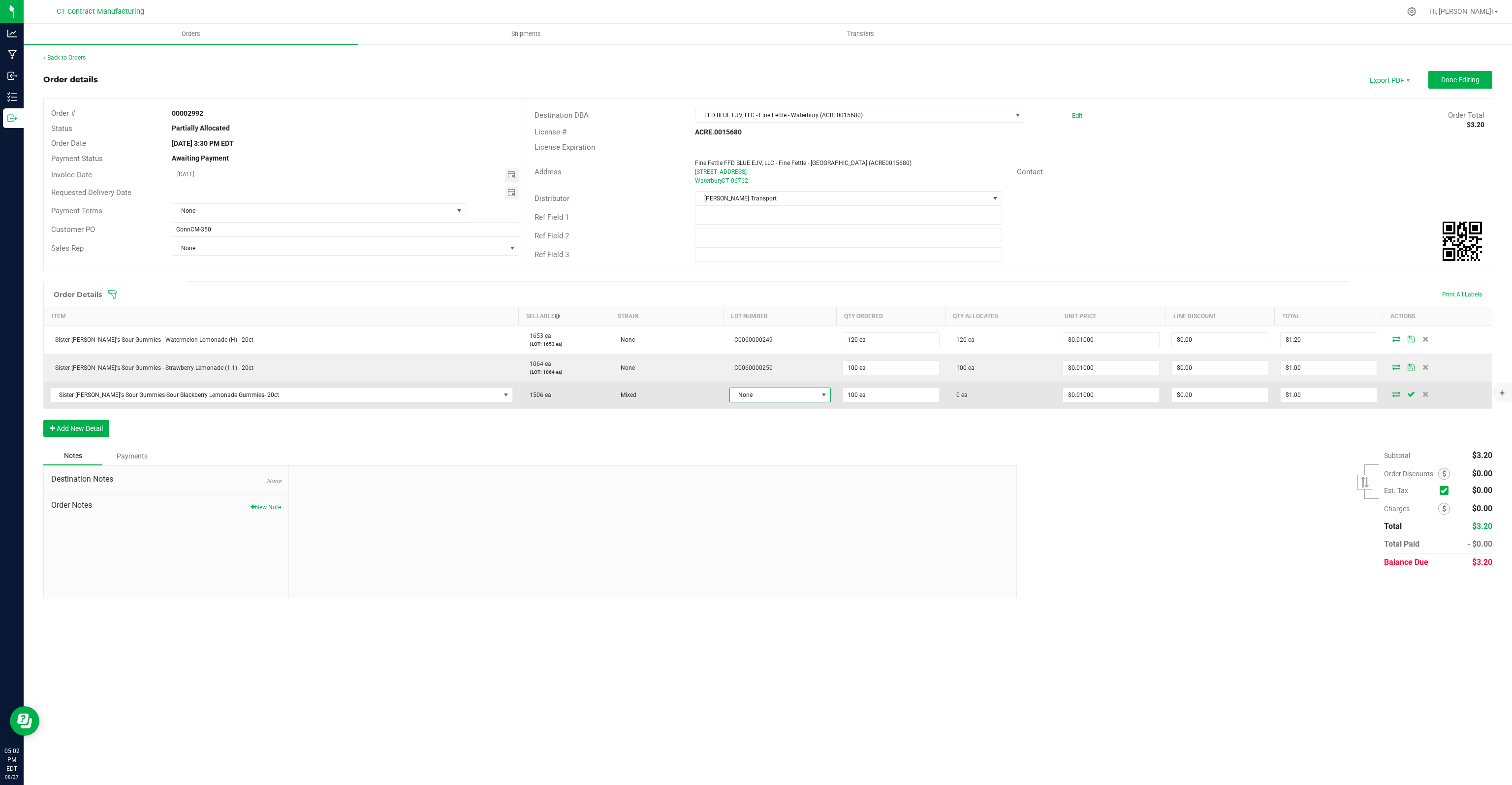
click at [752, 390] on span "None" at bounding box center [774, 395] width 88 height 14
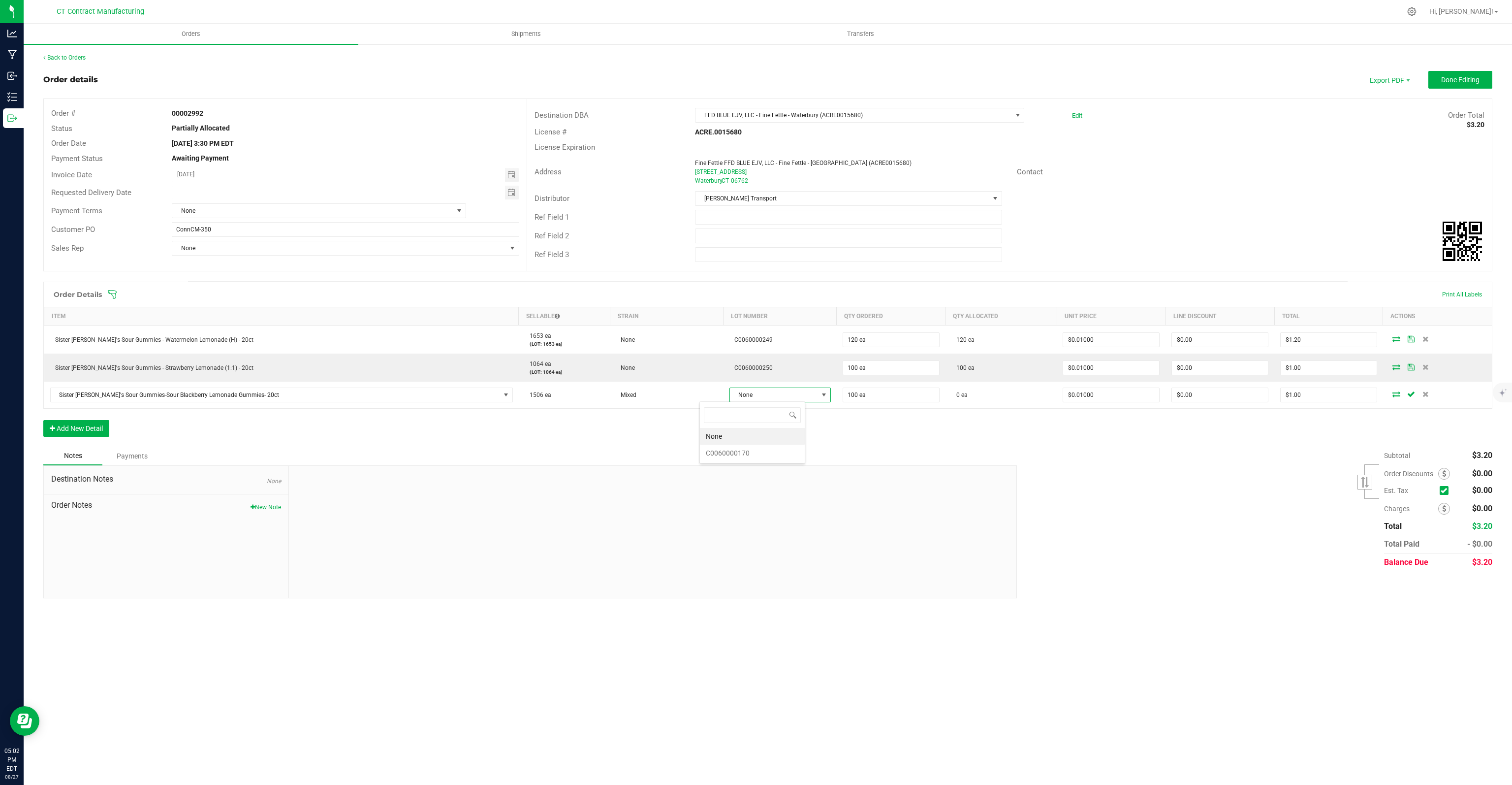
scroll to position [14, 106]
click at [733, 454] on li "C0060000170" at bounding box center [752, 453] width 105 height 17
click at [1450, 79] on span "Done Editing" at bounding box center [1460, 79] width 38 height 8
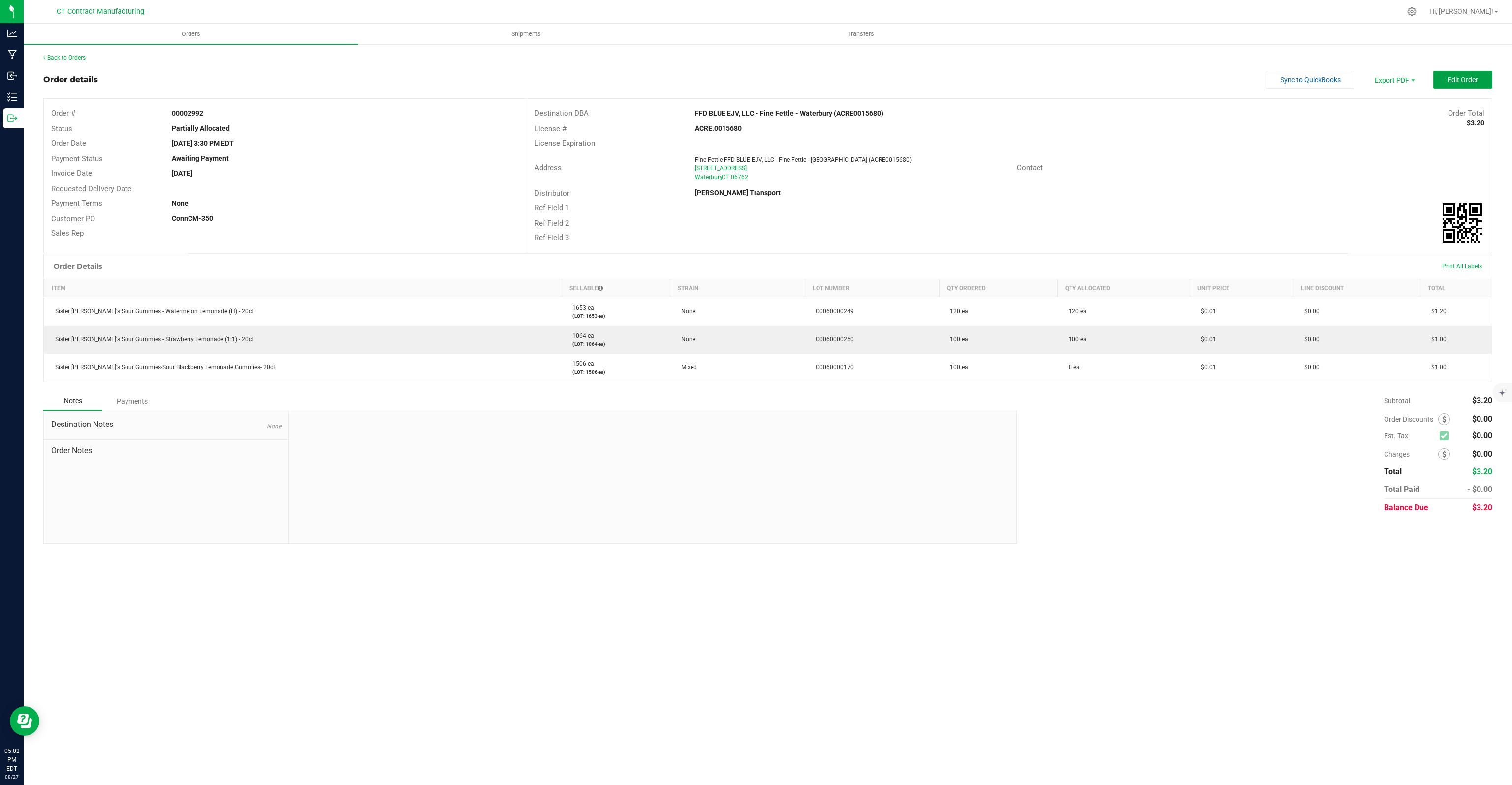
click at [1453, 80] on span "Edit Order" at bounding box center [1463, 79] width 31 height 8
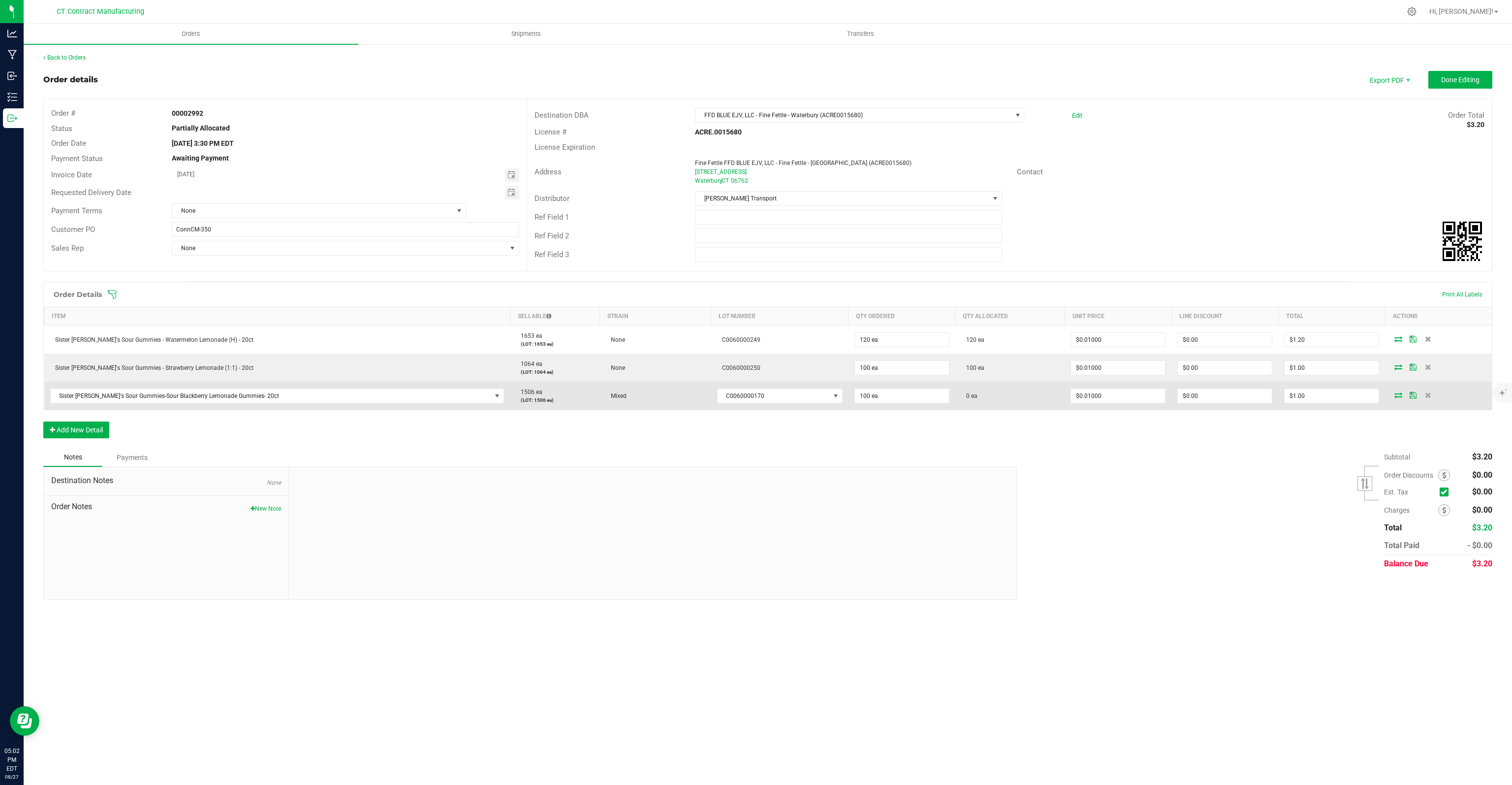
click at [1395, 397] on icon at bounding box center [1398, 395] width 8 height 6
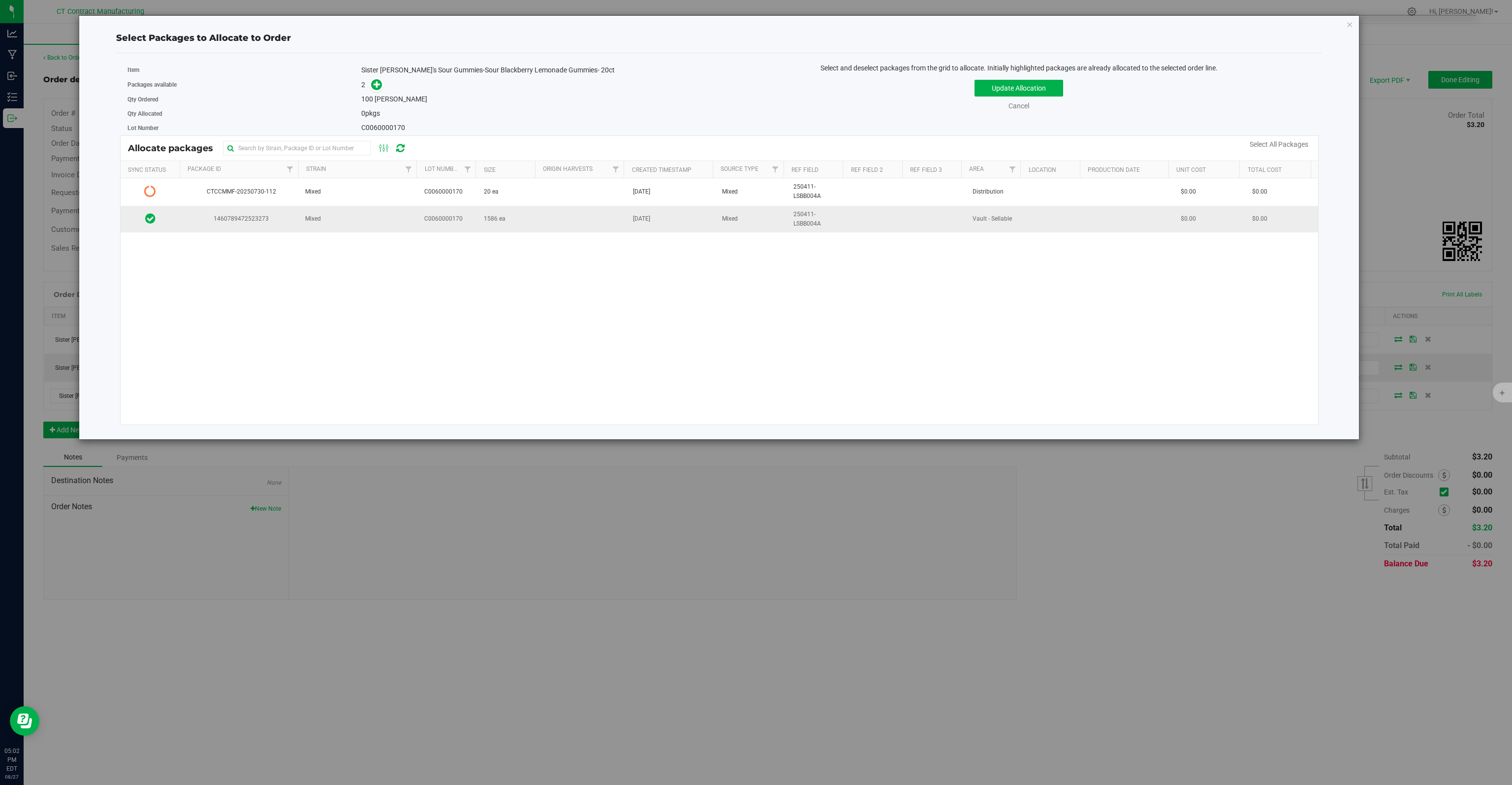
click at [228, 215] on span "1460789472523273" at bounding box center [239, 219] width 107 height 9
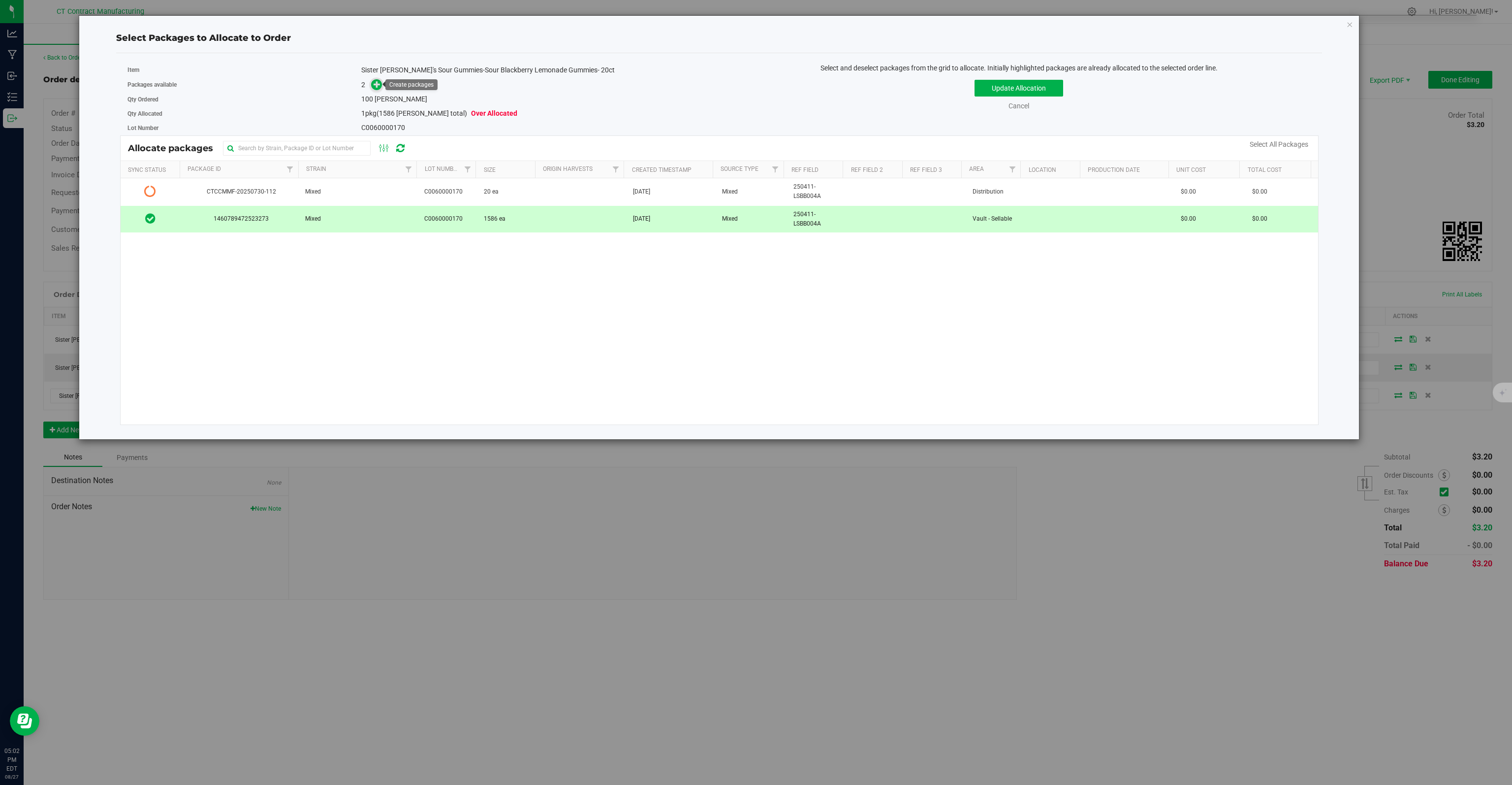
click at [376, 86] on icon at bounding box center [377, 85] width 7 height 7
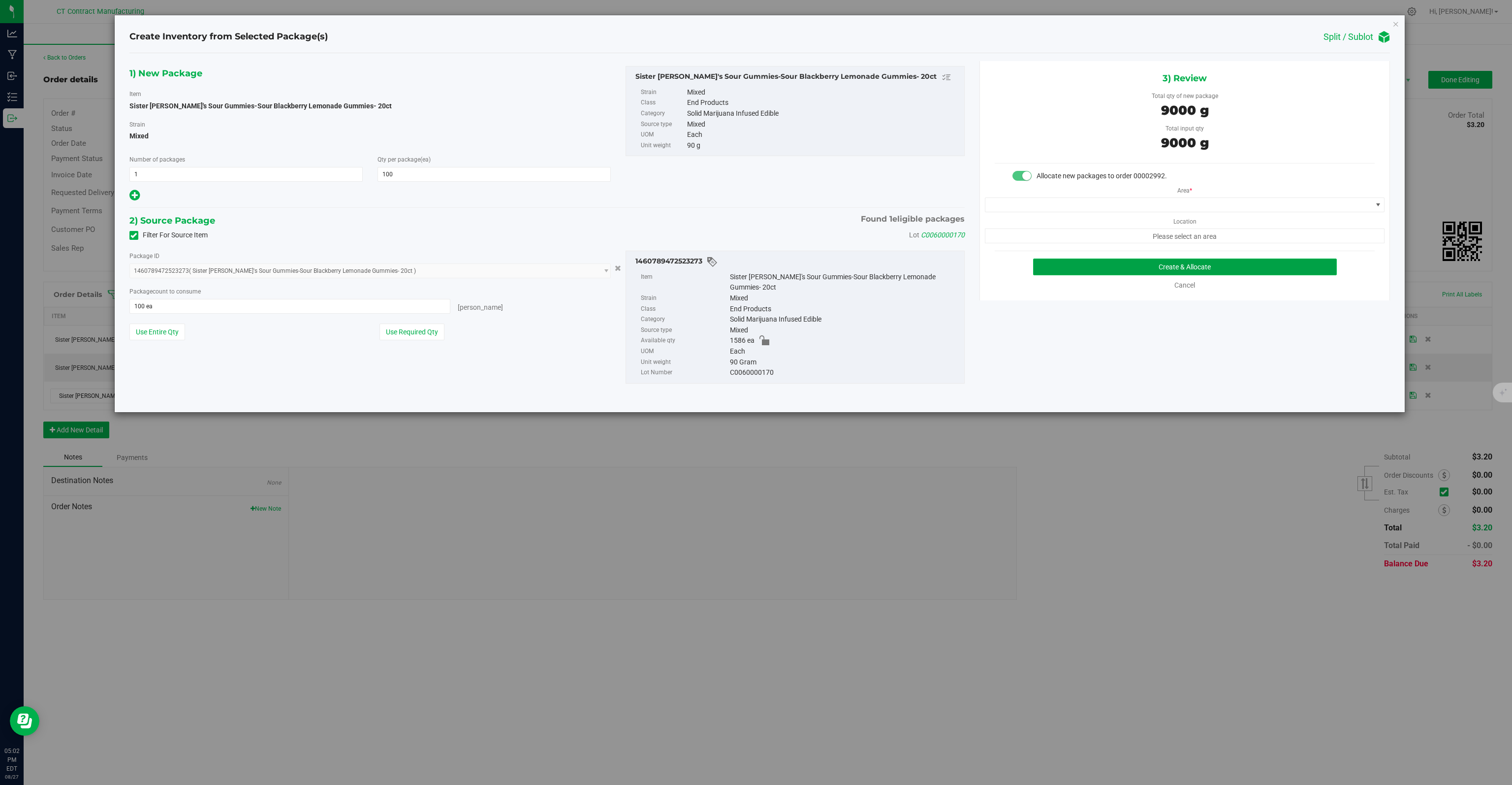
click at [1075, 264] on button "Create & Allocate" at bounding box center [1185, 267] width 304 height 17
click at [1093, 208] on span at bounding box center [1179, 204] width 386 height 14
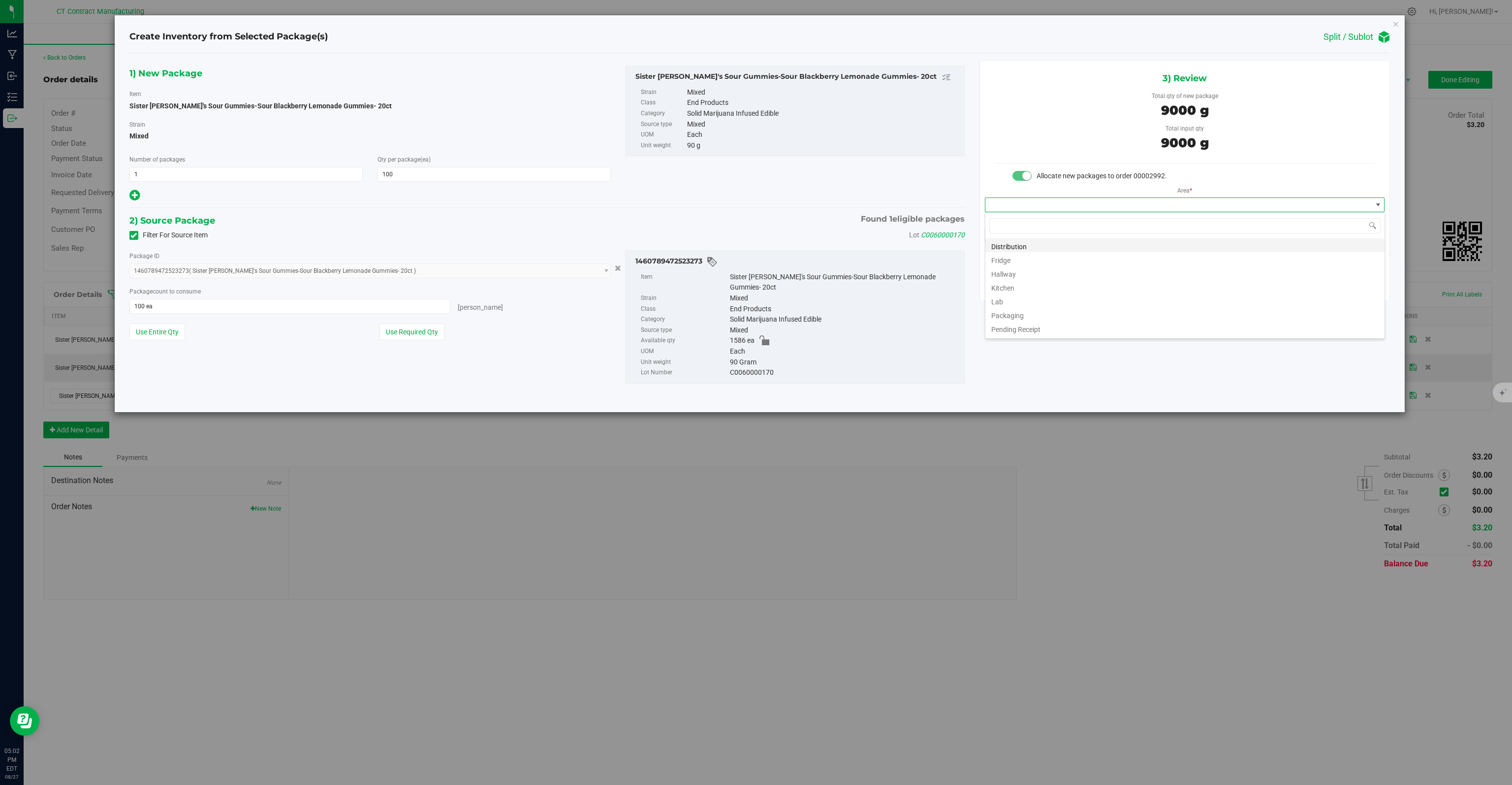
scroll to position [14, 400]
click at [1011, 245] on li "Distribution" at bounding box center [1185, 245] width 399 height 14
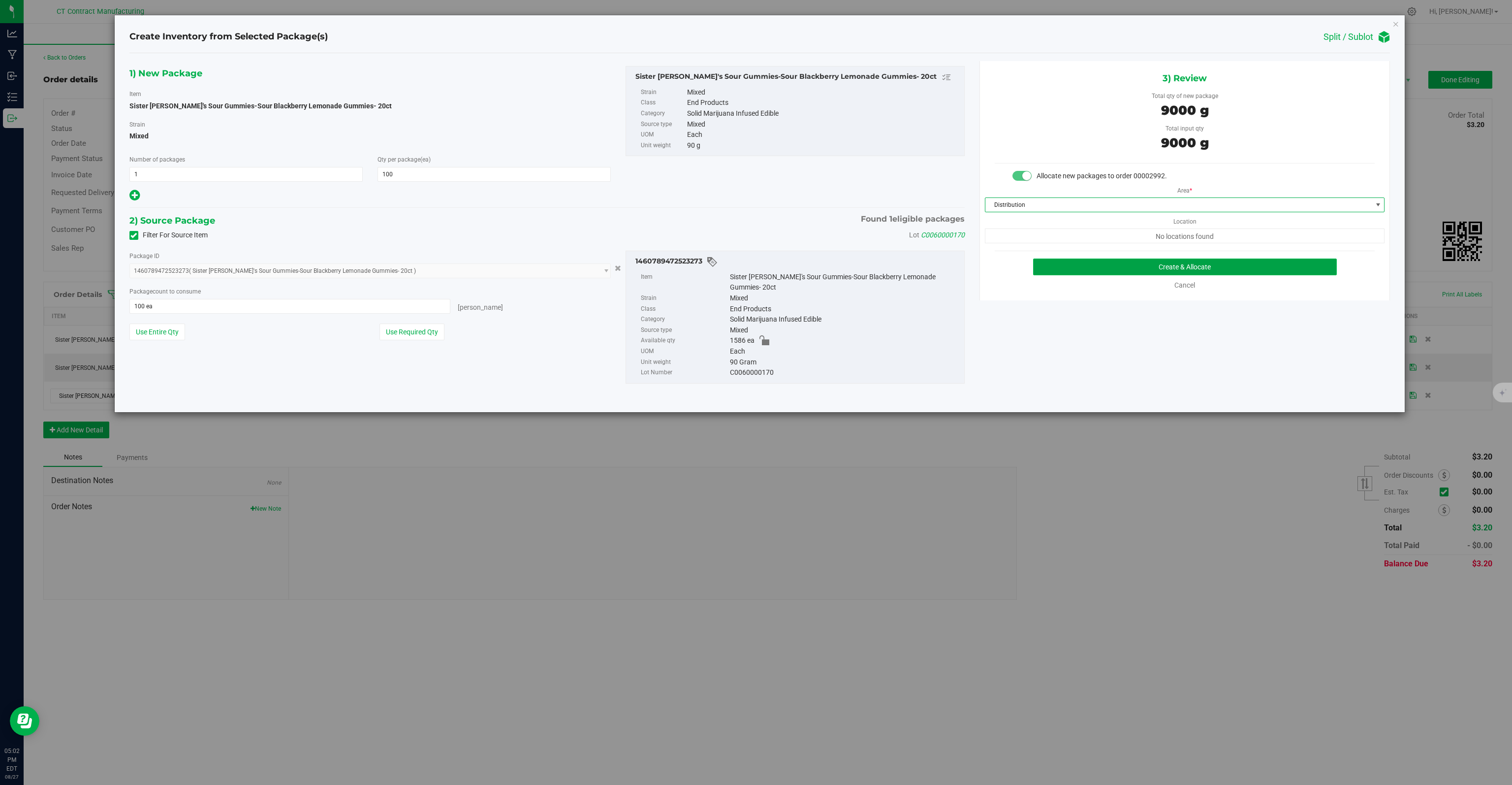
click at [1102, 267] on button "Create & Allocate" at bounding box center [1185, 267] width 304 height 17
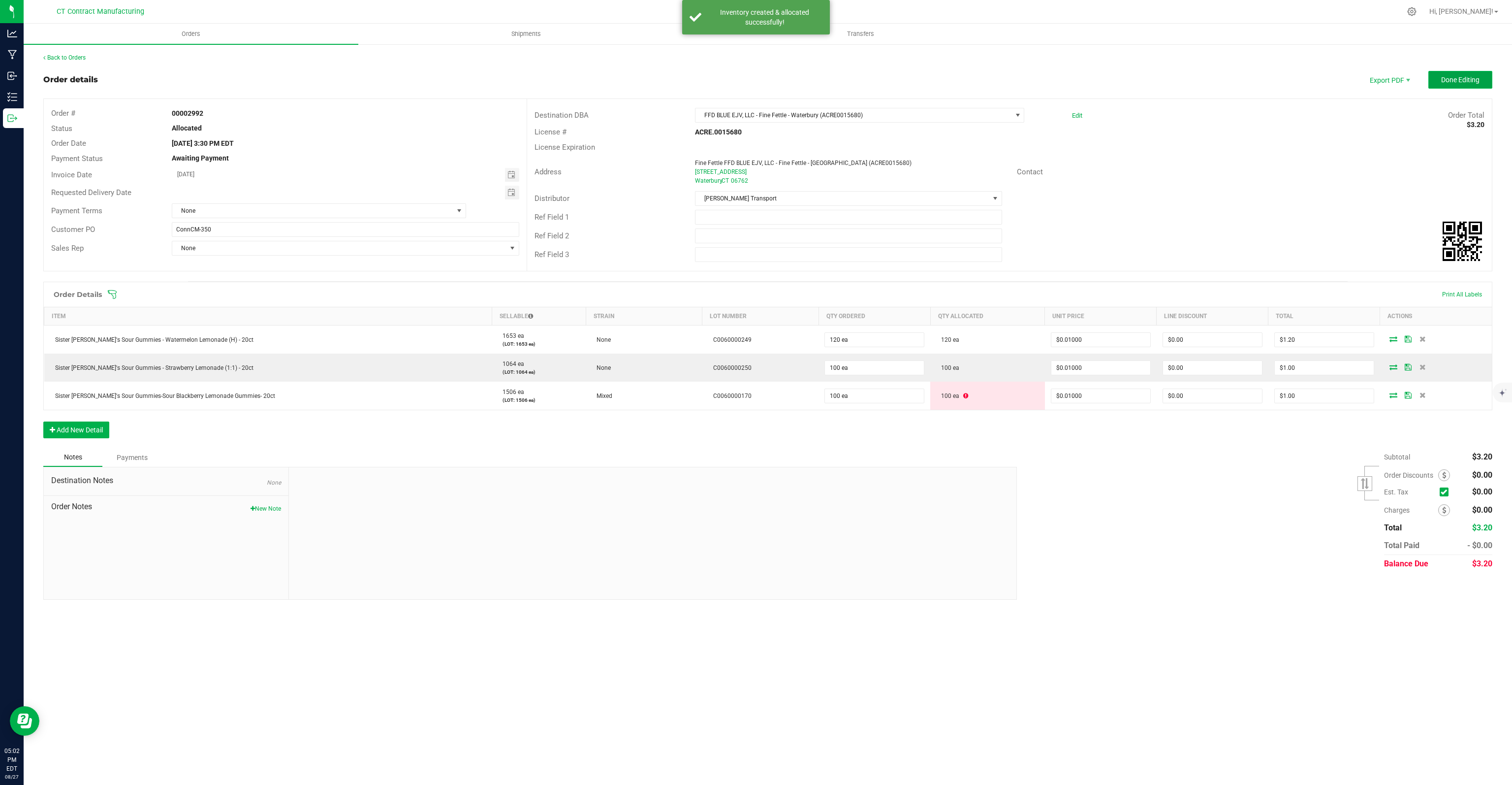
click at [1456, 72] on button "Done Editing" at bounding box center [1460, 80] width 64 height 18
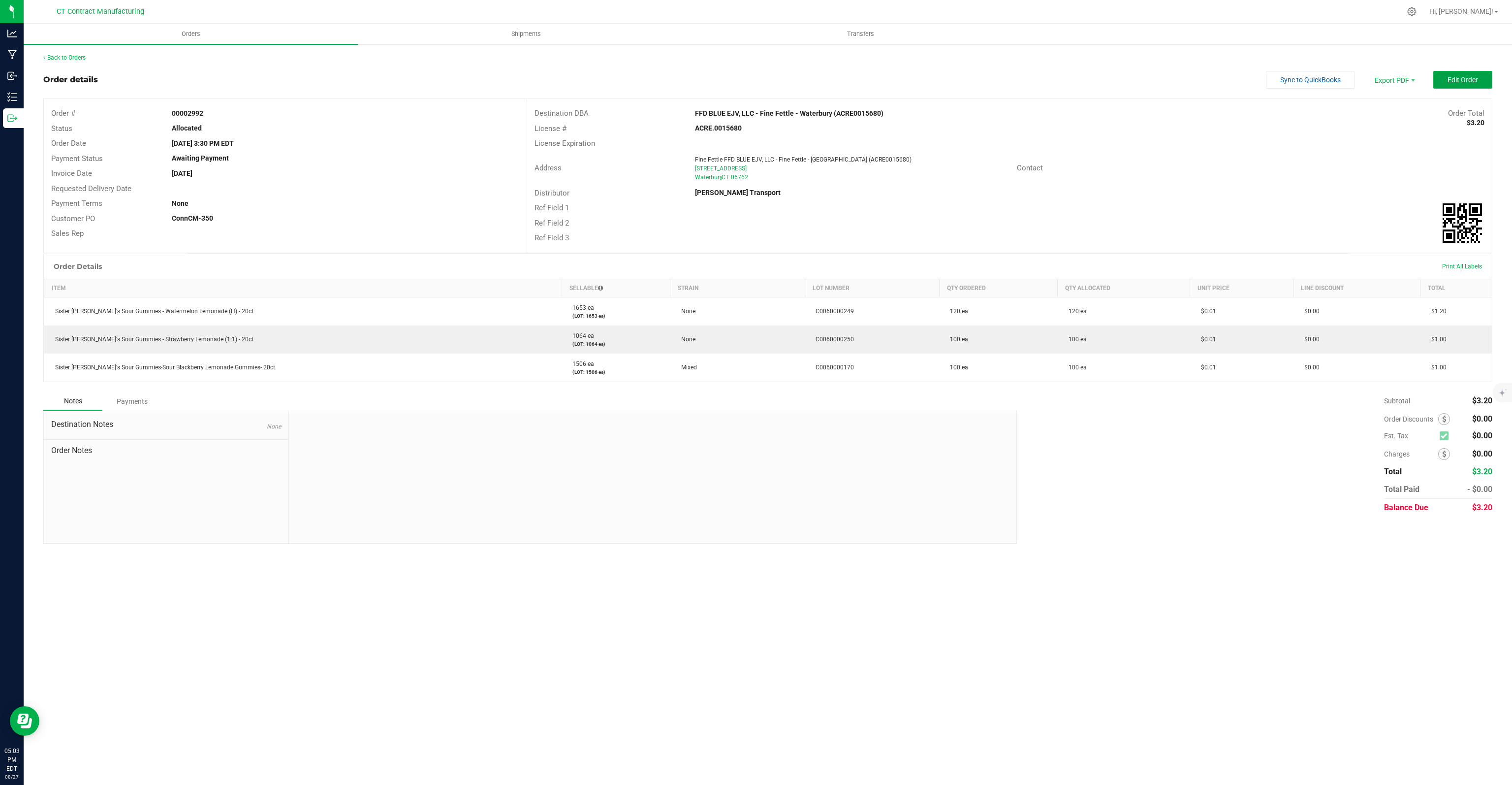
click at [1456, 81] on span "Edit Order" at bounding box center [1463, 79] width 31 height 8
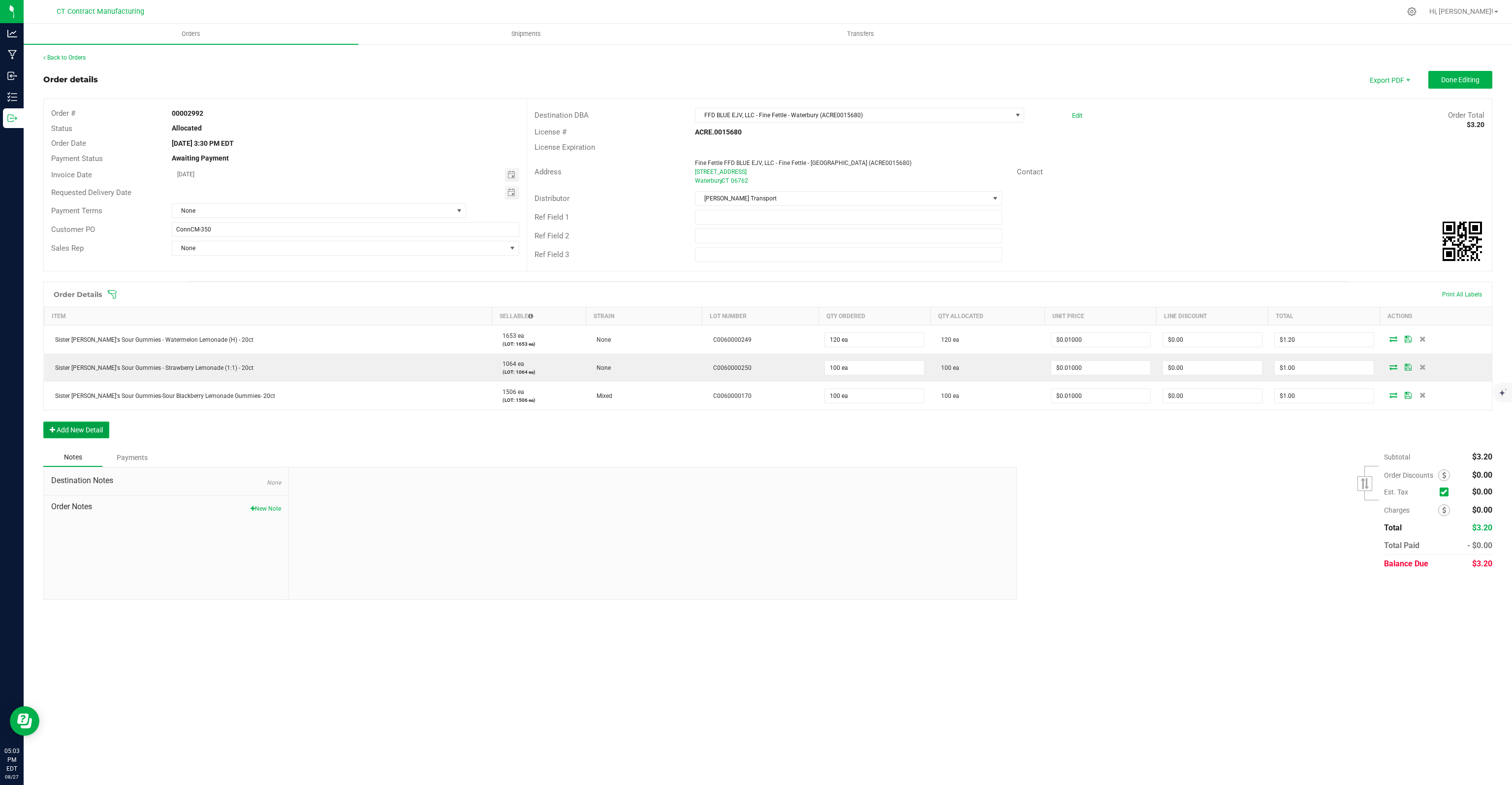
click at [75, 432] on button "Add New Detail" at bounding box center [76, 430] width 66 height 17
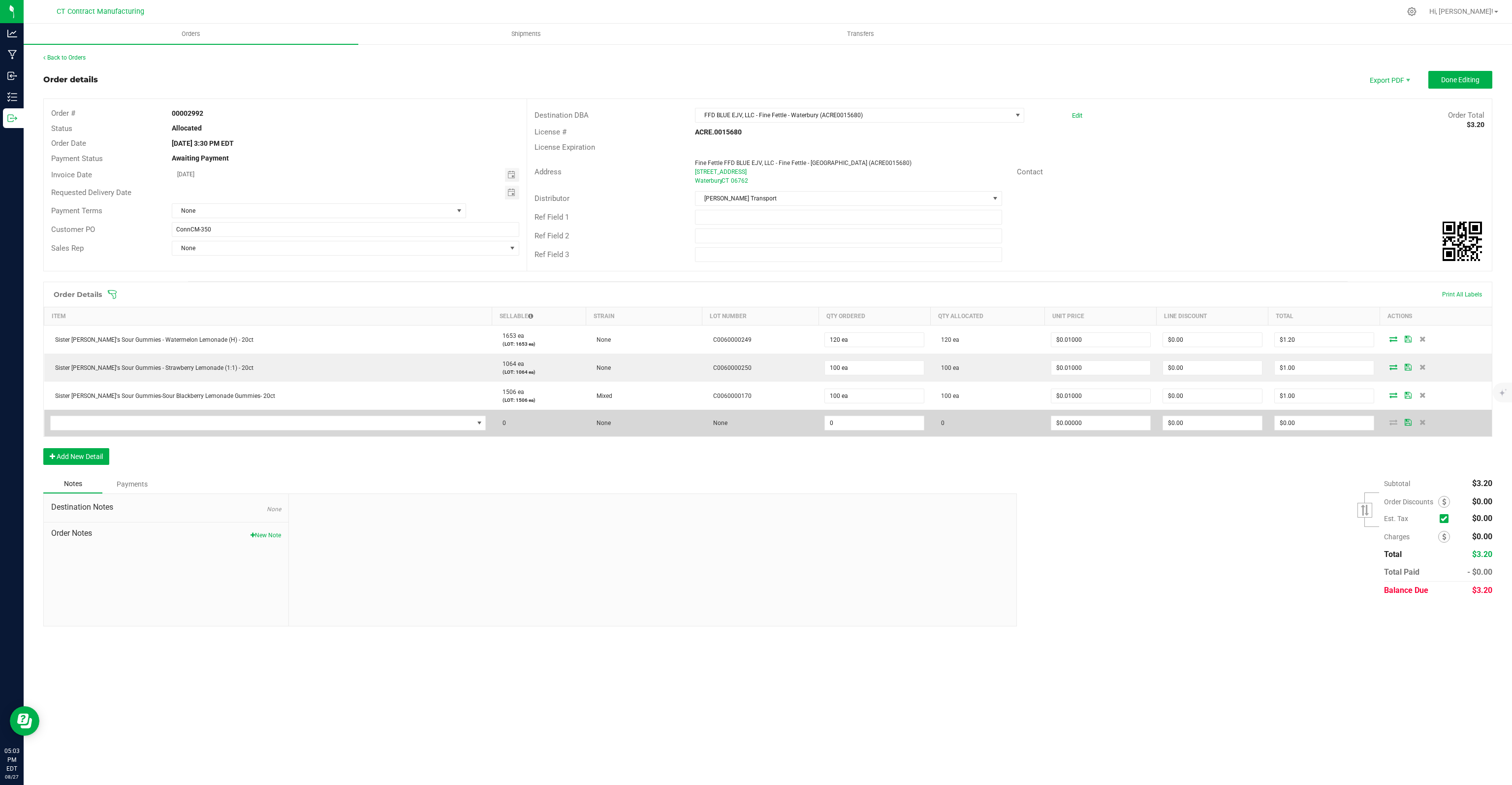
click at [184, 411] on td at bounding box center [268, 423] width 448 height 26
click at [171, 424] on span "NO DATA FOUND" at bounding box center [262, 423] width 423 height 14
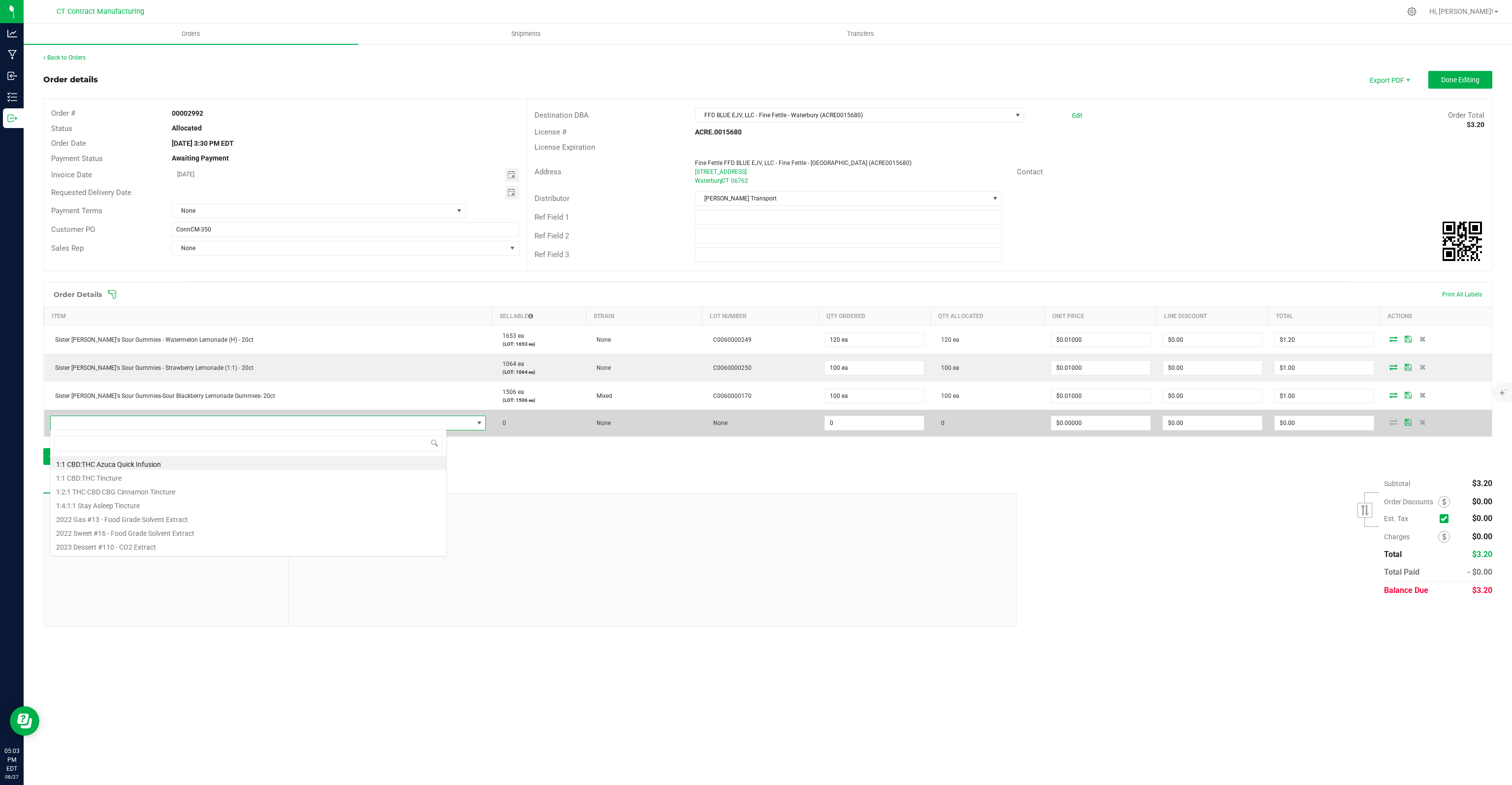
scroll to position [14, 397]
type input "SISTER"
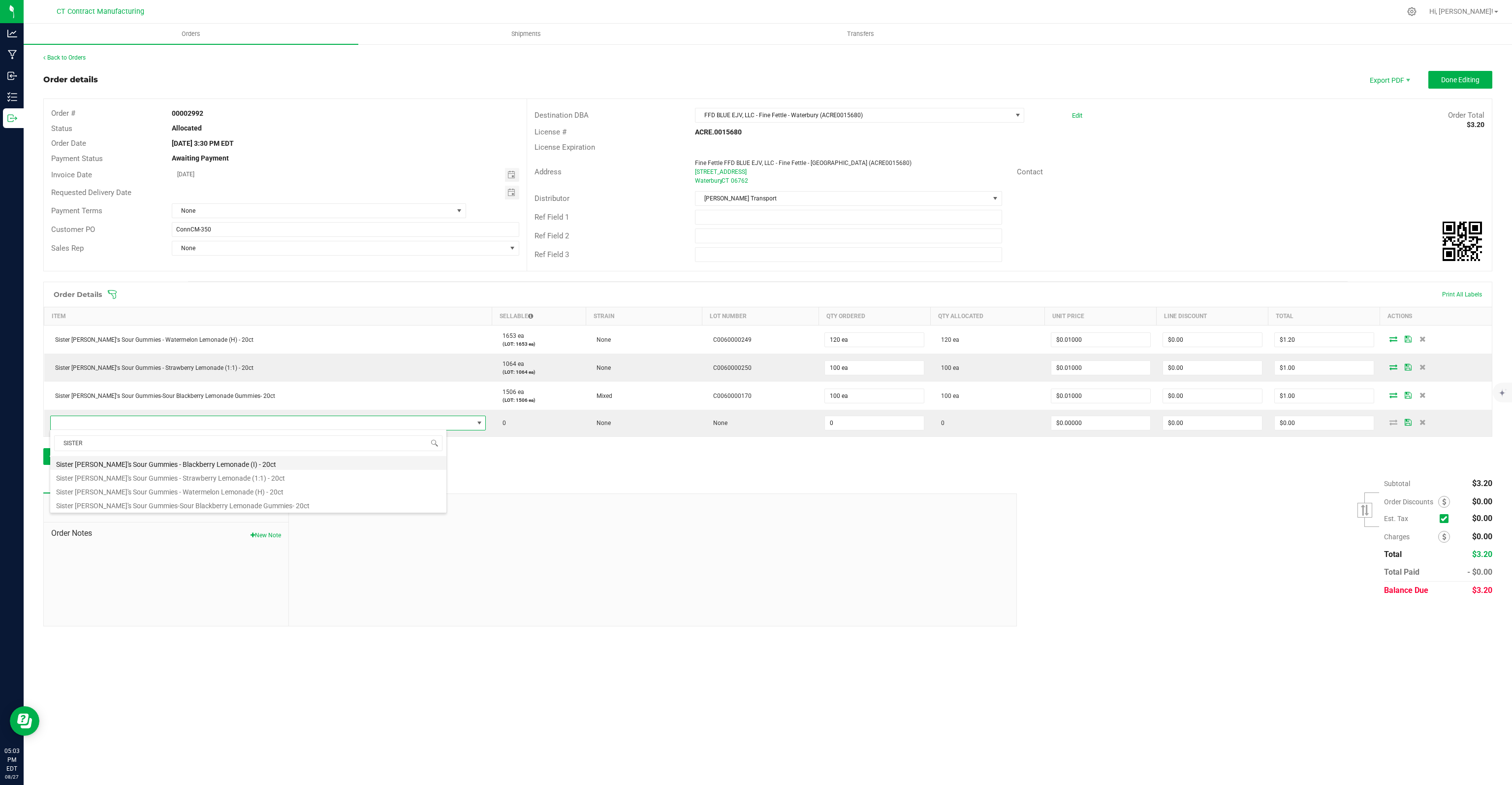
click at [228, 461] on li "Sister [PERSON_NAME]'s Sour Gummies - Blackberry Lemonade (I) - 20ct" at bounding box center [248, 462] width 396 height 14
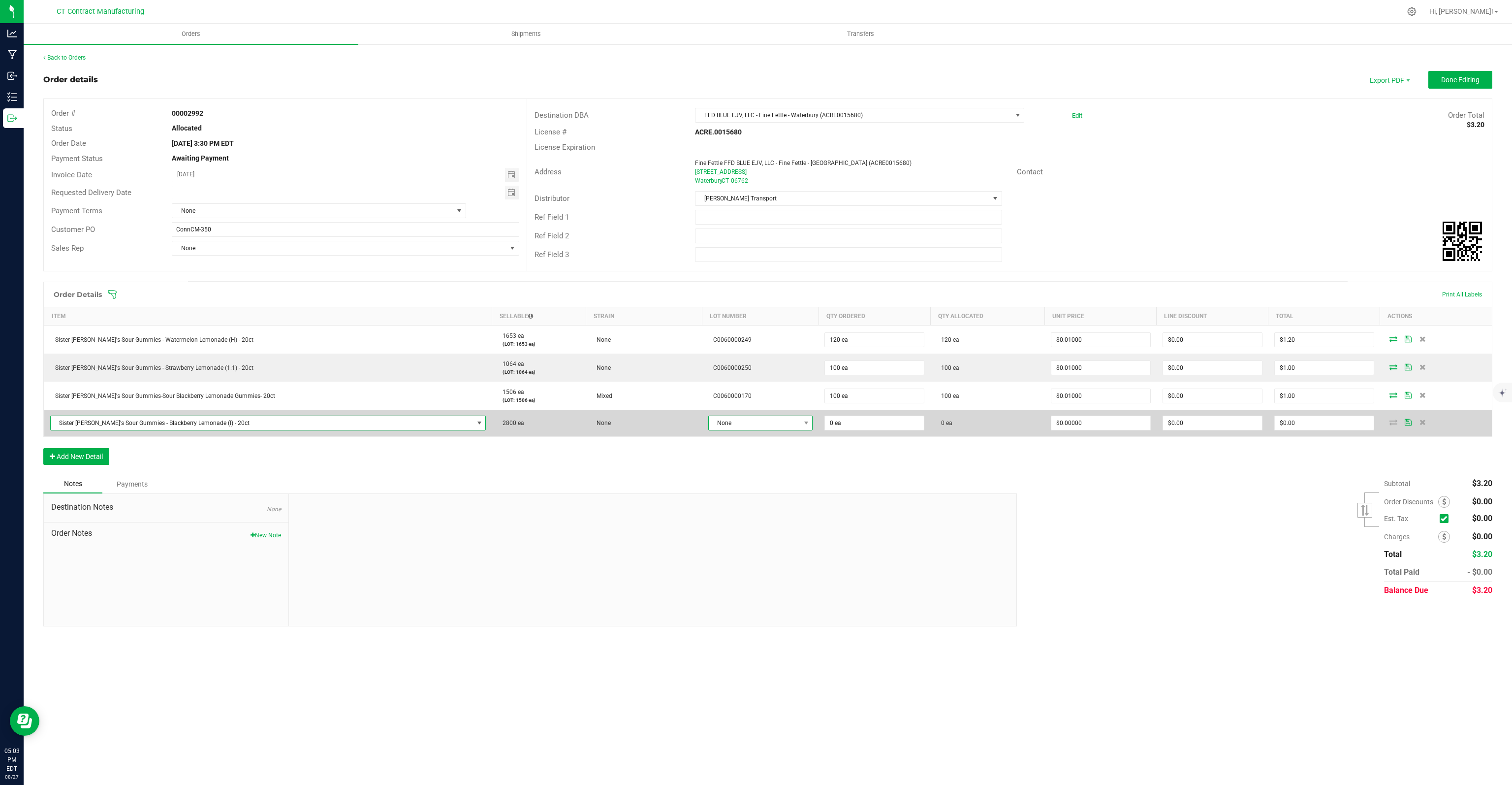
click at [721, 420] on span "None" at bounding box center [754, 423] width 91 height 14
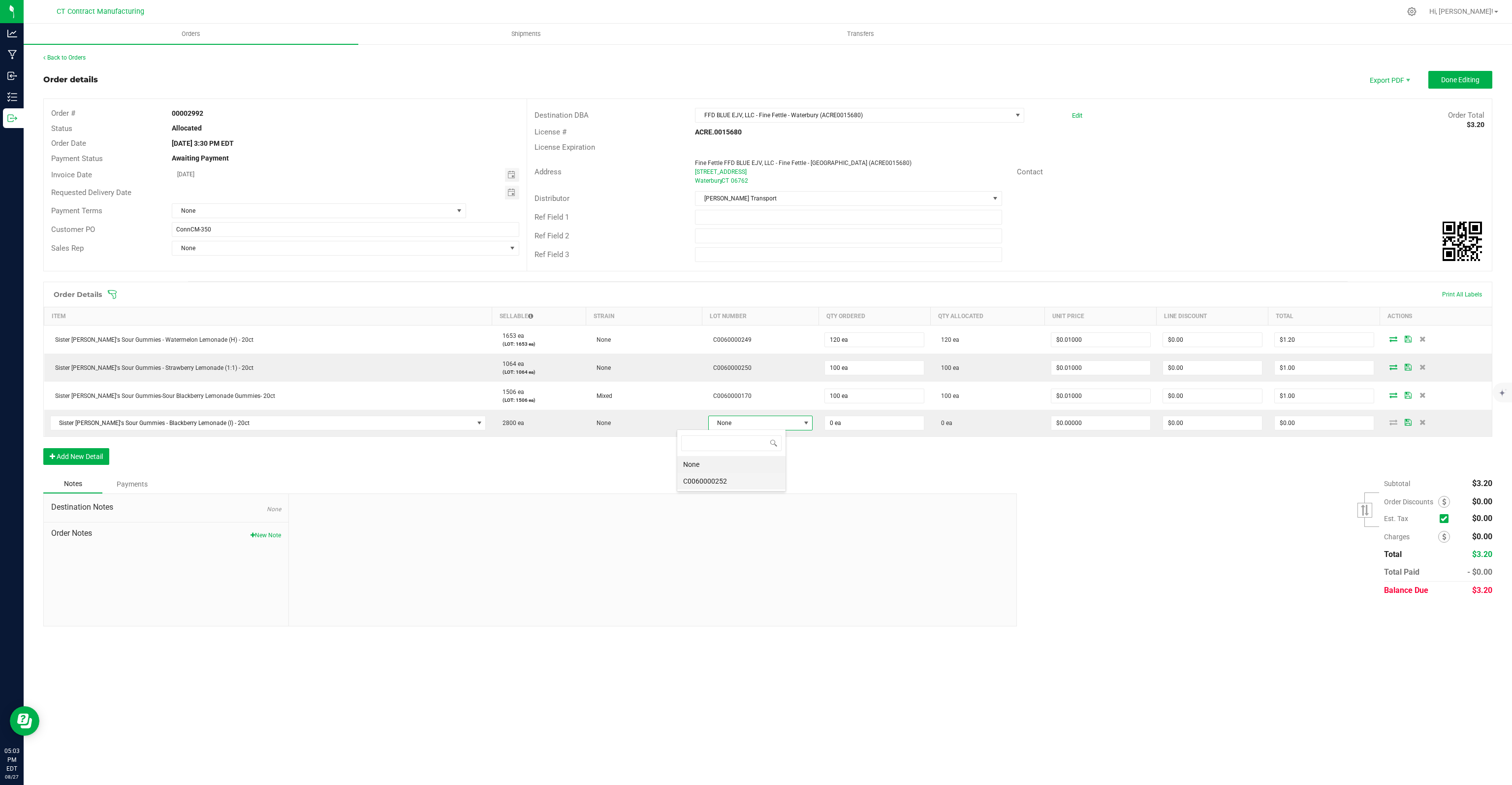
click at [715, 483] on li "C0060000252" at bounding box center [731, 481] width 108 height 17
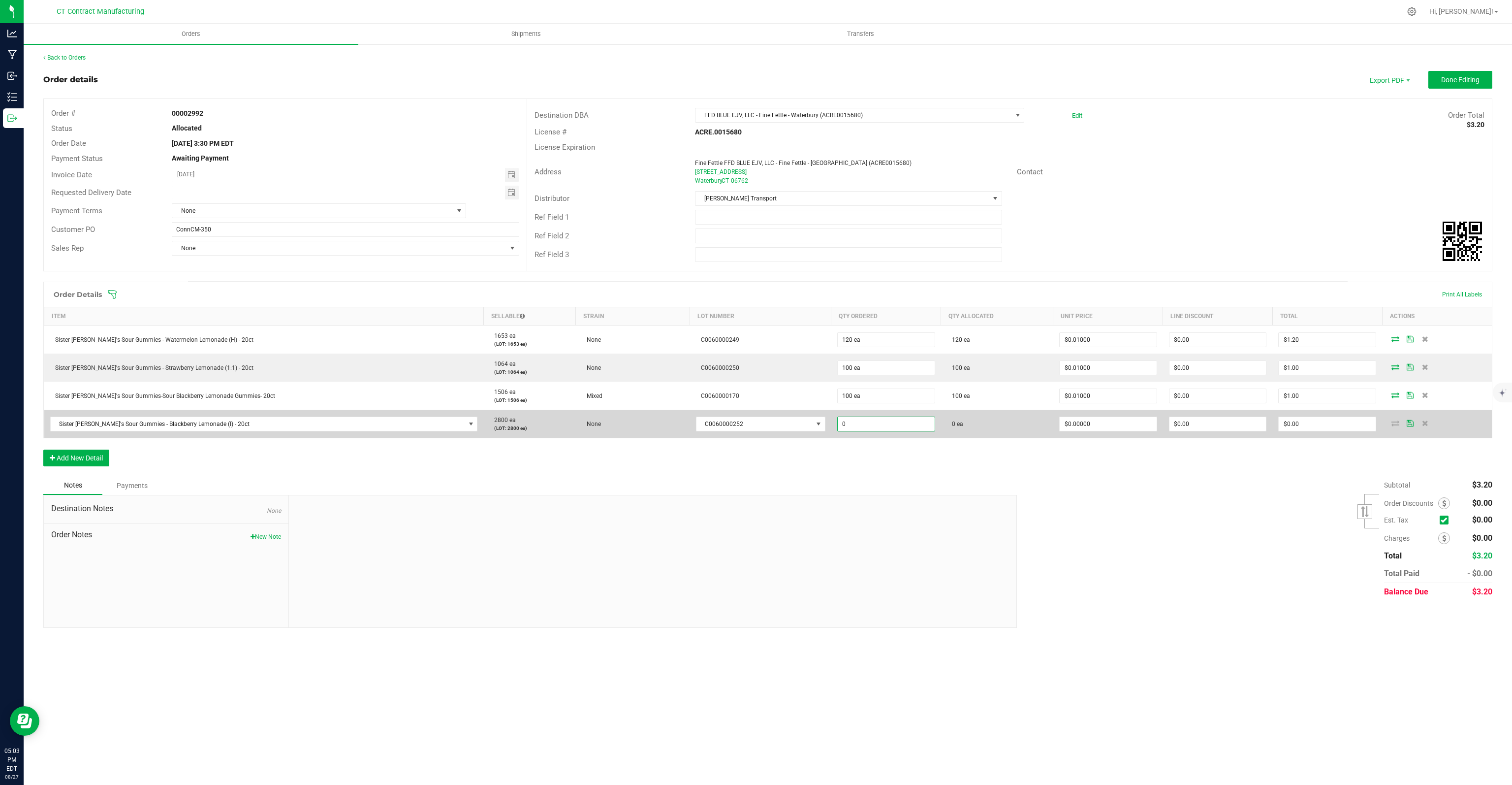
click at [868, 423] on input "0" at bounding box center [886, 423] width 97 height 14
type input "140 ea"
click at [1081, 419] on input "0" at bounding box center [1108, 423] width 97 height 14
type input "."
click at [1084, 423] on input "0" at bounding box center [1108, 423] width 97 height 14
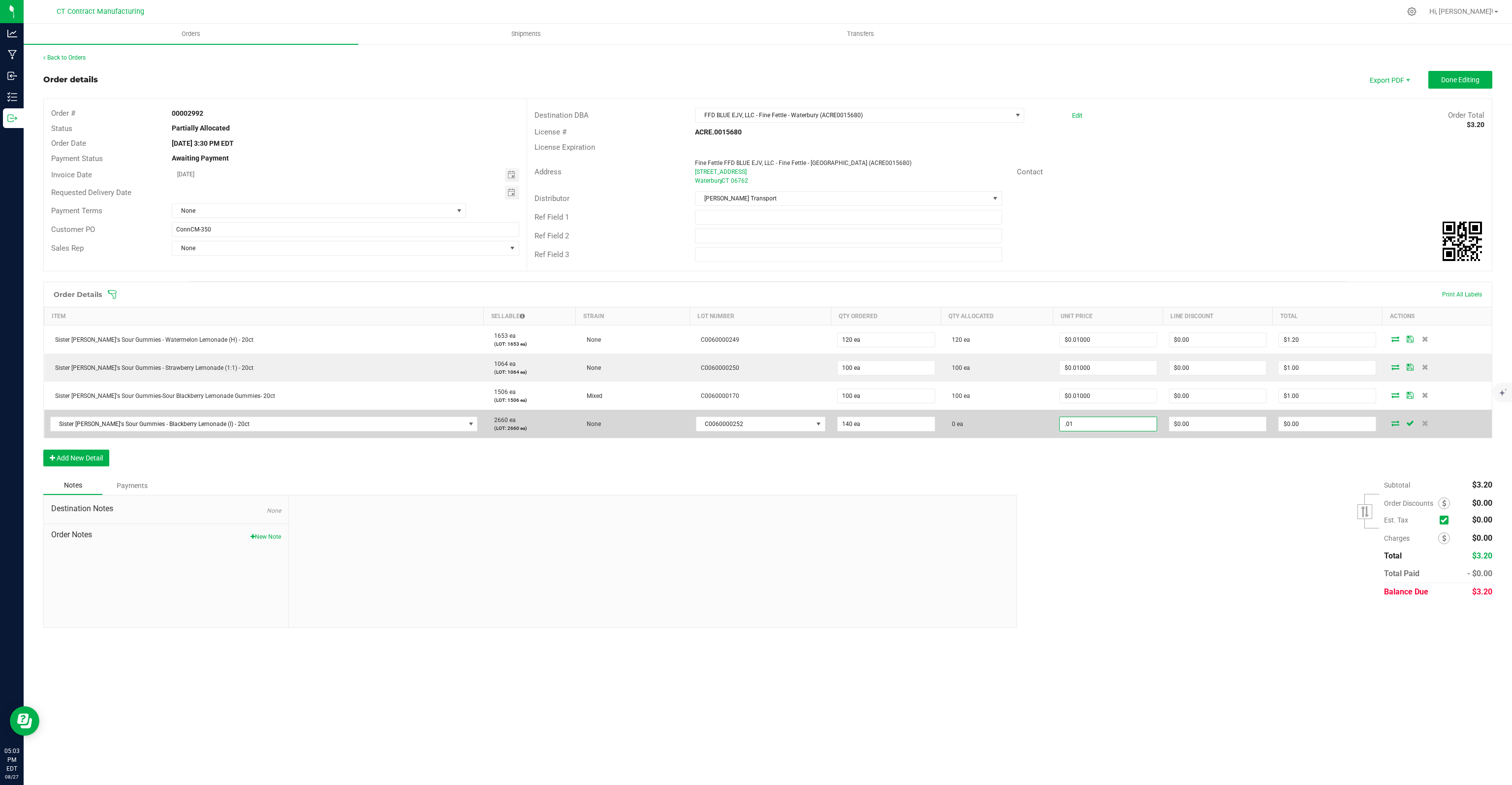
type input "$0.01000"
type input "$1.40"
click at [1392, 423] on icon at bounding box center [1395, 423] width 8 height 6
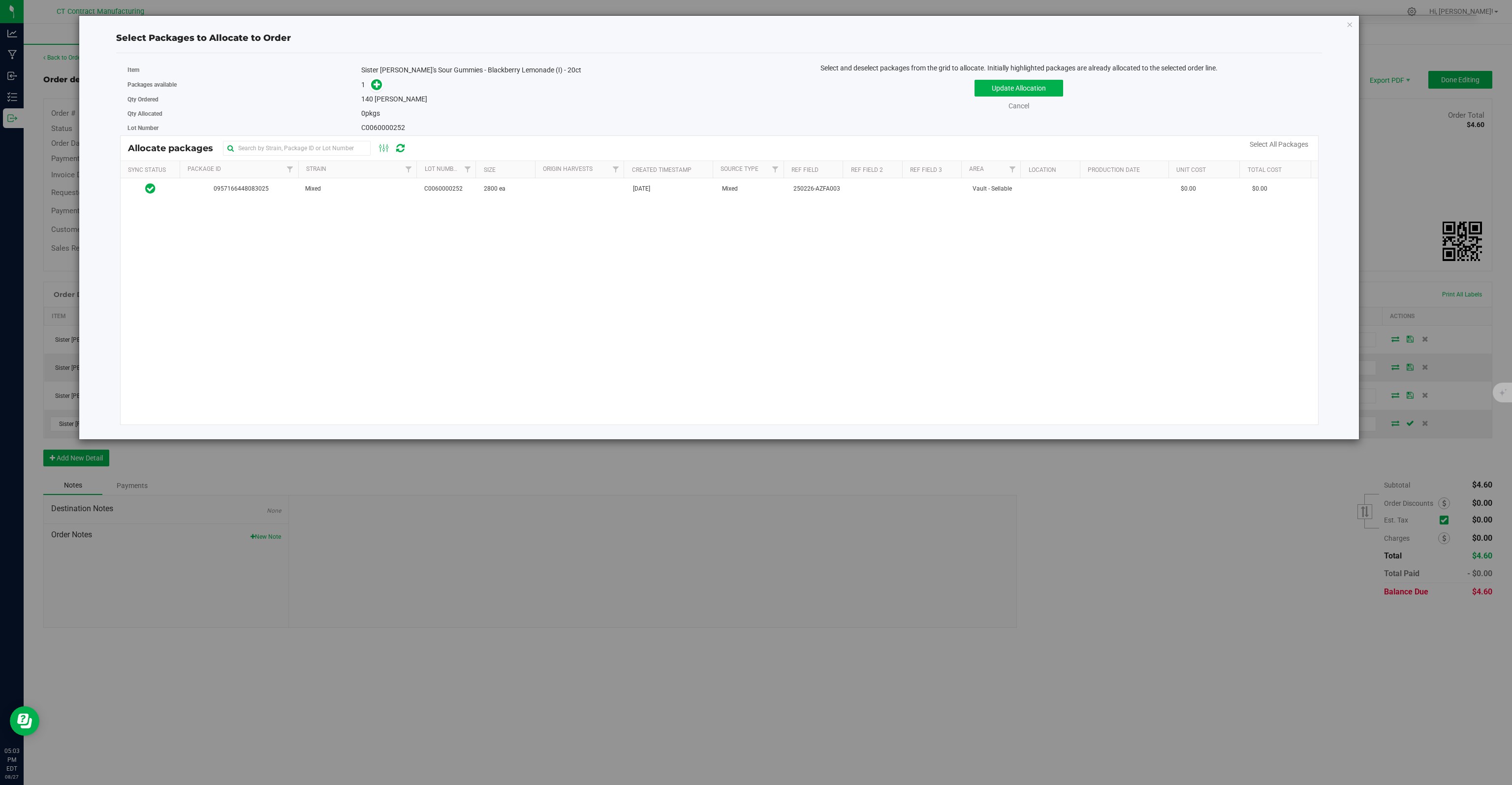
click at [349, 198] on div "0957166448083025 Mixed C0060000252 2800 ea [DATE] Mixed 250226-AZFA003 Vault - …" at bounding box center [719, 301] width 1197 height 246
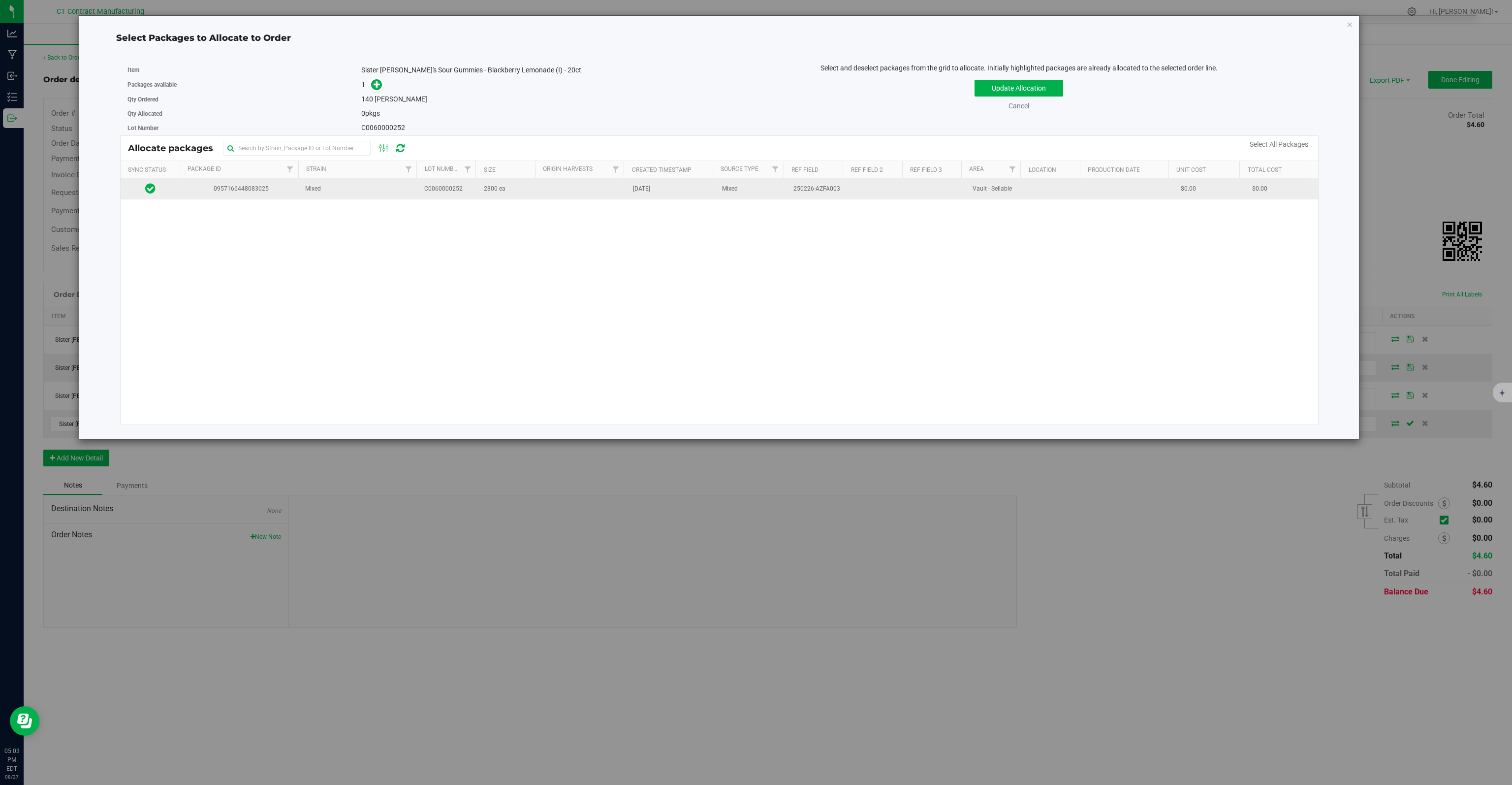
click at [354, 191] on td "Mixed" at bounding box center [359, 189] width 119 height 21
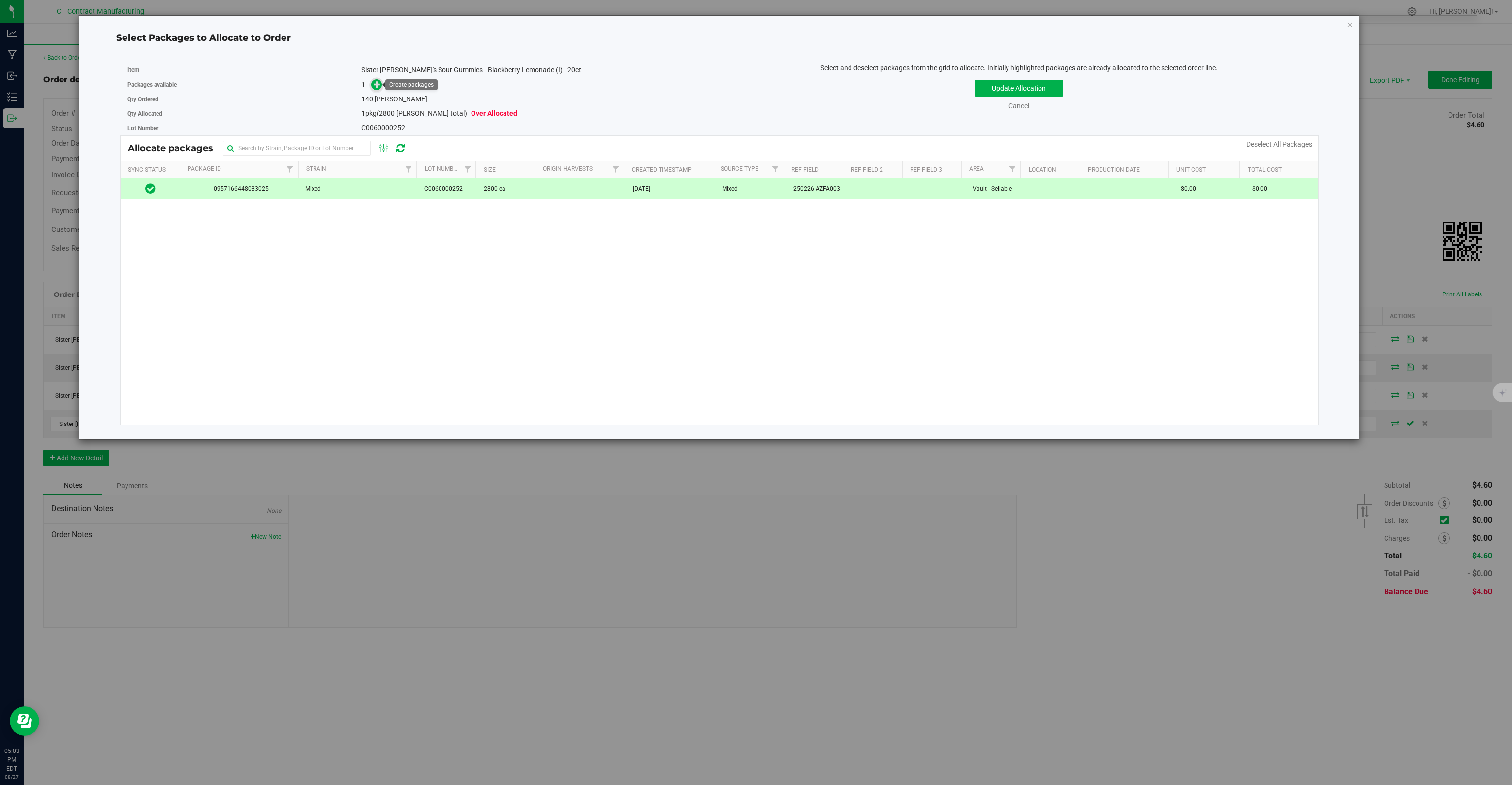
click at [378, 86] on icon at bounding box center [377, 85] width 7 height 7
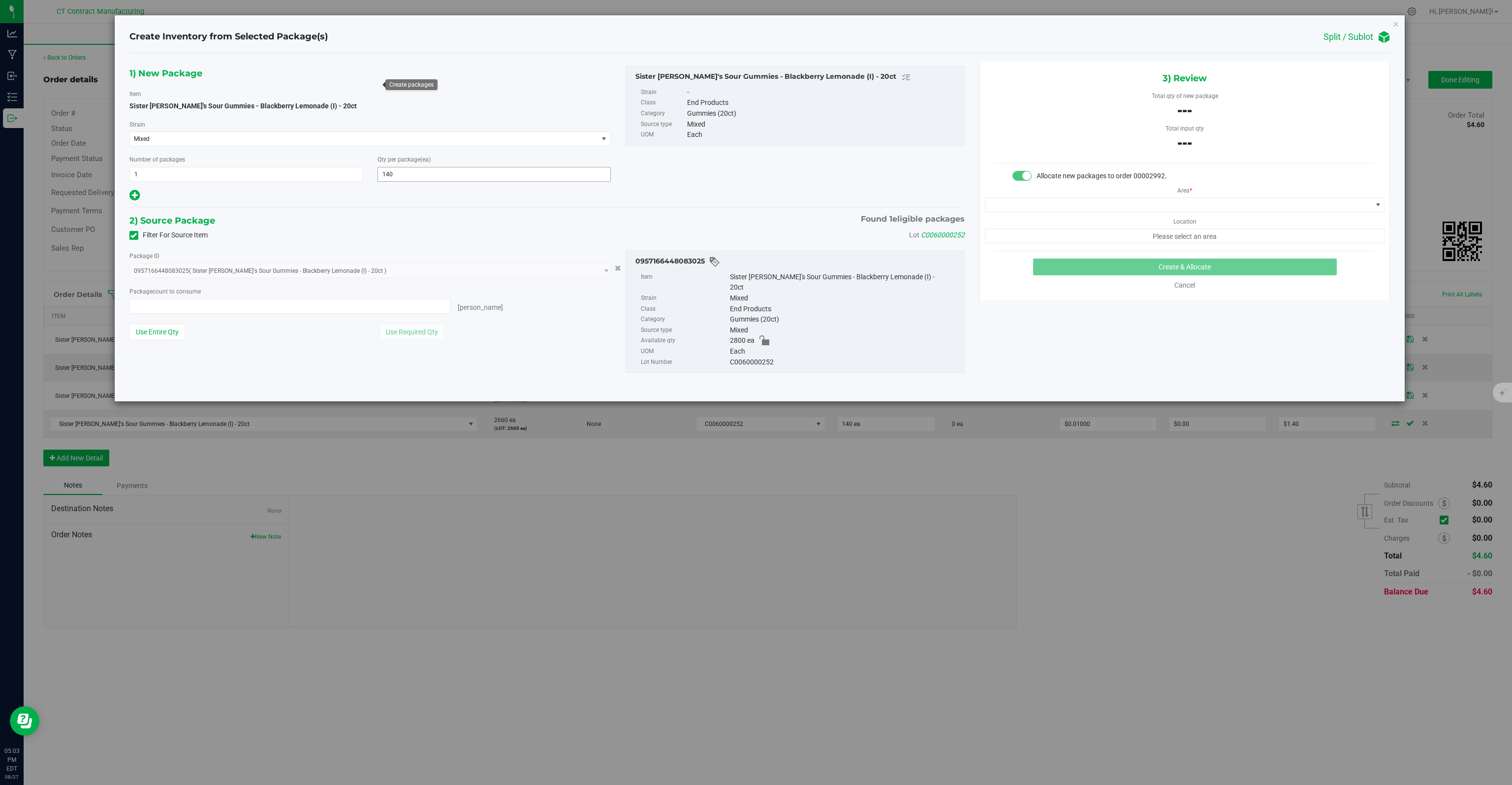
type input "0 ea"
click at [274, 301] on span at bounding box center [290, 306] width 321 height 15
type input "140"
type input "140 ea"
click at [1175, 209] on span at bounding box center [1179, 204] width 386 height 14
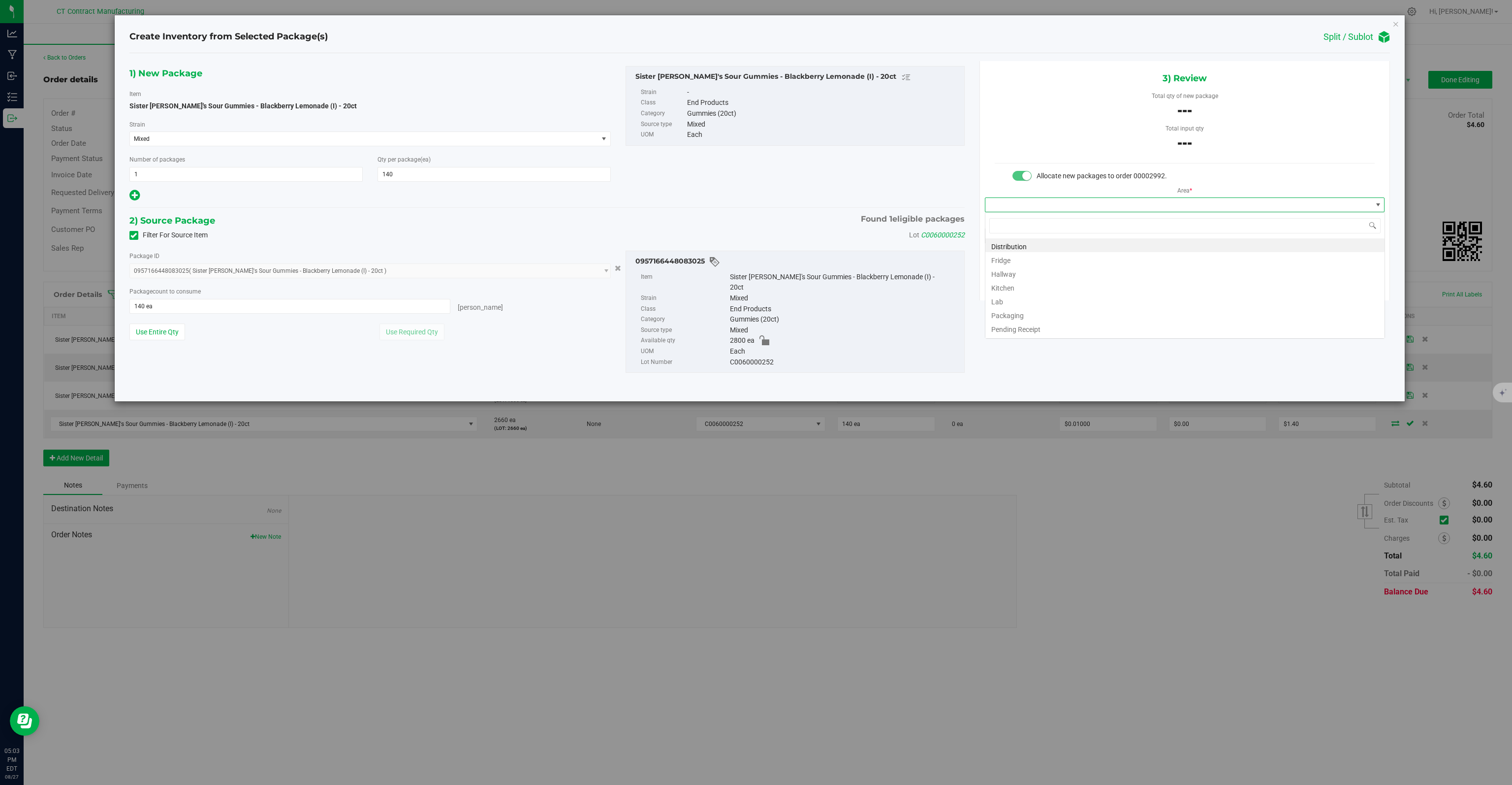
scroll to position [14, 400]
click at [1055, 248] on li "Distribution" at bounding box center [1185, 245] width 399 height 14
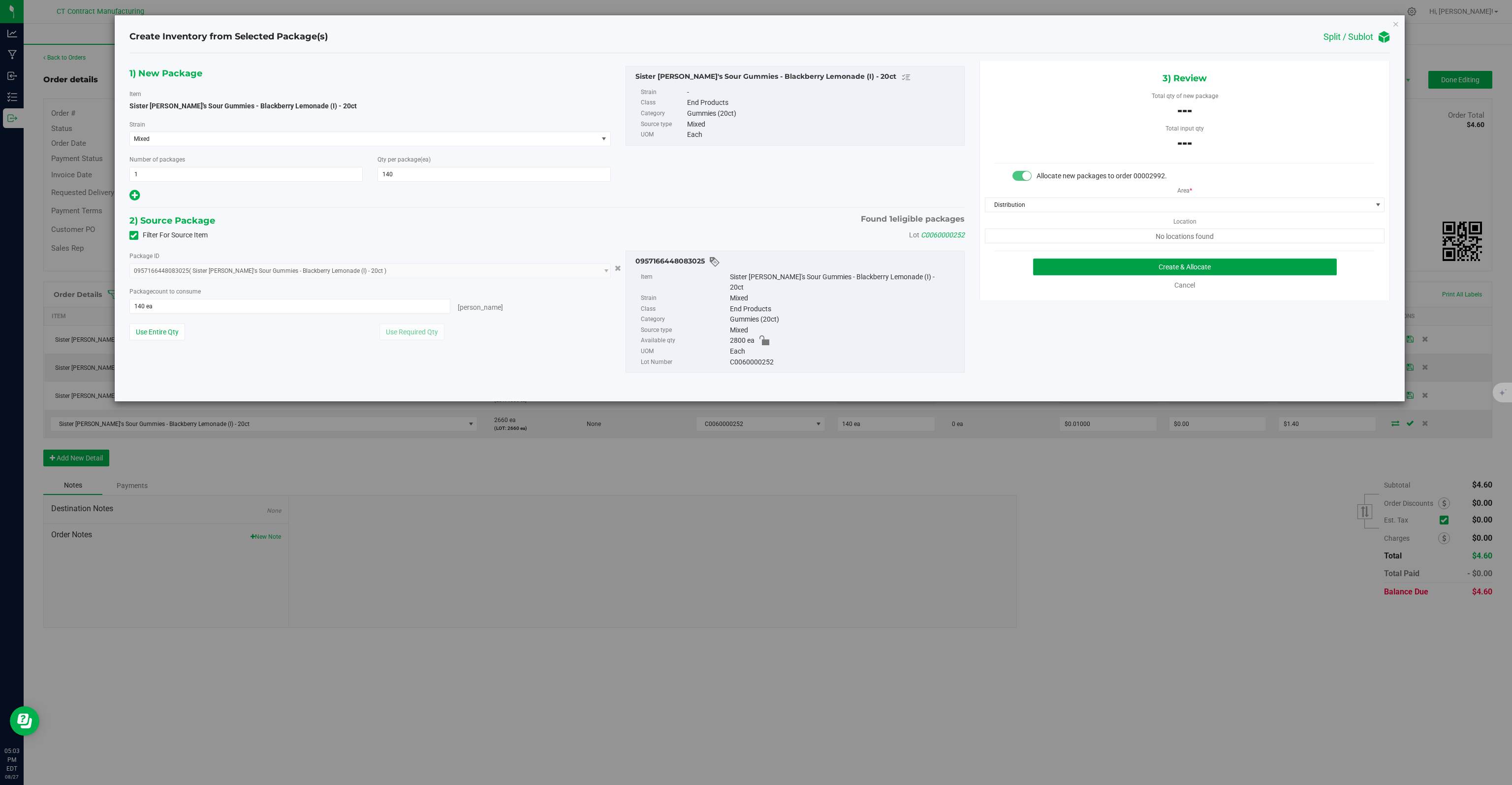
click at [1124, 264] on button "Create & Allocate" at bounding box center [1185, 267] width 304 height 17
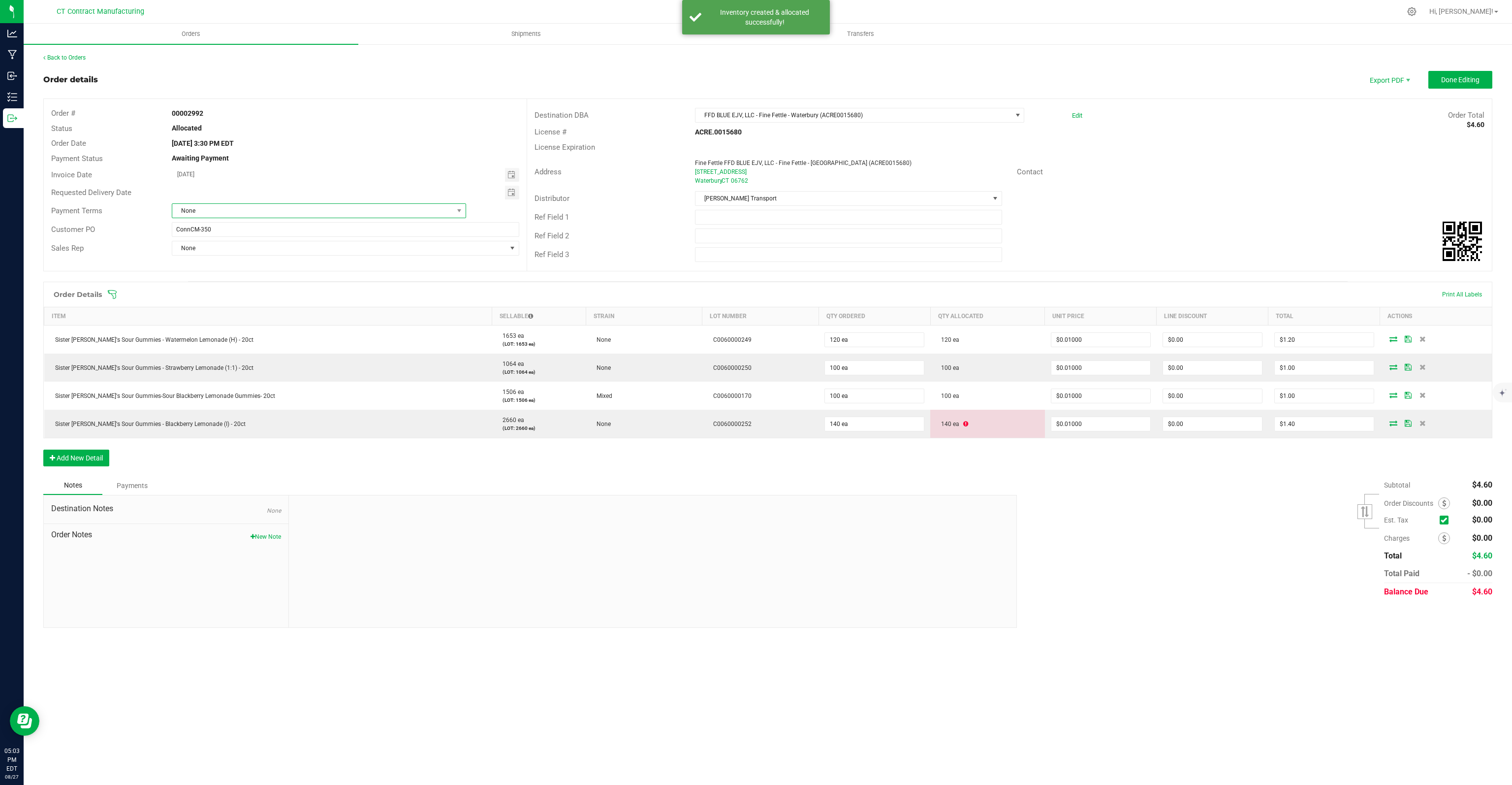
click at [242, 212] on span "None" at bounding box center [312, 210] width 281 height 14
type input "DUE"
click at [216, 253] on li "Due on Receipt" at bounding box center [319, 252] width 293 height 17
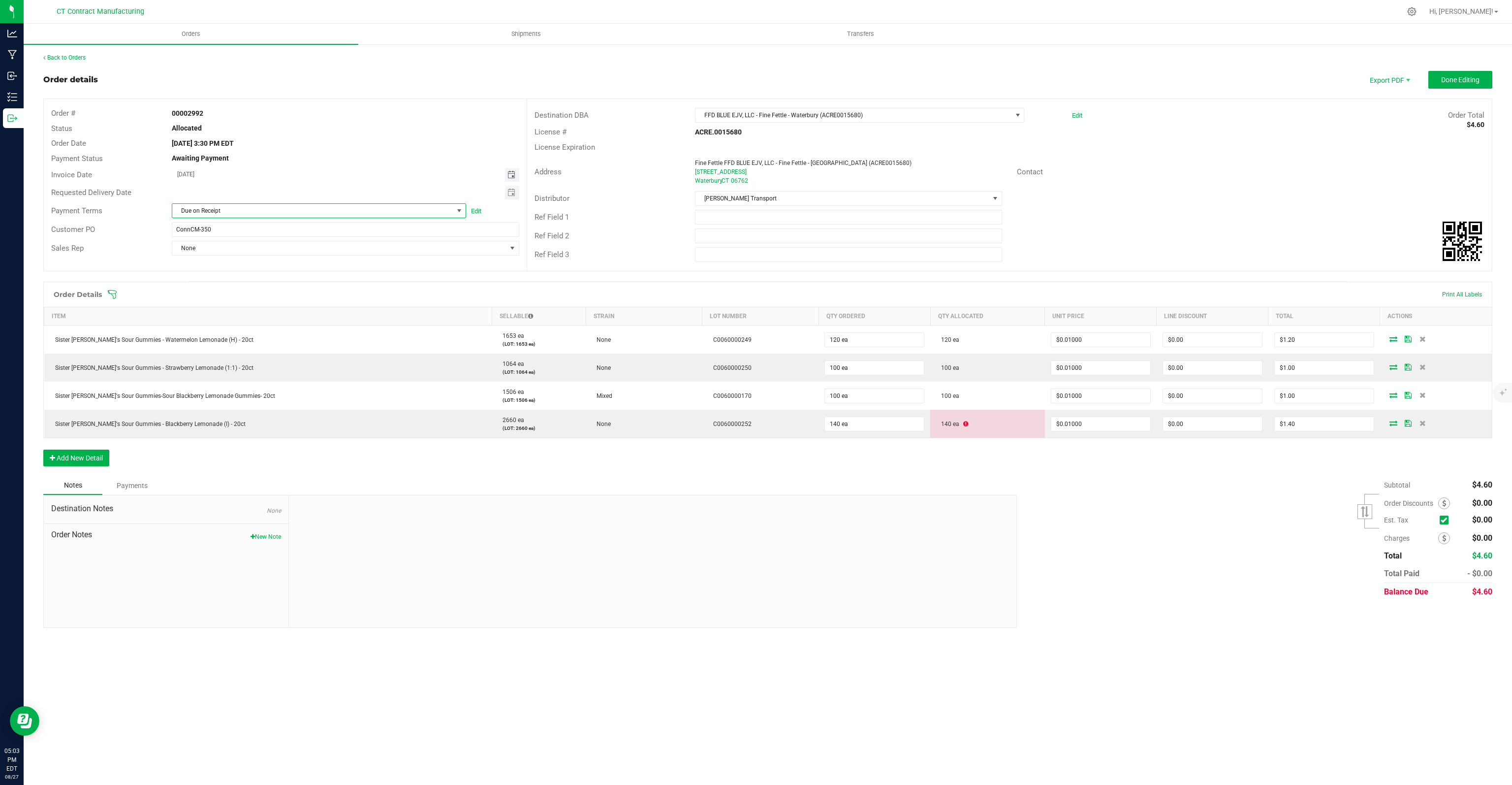
click at [511, 172] on span "Toggle calendar" at bounding box center [511, 174] width 8 height 8
click at [274, 288] on span "28" at bounding box center [274, 287] width 14 height 15
type input "[DATE]"
click at [1449, 78] on span "Done Editing" at bounding box center [1460, 79] width 38 height 8
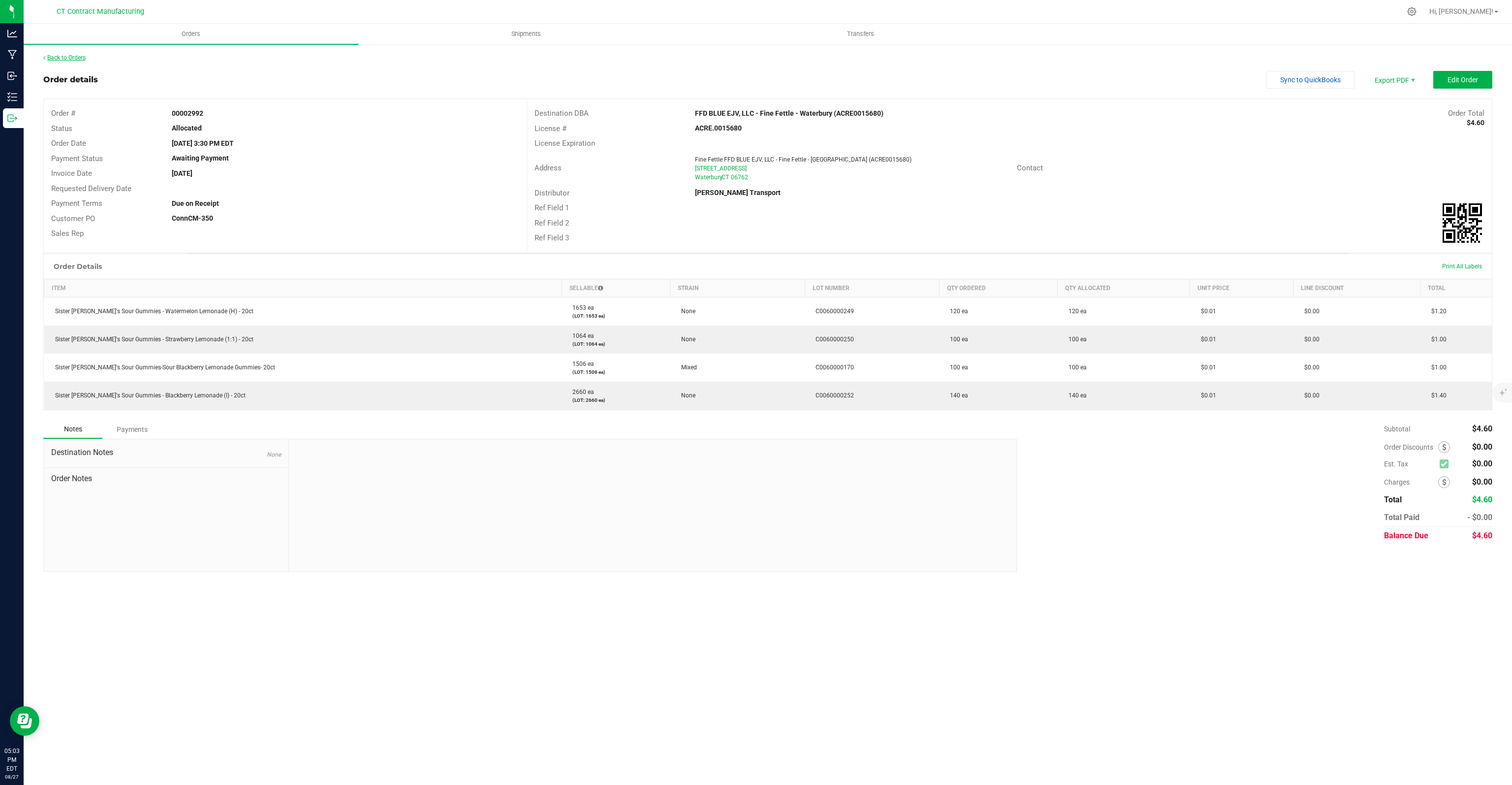
click at [57, 59] on link "Back to Orders" at bounding box center [65, 58] width 42 height 7
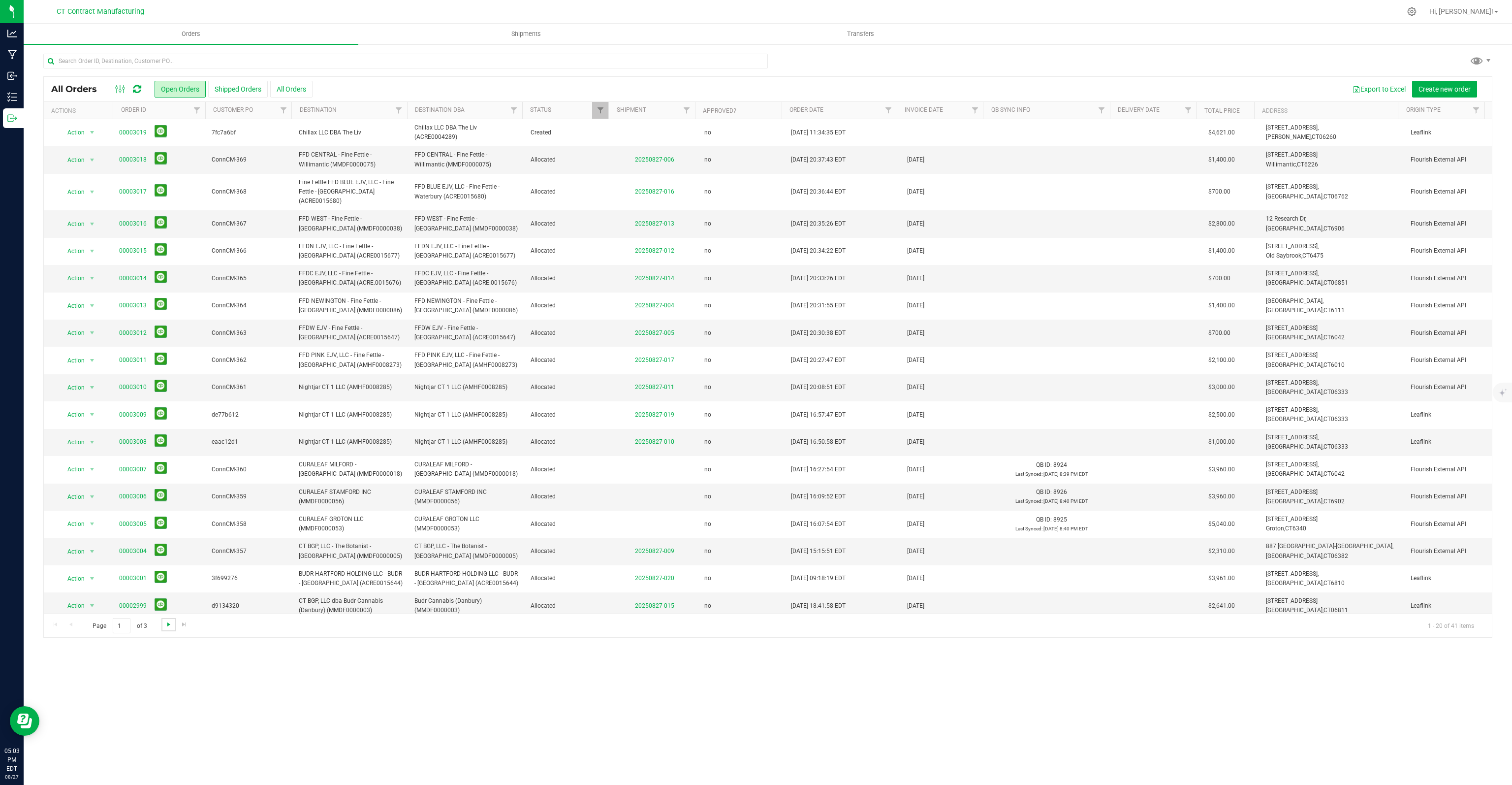
click at [168, 624] on span "Go to the next page" at bounding box center [168, 624] width 8 height 8
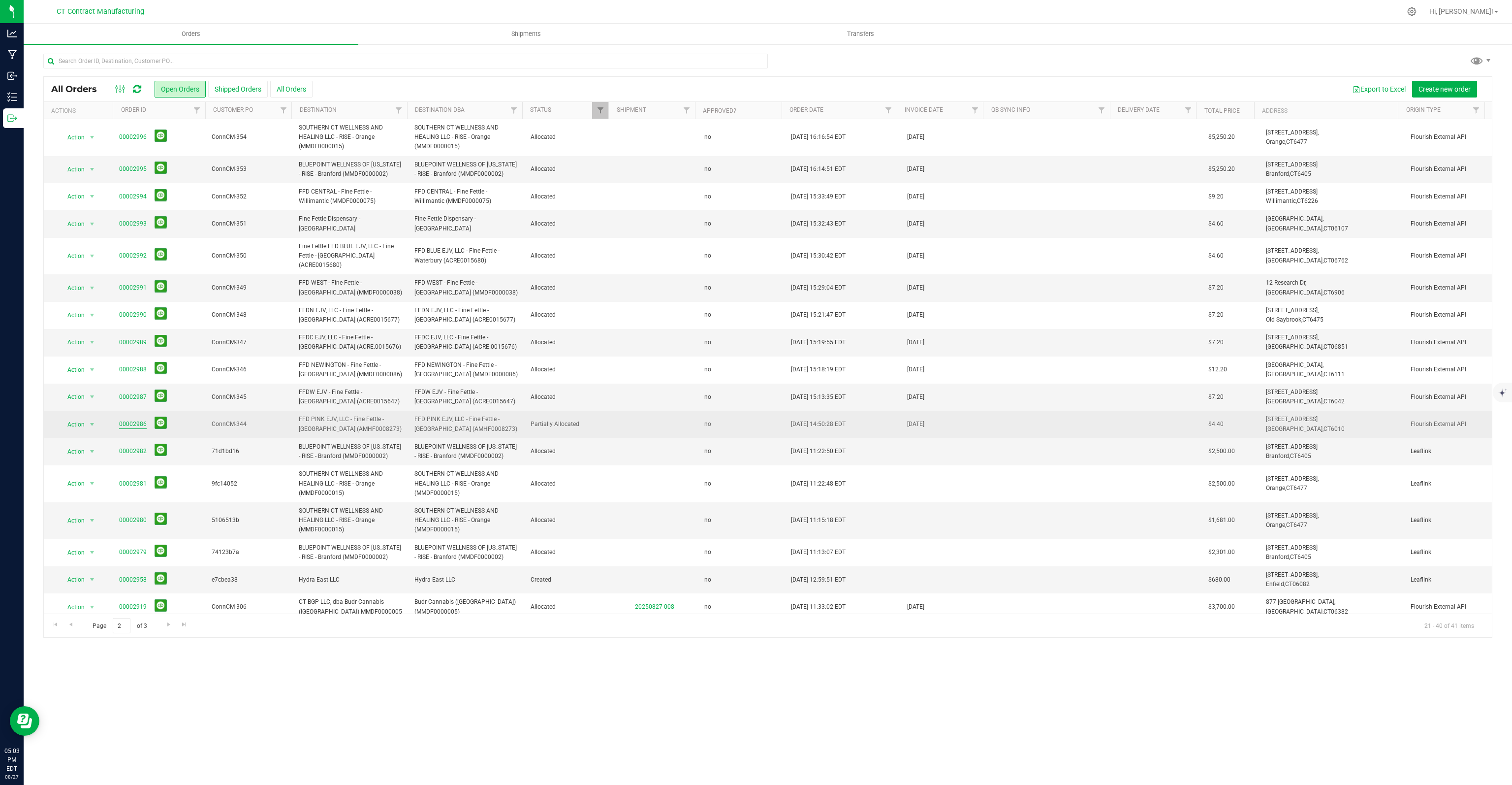
click at [131, 423] on link "00002986" at bounding box center [133, 424] width 28 height 9
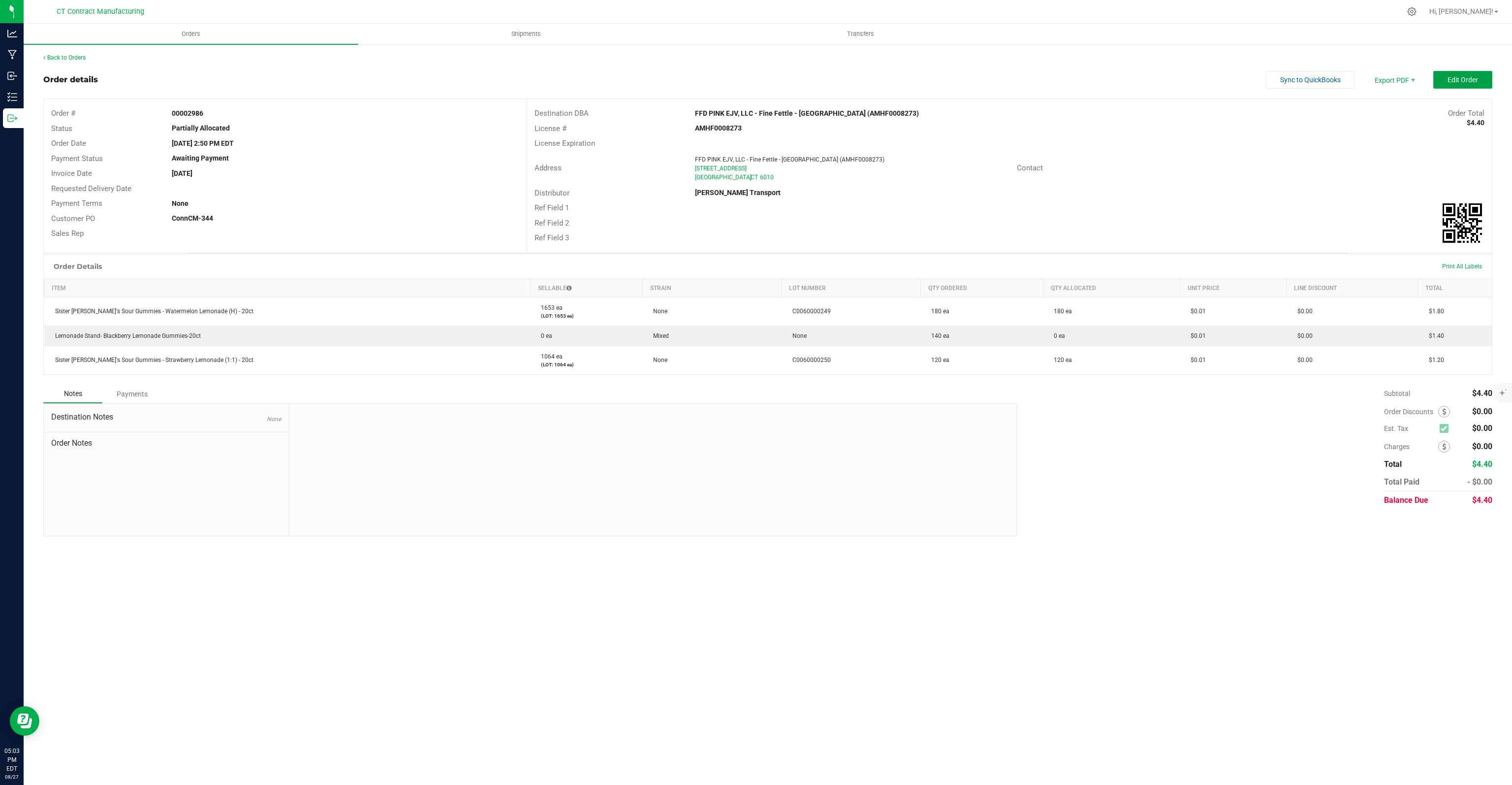
click at [1451, 81] on span "Edit Order" at bounding box center [1463, 79] width 31 height 8
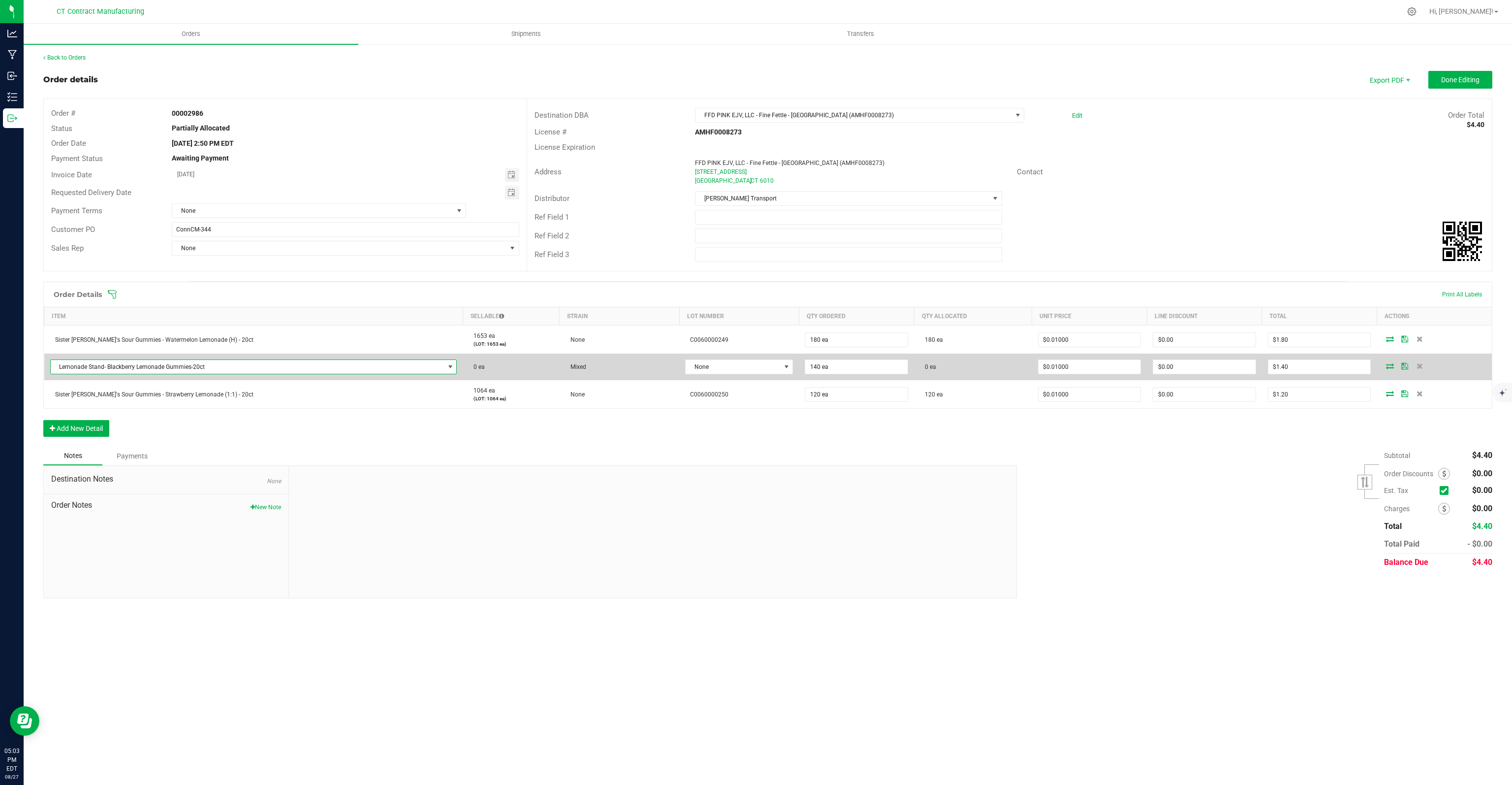
click at [271, 365] on span "Lemonade Stand- Blackberry Lemonade Gummies-20ct" at bounding box center [247, 366] width 394 height 14
type input "BLACK"
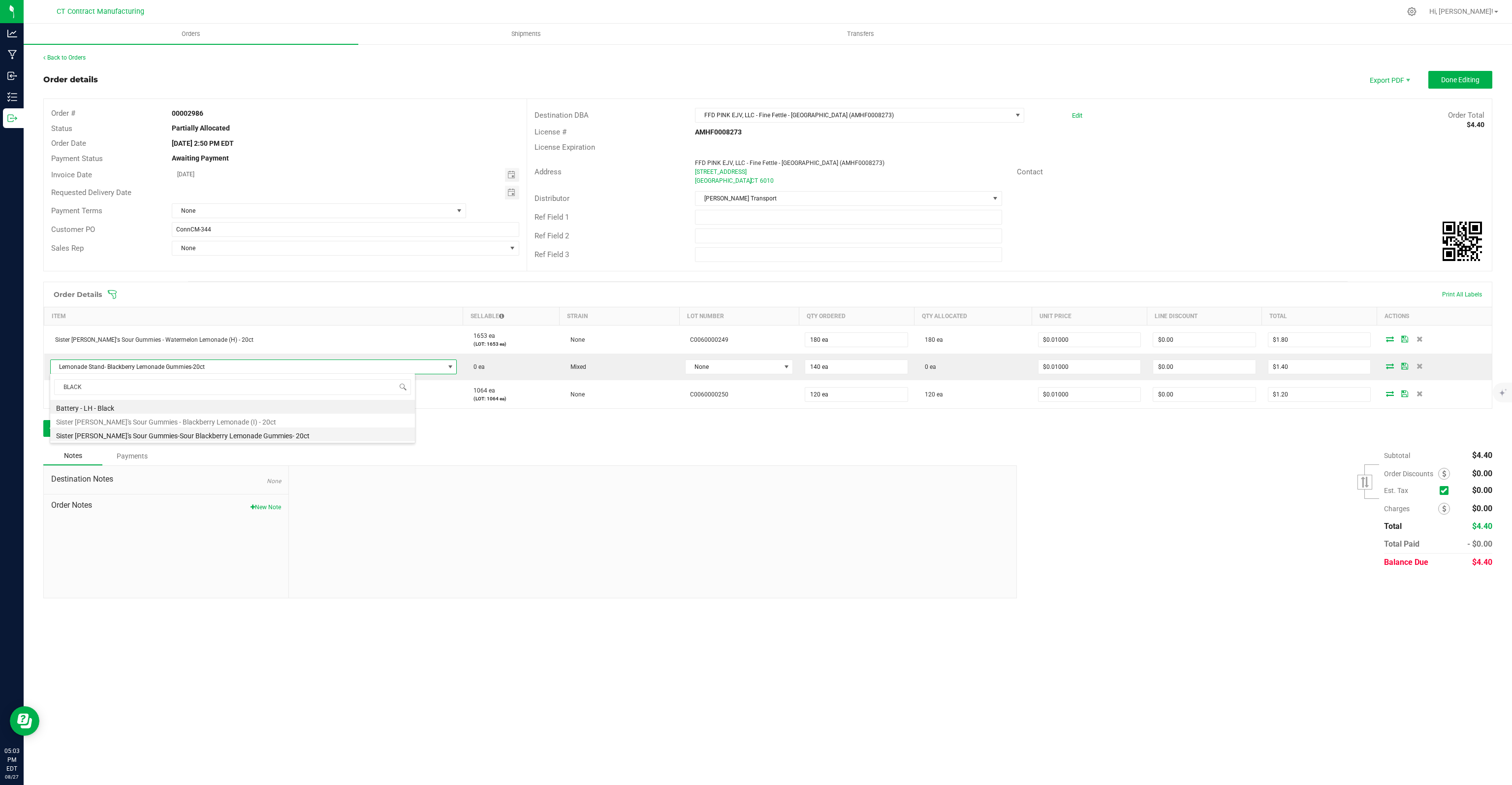
click at [270, 432] on li "Sister [PERSON_NAME]'s Sour Gummies-Sour Blackberry Lemonade Gummies- 20ct" at bounding box center [232, 434] width 365 height 14
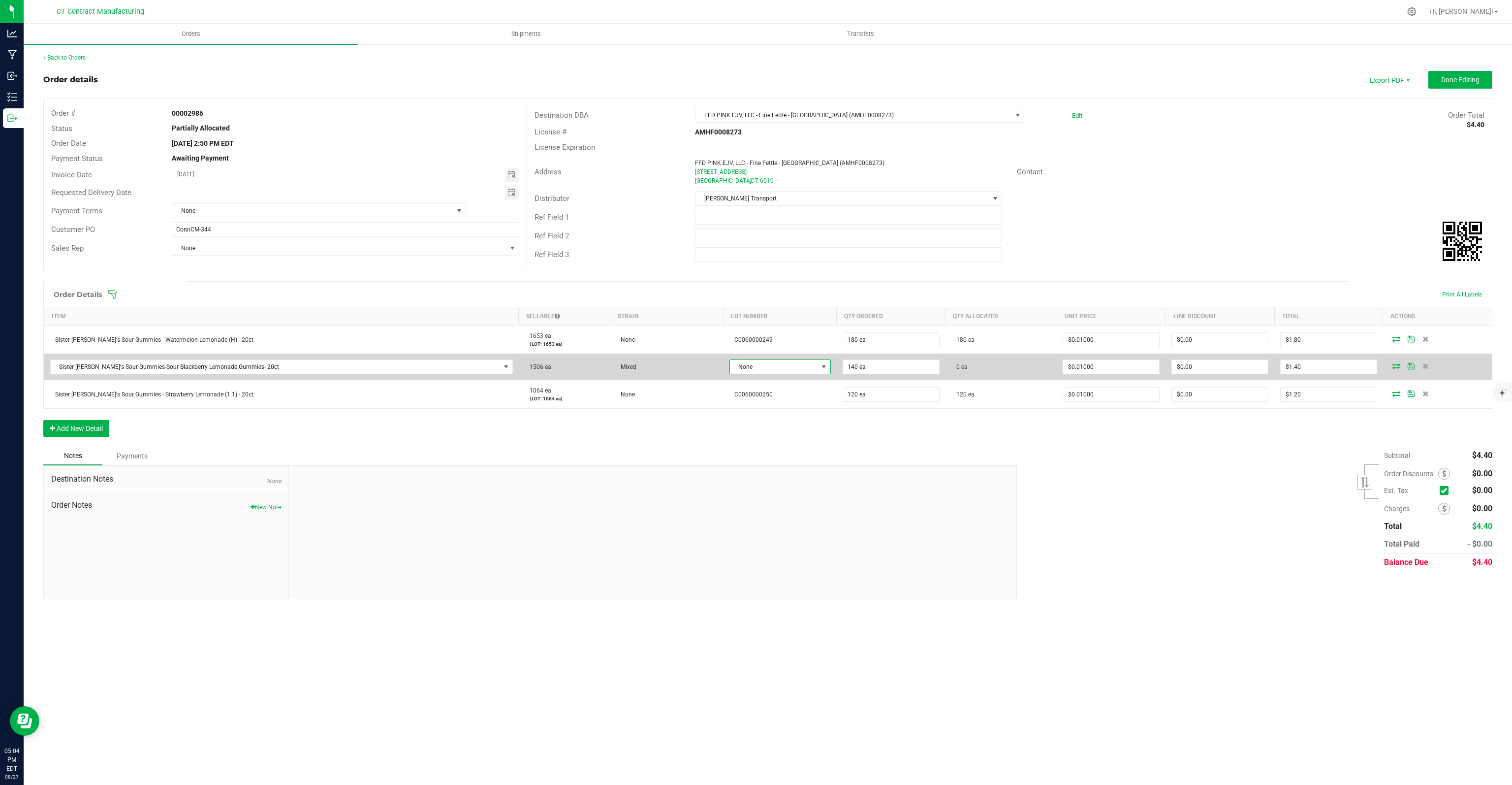
click at [774, 367] on span "None" at bounding box center [774, 366] width 88 height 14
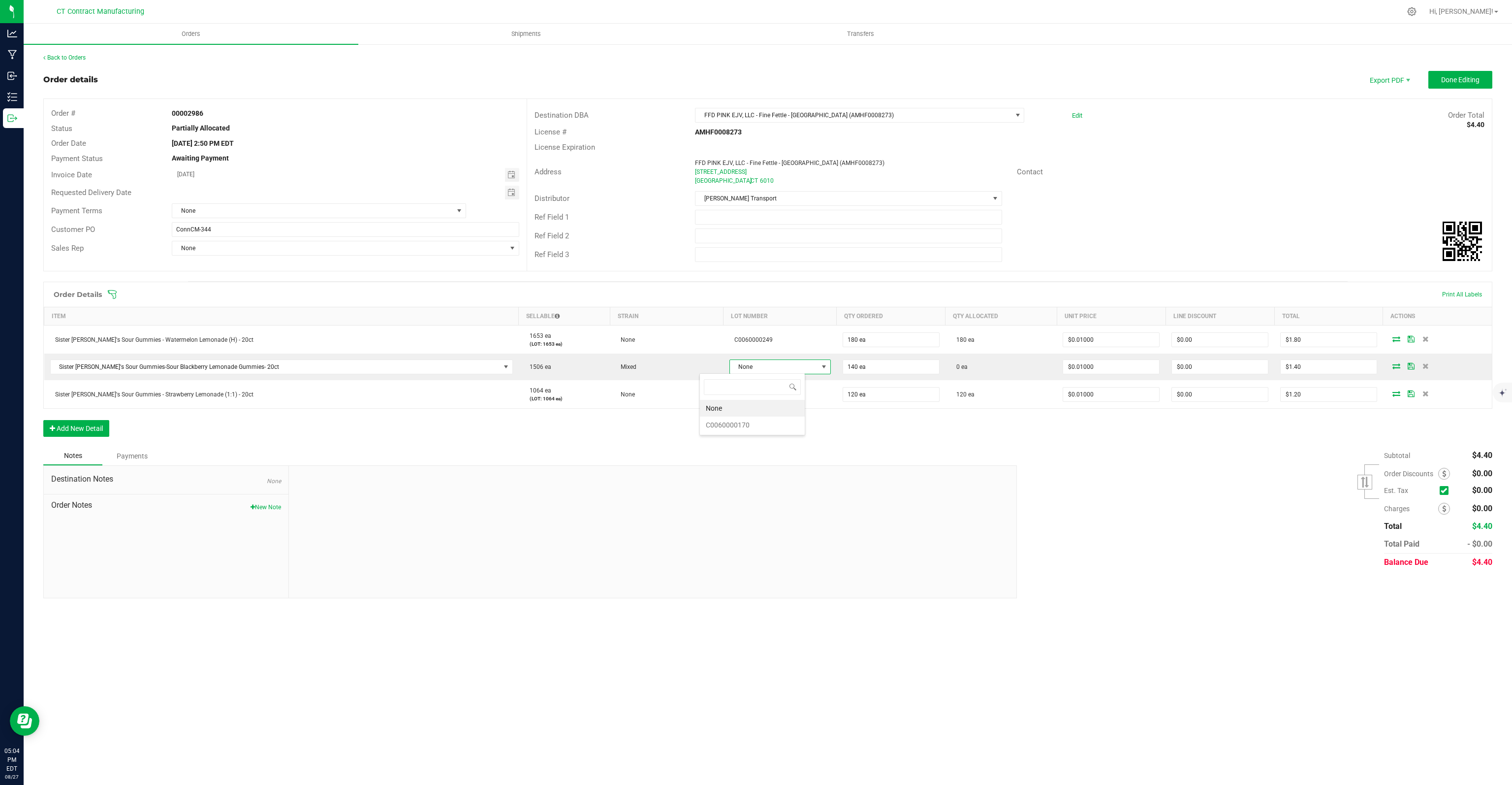
scroll to position [14, 106]
click at [733, 420] on li "C0060000170" at bounding box center [752, 424] width 105 height 17
click at [1452, 80] on span "Done Editing" at bounding box center [1460, 79] width 38 height 8
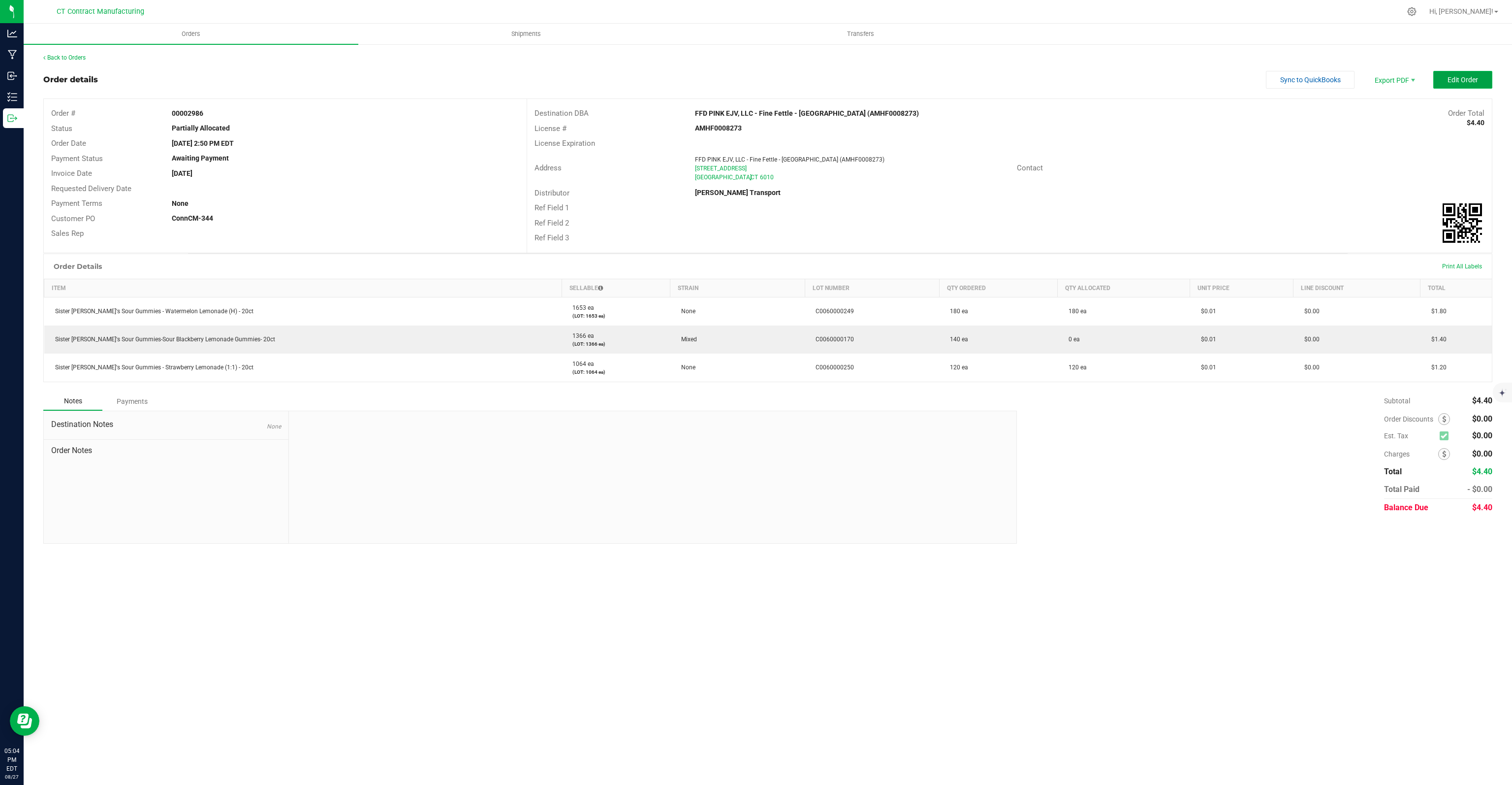
click at [1456, 82] on span "Edit Order" at bounding box center [1463, 79] width 31 height 8
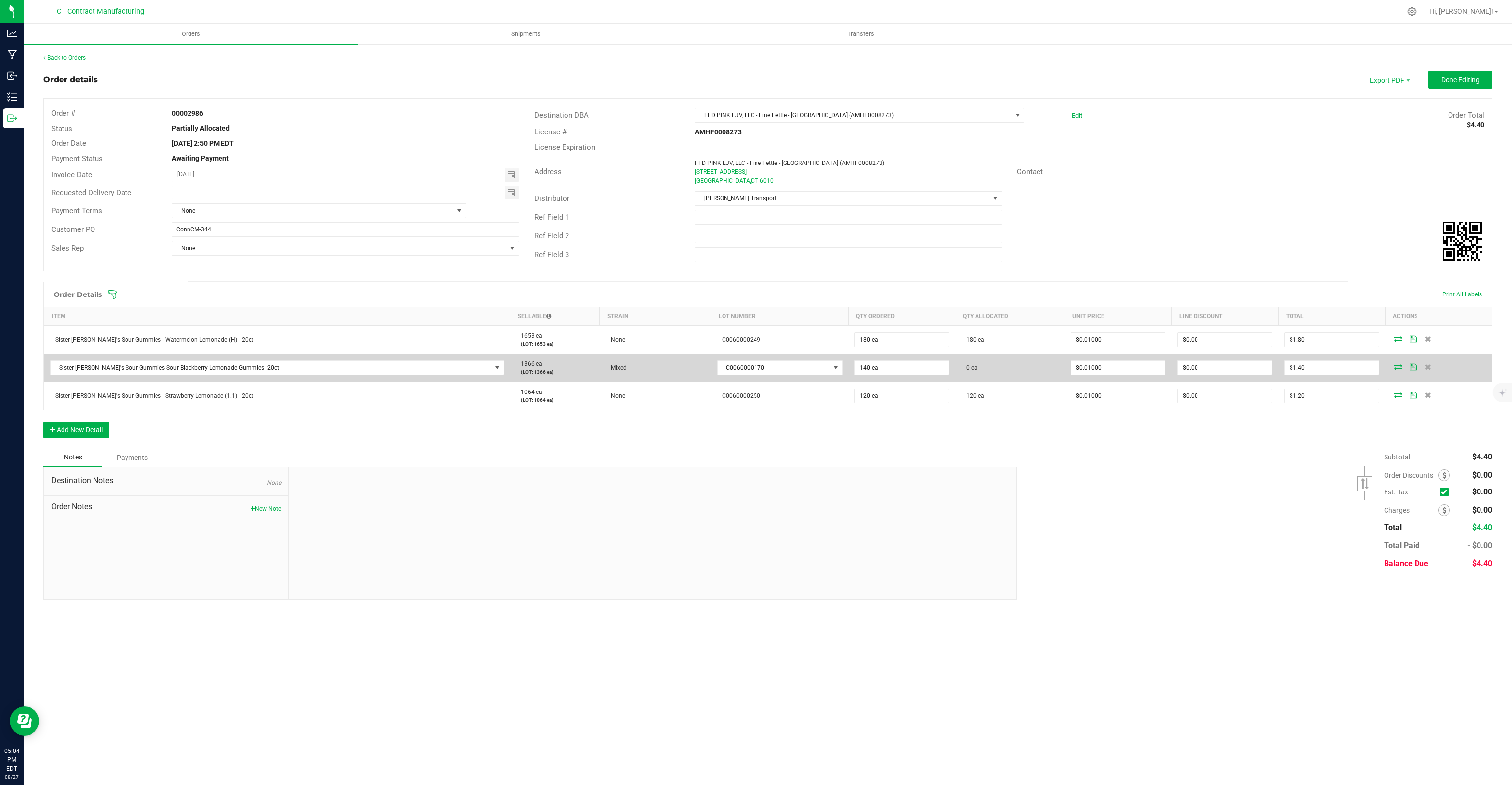
click at [1397, 365] on icon at bounding box center [1398, 367] width 8 height 6
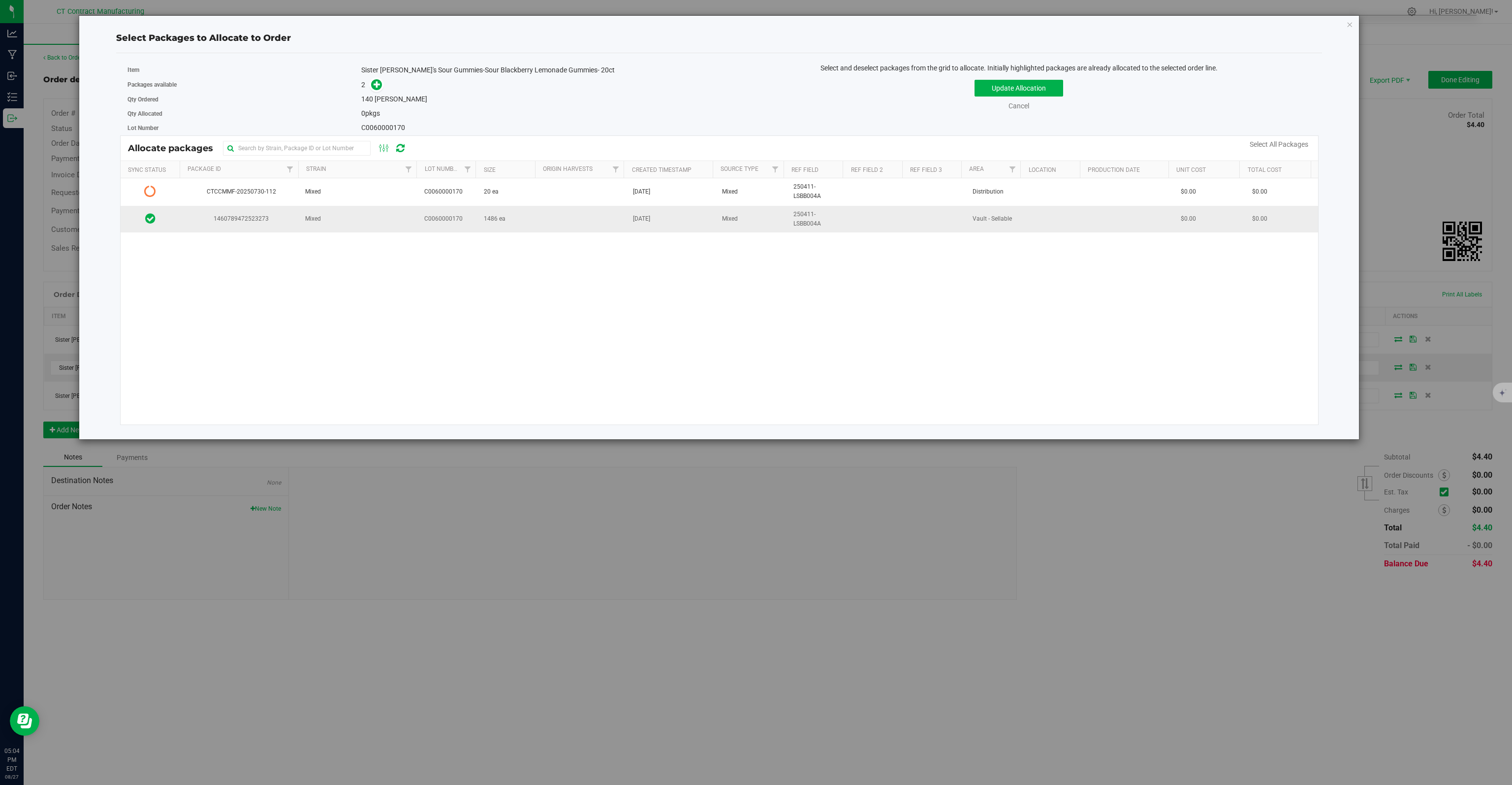
click at [264, 217] on span "1460789472523273" at bounding box center [239, 219] width 107 height 9
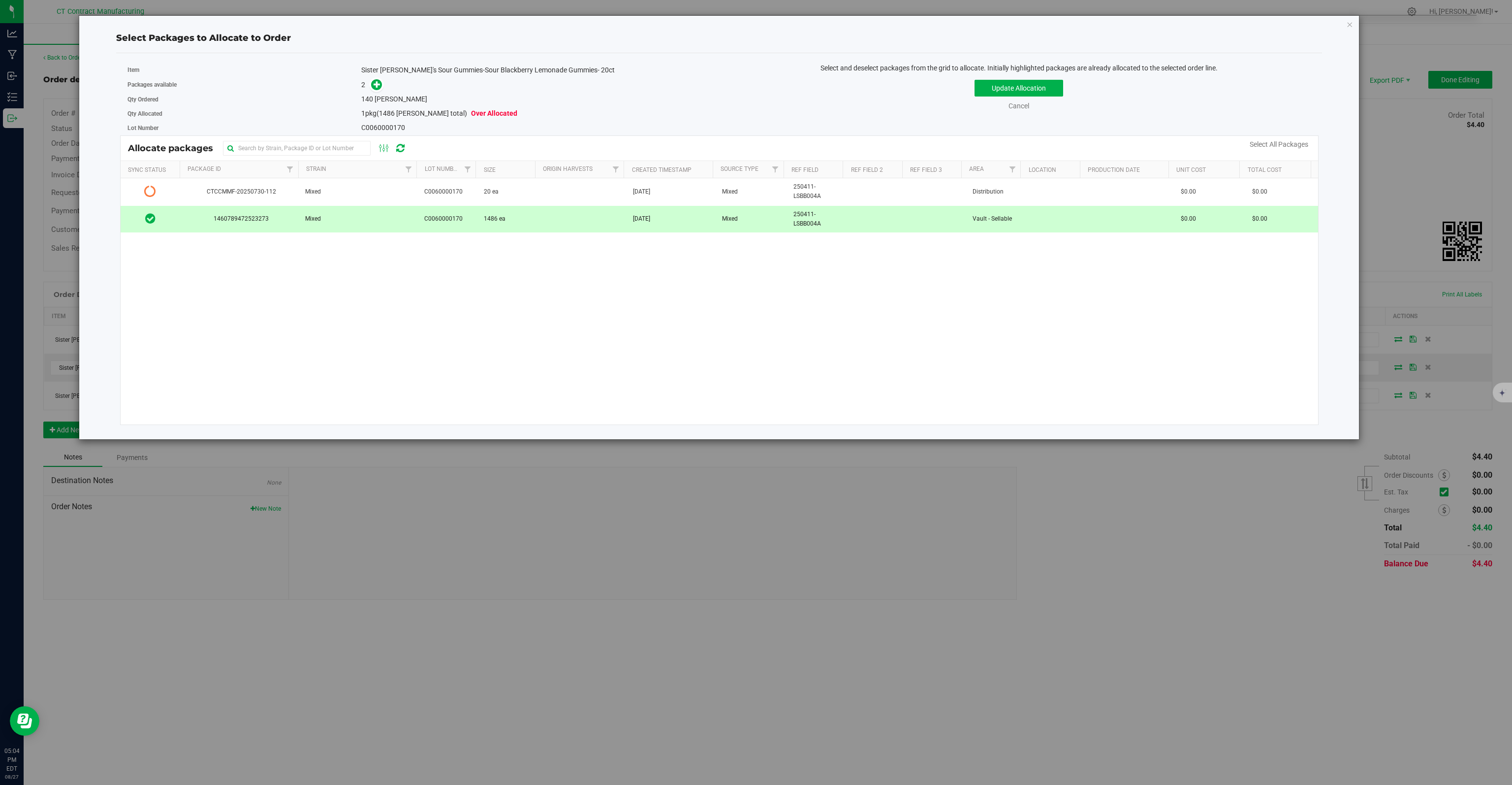
click at [383, 85] on span at bounding box center [374, 85] width 16 height 11
click at [372, 86] on span at bounding box center [376, 85] width 11 height 11
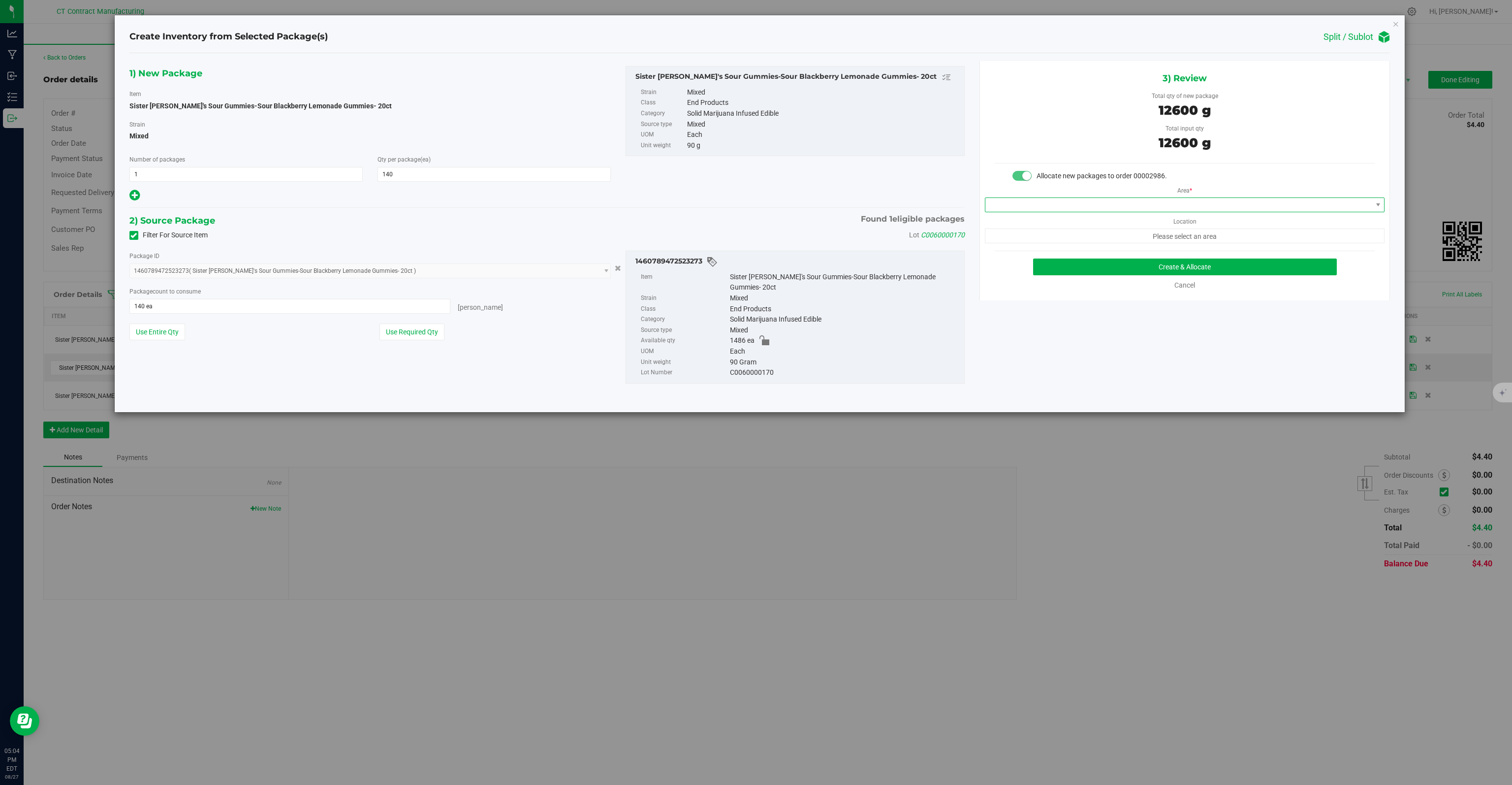
click at [1174, 200] on span at bounding box center [1179, 204] width 386 height 14
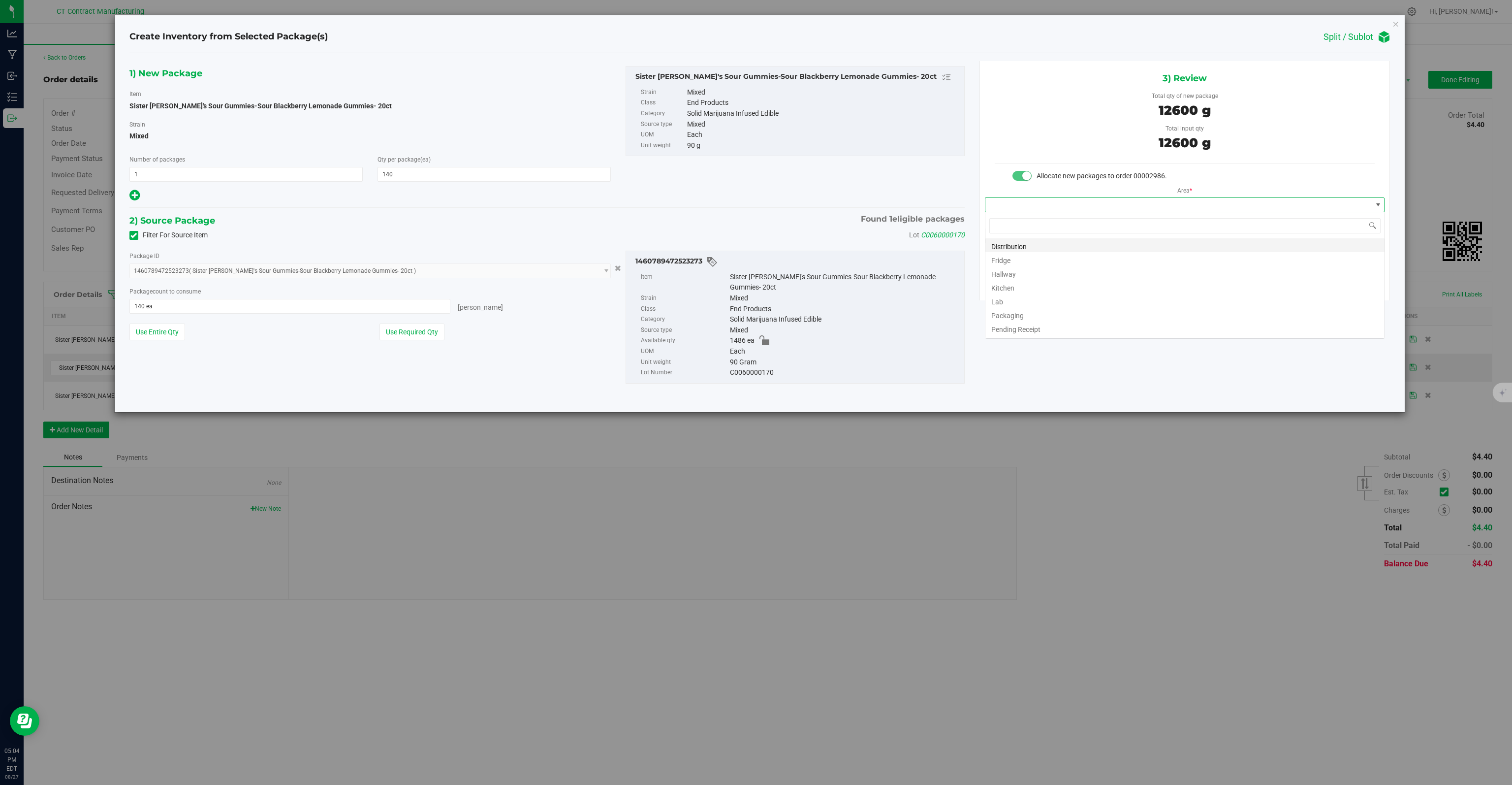
scroll to position [14, 400]
click at [1044, 248] on li "Distribution" at bounding box center [1185, 245] width 399 height 14
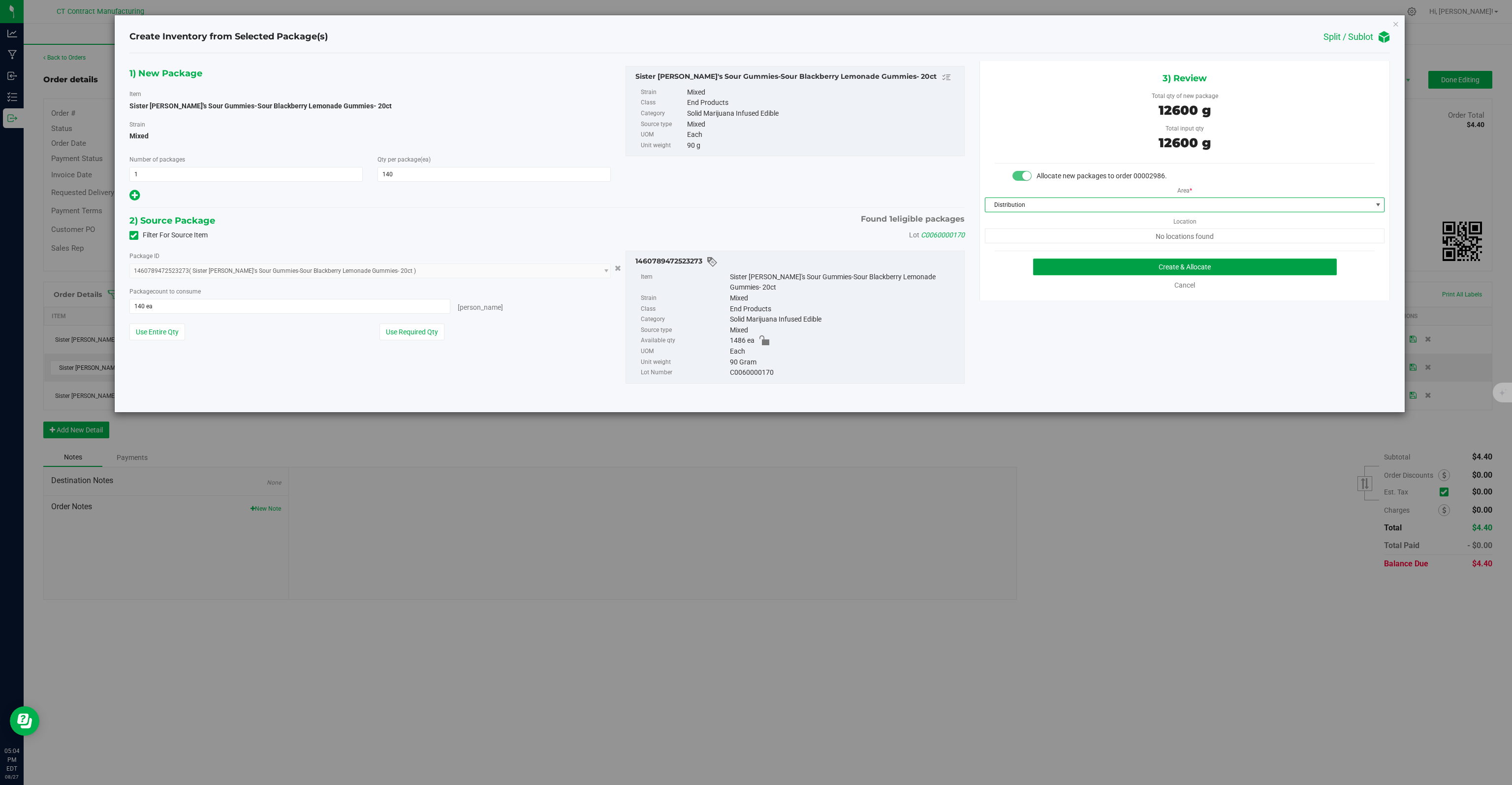
click at [1104, 267] on button "Create & Allocate" at bounding box center [1185, 267] width 304 height 17
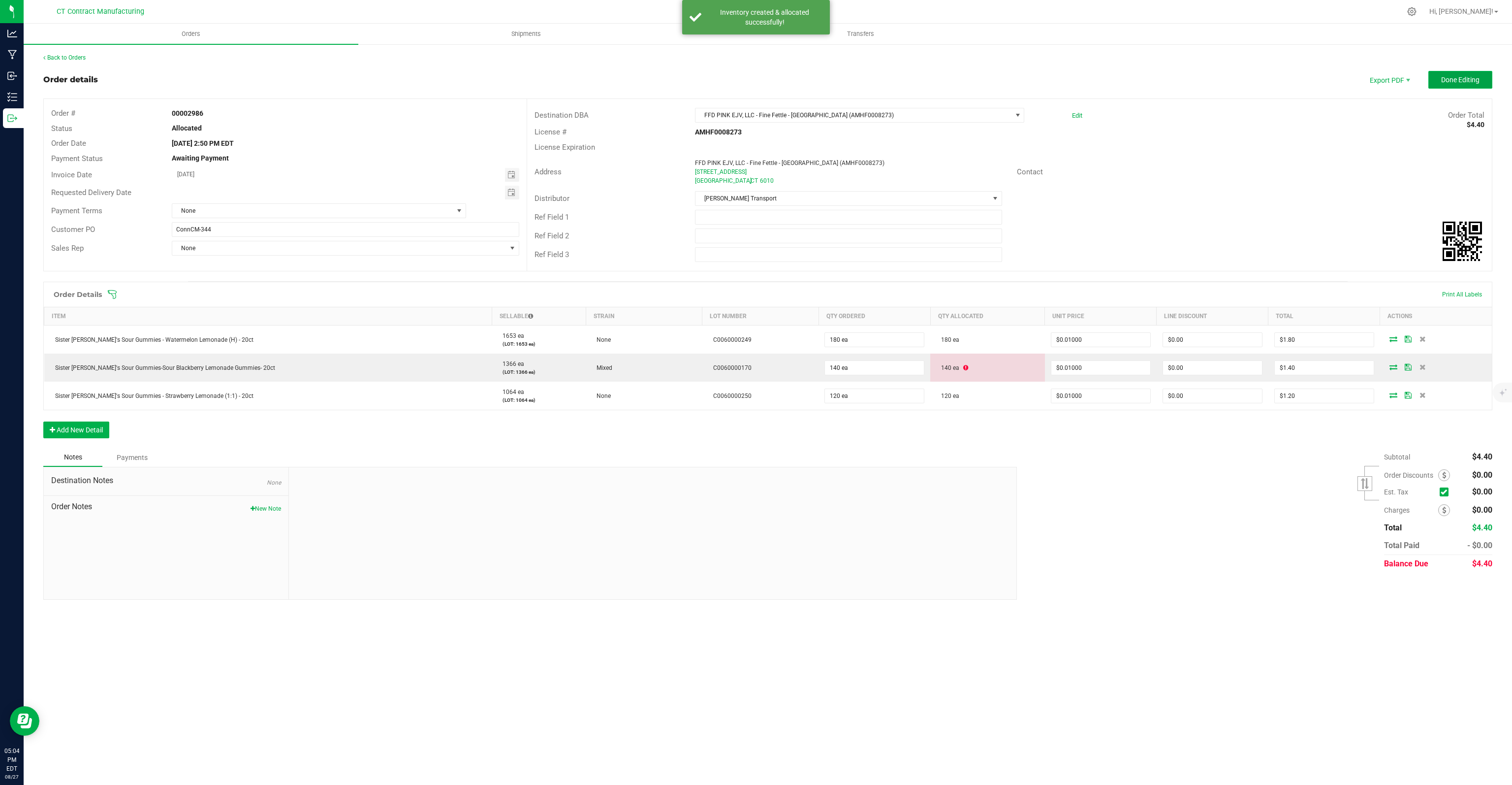
click at [1474, 76] on span "Done Editing" at bounding box center [1460, 79] width 38 height 8
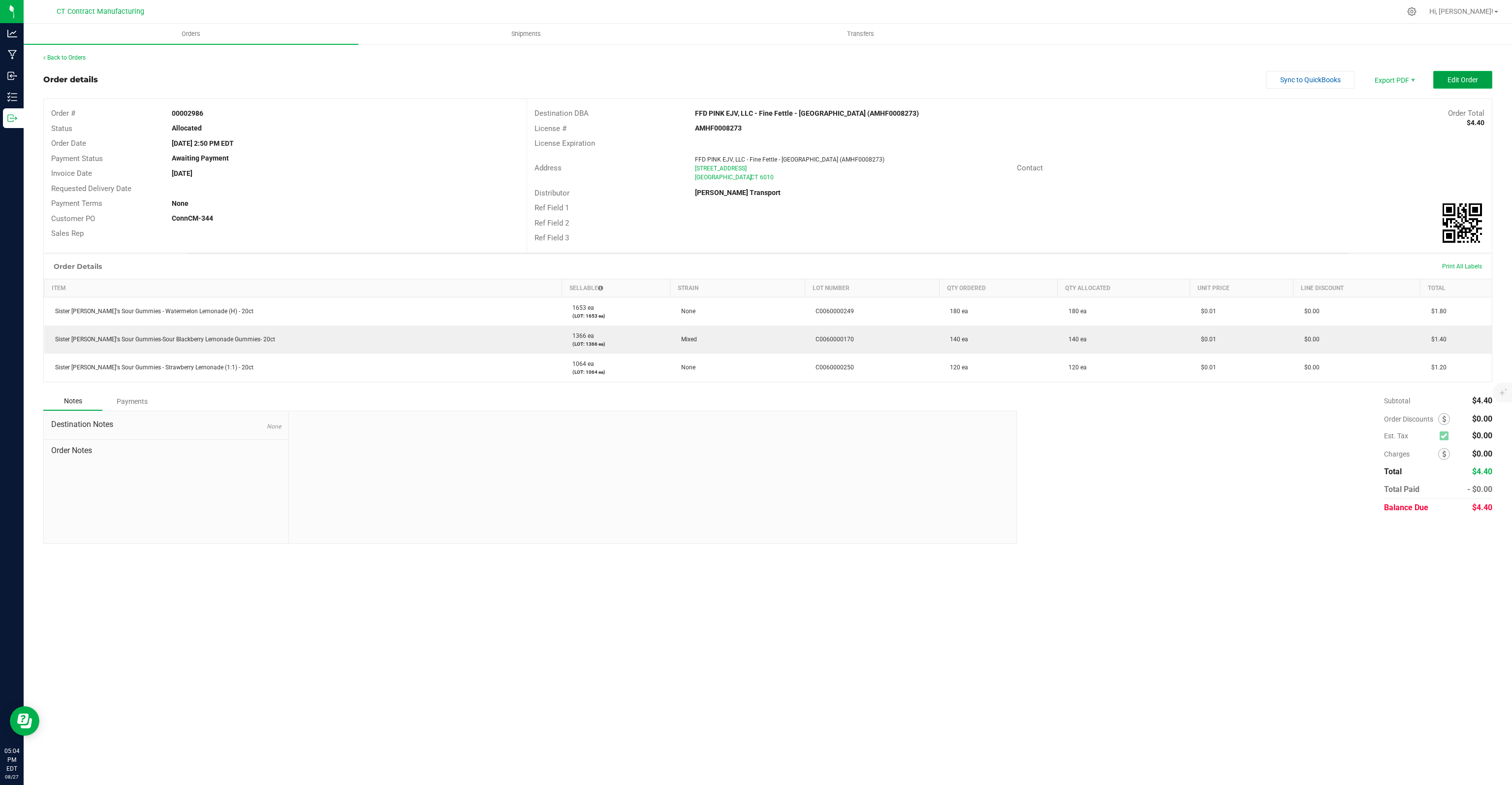
click at [1465, 81] on span "Edit Order" at bounding box center [1463, 79] width 31 height 8
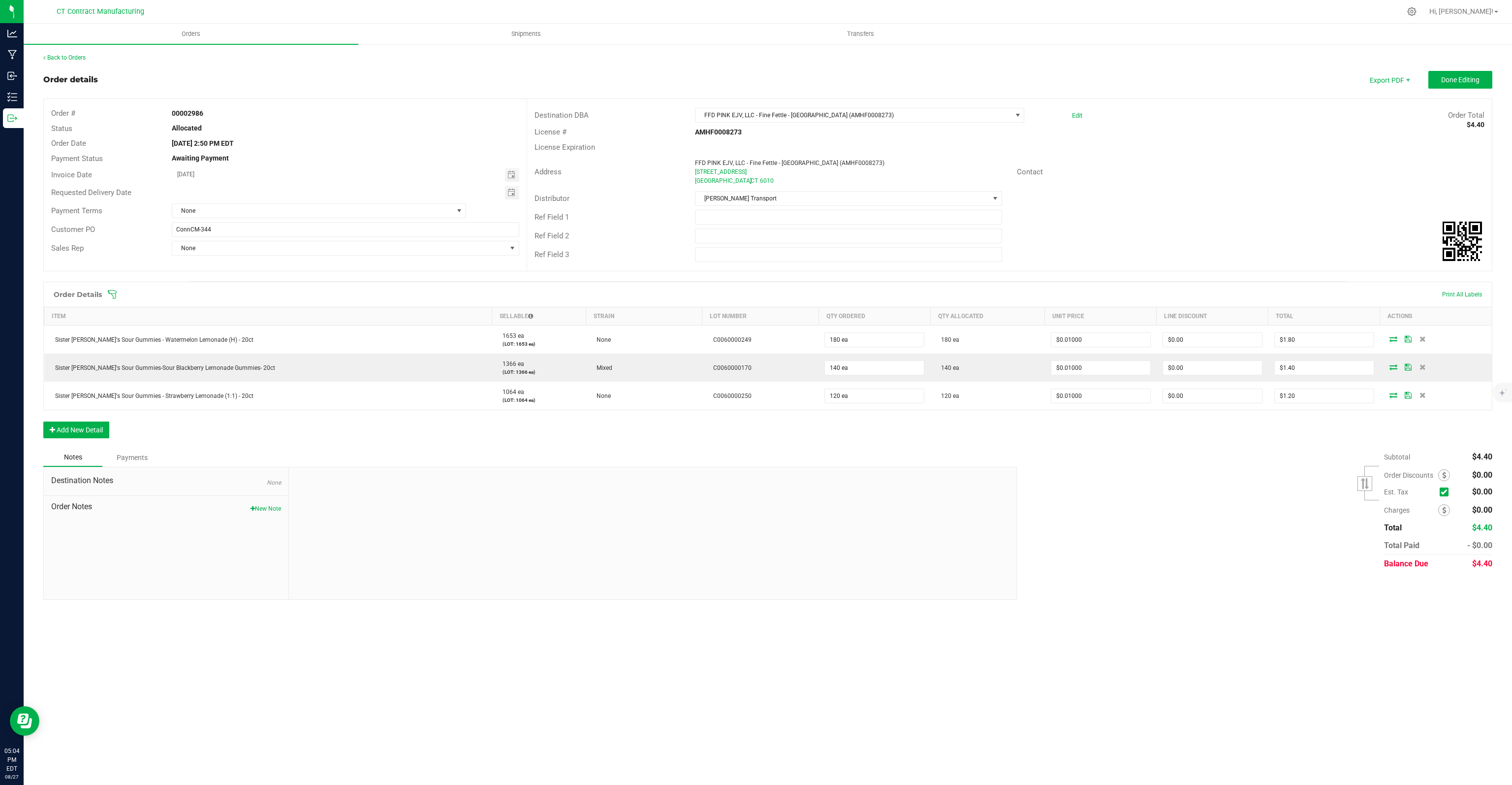
click at [95, 414] on div "Order Details Print All Labels Item Sellable Strain Lot Number Qty Ordered Qty …" at bounding box center [768, 365] width 1449 height 166
click at [82, 427] on button "Add New Detail" at bounding box center [76, 430] width 66 height 17
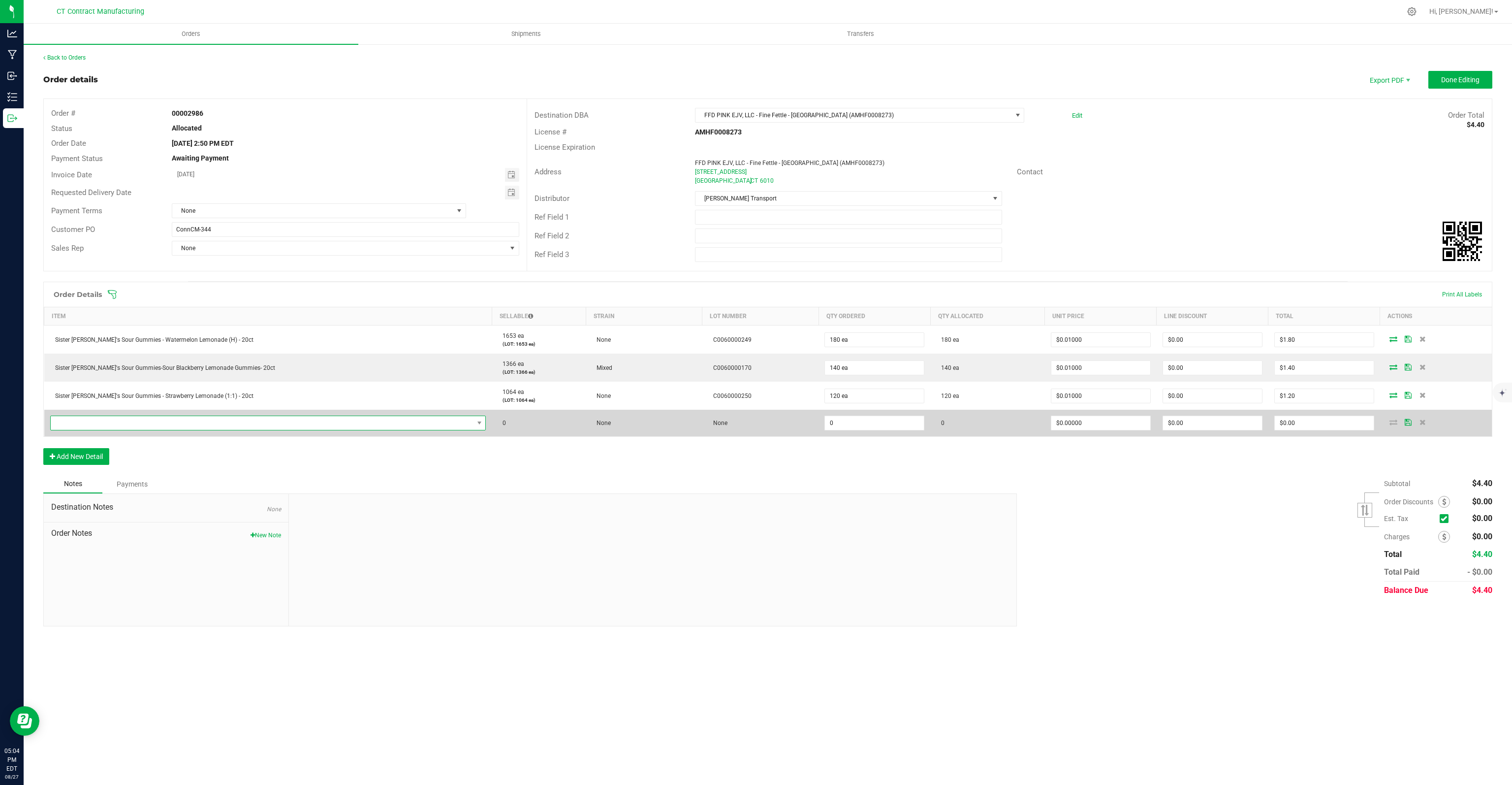
click at [163, 424] on span "NO DATA FOUND" at bounding box center [262, 423] width 423 height 14
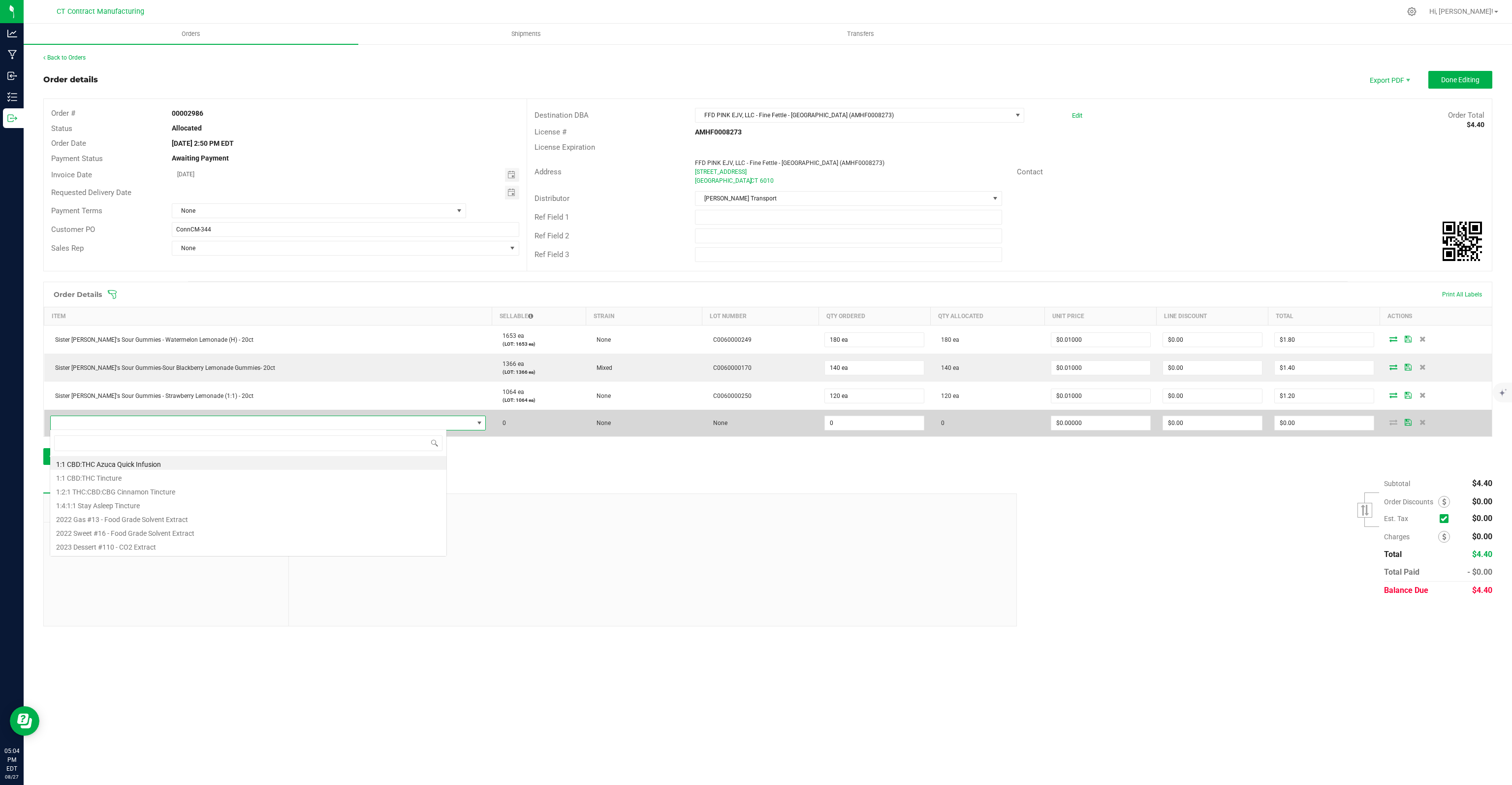
scroll to position [14, 397]
type input "SISTER"
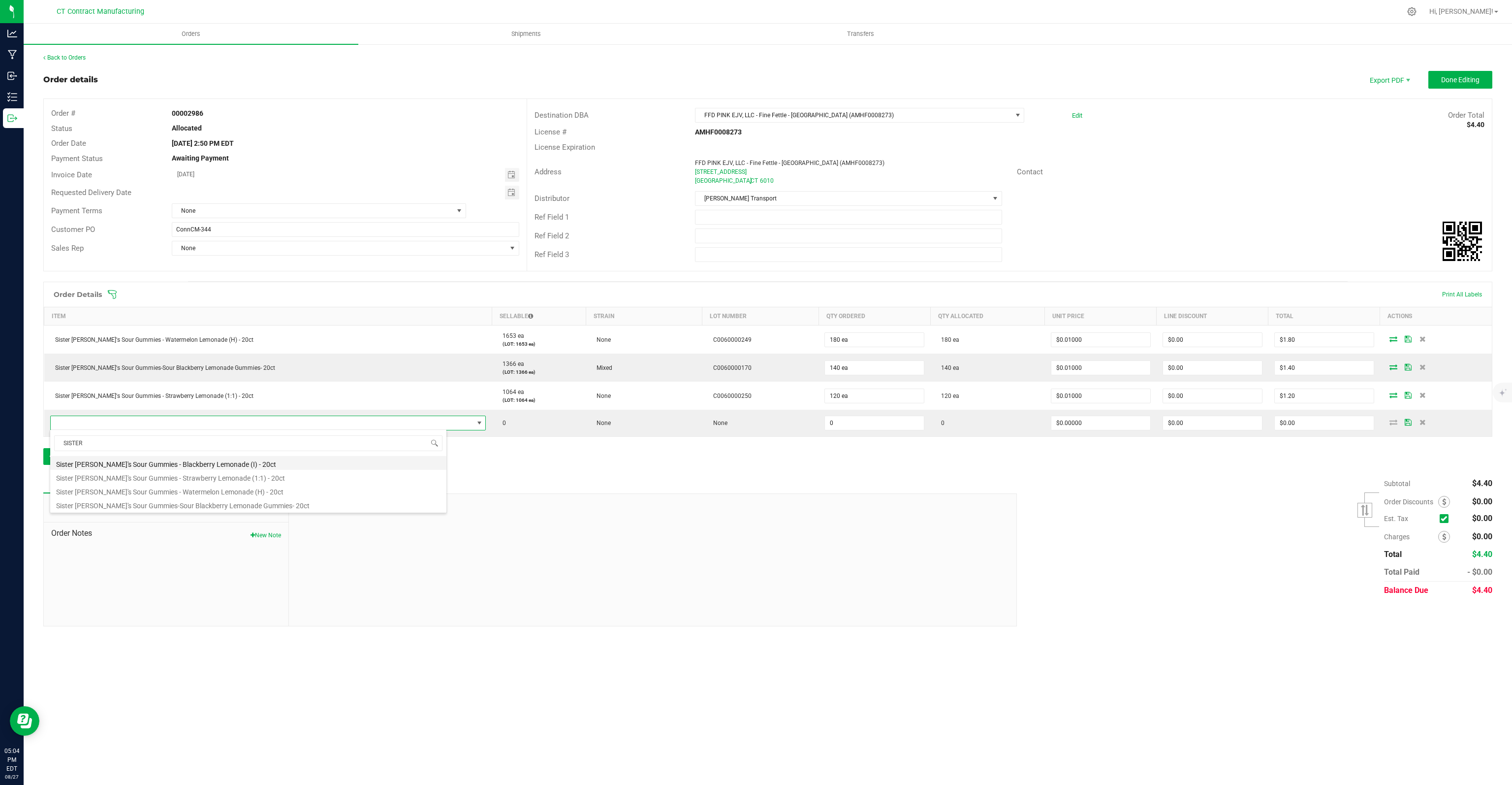
click at [237, 461] on li "Sister [PERSON_NAME]'s Sour Gummies - Blackberry Lemonade (I) - 20ct" at bounding box center [248, 462] width 396 height 14
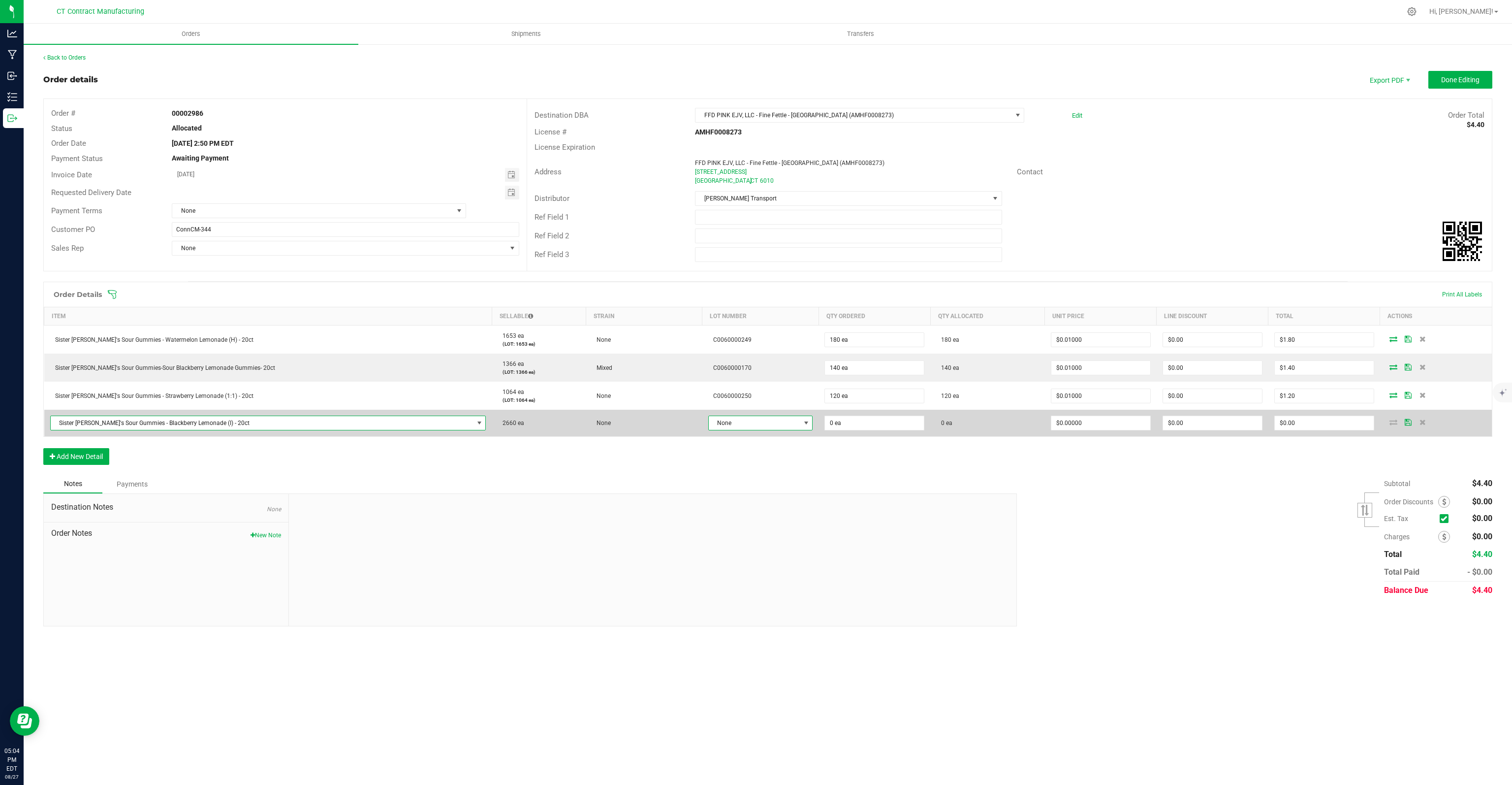
click at [725, 416] on span "None" at bounding box center [754, 423] width 91 height 14
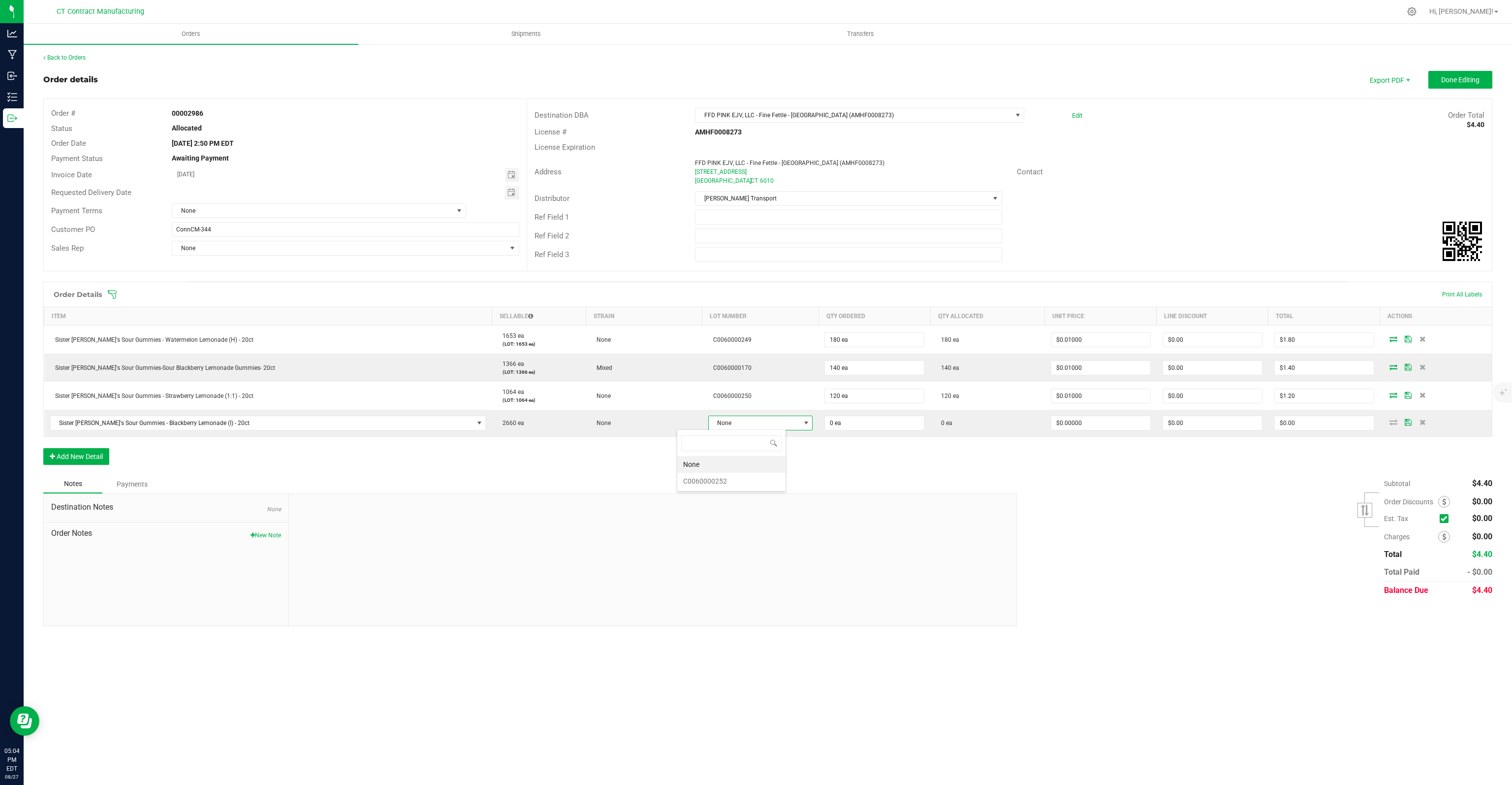
scroll to position [14, 109]
click at [703, 482] on li "C0060000252" at bounding box center [731, 481] width 108 height 17
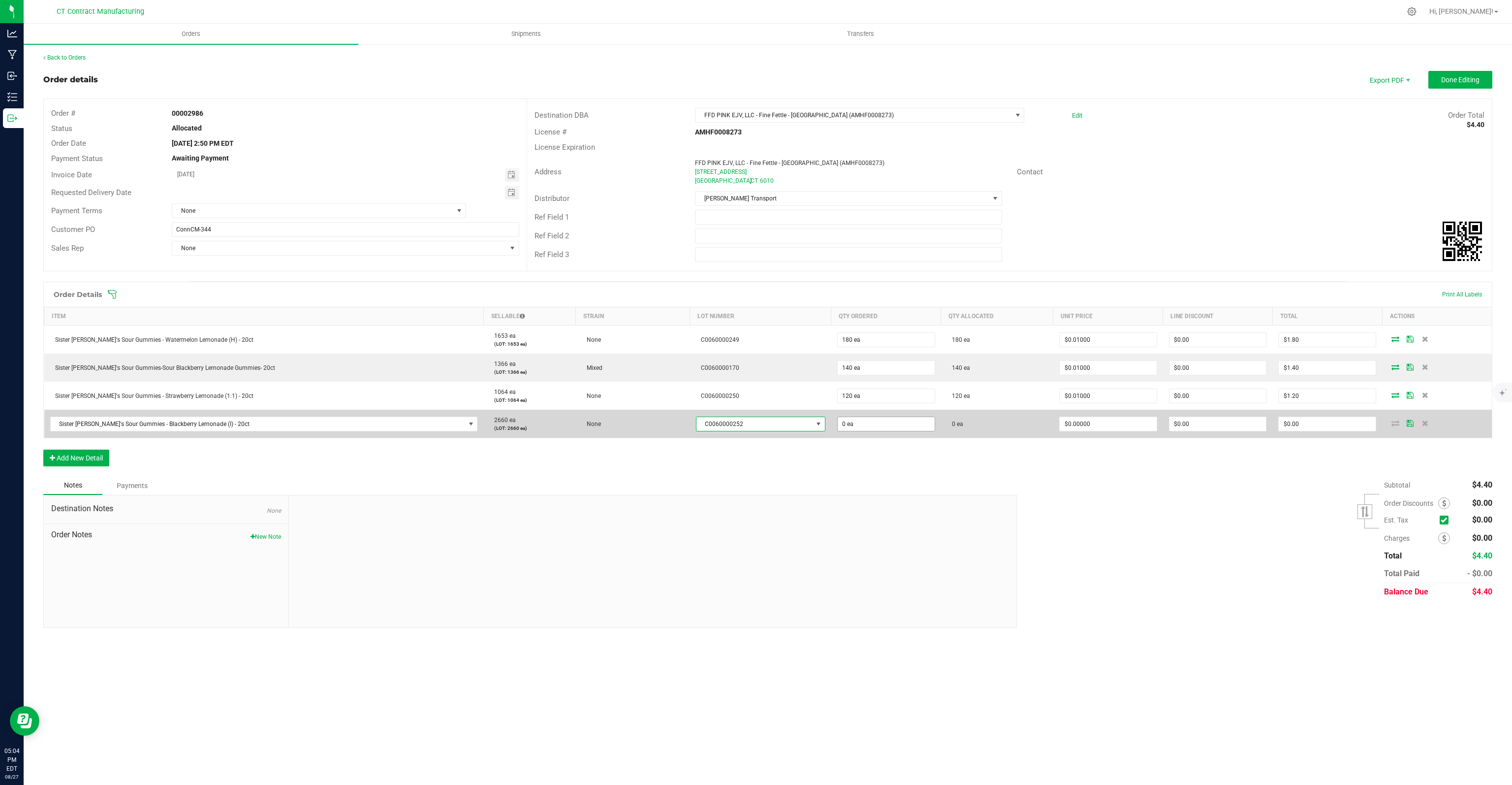
click at [846, 347] on span "0 ea" at bounding box center [886, 339] width 98 height 15
click at [851, 422] on input "0" at bounding box center [886, 423] width 97 height 14
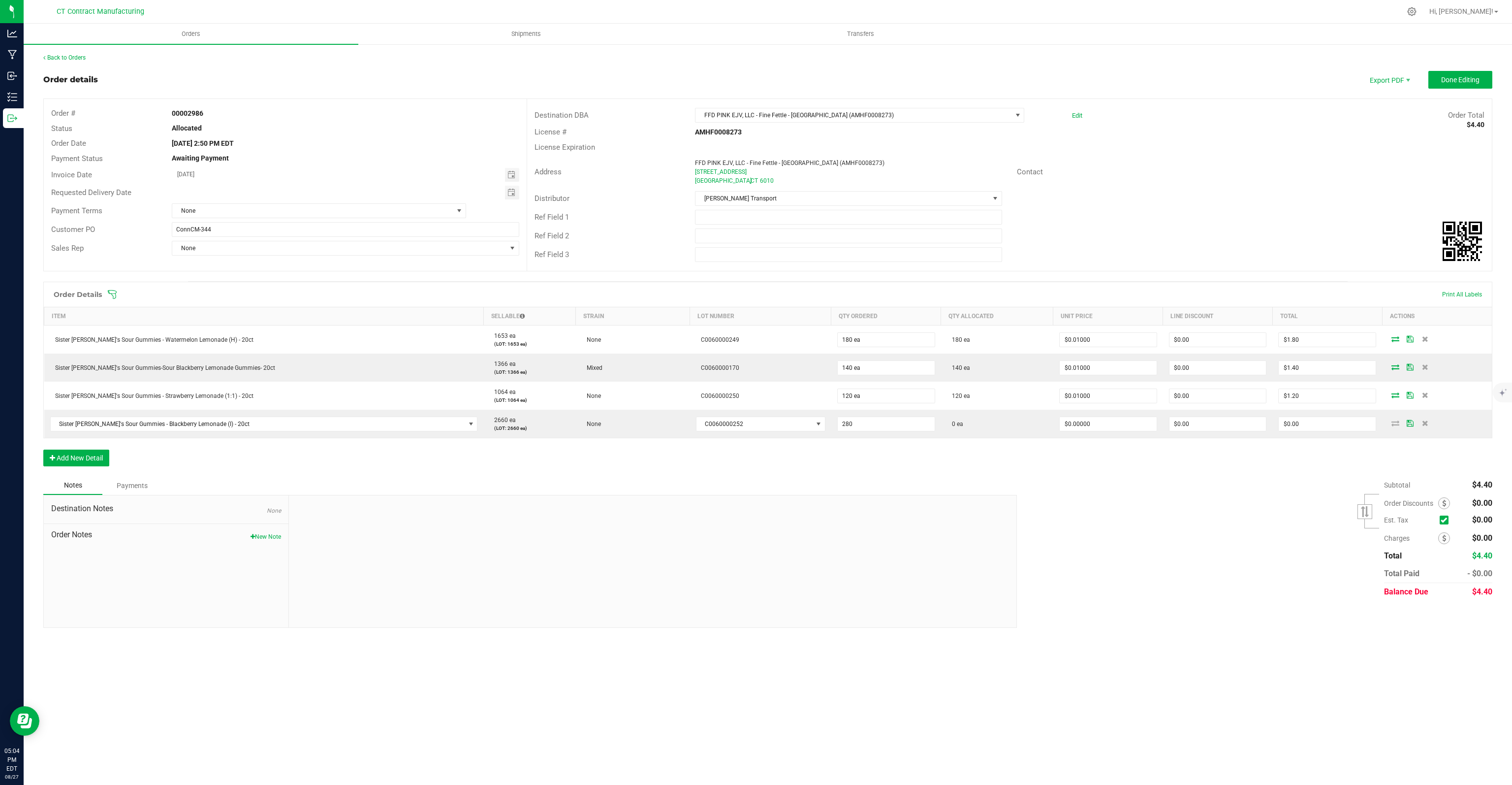
type input "280 ea"
click at [1289, 467] on div "Order Details Print All Labels Item Sellable Strain Lot Number Qty Ordered Qty …" at bounding box center [768, 379] width 1449 height 194
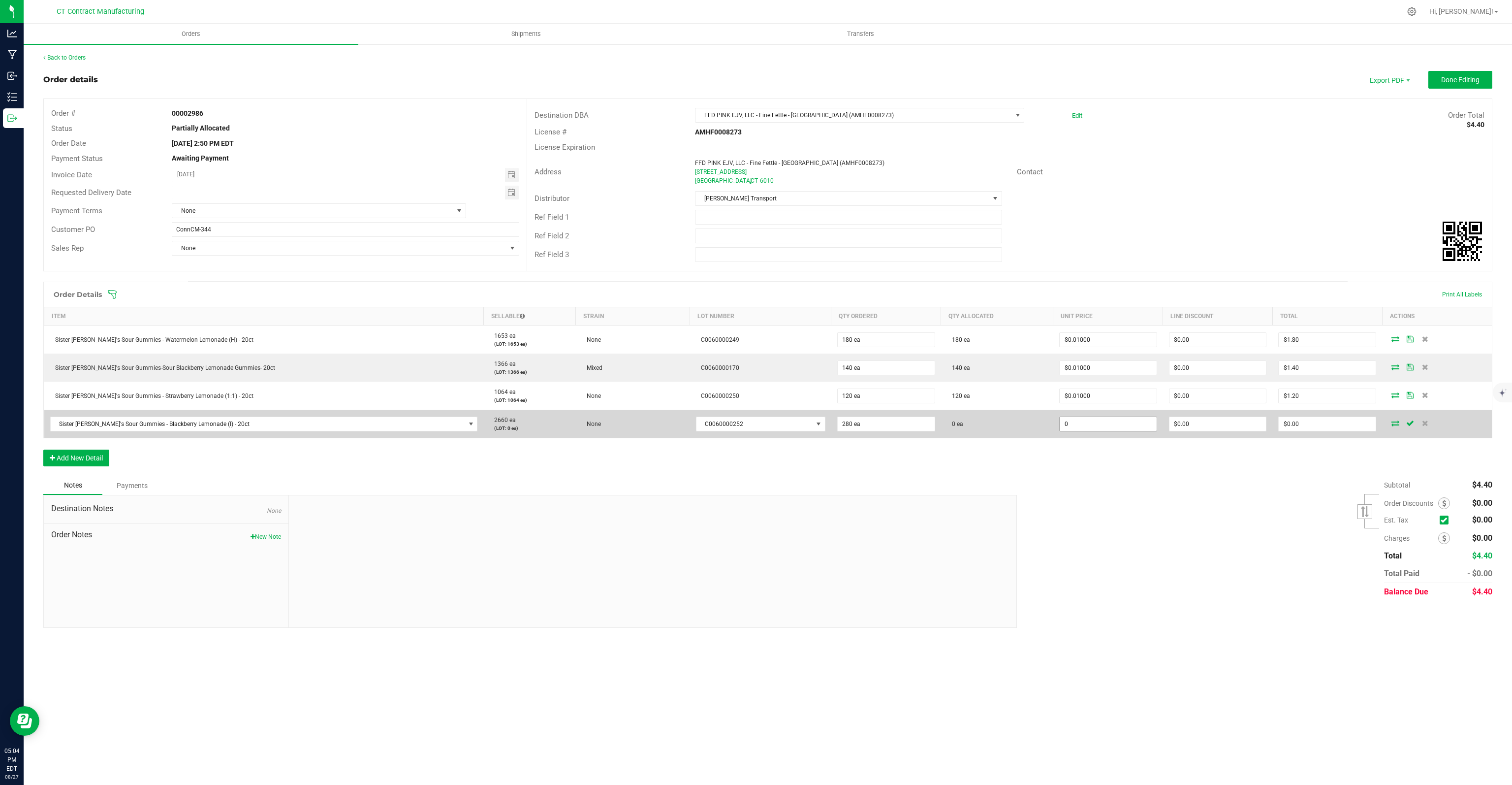
click at [1117, 421] on input "0" at bounding box center [1108, 423] width 97 height 14
type input "$0.01000"
type input "$2.80"
click at [1392, 423] on icon at bounding box center [1395, 423] width 8 height 6
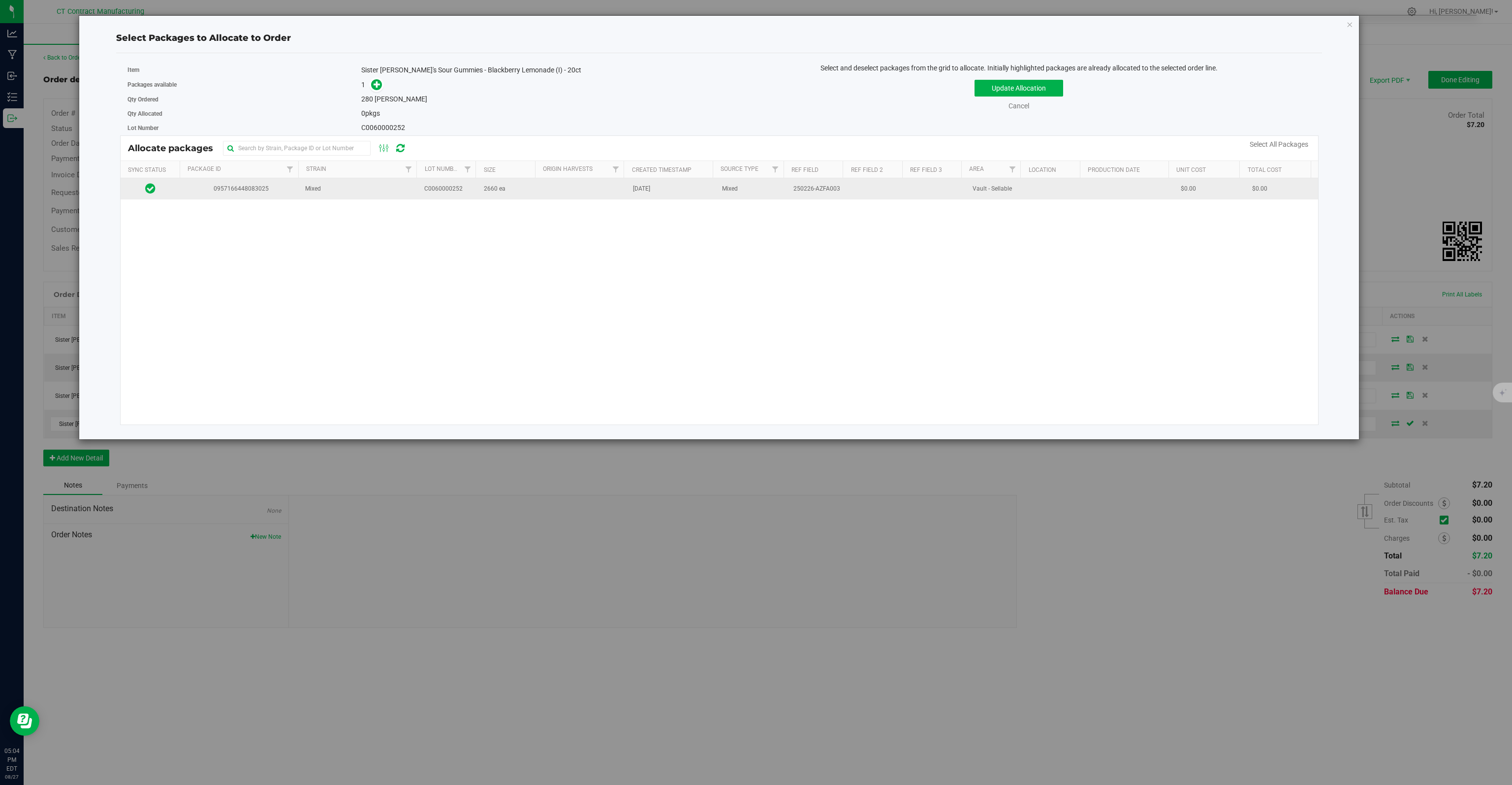
click at [206, 191] on span "0957166448083025" at bounding box center [239, 189] width 107 height 9
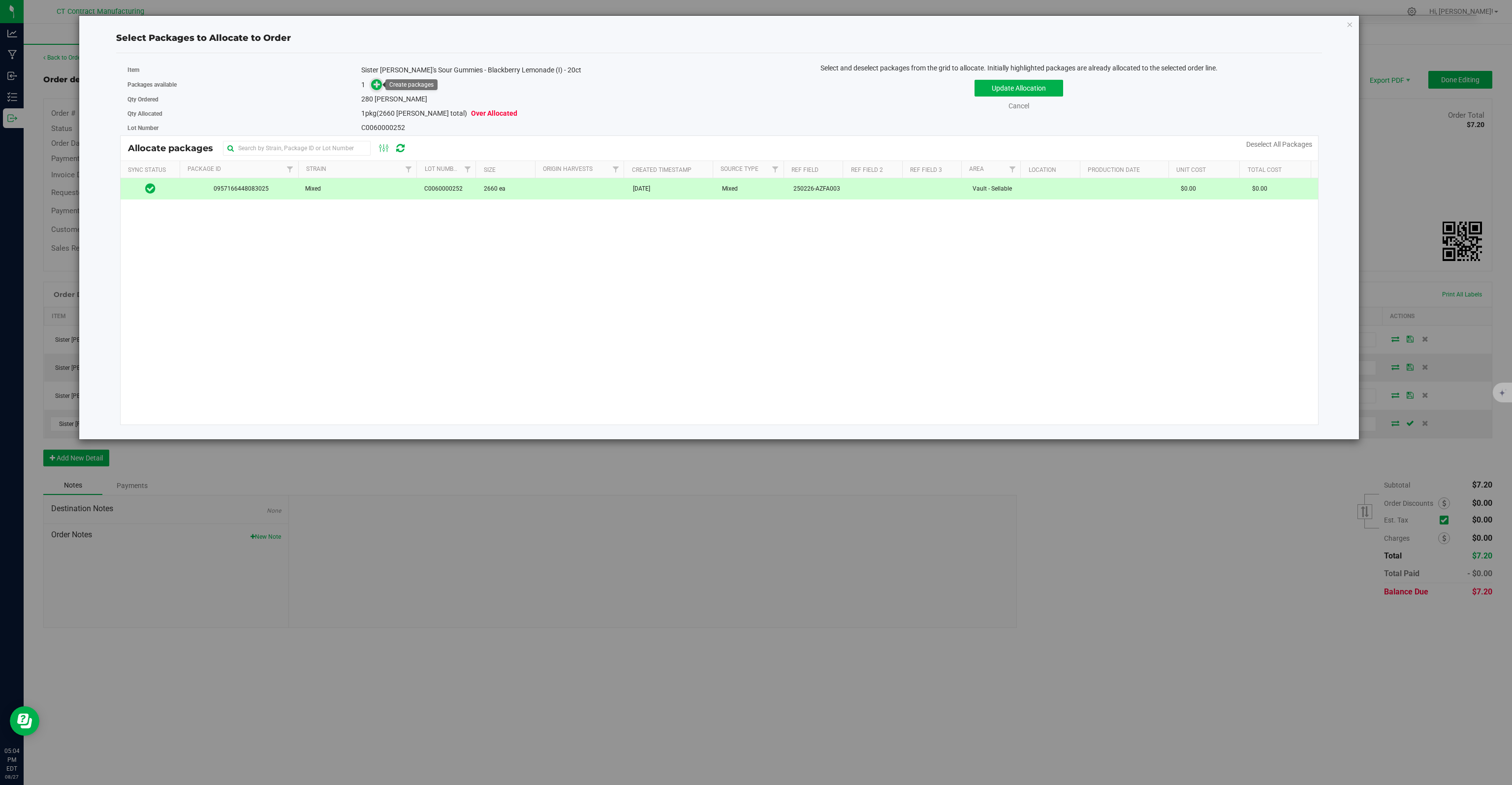
click at [377, 84] on icon at bounding box center [377, 85] width 7 height 7
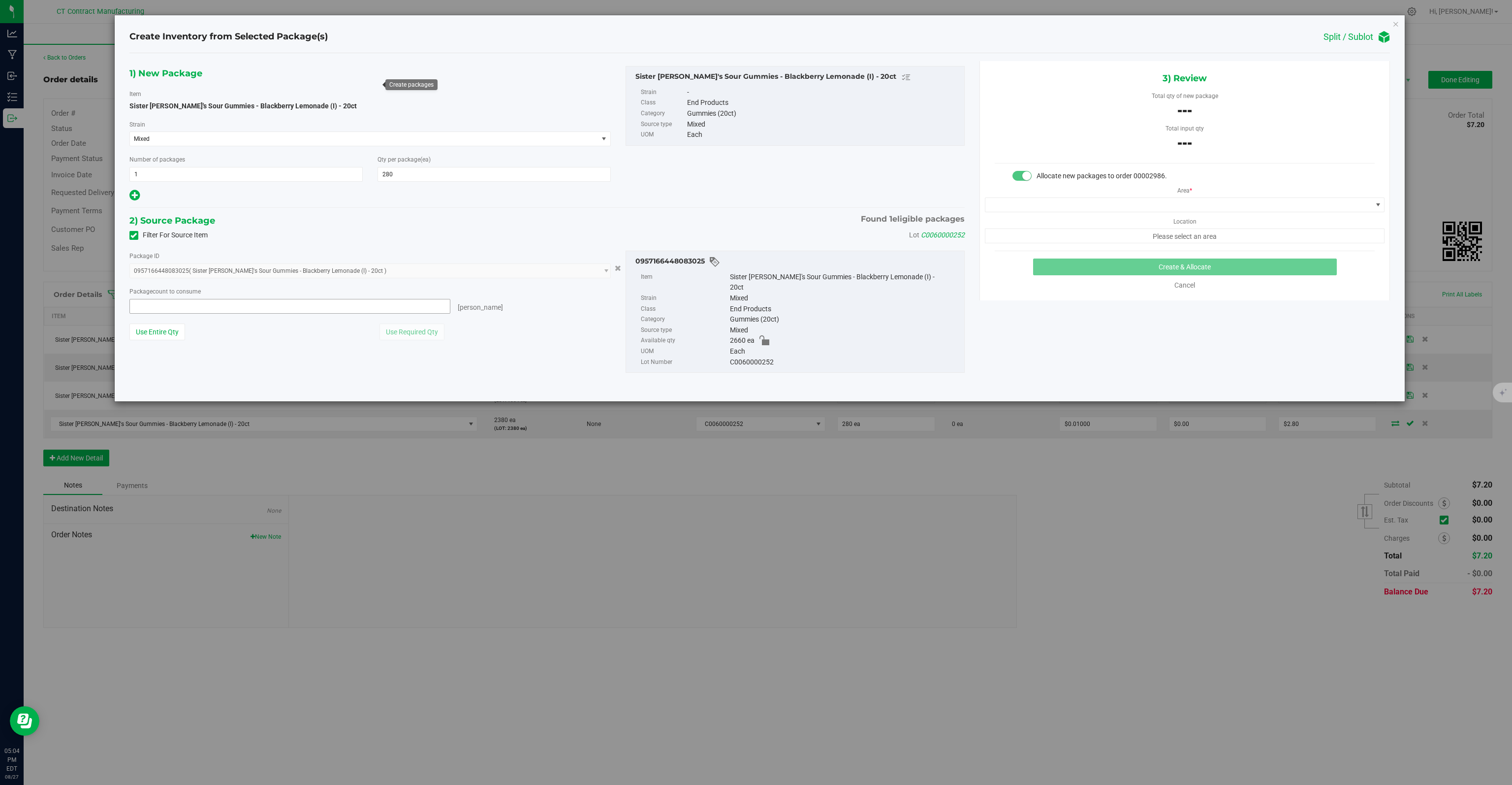
click at [244, 305] on span at bounding box center [290, 306] width 321 height 15
type input "280"
type input "280 ea"
click at [1108, 202] on span at bounding box center [1179, 204] width 386 height 14
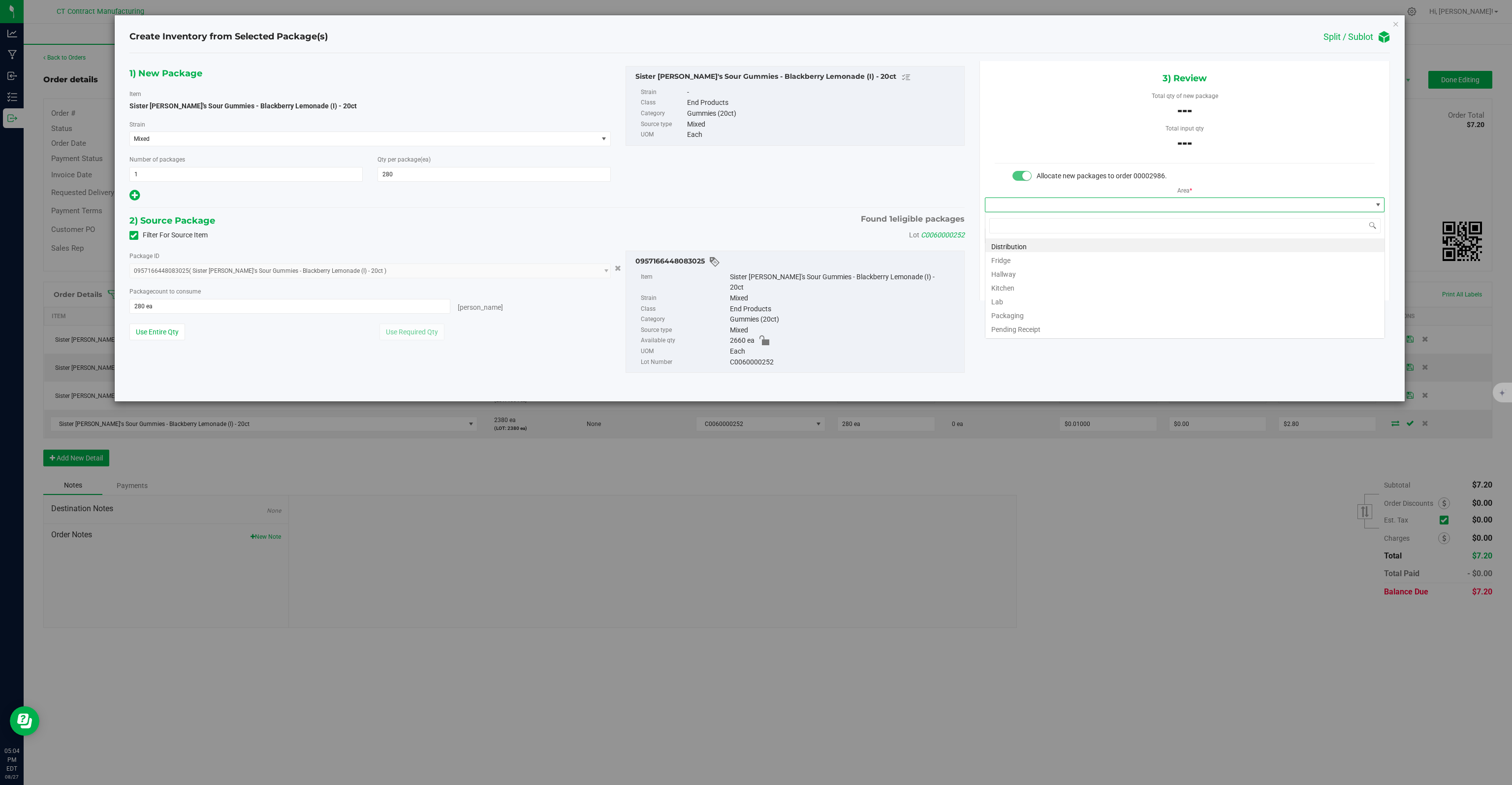
scroll to position [14, 400]
click at [1012, 245] on li "Distribution" at bounding box center [1185, 245] width 399 height 14
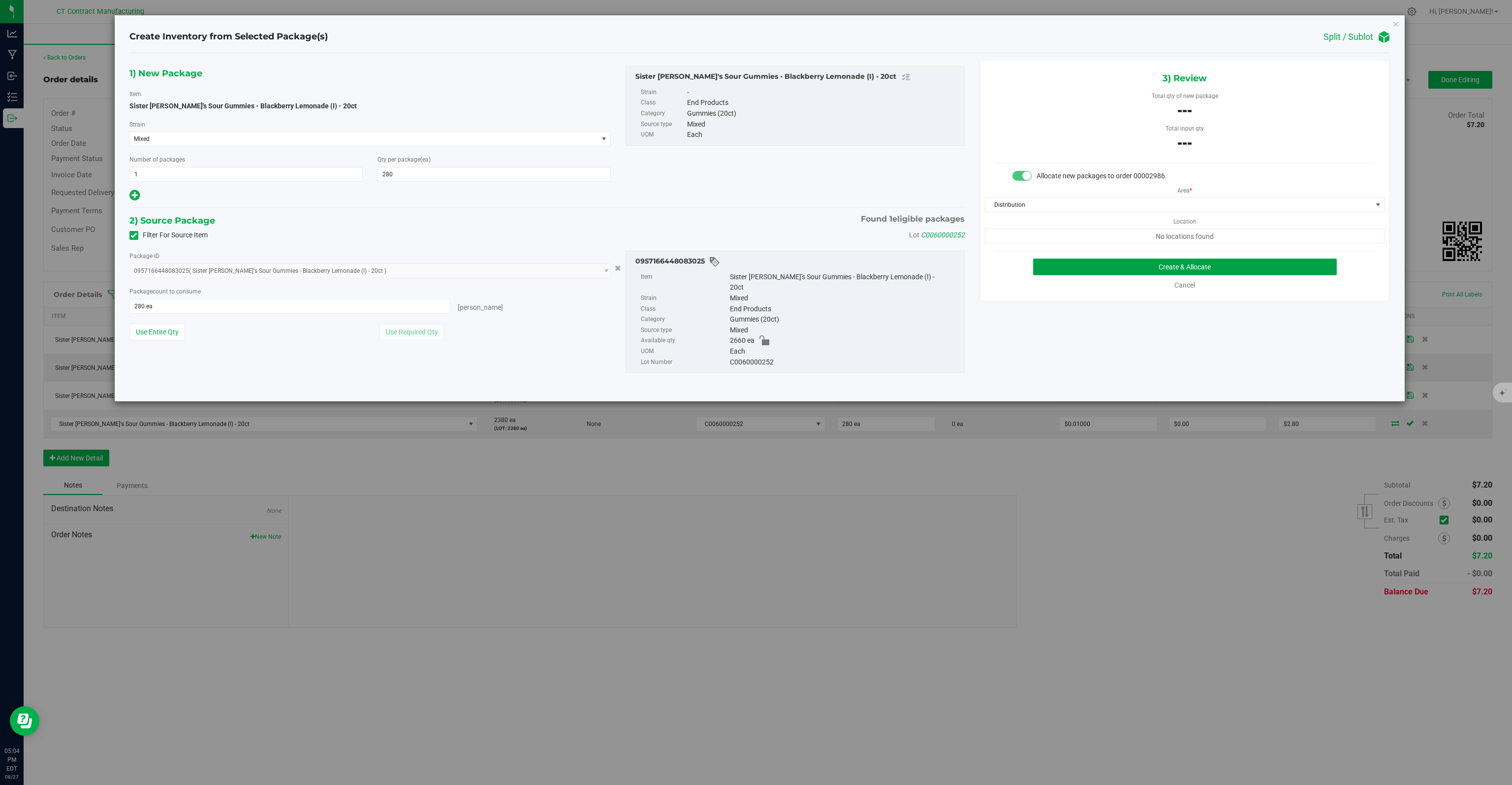
click at [1117, 266] on button "Create & Allocate" at bounding box center [1185, 267] width 304 height 17
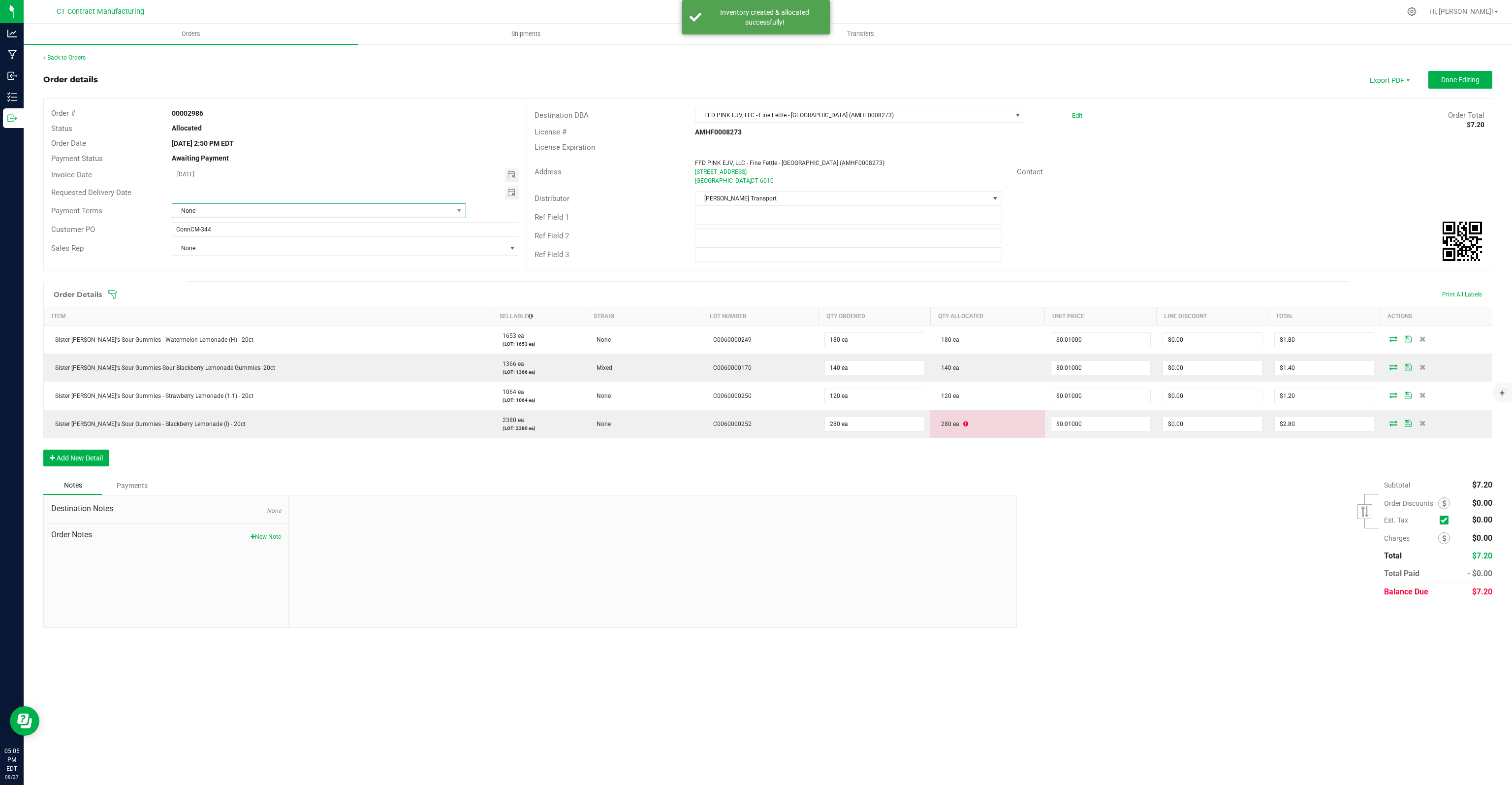
click at [305, 207] on span "None" at bounding box center [312, 210] width 281 height 14
type input "DUE"
click at [284, 245] on li "Due on Receipt" at bounding box center [319, 252] width 293 height 17
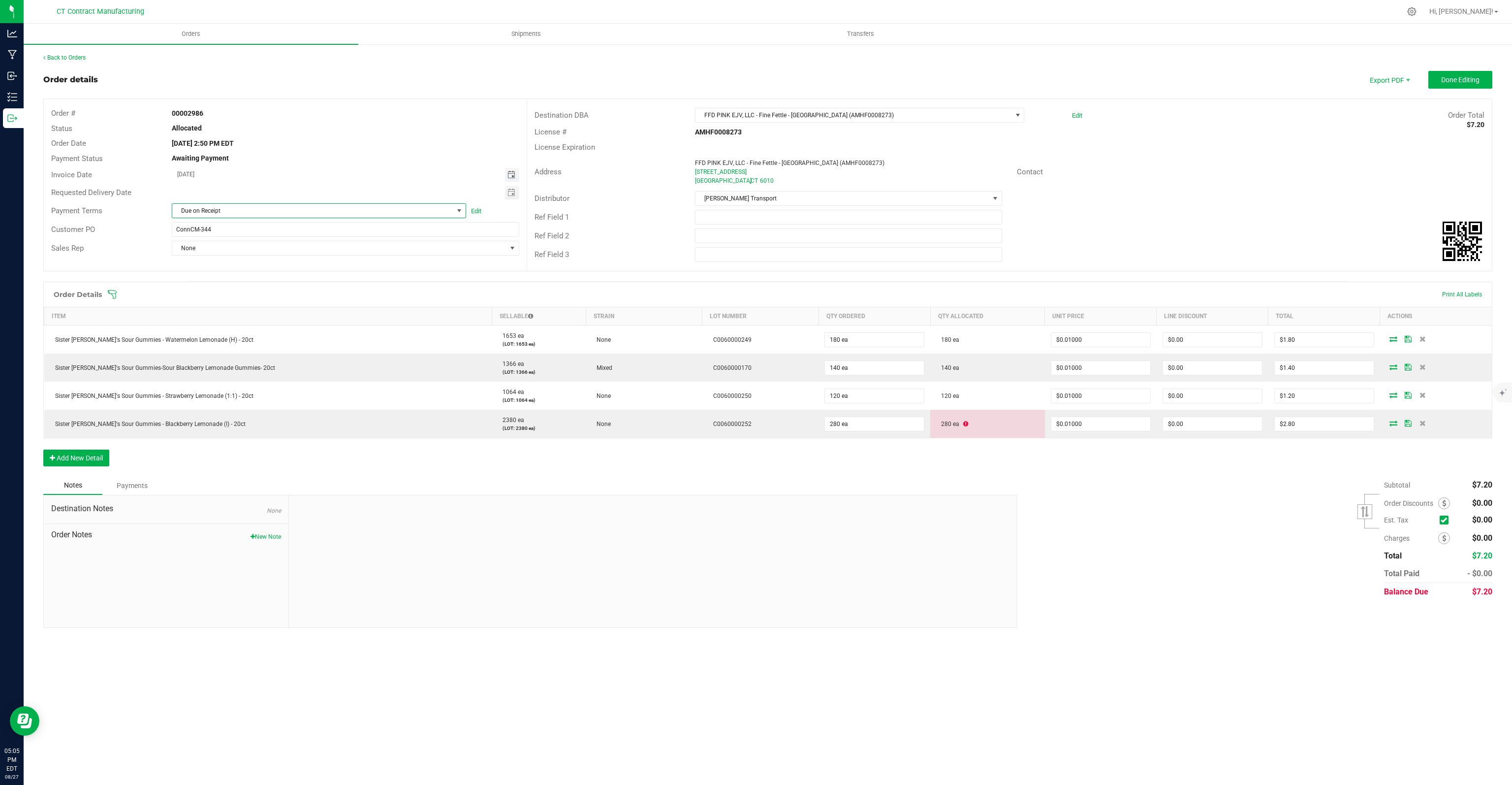
click at [511, 174] on span "Toggle calendar" at bounding box center [511, 174] width 8 height 8
click at [276, 289] on span "28" at bounding box center [274, 287] width 14 height 15
type input "[DATE]"
click at [1453, 79] on span "Done Editing" at bounding box center [1460, 79] width 38 height 8
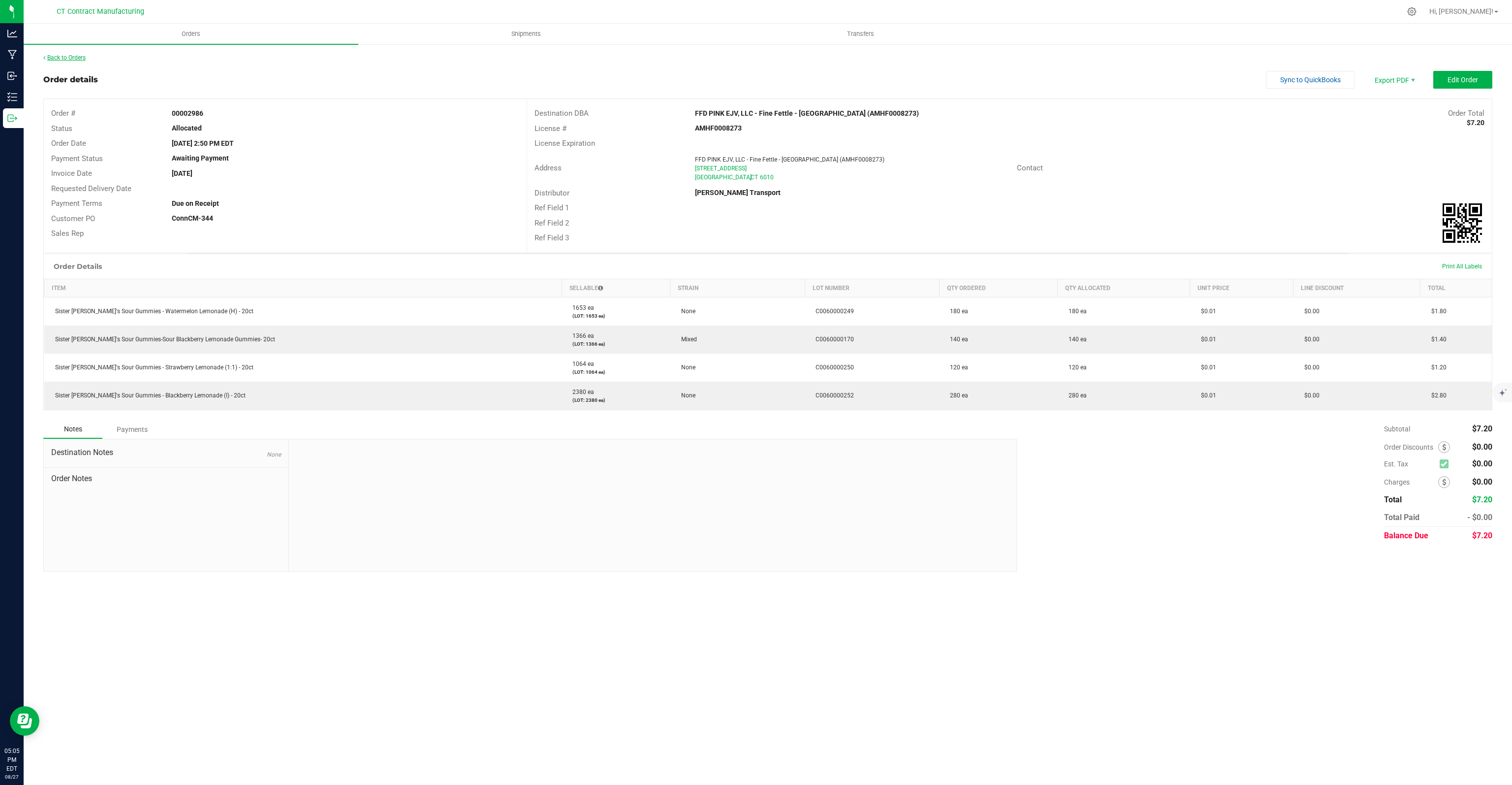
click at [71, 60] on link "Back to Orders" at bounding box center [65, 58] width 42 height 7
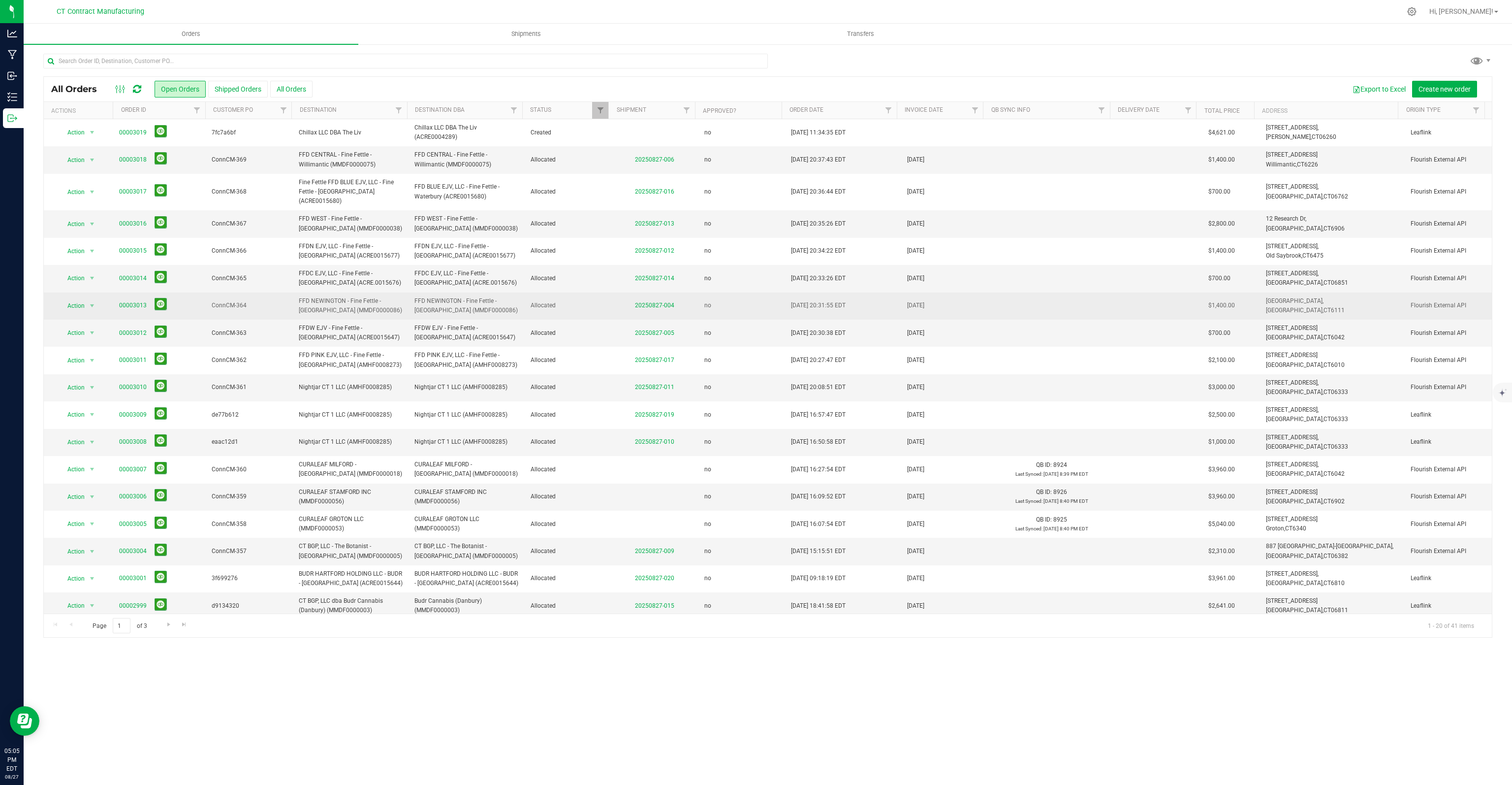
scroll to position [49, 0]
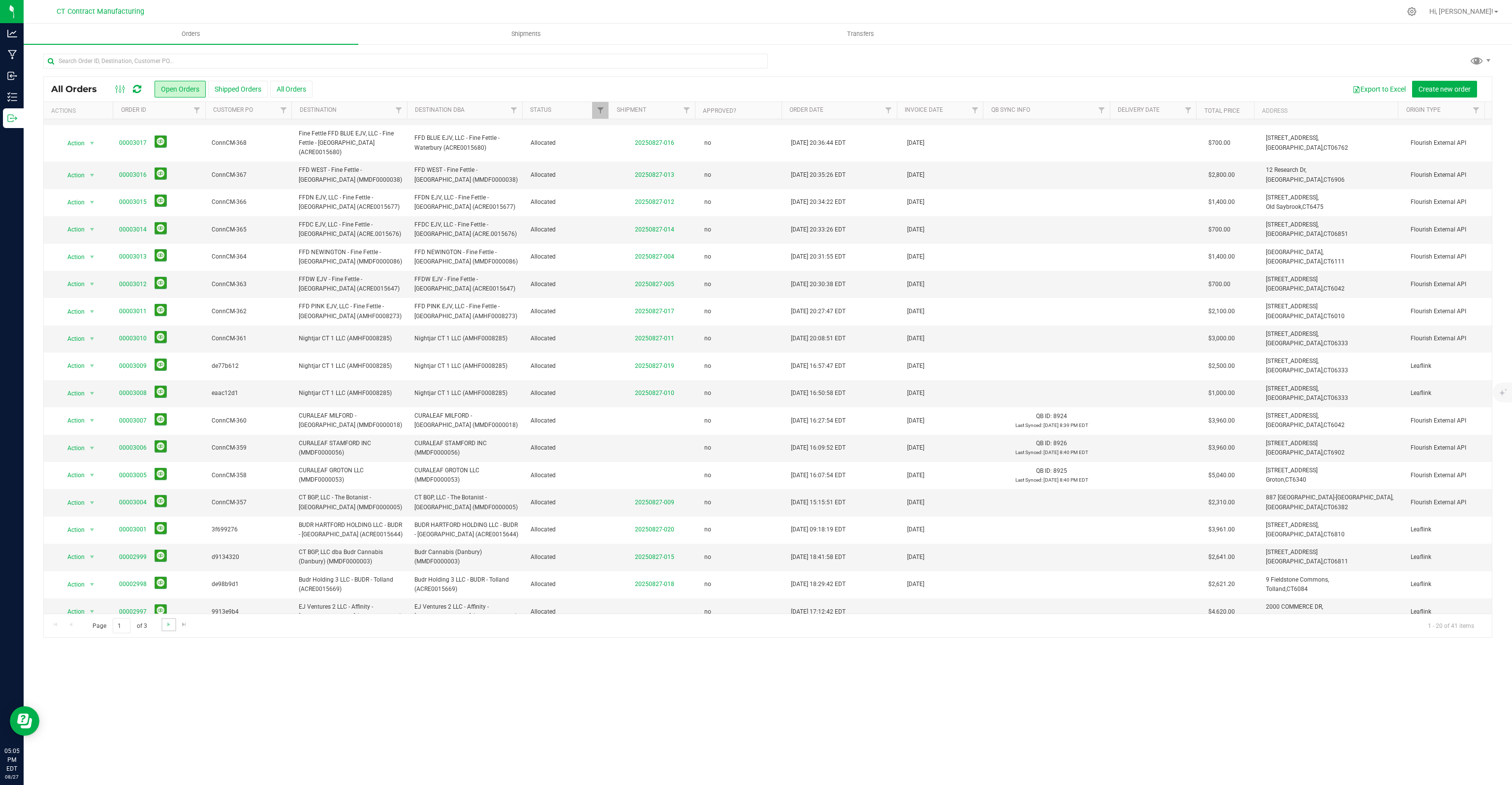
click at [169, 627] on link "Go to the next page" at bounding box center [168, 624] width 14 height 14
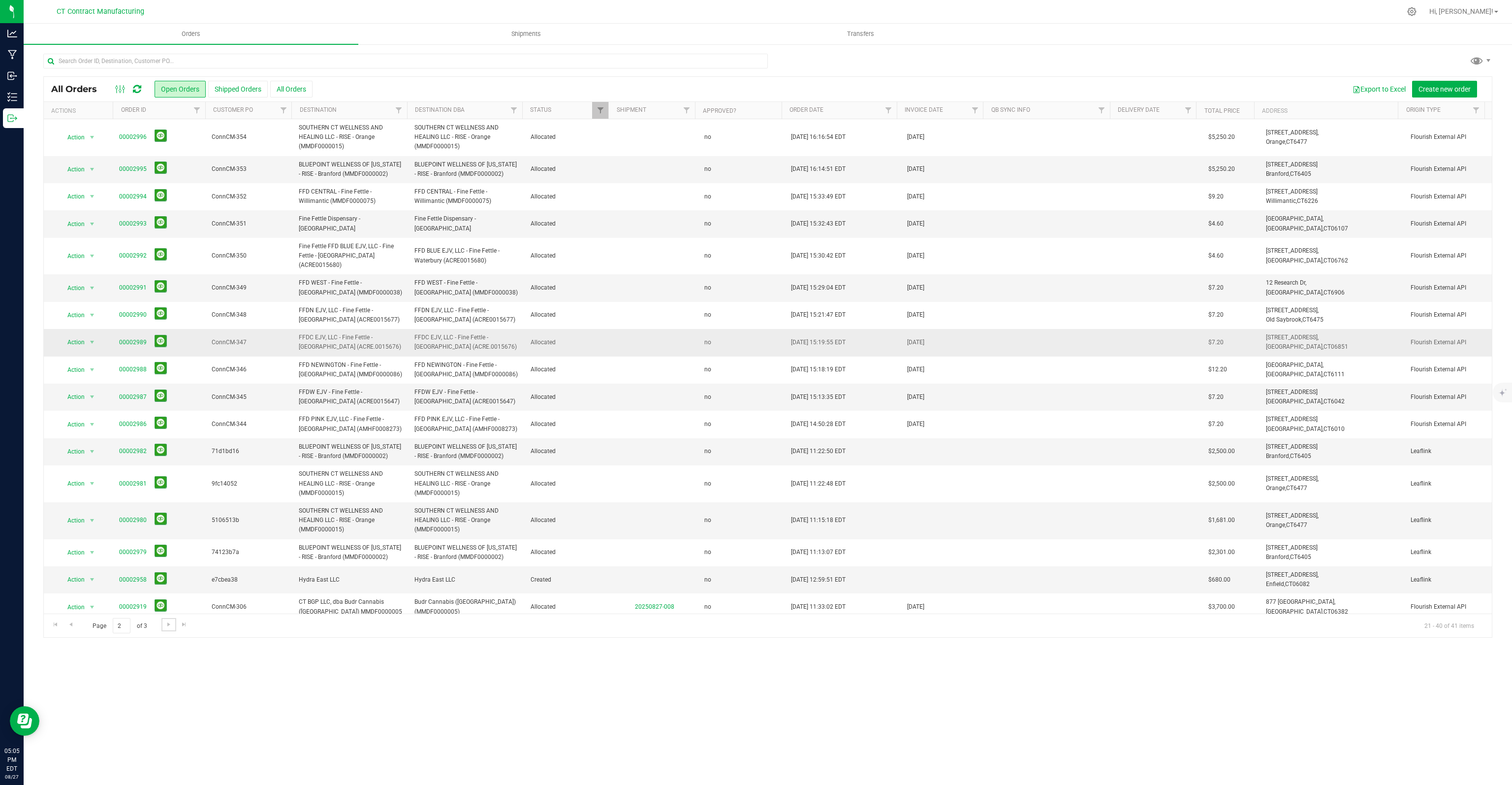
scroll to position [105, 0]
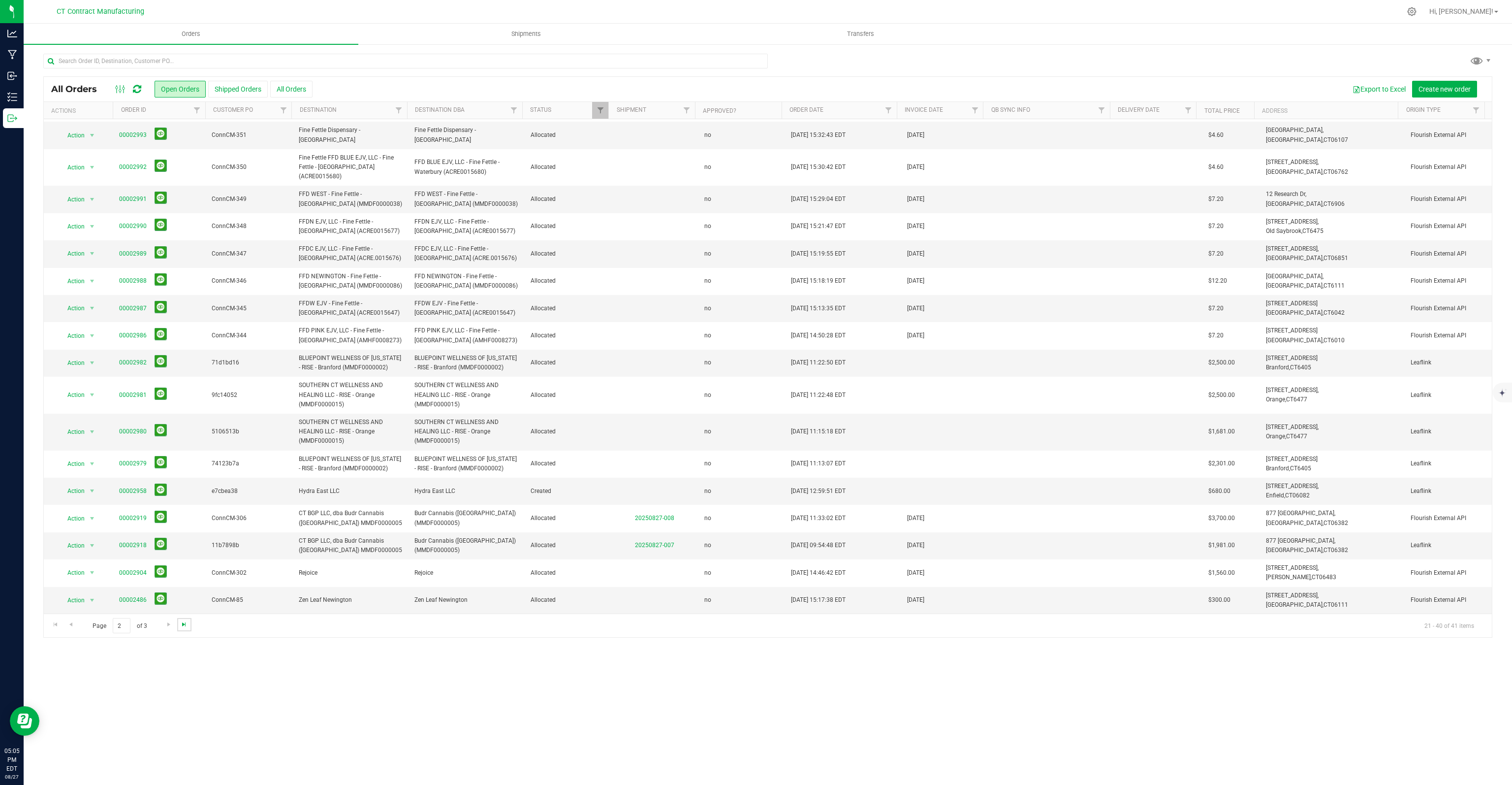
click at [183, 625] on span "Go to the last page" at bounding box center [184, 624] width 8 height 8
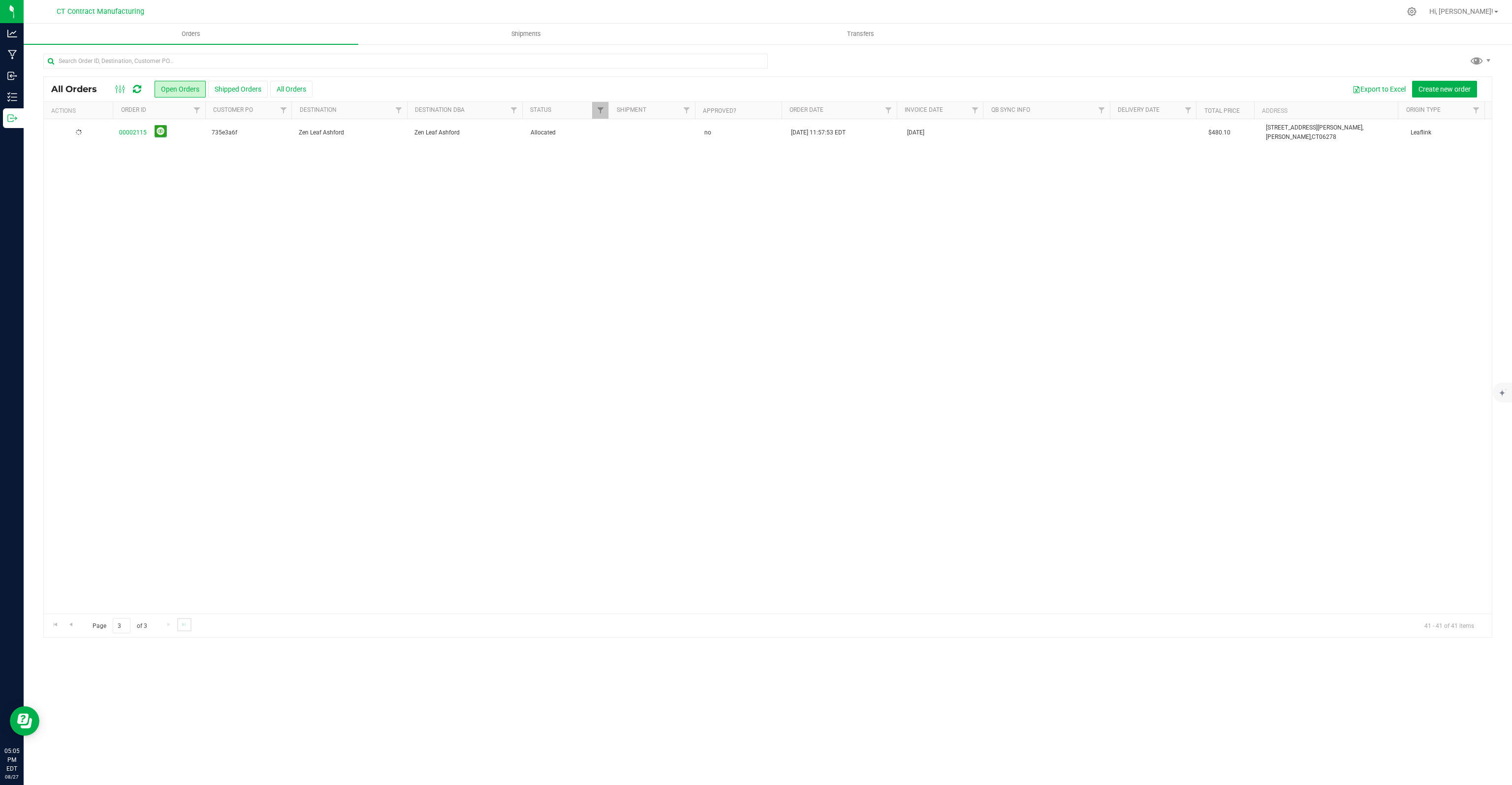
scroll to position [0, 0]
